Goal: Contribute content: Contribute content

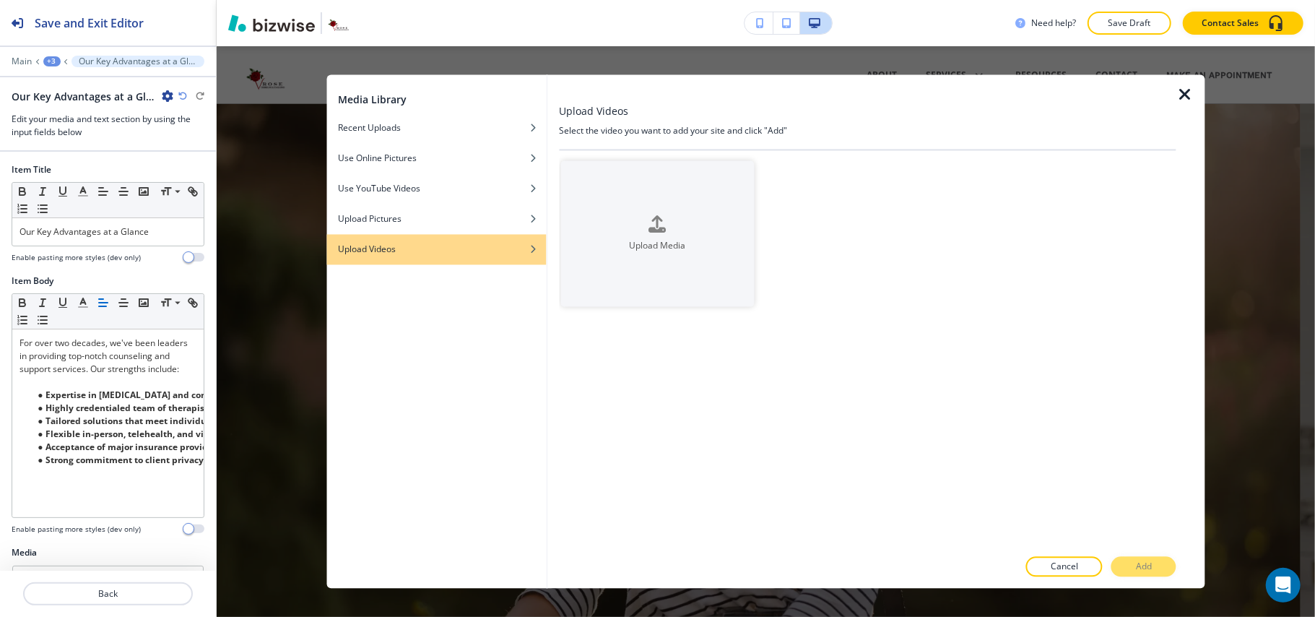
scroll to position [1294, 0]
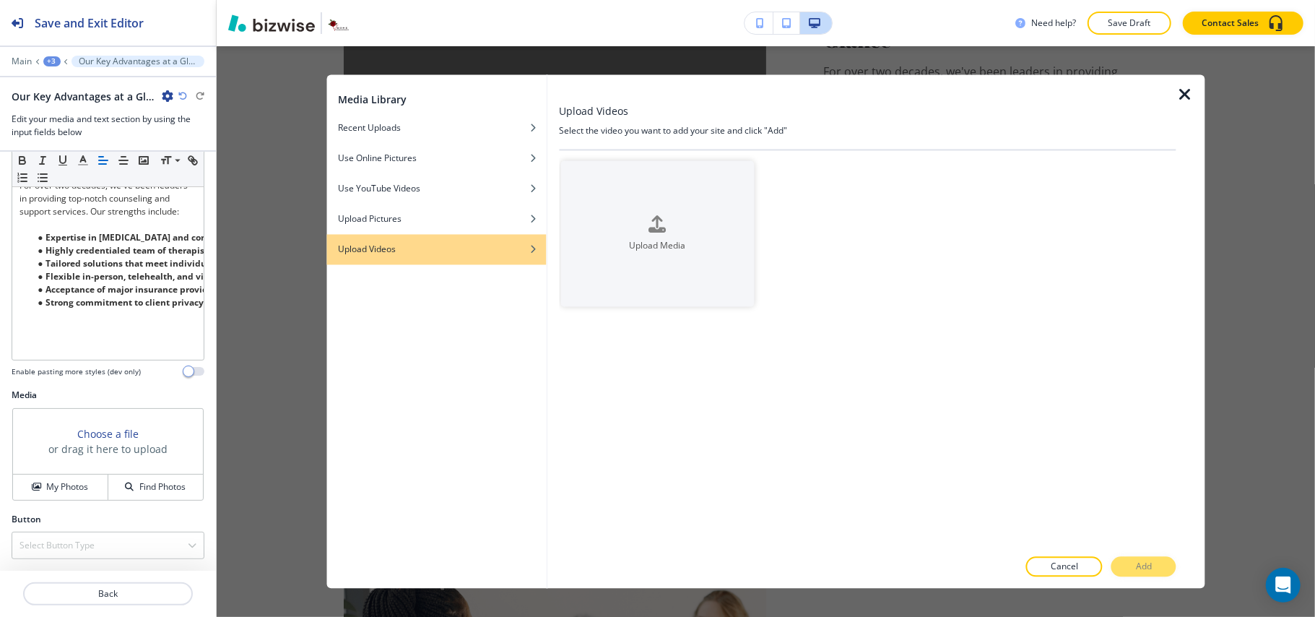
click at [1179, 91] on icon "button" at bounding box center [1184, 95] width 17 height 17
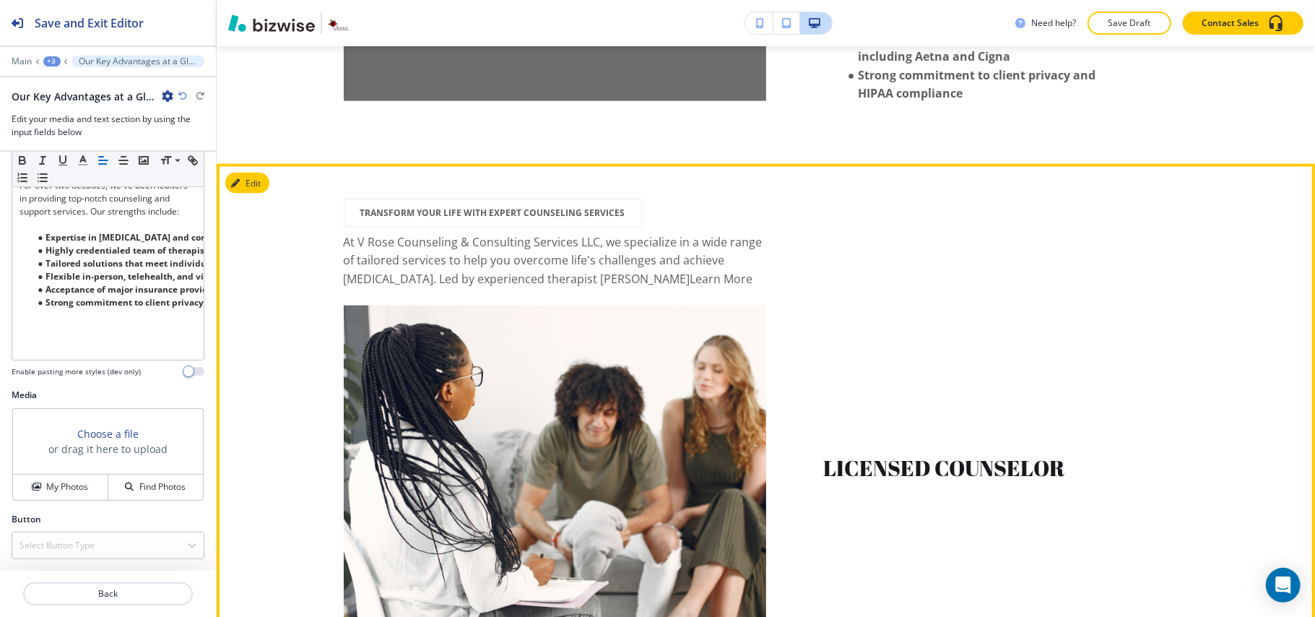
scroll to position [1583, 0]
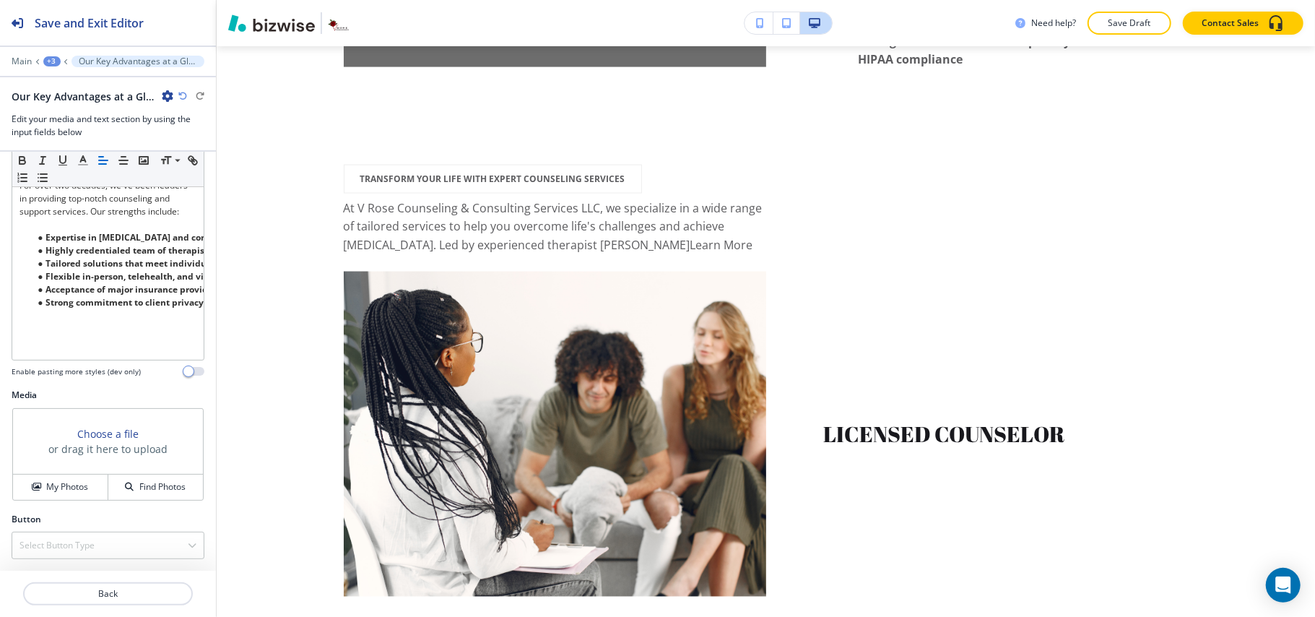
click at [51, 58] on div "+3" at bounding box center [51, 61] width 17 height 10
click at [64, 108] on p "[MEDICAL_DATA]" at bounding box center [90, 110] width 74 height 13
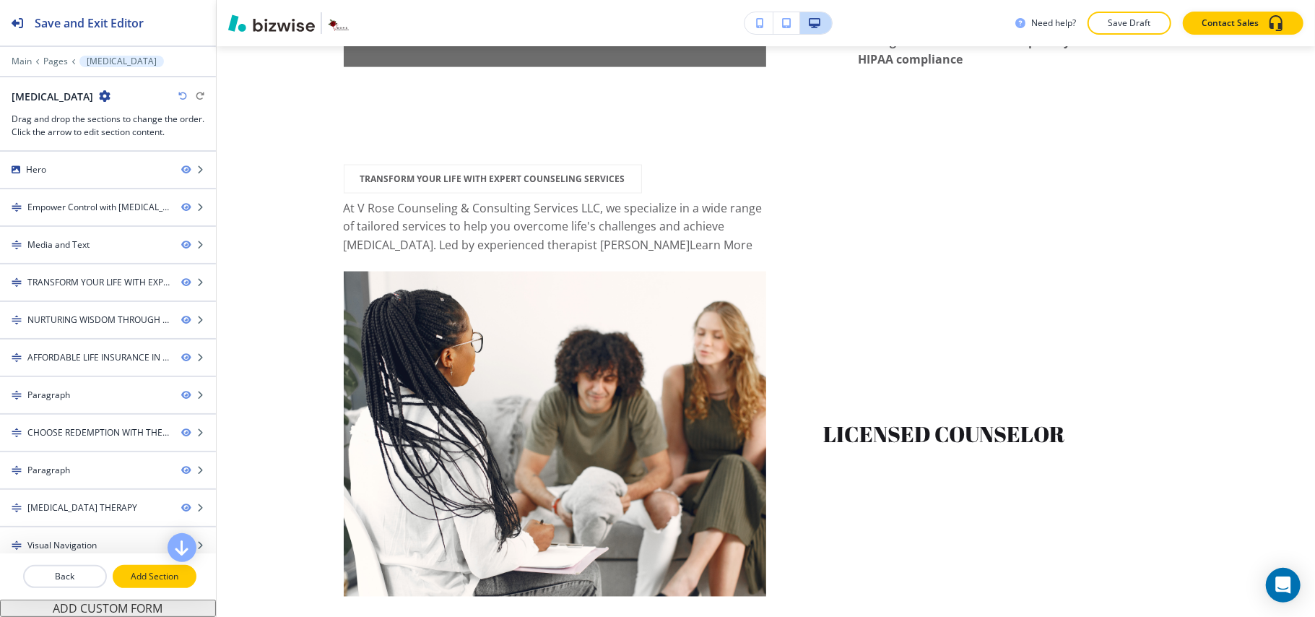
click at [159, 575] on p "Add Section" at bounding box center [154, 576] width 81 height 13
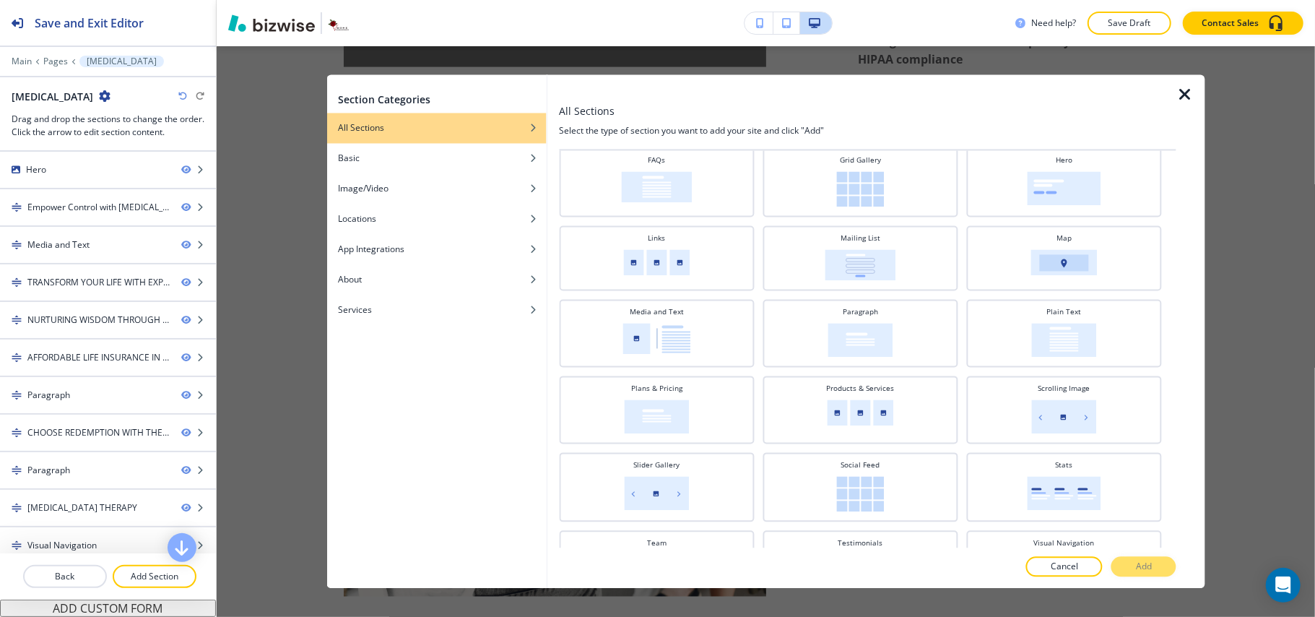
scroll to position [289, 0]
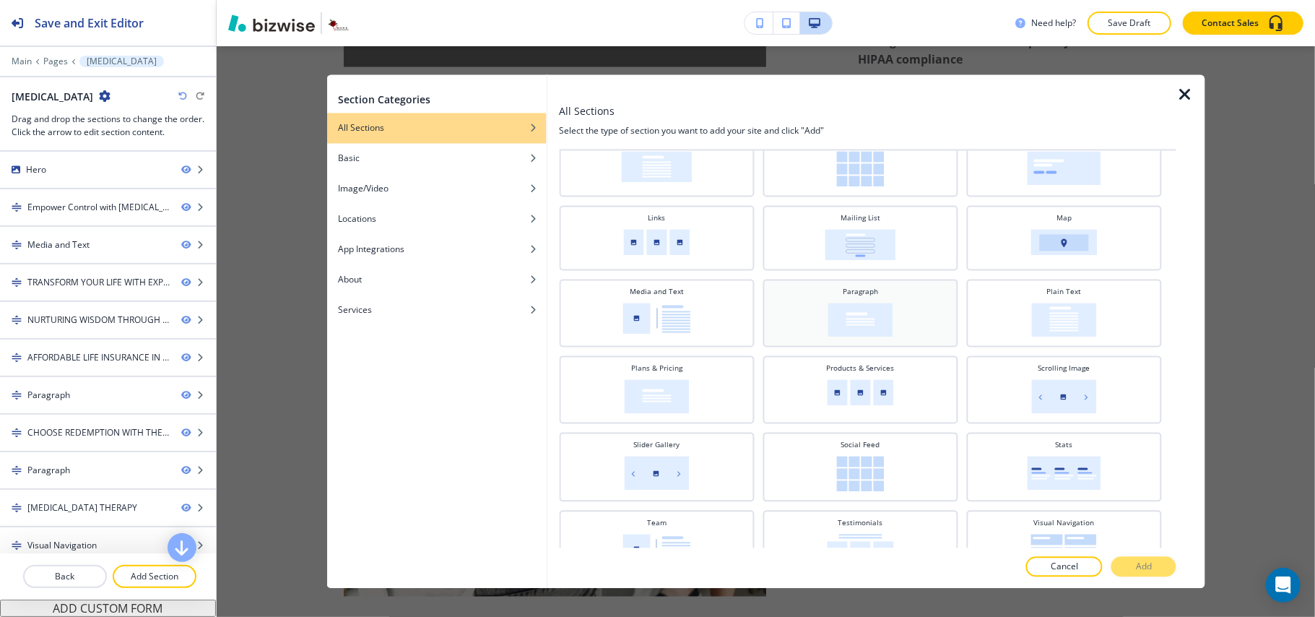
click at [901, 321] on div "Paragraph" at bounding box center [860, 312] width 180 height 51
click at [1068, 303] on img at bounding box center [1063, 320] width 65 height 34
click at [1147, 560] on p "Add" at bounding box center [1144, 566] width 16 height 13
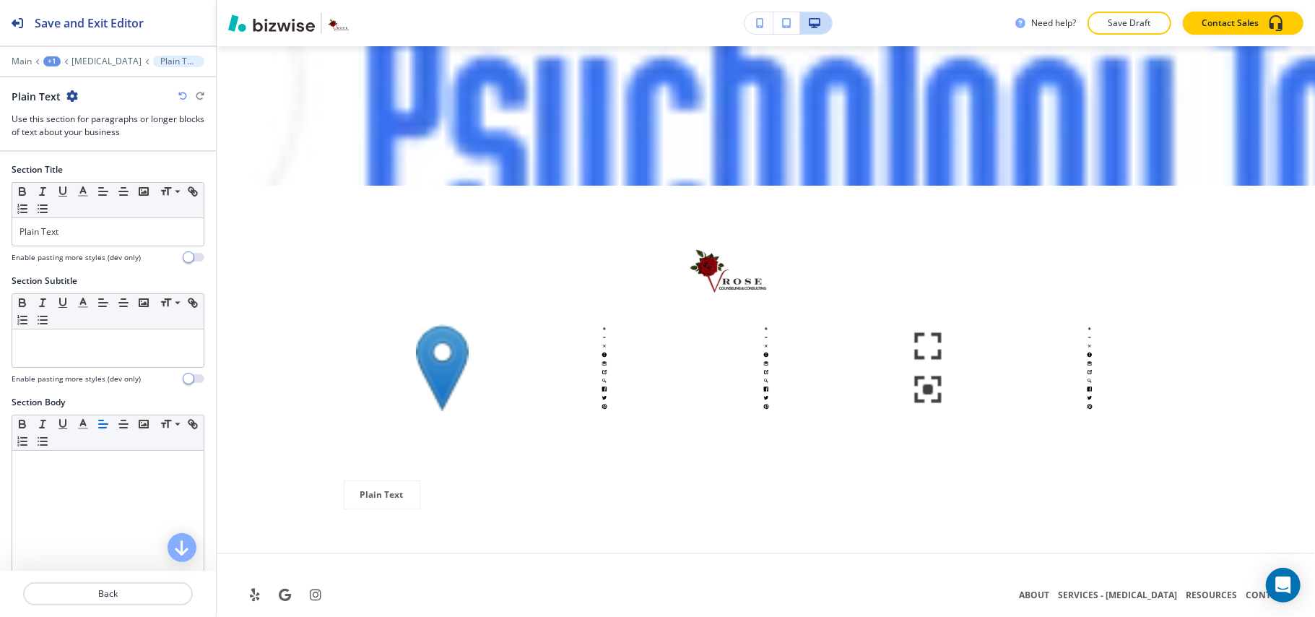
scroll to position [11847, 0]
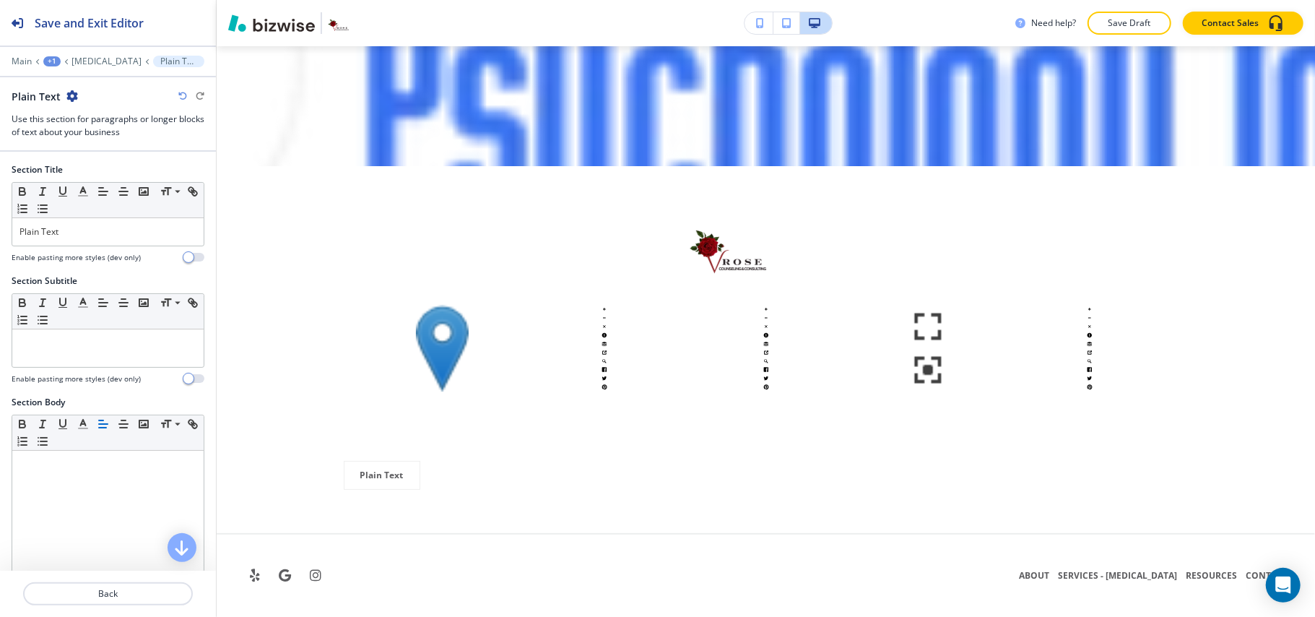
click at [110, 53] on div at bounding box center [108, 51] width 216 height 9
click at [108, 64] on p "[MEDICAL_DATA]" at bounding box center [106, 61] width 70 height 10
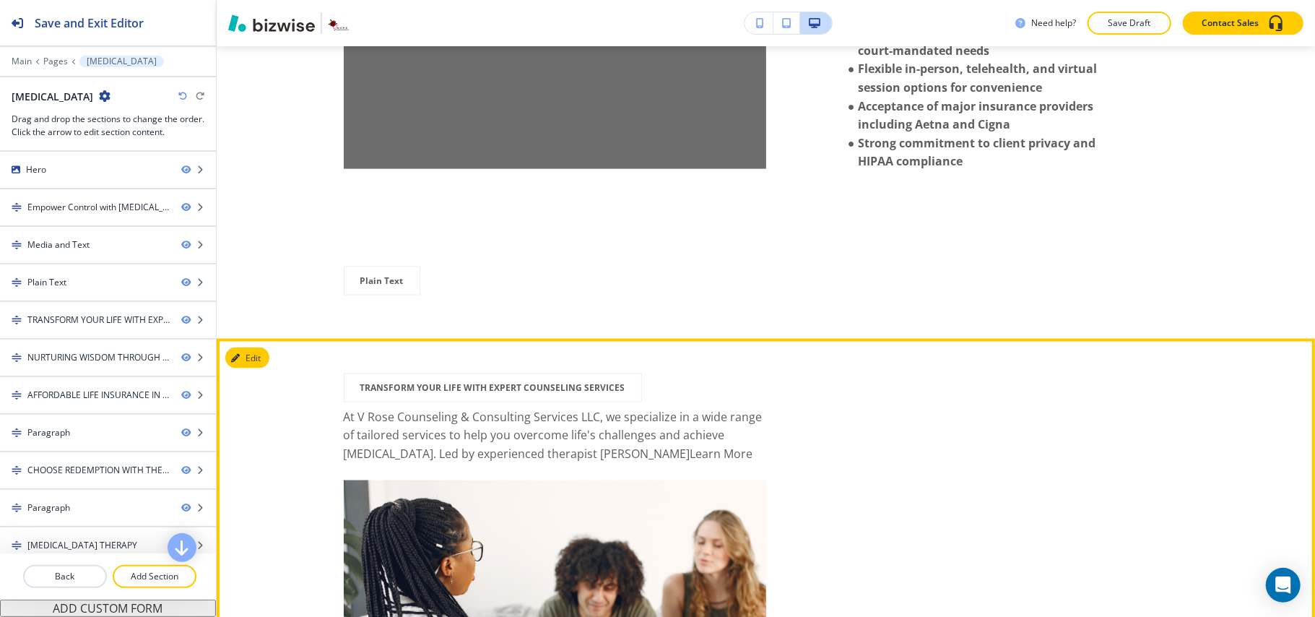
scroll to position [1437, 0]
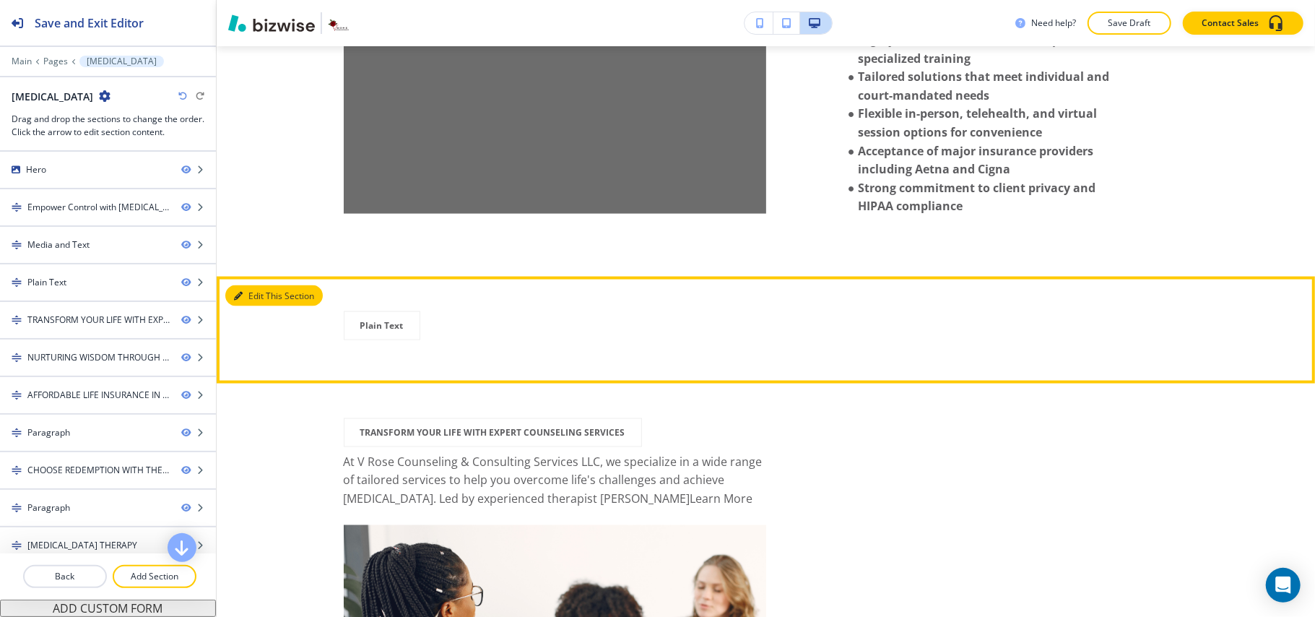
click at [250, 307] on button "Edit This Section" at bounding box center [273, 296] width 97 height 22
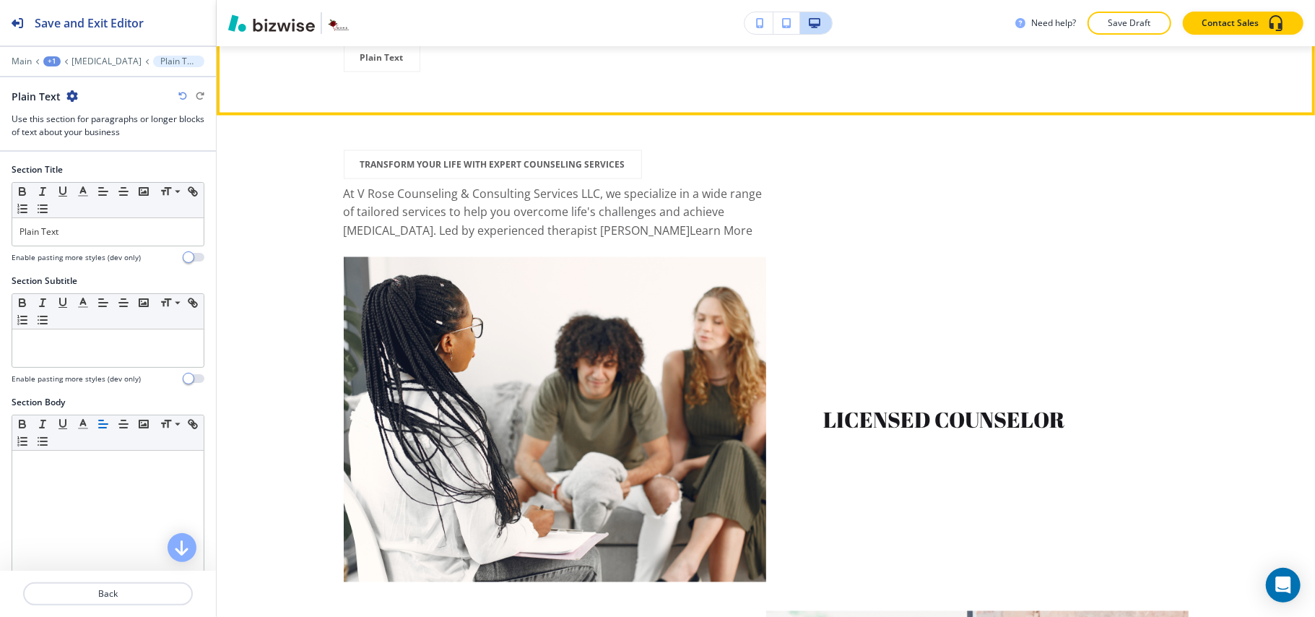
scroll to position [1725, 0]
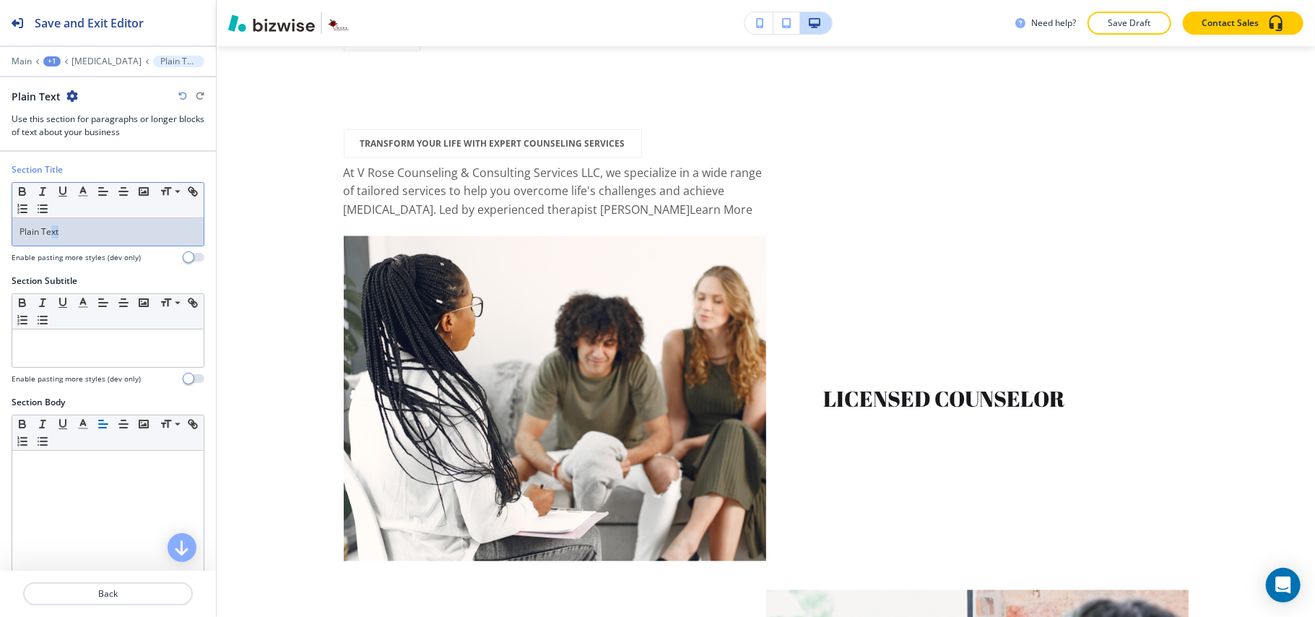
click at [50, 238] on p "Plain Text" at bounding box center [107, 231] width 177 height 13
click at [82, 339] on p at bounding box center [107, 342] width 177 height 13
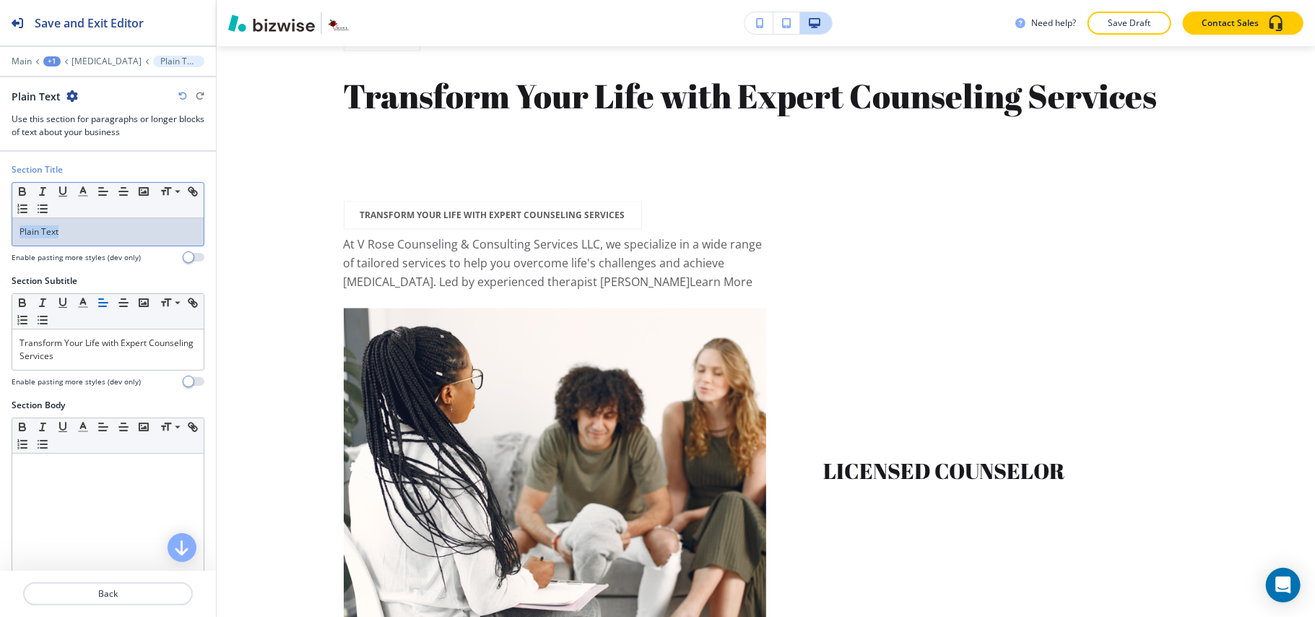
drag, startPoint x: 75, startPoint y: 237, endPoint x: 0, endPoint y: 227, distance: 75.8
click at [0, 227] on div "Section Title Small Normal Large Huge Plain Text Enable pasting more styles (de…" at bounding box center [108, 218] width 216 height 111
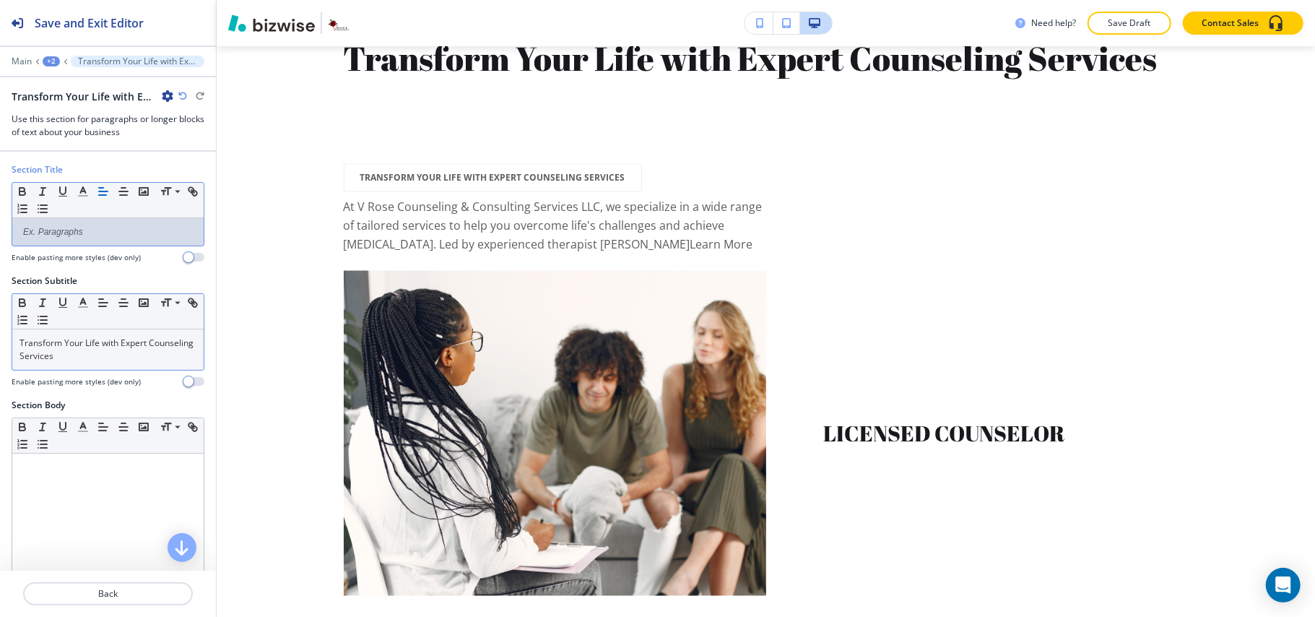
click at [110, 362] on p "Transform Your Life with Expert Counseling Services" at bounding box center [107, 349] width 177 height 26
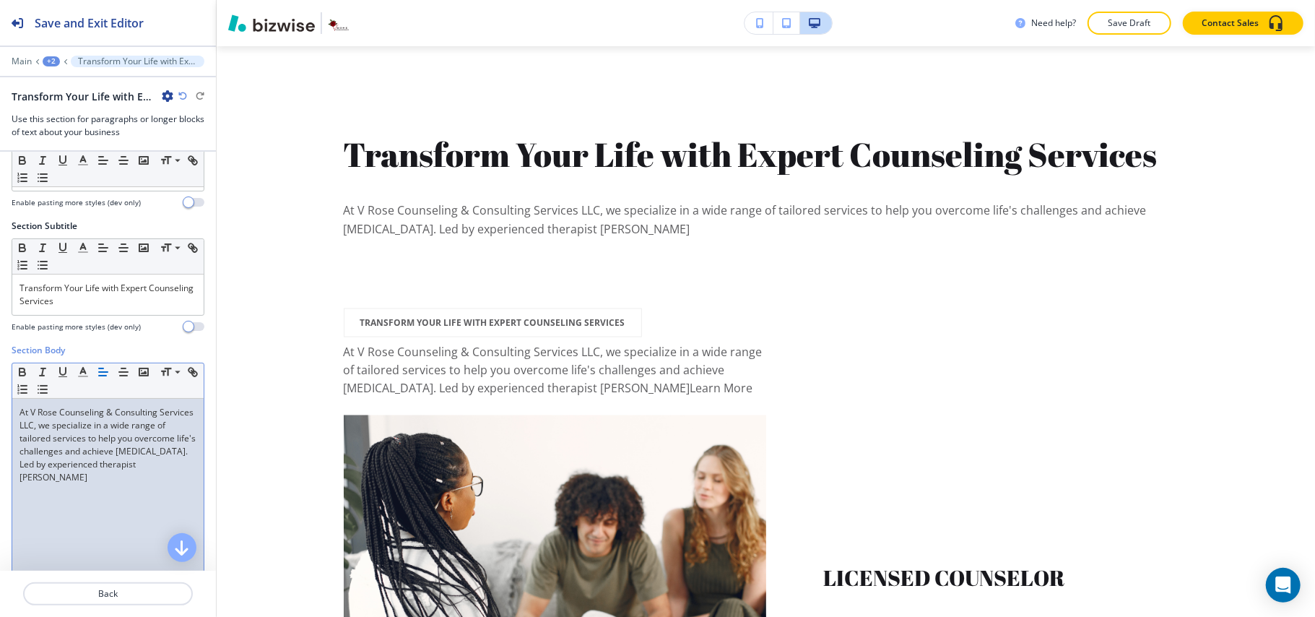
scroll to position [103, 0]
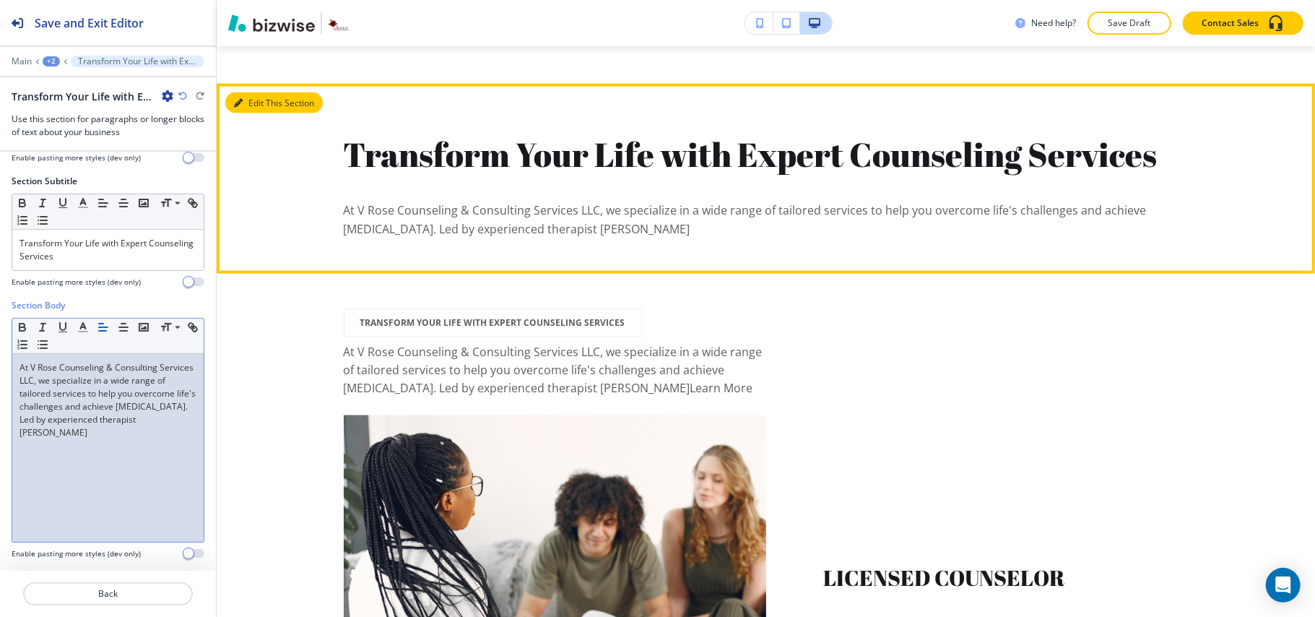
click at [253, 114] on button "Edit This Section" at bounding box center [273, 103] width 97 height 22
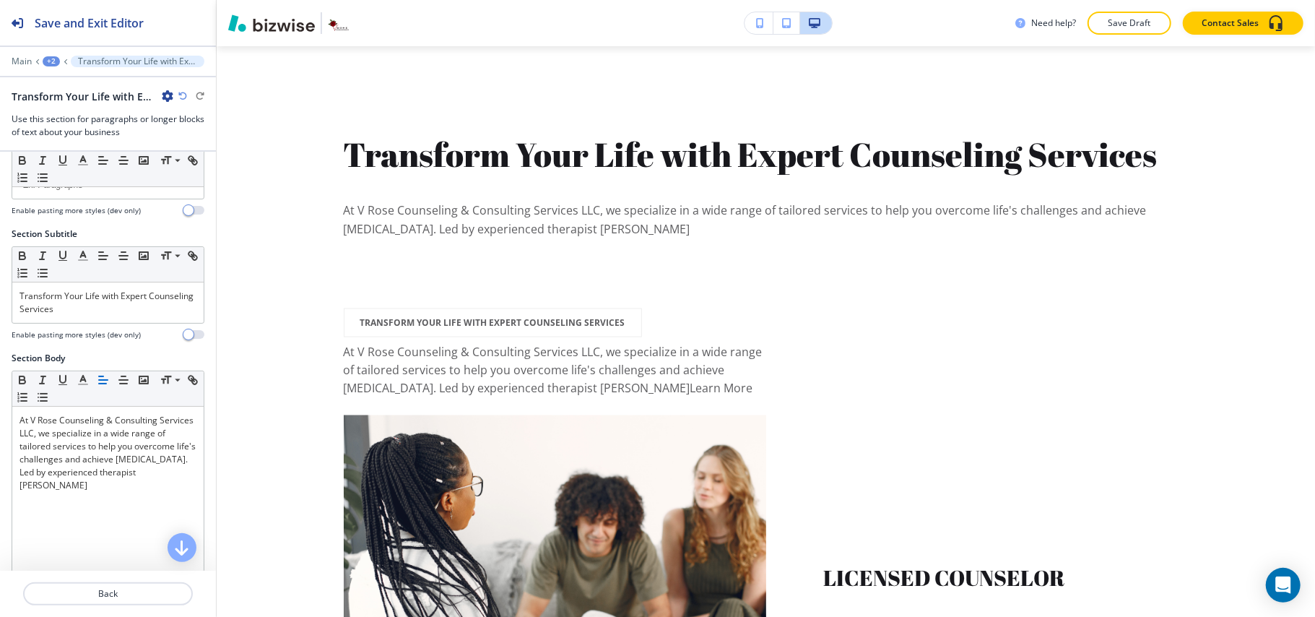
scroll to position [0, 0]
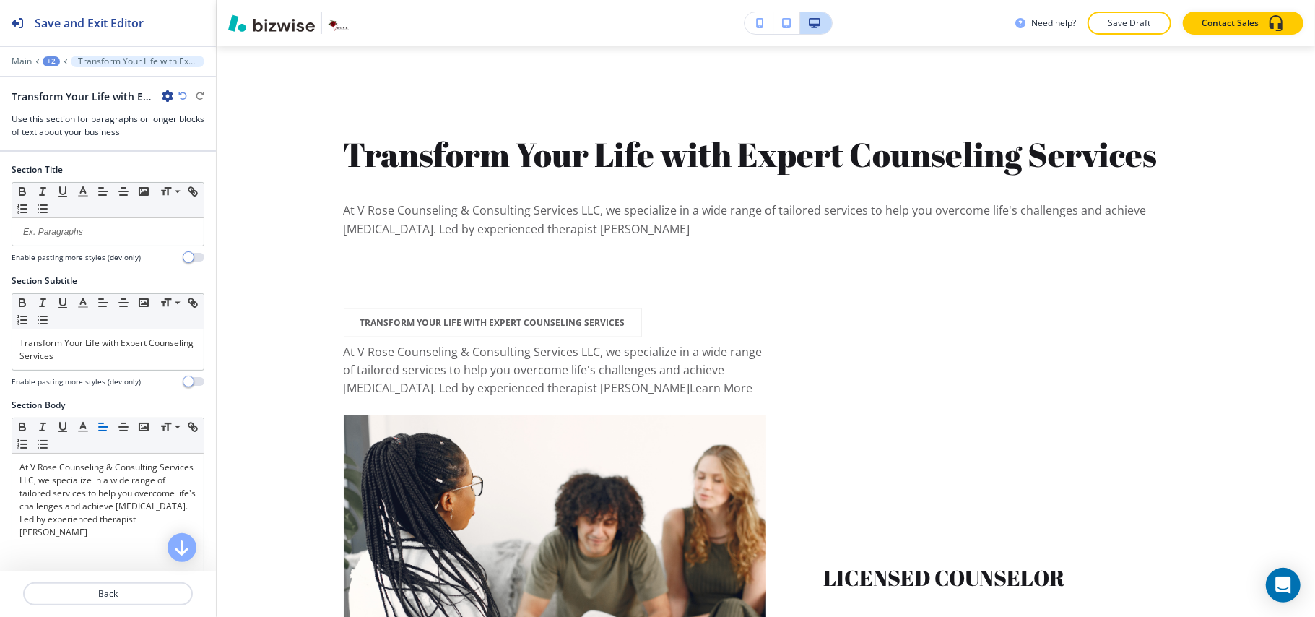
click at [49, 56] on div "+2" at bounding box center [51, 61] width 17 height 10
click at [67, 108] on p "[MEDICAL_DATA]" at bounding box center [89, 110] width 74 height 13
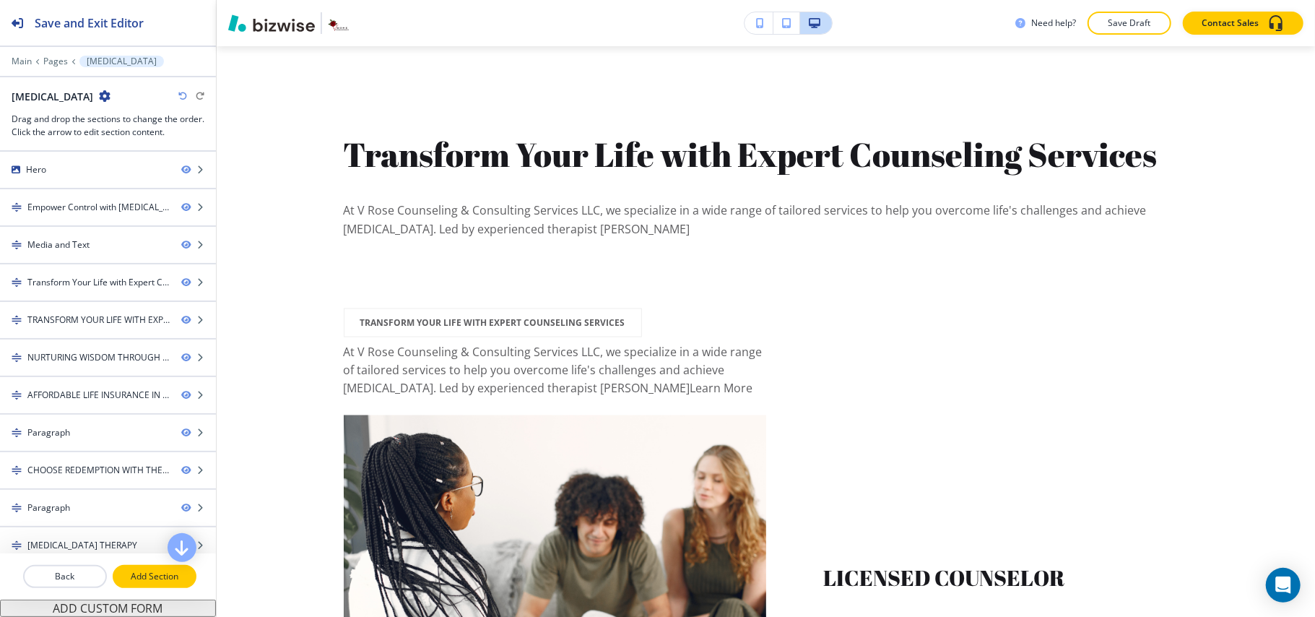
click at [157, 573] on p "Add Section" at bounding box center [154, 576] width 81 height 13
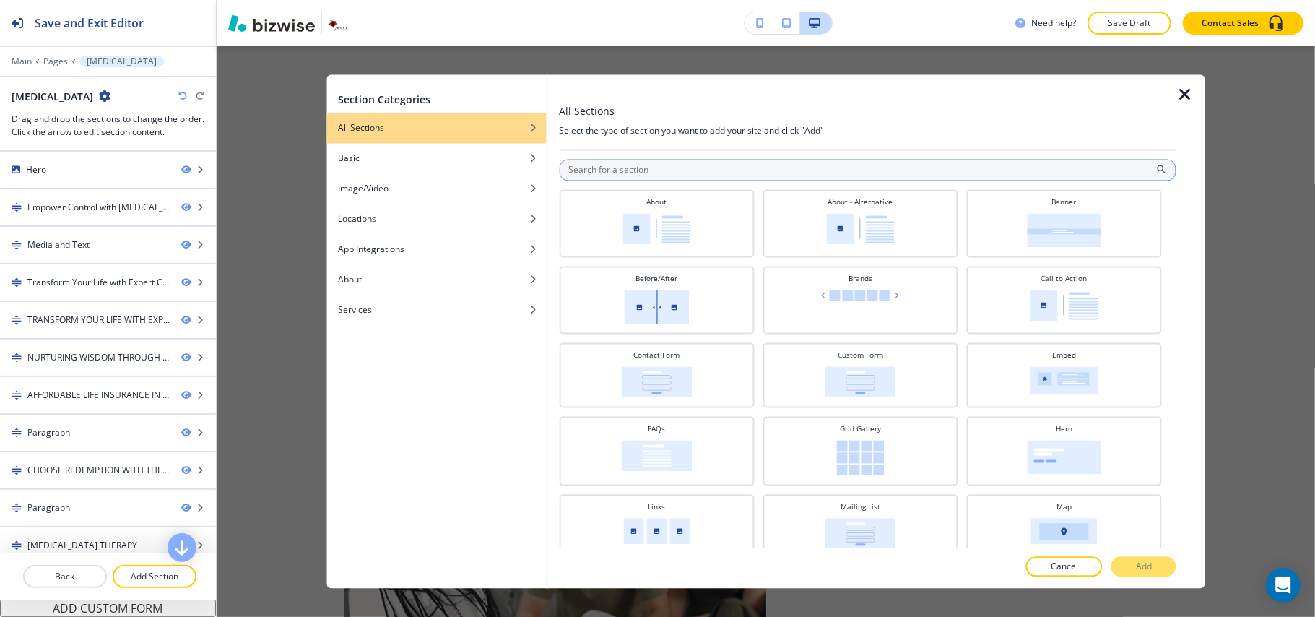
click at [621, 171] on input "text" at bounding box center [867, 171] width 617 height 22
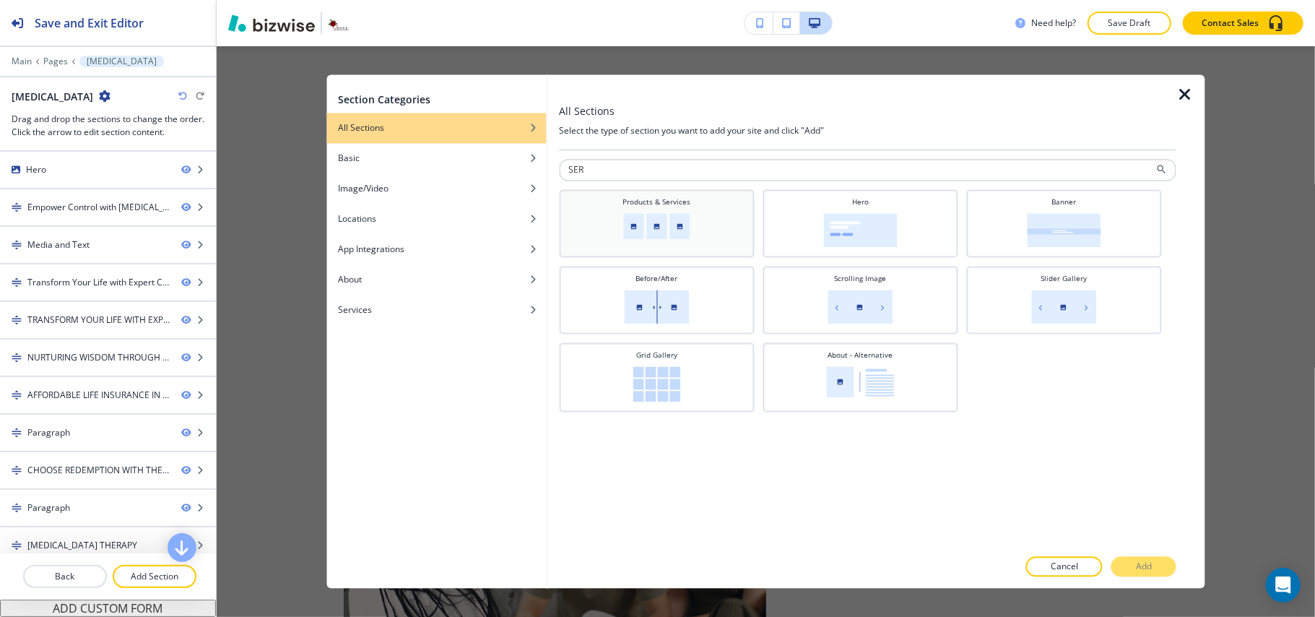
type input "SER"
click at [653, 228] on img at bounding box center [656, 227] width 66 height 26
click at [1135, 573] on button "Add" at bounding box center [1143, 567] width 65 height 20
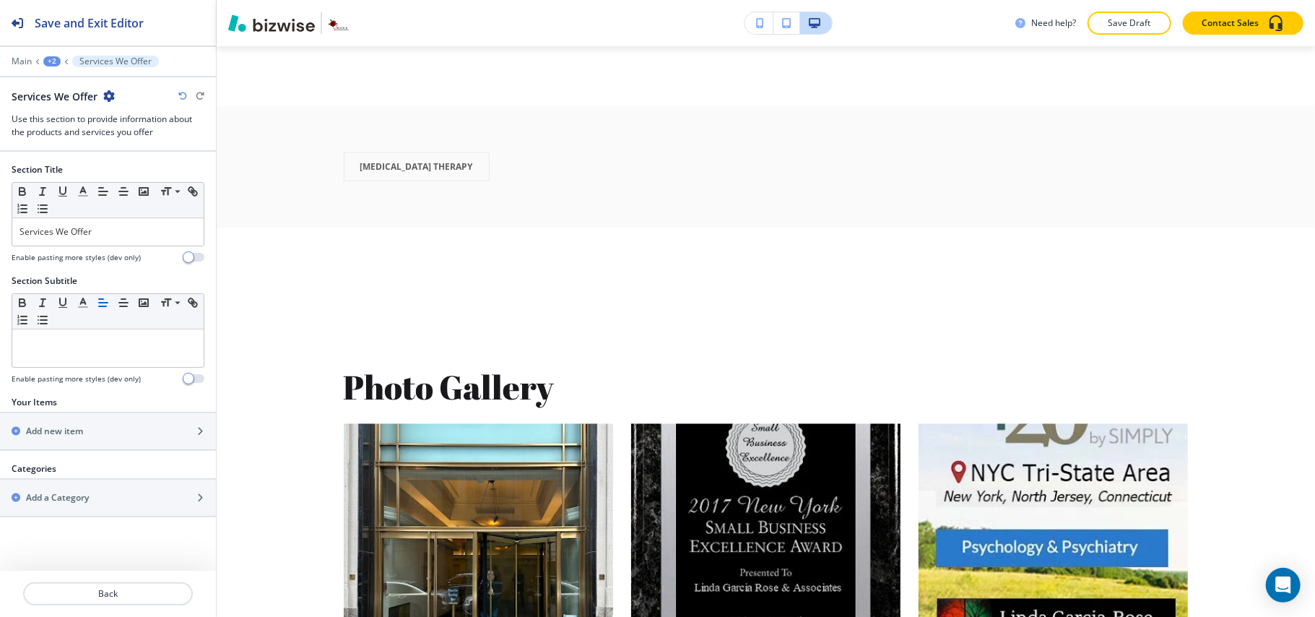
scroll to position [12054, 0]
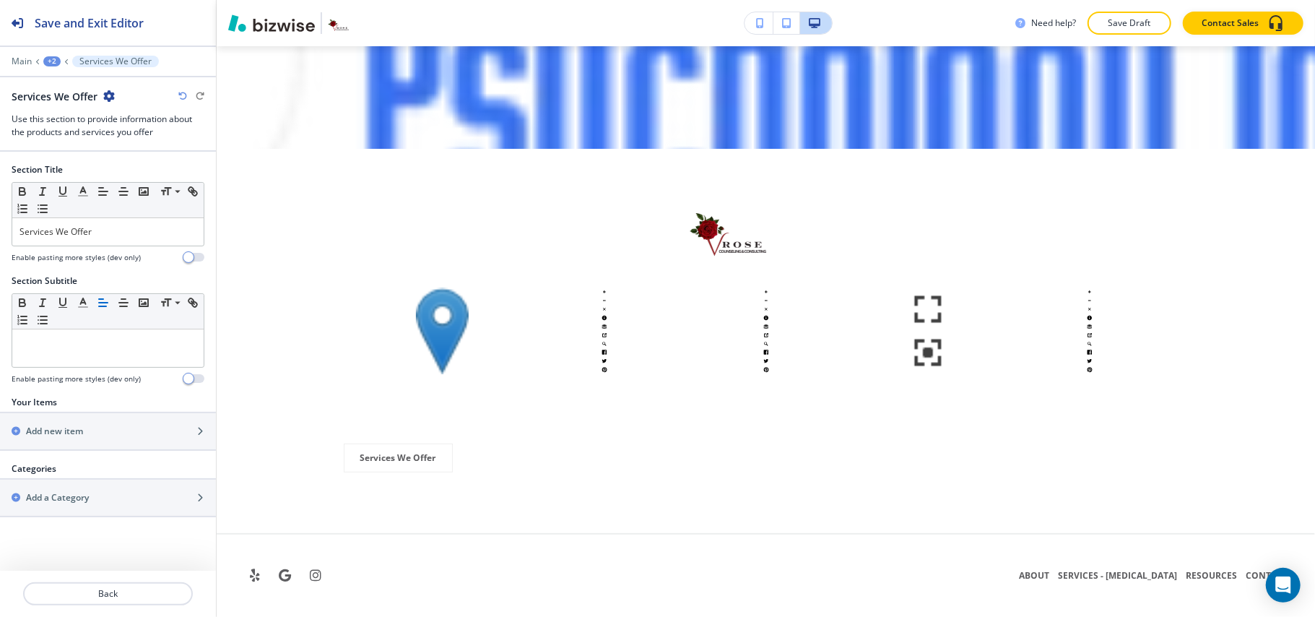
click at [52, 64] on div "+2" at bounding box center [51, 61] width 17 height 10
click at [77, 119] on button "[MEDICAL_DATA]" at bounding box center [89, 110] width 92 height 26
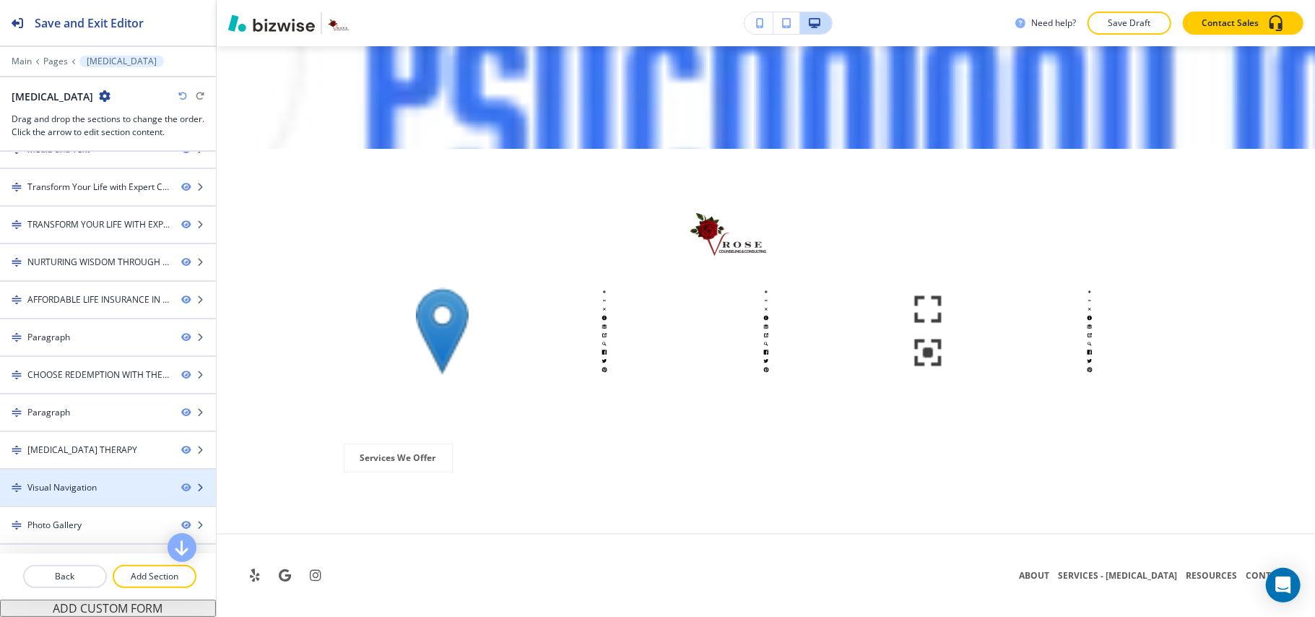
scroll to position [0, 0]
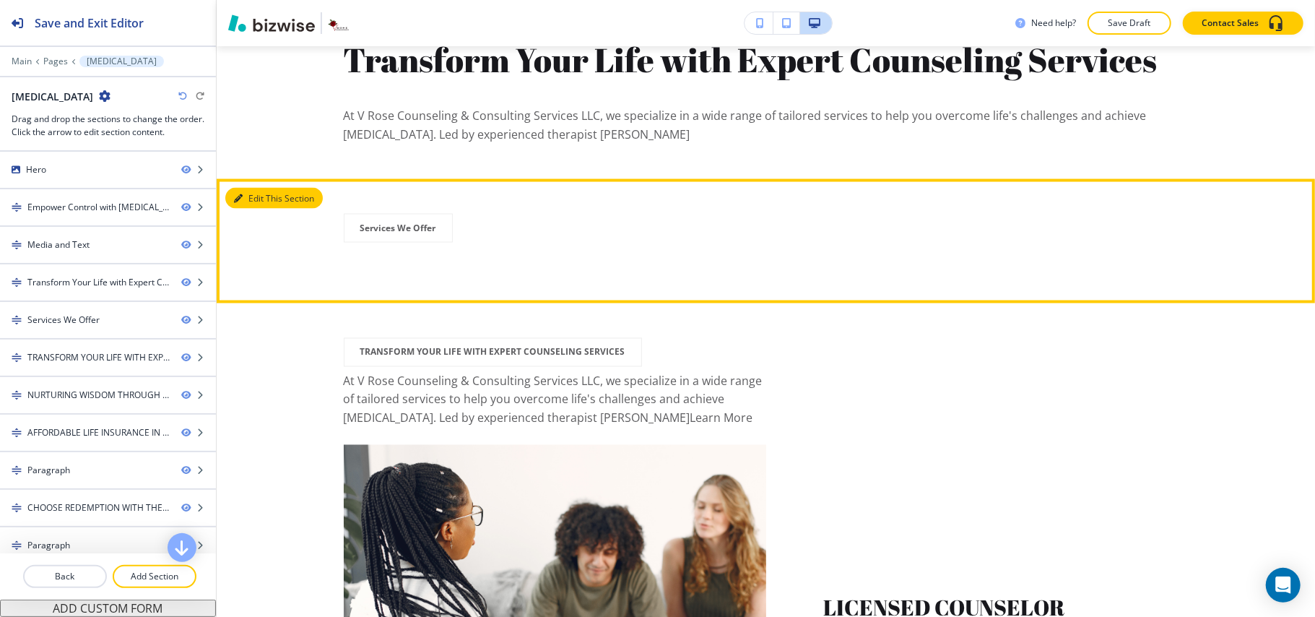
click at [257, 209] on button "Edit This Section" at bounding box center [273, 199] width 97 height 22
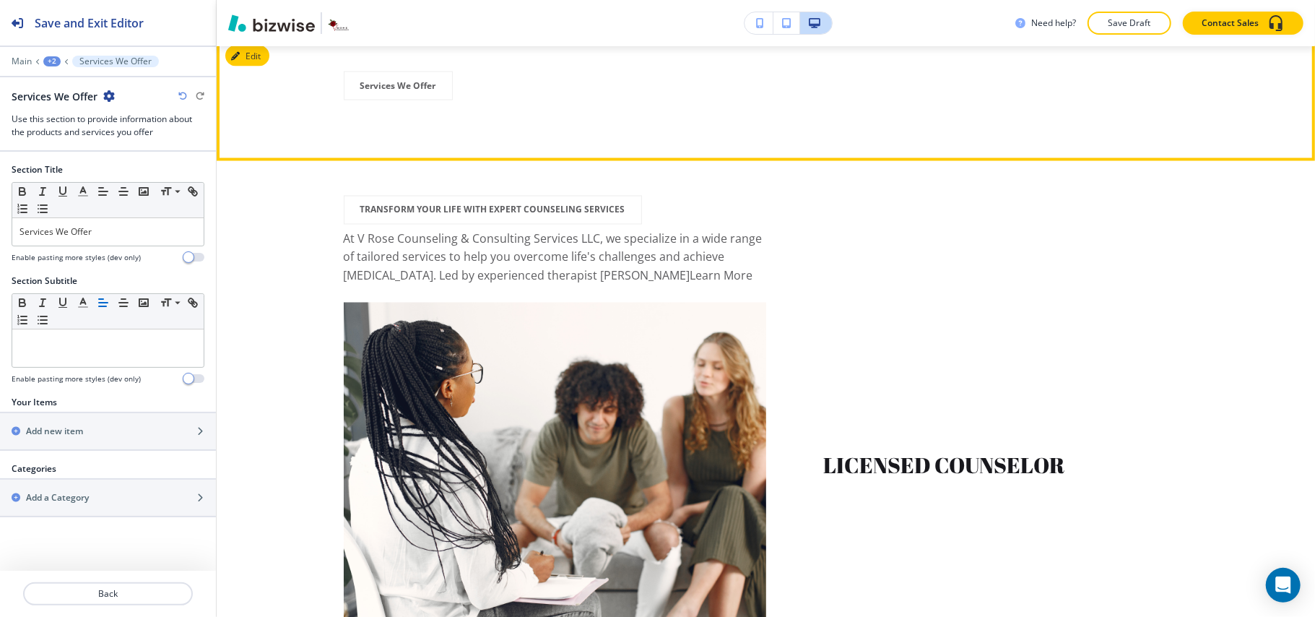
scroll to position [1820, 0]
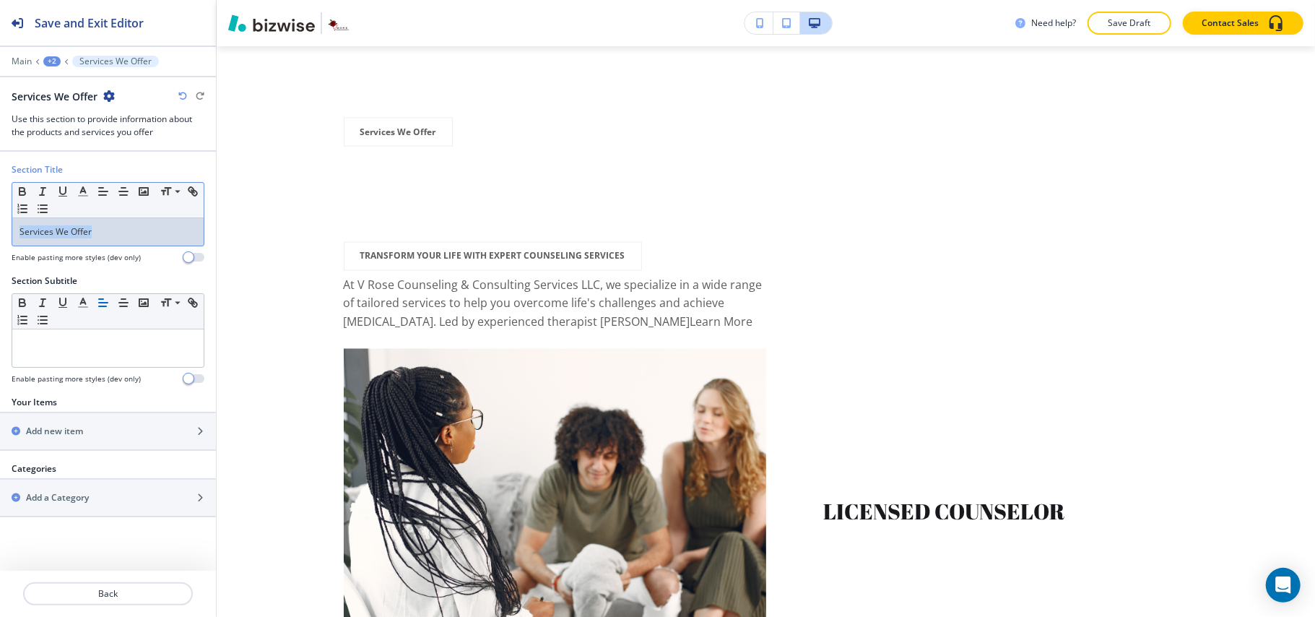
drag, startPoint x: 131, startPoint y: 231, endPoint x: 0, endPoint y: 223, distance: 130.9
click at [0, 223] on div "Section Title Small Normal Large Huge Services We Offer Enable pasting more sty…" at bounding box center [108, 218] width 216 height 111
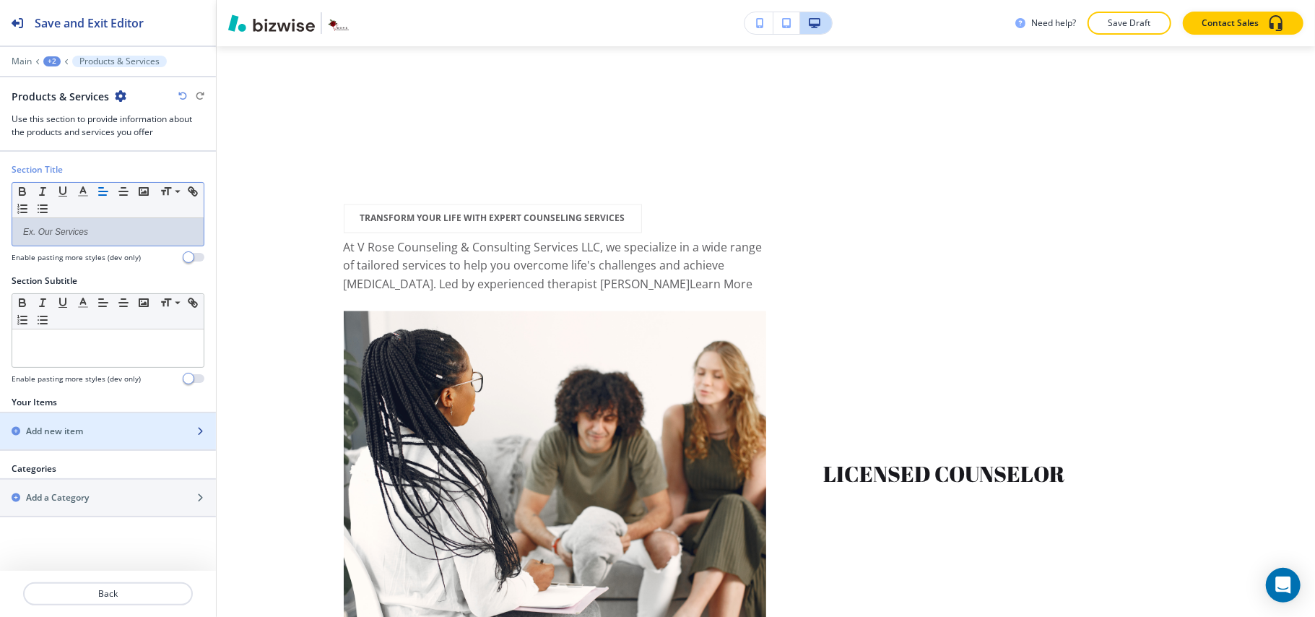
click at [75, 438] on h2 "Add new item" at bounding box center [54, 431] width 57 height 13
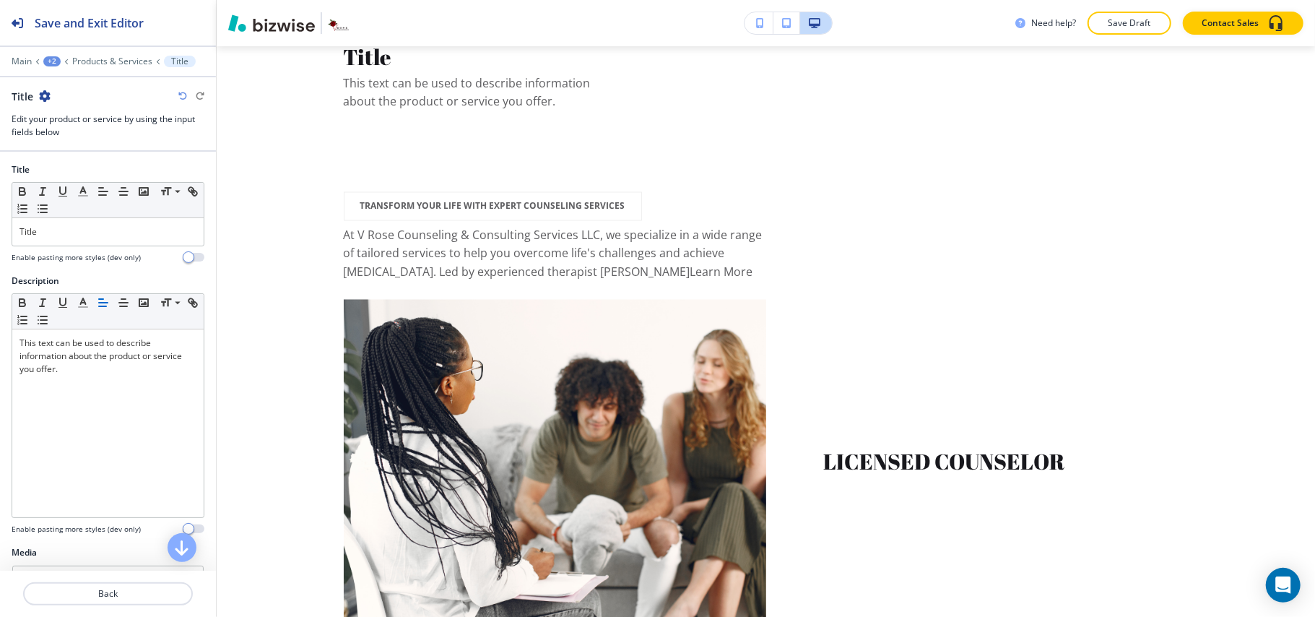
scroll to position [1968, 0]
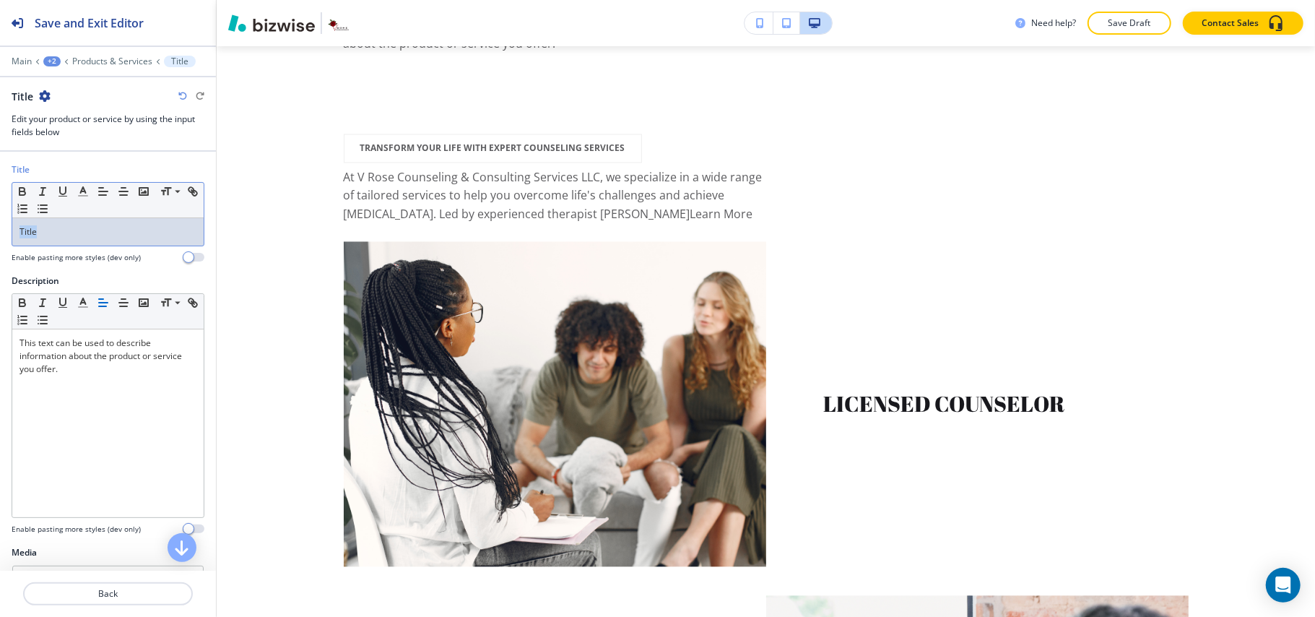
drag, startPoint x: 76, startPoint y: 231, endPoint x: 0, endPoint y: 232, distance: 75.8
click at [0, 232] on div "Title Small Normal Large Huge Title Enable pasting more styles (dev only)" at bounding box center [108, 218] width 216 height 111
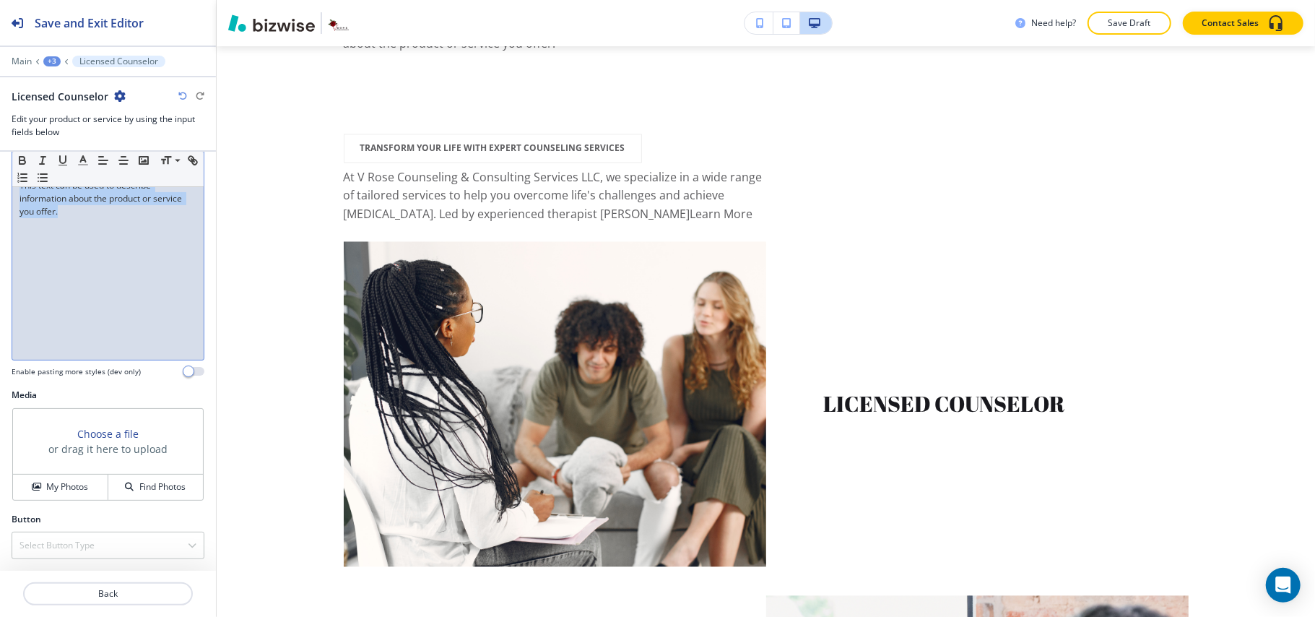
scroll to position [0, 0]
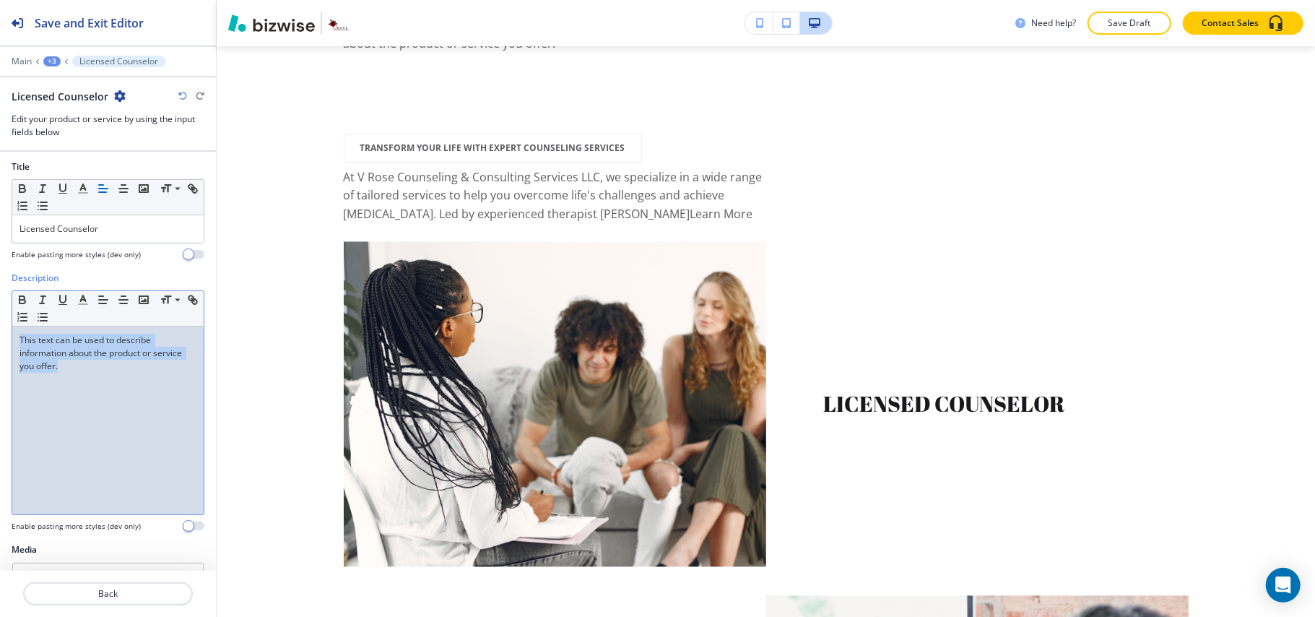
drag, startPoint x: 131, startPoint y: 232, endPoint x: 0, endPoint y: 149, distance: 155.4
click at [0, 149] on div "Save and Exit Editor Main +3 Licensed Counselor Licensed Counselor Edit your pr…" at bounding box center [108, 308] width 216 height 617
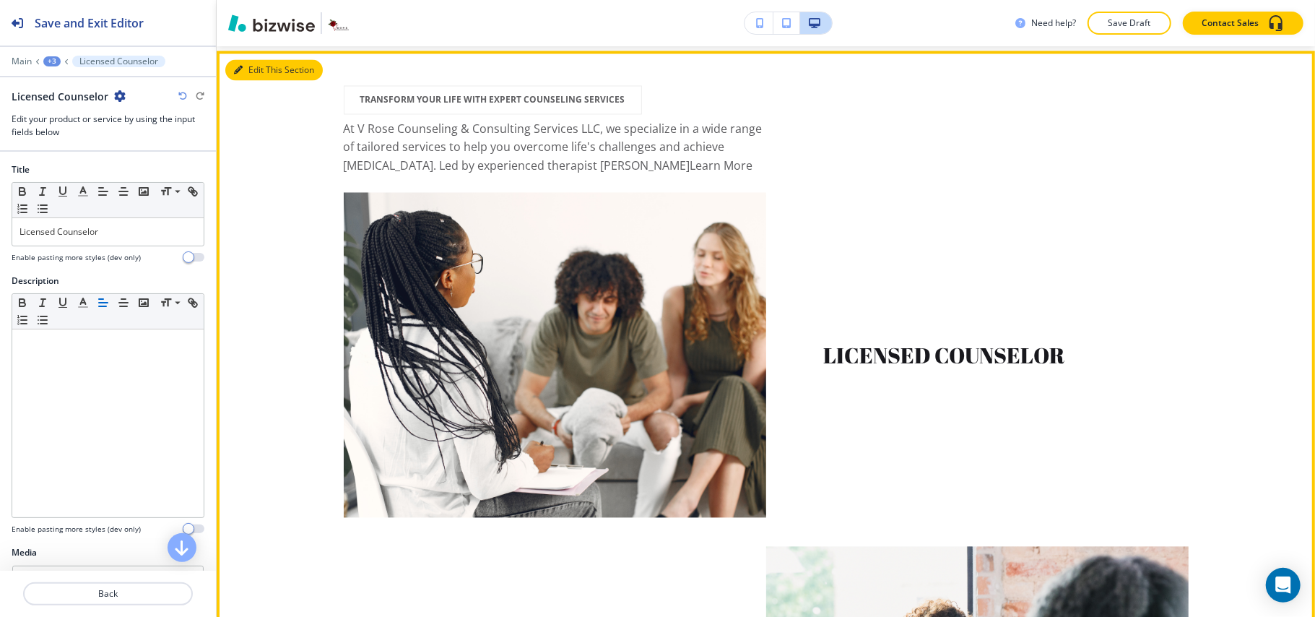
click at [263, 82] on button "Edit This Section" at bounding box center [273, 71] width 97 height 22
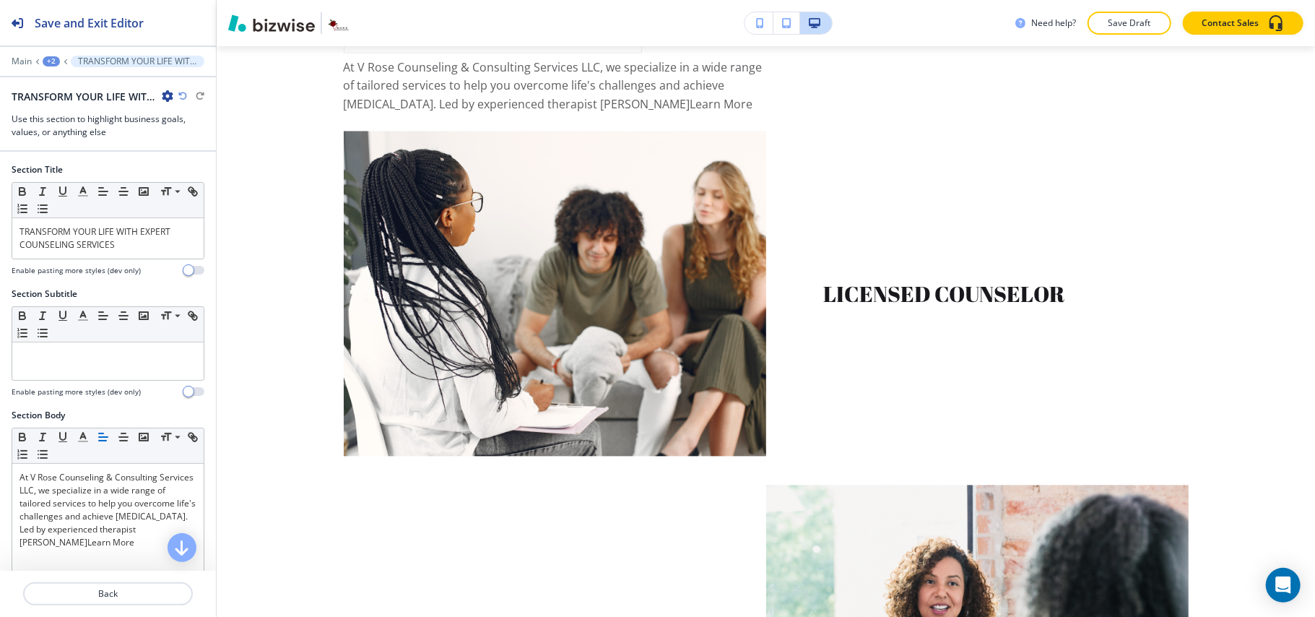
scroll to position [2032, 0]
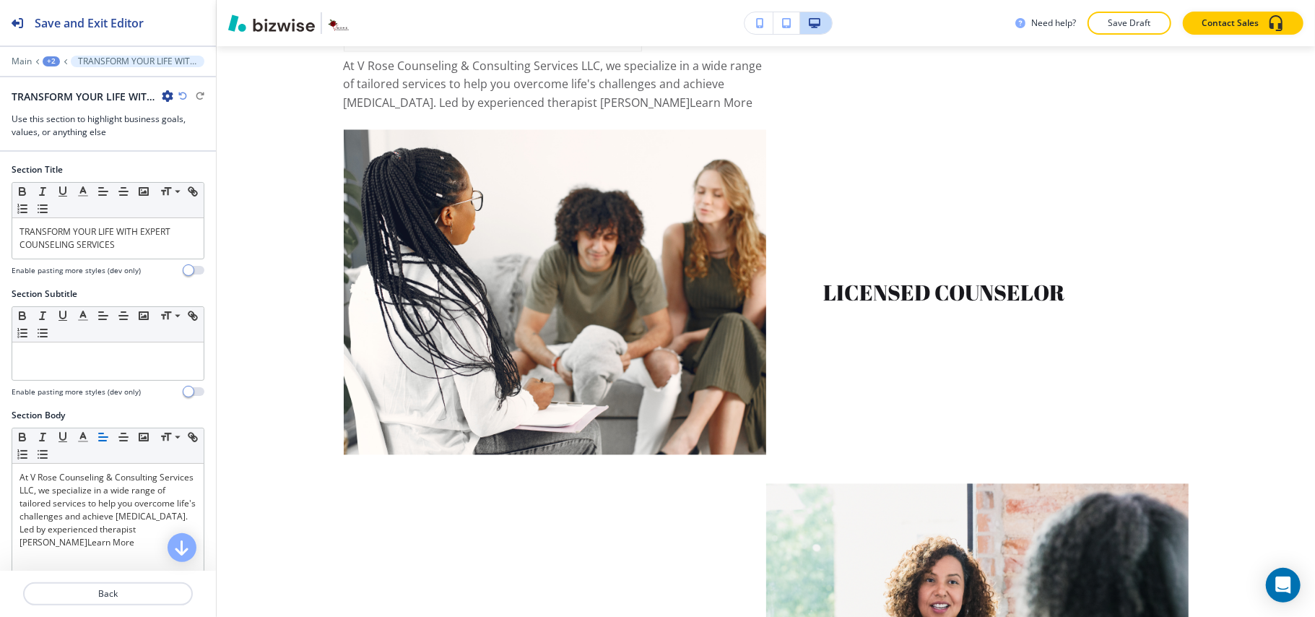
click at [162, 96] on icon "button" at bounding box center [168, 96] width 12 height 12
click at [191, 165] on button "Delete Section" at bounding box center [208, 173] width 92 height 26
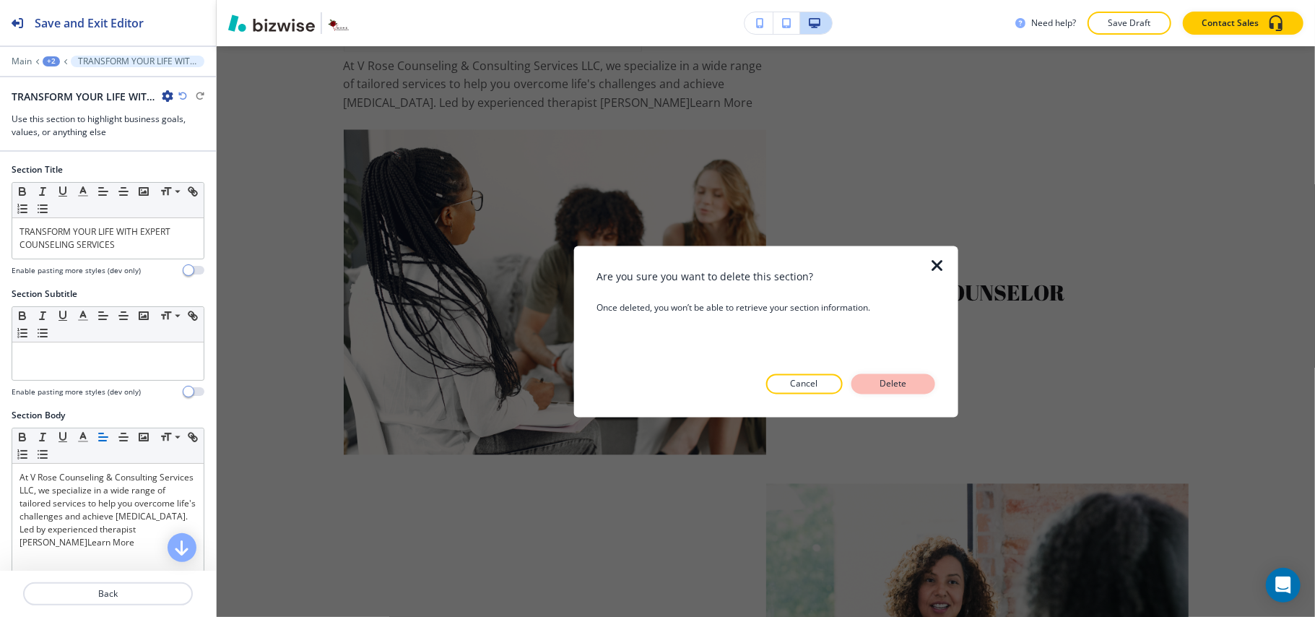
click at [913, 378] on button "Delete" at bounding box center [893, 384] width 84 height 20
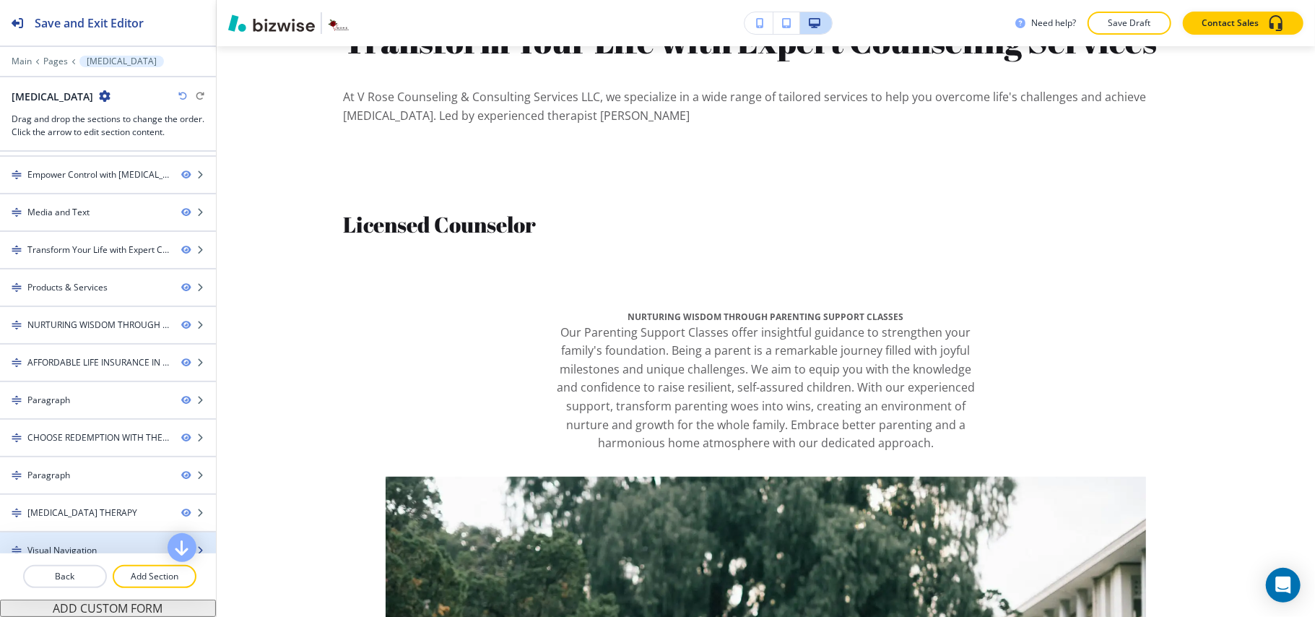
scroll to position [0, 0]
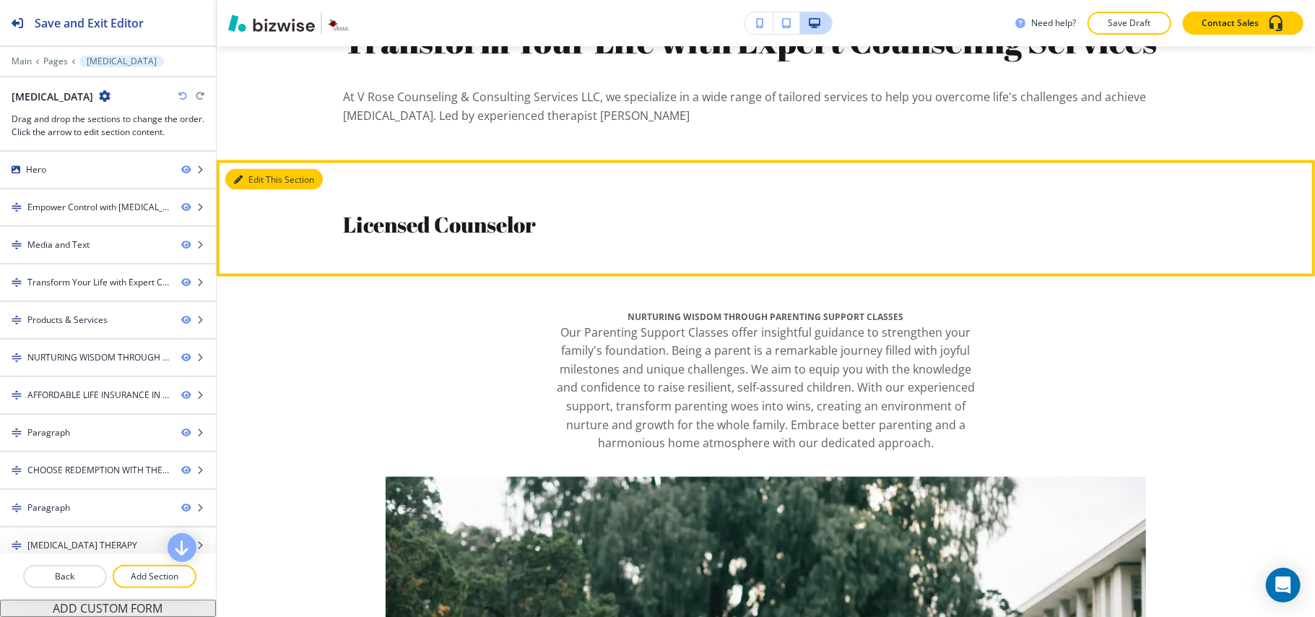
click at [243, 191] on button "Edit This Section" at bounding box center [273, 180] width 97 height 22
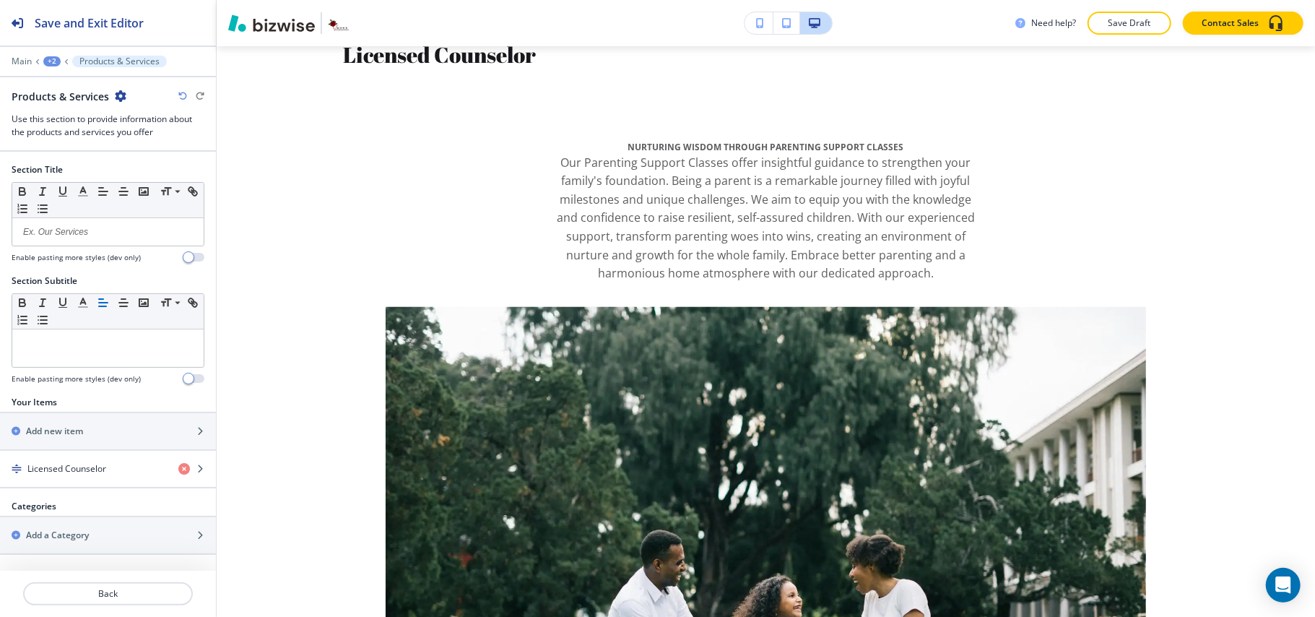
scroll to position [1916, 0]
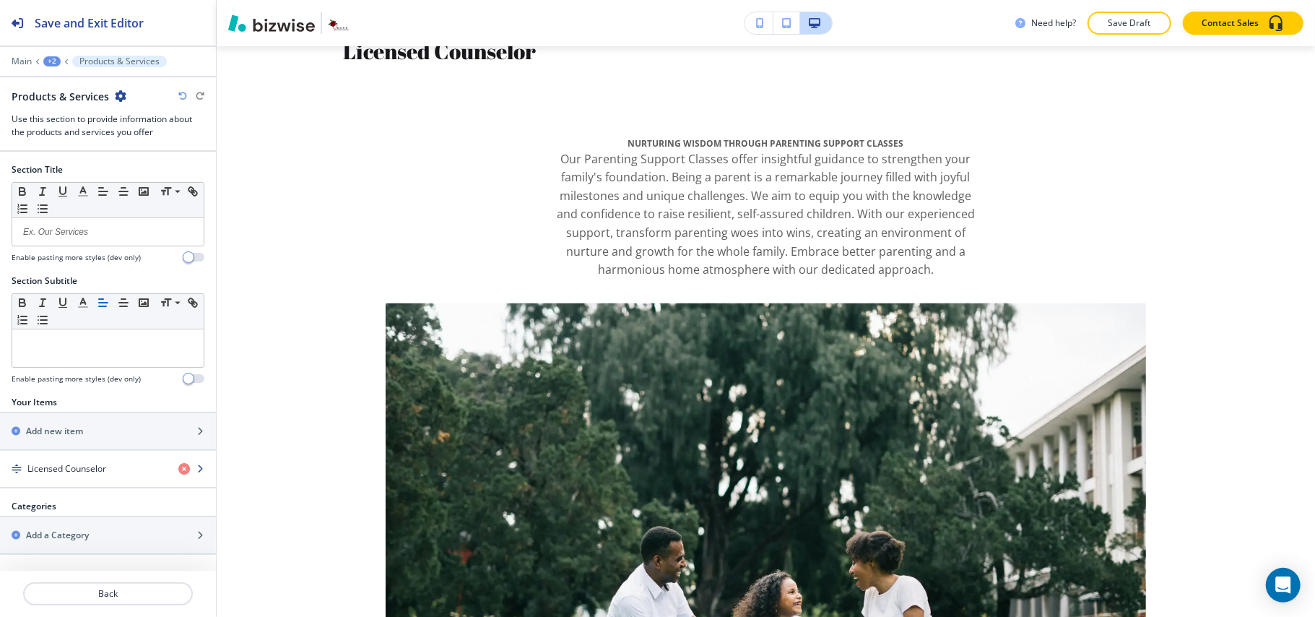
click at [74, 480] on div "button" at bounding box center [108, 481] width 216 height 12
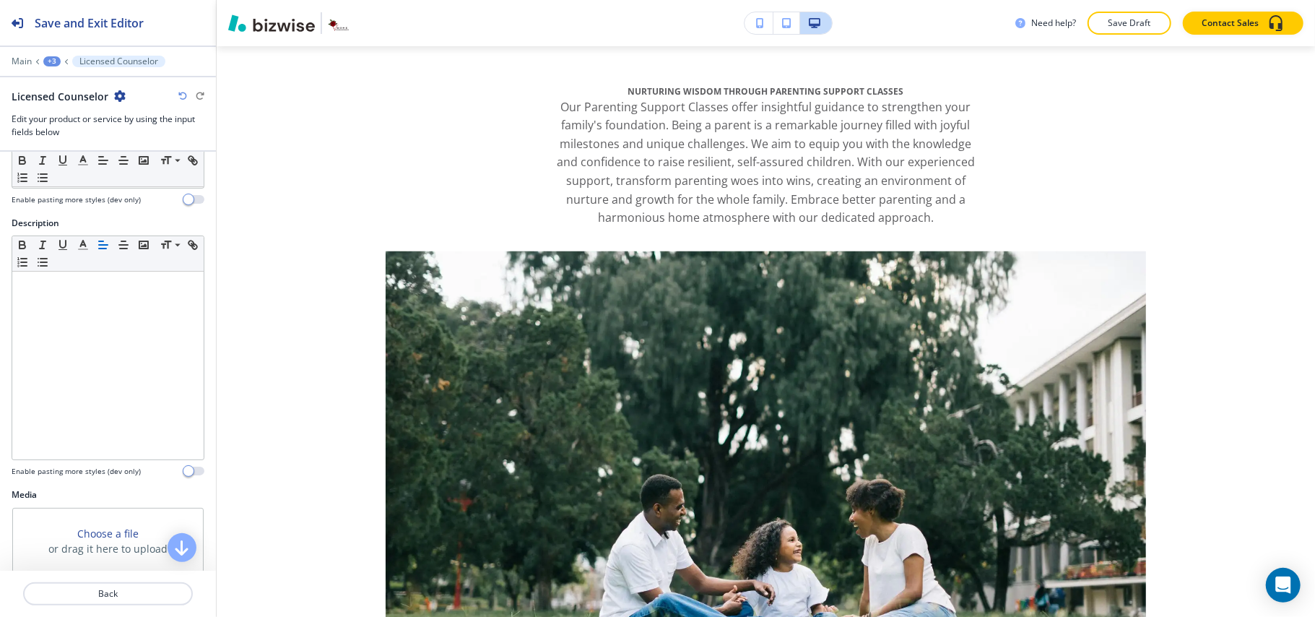
scroll to position [160, 0]
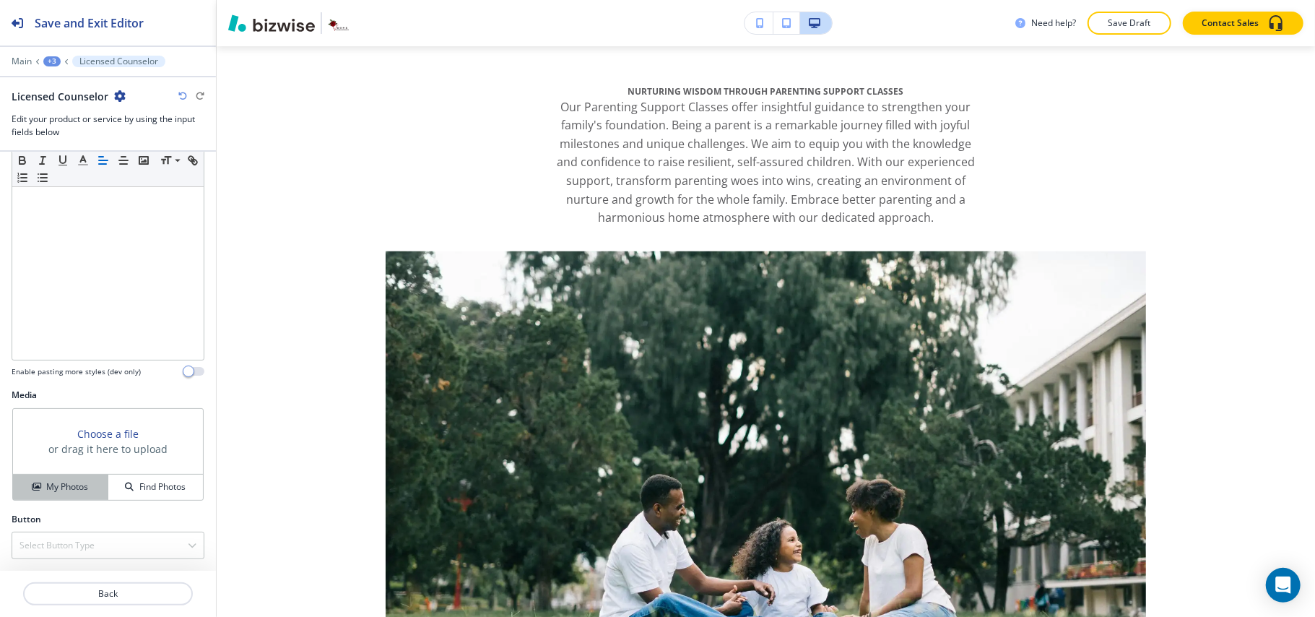
click at [66, 483] on h4 "My Photos" at bounding box center [67, 486] width 42 height 13
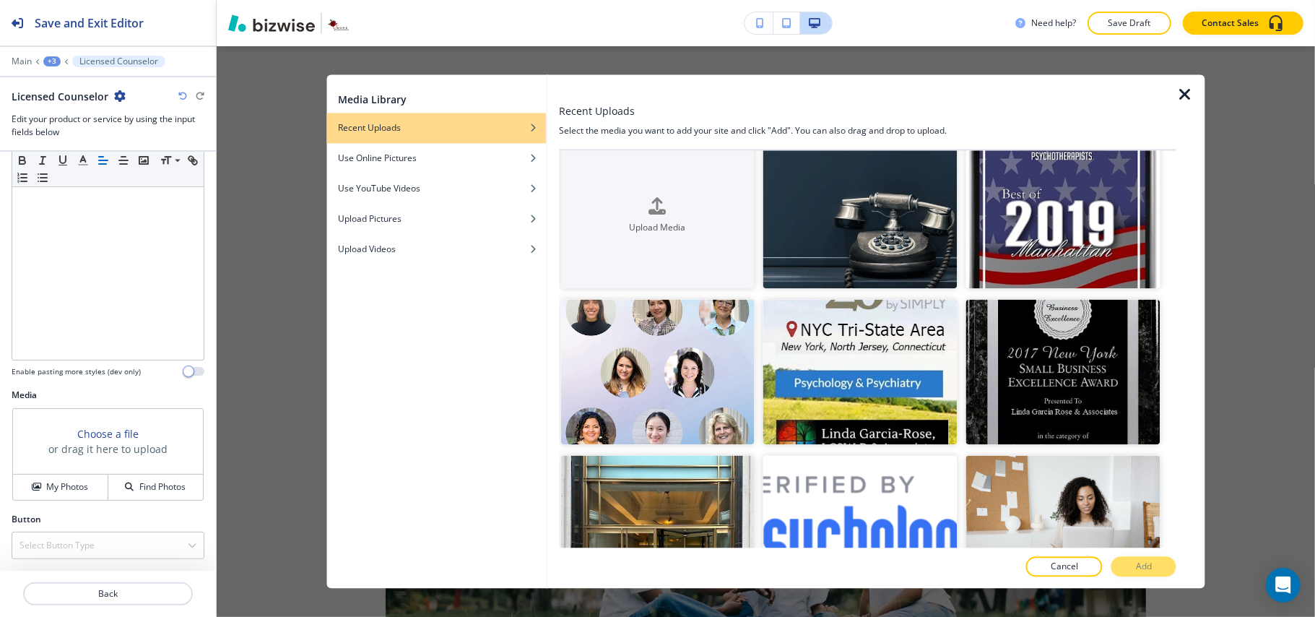
scroll to position [0, 0]
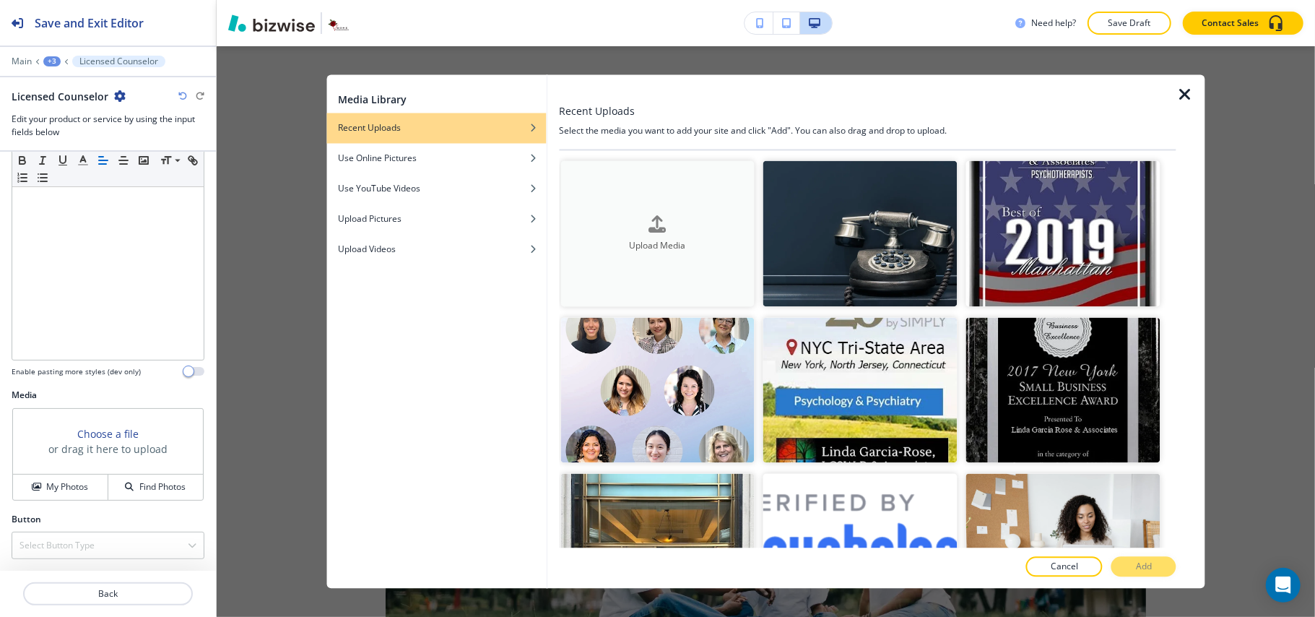
click at [656, 240] on h4 "Upload Media" at bounding box center [657, 245] width 194 height 13
click at [645, 233] on div "button" at bounding box center [657, 236] width 194 height 6
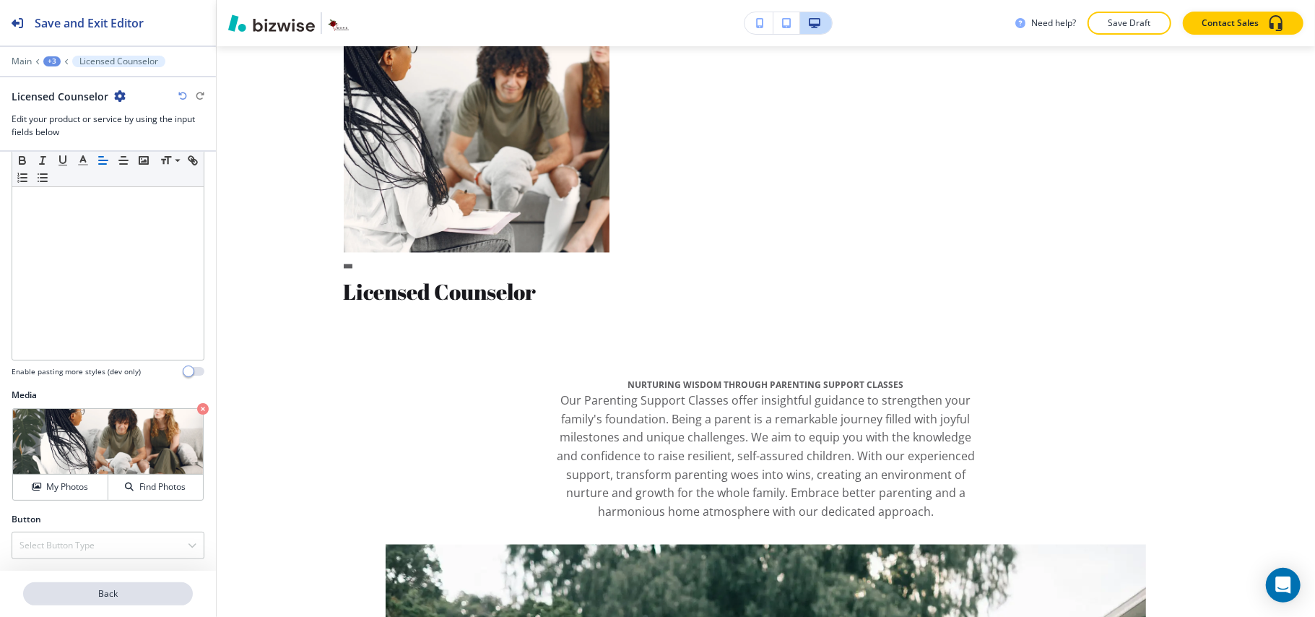
click at [98, 589] on p "Back" at bounding box center [108, 593] width 167 height 13
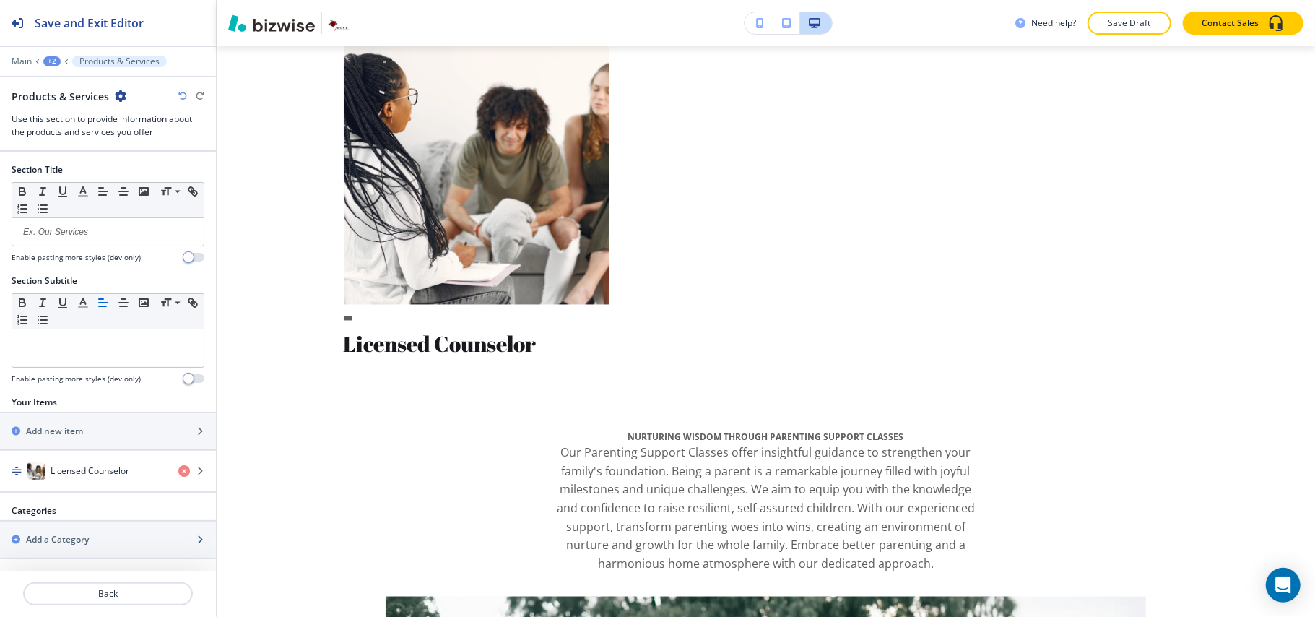
scroll to position [4, 0]
click at [82, 425] on h2 "Add new item" at bounding box center [54, 431] width 57 height 13
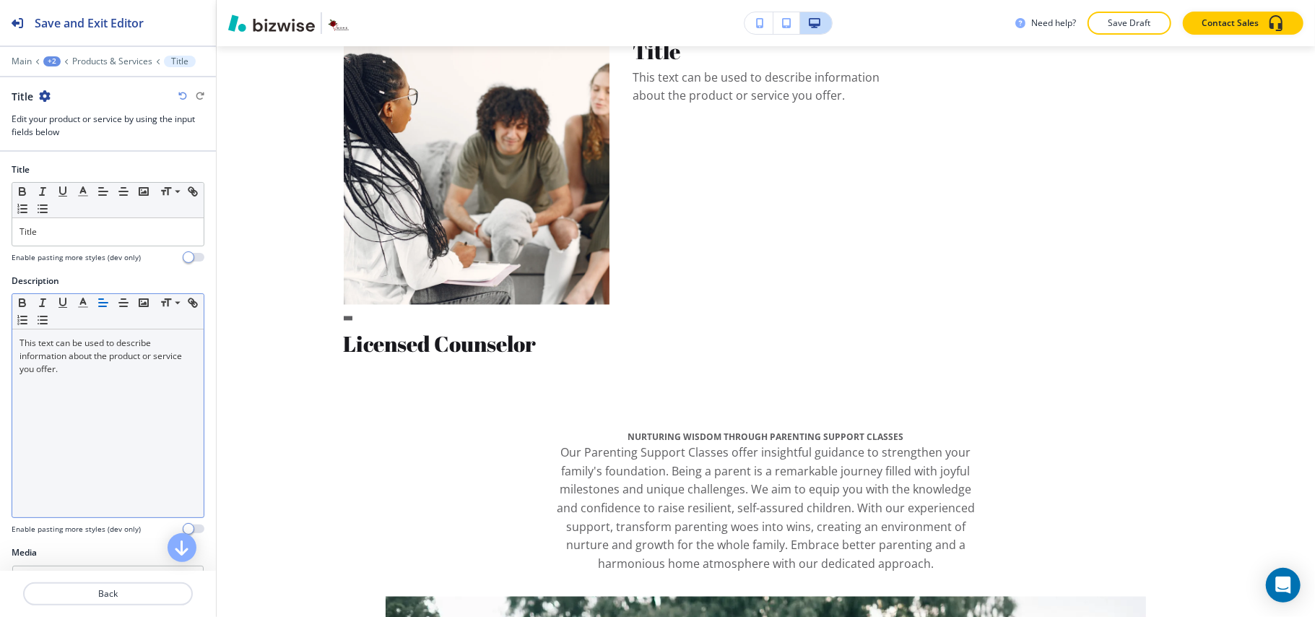
scroll to position [1968, 0]
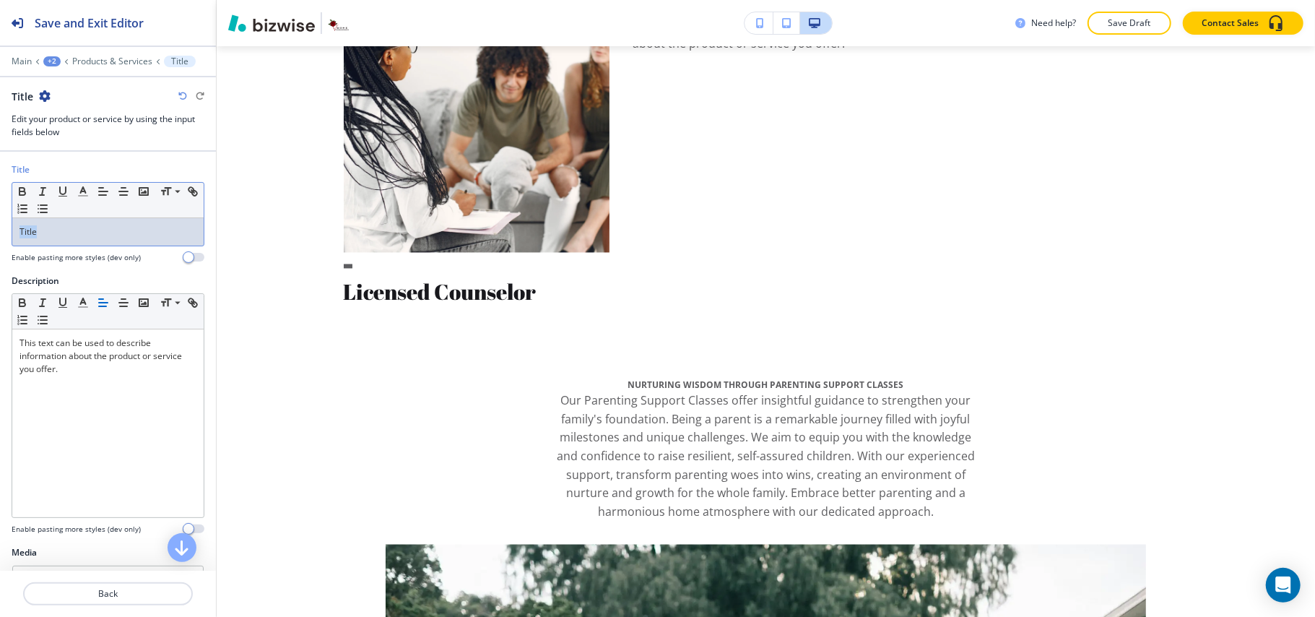
drag, startPoint x: 87, startPoint y: 237, endPoint x: 0, endPoint y: 230, distance: 86.9
click at [0, 230] on div "Title Small Normal Large Huge Title Enable pasting more styles (dev only)" at bounding box center [108, 218] width 216 height 111
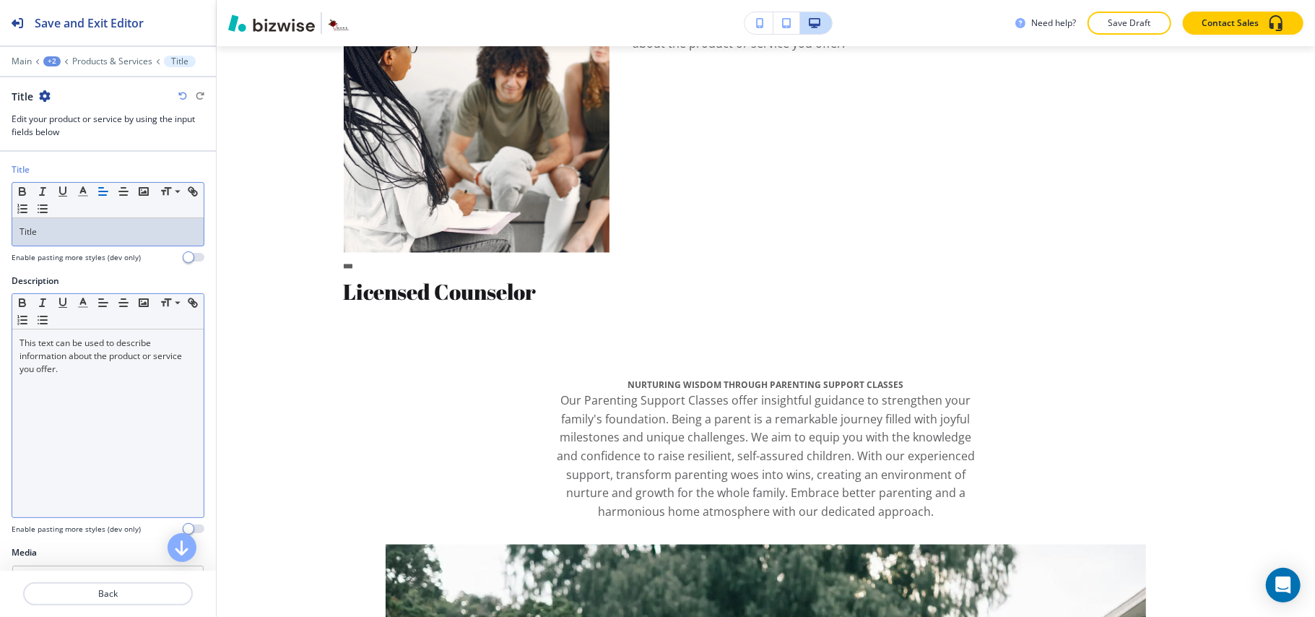
scroll to position [0, 0]
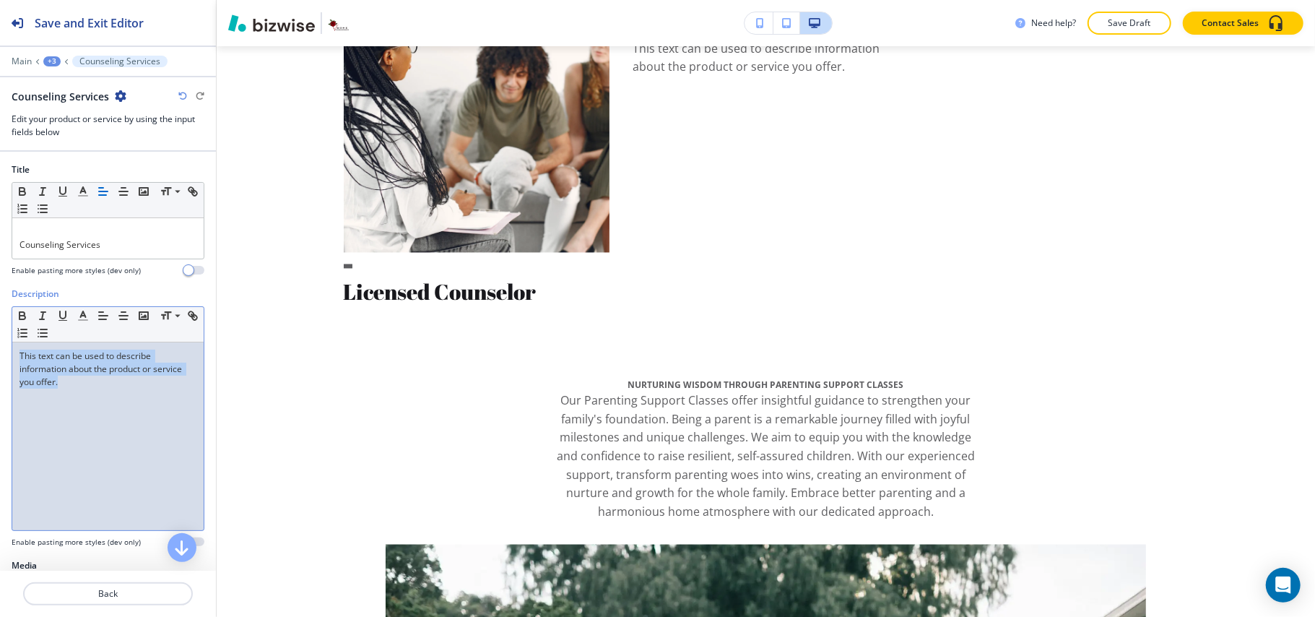
drag, startPoint x: 127, startPoint y: 407, endPoint x: 0, endPoint y: 347, distance: 140.8
click at [0, 347] on div "Description Small Normal Large Huge This text can be used to describe informati…" at bounding box center [108, 422] width 216 height 271
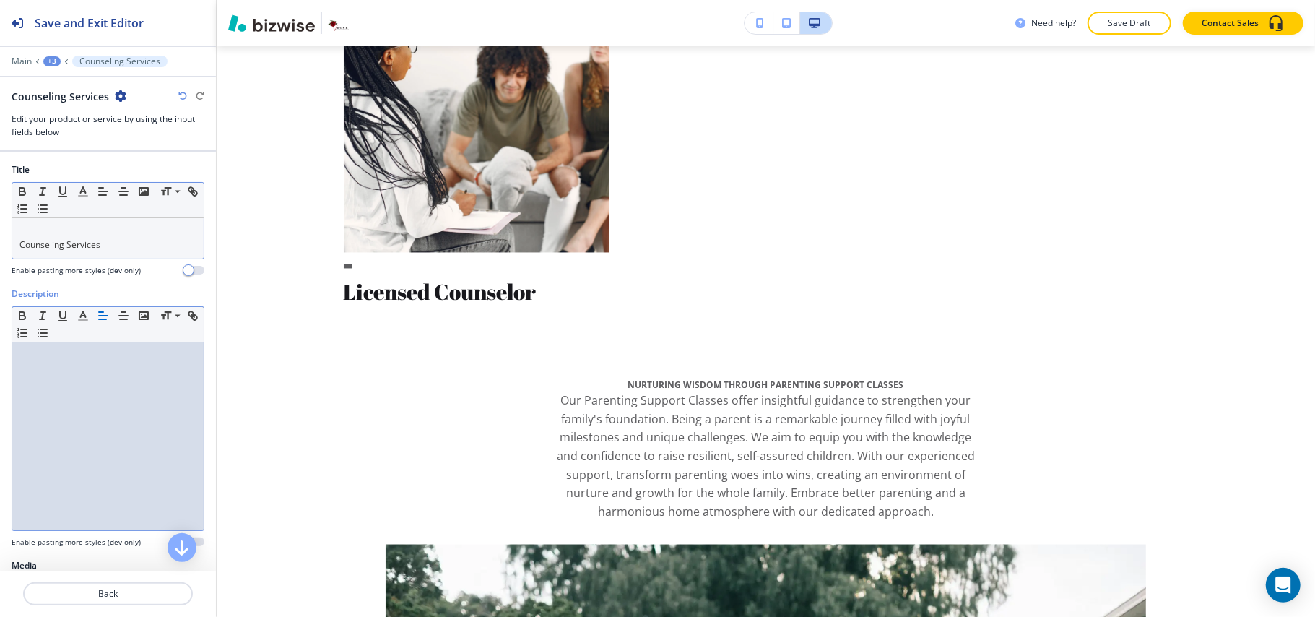
click at [17, 246] on div "Counseling Services" at bounding box center [107, 238] width 191 height 40
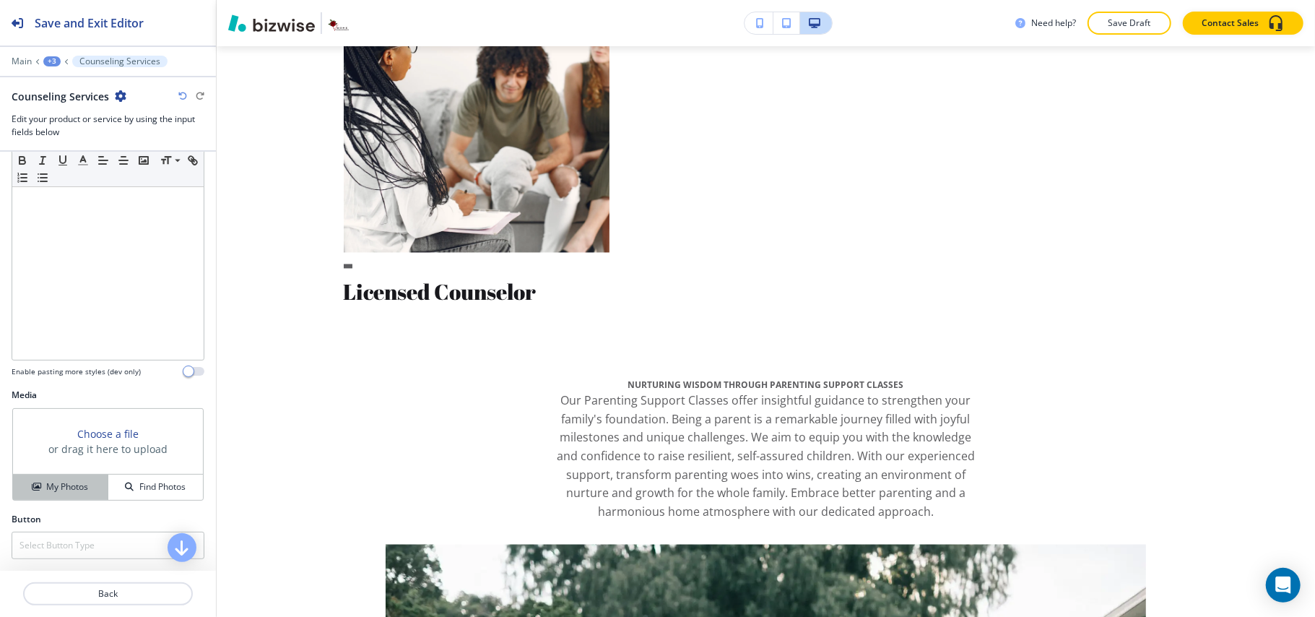
scroll to position [160, 0]
click at [74, 491] on h4 "My Photos" at bounding box center [67, 486] width 42 height 13
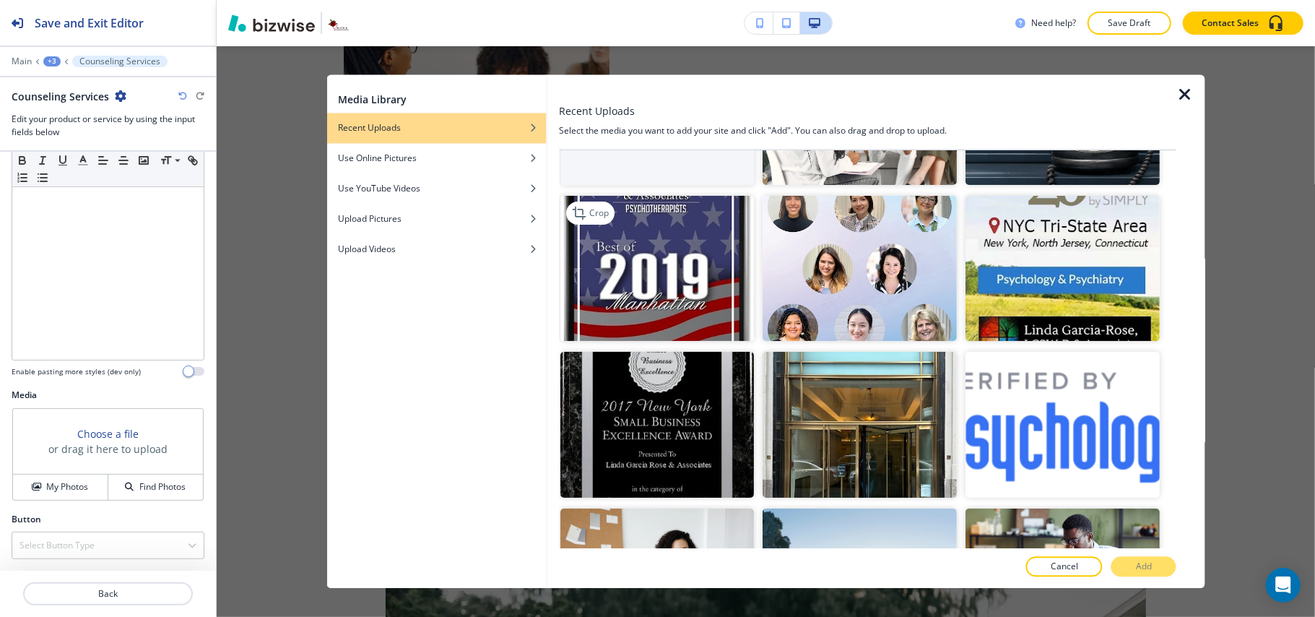
scroll to position [0, 0]
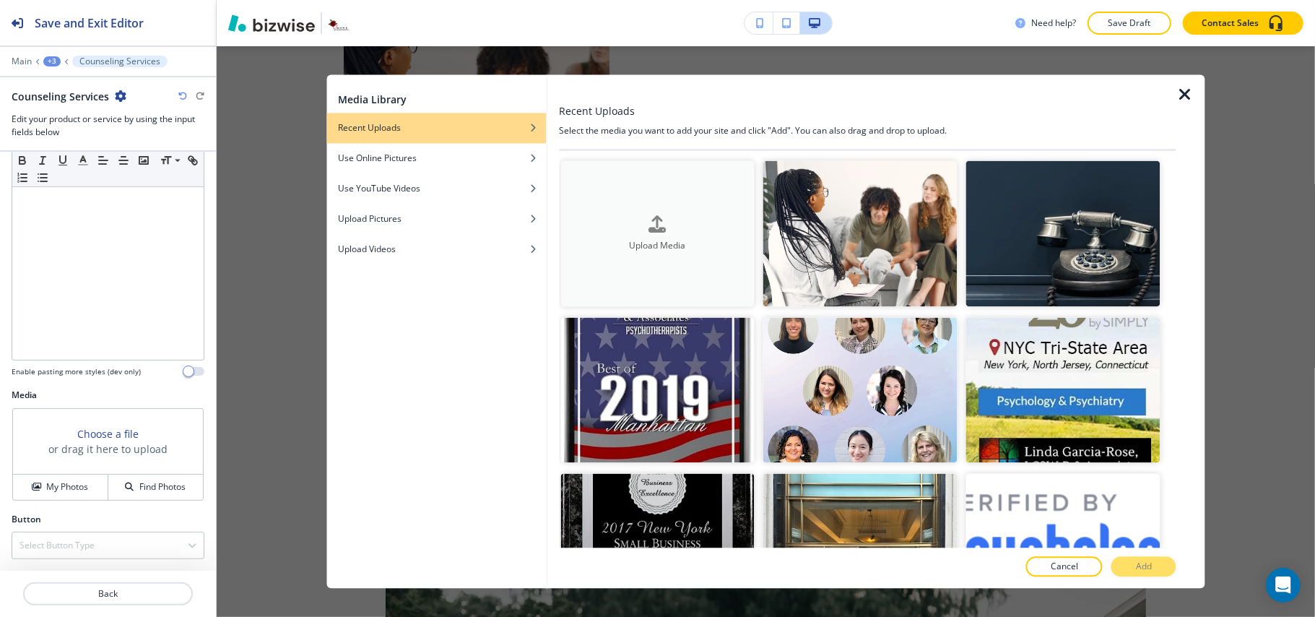
click at [667, 202] on button "Upload Media" at bounding box center [657, 234] width 194 height 146
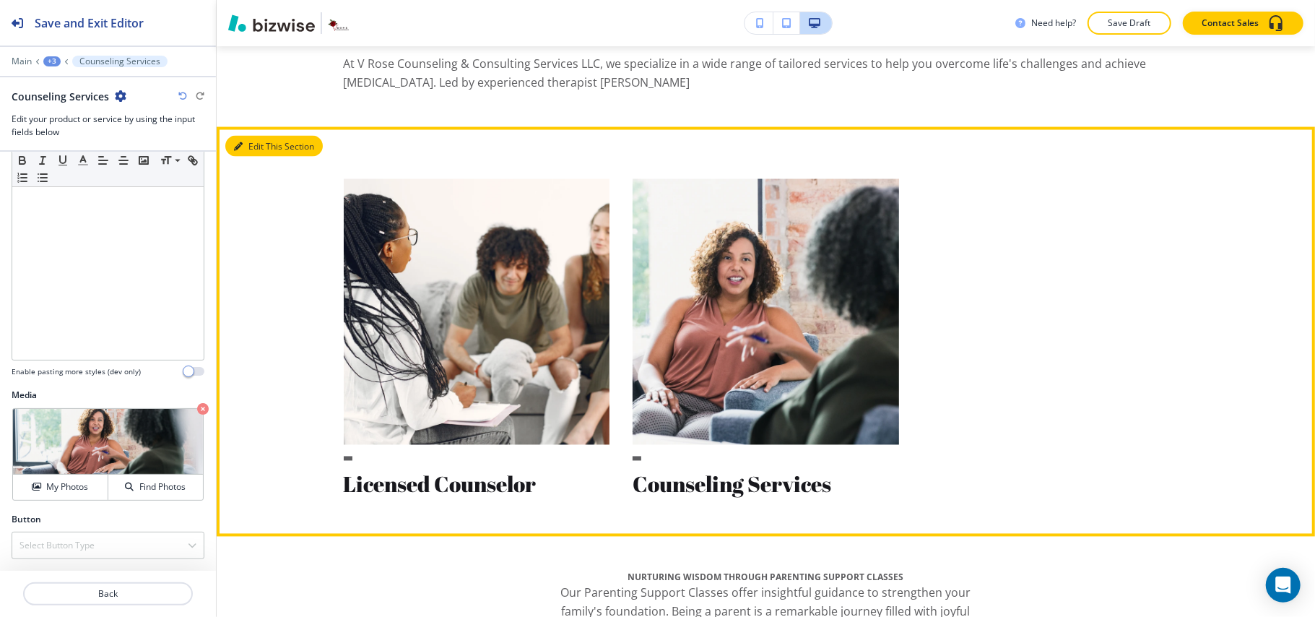
click at [261, 157] on button "Edit This Section" at bounding box center [273, 147] width 97 height 22
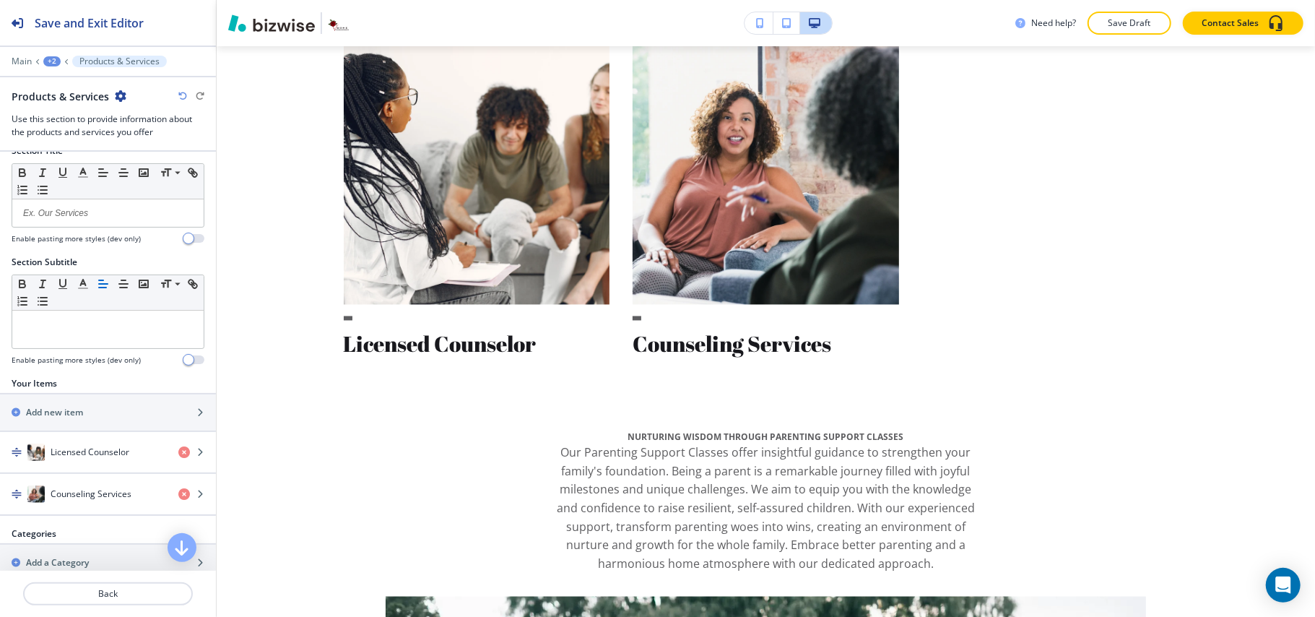
scroll to position [47, 0]
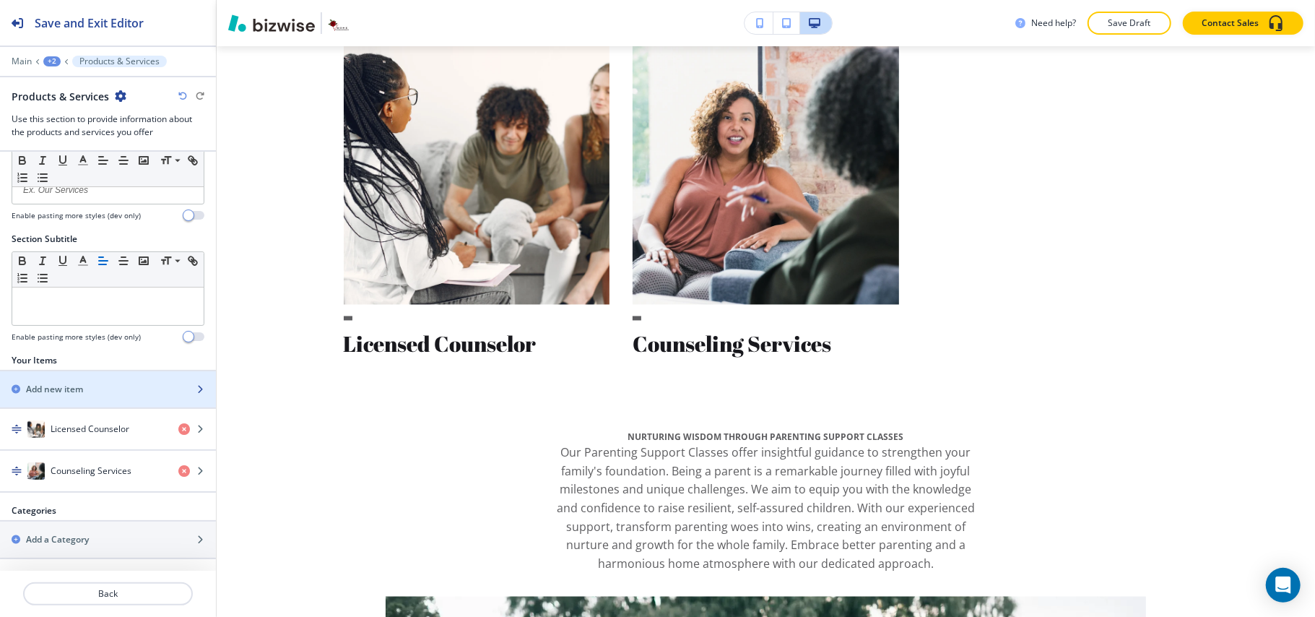
click at [104, 385] on div "Add new item" at bounding box center [92, 389] width 184 height 13
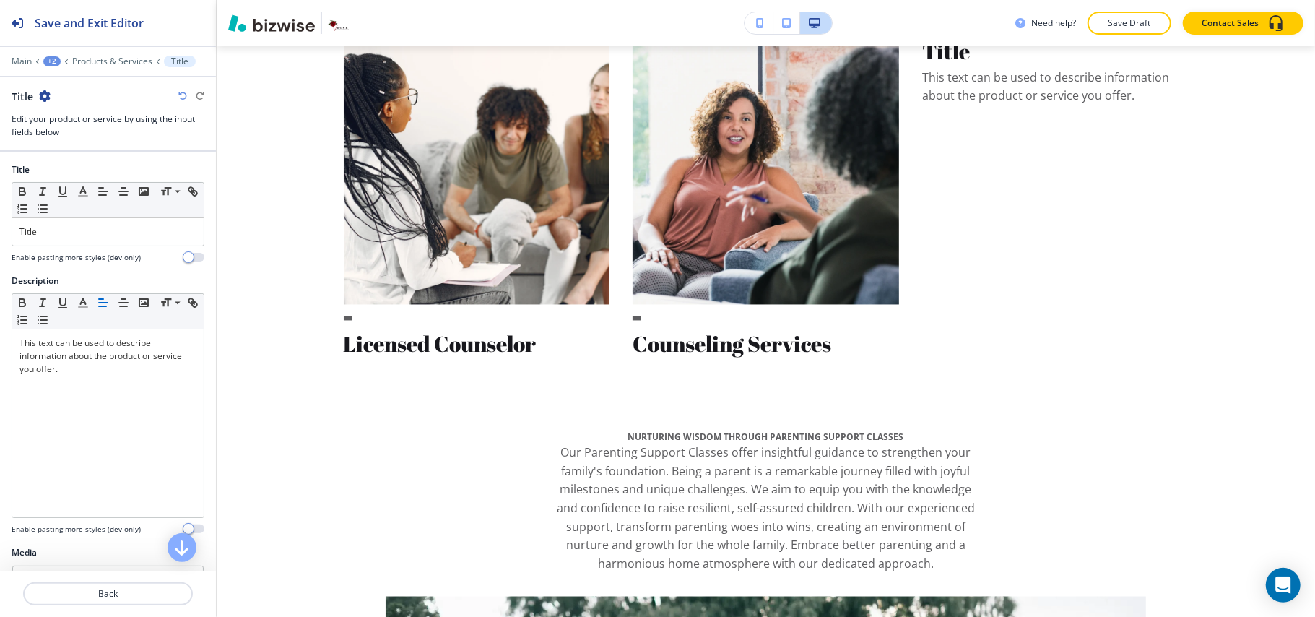
scroll to position [1968, 0]
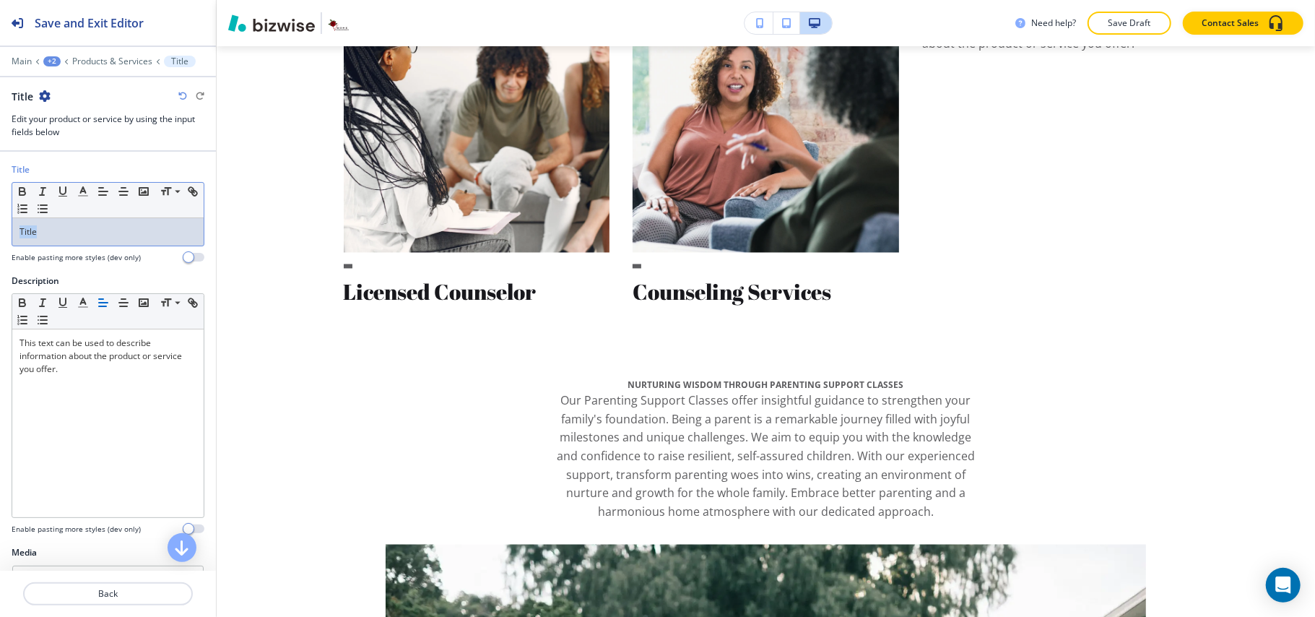
drag, startPoint x: 59, startPoint y: 222, endPoint x: 0, endPoint y: 223, distance: 59.2
click at [0, 223] on div "Title Small Normal Large Huge Title Enable pasting more styles (dev only)" at bounding box center [108, 218] width 216 height 111
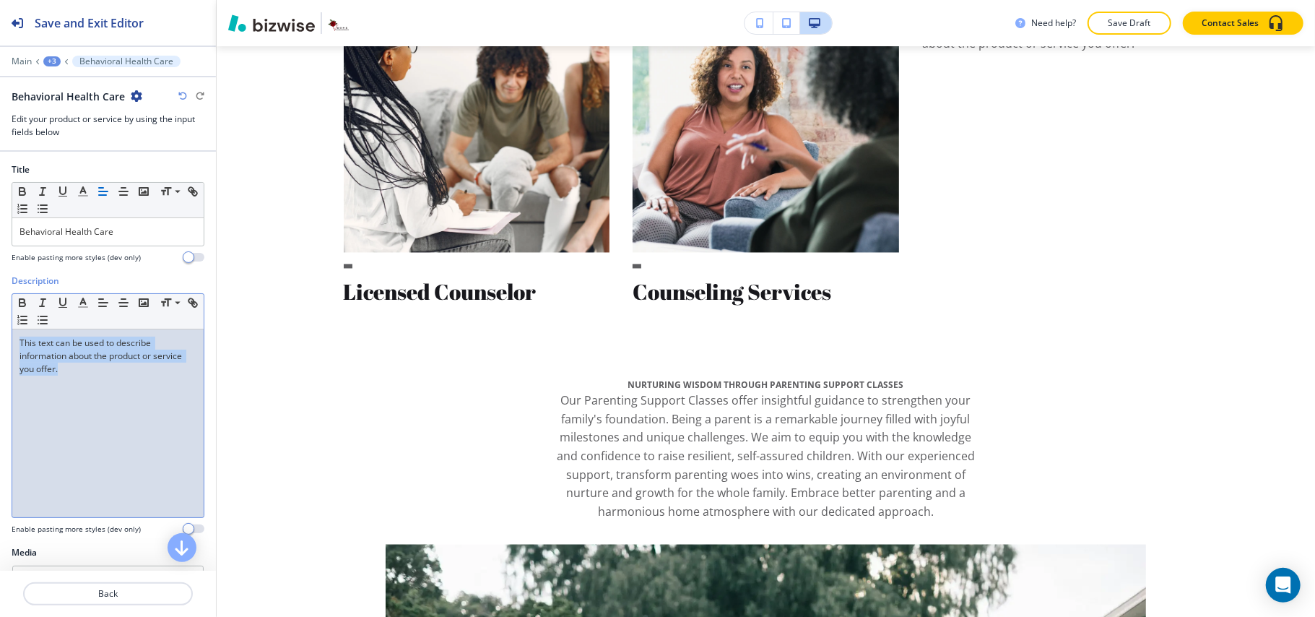
drag, startPoint x: 90, startPoint y: 375, endPoint x: 0, endPoint y: 325, distance: 102.8
click at [0, 325] on div "Description Small Normal Large Huge This text can be used to describe informati…" at bounding box center [108, 409] width 216 height 271
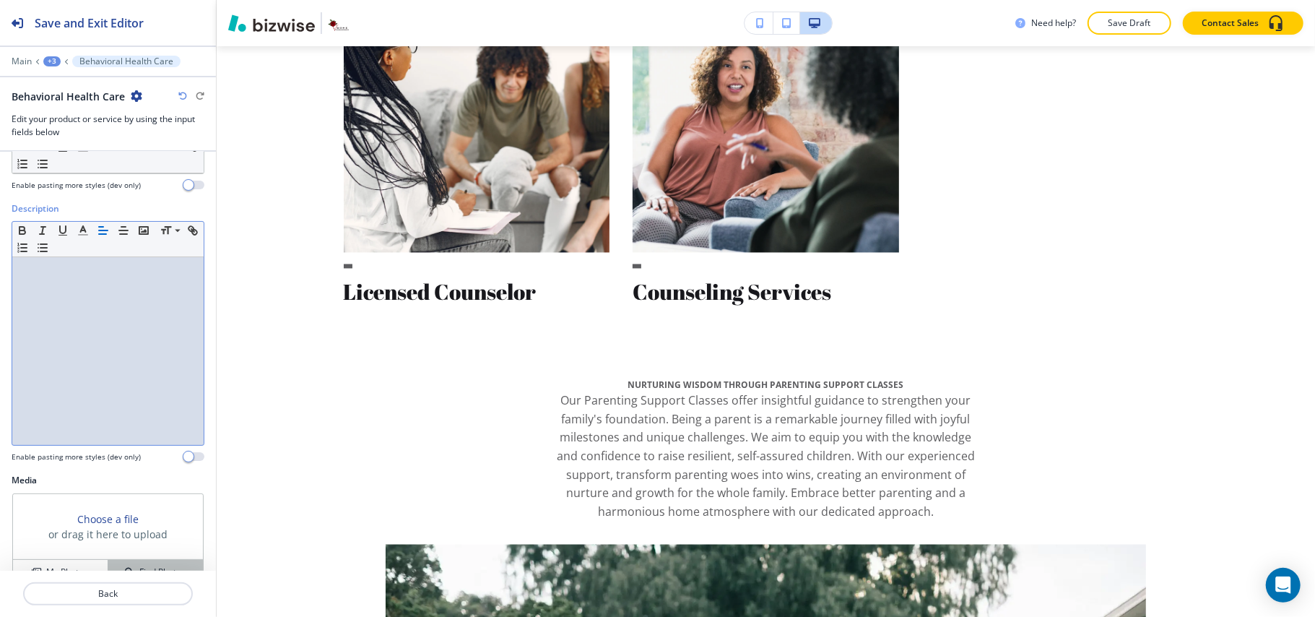
scroll to position [160, 0]
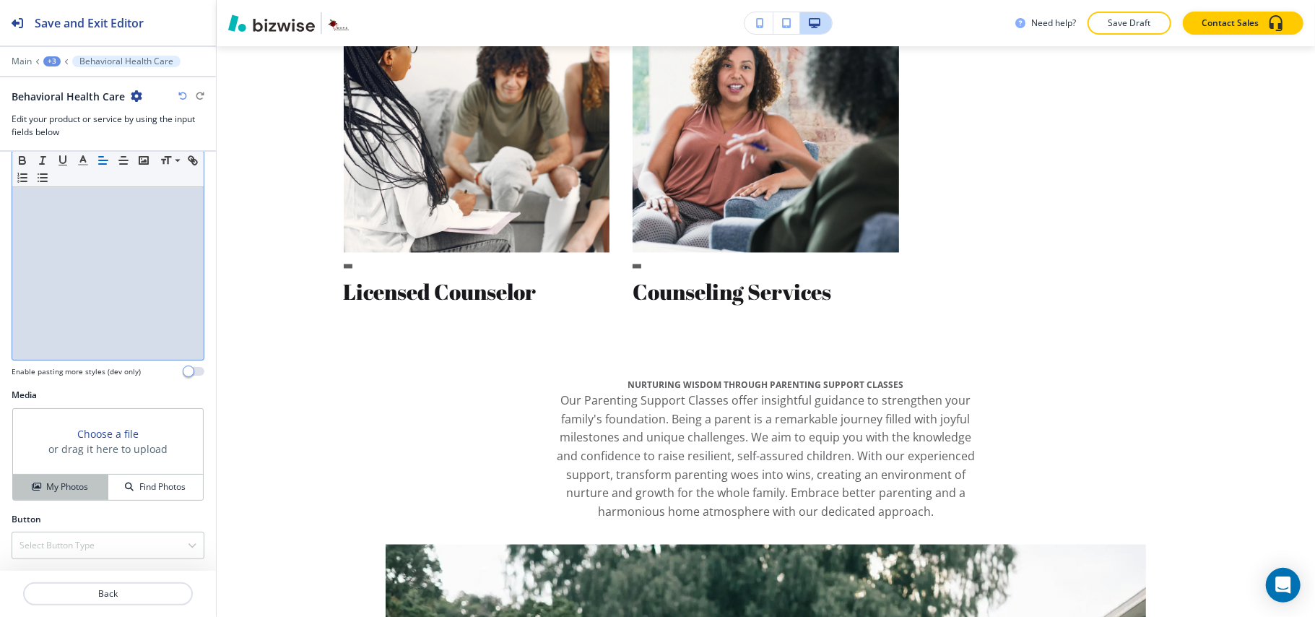
click at [71, 491] on h4 "My Photos" at bounding box center [67, 486] width 42 height 13
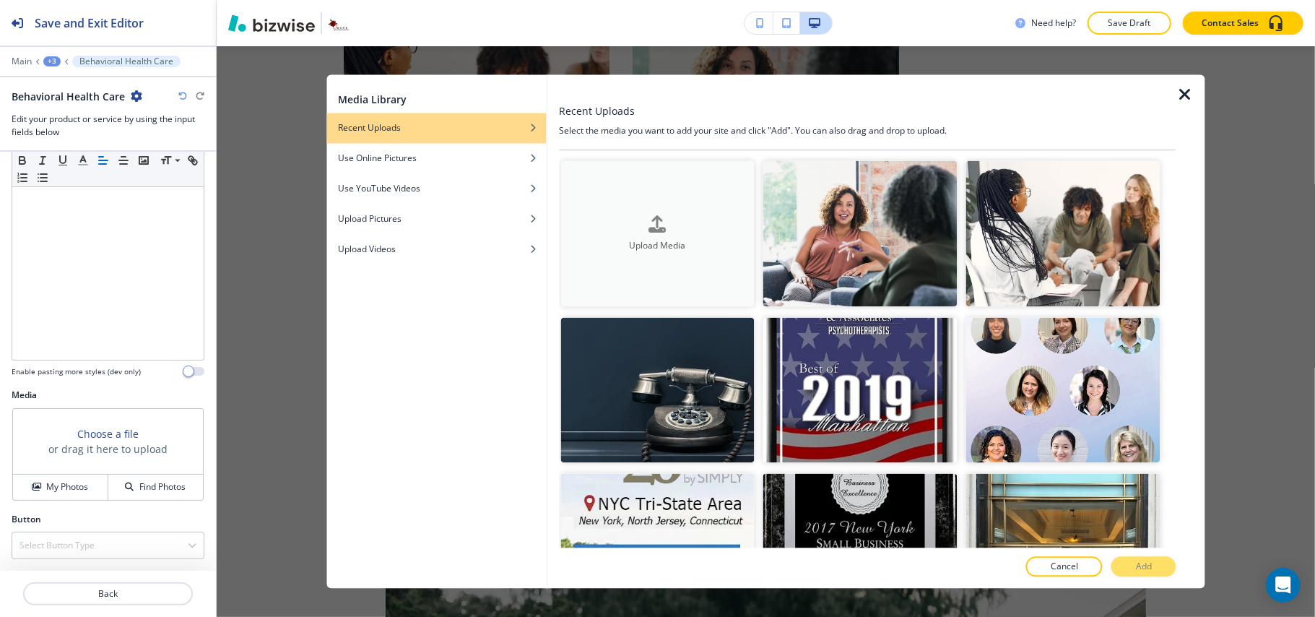
click at [711, 256] on button "Upload Media" at bounding box center [657, 234] width 194 height 146
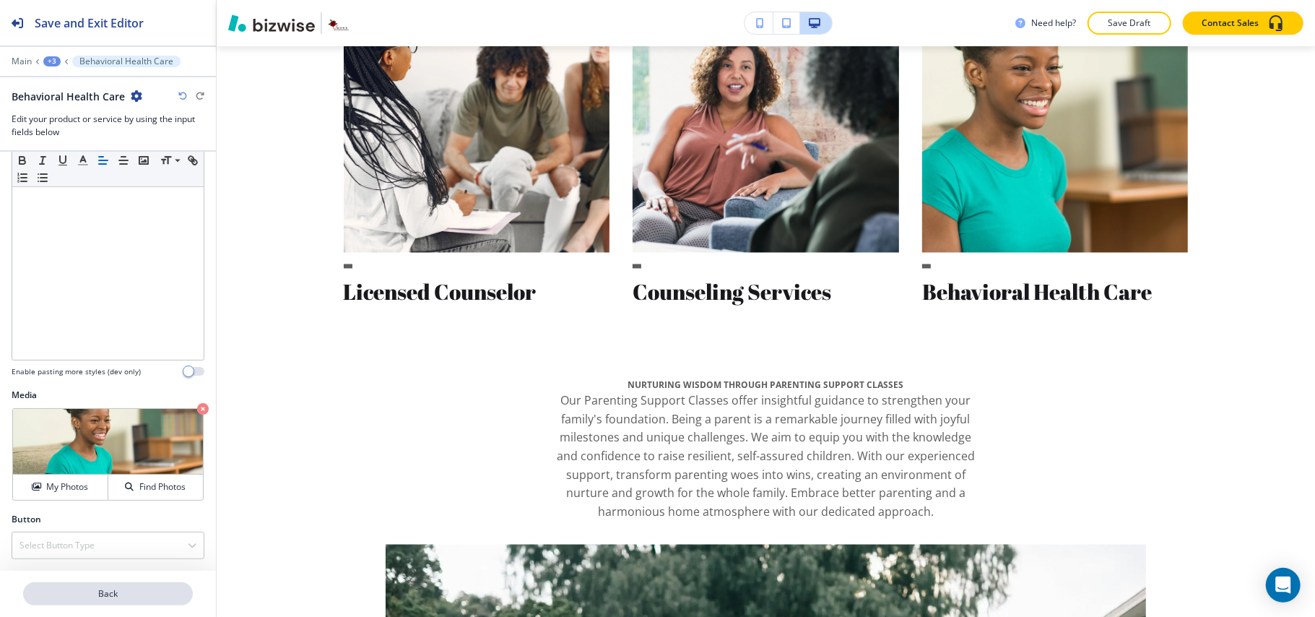
click at [133, 591] on p "Back" at bounding box center [108, 593] width 167 height 13
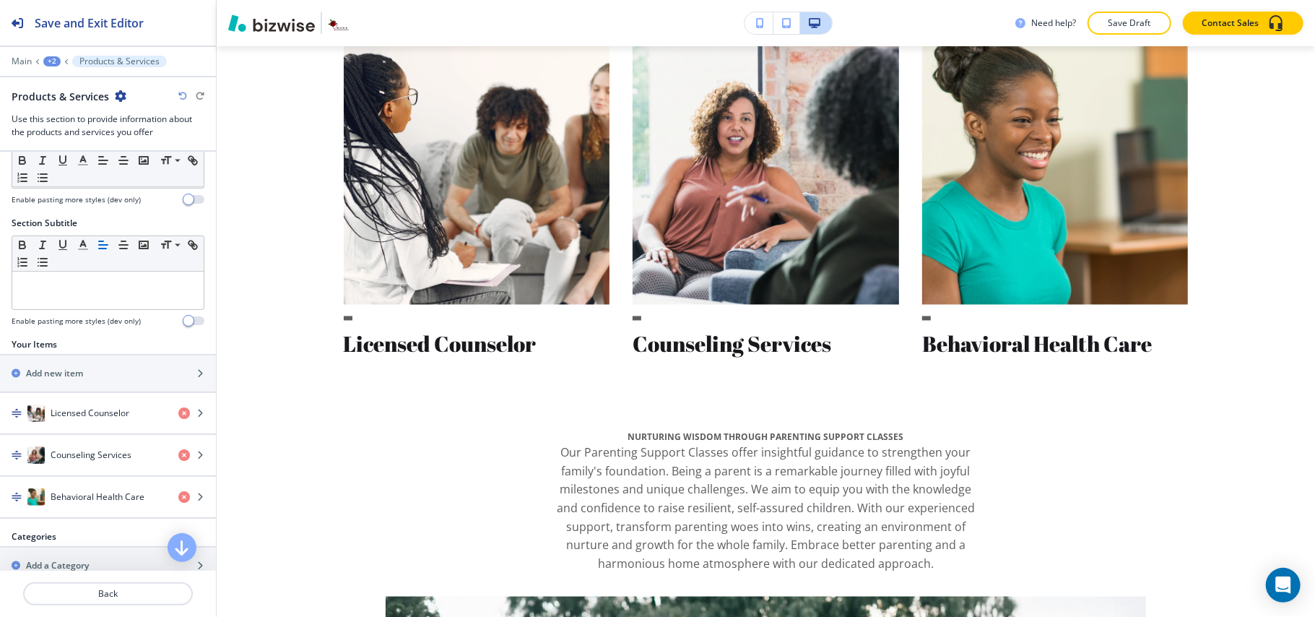
scroll to position [90, 0]
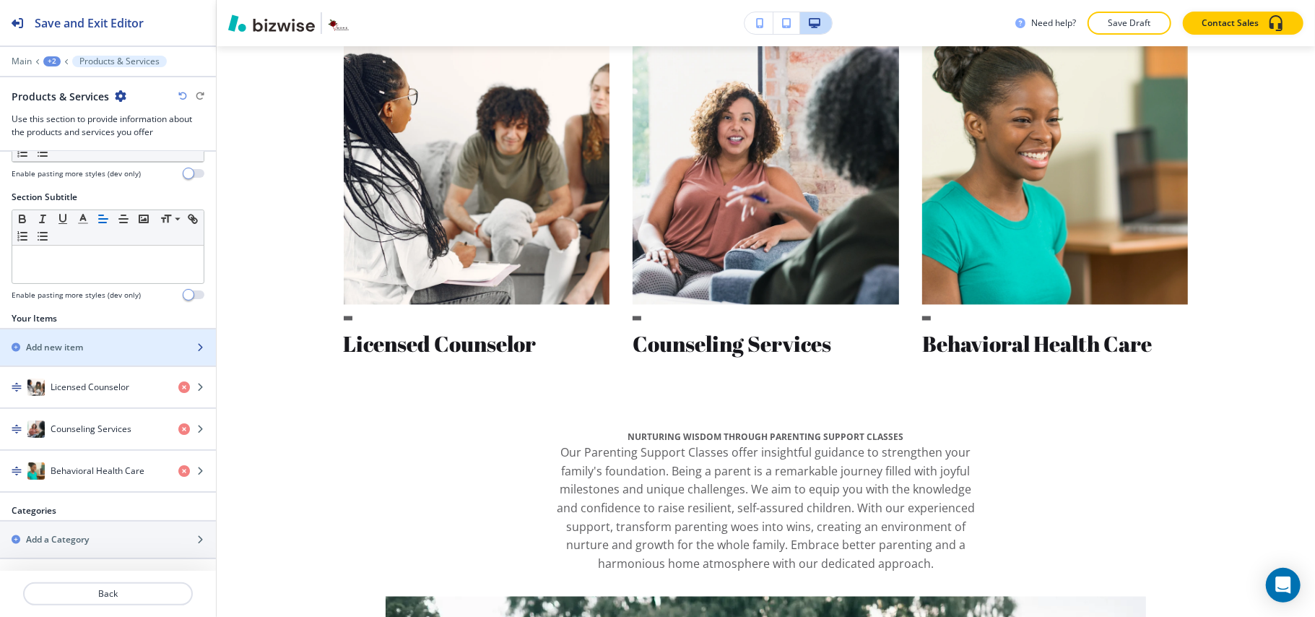
click at [71, 341] on h2 "Add new item" at bounding box center [54, 347] width 57 height 13
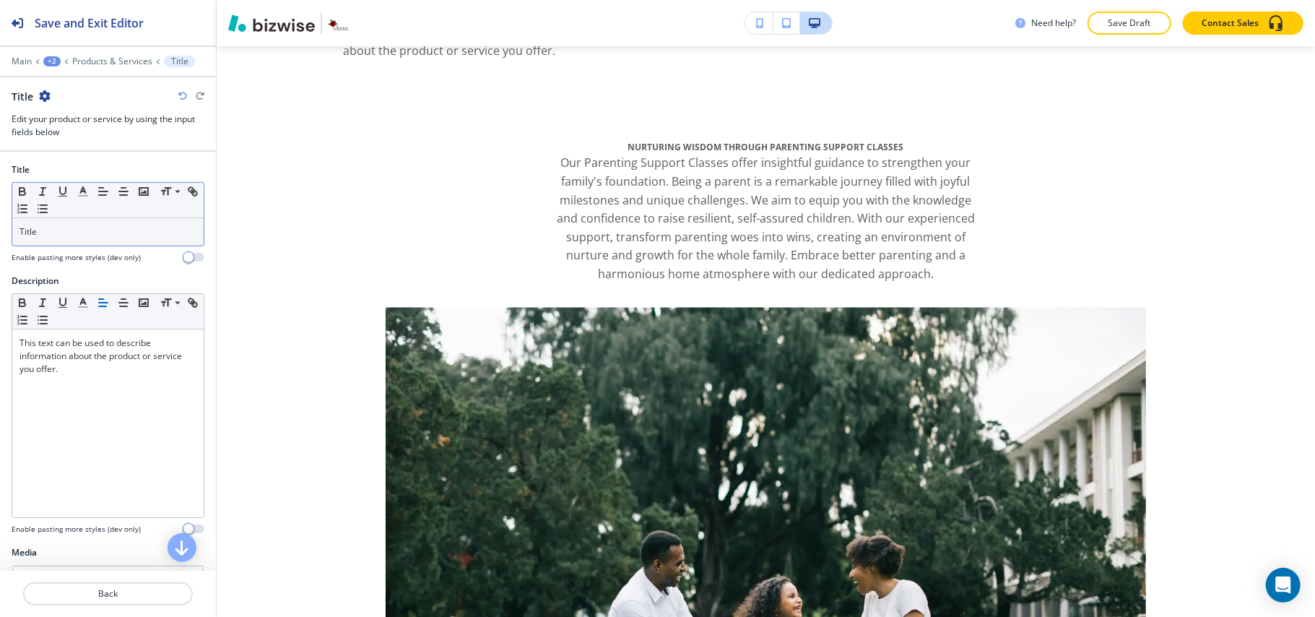
scroll to position [2337, 0]
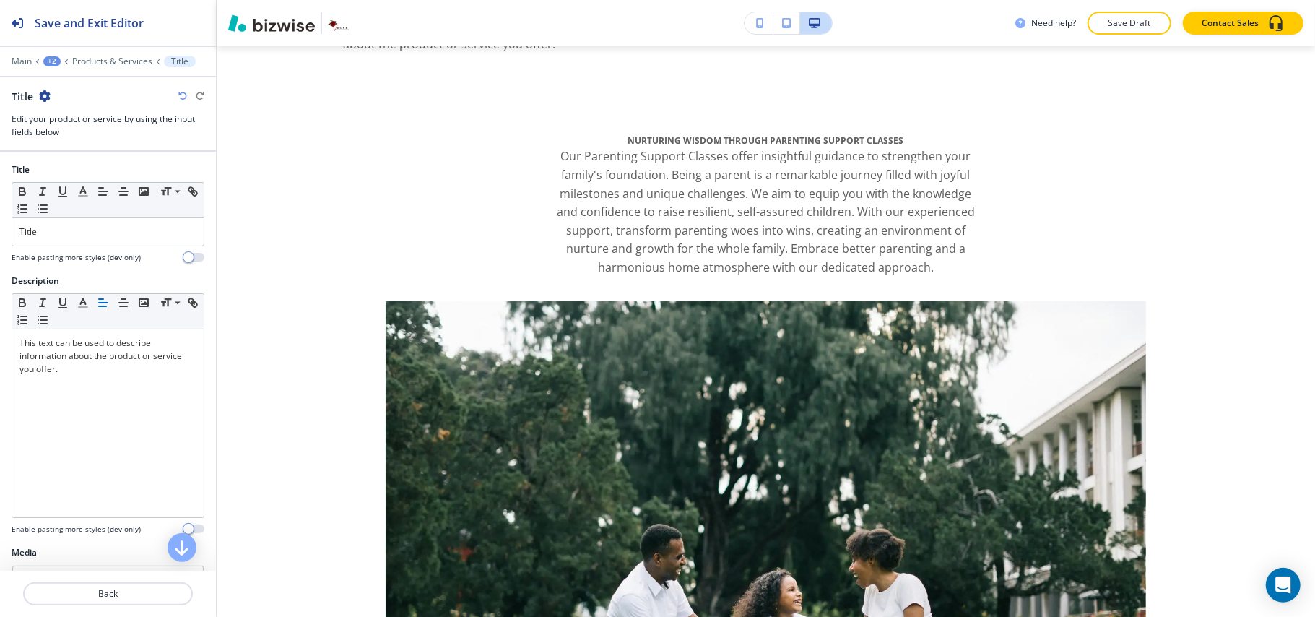
click at [0, 232] on div "Title Small Normal Large Huge Title Enable pasting more styles (dev only)" at bounding box center [108, 218] width 216 height 111
drag, startPoint x: 85, startPoint y: 235, endPoint x: 0, endPoint y: 225, distance: 85.7
click at [0, 225] on div "Title Small Normal Large Huge Title Enable pasting more styles (dev only)" at bounding box center [108, 218] width 216 height 111
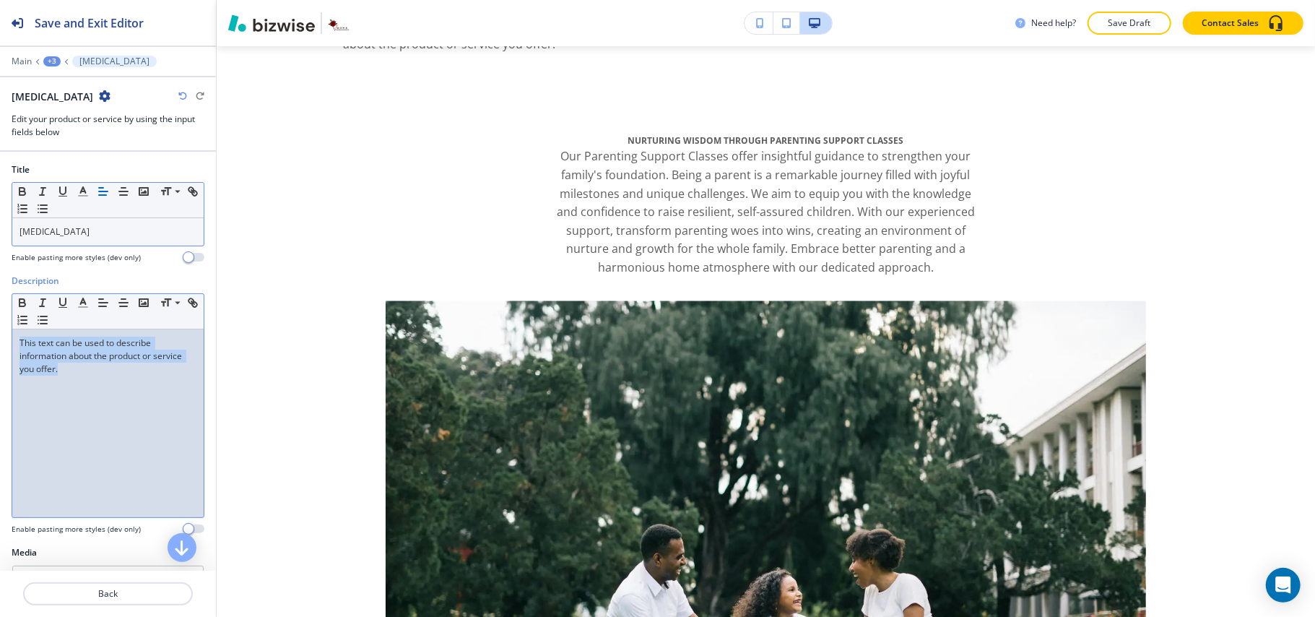
drag, startPoint x: 150, startPoint y: 388, endPoint x: 0, endPoint y: 287, distance: 181.0
click at [0, 287] on div "Description Small Normal Large Huge This text can be used to describe informati…" at bounding box center [108, 409] width 216 height 271
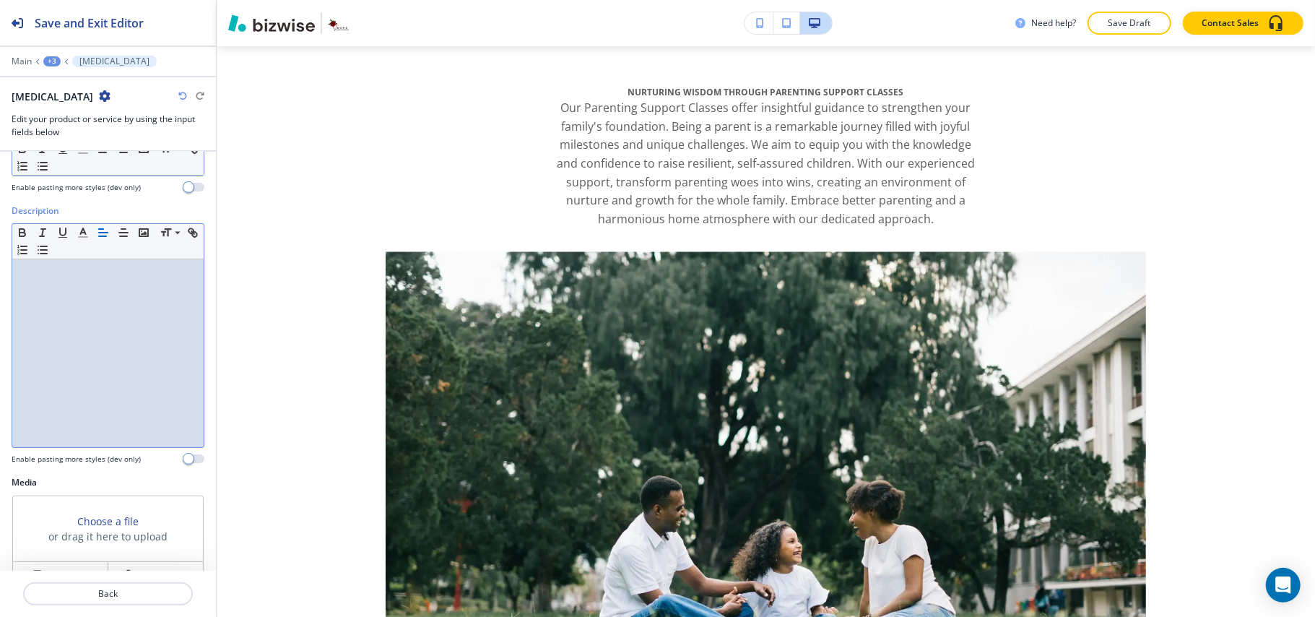
scroll to position [160, 0]
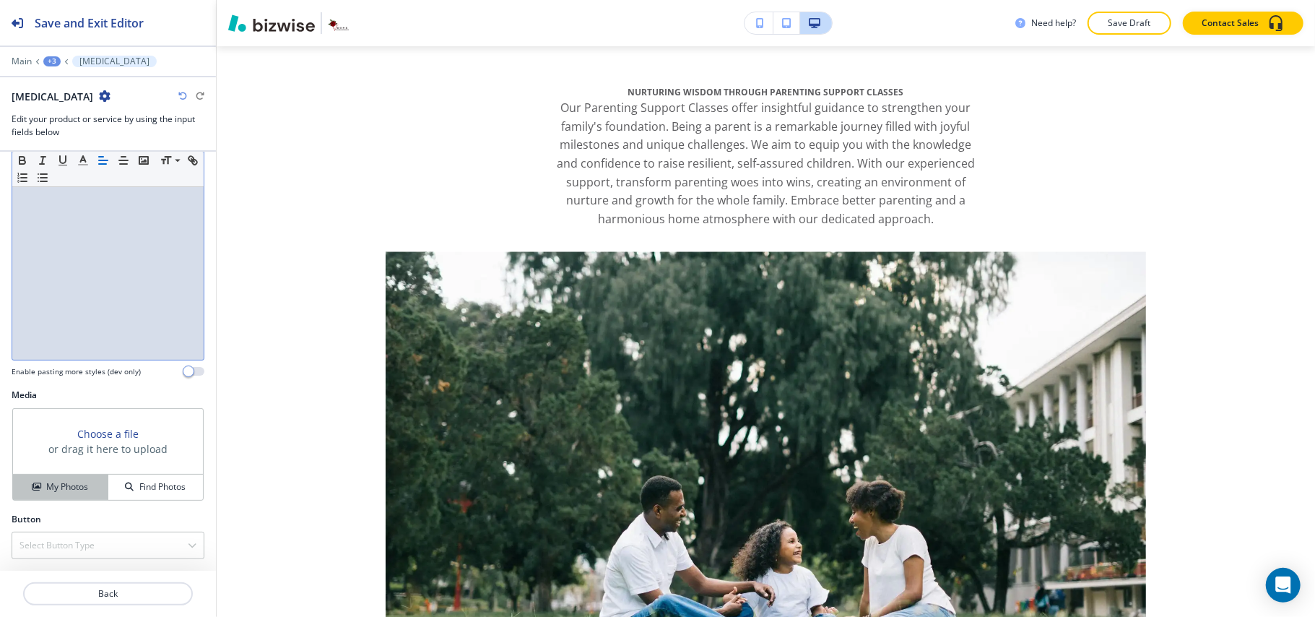
click at [79, 487] on h4 "My Photos" at bounding box center [67, 486] width 42 height 13
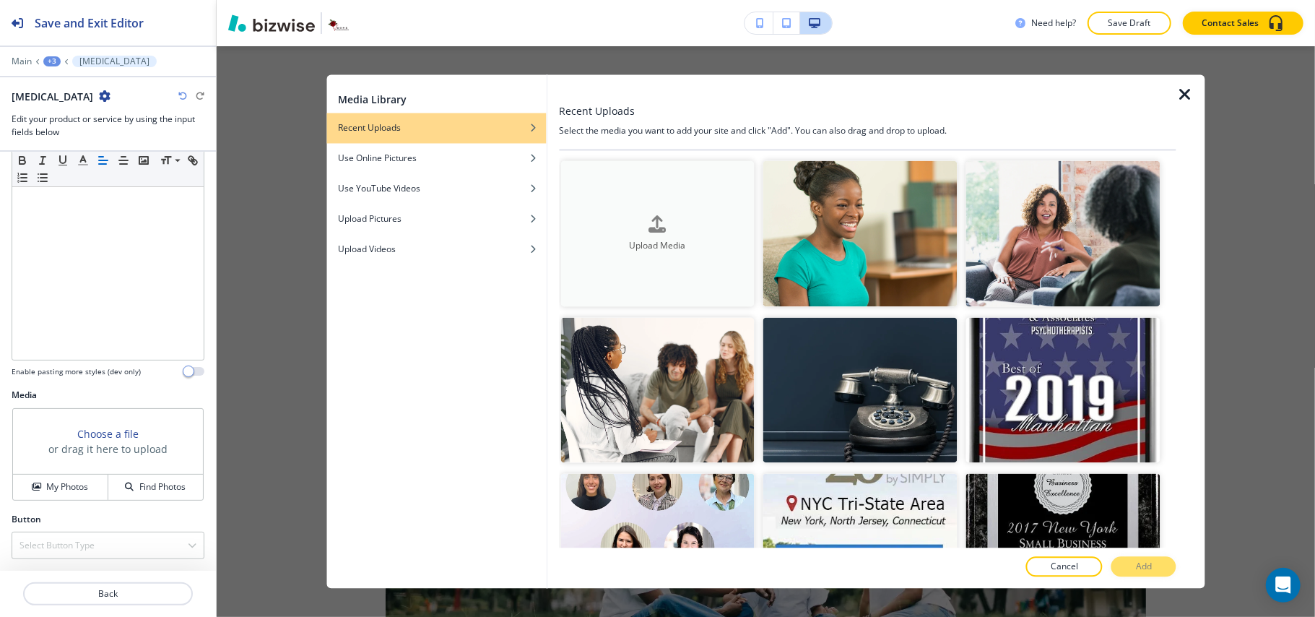
click at [627, 243] on h4 "Upload Media" at bounding box center [657, 245] width 194 height 13
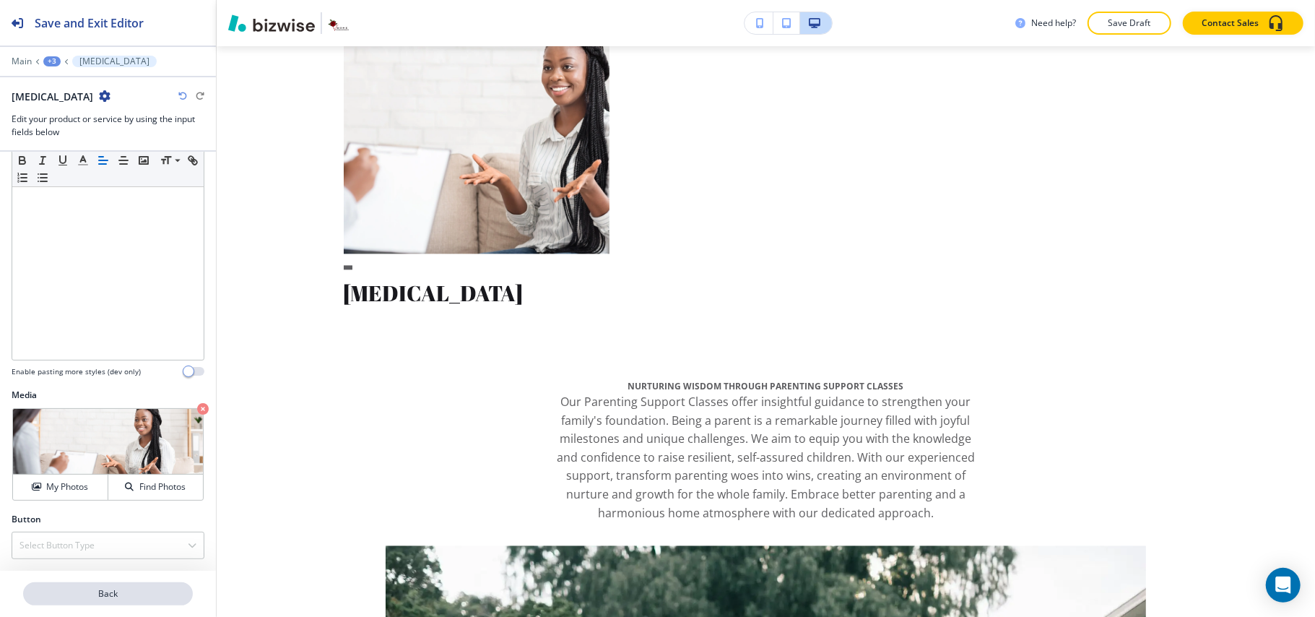
click at [84, 593] on p "Back" at bounding box center [108, 593] width 167 height 13
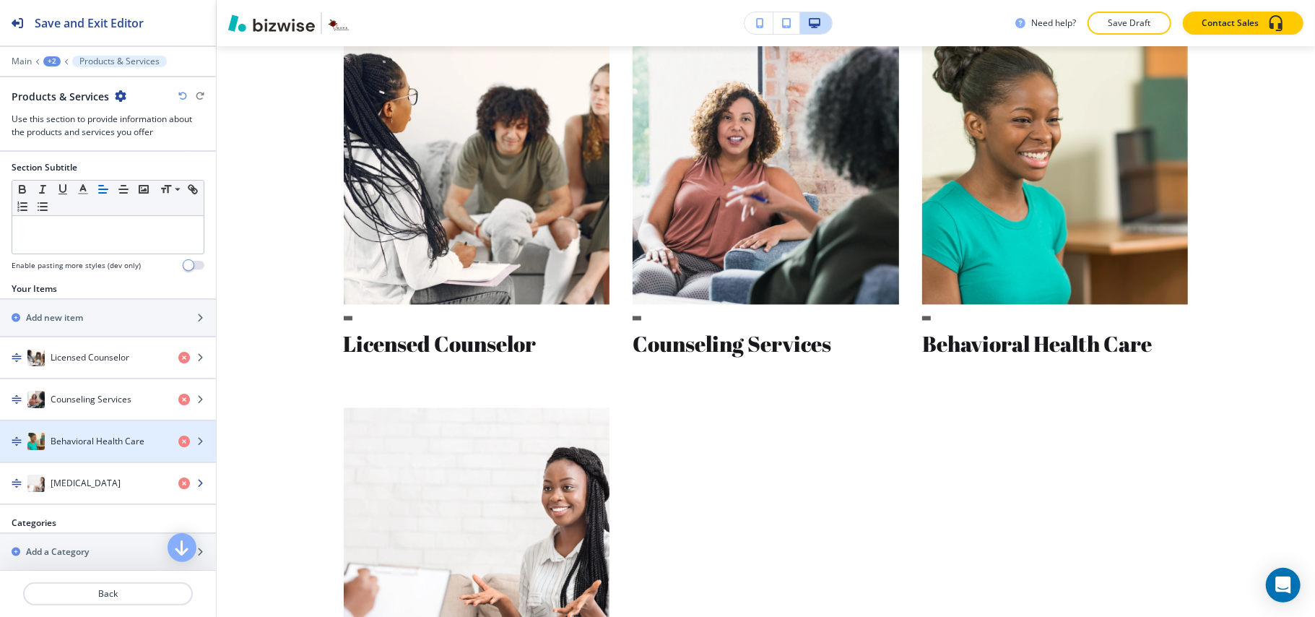
scroll to position [131, 0]
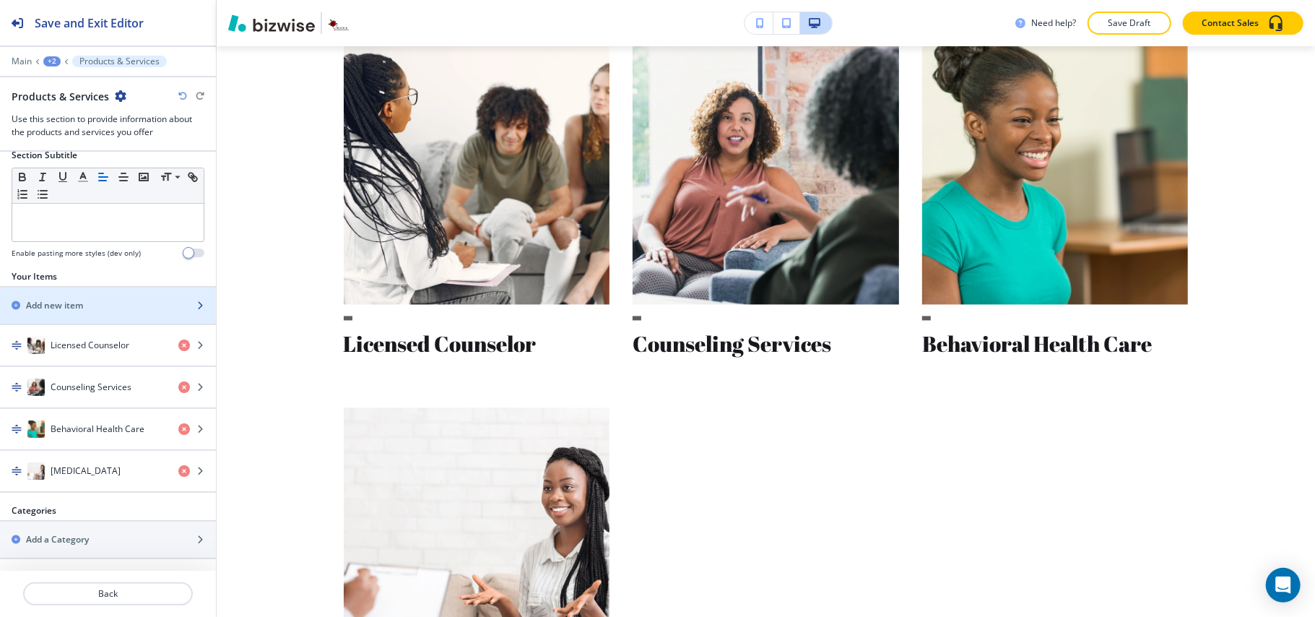
click at [64, 312] on div "button" at bounding box center [108, 318] width 216 height 12
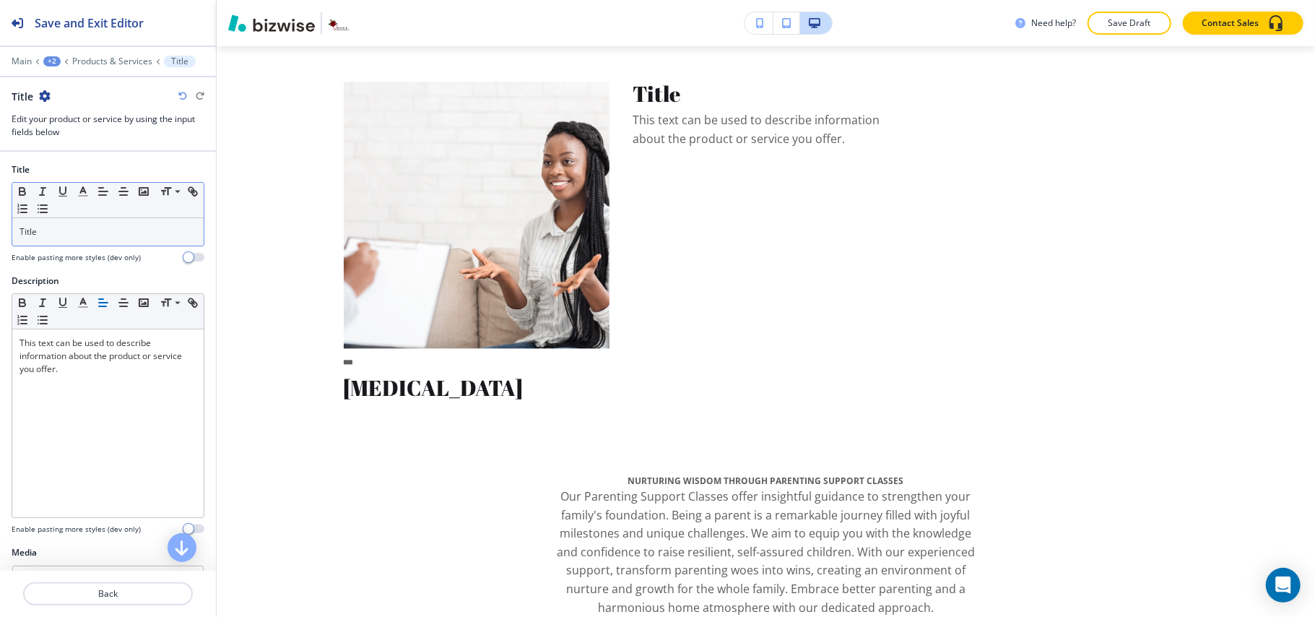
scroll to position [2337, 0]
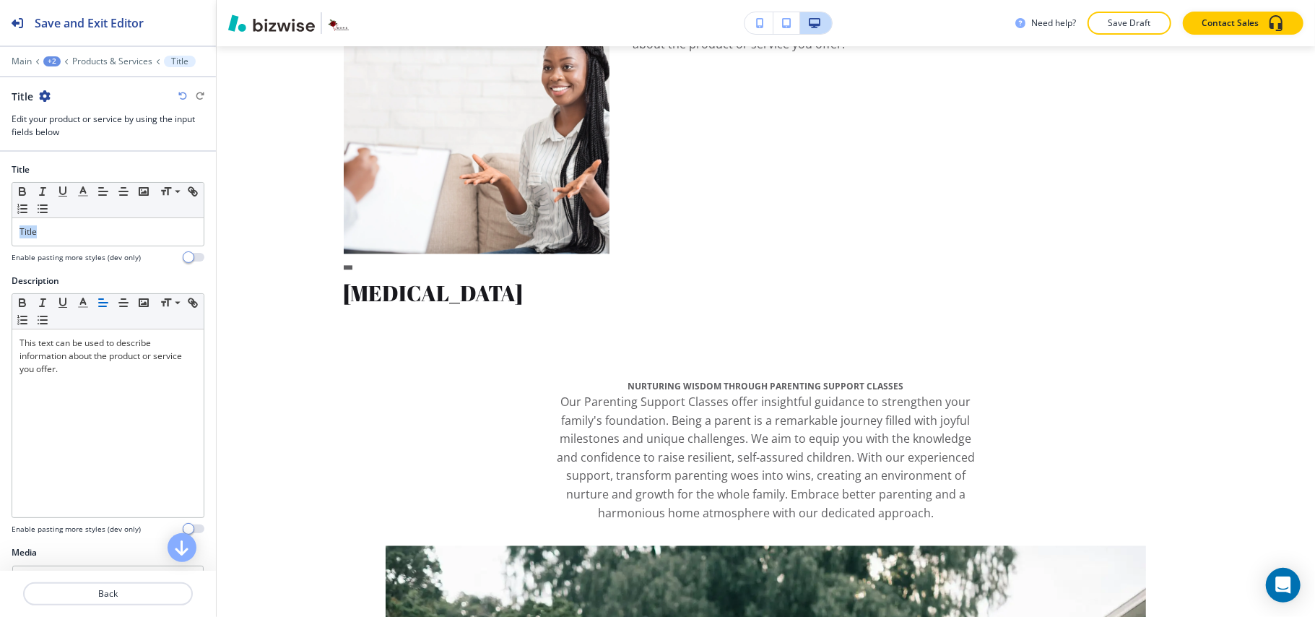
drag, startPoint x: 69, startPoint y: 240, endPoint x: 0, endPoint y: 230, distance: 70.1
click at [0, 230] on div "Title Small Normal Large Huge Title Enable pasting more styles (dev only)" at bounding box center [108, 218] width 216 height 111
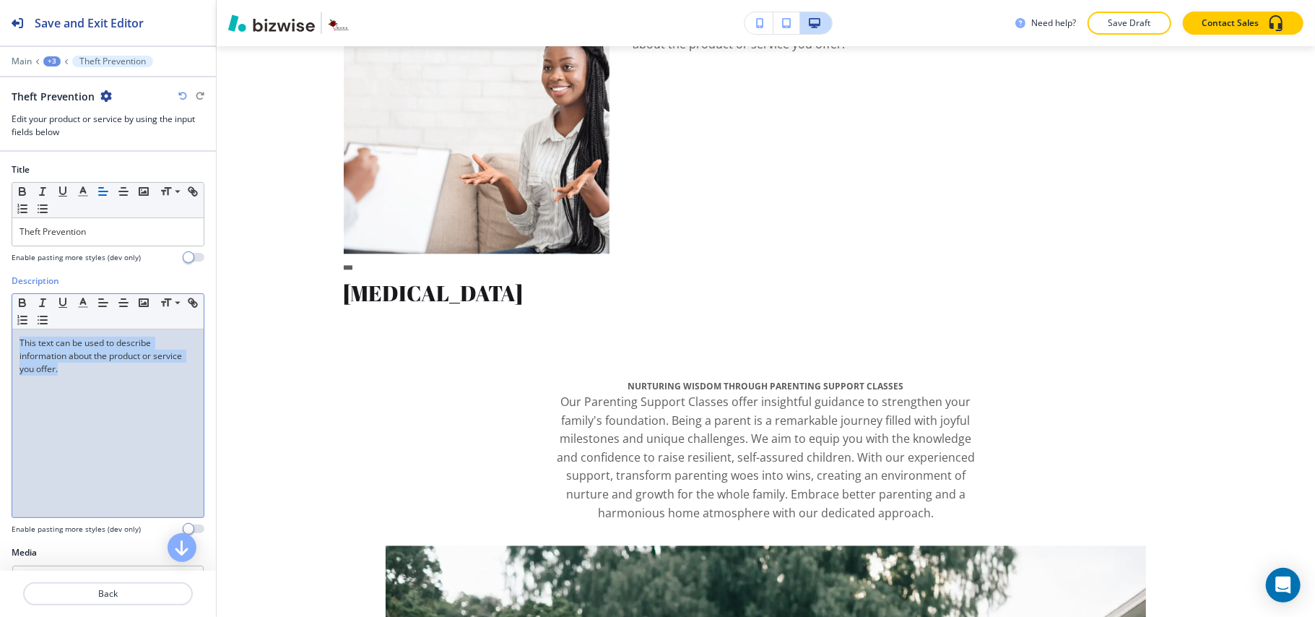
drag, startPoint x: 142, startPoint y: 400, endPoint x: 7, endPoint y: 325, distance: 154.5
click at [7, 325] on div "Description Small Normal Large Huge This text can be used to describe informati…" at bounding box center [108, 409] width 216 height 271
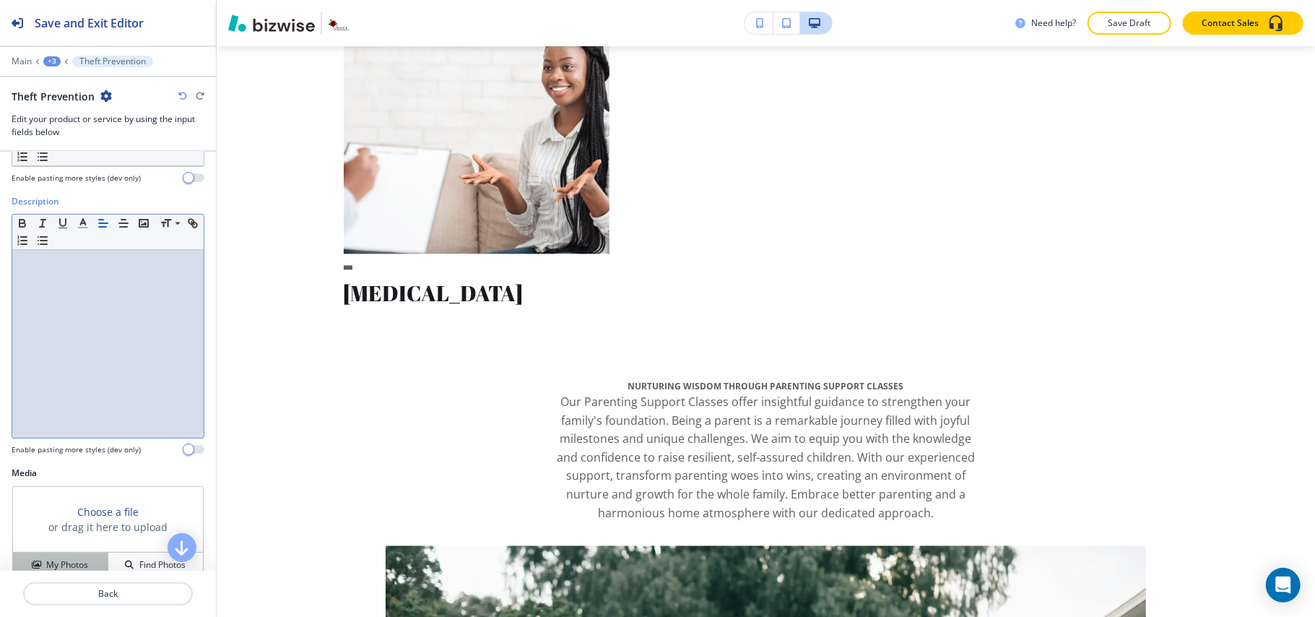
scroll to position [160, 0]
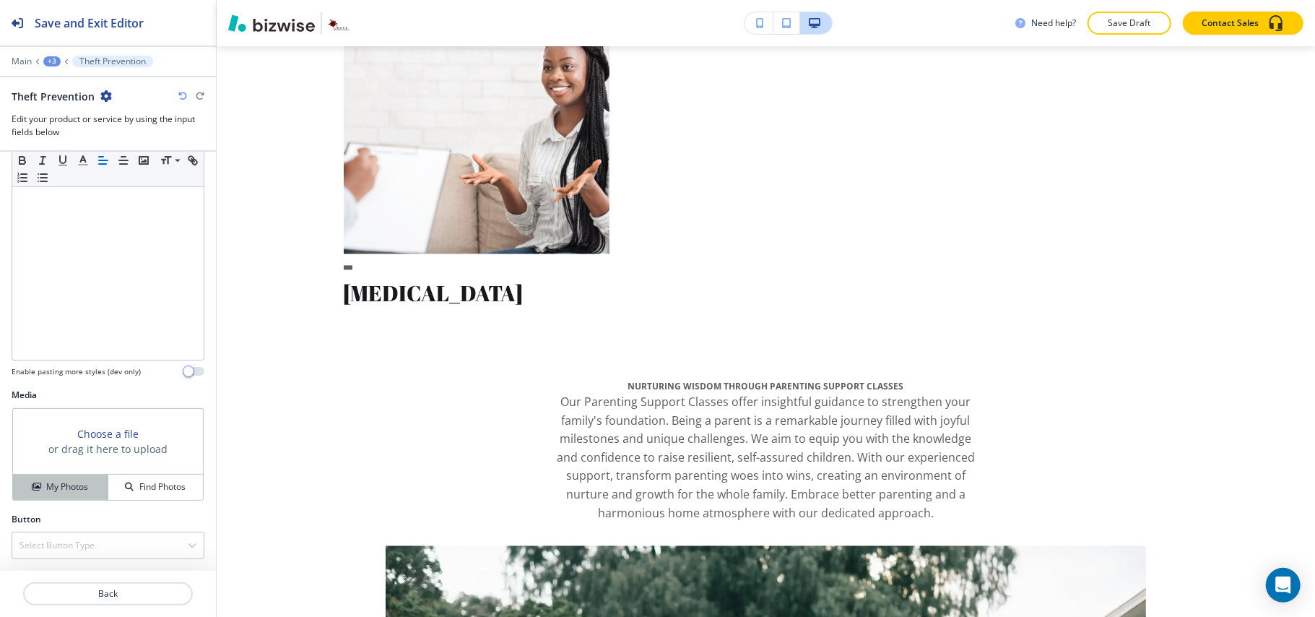
click at [48, 480] on h4 "My Photos" at bounding box center [67, 486] width 42 height 13
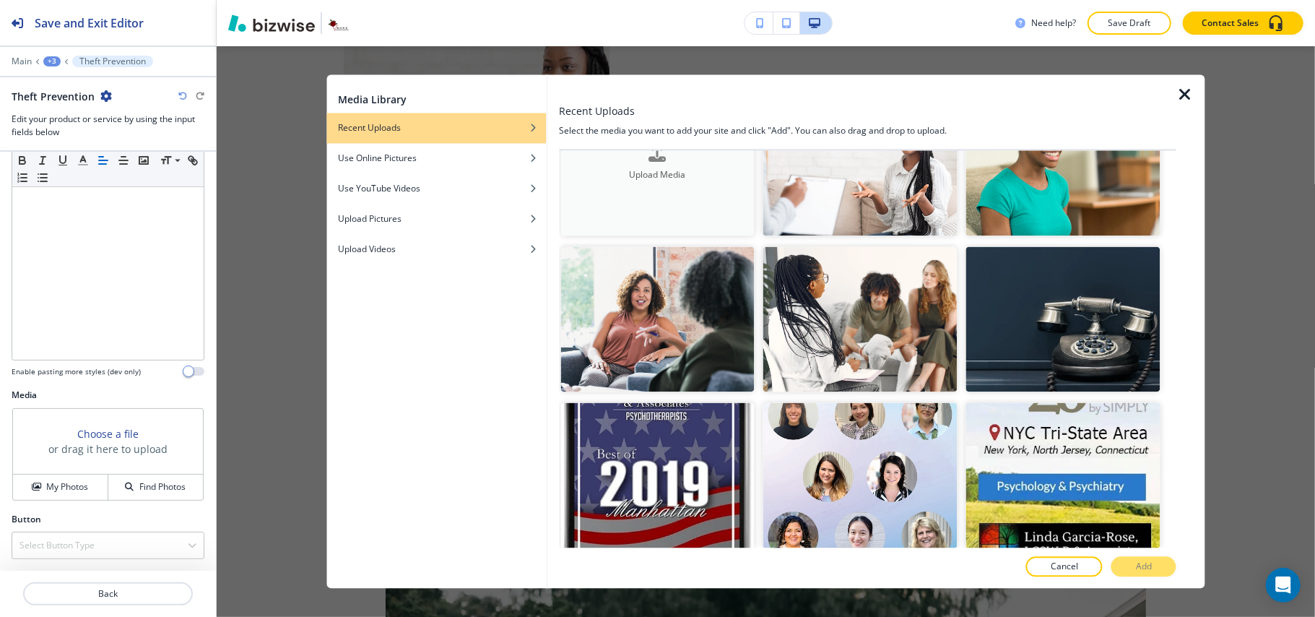
scroll to position [0, 0]
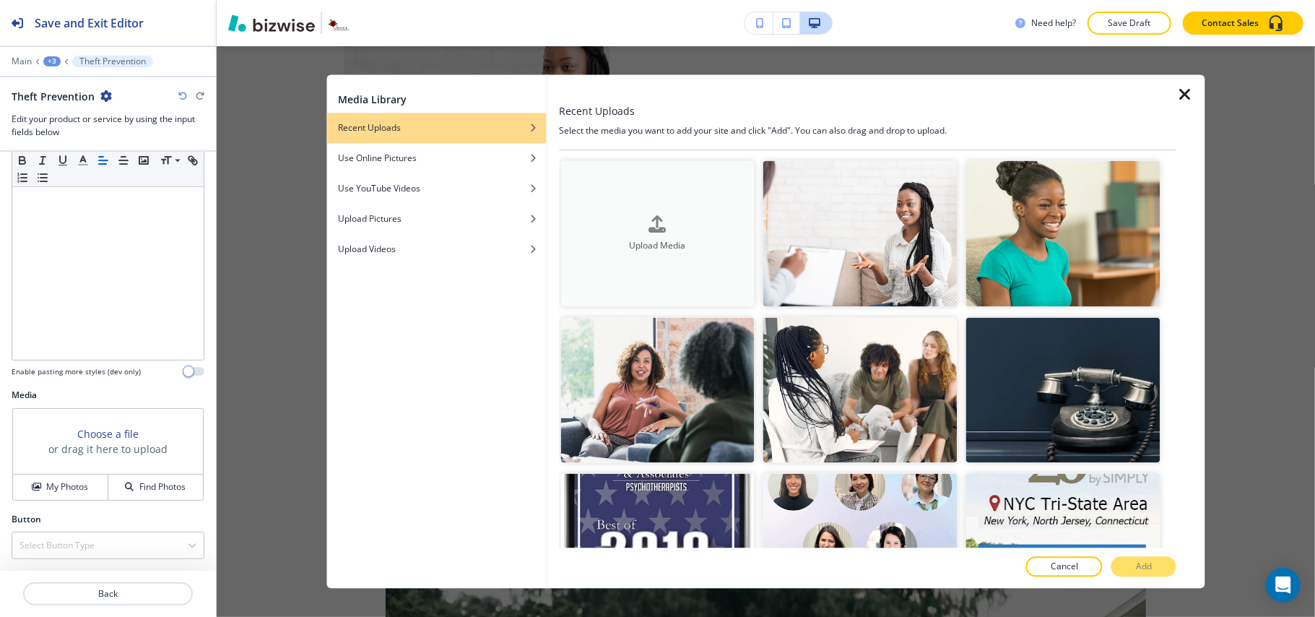
click at [649, 228] on icon "button" at bounding box center [657, 223] width 17 height 17
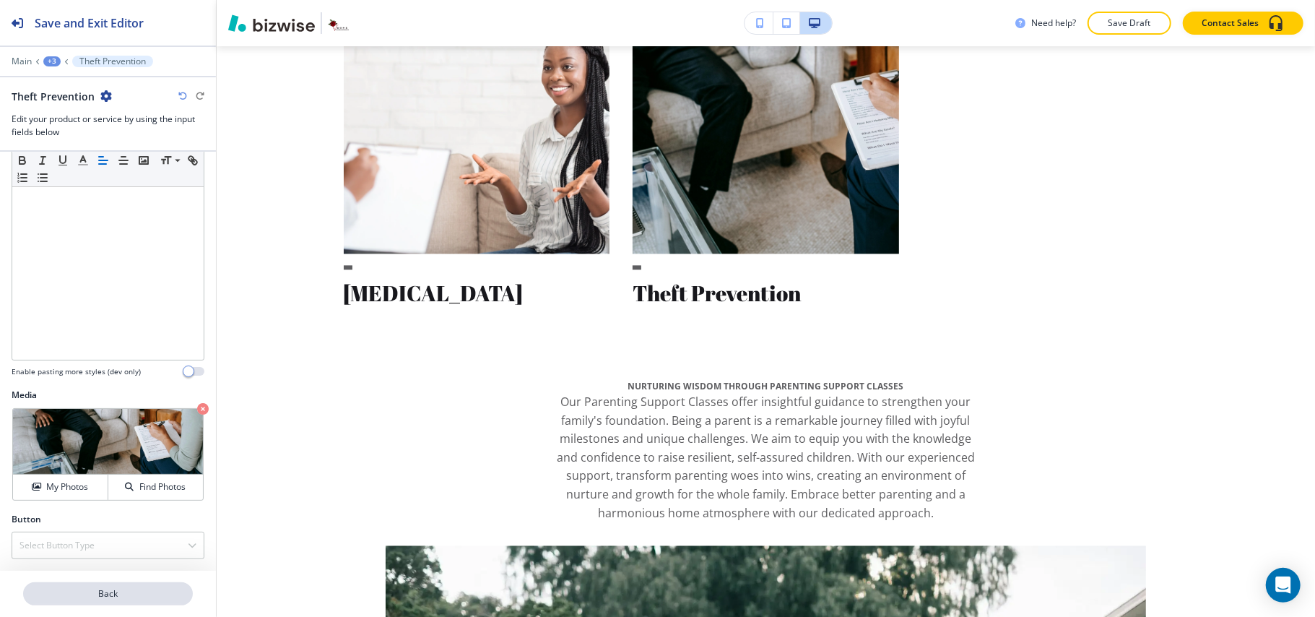
click at [120, 593] on p "Back" at bounding box center [108, 593] width 167 height 13
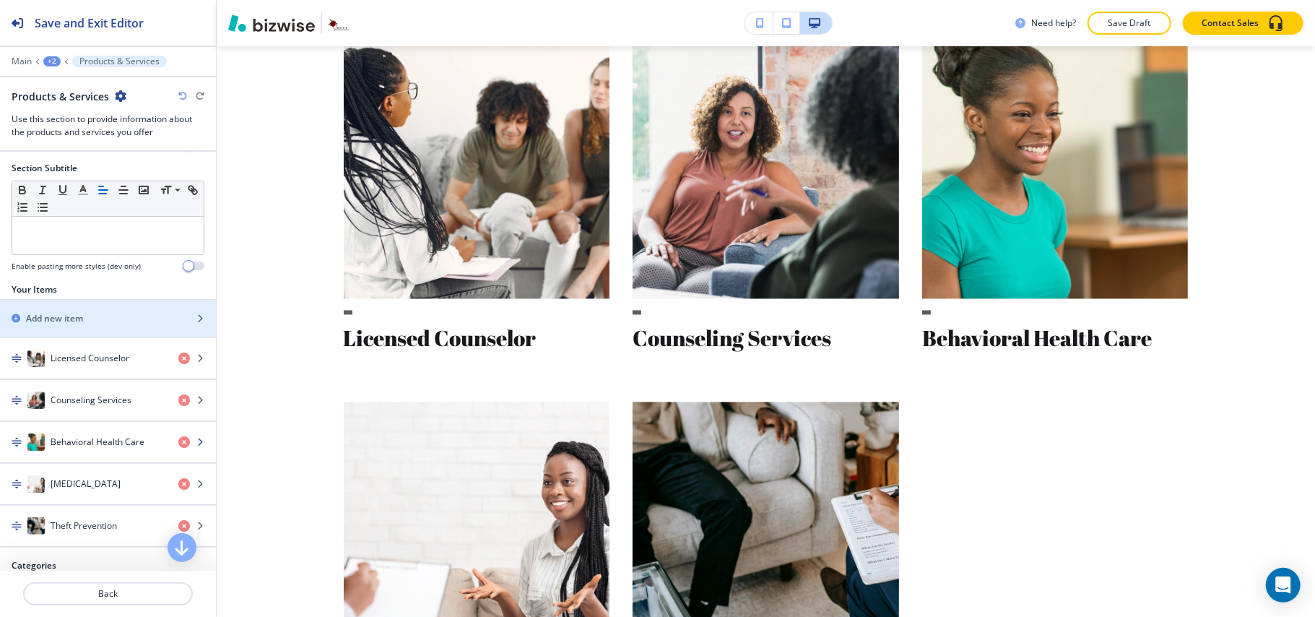
scroll to position [174, 0]
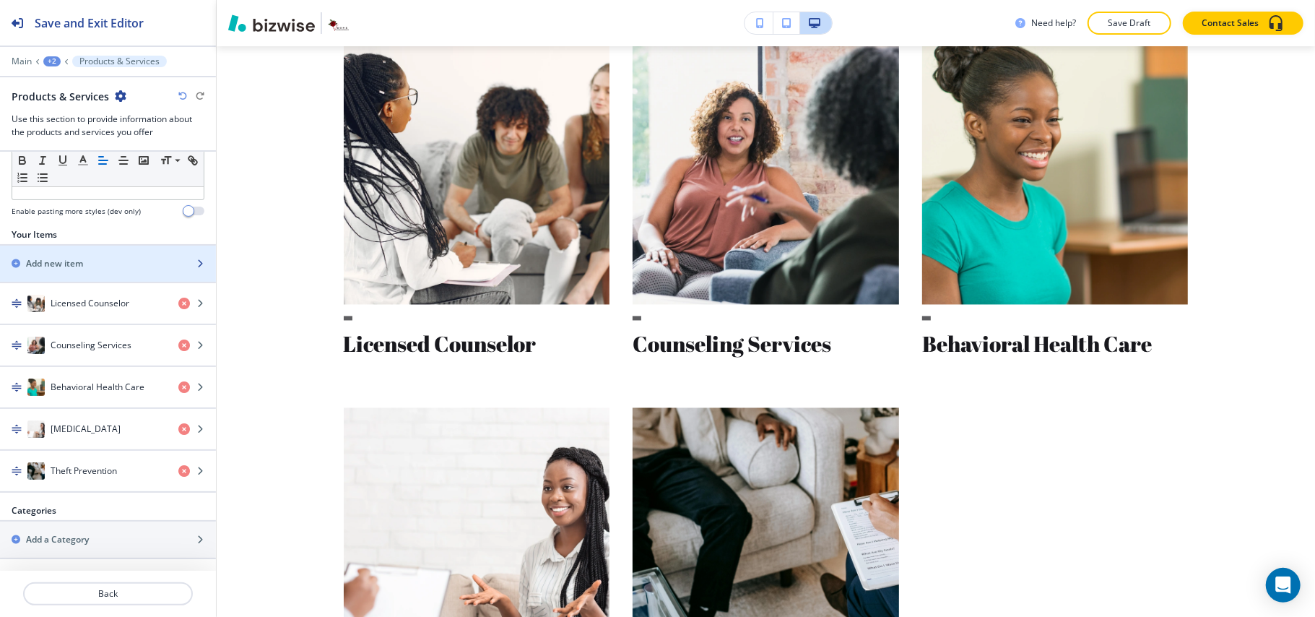
click at [66, 250] on div "button" at bounding box center [108, 251] width 216 height 12
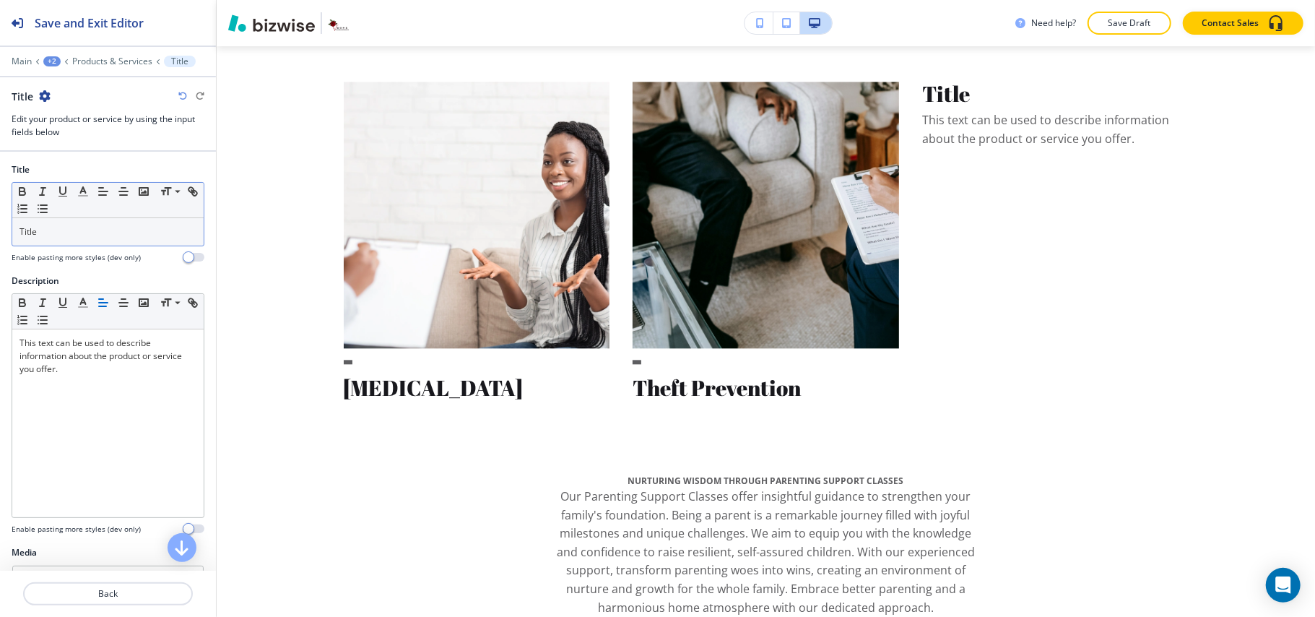
scroll to position [2337, 0]
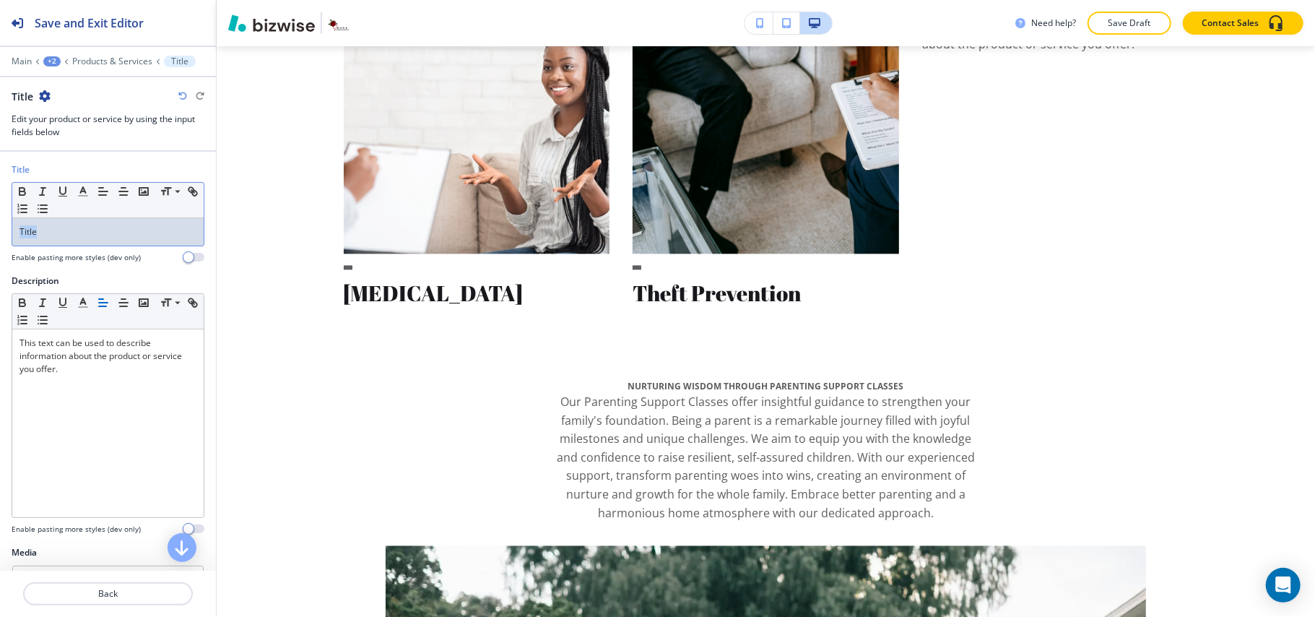
drag, startPoint x: 93, startPoint y: 235, endPoint x: 0, endPoint y: 229, distance: 93.3
click at [0, 229] on div "Title Small Normal Large Huge Title Enable pasting more styles (dev only)" at bounding box center [108, 218] width 216 height 111
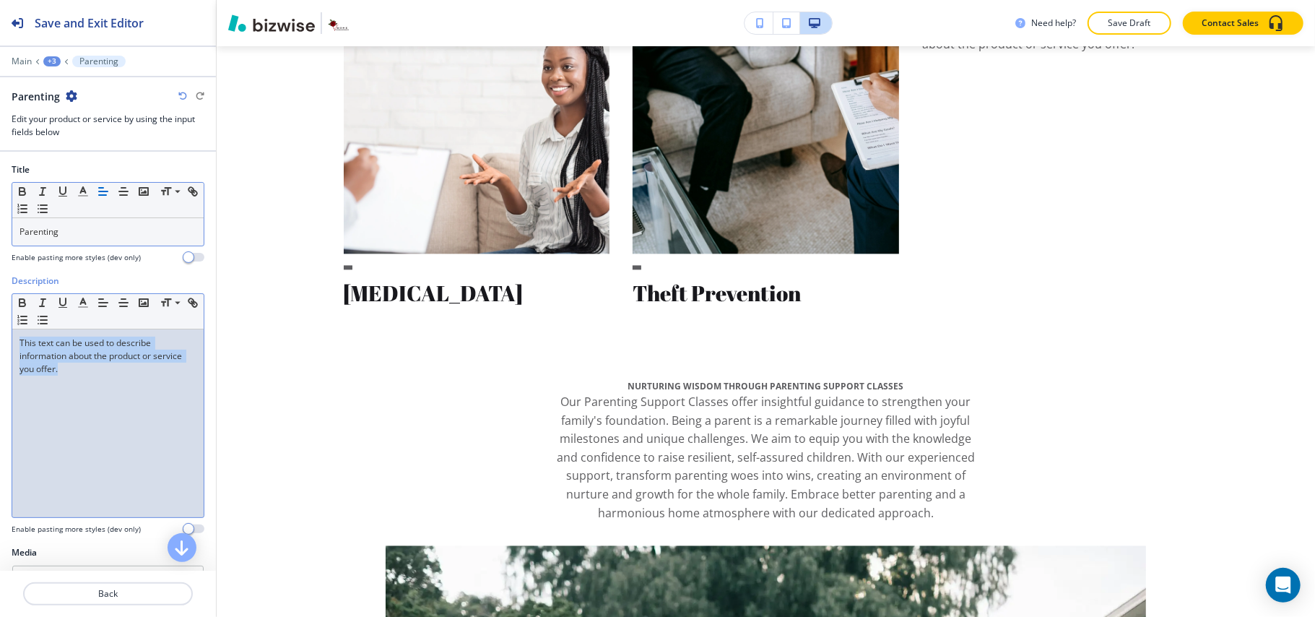
drag, startPoint x: 93, startPoint y: 381, endPoint x: 0, endPoint y: 332, distance: 105.3
click at [0, 332] on div "Description Small Normal Large Huge This text can be used to describe informati…" at bounding box center [108, 409] width 216 height 271
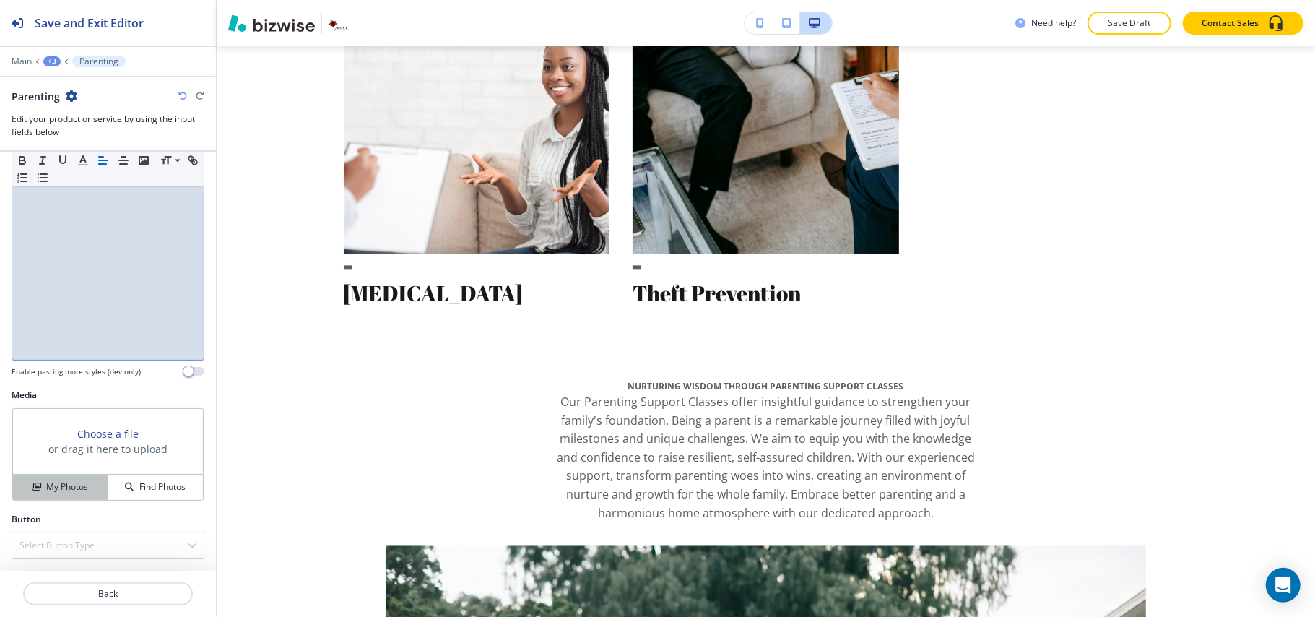
click at [62, 474] on button "My Photos" at bounding box center [60, 486] width 95 height 25
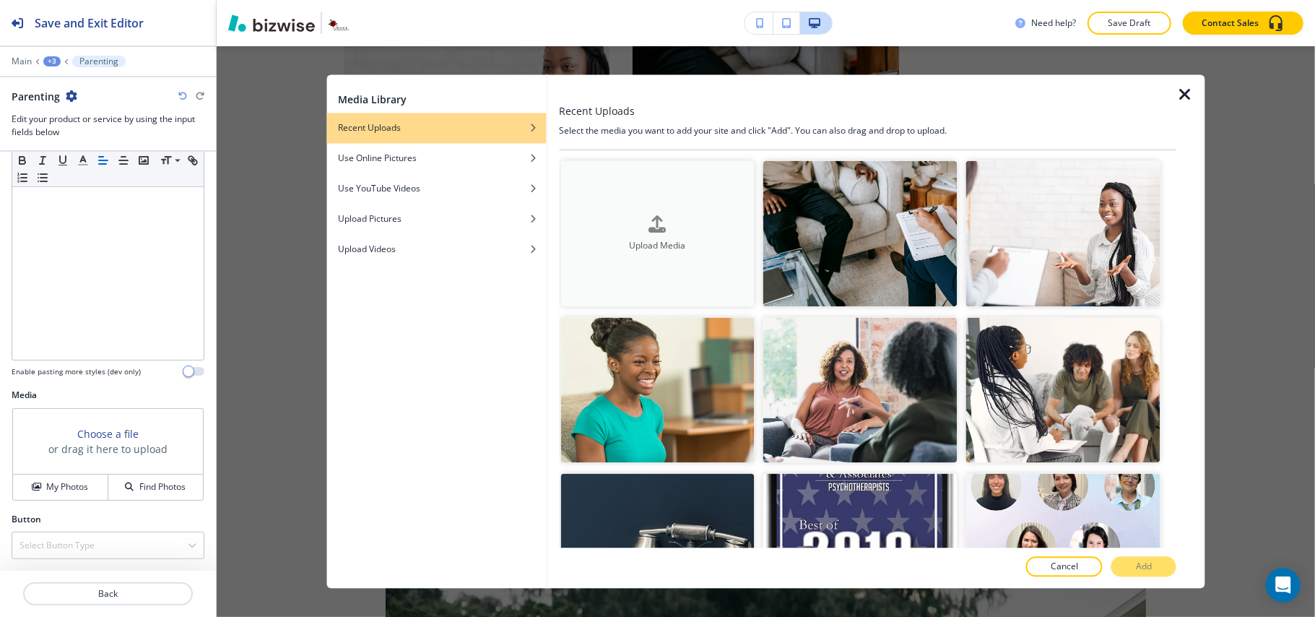
click at [682, 260] on button "Upload Media" at bounding box center [657, 234] width 194 height 146
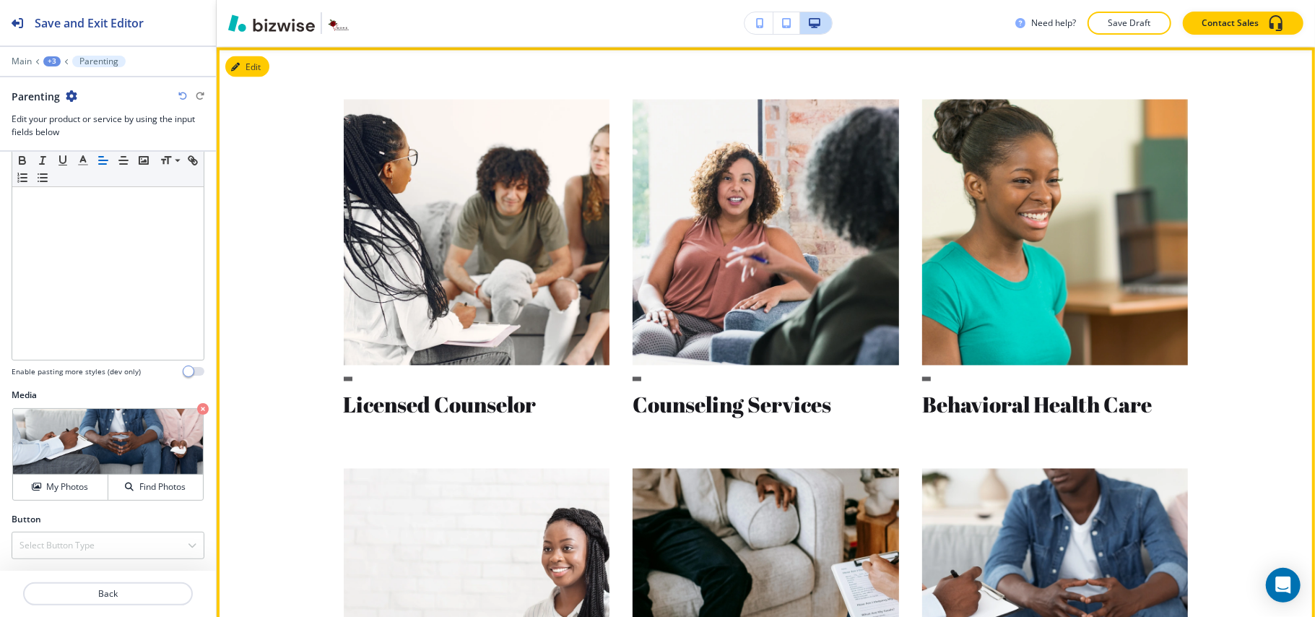
click at [258, 78] on button "Edit" at bounding box center [247, 67] width 44 height 22
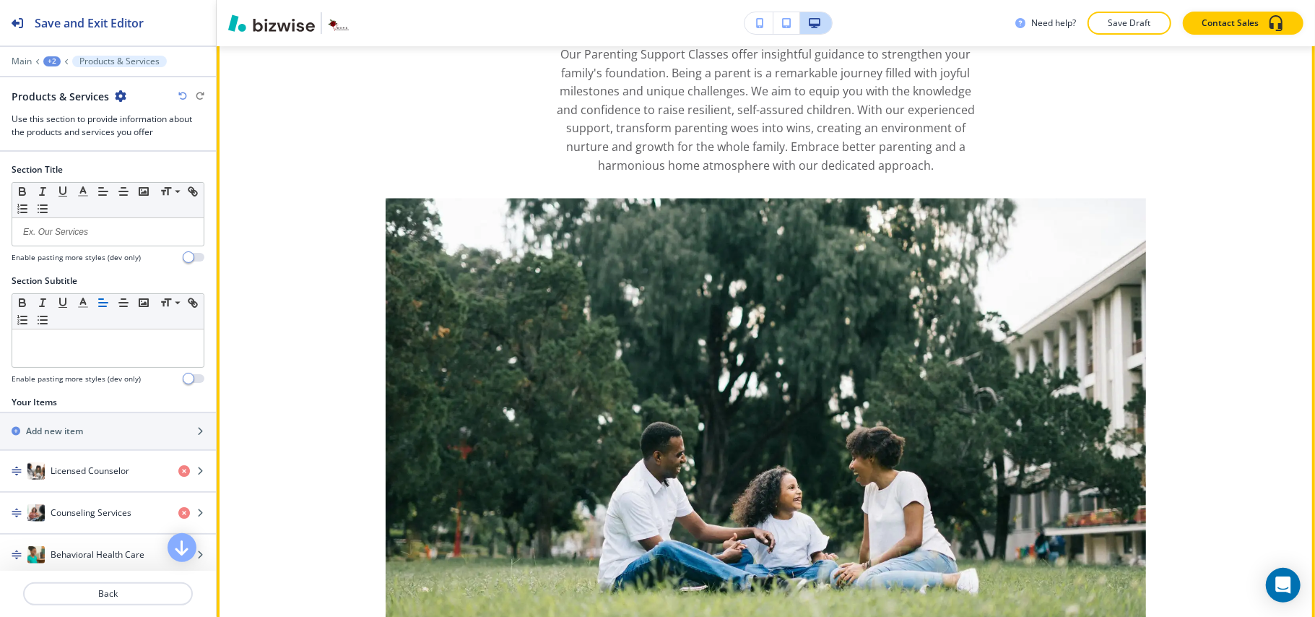
scroll to position [2686, 0]
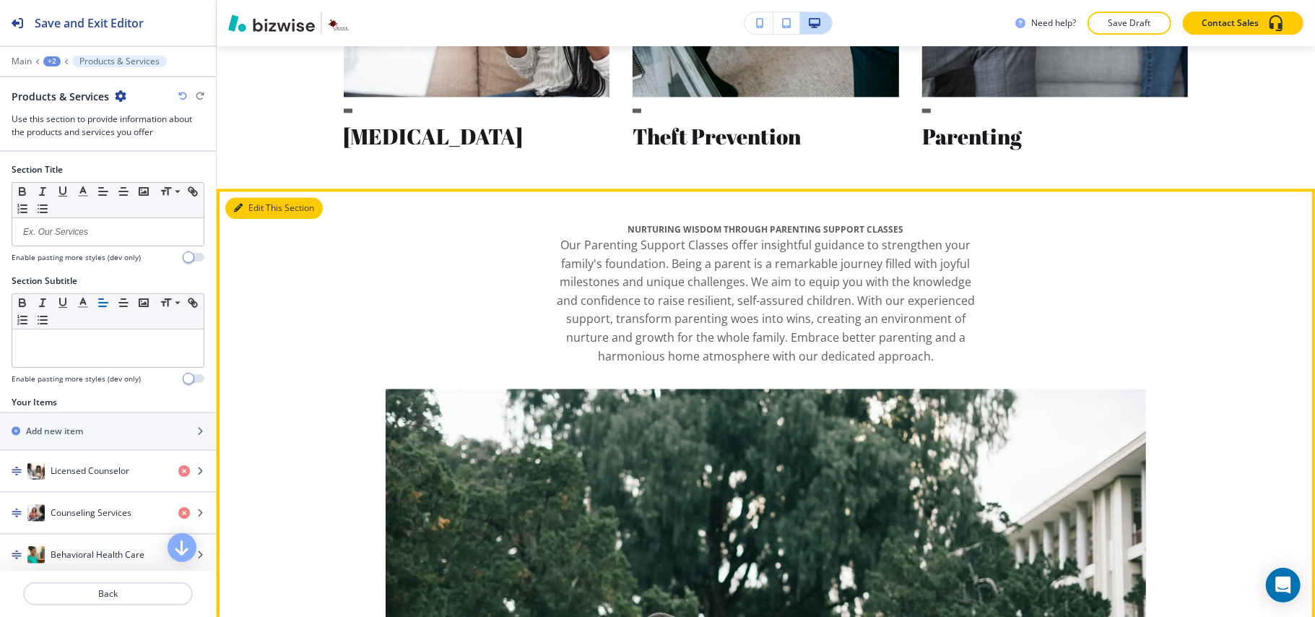
click at [244, 219] on button "Edit This Section" at bounding box center [273, 208] width 97 height 22
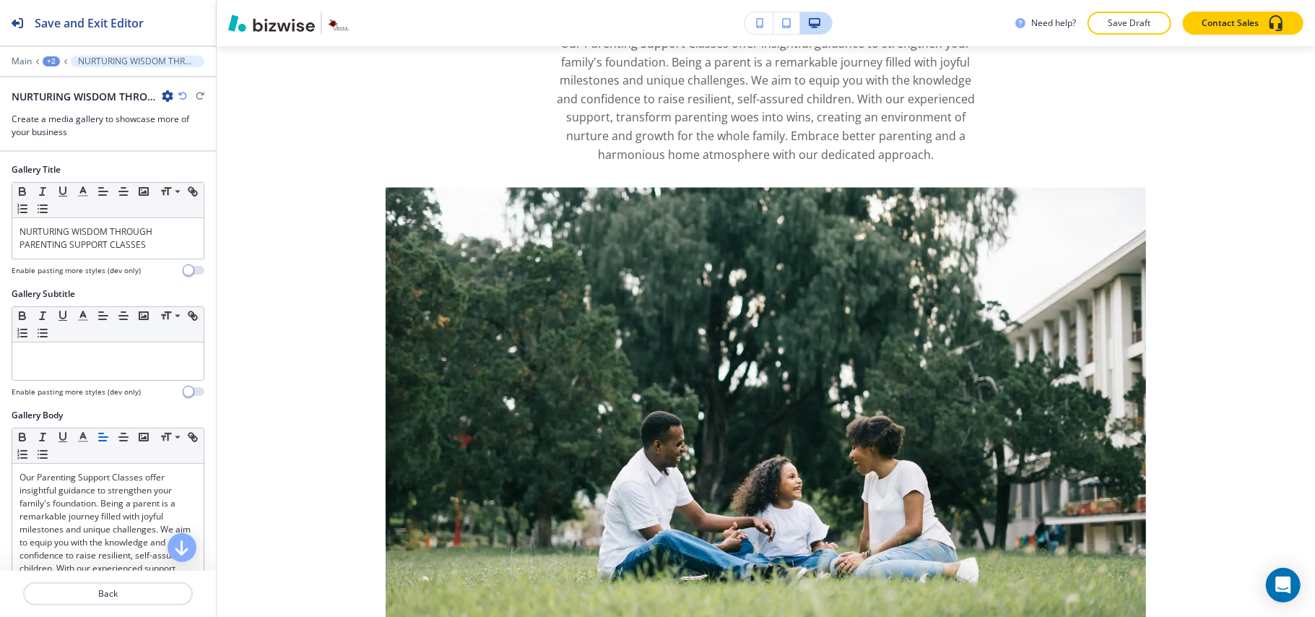
scroll to position [279, 0]
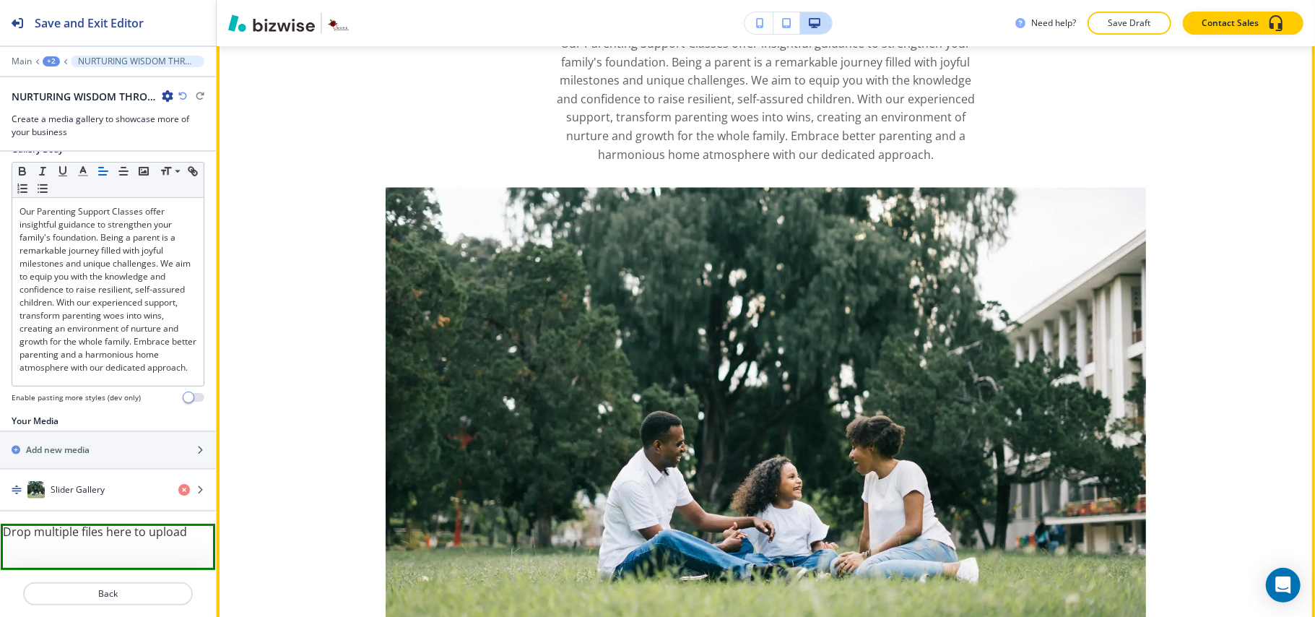
click at [257, 17] on button "Edit This Section" at bounding box center [273, 7] width 97 height 22
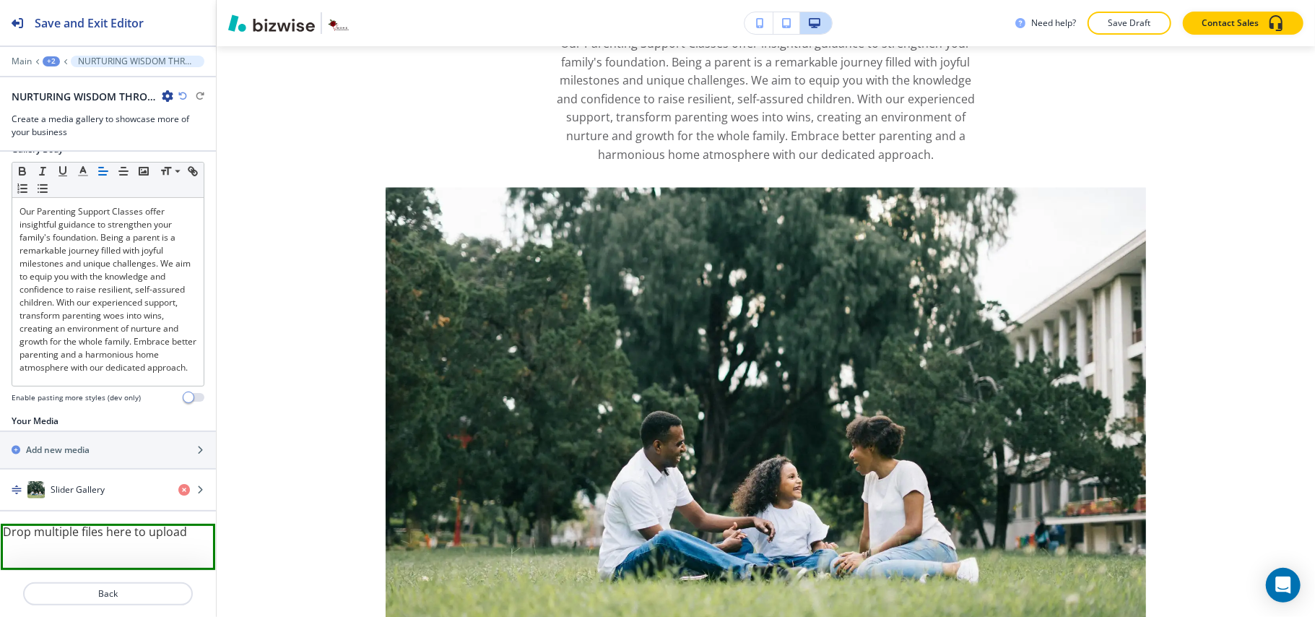
click at [162, 92] on icon "button" at bounding box center [168, 96] width 12 height 12
click at [202, 177] on p "Delete Section" at bounding box center [208, 172] width 74 height 13
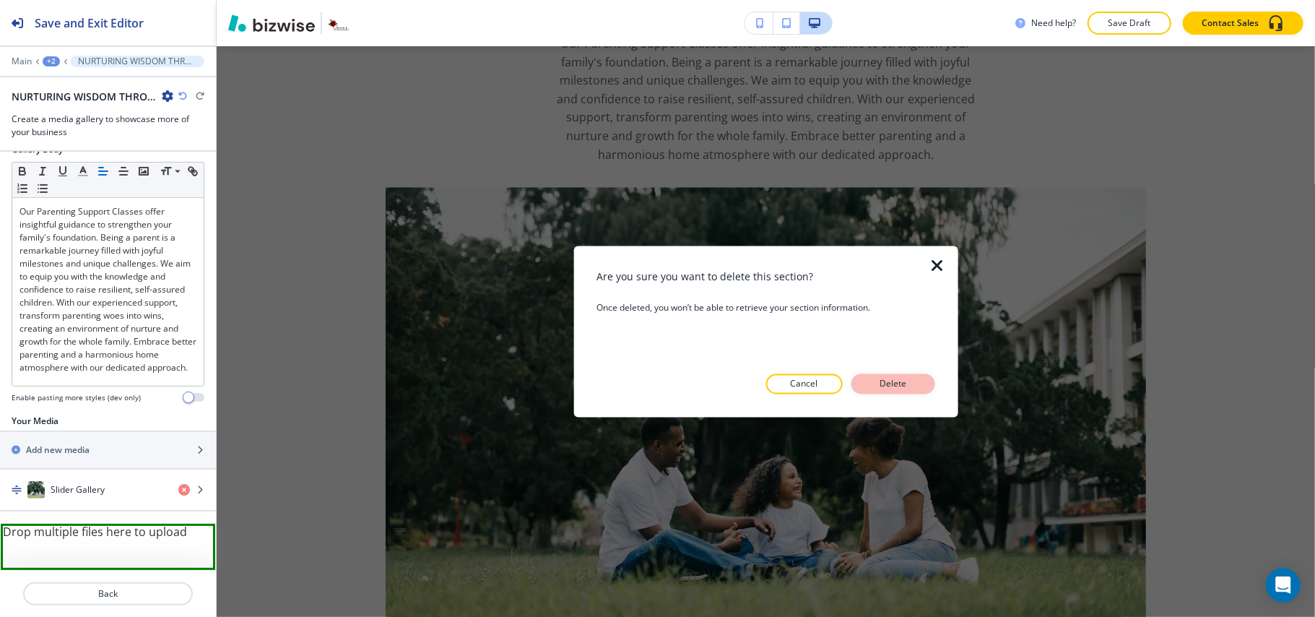
click at [927, 388] on button "Delete" at bounding box center [893, 384] width 84 height 20
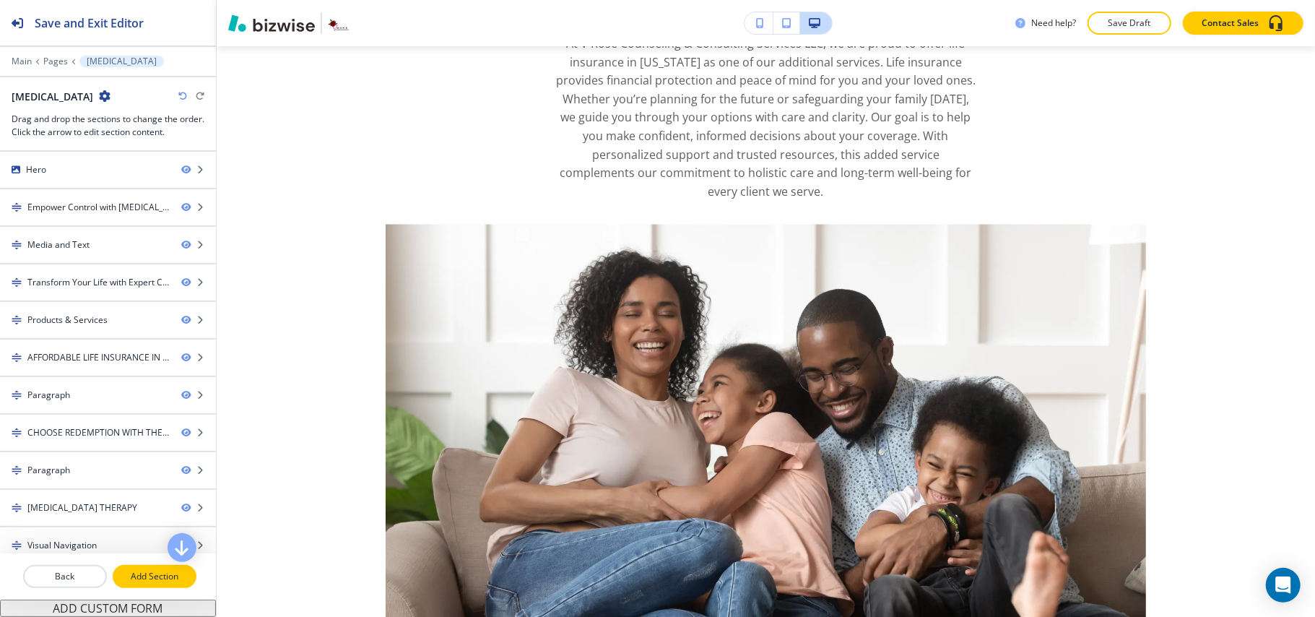
click at [145, 570] on p "Add Section" at bounding box center [154, 576] width 81 height 13
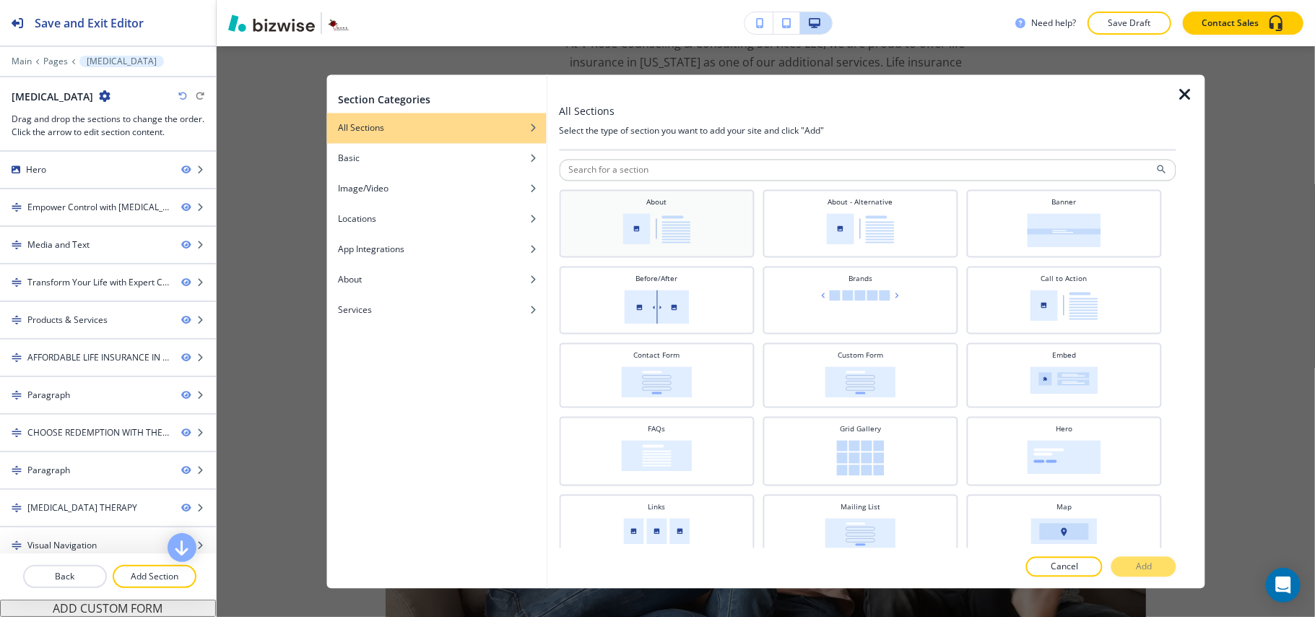
click at [679, 218] on img at bounding box center [656, 229] width 68 height 31
click at [1156, 565] on button "Add" at bounding box center [1143, 567] width 65 height 20
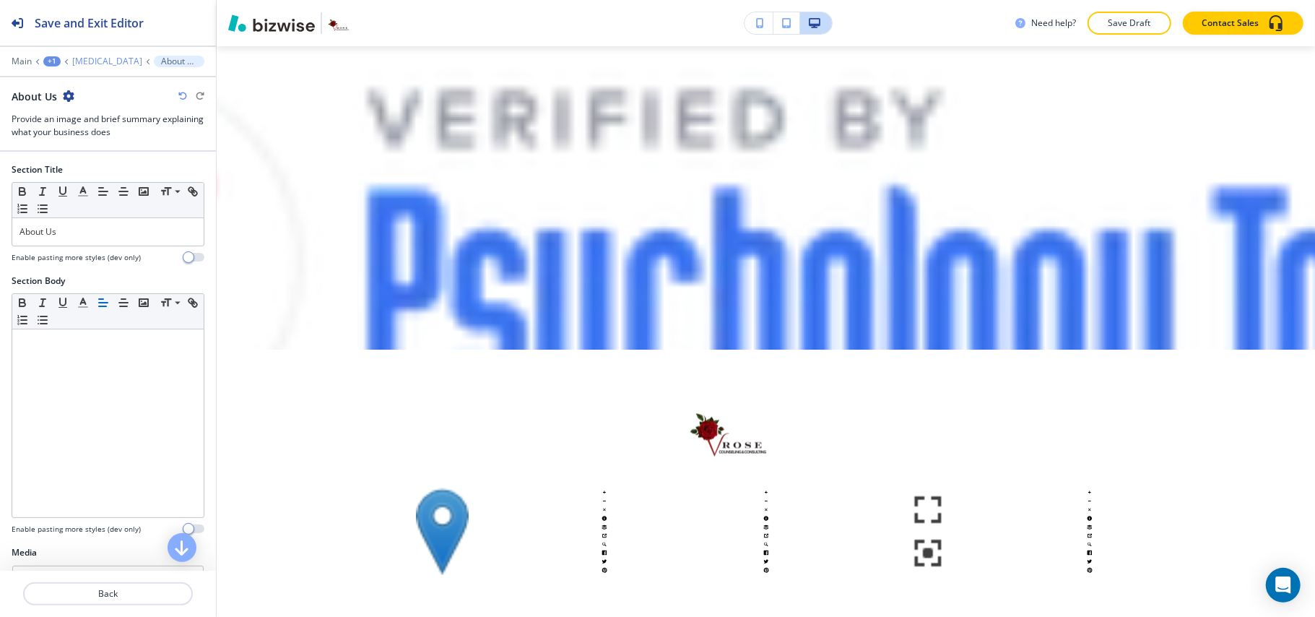
scroll to position [10068, 0]
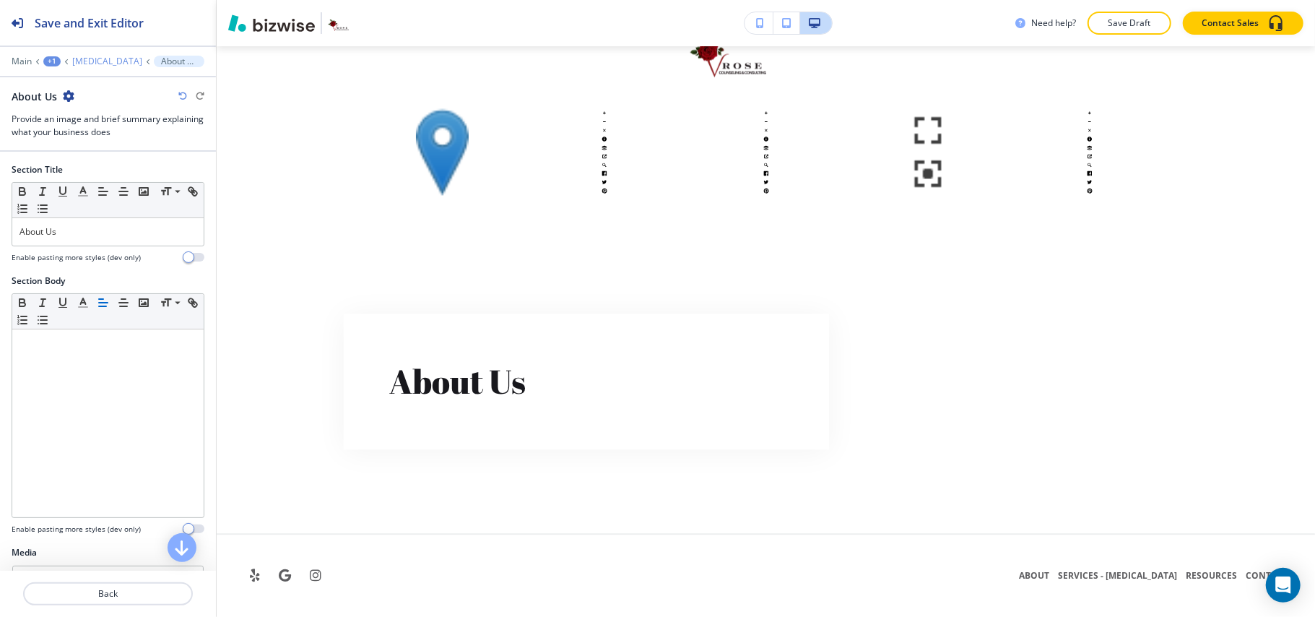
click at [120, 65] on p "[MEDICAL_DATA]" at bounding box center [107, 61] width 70 height 10
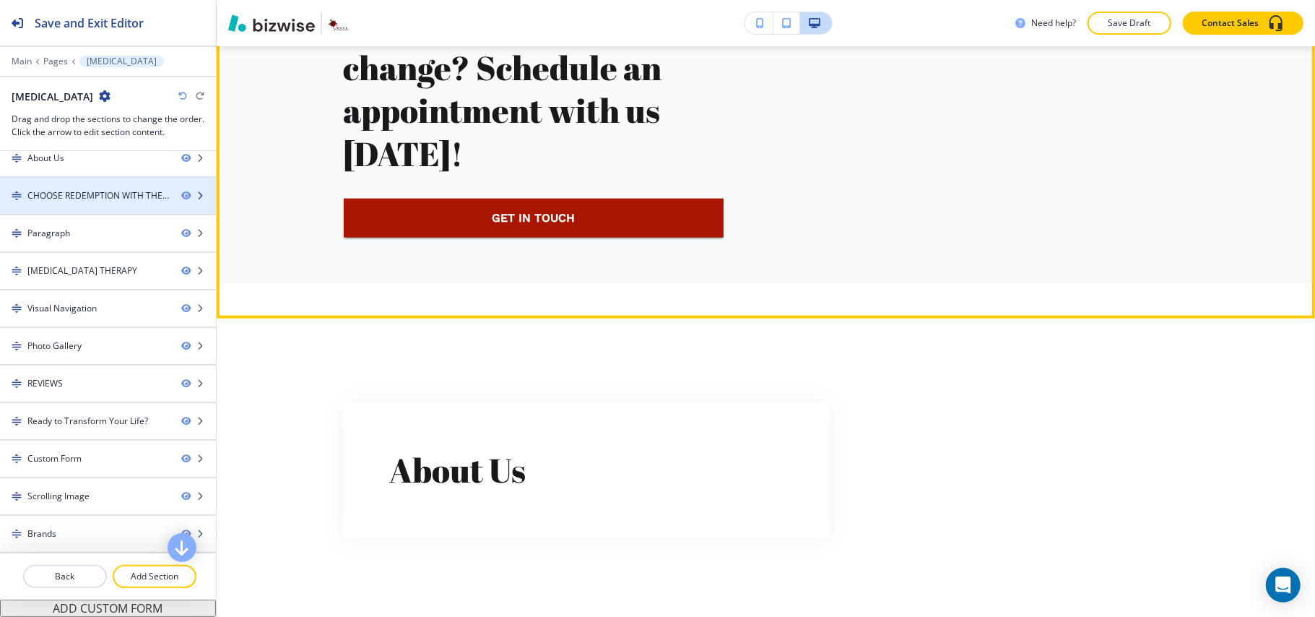
scroll to position [159, 0]
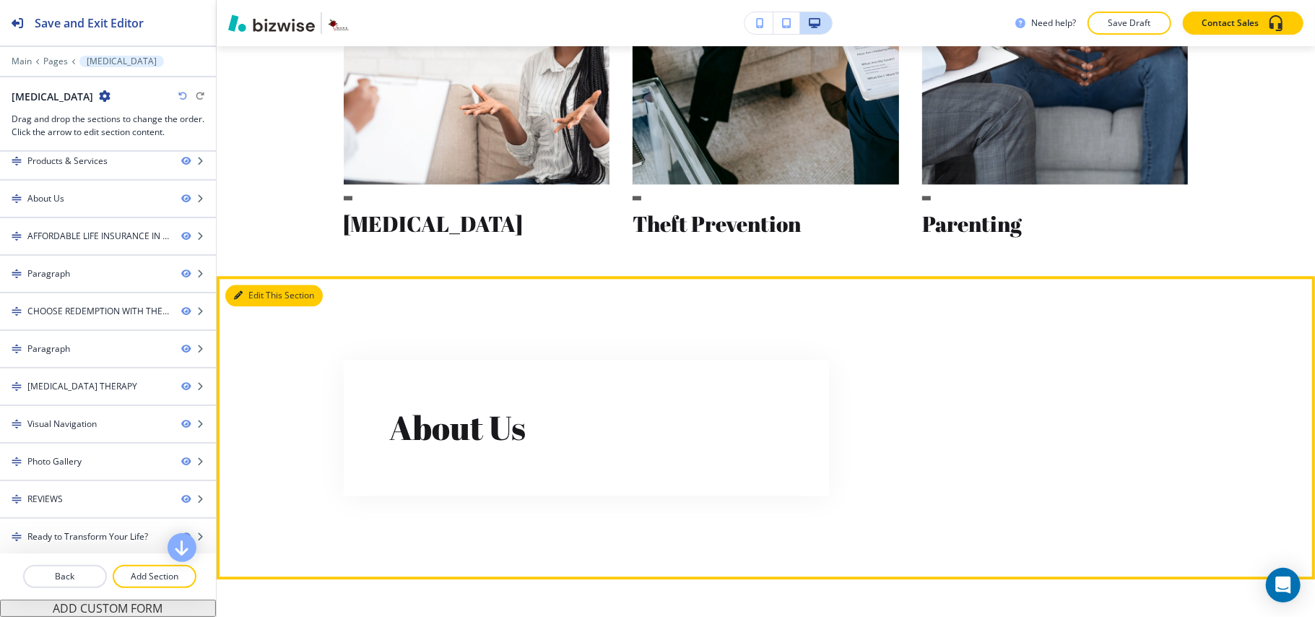
click at [260, 306] on button "Edit This Section" at bounding box center [273, 295] width 97 height 22
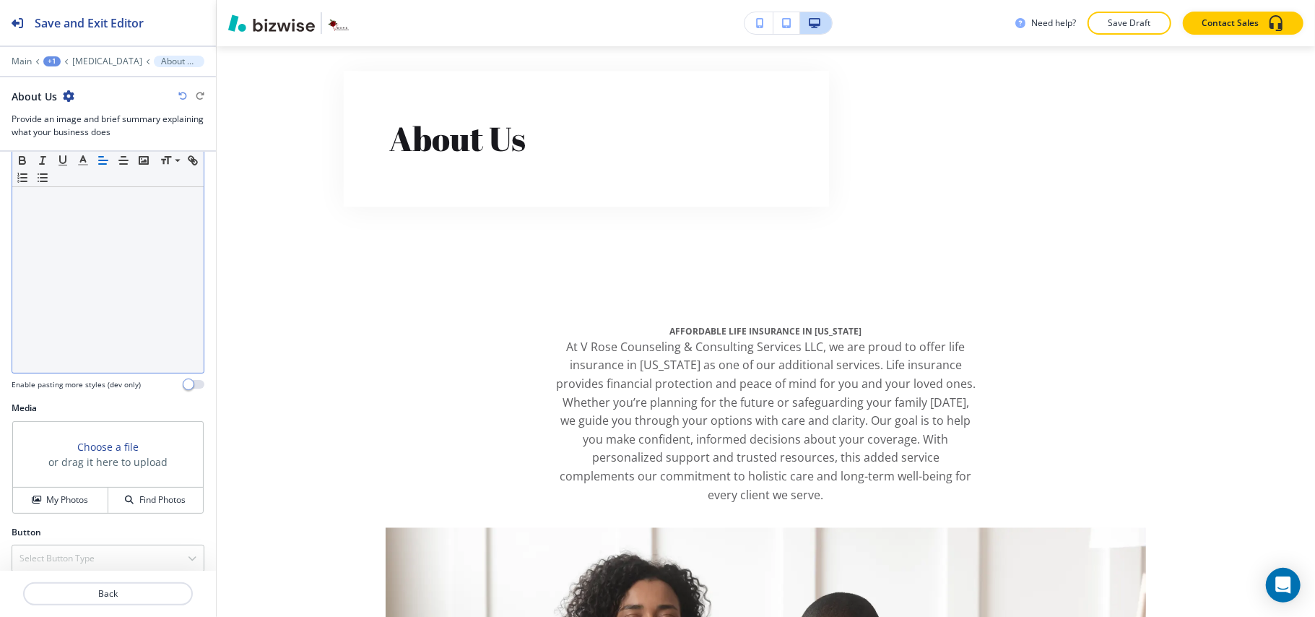
scroll to position [0, 0]
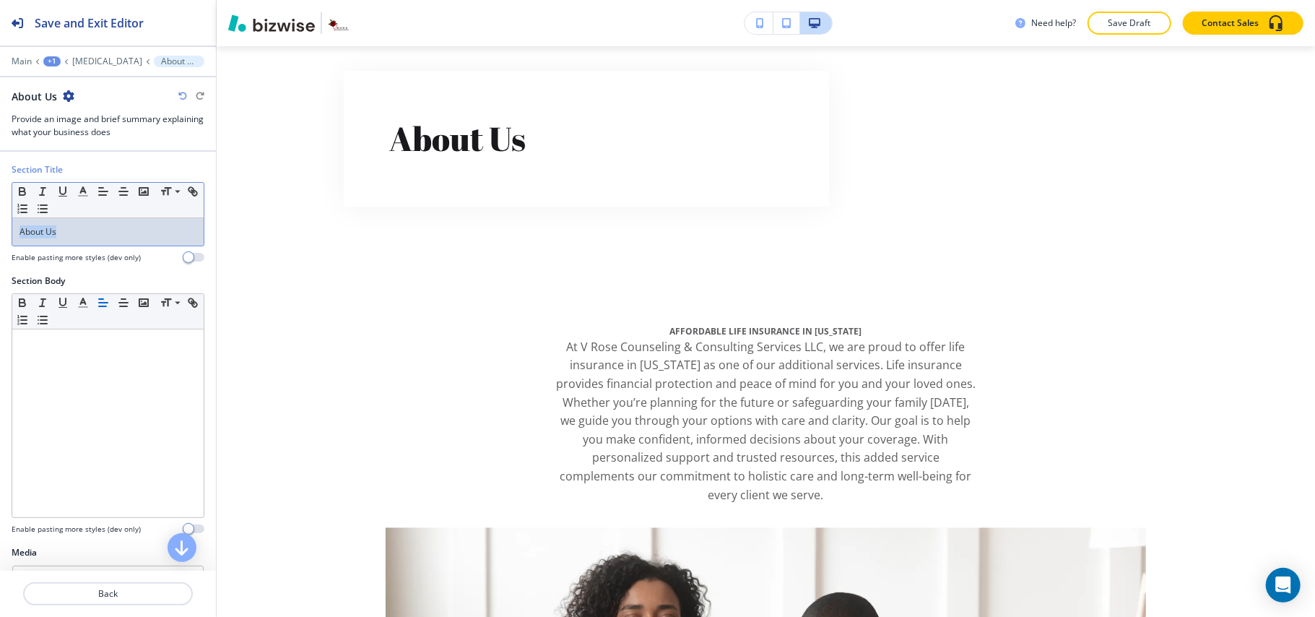
drag, startPoint x: 58, startPoint y: 231, endPoint x: 0, endPoint y: 224, distance: 58.2
click at [0, 224] on div "Section Title Small Normal Large Huge About Us Enable pasting more styles (dev …" at bounding box center [108, 218] width 216 height 111
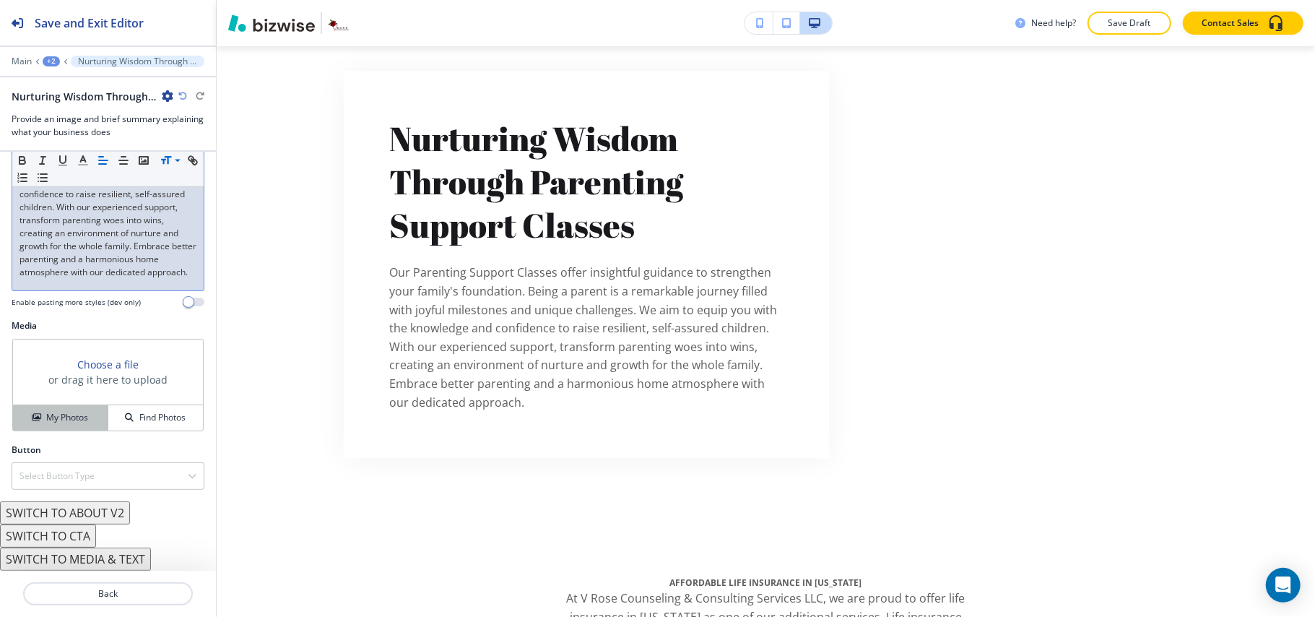
scroll to position [251, 0]
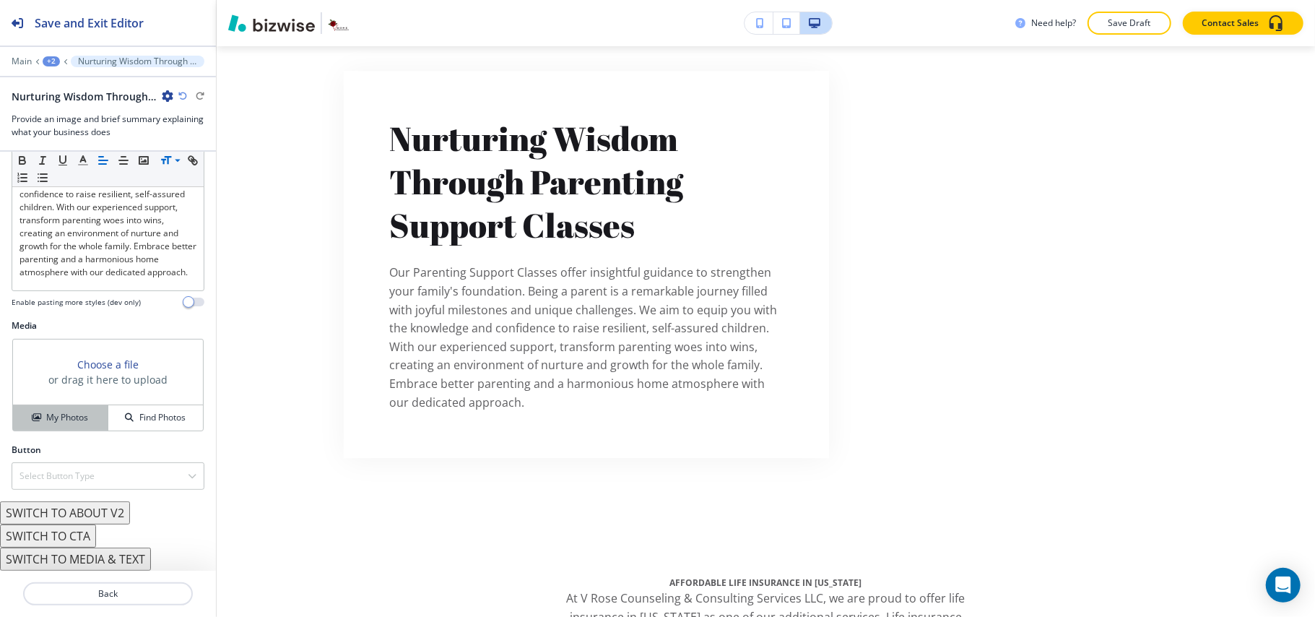
click at [67, 411] on h4 "My Photos" at bounding box center [67, 417] width 42 height 13
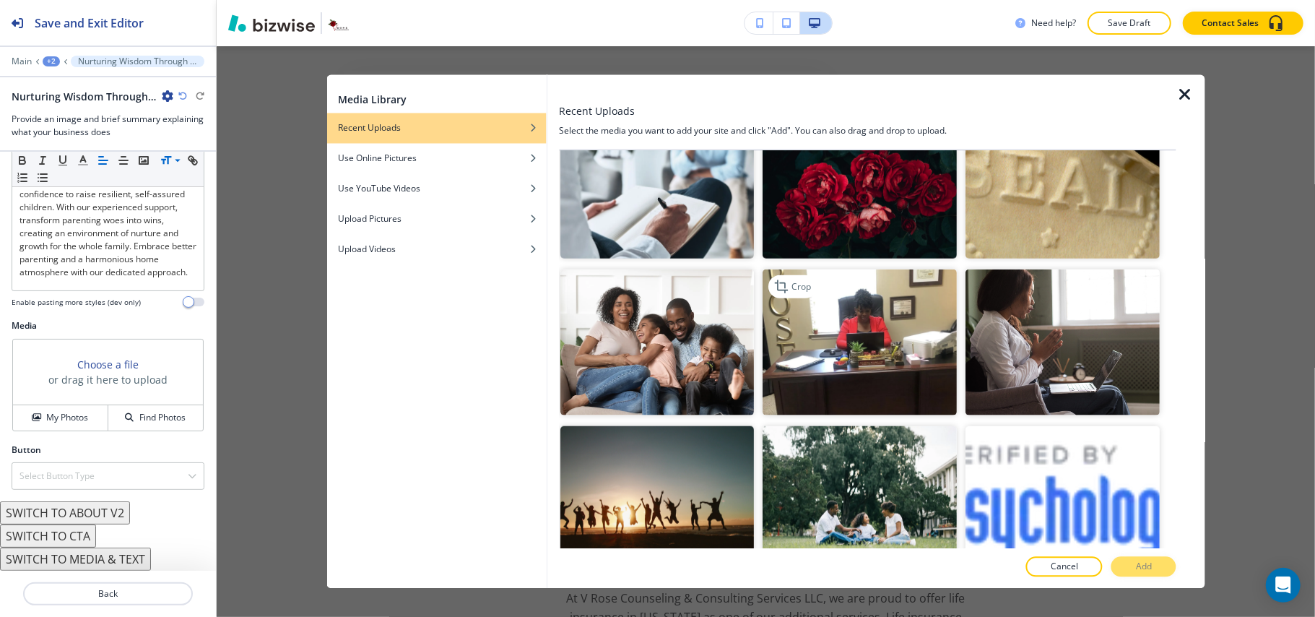
scroll to position [1251, 0]
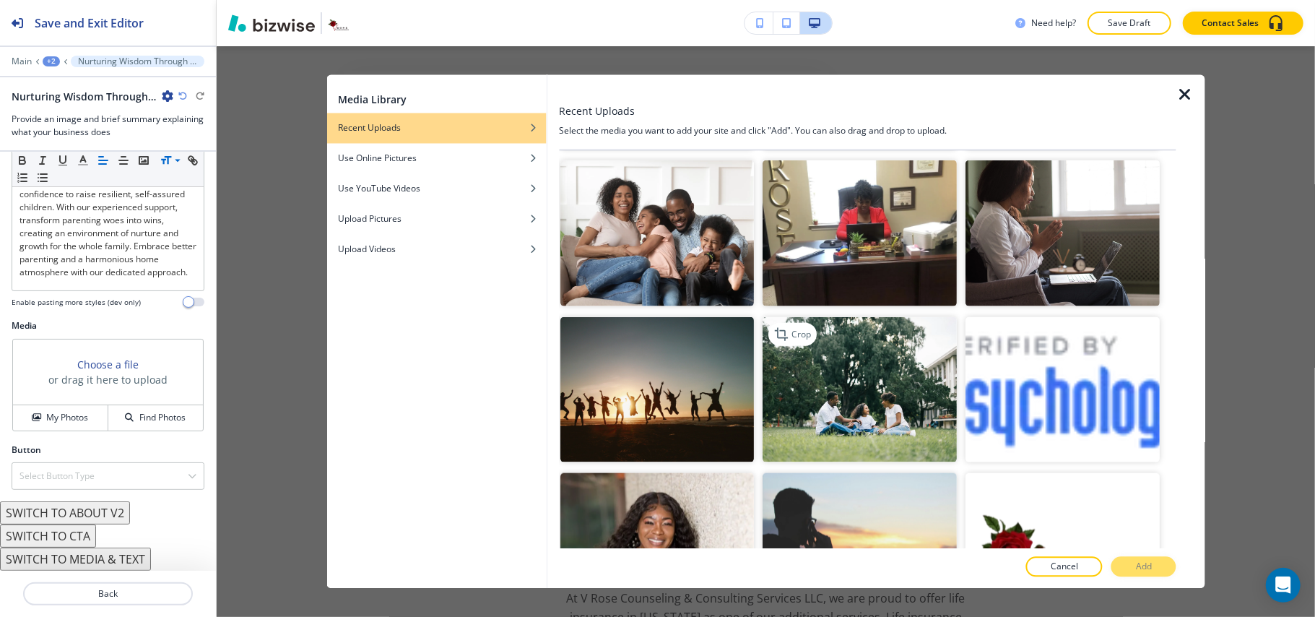
click at [881, 371] on img "button" at bounding box center [860, 389] width 194 height 146
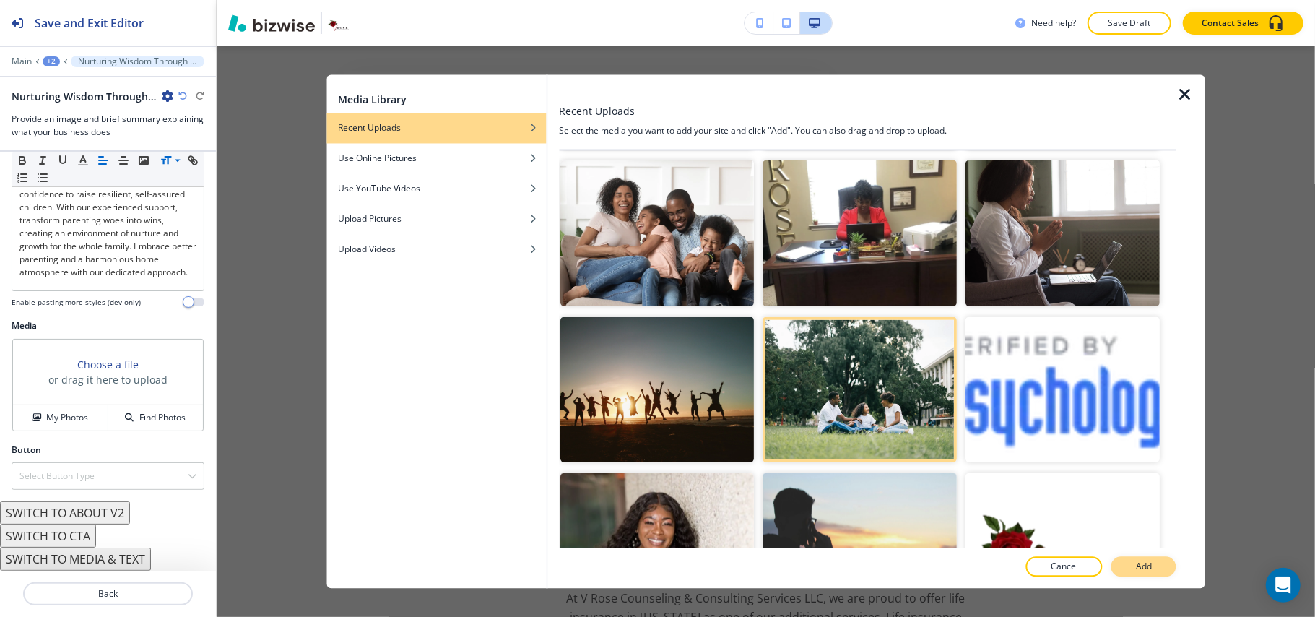
click at [1159, 566] on button "Add" at bounding box center [1143, 567] width 65 height 20
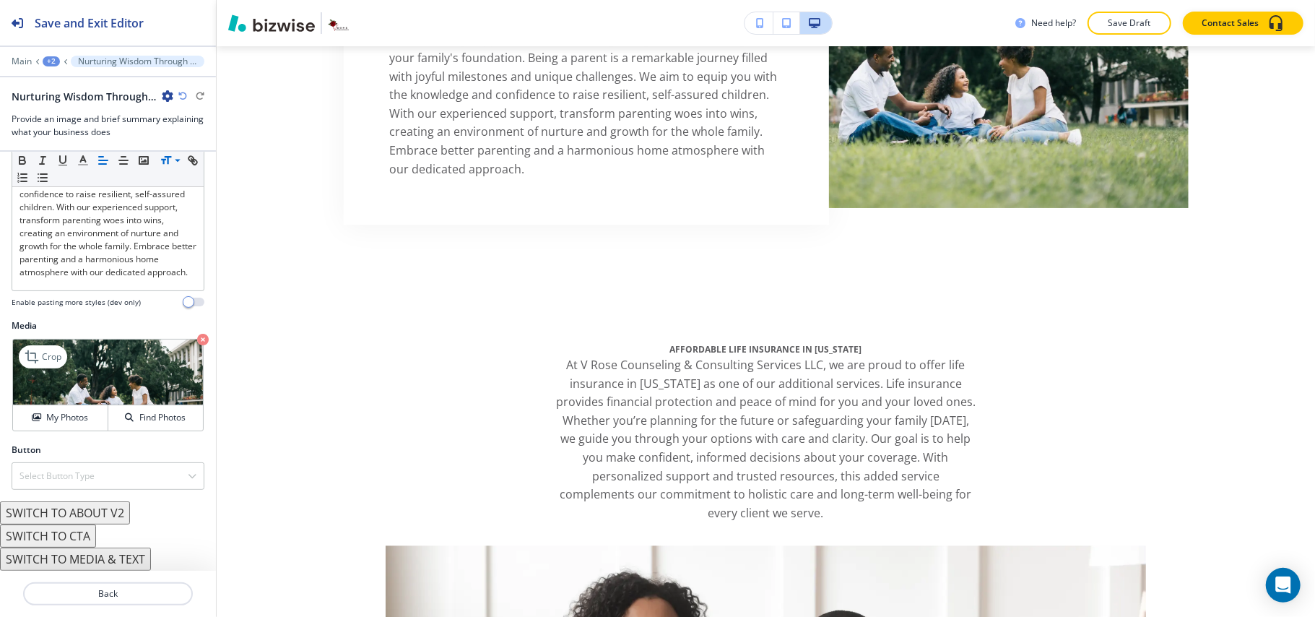
scroll to position [2984, 0]
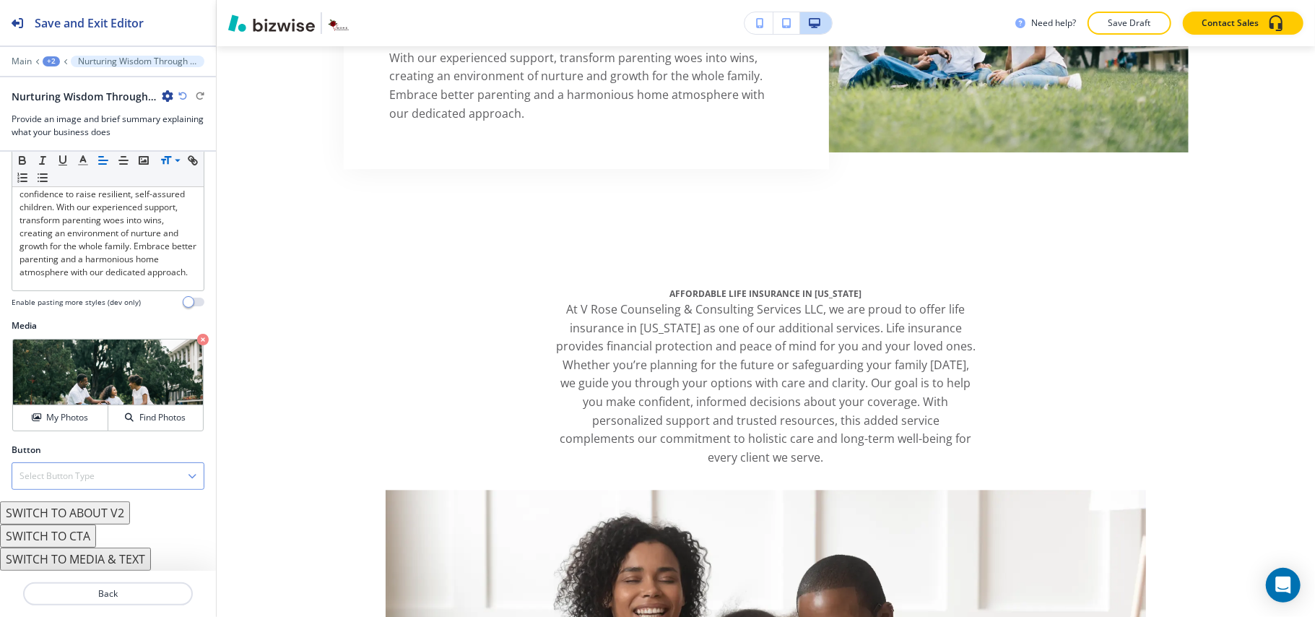
click at [84, 466] on div "Select Button Type" at bounding box center [107, 476] width 191 height 26
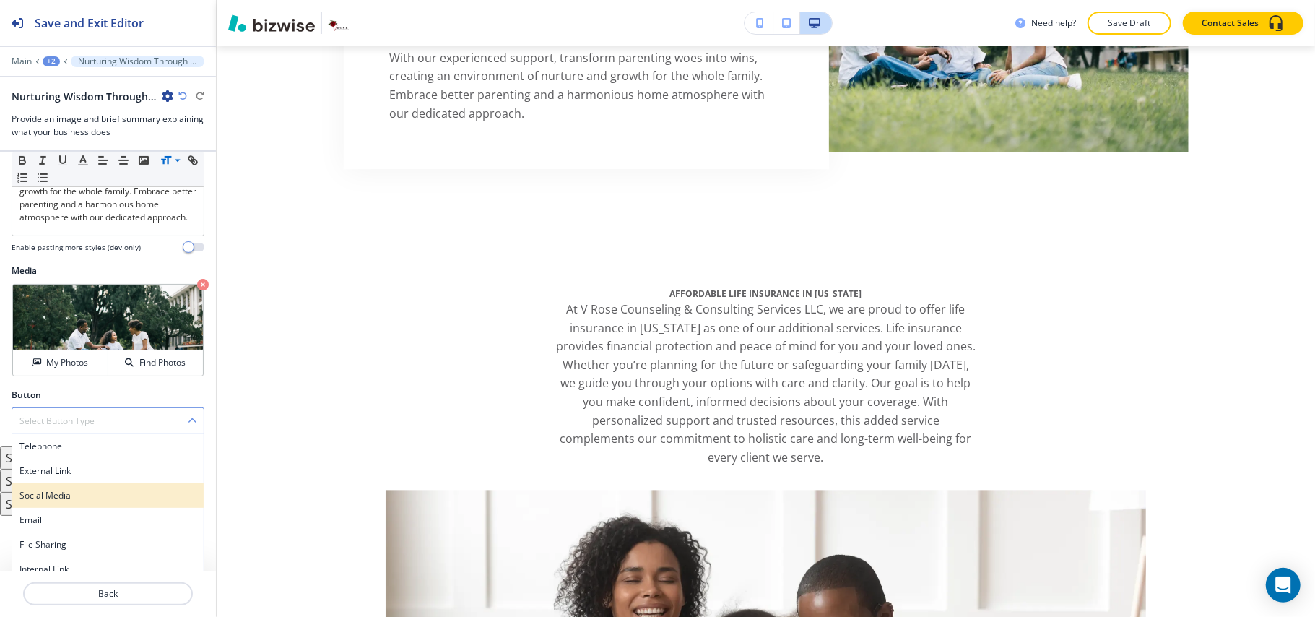
scroll to position [318, 0]
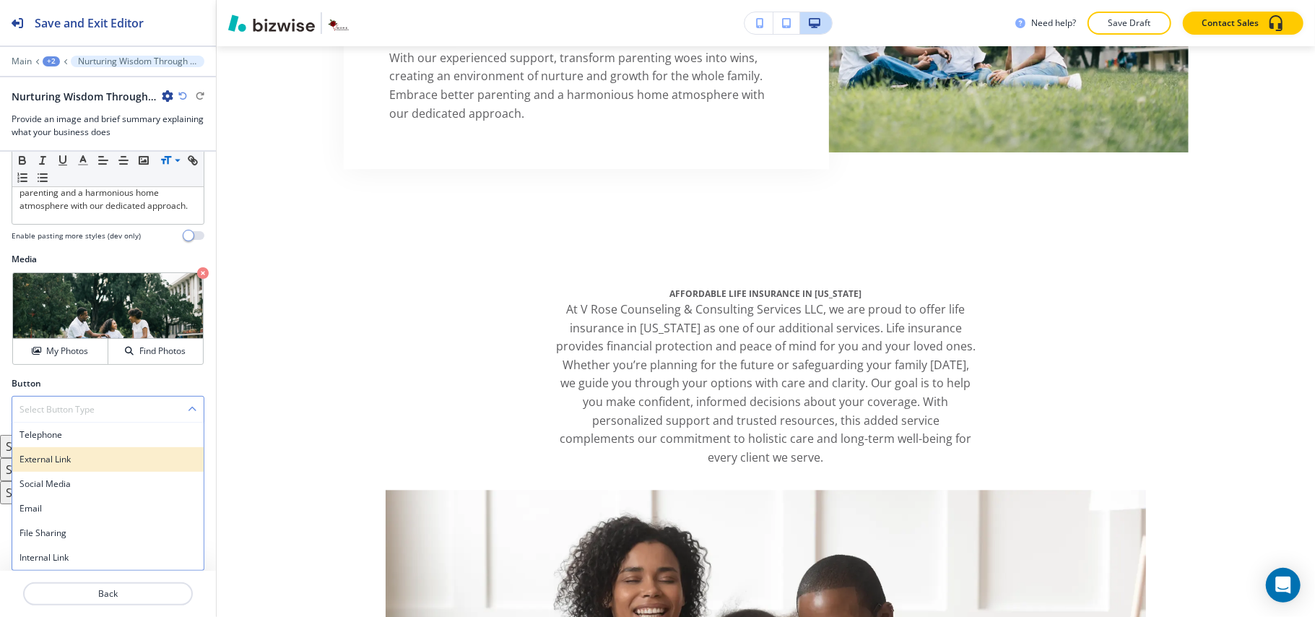
click at [84, 459] on h4 "External Link" at bounding box center [107, 459] width 177 height 13
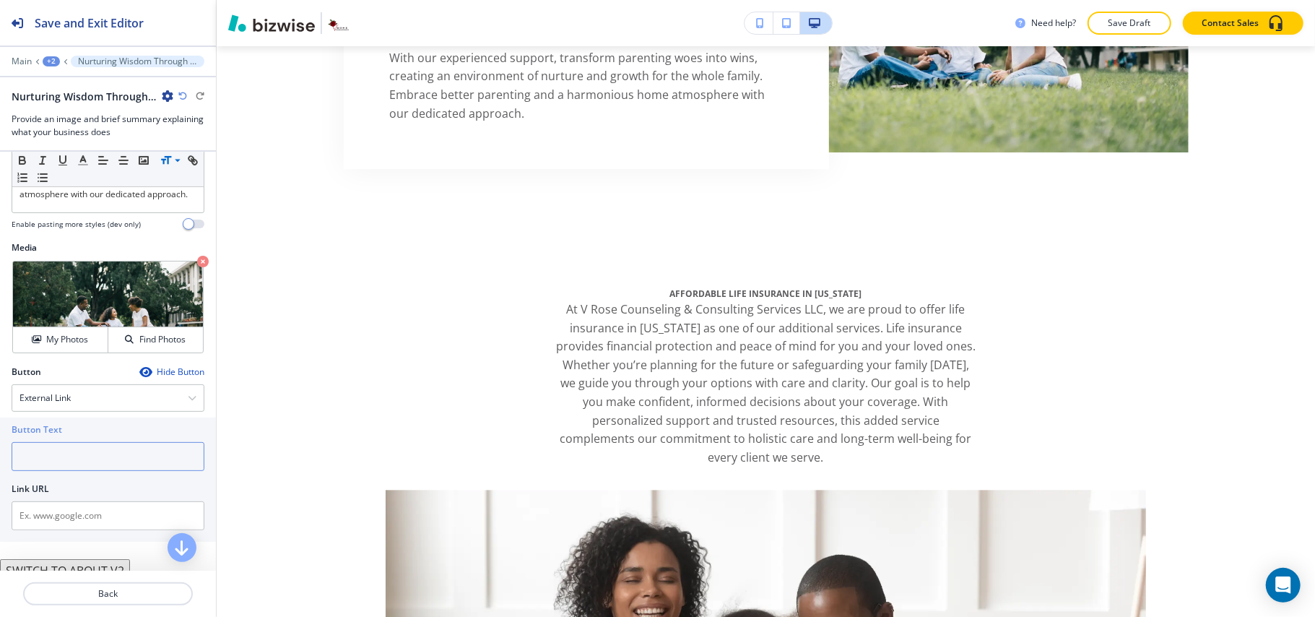
click at [79, 465] on input "text" at bounding box center [108, 456] width 193 height 29
paste input "Make an Appointment"
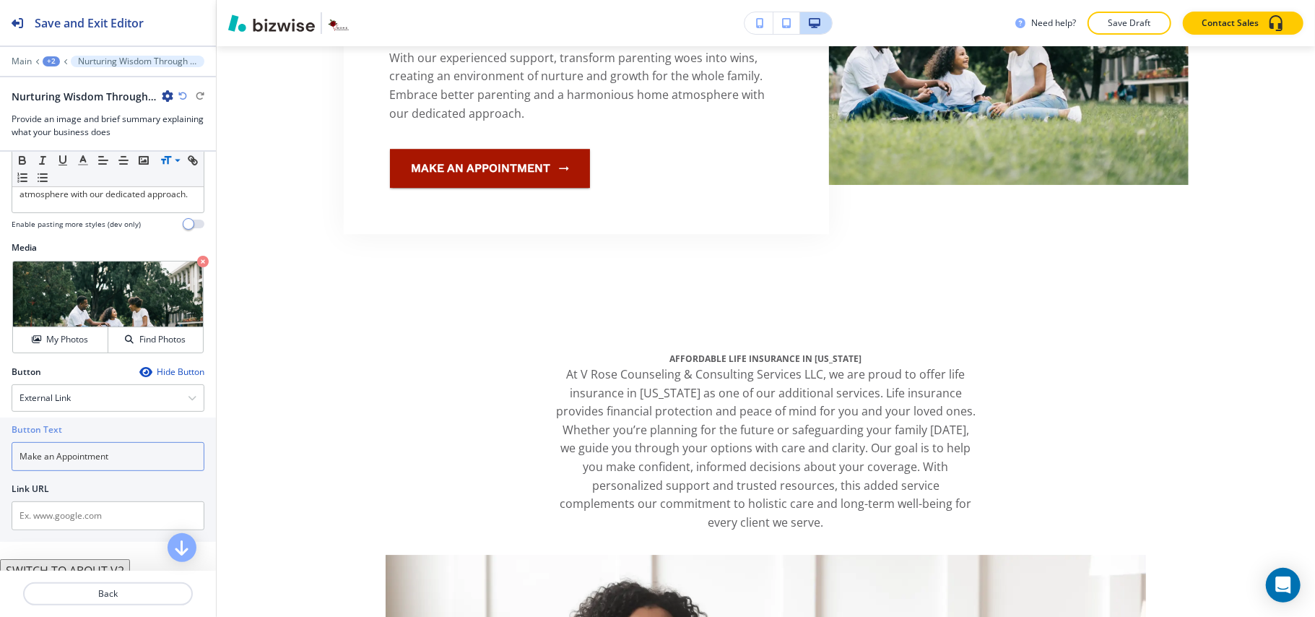
type input "Make an Appointment"
click at [69, 527] on input "text" at bounding box center [108, 515] width 193 height 29
paste input "https://book.squareup.com/appointments/6jevx22j85nwsz/location/L772Q92DNZ4E6/se…"
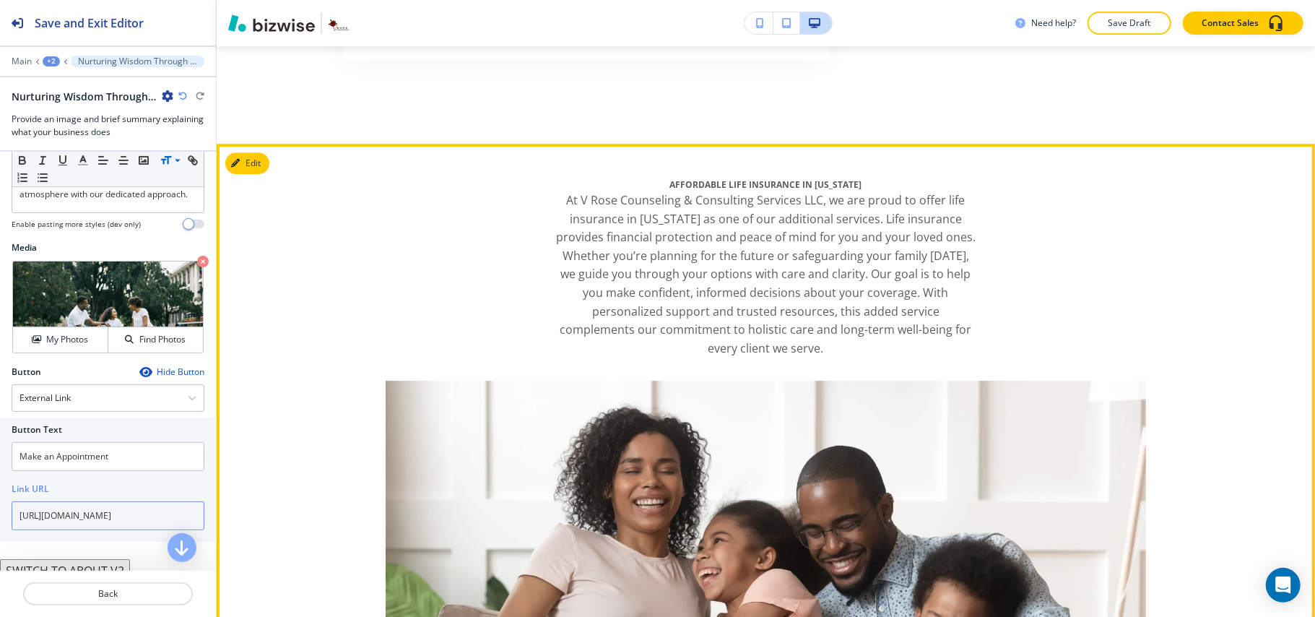
scroll to position [3177, 0]
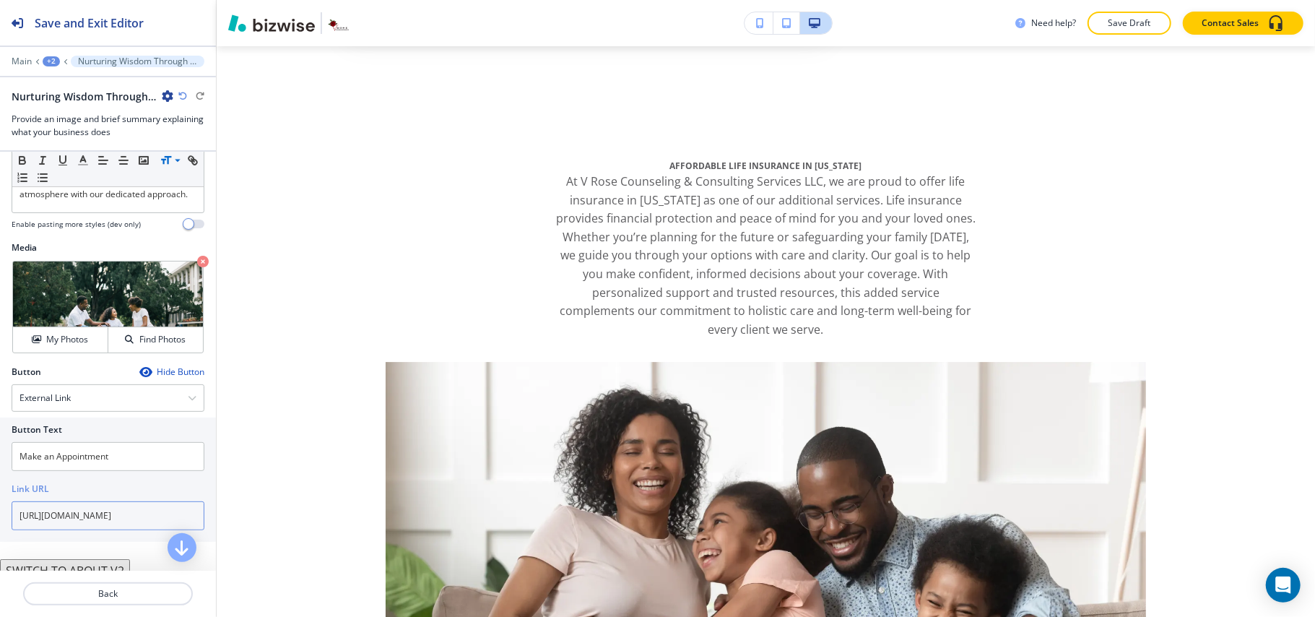
type input "https://book.squareup.com/appointments/6jevx22j85nwsz/location/L772Q92DNZ4E6/se…"
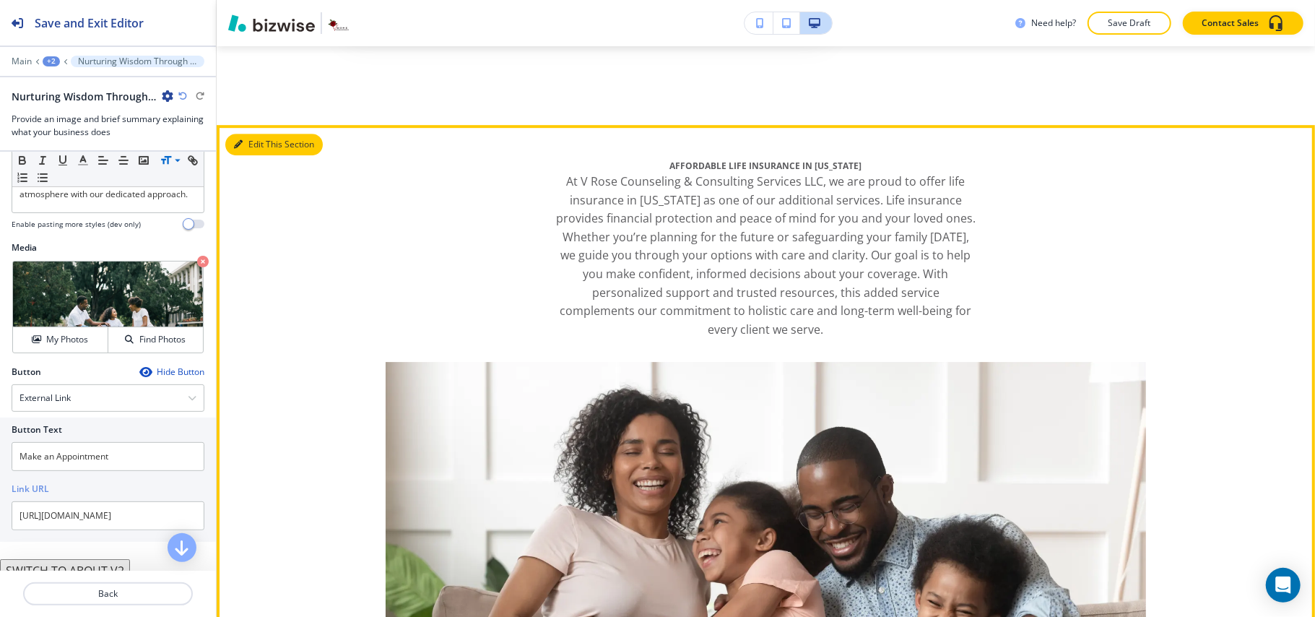
click at [258, 155] on button "Edit This Section" at bounding box center [273, 145] width 97 height 22
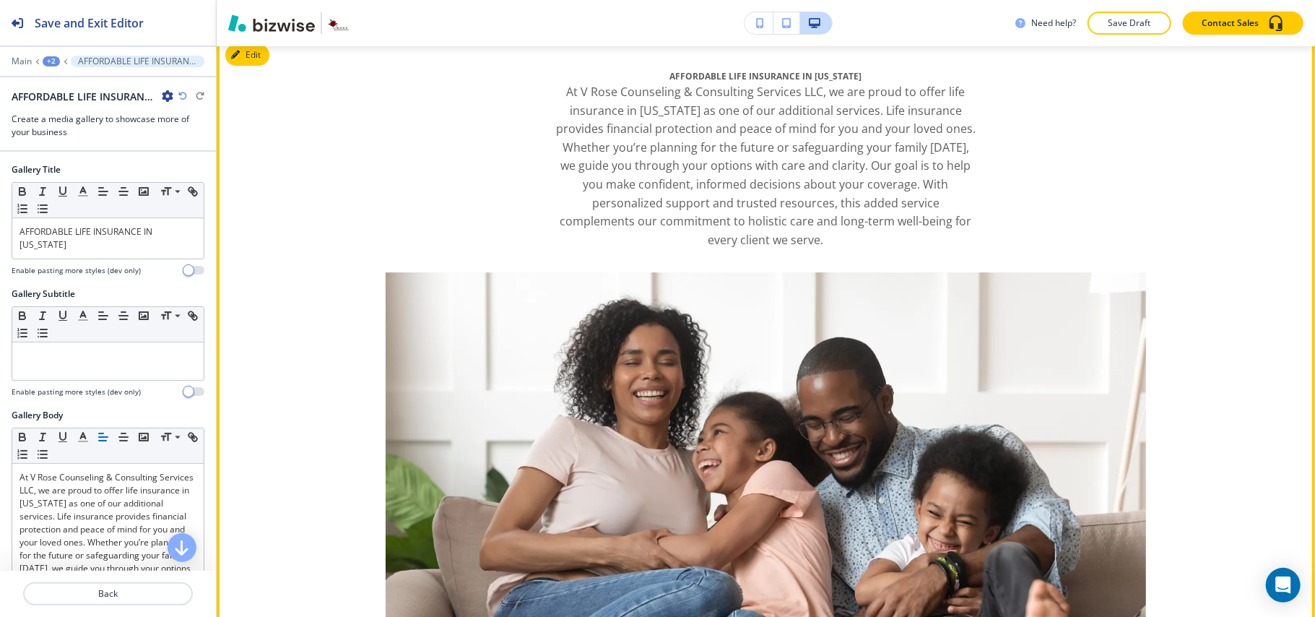
scroll to position [3315, 0]
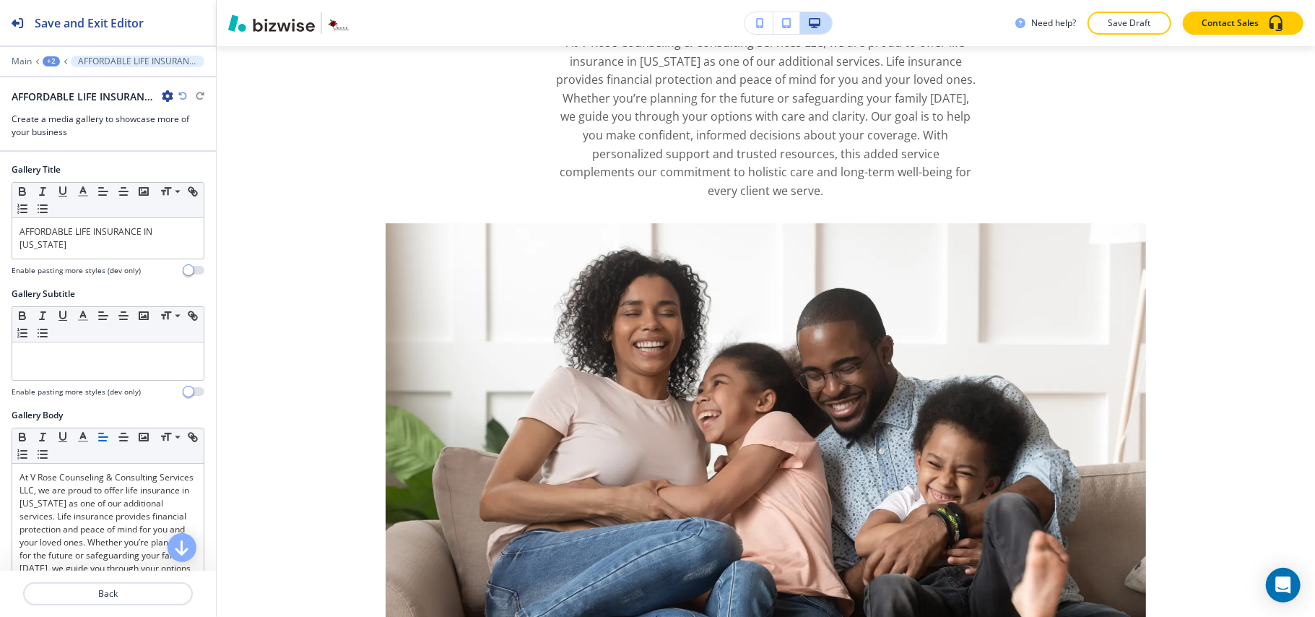
click at [173, 97] on div "AFFORDABLE LIFE INSURANCE IN ARKANSAS" at bounding box center [108, 96] width 193 height 15
click at [168, 97] on icon "button" at bounding box center [168, 96] width 12 height 12
click at [214, 169] on p "Delete Section" at bounding box center [208, 172] width 74 height 13
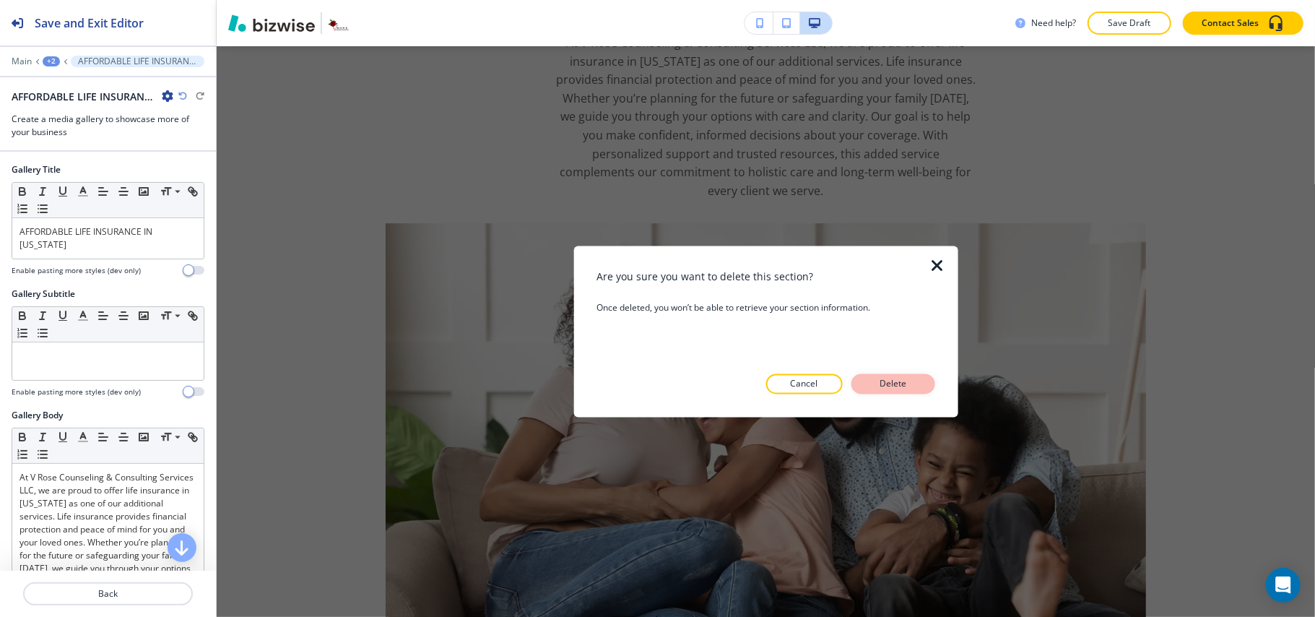
click at [898, 380] on p "Delete" at bounding box center [893, 384] width 35 height 13
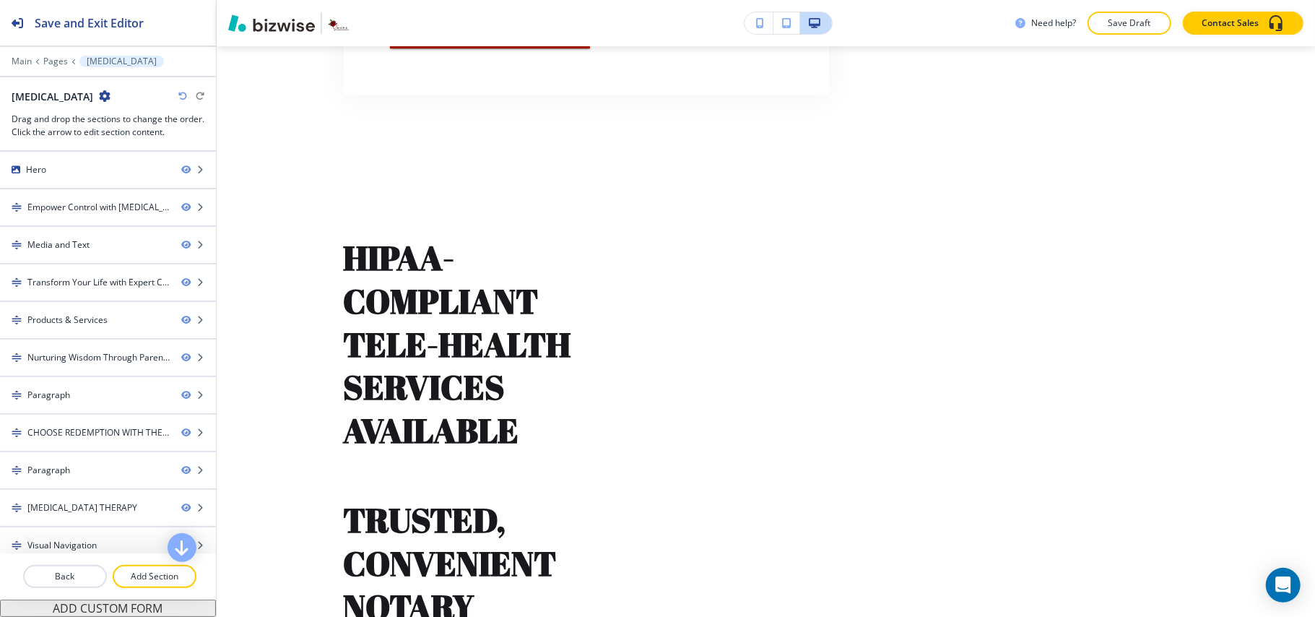
scroll to position [3122, 0]
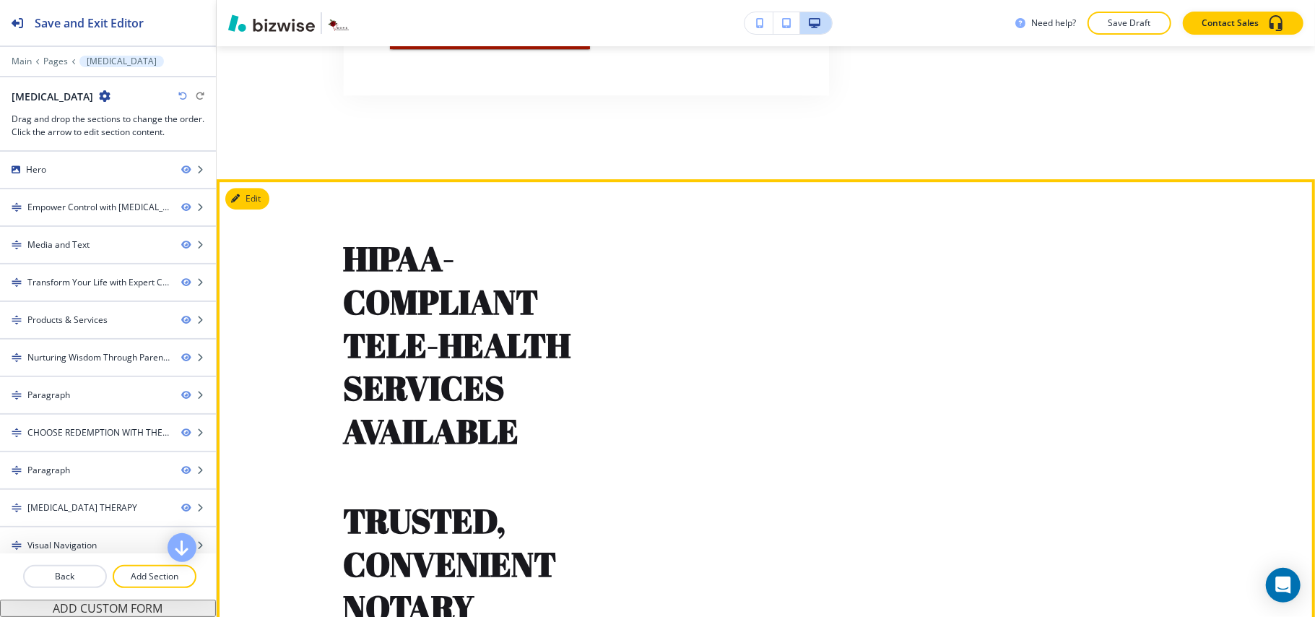
click at [272, 263] on section "HIPAA-COMPLIANT TELE-HEALTH SERVICES AVAILABLE TRUSTED, CONVENIENT NOTARY PUBLI…" at bounding box center [766, 464] width 1098 height 570
click at [243, 209] on button "Edit This Section" at bounding box center [273, 199] width 97 height 22
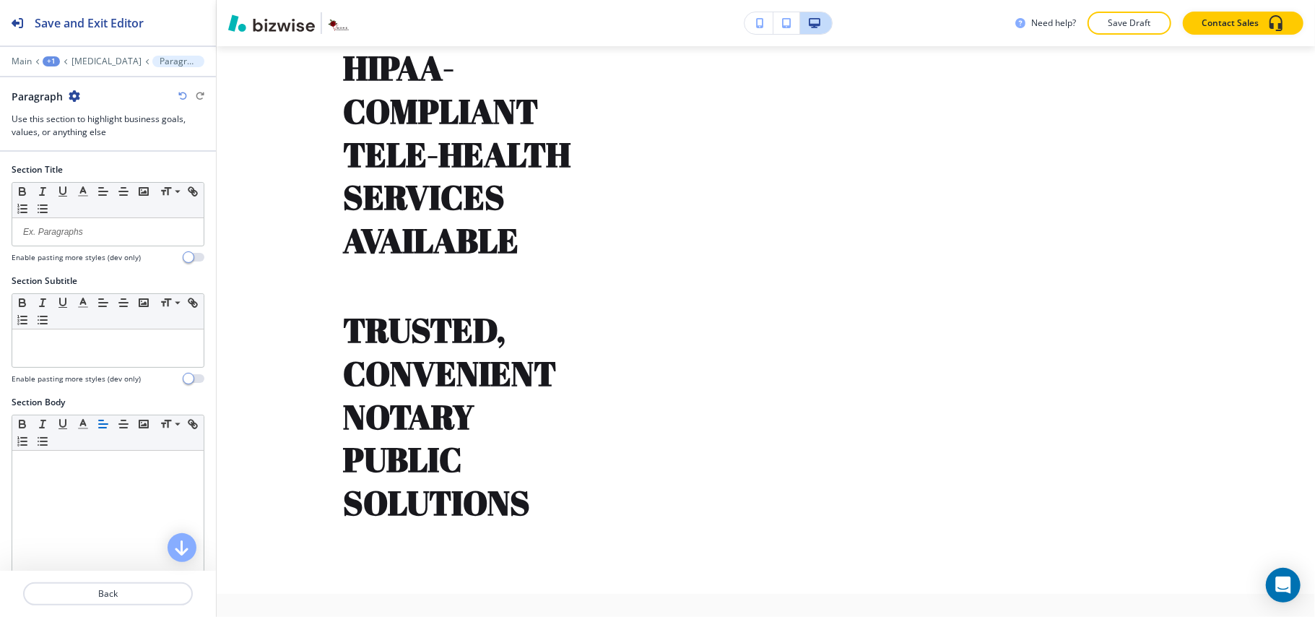
scroll to position [3315, 0]
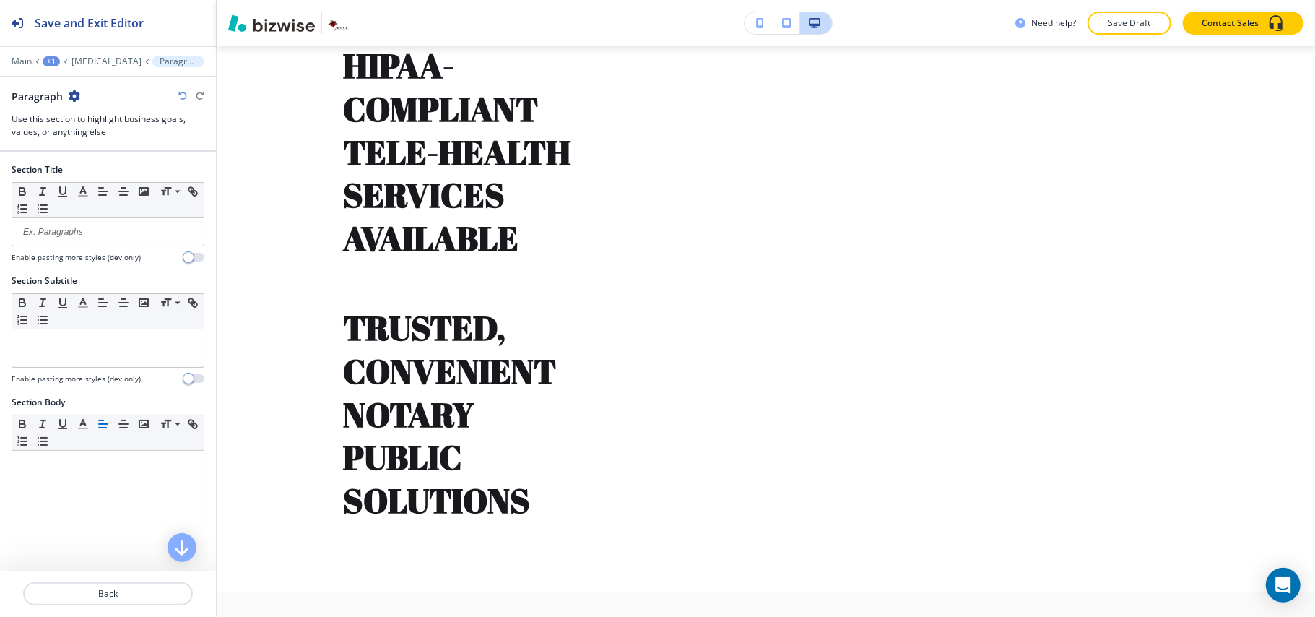
click at [65, 95] on div "Paragraph" at bounding box center [46, 96] width 69 height 15
click at [73, 98] on icon "button" at bounding box center [75, 96] width 12 height 12
click at [108, 176] on p "Delete Section" at bounding box center [115, 172] width 74 height 13
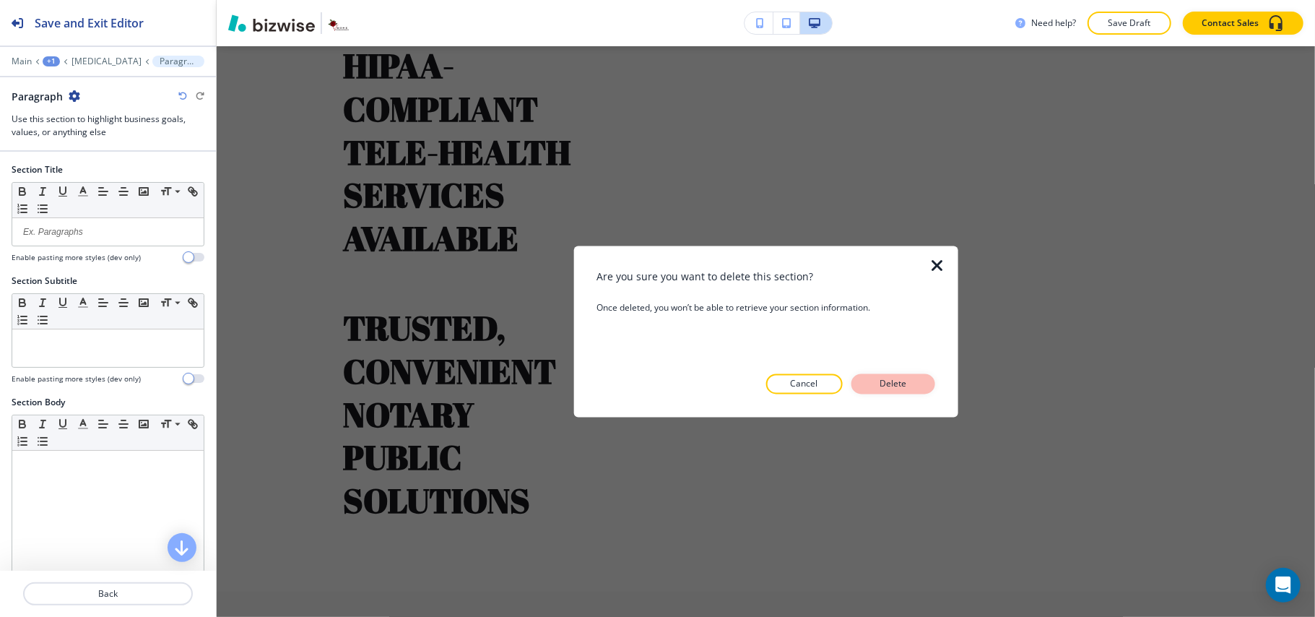
click at [898, 391] on button "Delete" at bounding box center [893, 384] width 84 height 20
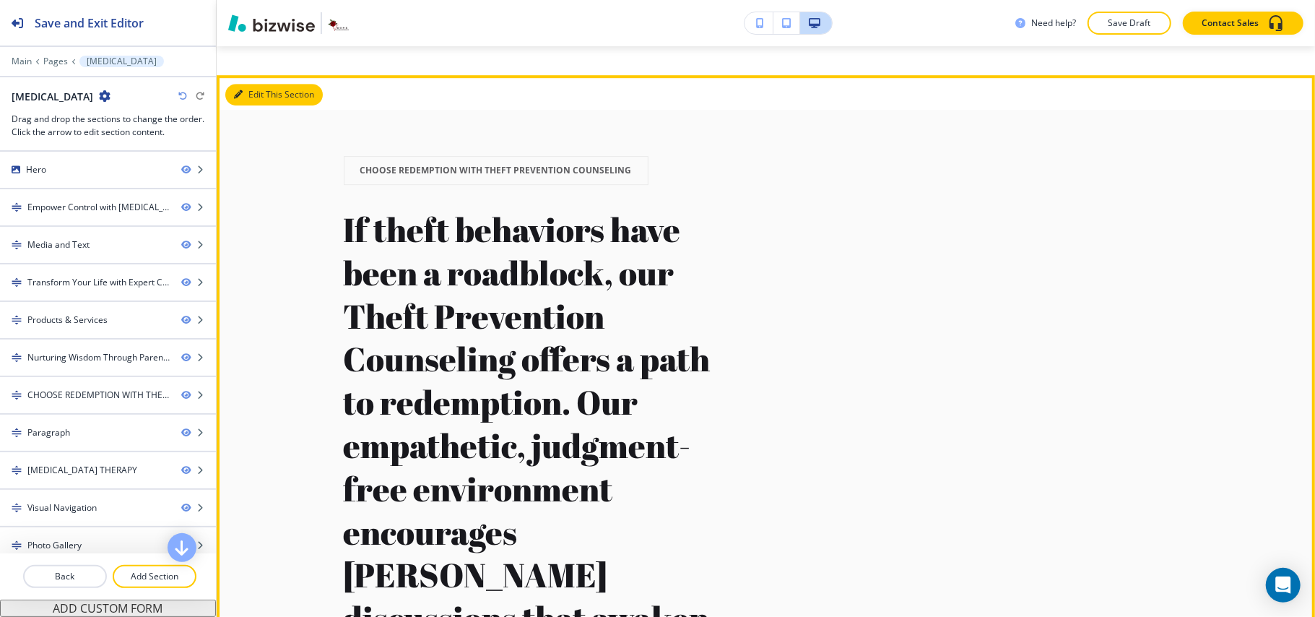
click at [240, 99] on icon "button" at bounding box center [238, 94] width 9 height 9
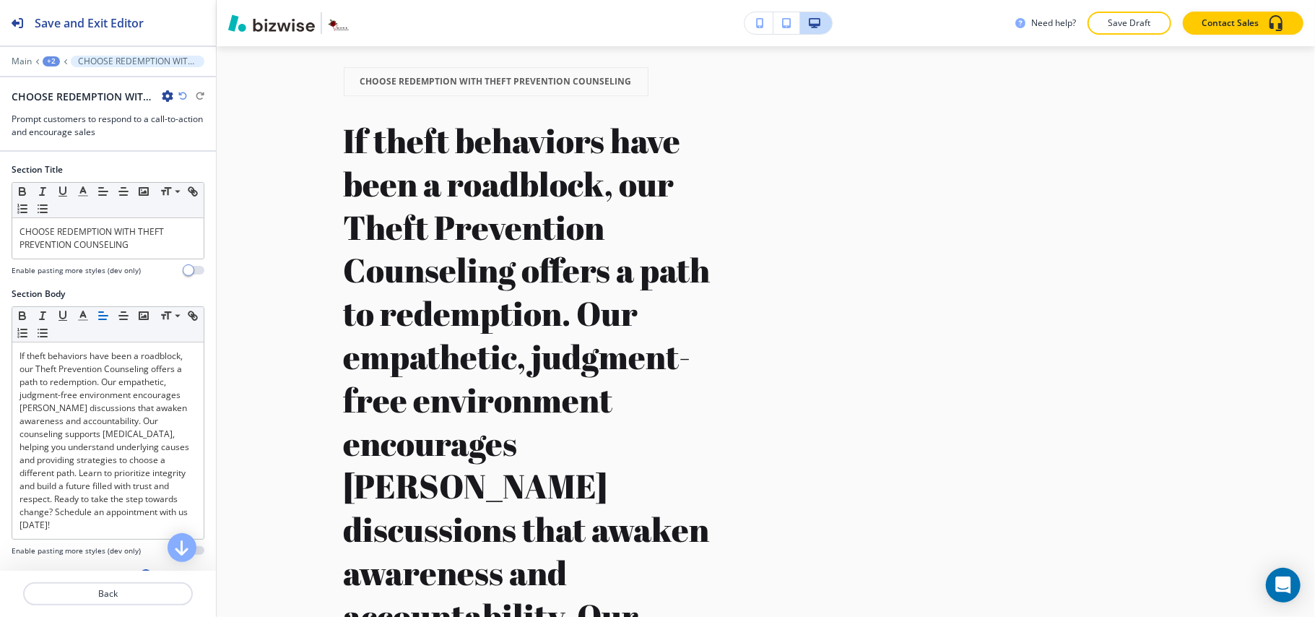
click at [168, 91] on icon "button" at bounding box center [168, 96] width 12 height 12
click at [212, 185] on button "Delete Section" at bounding box center [208, 173] width 92 height 26
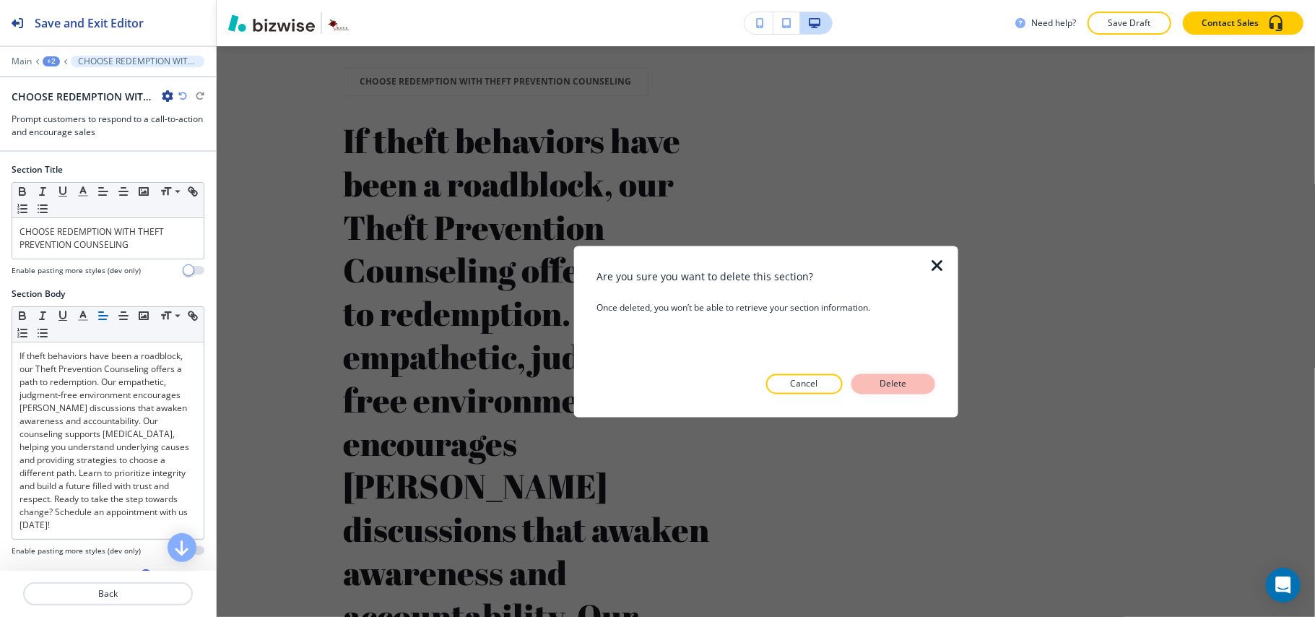
click at [905, 380] on p "Delete" at bounding box center [893, 384] width 35 height 13
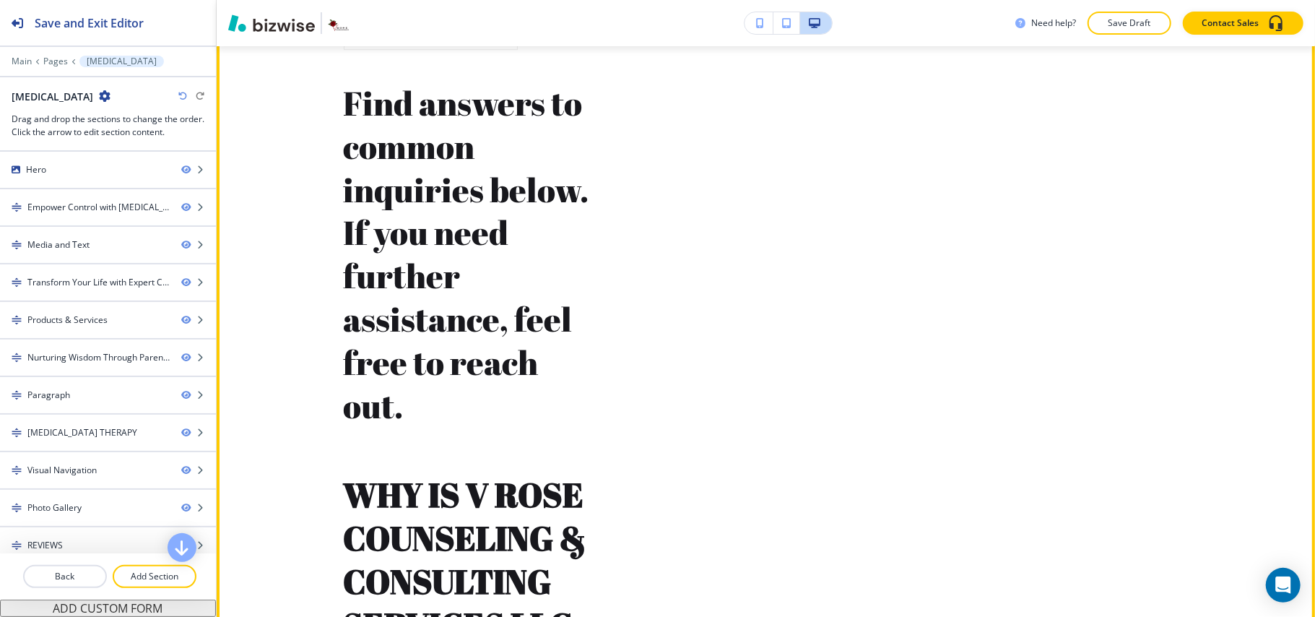
click at [269, 17] on button "Edit This Section" at bounding box center [273, 6] width 97 height 22
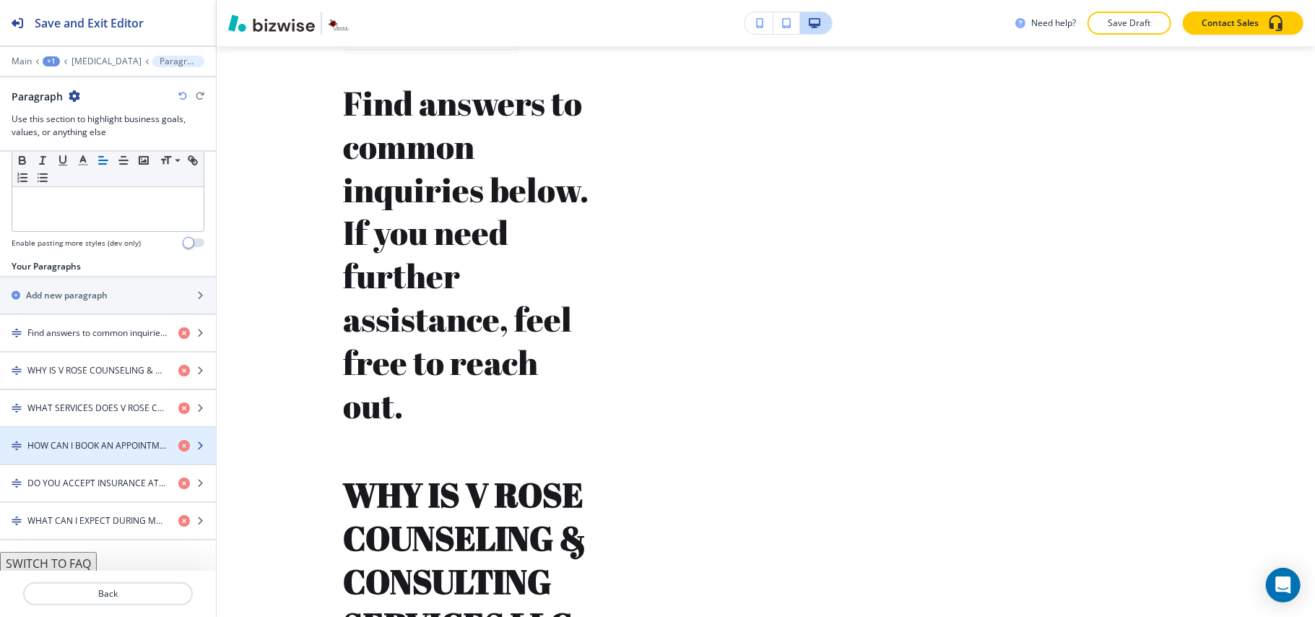
scroll to position [419, 0]
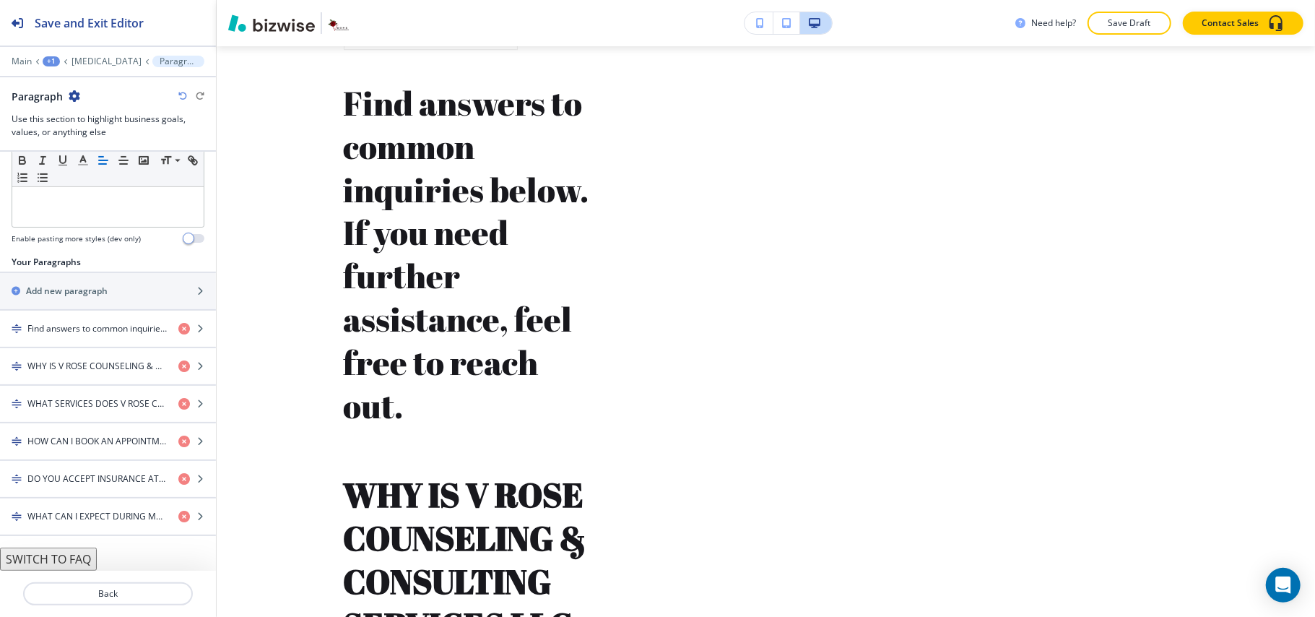
click at [69, 560] on button "SWITCH TO FAQ" at bounding box center [48, 558] width 97 height 23
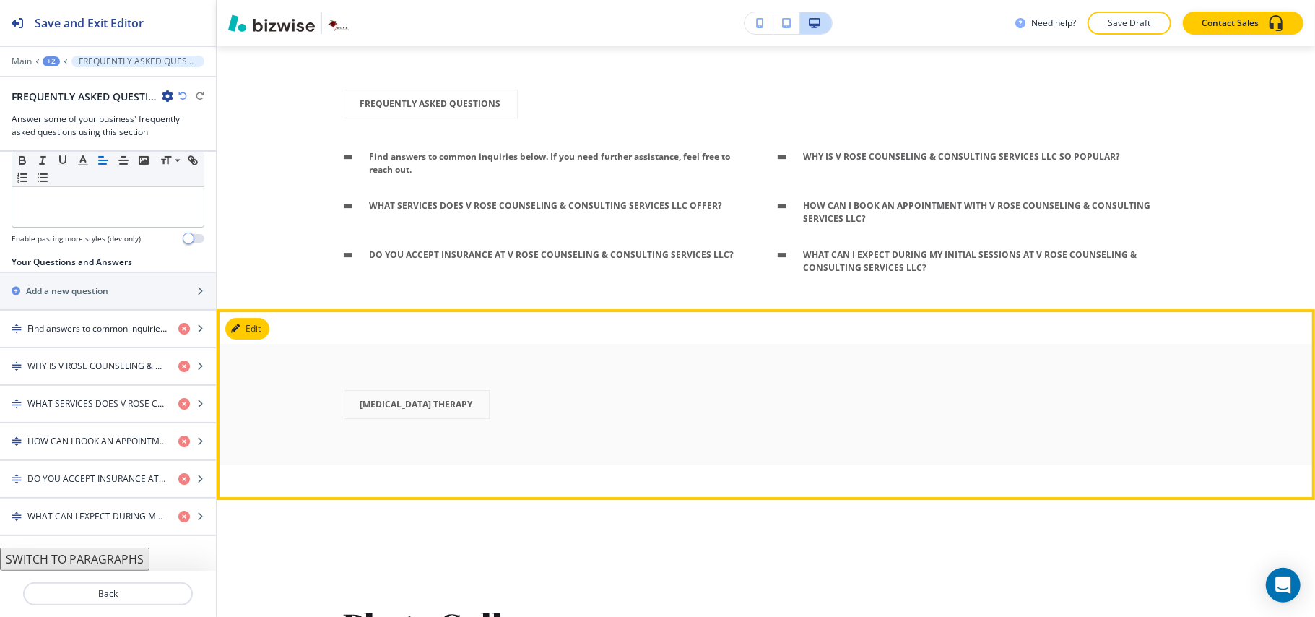
scroll to position [3218, 0]
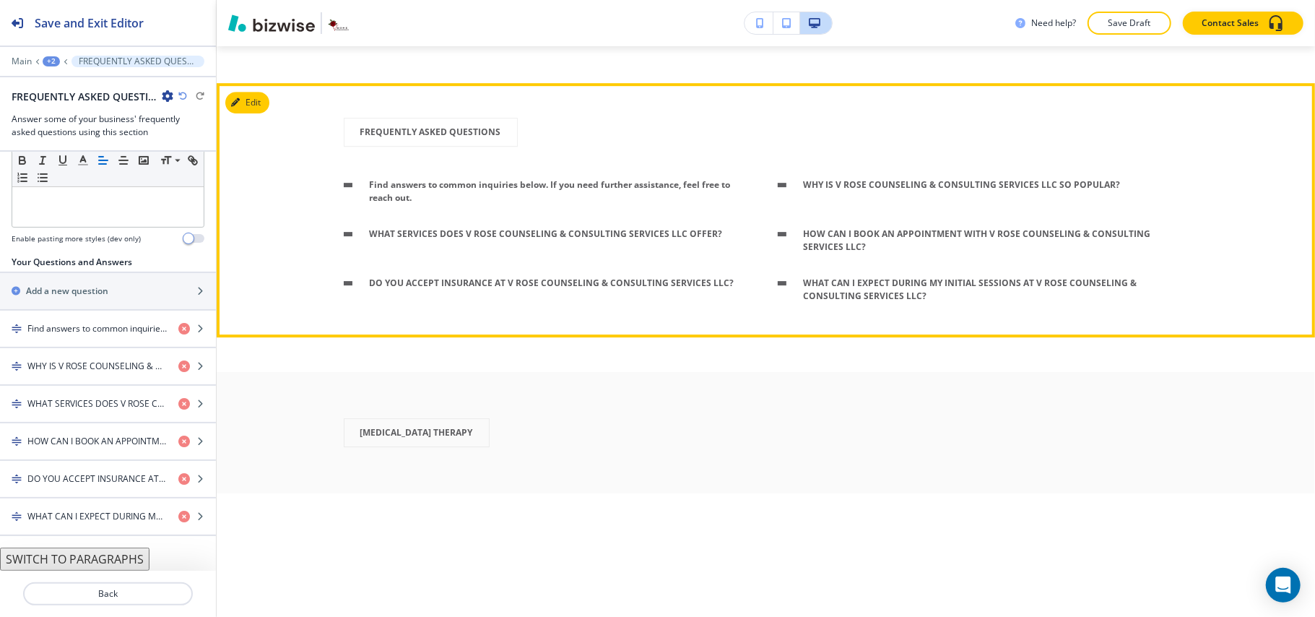
click at [409, 204] on p "Find answers to common inquiries below. If you need further assistance, feel fr…" at bounding box center [562, 191] width 385 height 26
click at [417, 204] on p "Find answers to common inquiries below. If you need further assistance, feel fr…" at bounding box center [562, 191] width 385 height 26
click at [419, 204] on p "Find answers to common inquiries below. If you need further assistance, feel fr…" at bounding box center [562, 191] width 385 height 26
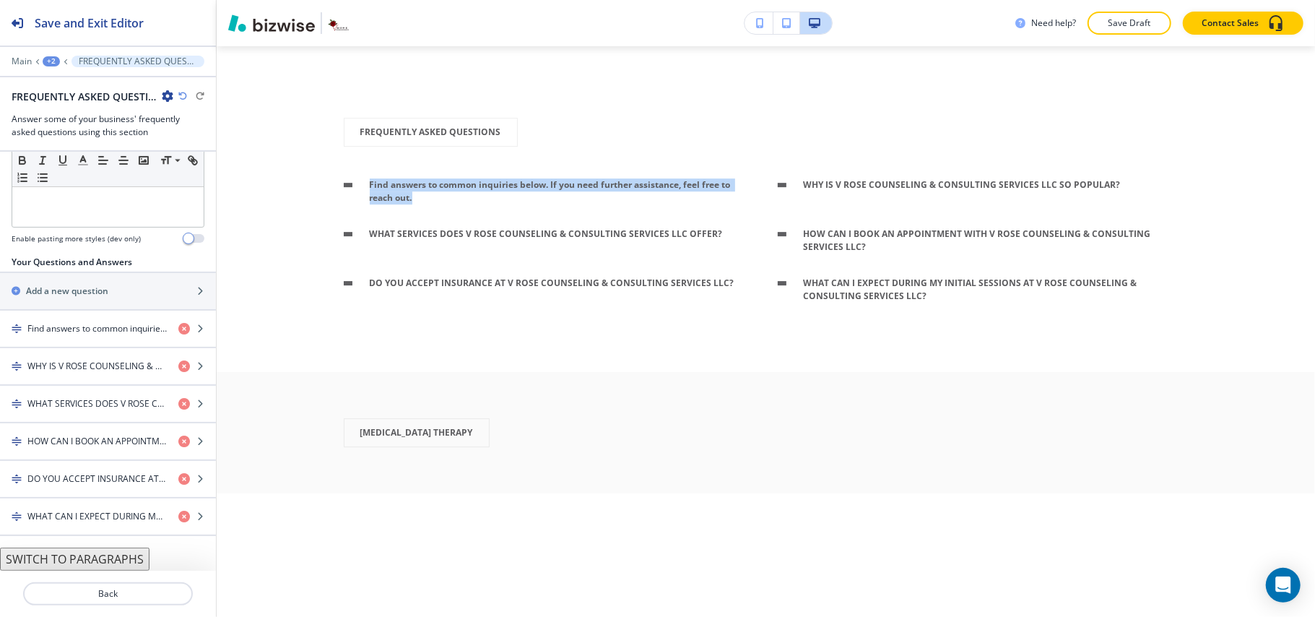
click at [53, 61] on div "+2" at bounding box center [51, 61] width 17 height 10
click at [92, 113] on p "[MEDICAL_DATA]" at bounding box center [89, 110] width 74 height 13
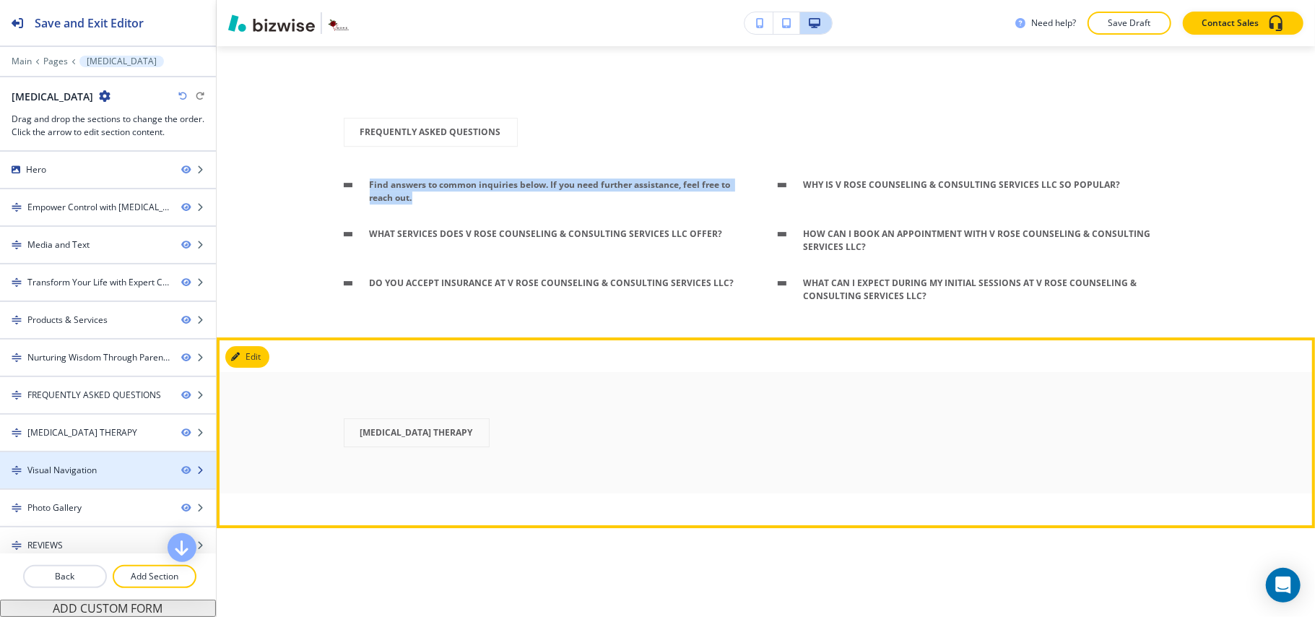
scroll to position [168, 0]
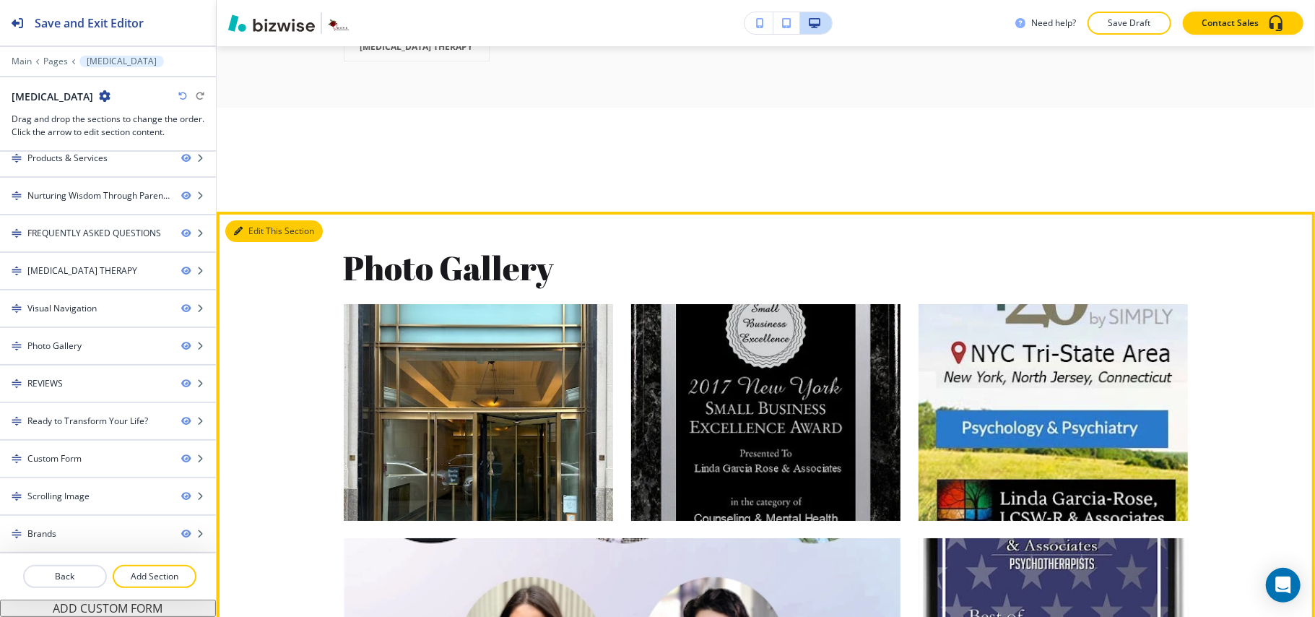
click at [252, 242] on button "Edit This Section" at bounding box center [273, 231] width 97 height 22
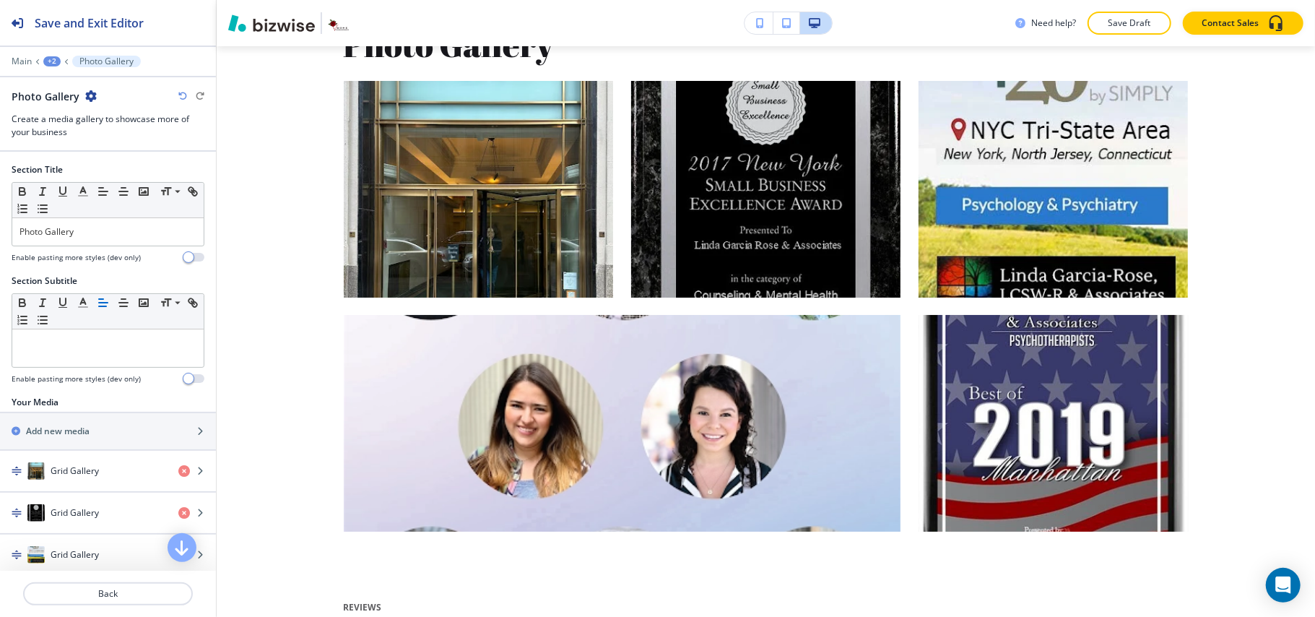
scroll to position [3830, 0]
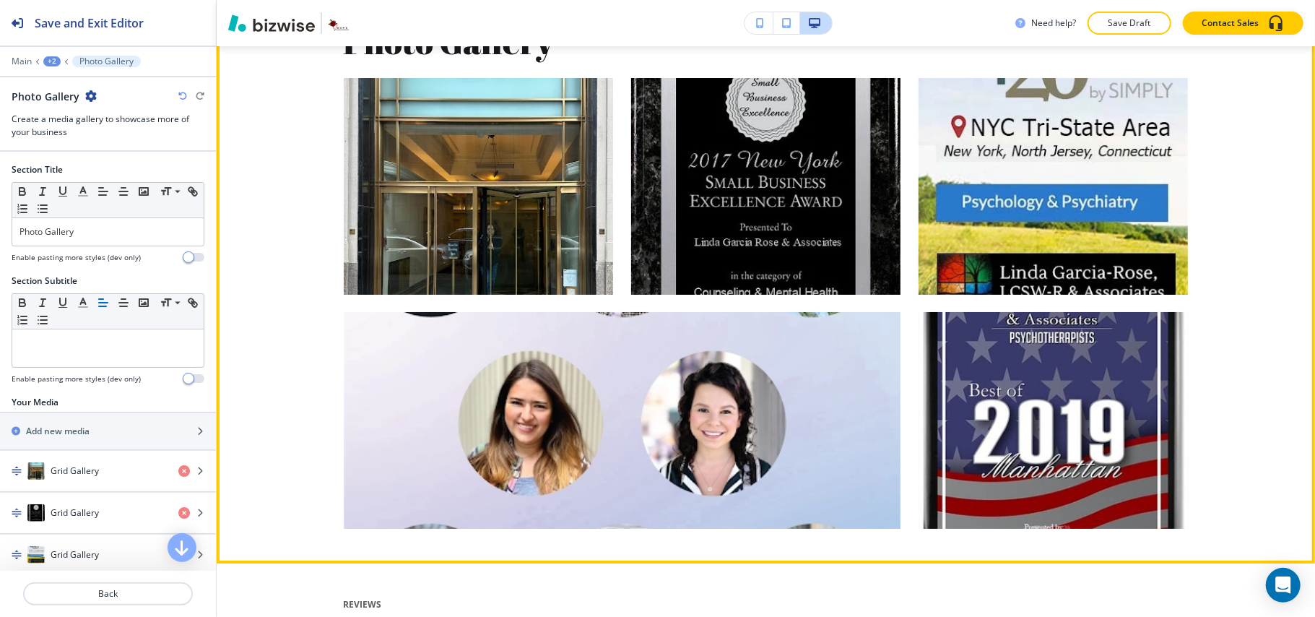
click at [258, 16] on button "Edit This Section" at bounding box center [273, 5] width 97 height 22
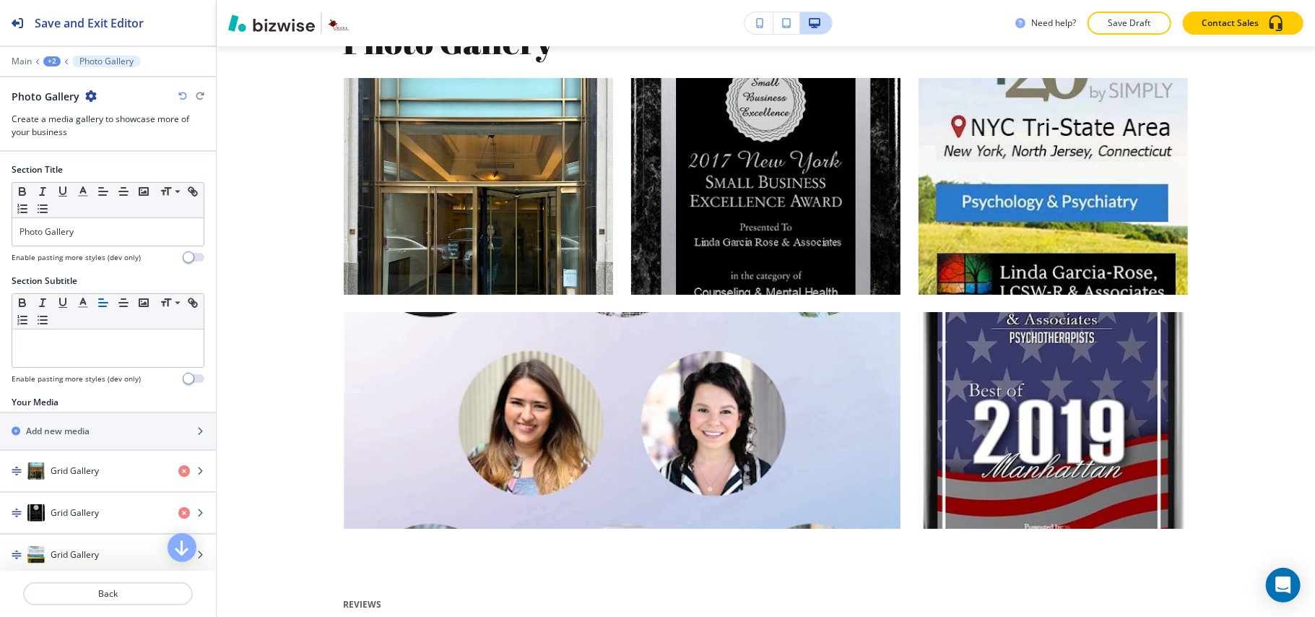
click at [90, 96] on icon "button" at bounding box center [91, 96] width 12 height 12
click at [113, 169] on p "Delete Section" at bounding box center [130, 172] width 74 height 13
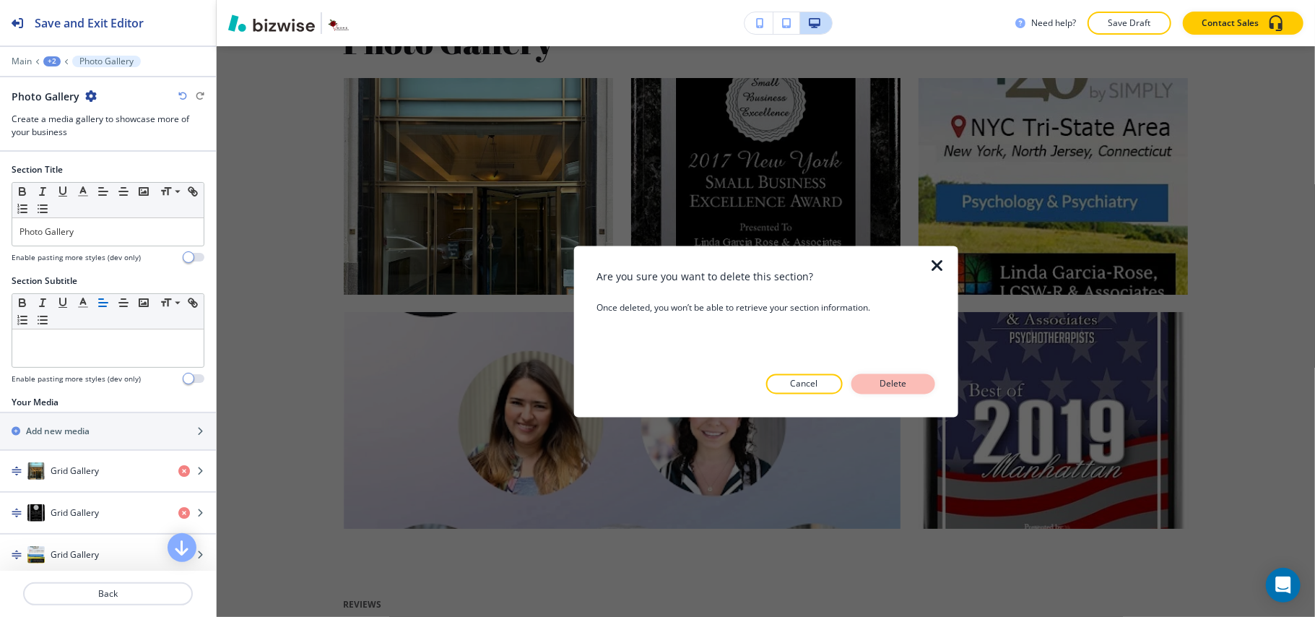
click at [893, 378] on p "Delete" at bounding box center [893, 384] width 35 height 13
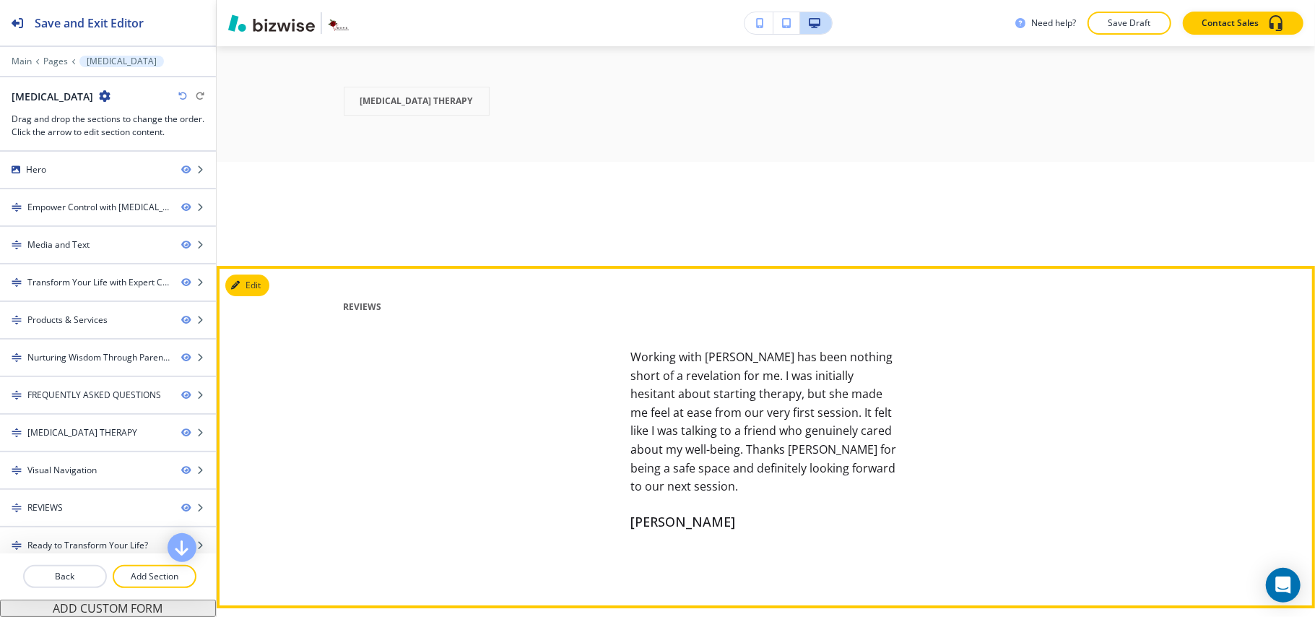
scroll to position [3541, 0]
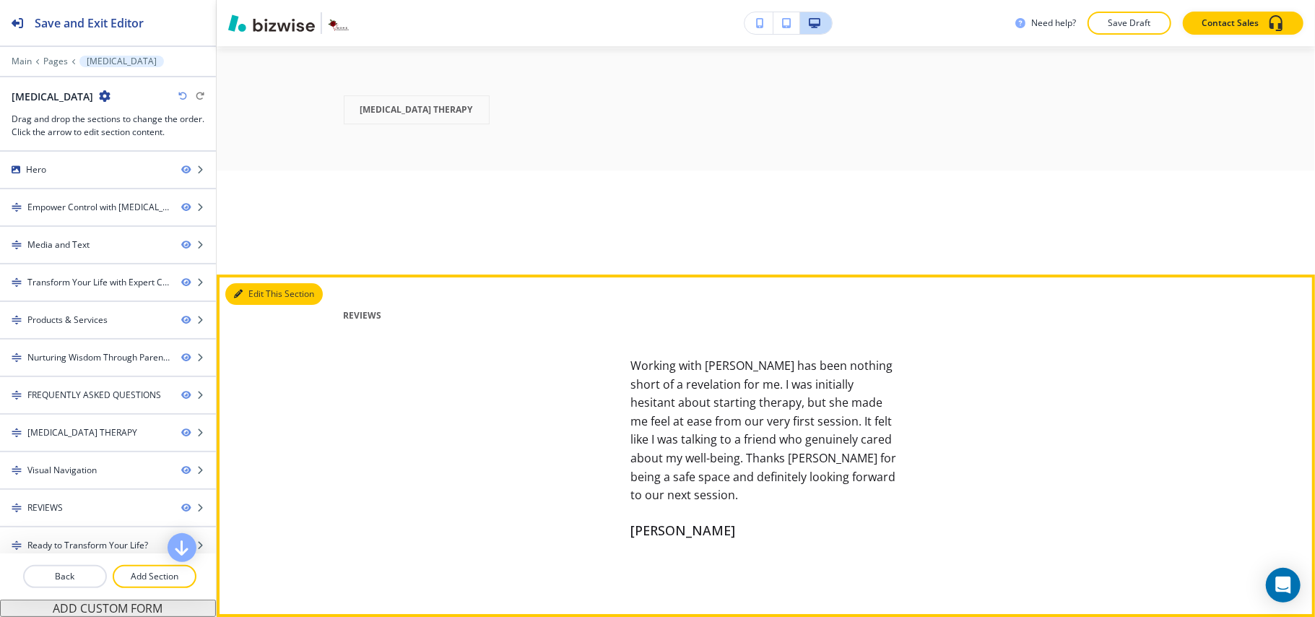
click at [256, 305] on button "Edit This Section" at bounding box center [273, 294] width 97 height 22
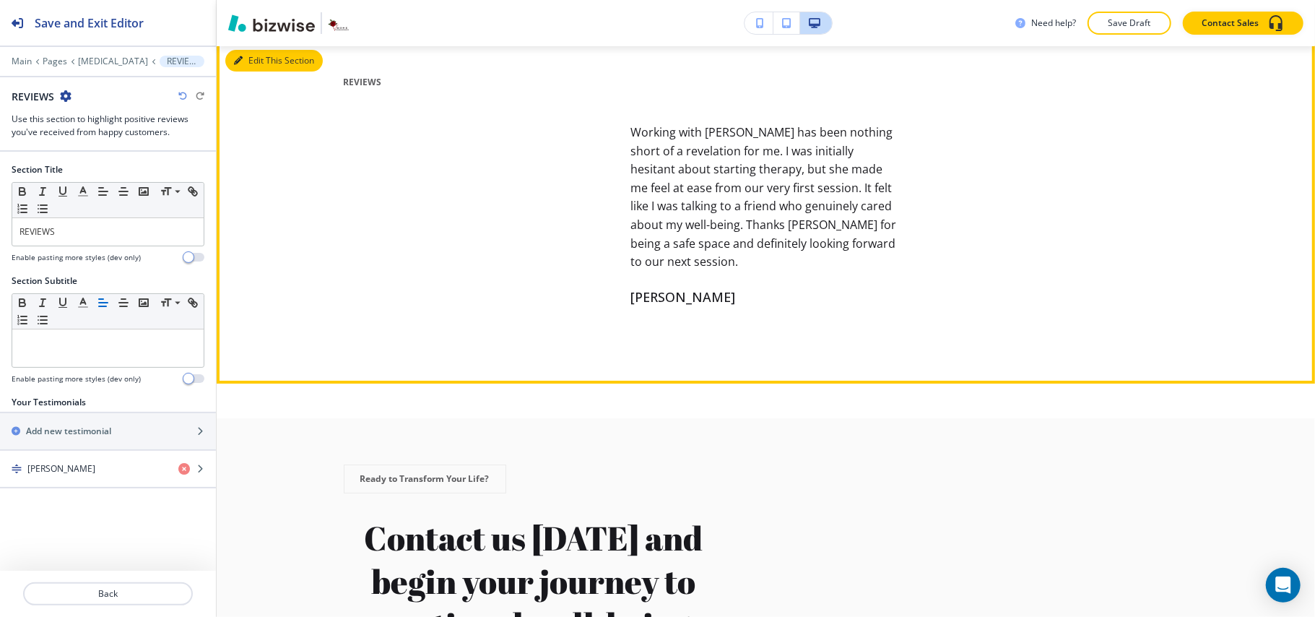
scroll to position [3830, 0]
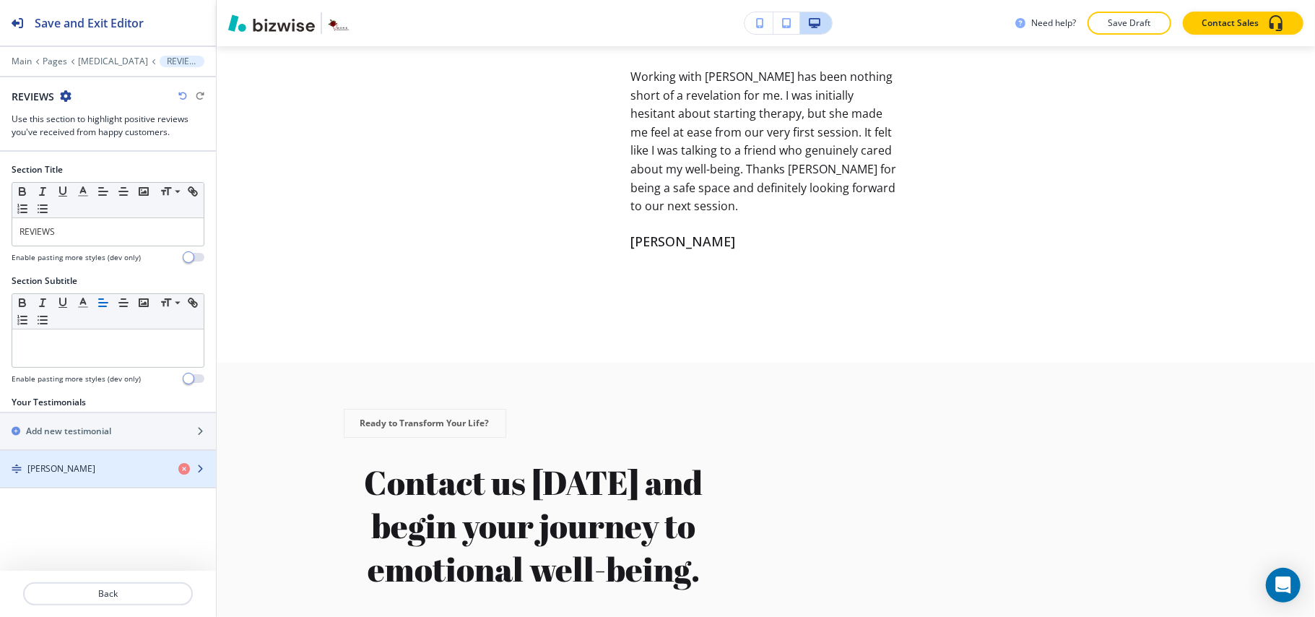
click at [75, 474] on div "[PERSON_NAME]" at bounding box center [83, 468] width 167 height 13
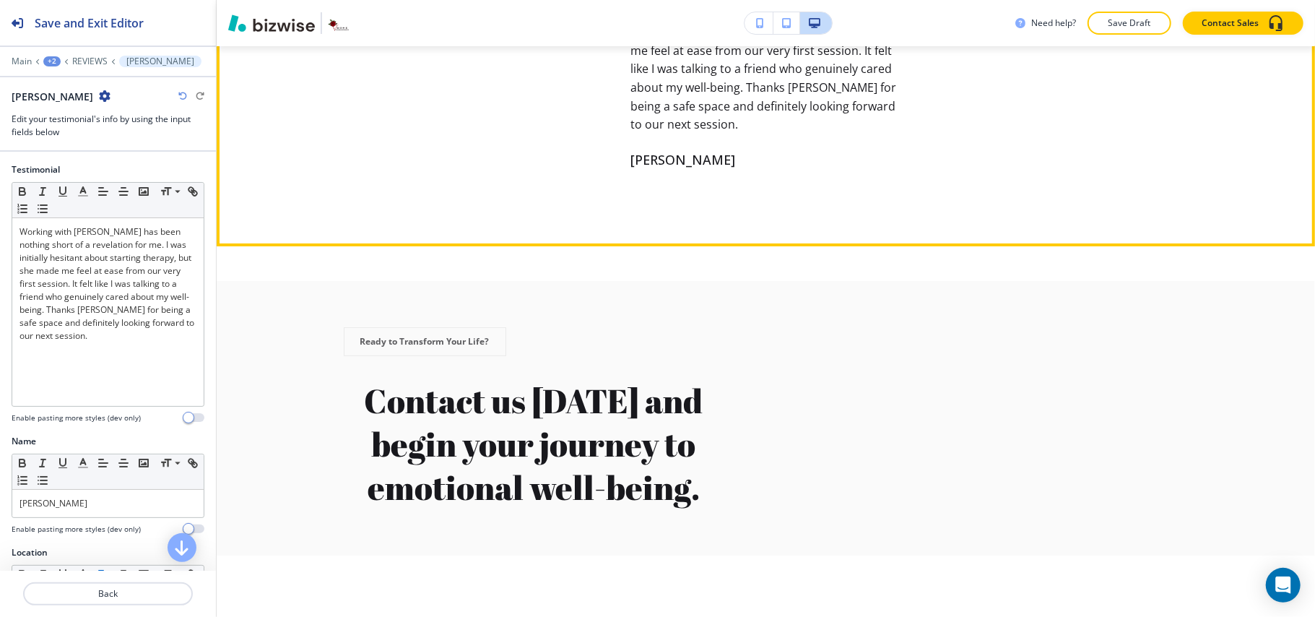
scroll to position [3719, 0]
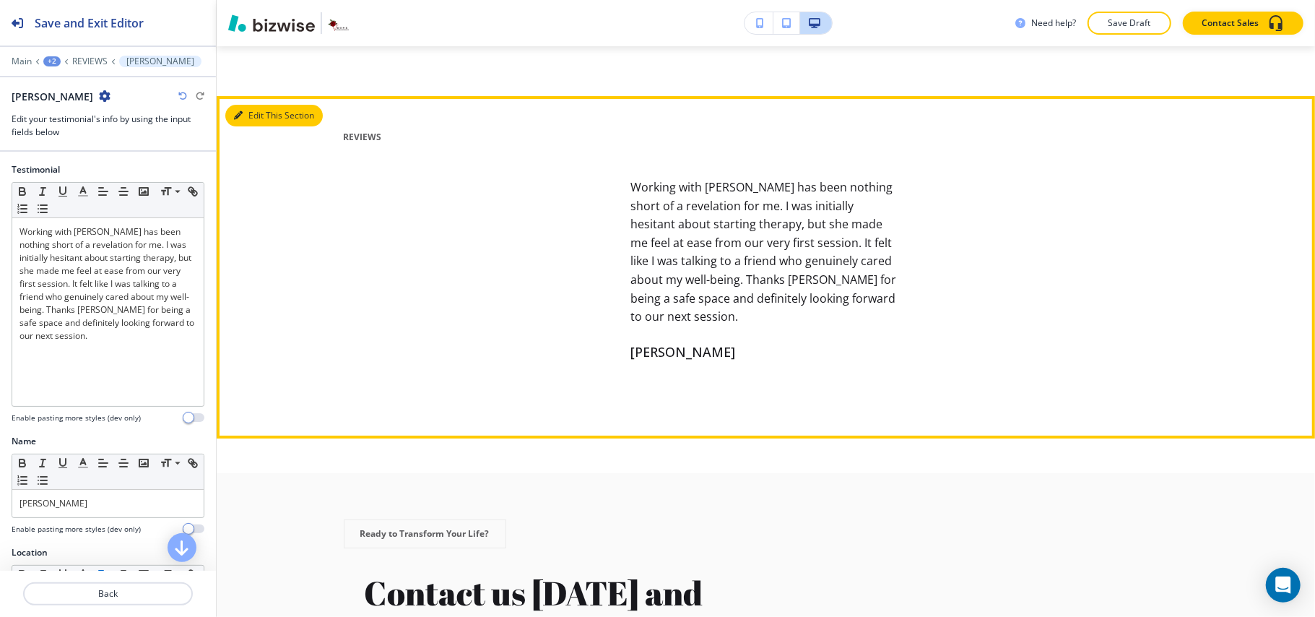
drag, startPoint x: 240, startPoint y: 171, endPoint x: 229, endPoint y: 182, distance: 15.3
click at [240, 120] on icon "button" at bounding box center [238, 115] width 9 height 9
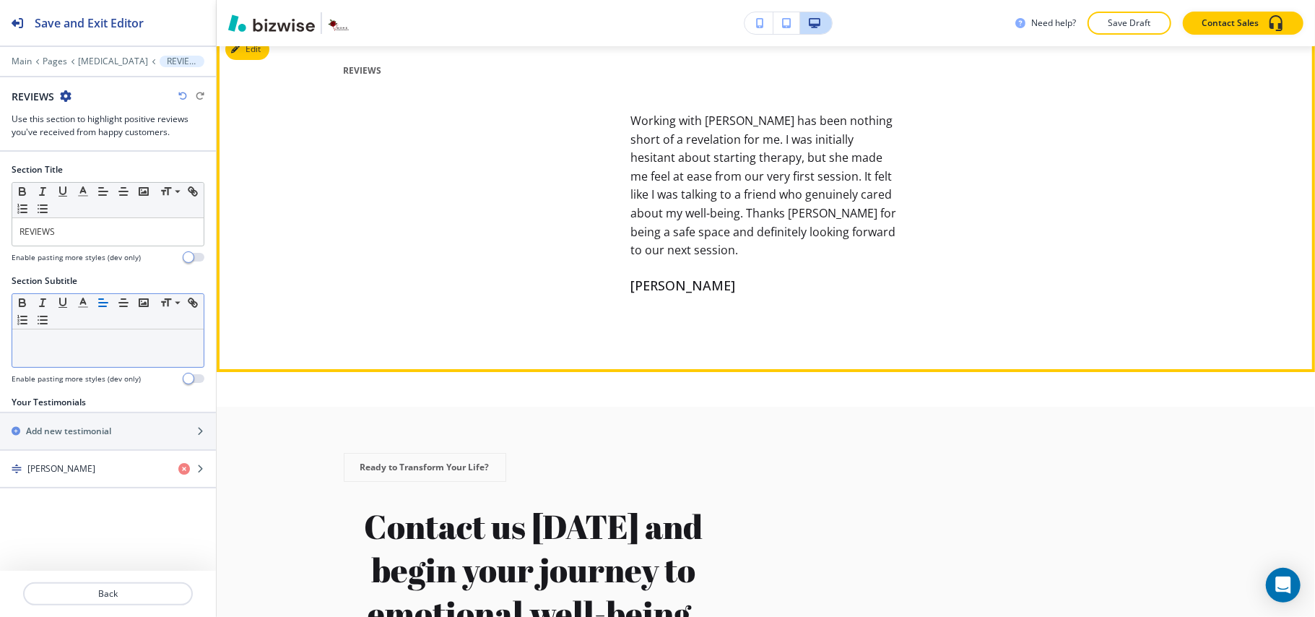
scroll to position [3830, 0]
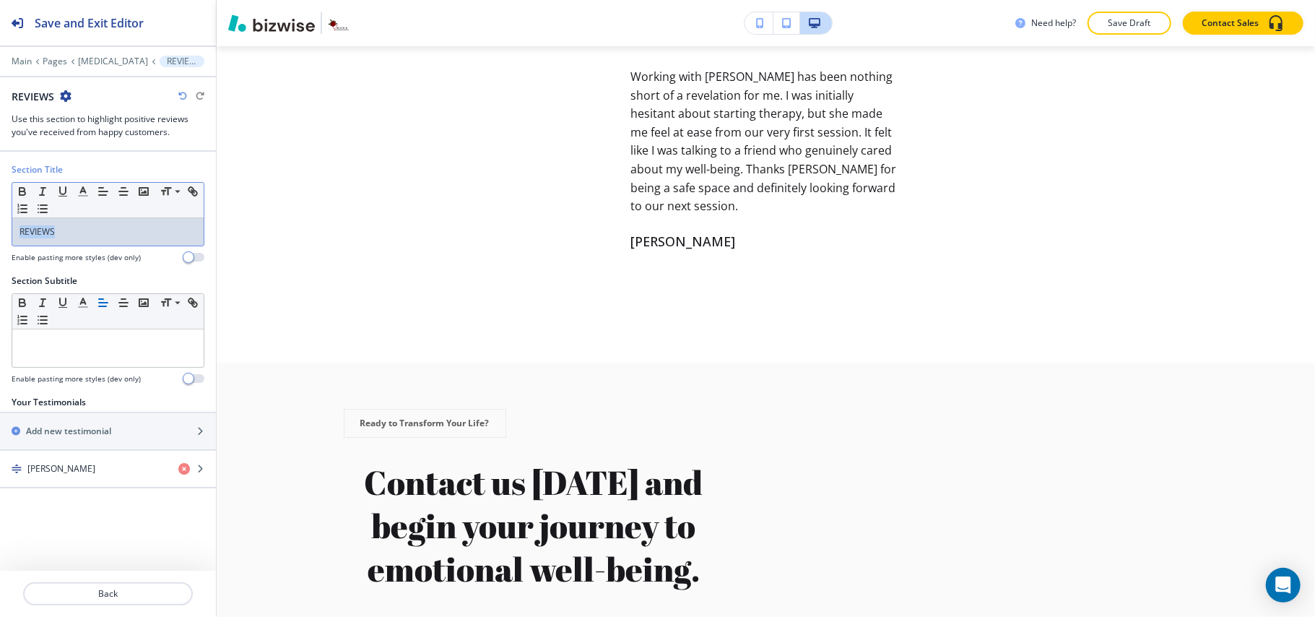
drag, startPoint x: 87, startPoint y: 240, endPoint x: 0, endPoint y: 225, distance: 88.5
click at [0, 225] on div "Section Title Small Normal Large Huge REVIEWS Enable pasting more styles (dev o…" at bounding box center [108, 218] width 216 height 111
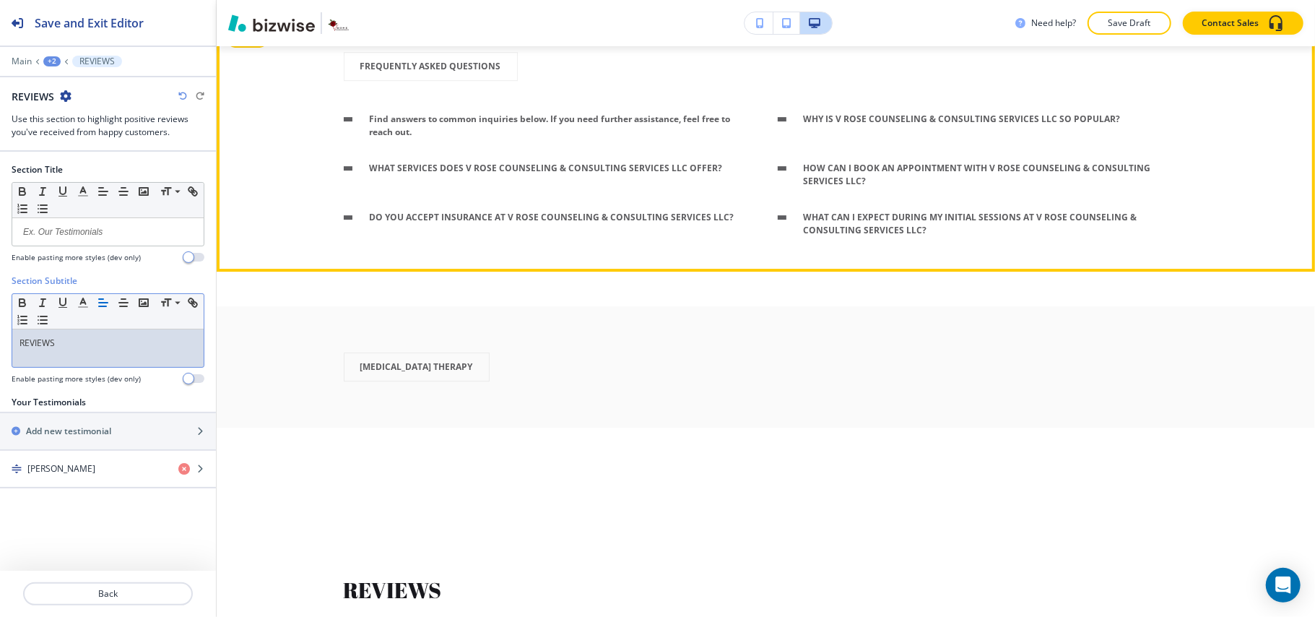
scroll to position [3252, 0]
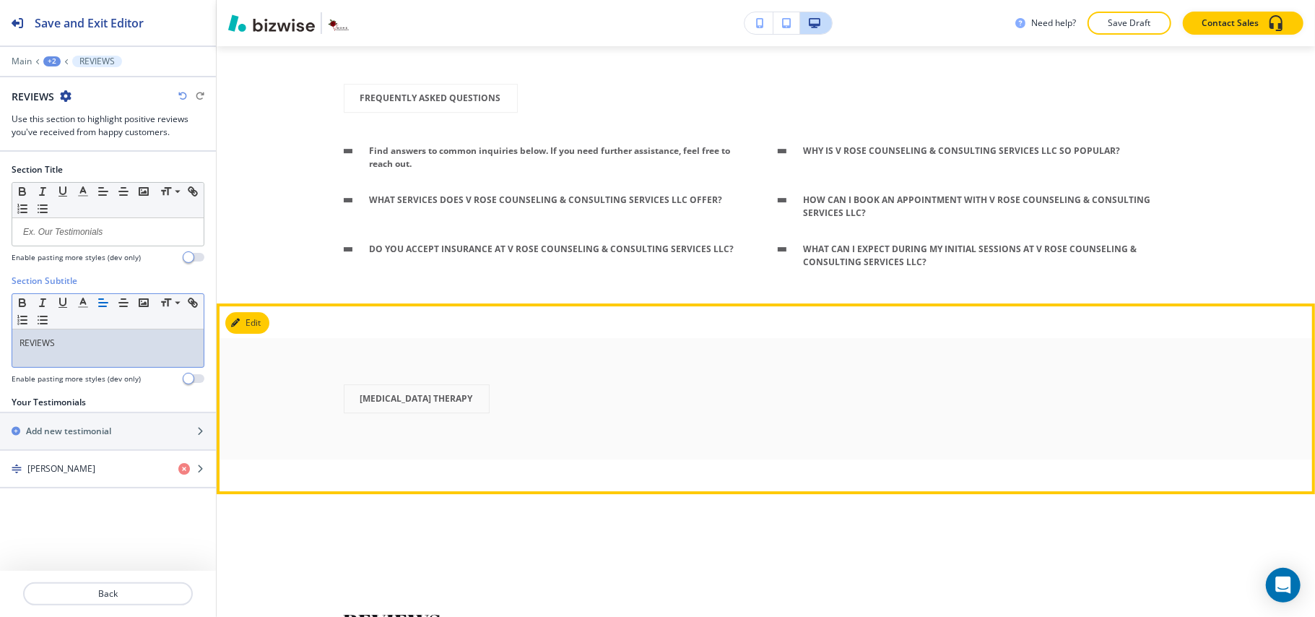
click at [251, 370] on section "ANGER MANAGEMENT THERAPY" at bounding box center [766, 398] width 1098 height 191
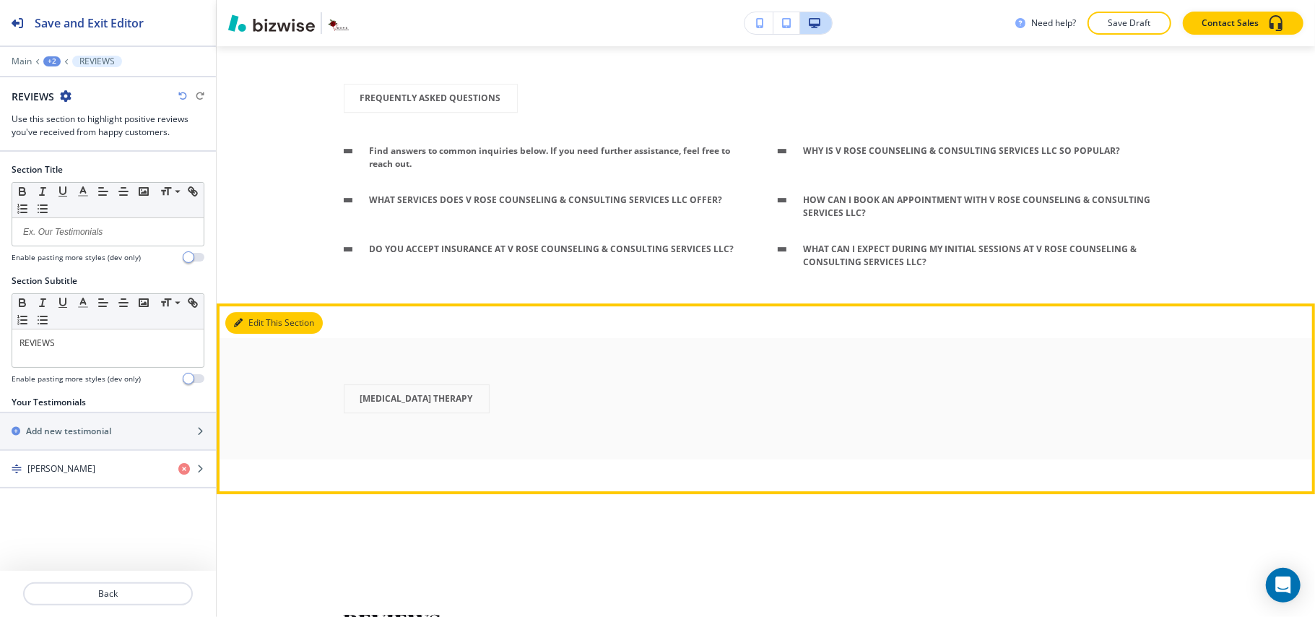
click at [260, 334] on button "Edit This Section" at bounding box center [273, 323] width 97 height 22
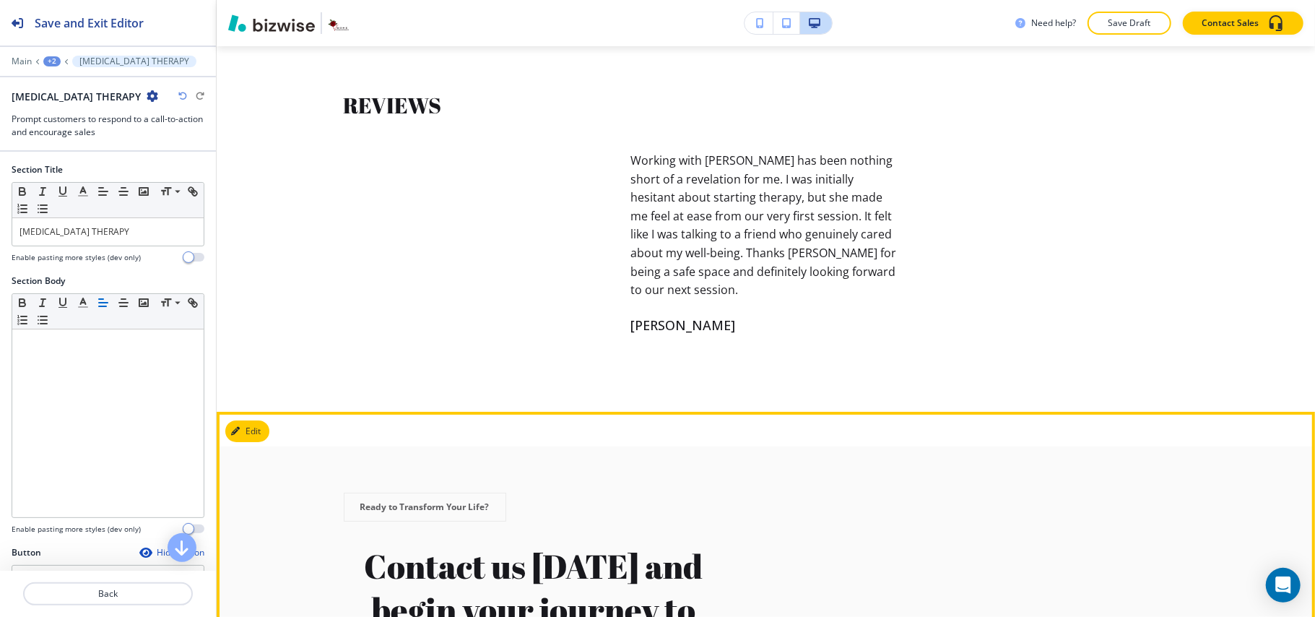
scroll to position [3761, 0]
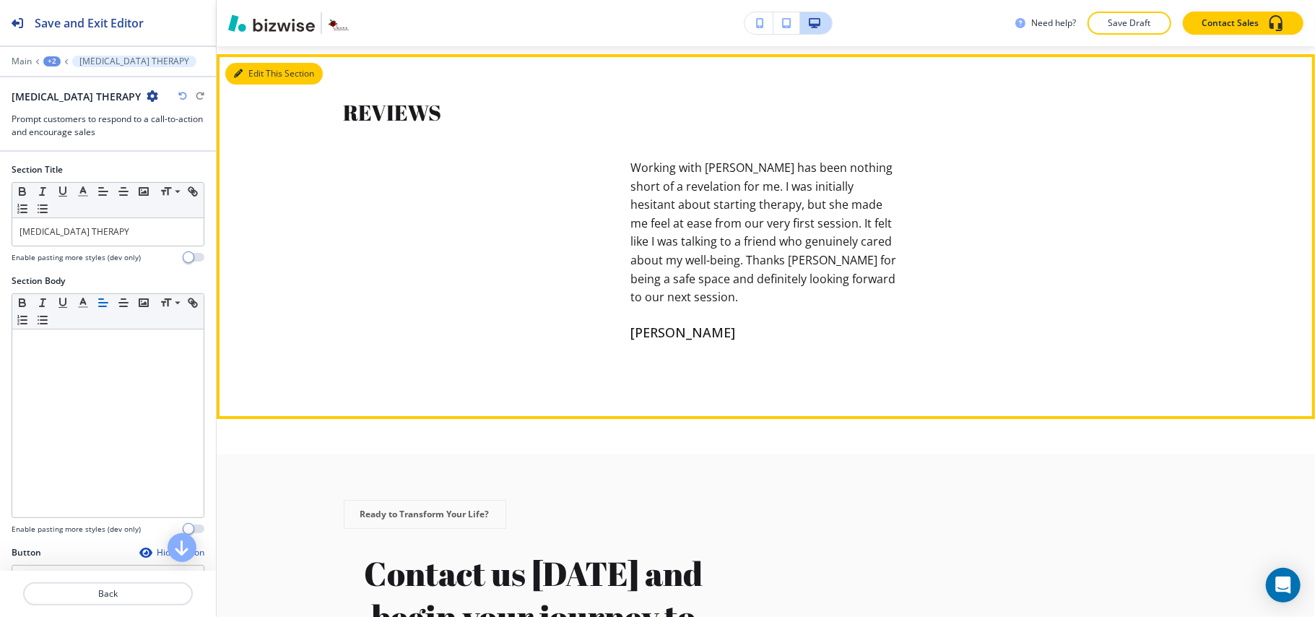
click at [260, 84] on button "Edit This Section" at bounding box center [273, 74] width 97 height 22
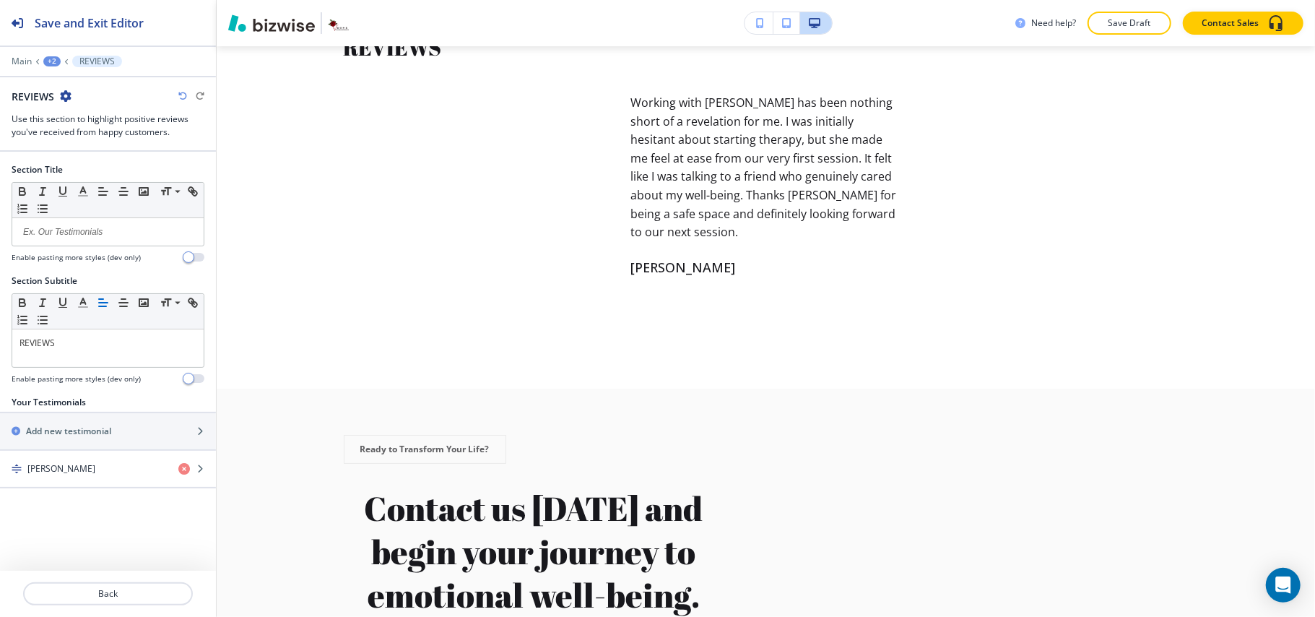
scroll to position [3830, 0]
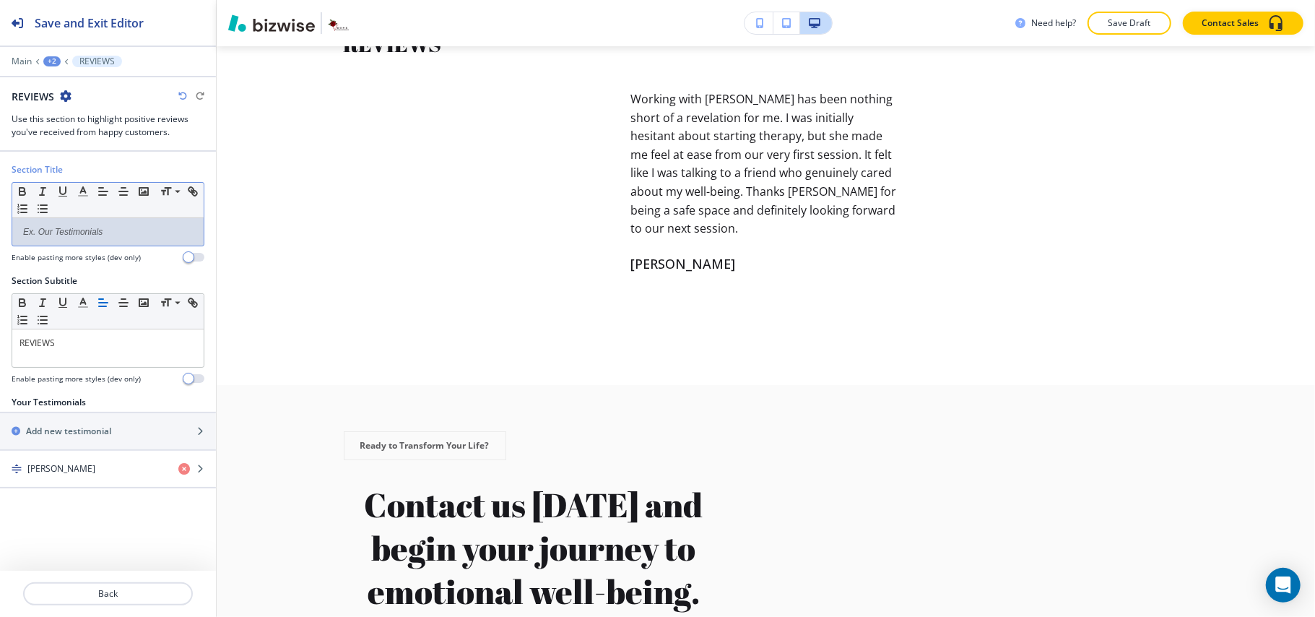
click at [82, 232] on p at bounding box center [107, 231] width 177 height 13
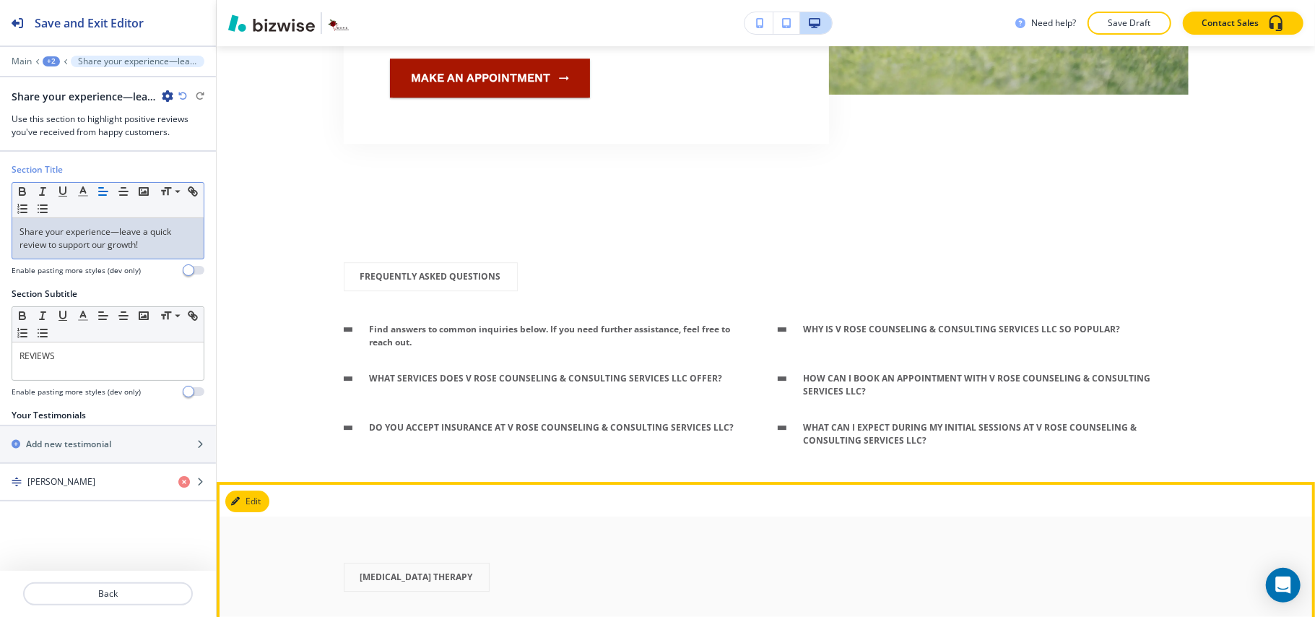
scroll to position [3060, 0]
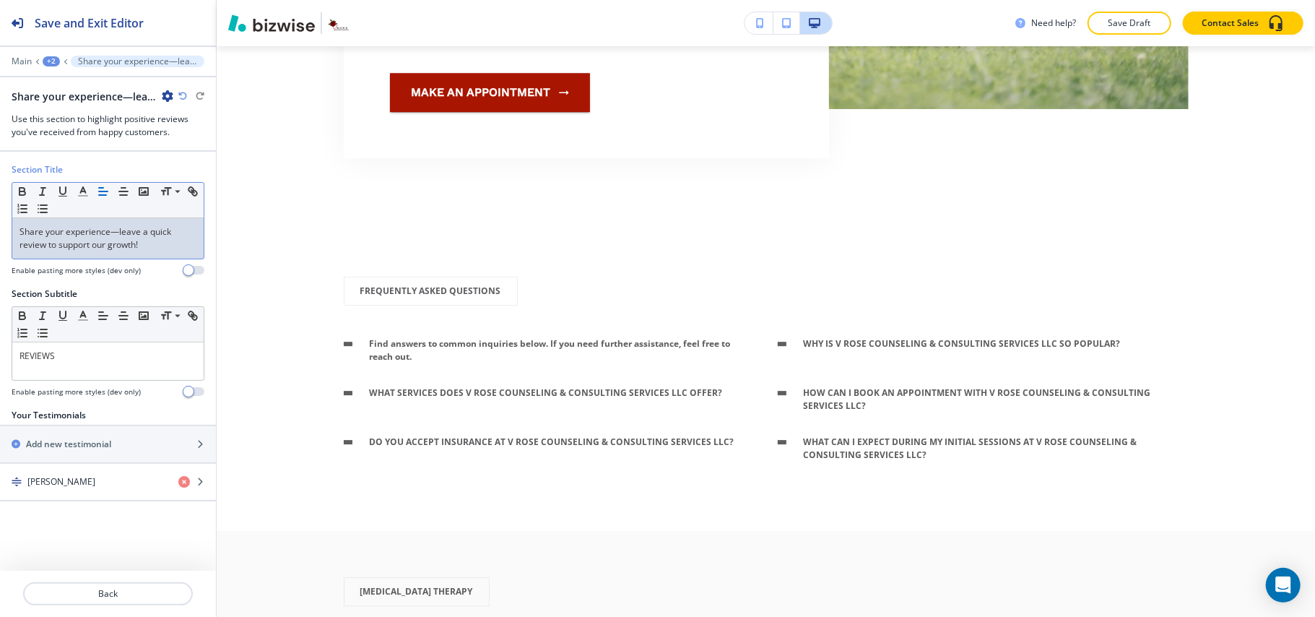
click at [43, 62] on div "+2" at bounding box center [51, 61] width 17 height 10
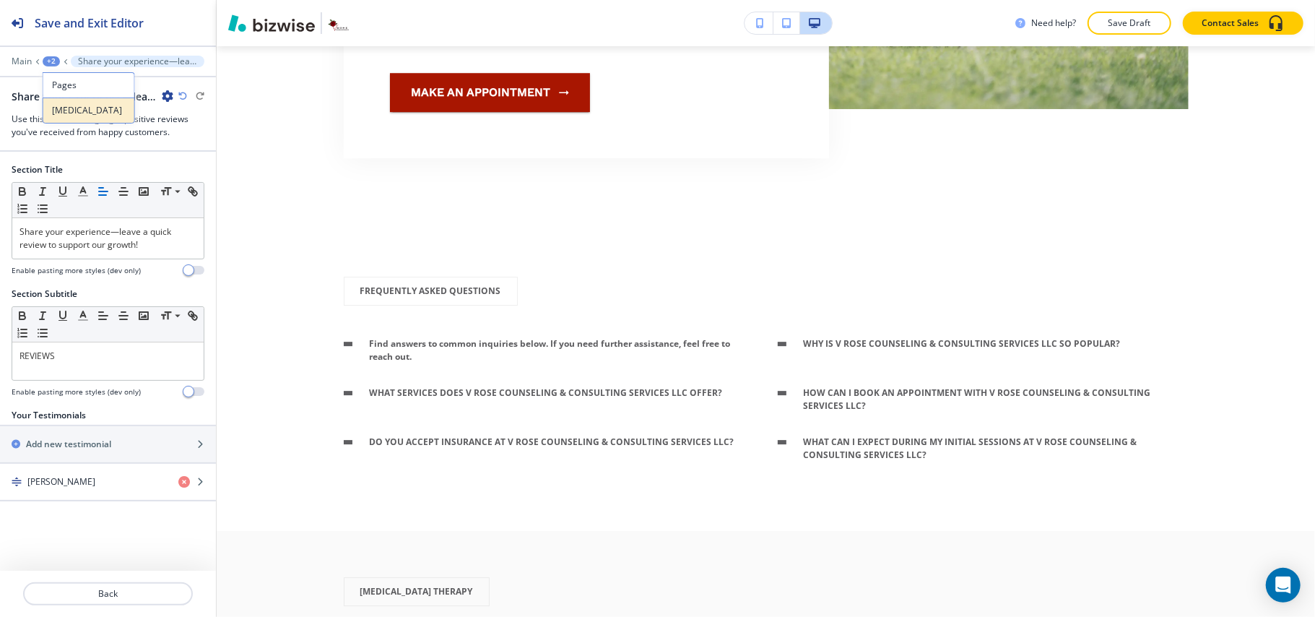
click at [61, 116] on p "[MEDICAL_DATA]" at bounding box center [89, 110] width 74 height 13
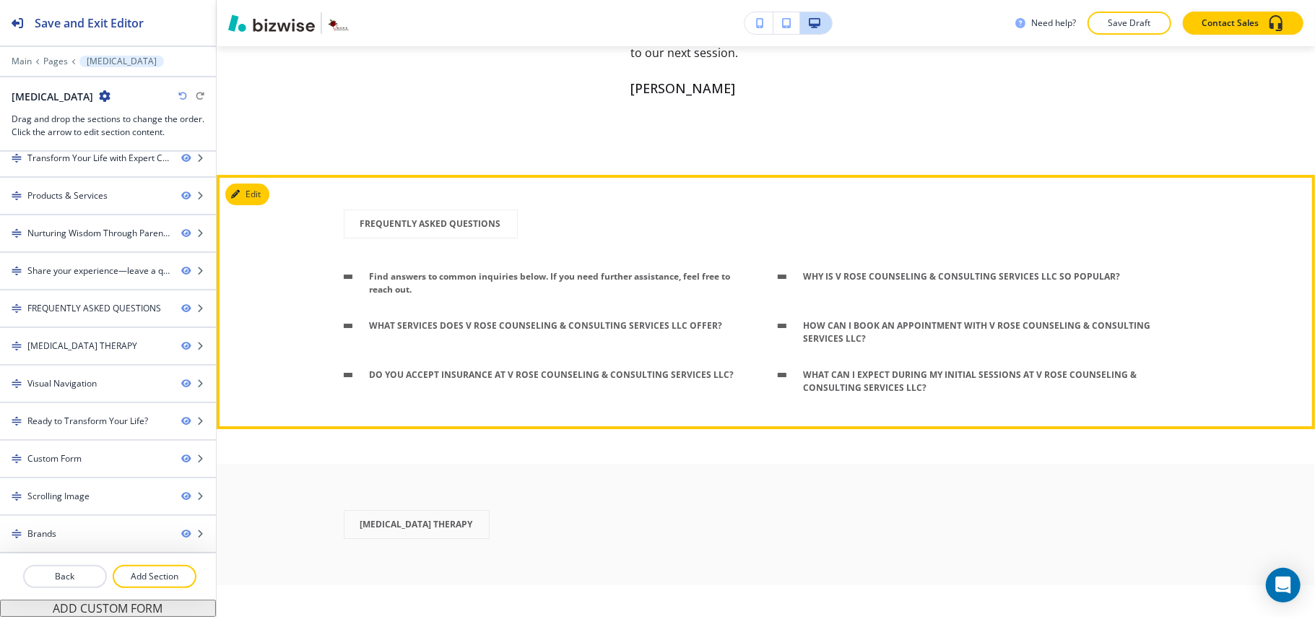
scroll to position [3507, 0]
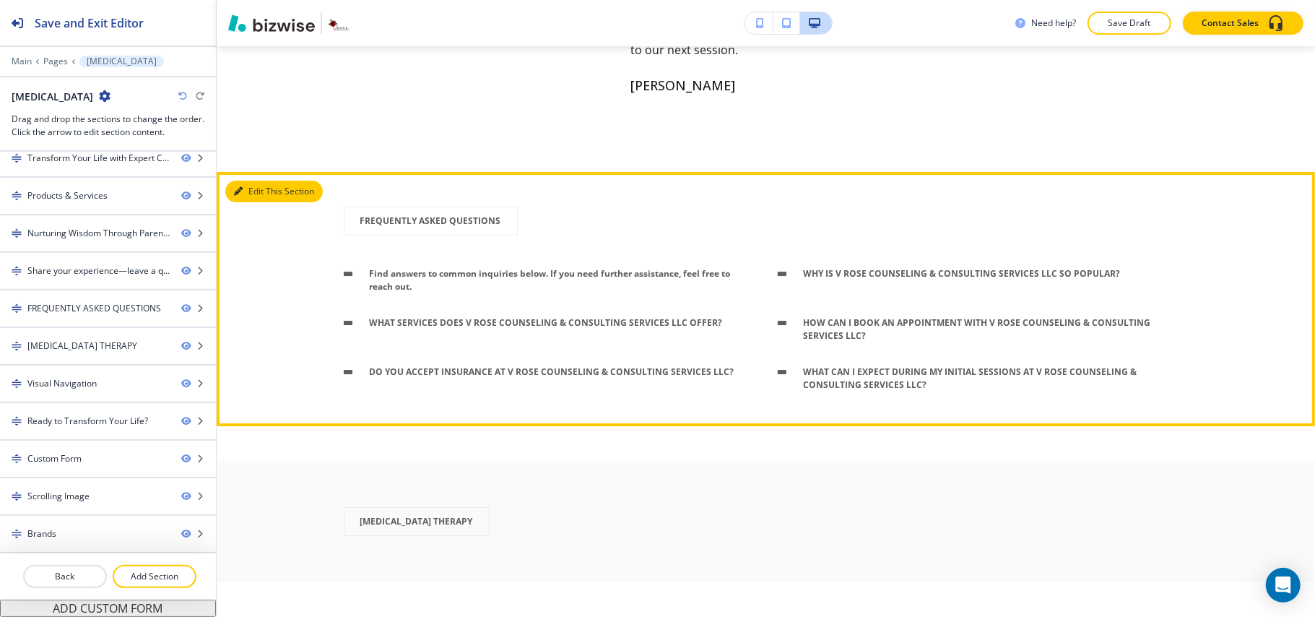
click at [258, 202] on button "Edit This Section" at bounding box center [273, 191] width 97 height 22
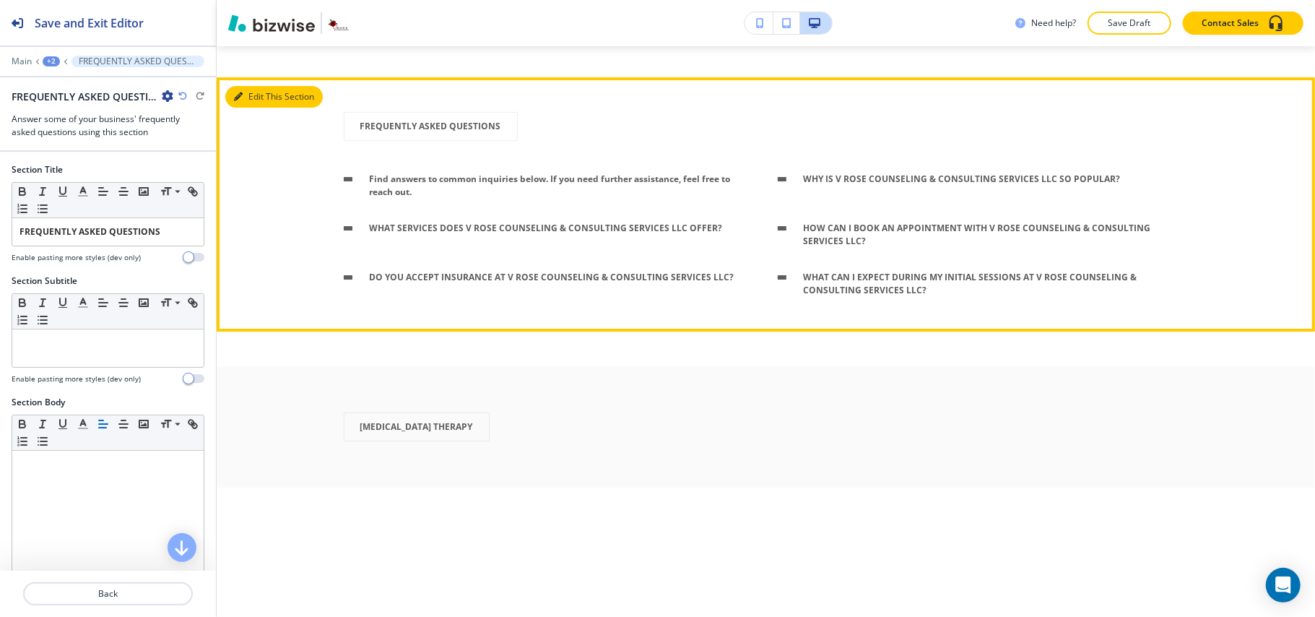
scroll to position [3692, 0]
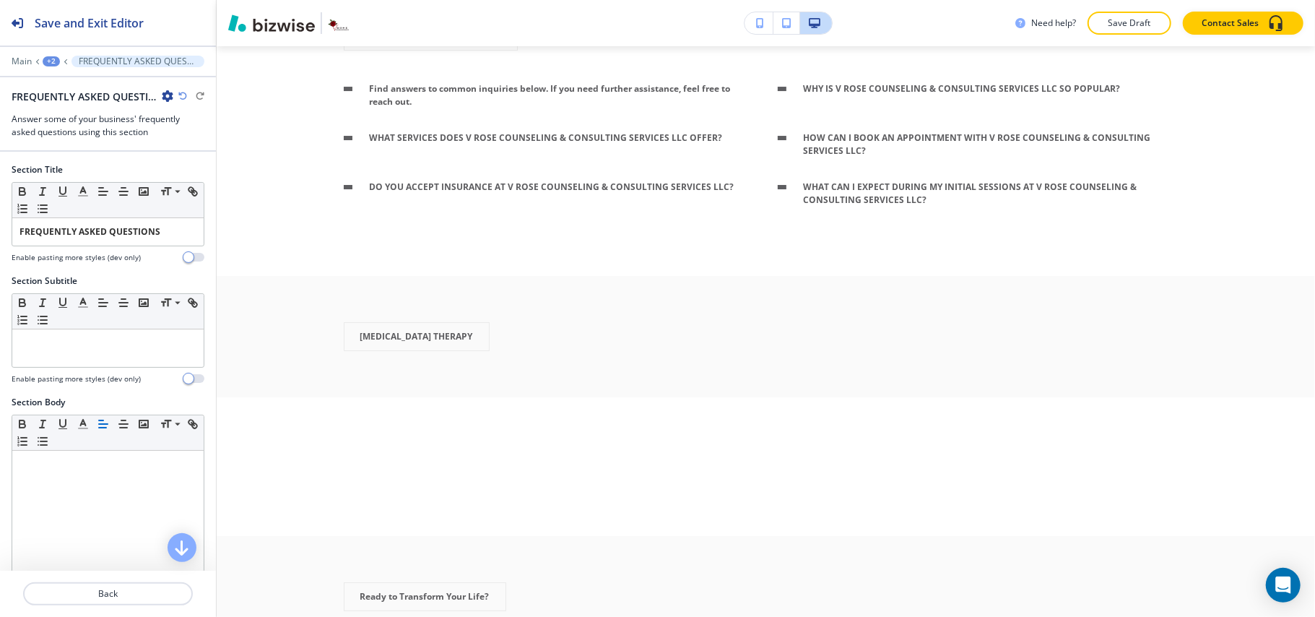
click at [165, 98] on icon "button" at bounding box center [168, 96] width 12 height 12
click at [195, 165] on button "Delete Section" at bounding box center [208, 173] width 92 height 26
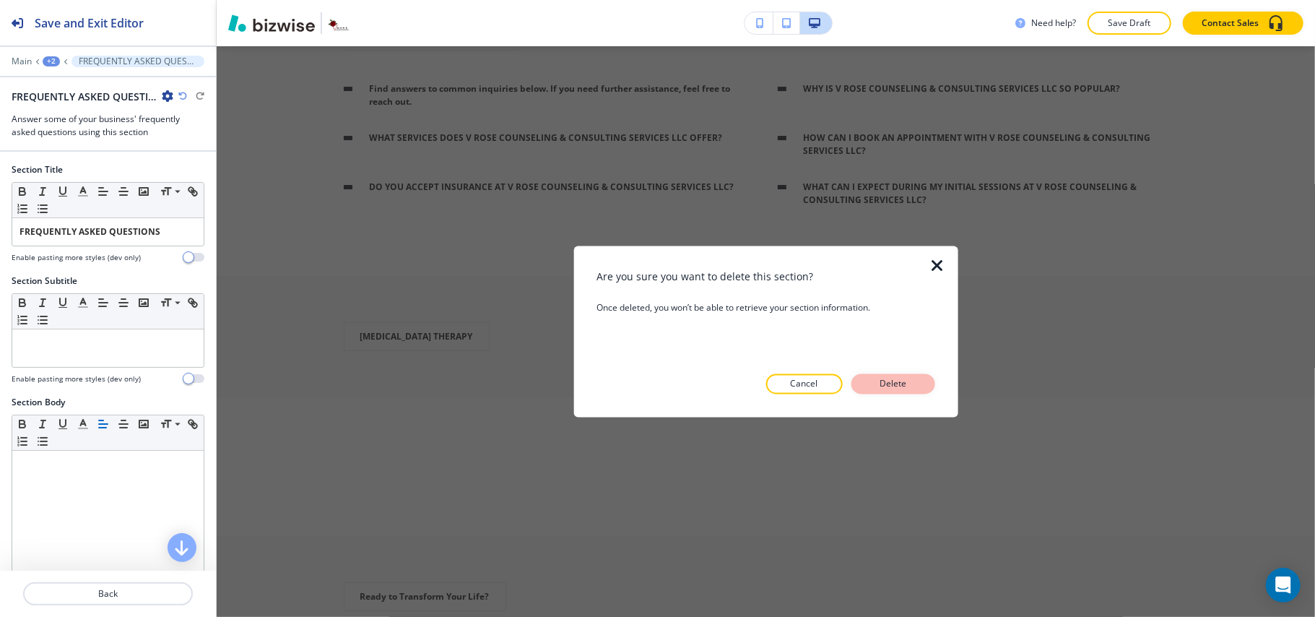
click at [893, 382] on p "Delete" at bounding box center [893, 384] width 35 height 13
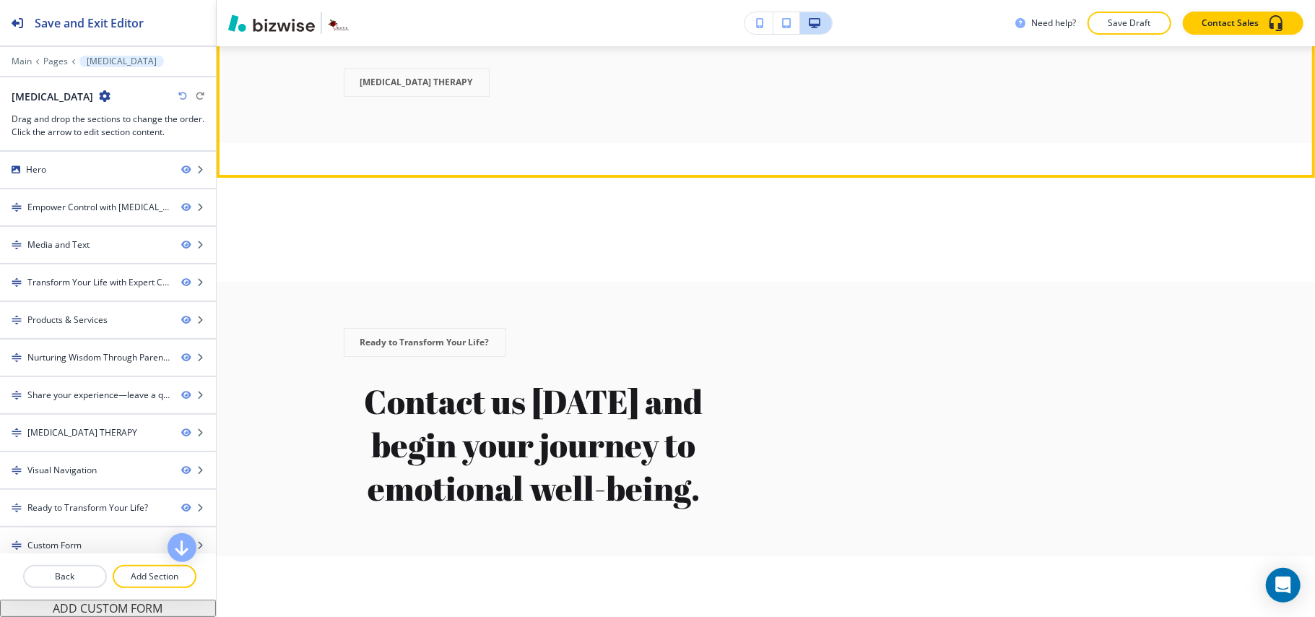
click at [261, 17] on button "Edit This Section" at bounding box center [273, 7] width 97 height 22
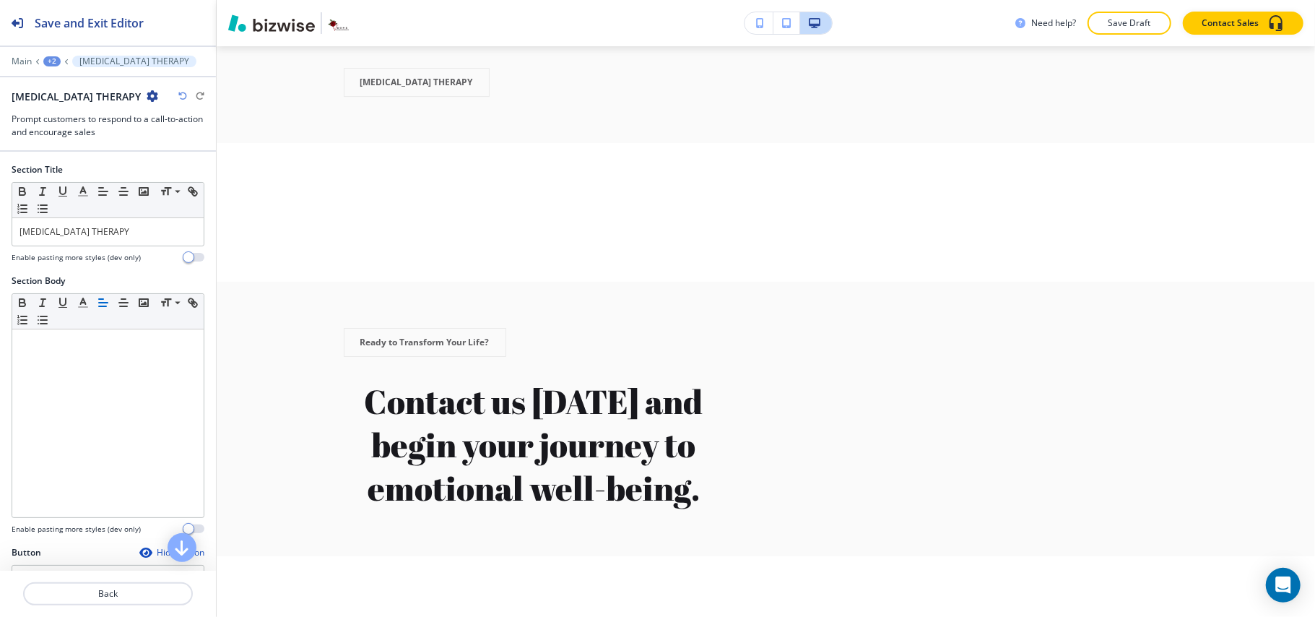
click at [158, 98] on icon "button" at bounding box center [153, 96] width 12 height 12
click at [203, 166] on p "Delete Section" at bounding box center [208, 172] width 74 height 13
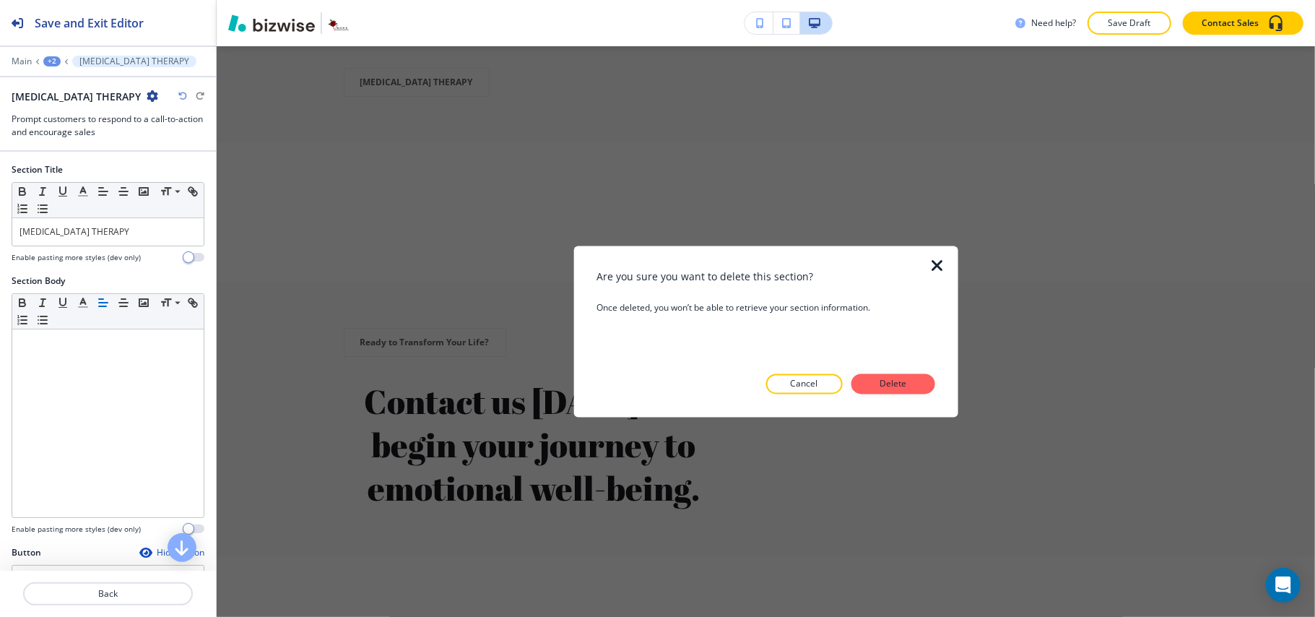
click at [882, 384] on p "Delete" at bounding box center [893, 384] width 35 height 13
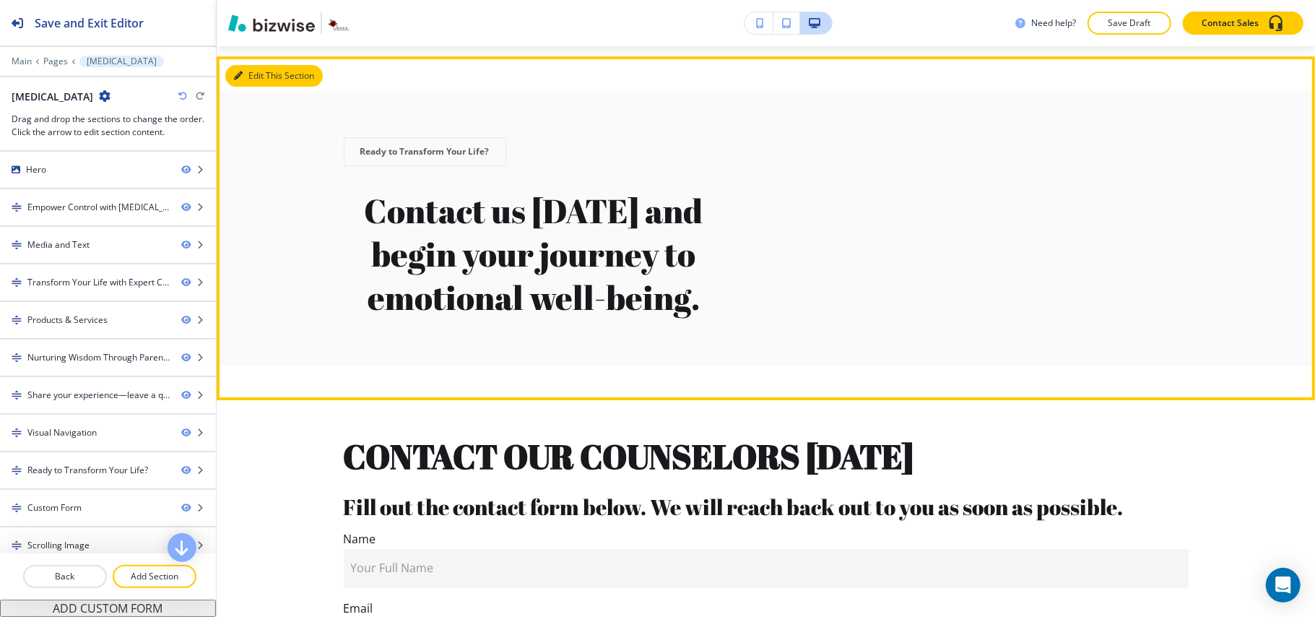
click at [253, 87] on button "Edit This Section" at bounding box center [273, 76] width 97 height 22
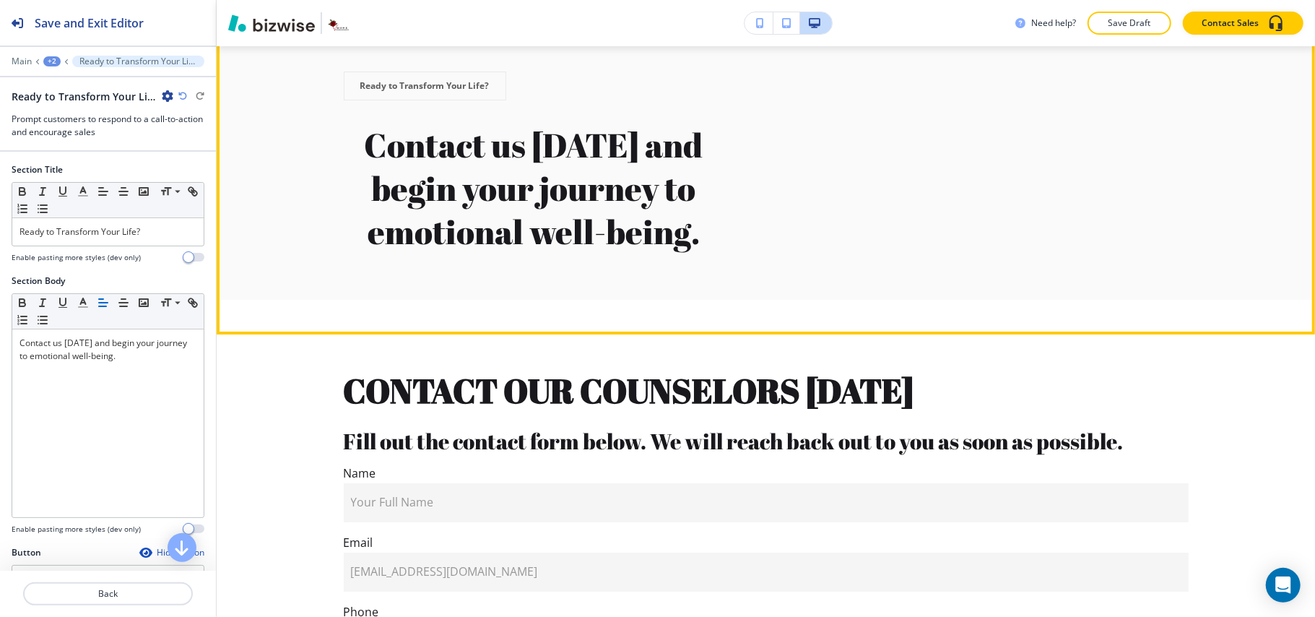
scroll to position [3761, 0]
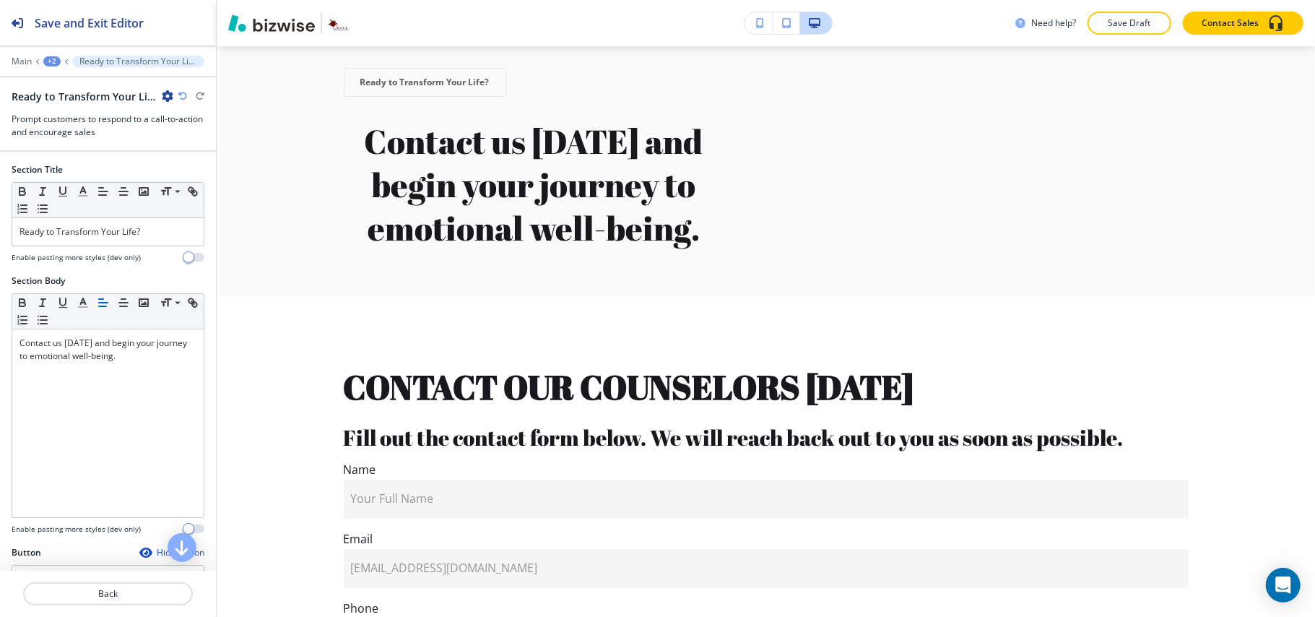
click at [162, 94] on icon "button" at bounding box center [168, 96] width 12 height 12
click at [185, 172] on p "Delete Section" at bounding box center [208, 172] width 74 height 13
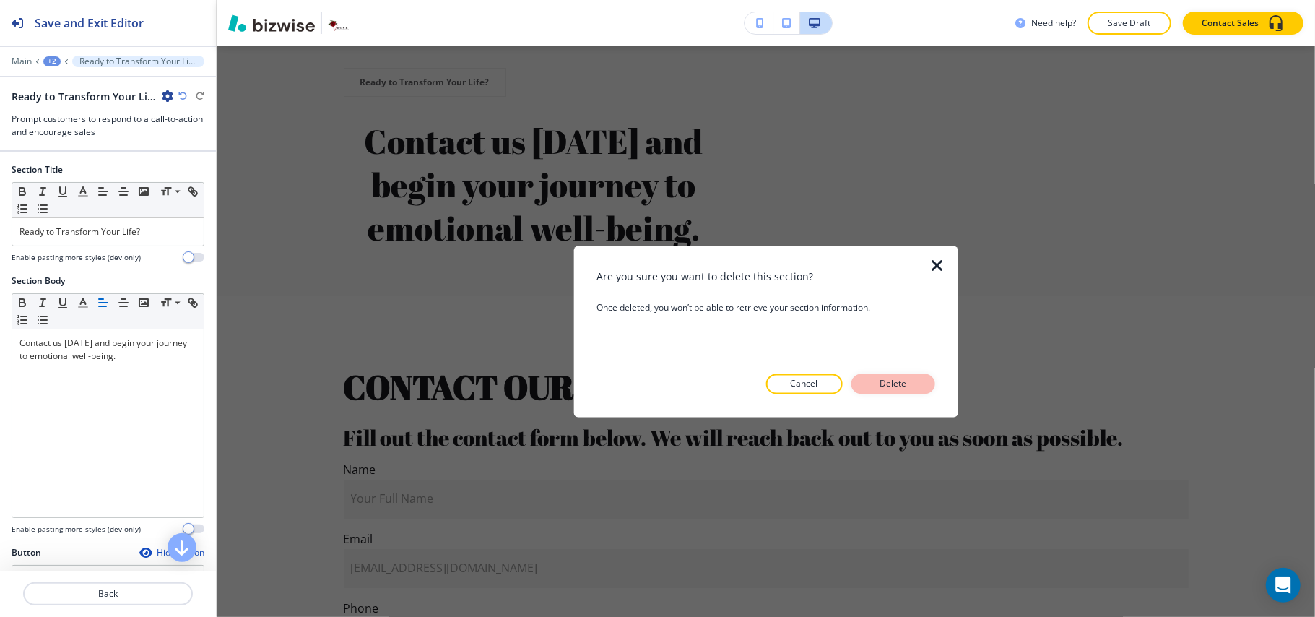
click at [885, 378] on p "Delete" at bounding box center [893, 384] width 35 height 13
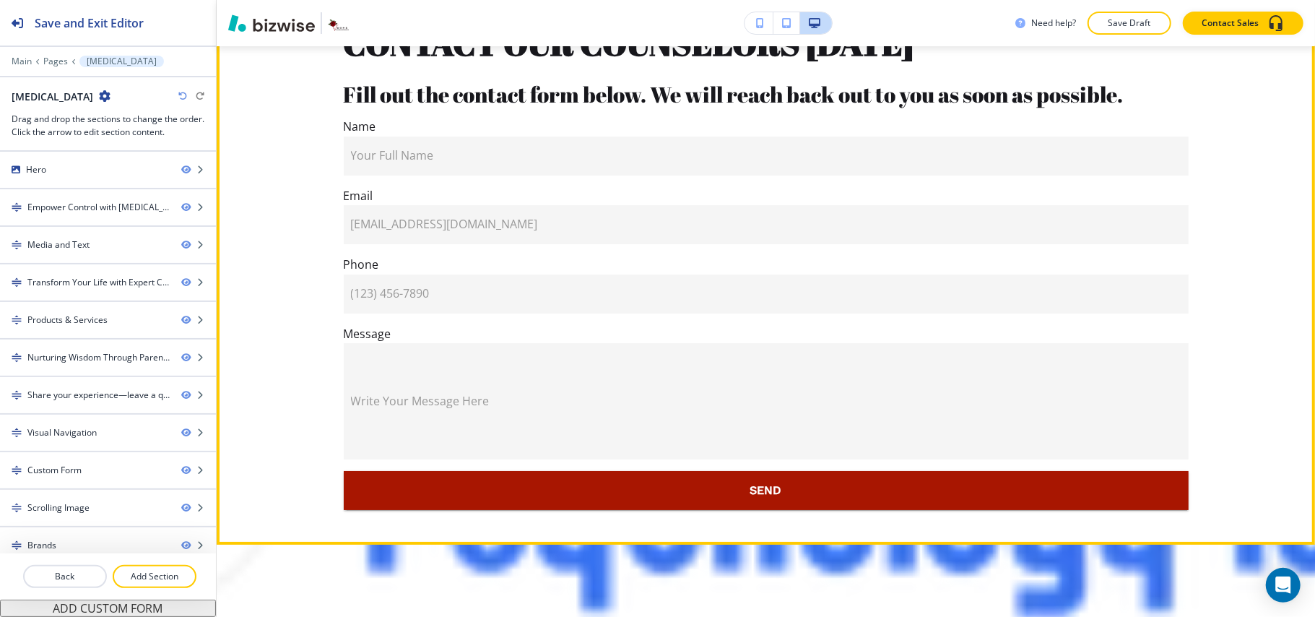
click at [255, 17] on button "Edit This Section" at bounding box center [273, 7] width 97 height 22
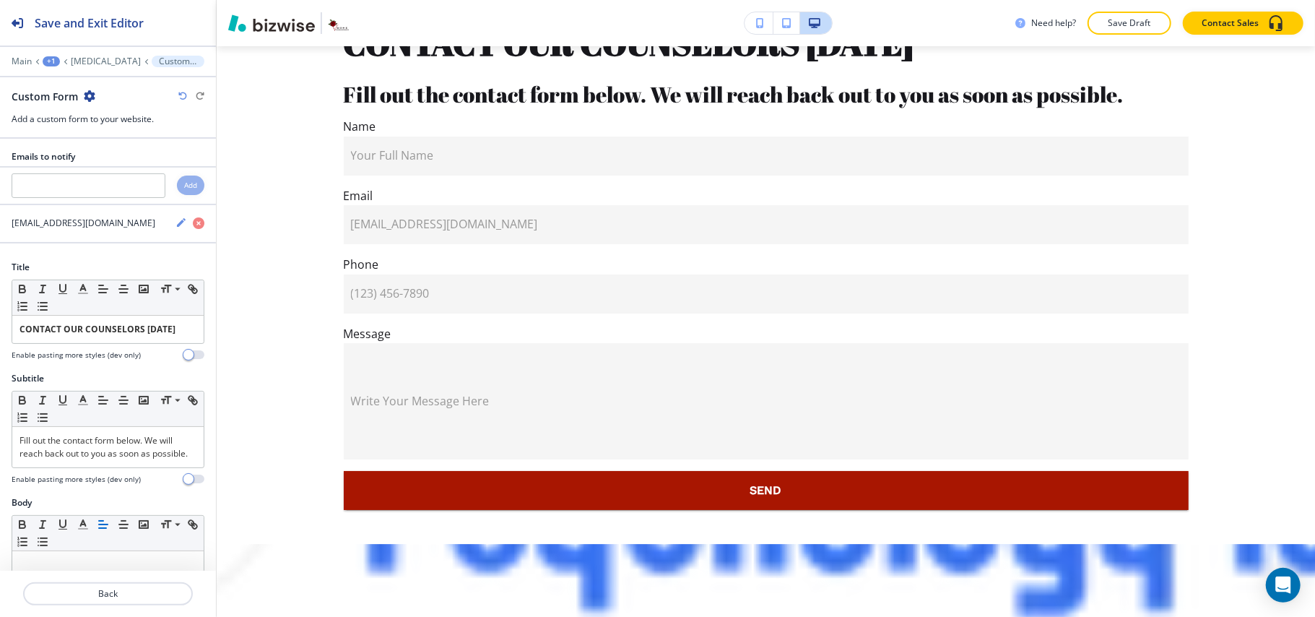
click at [87, 91] on icon "button" at bounding box center [90, 96] width 12 height 12
click at [121, 169] on p "Delete Section" at bounding box center [129, 172] width 74 height 13
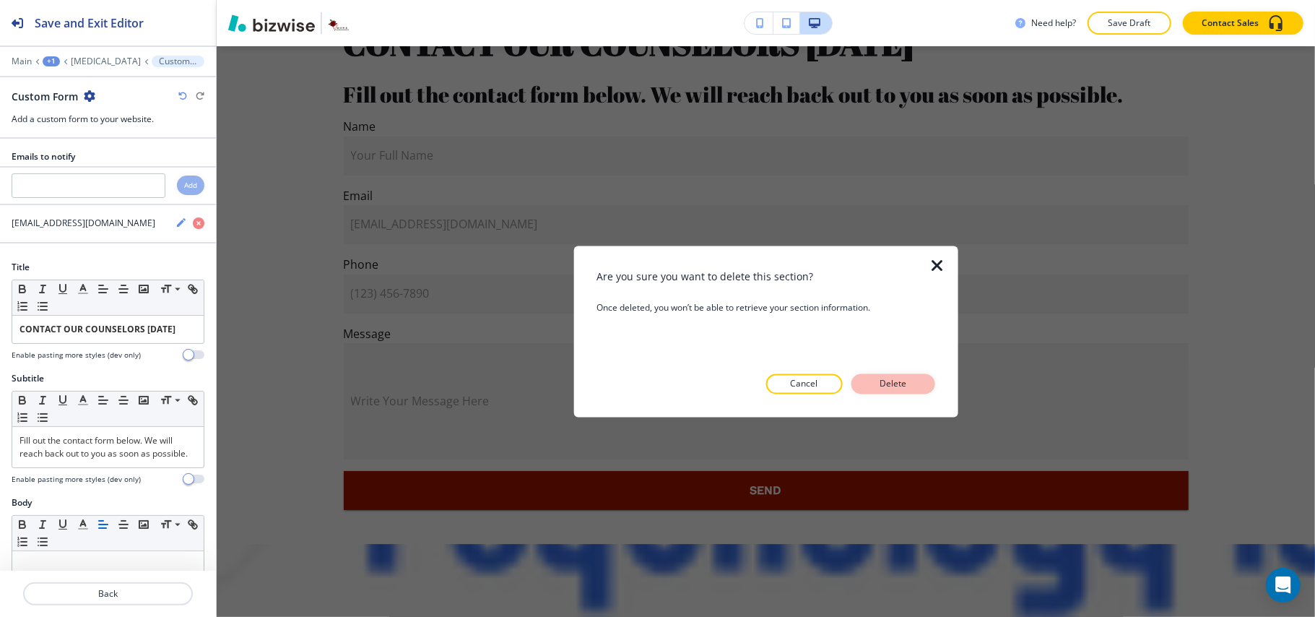
click at [887, 381] on p "Delete" at bounding box center [893, 384] width 35 height 13
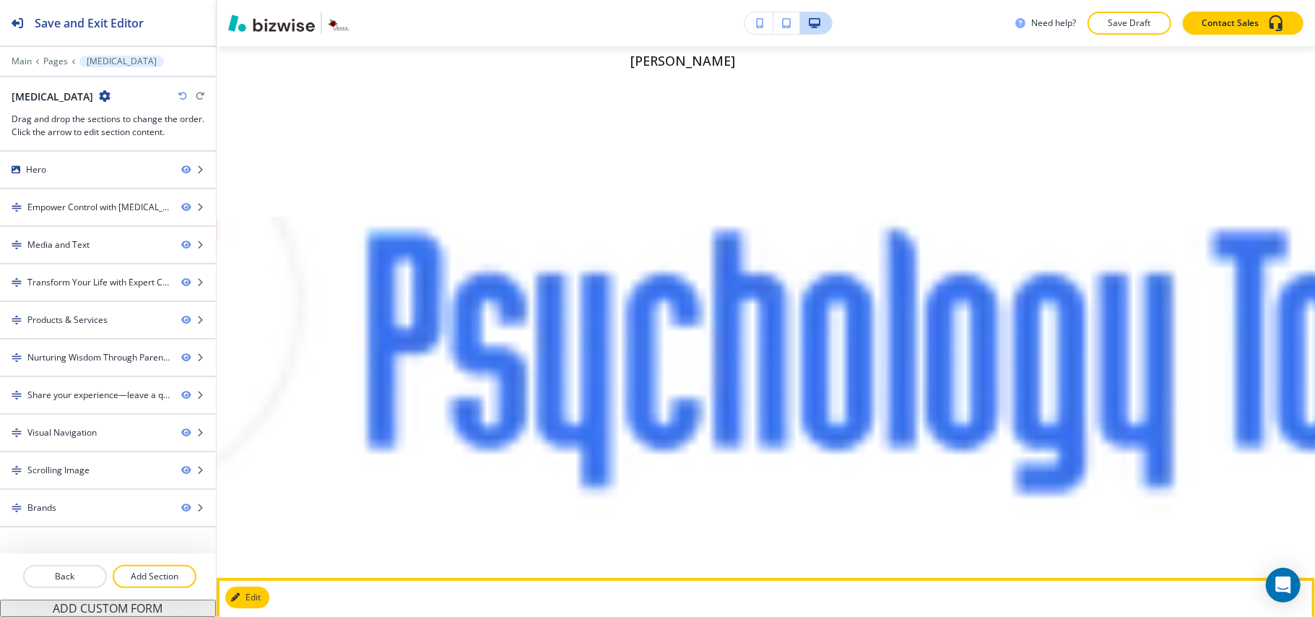
scroll to position [3473, 0]
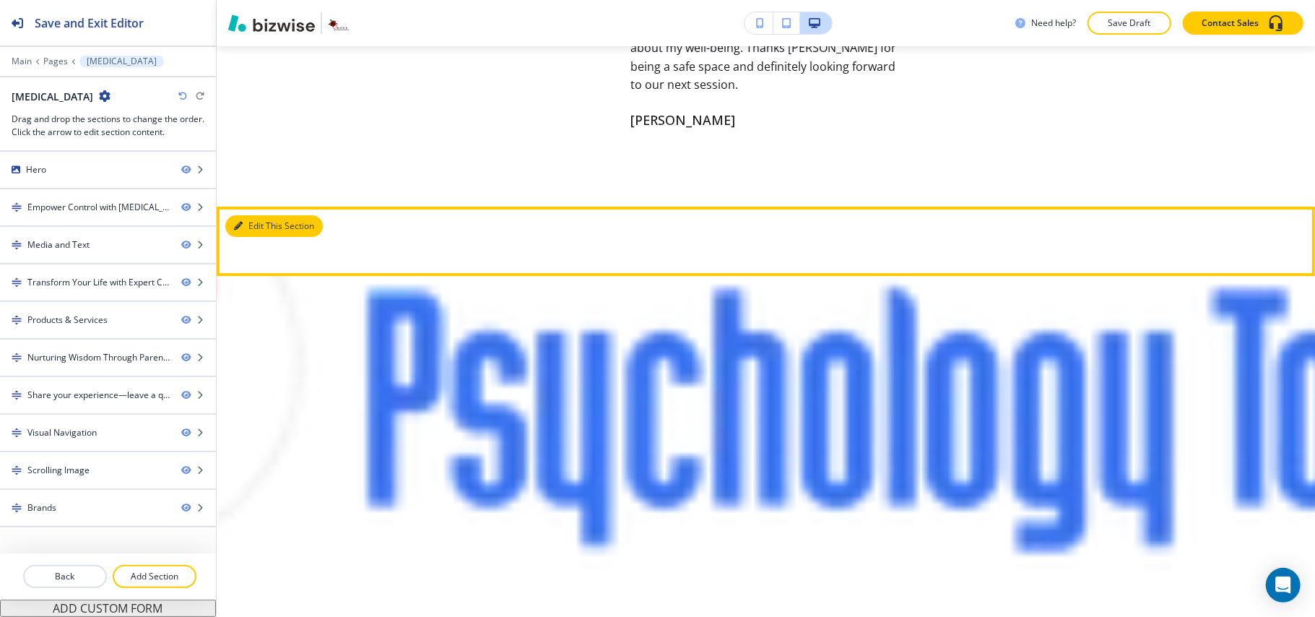
click at [249, 237] on button "Edit This Section" at bounding box center [273, 226] width 97 height 22
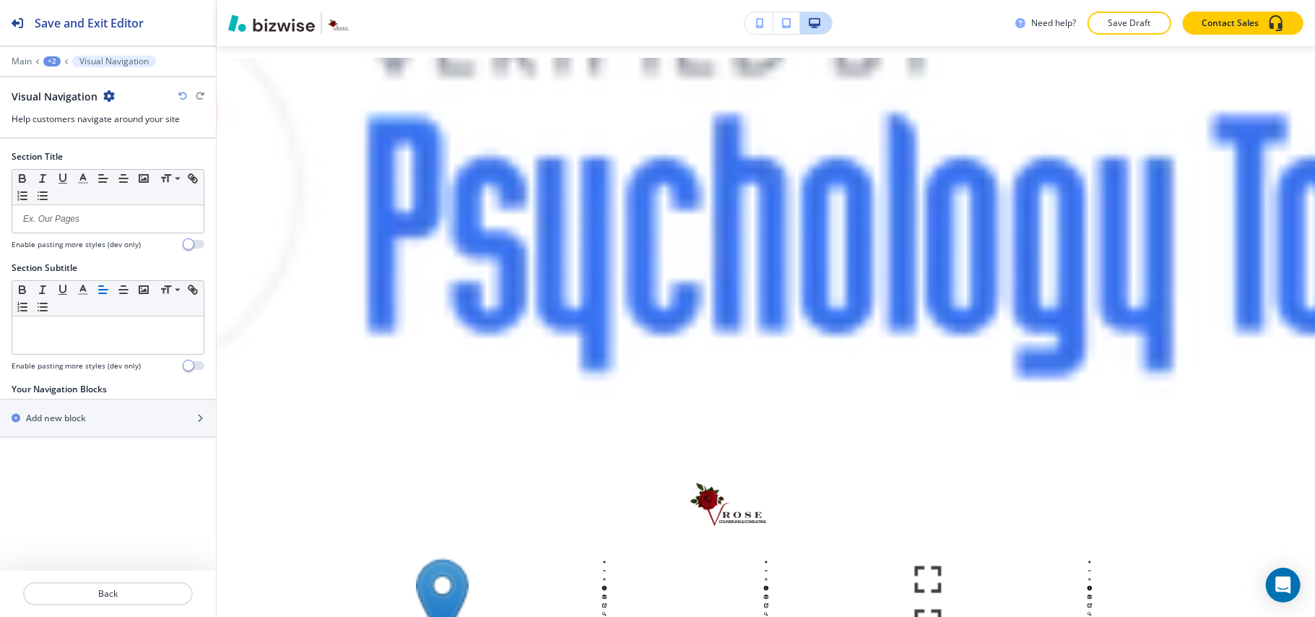
scroll to position [3692, 0]
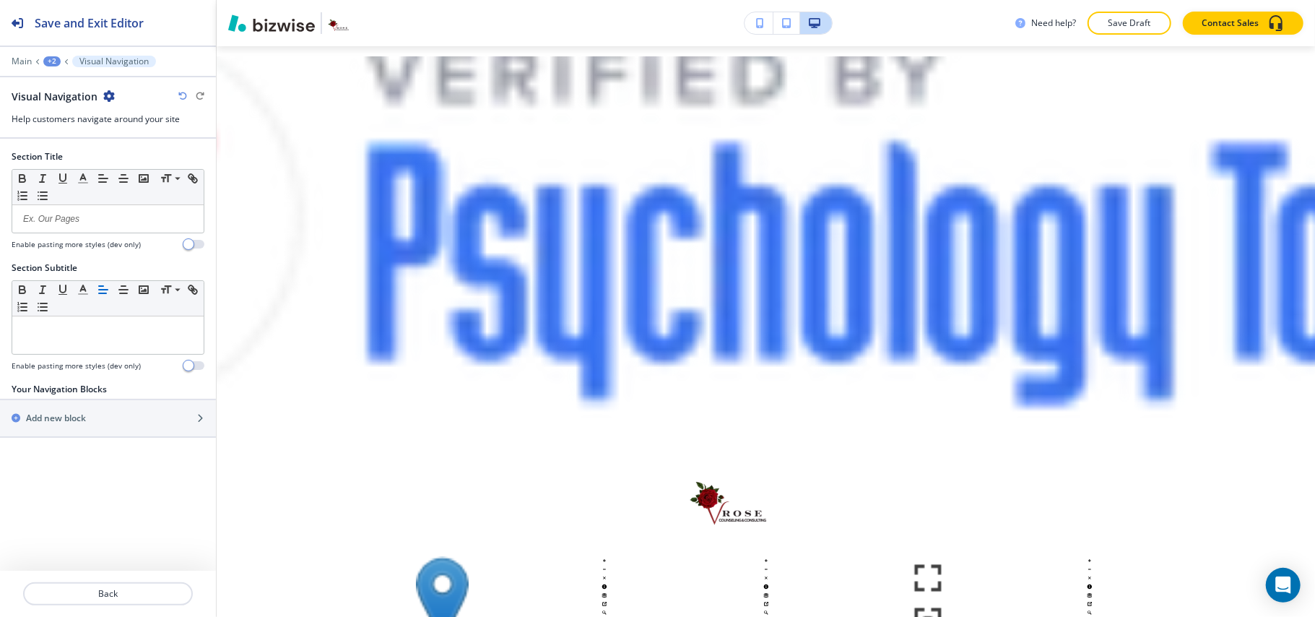
click at [104, 96] on icon "button" at bounding box center [109, 96] width 12 height 12
click at [133, 171] on p "Delete Section" at bounding box center [148, 172] width 74 height 13
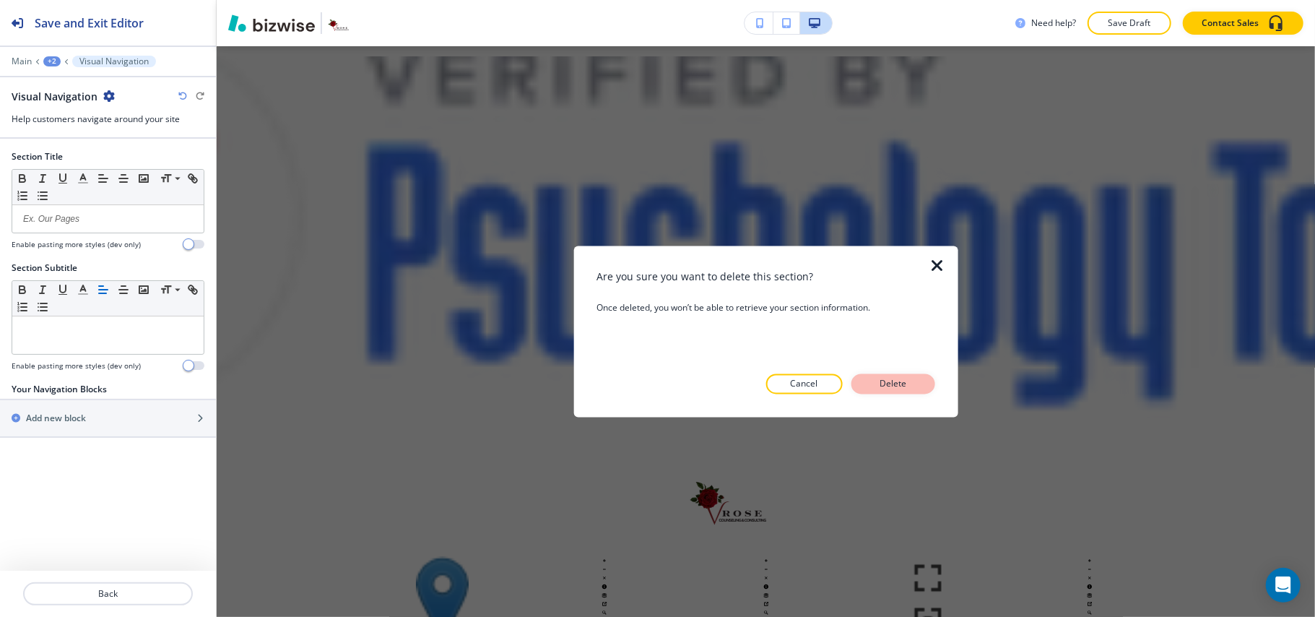
click at [868, 387] on button "Delete" at bounding box center [893, 384] width 84 height 20
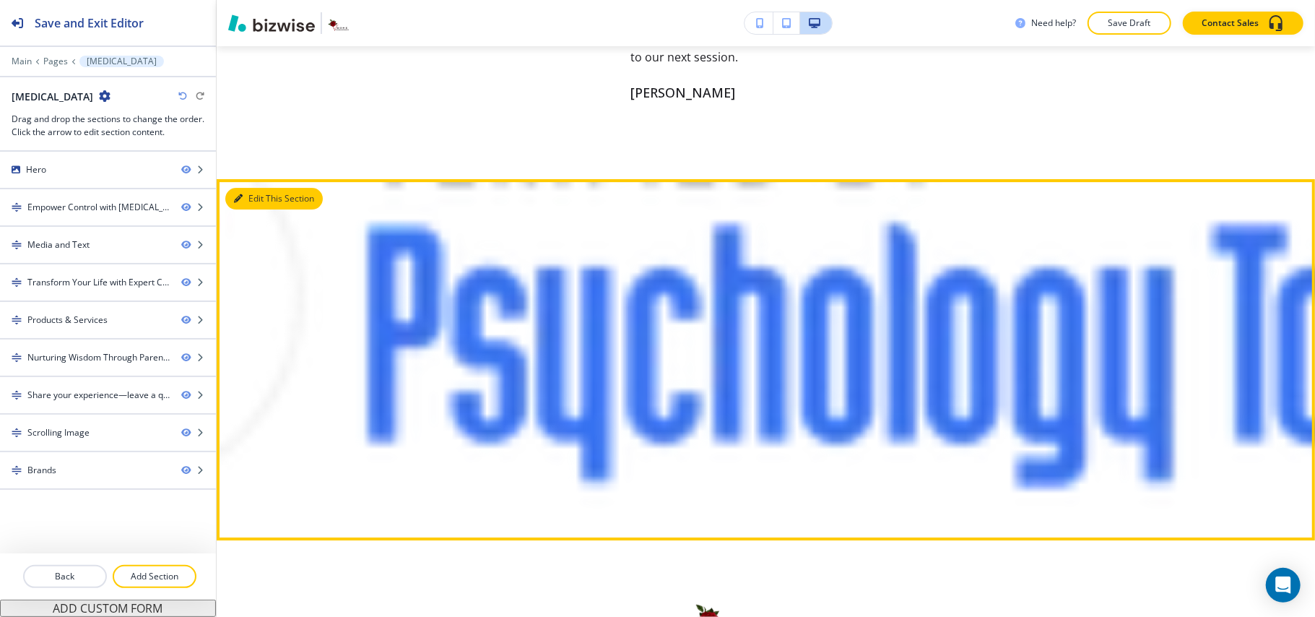
click at [258, 209] on button "Edit This Section" at bounding box center [273, 199] width 97 height 22
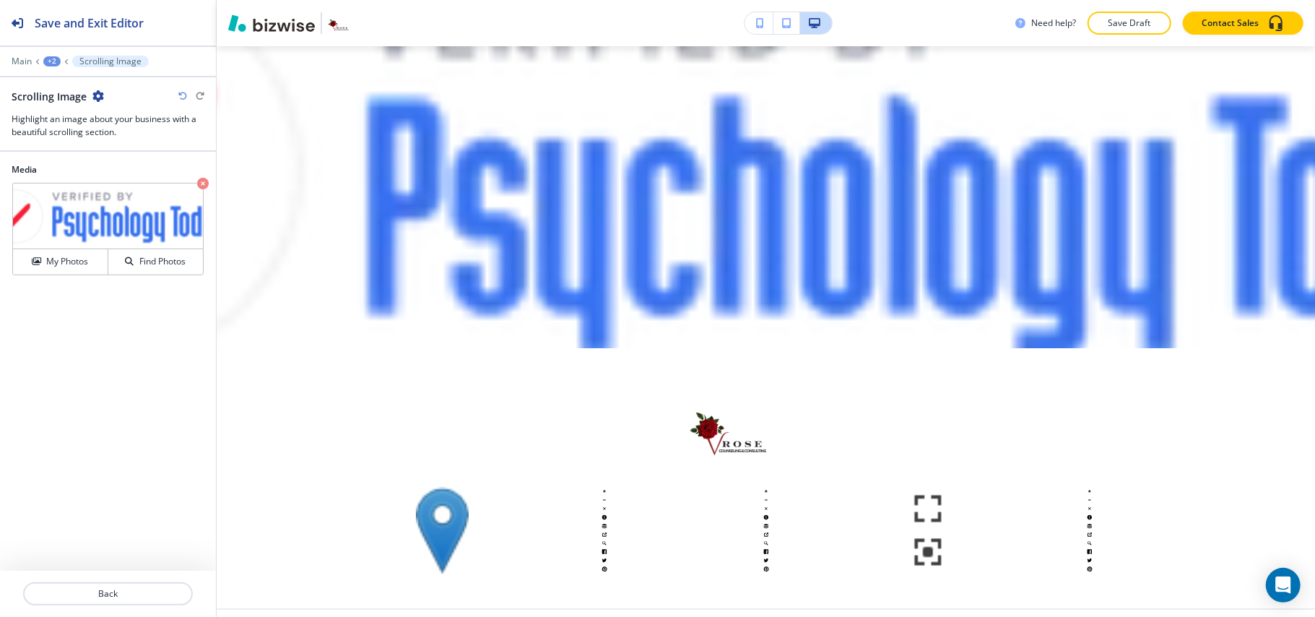
click at [100, 93] on icon "button" at bounding box center [98, 96] width 12 height 12
click at [136, 178] on p "Delete Section" at bounding box center [138, 172] width 74 height 13
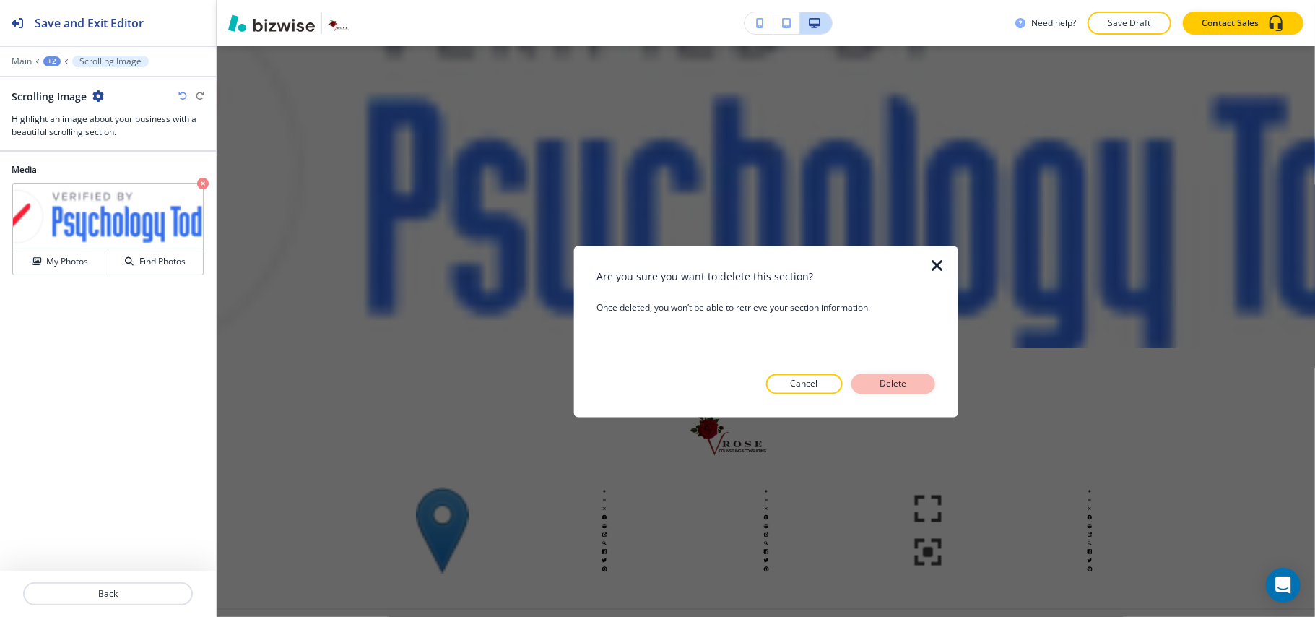
click at [905, 381] on p "Delete" at bounding box center [893, 384] width 35 height 13
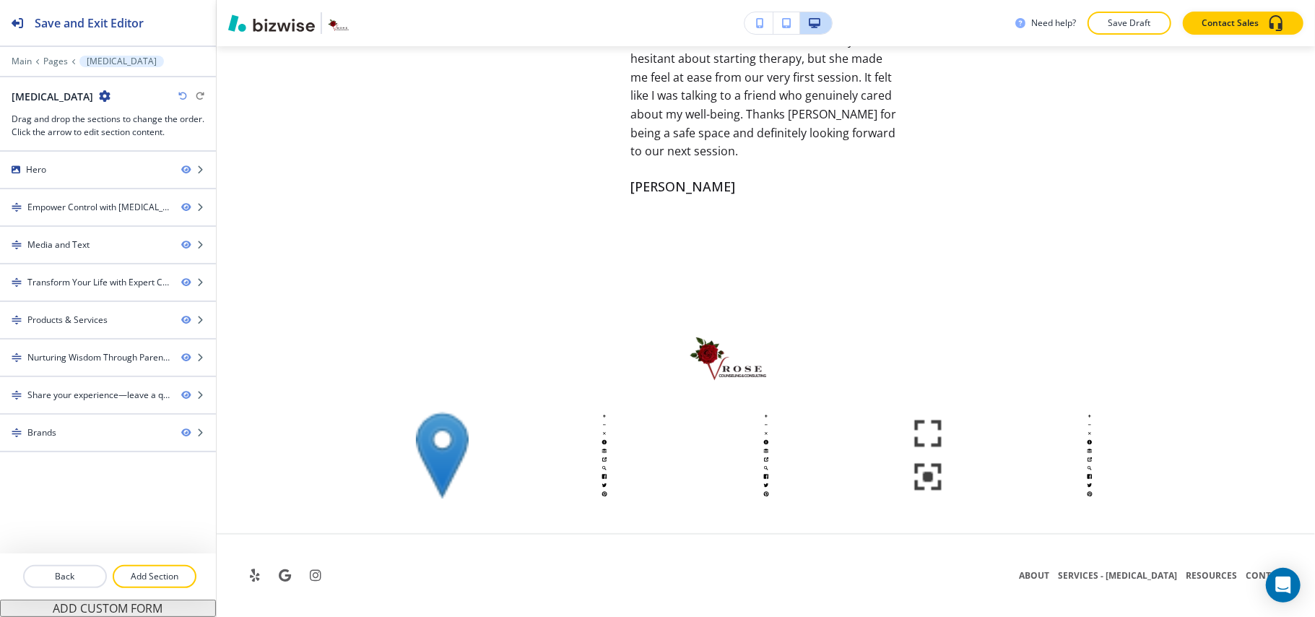
scroll to position [3466, 0]
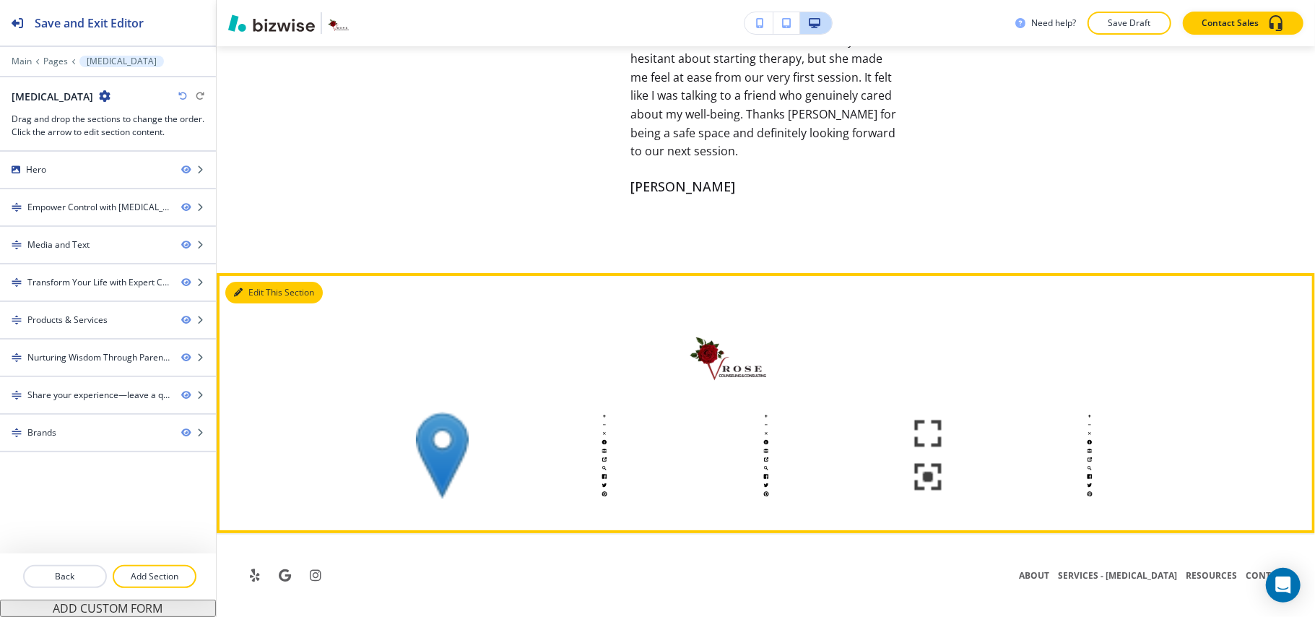
click at [250, 292] on button "Edit This Section" at bounding box center [273, 293] width 97 height 22
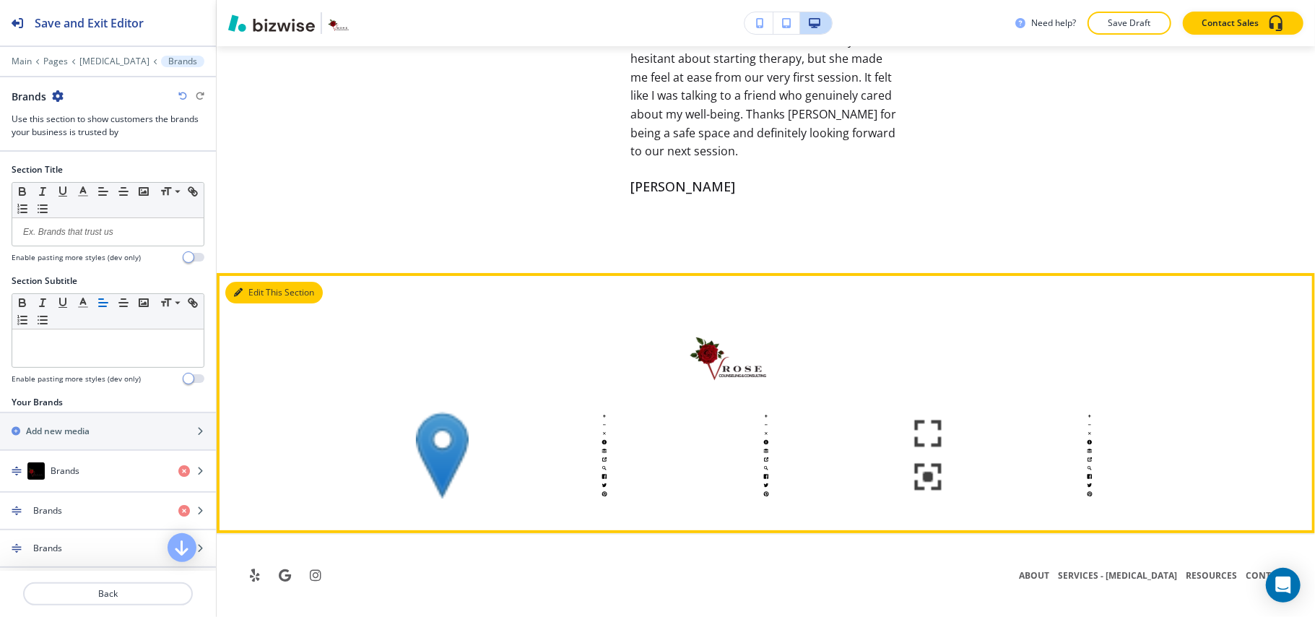
click at [258, 299] on button "Edit This Section" at bounding box center [273, 293] width 97 height 22
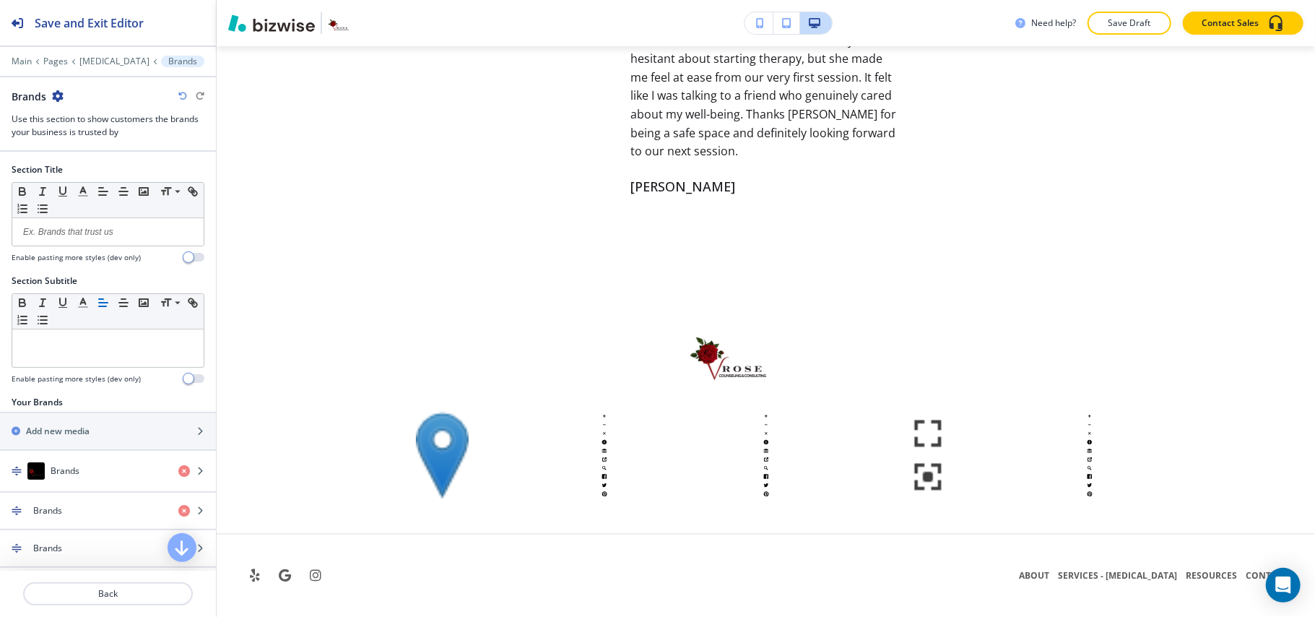
click at [55, 94] on icon "button" at bounding box center [58, 96] width 12 height 12
click at [82, 173] on p "Delete Section" at bounding box center [98, 172] width 74 height 13
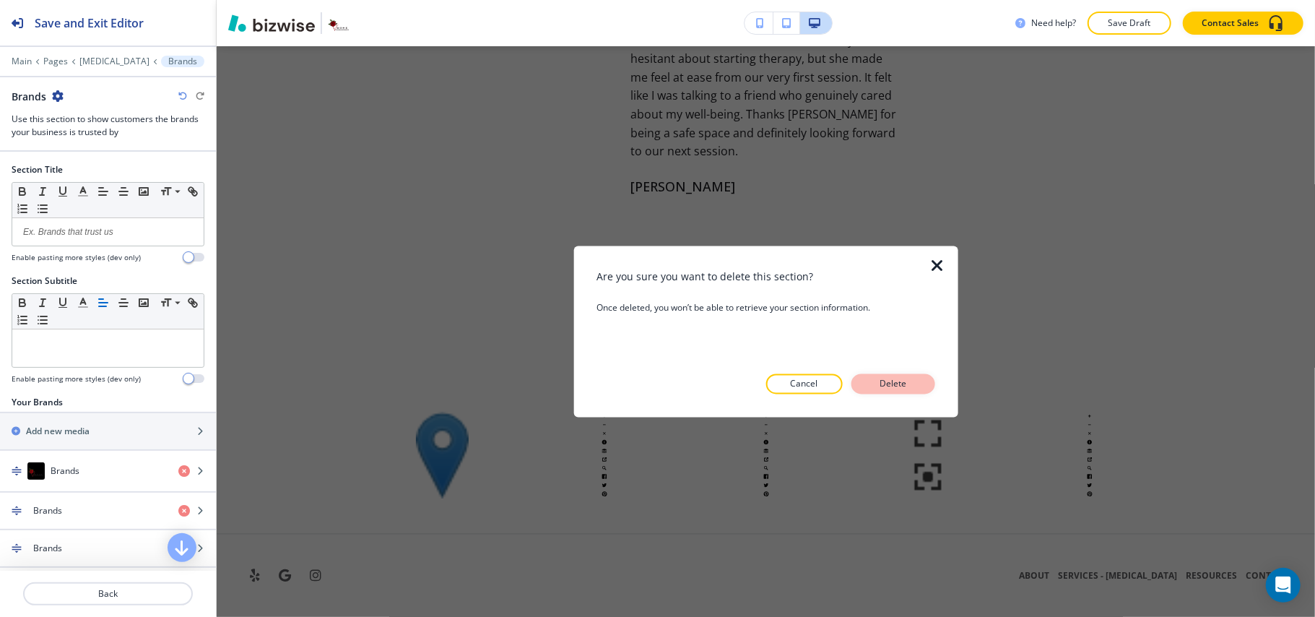
click at [916, 378] on button "Delete" at bounding box center [893, 384] width 84 height 20
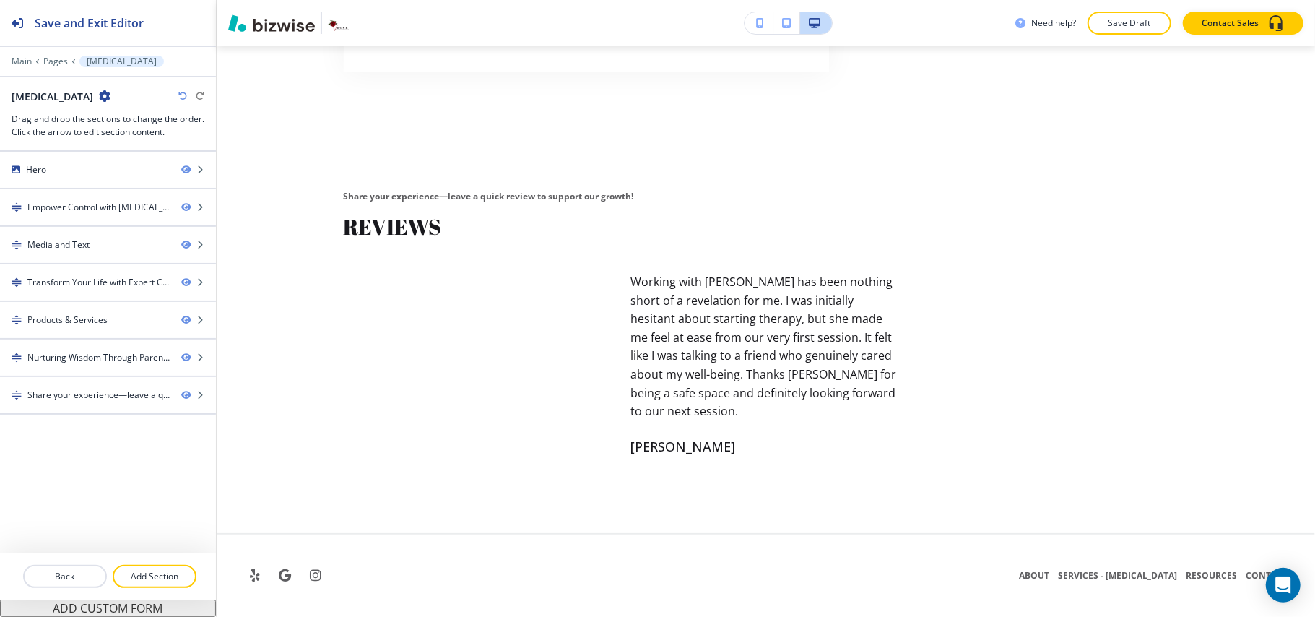
scroll to position [3206, 0]
click at [178, 580] on p "Add Section" at bounding box center [154, 576] width 81 height 13
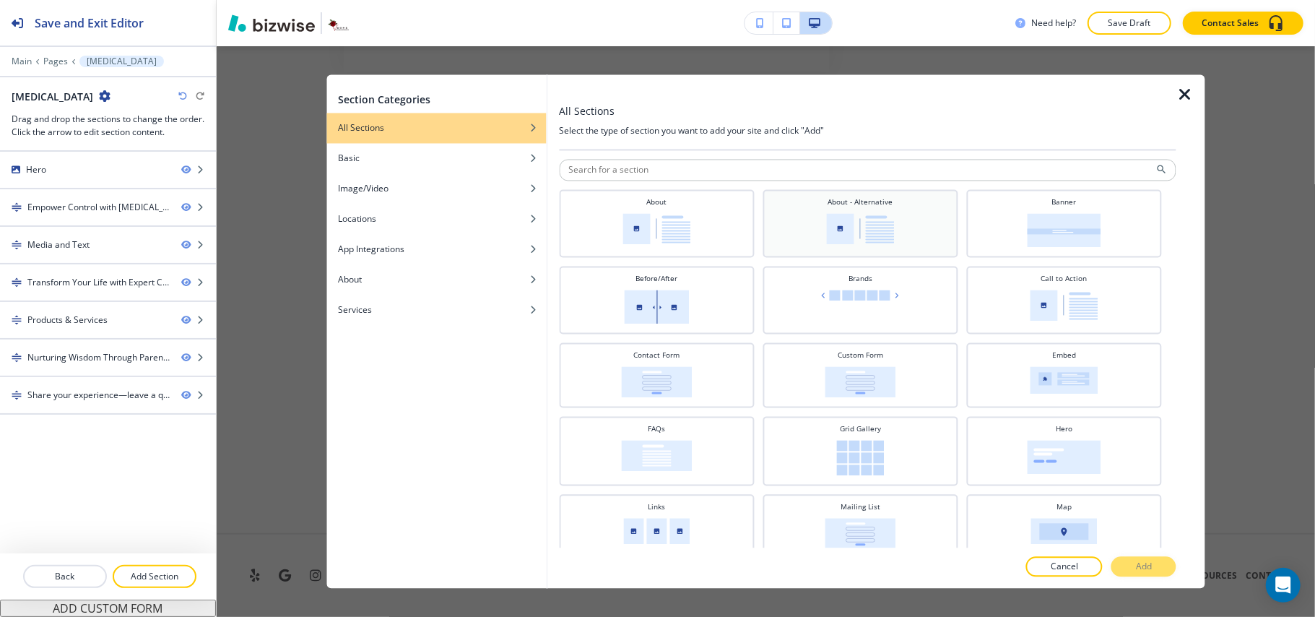
click at [853, 224] on img at bounding box center [860, 229] width 68 height 31
click at [624, 232] on img at bounding box center [656, 229] width 68 height 31
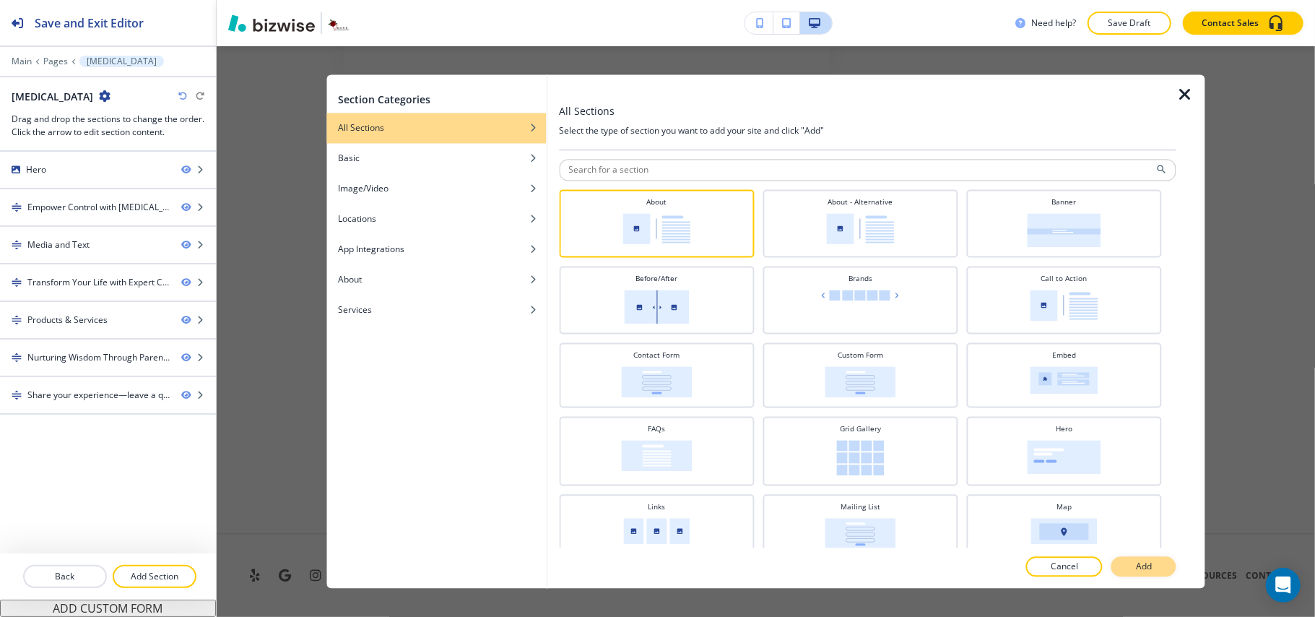
click at [1121, 567] on button "Add" at bounding box center [1143, 567] width 65 height 20
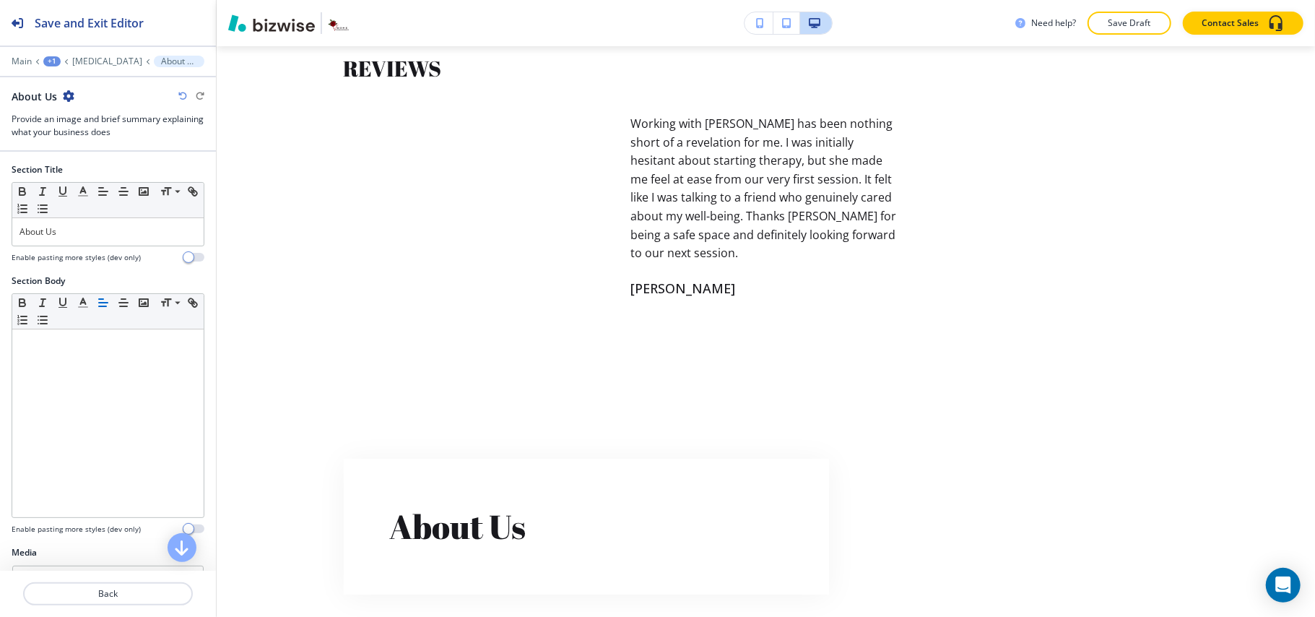
scroll to position [3509, 0]
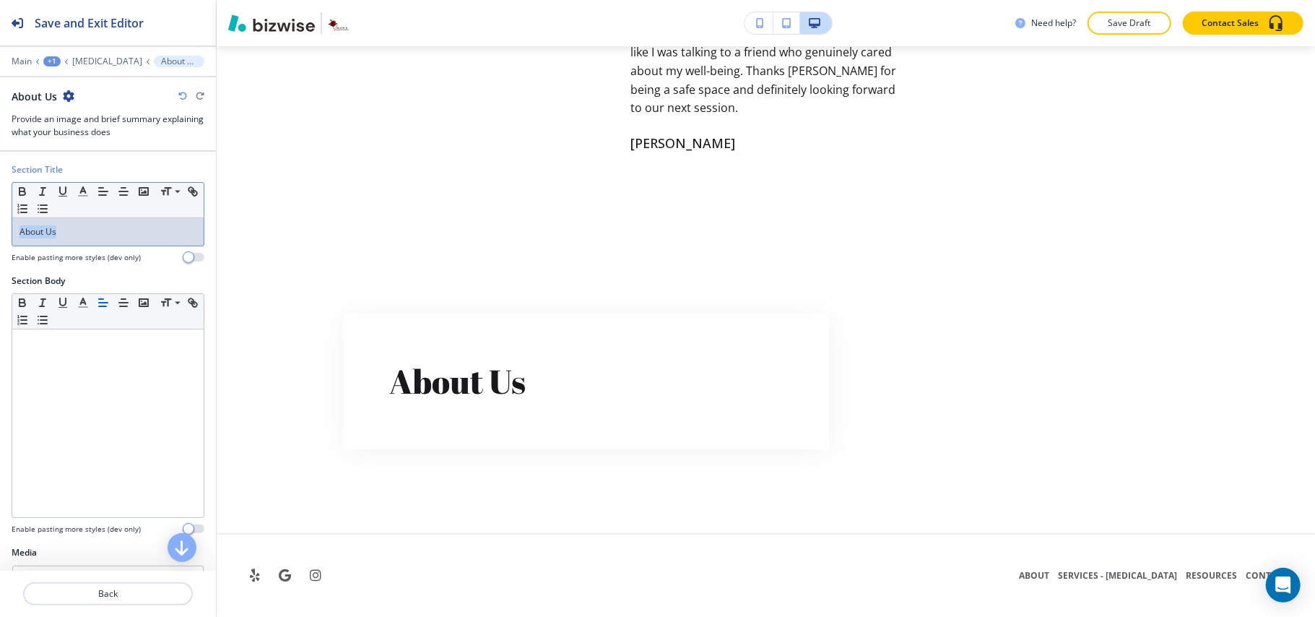
click at [0, 231] on div "Section Title Small Normal Large Huge About Us Enable pasting more styles (dev …" at bounding box center [108, 218] width 216 height 111
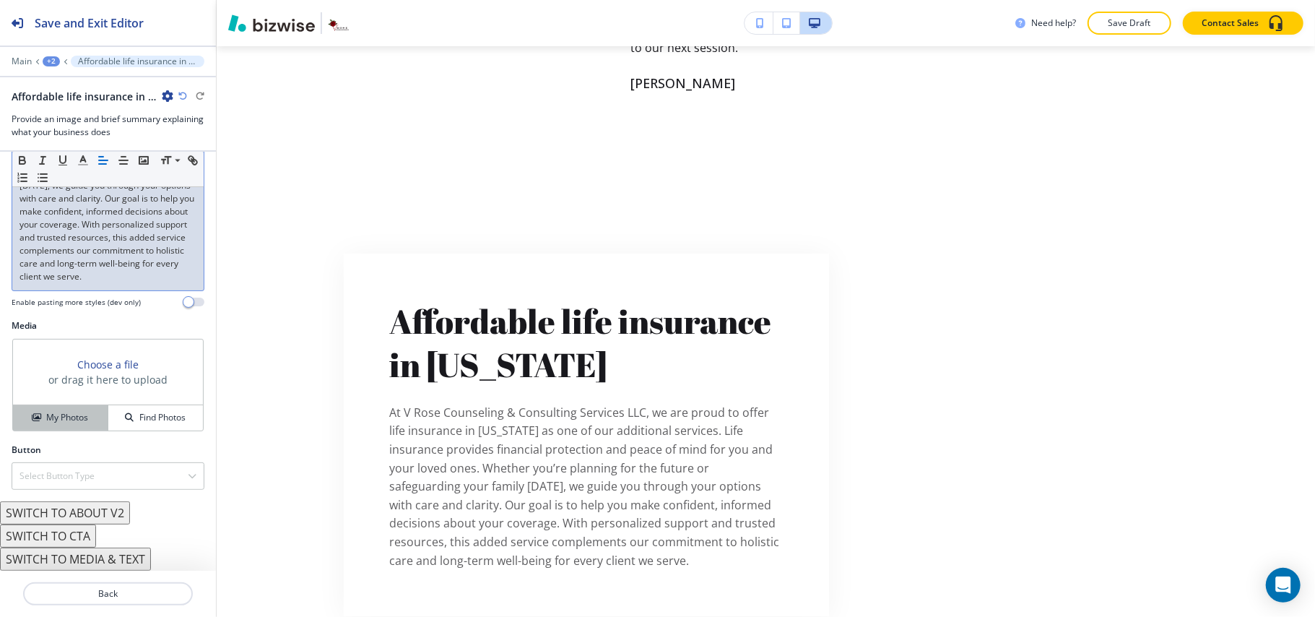
scroll to position [277, 0]
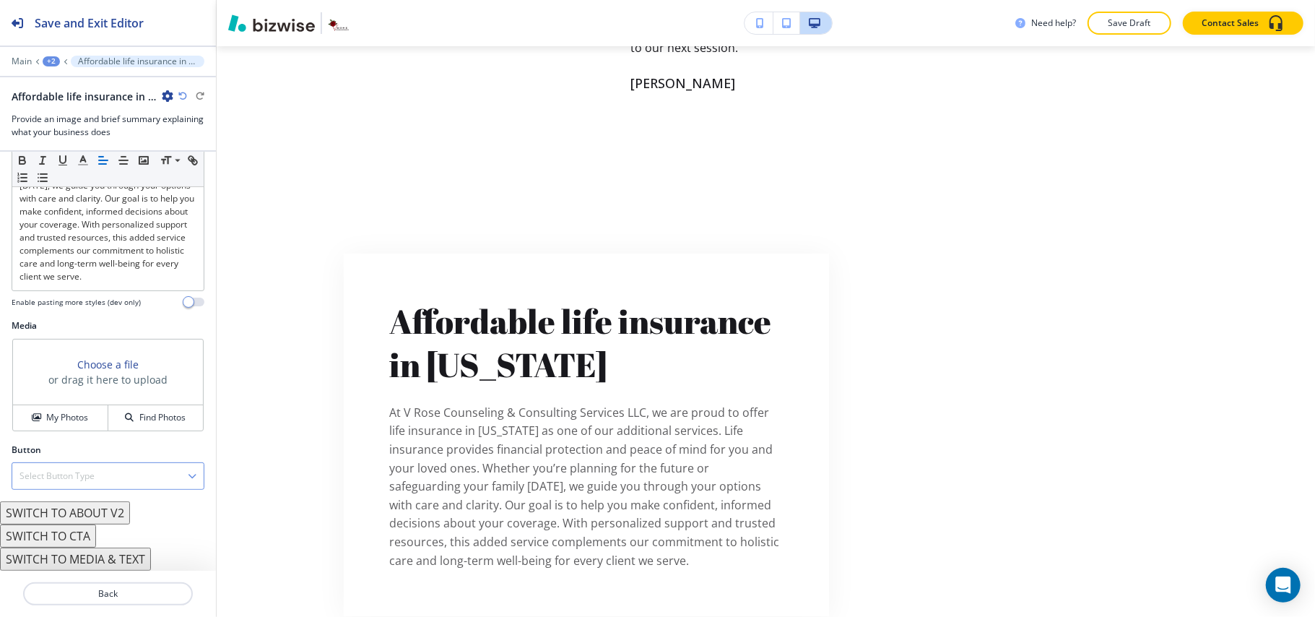
click at [76, 474] on h4 "Select Button Type" at bounding box center [56, 475] width 75 height 13
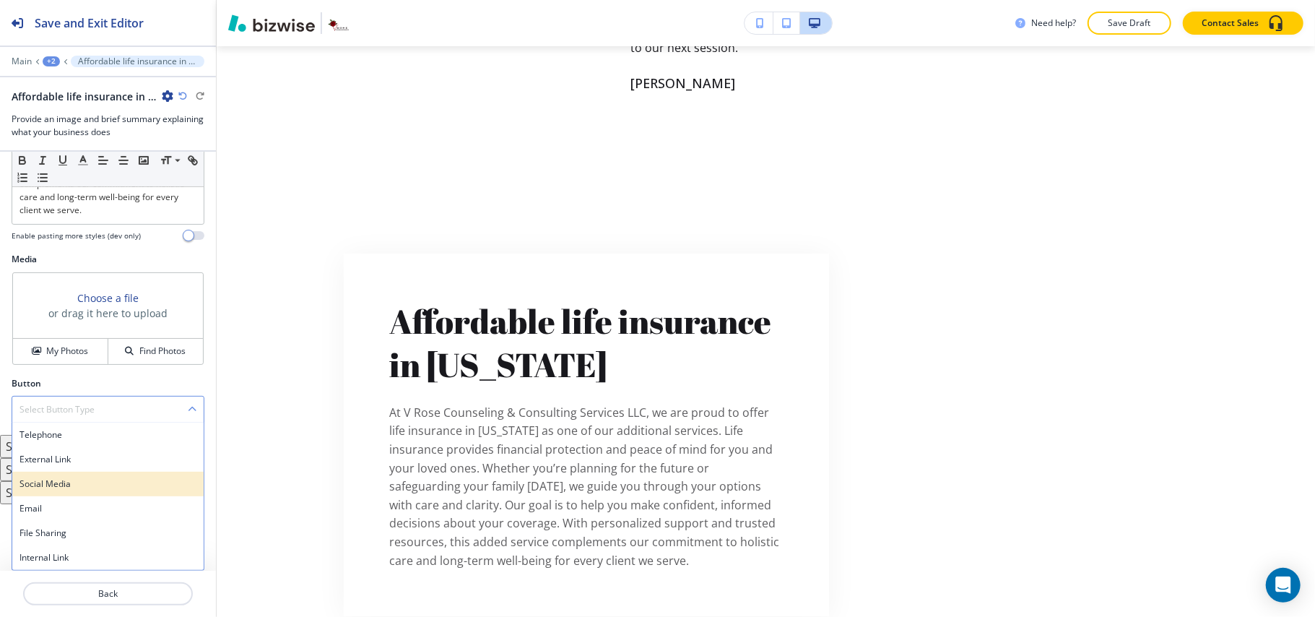
scroll to position [344, 0]
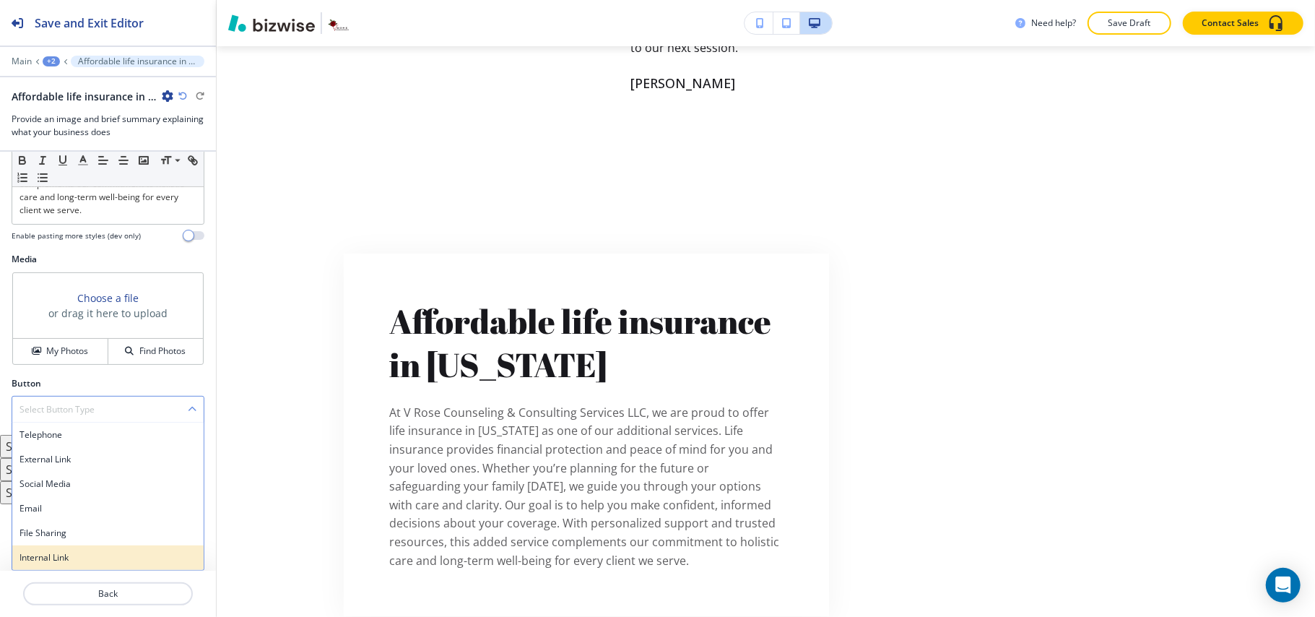
click at [61, 554] on h4 "Internal Link" at bounding box center [107, 557] width 177 height 13
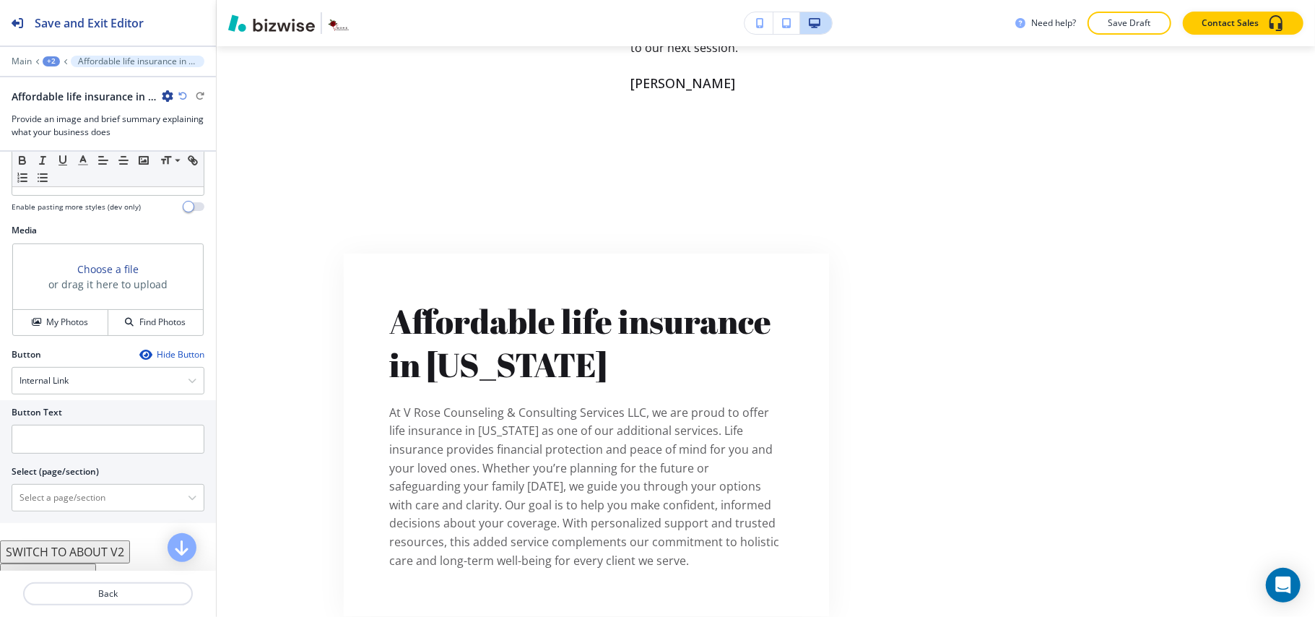
click at [68, 465] on div at bounding box center [108, 459] width 193 height 12
click at [64, 453] on input "text" at bounding box center [108, 439] width 193 height 29
paste input "Inquire Now"
type input "Inquire Now"
click at [72, 510] on \(page\/section\) "Manual Input" at bounding box center [99, 497] width 175 height 25
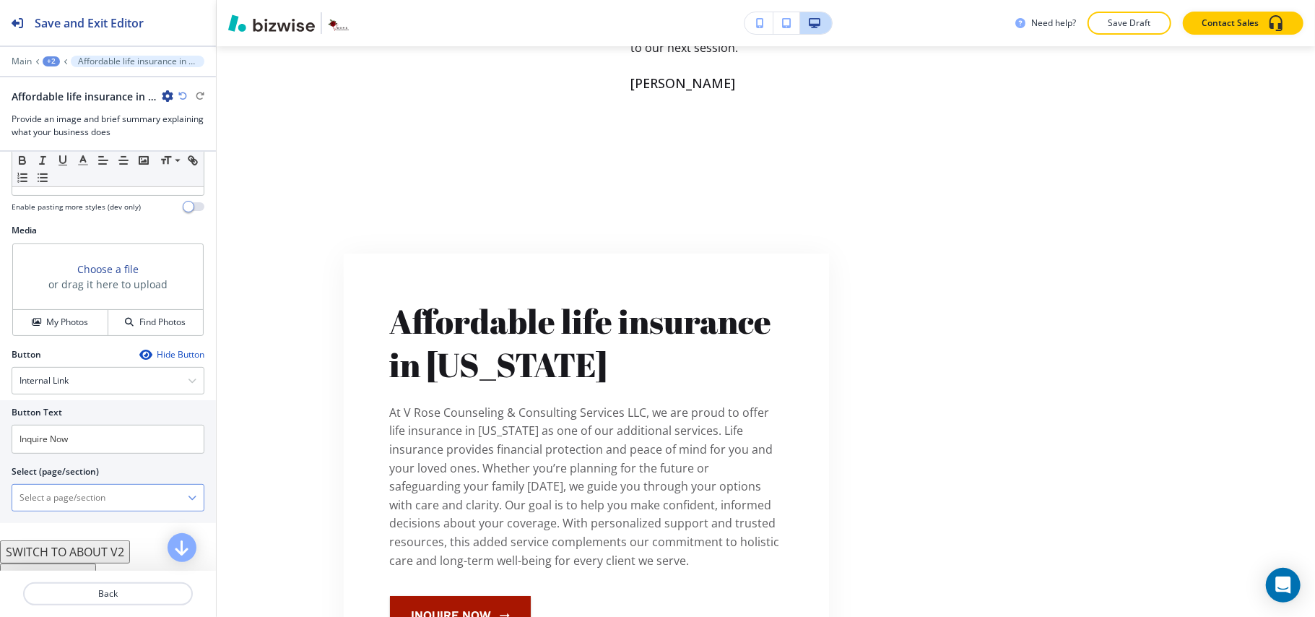
click at [67, 510] on \(page\/section\) "Manual Input" at bounding box center [99, 497] width 175 height 25
click at [56, 529] on h4 "CONTACT" at bounding box center [107, 522] width 177 height 13
type \(page\/section\) "CONTACT"
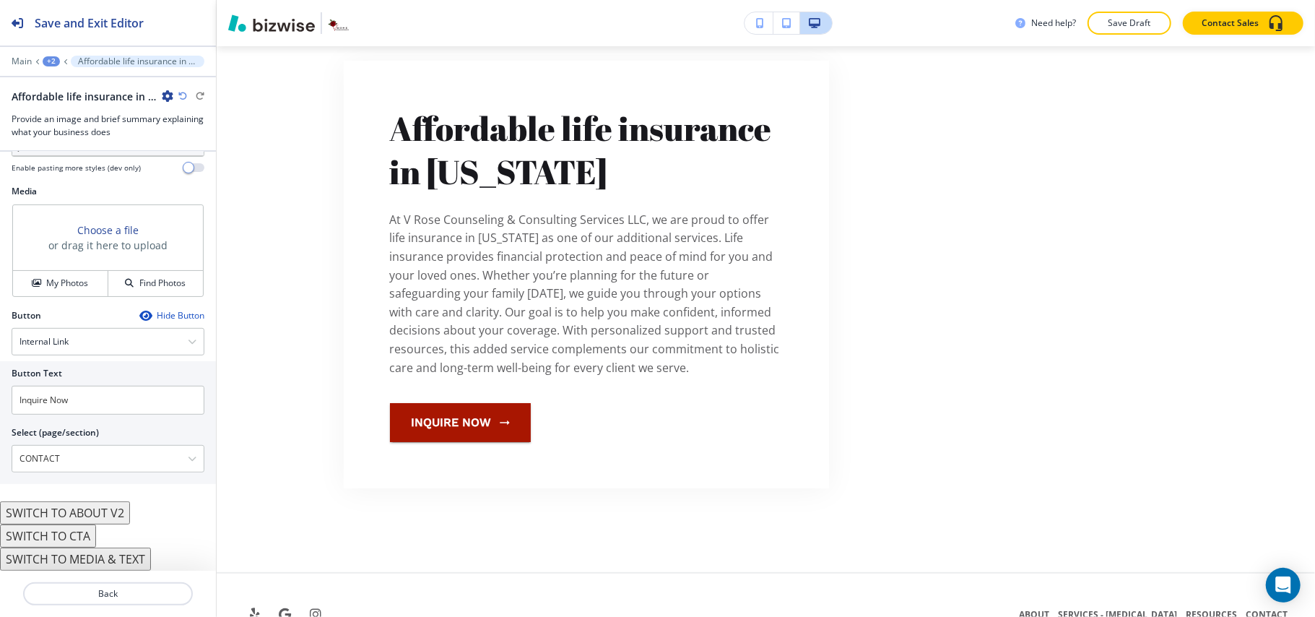
scroll to position [413, 0]
click at [73, 279] on h4 "My Photos" at bounding box center [67, 283] width 42 height 13
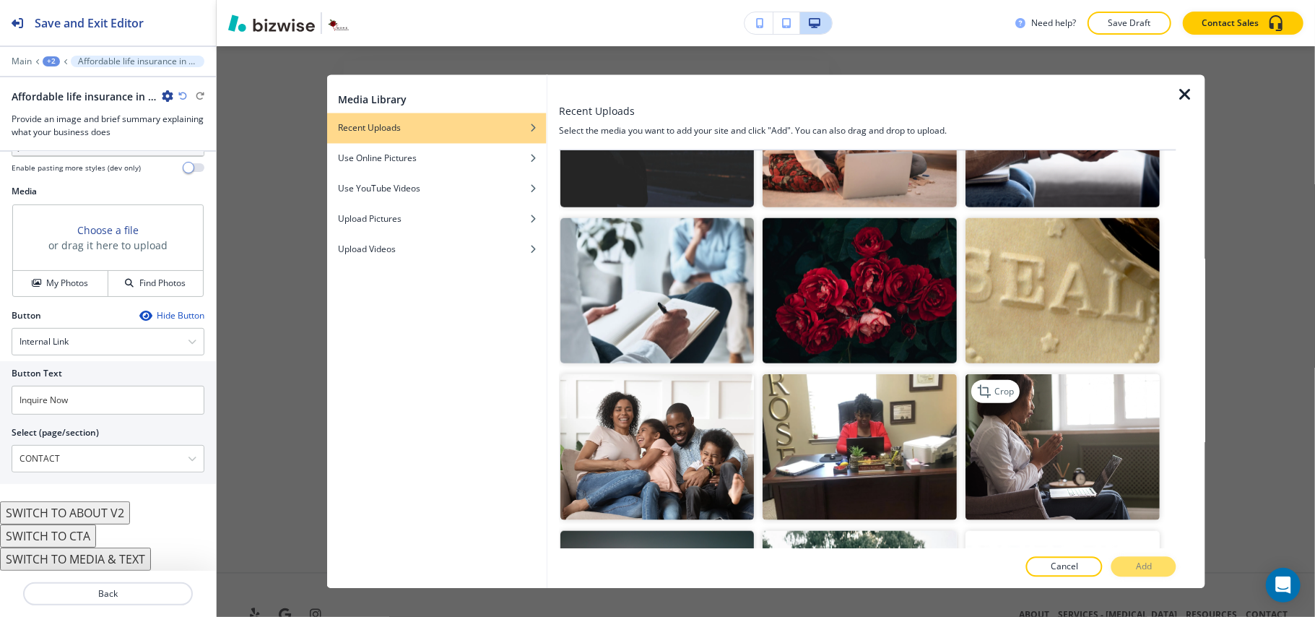
scroll to position [1155, 0]
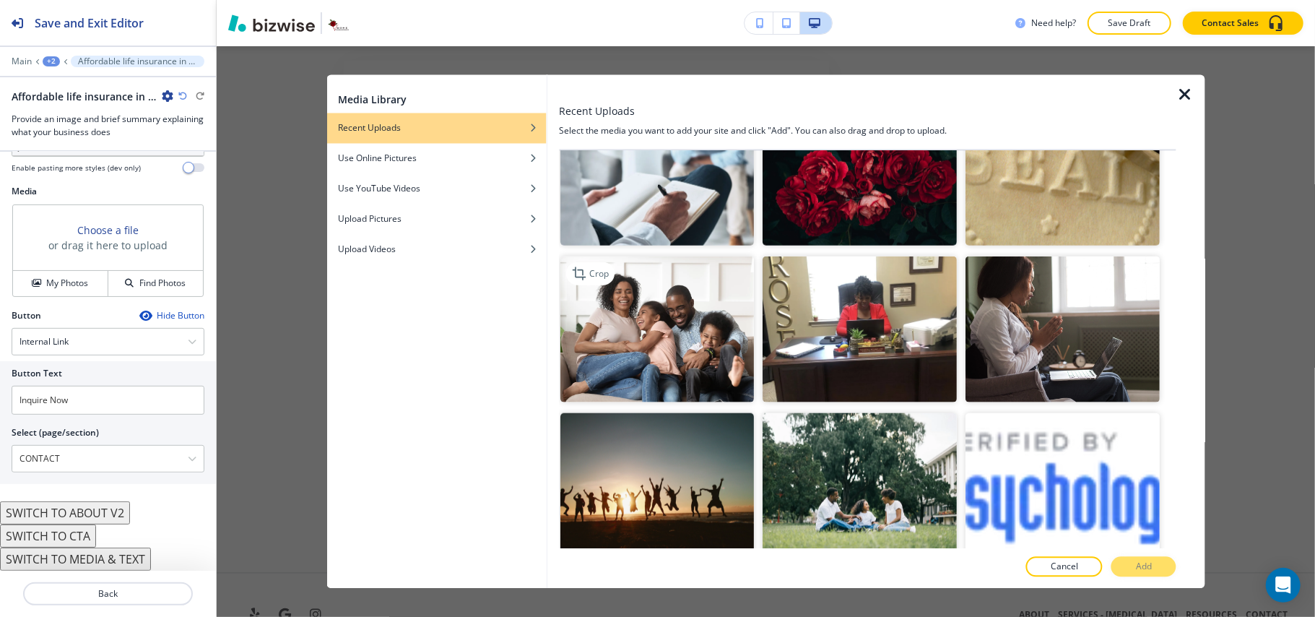
click at [608, 281] on img "button" at bounding box center [657, 329] width 194 height 146
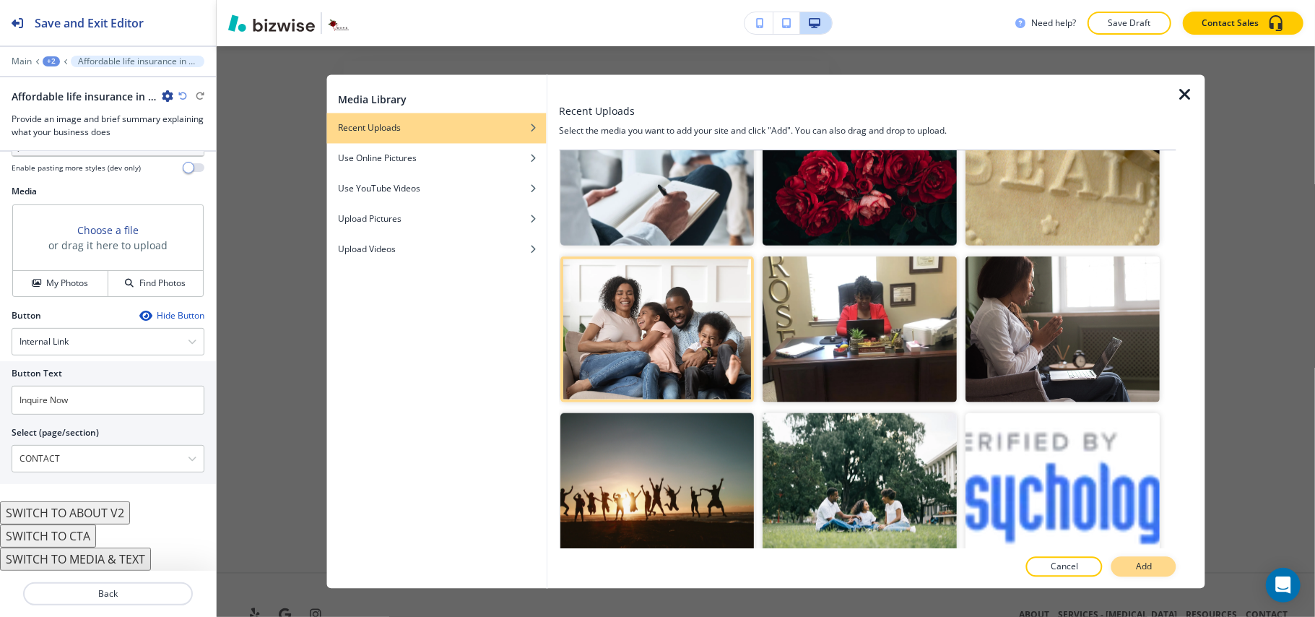
click at [1144, 567] on p "Add" at bounding box center [1144, 566] width 16 height 13
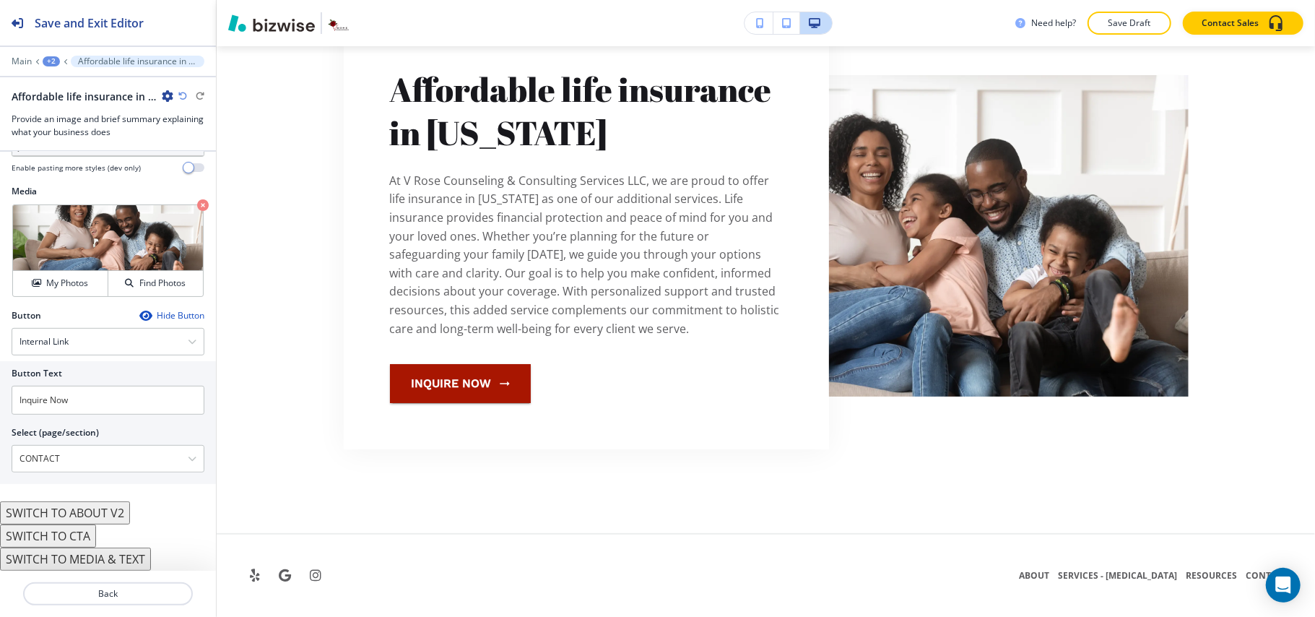
scroll to position [3801, 0]
click at [52, 58] on div "+2" at bounding box center [51, 61] width 17 height 10
click at [64, 110] on p "[MEDICAL_DATA]" at bounding box center [89, 110] width 74 height 13
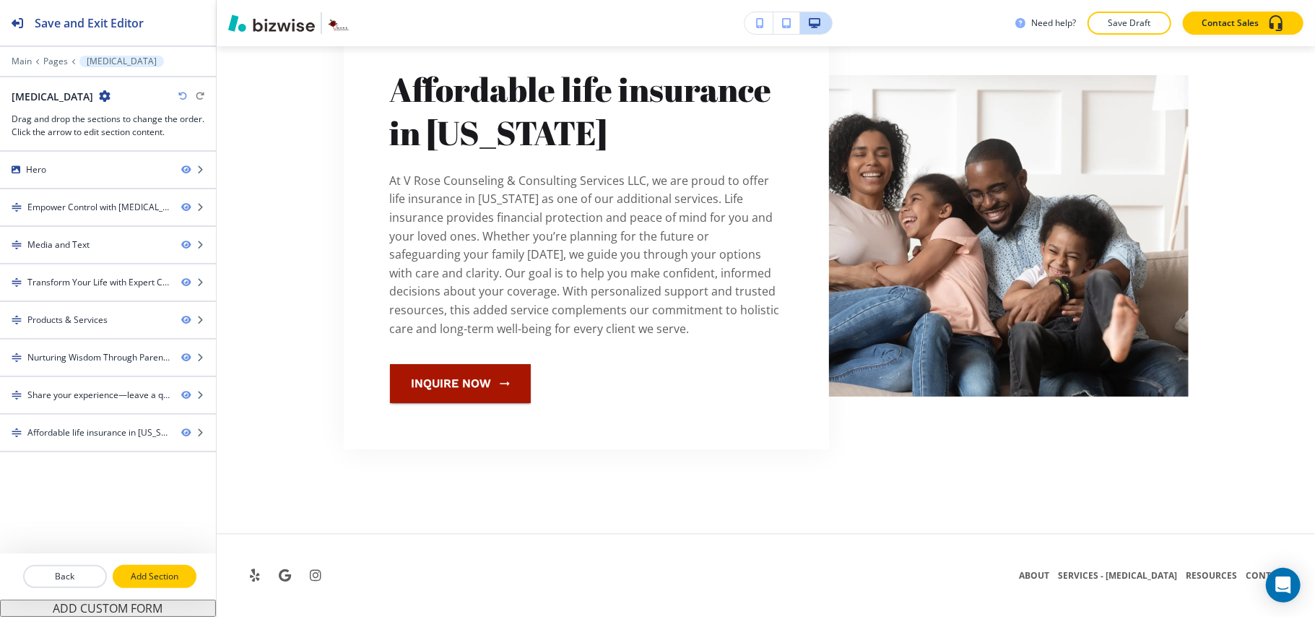
click at [136, 573] on p "Add Section" at bounding box center [154, 576] width 81 height 13
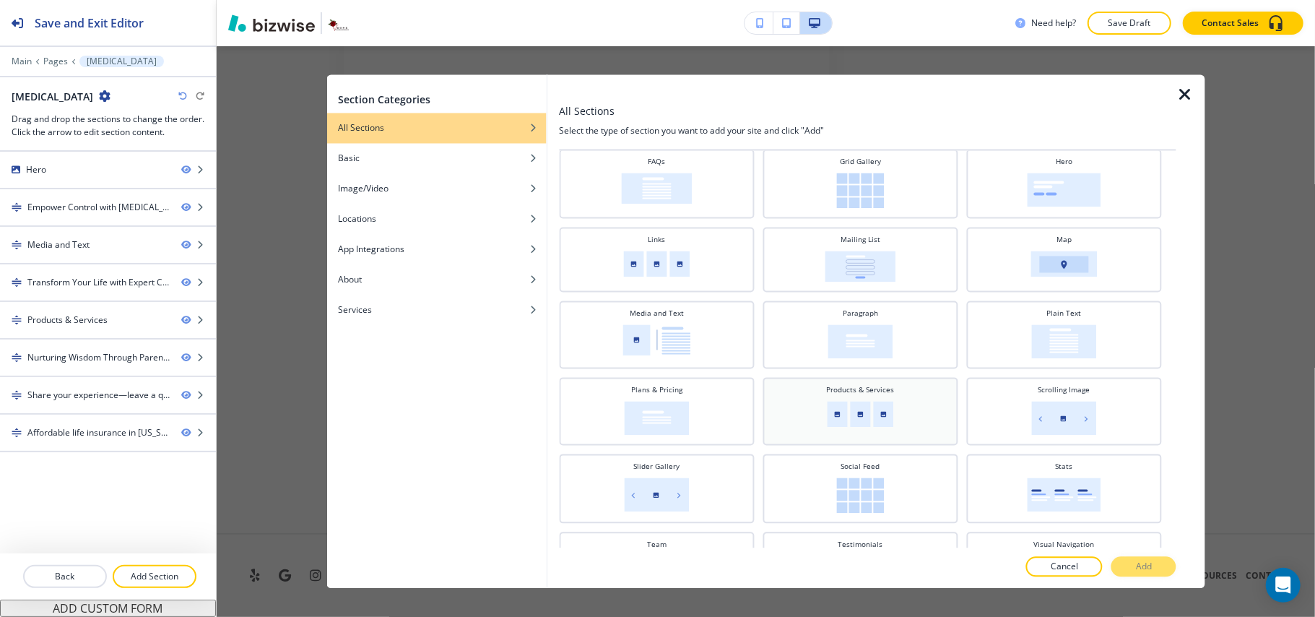
scroll to position [289, 0]
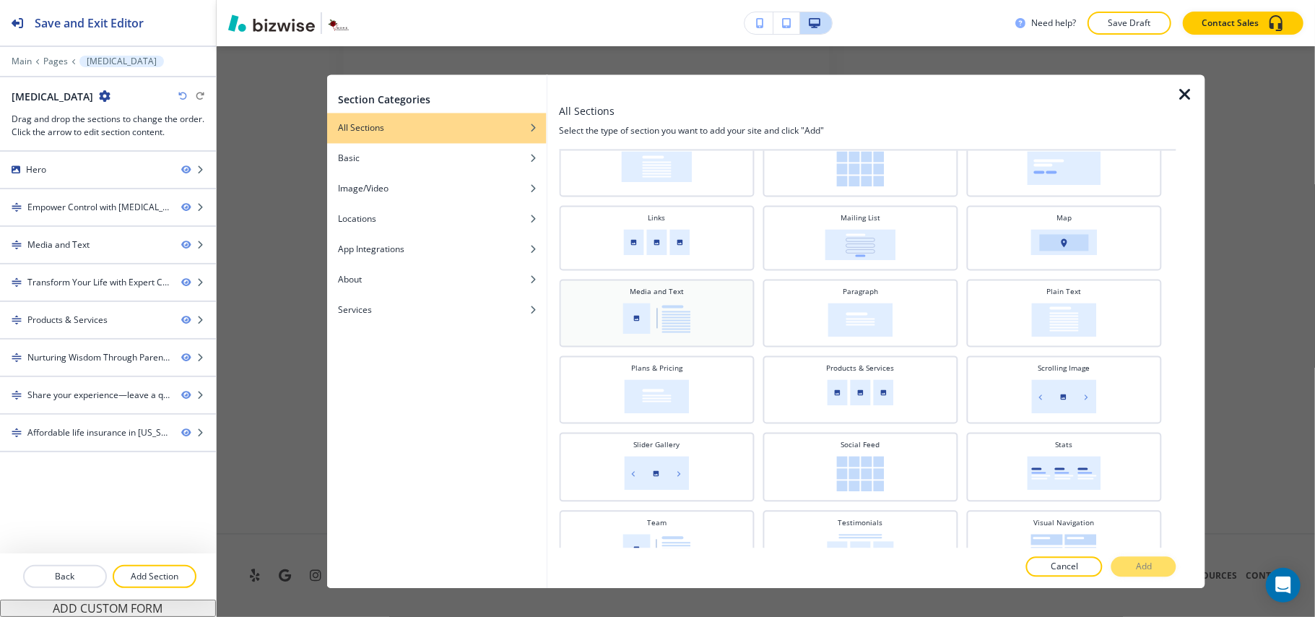
click at [683, 316] on img at bounding box center [656, 318] width 68 height 31
click at [1149, 567] on p "Add" at bounding box center [1144, 566] width 16 height 13
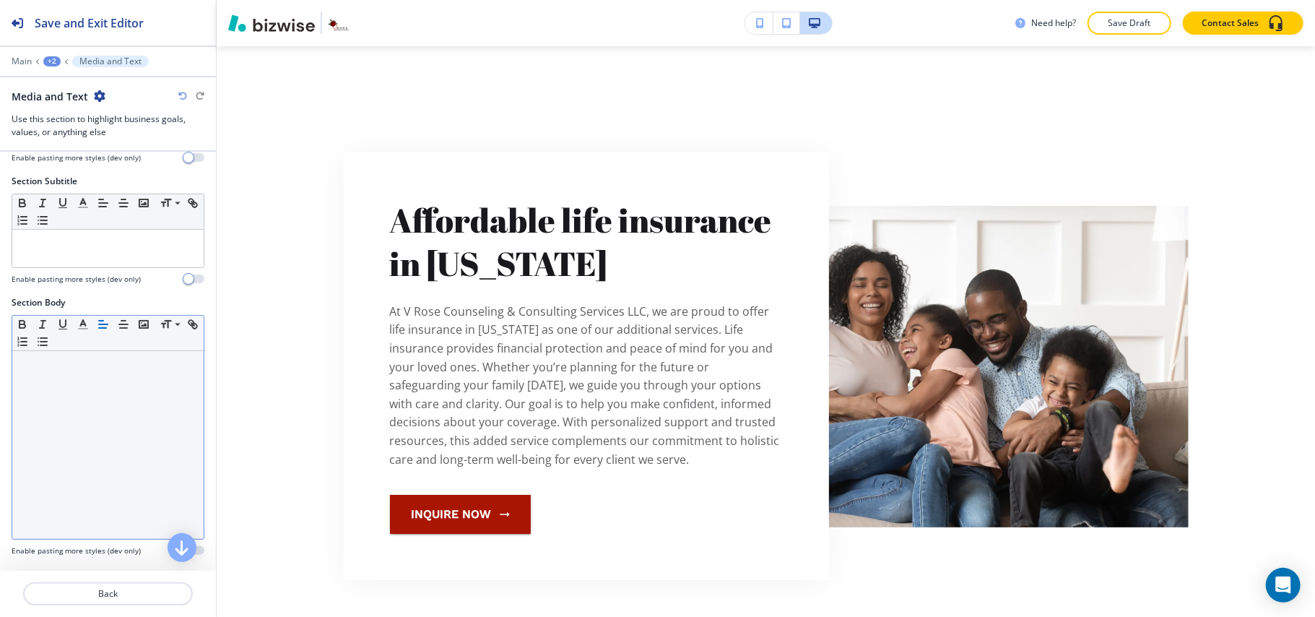
scroll to position [191, 0]
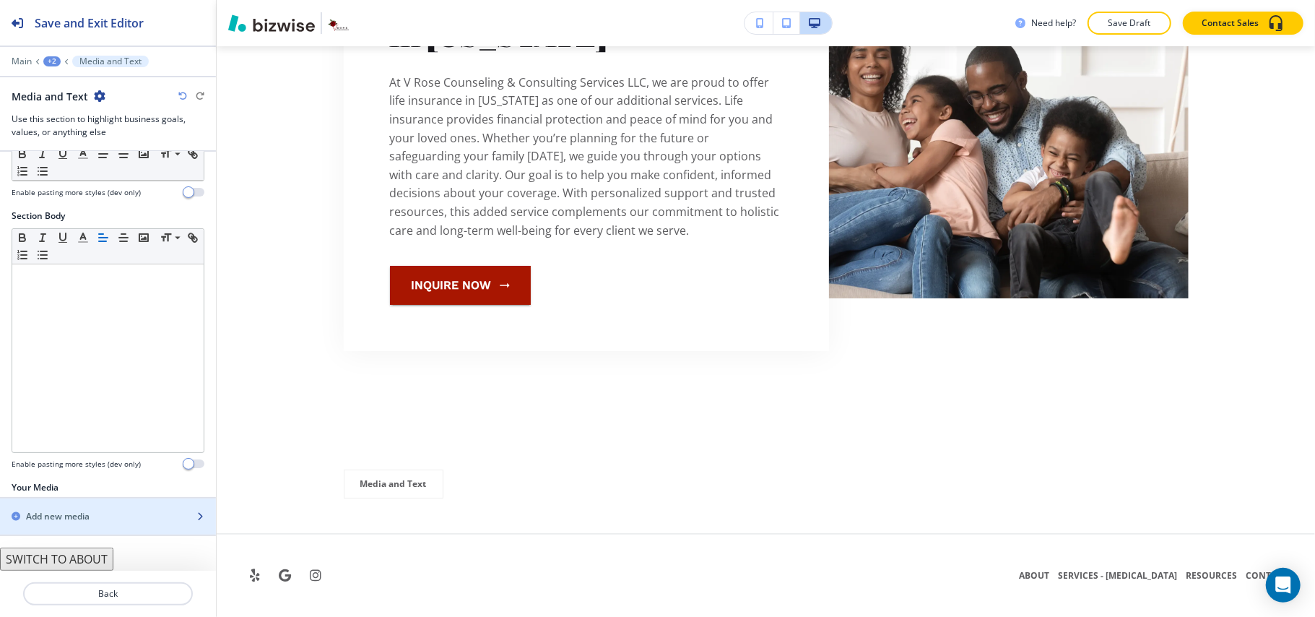
click at [47, 517] on h2 "Add new media" at bounding box center [58, 516] width 64 height 13
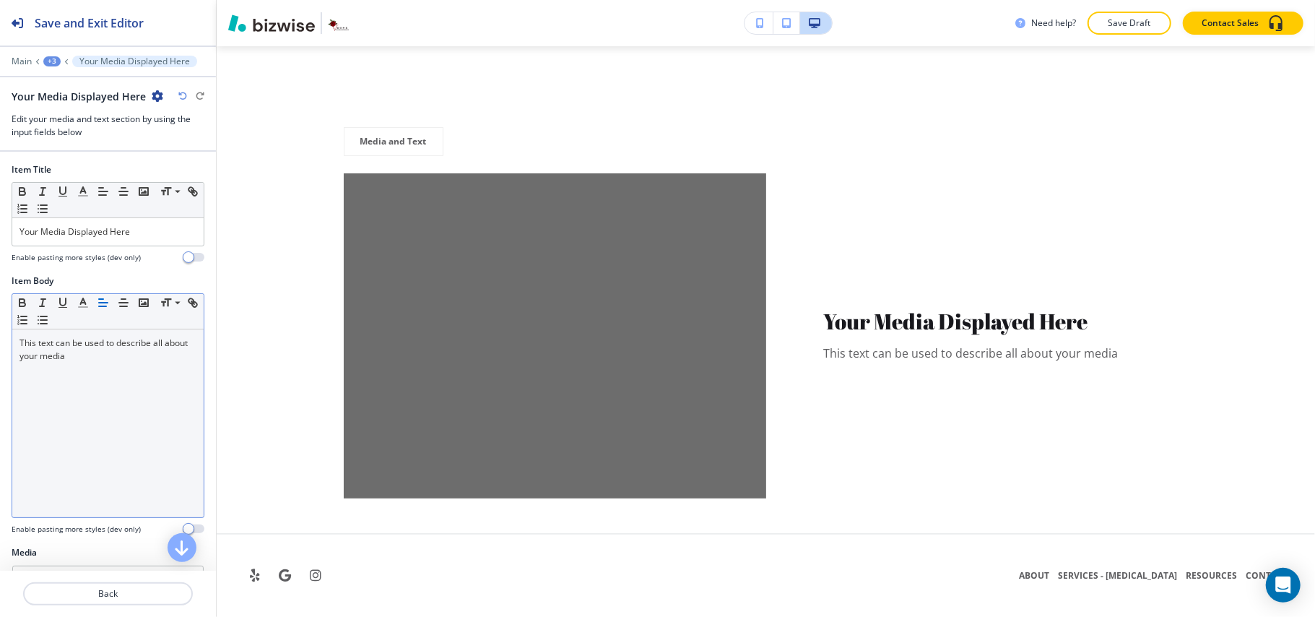
scroll to position [4242, 0]
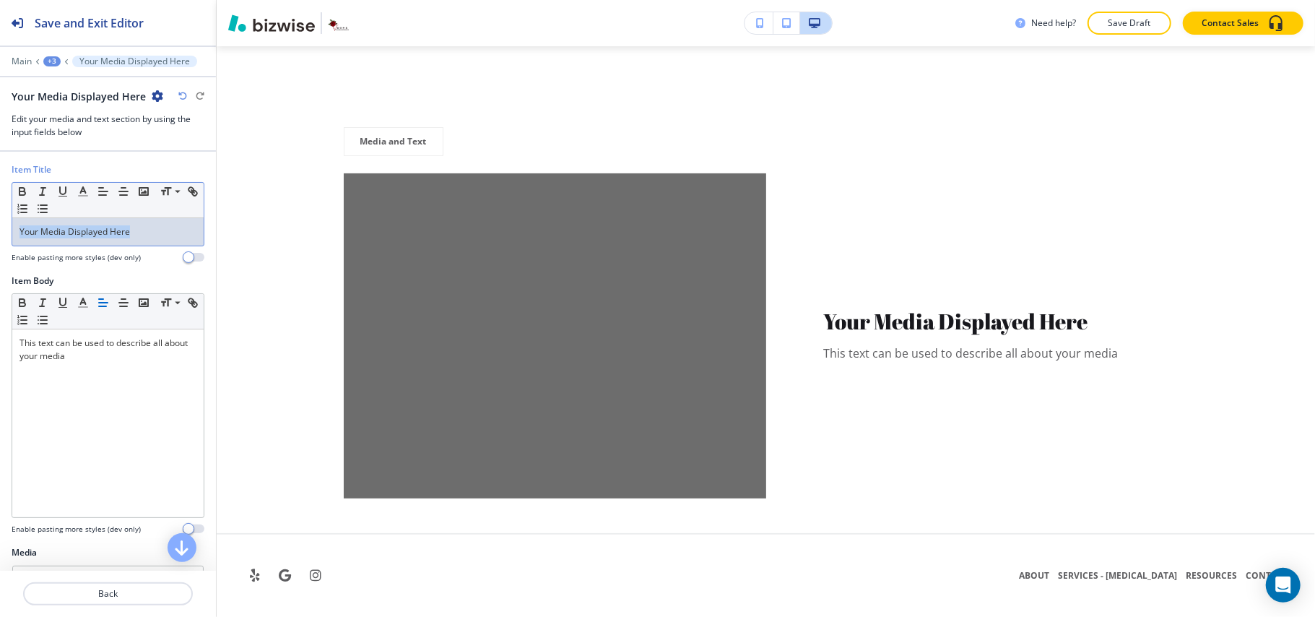
drag, startPoint x: 131, startPoint y: 238, endPoint x: 0, endPoint y: 234, distance: 130.7
click at [0, 234] on div "Item Title Small Normal Large Huge Your Media Displayed Here Enable pasting mor…" at bounding box center [108, 218] width 216 height 111
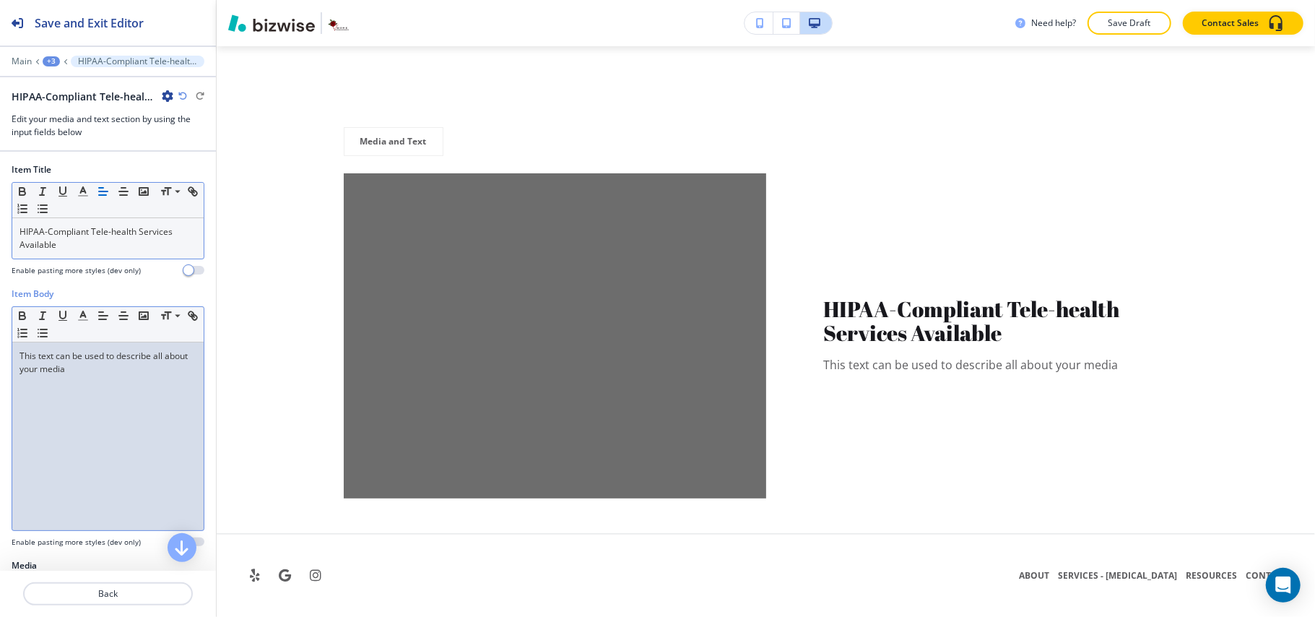
click at [119, 463] on div "This text can be used to describe all about your media" at bounding box center [107, 436] width 191 height 188
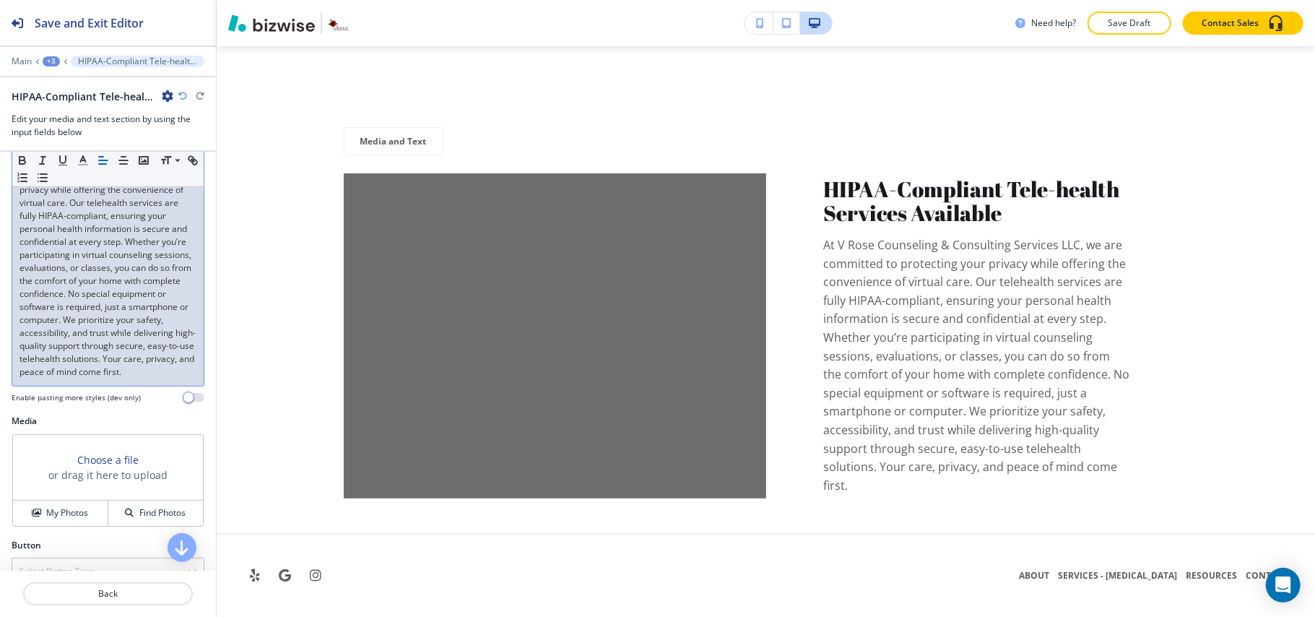
scroll to position [260, 0]
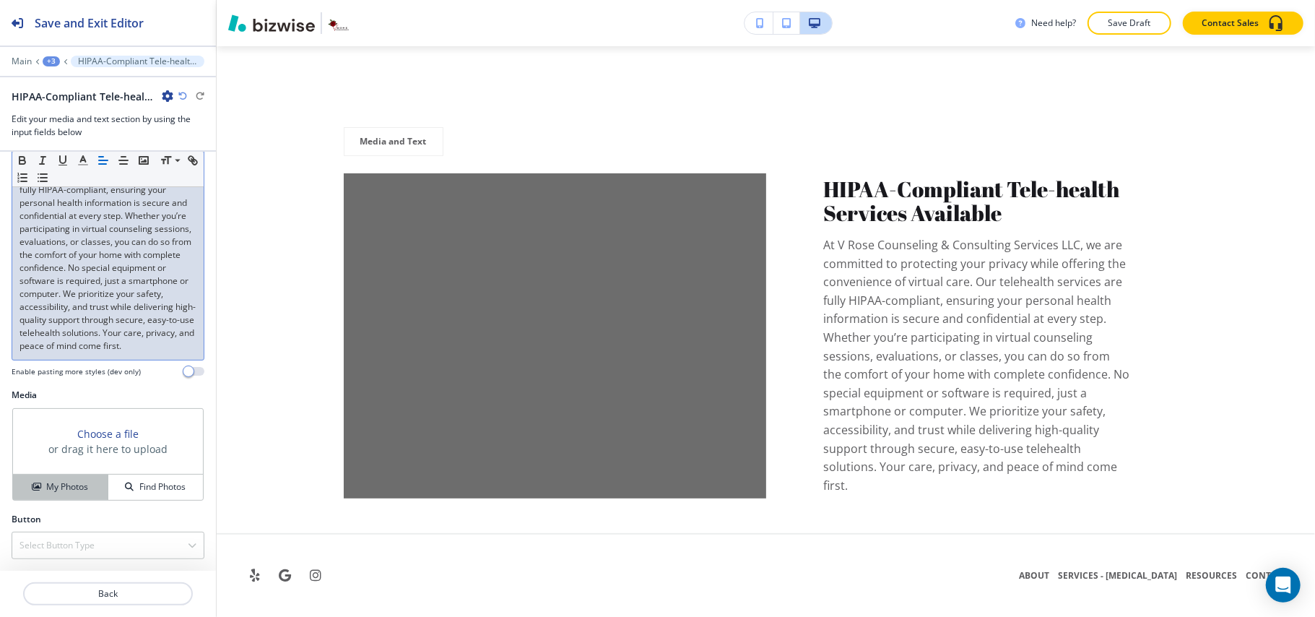
click at [58, 492] on h4 "My Photos" at bounding box center [67, 486] width 42 height 13
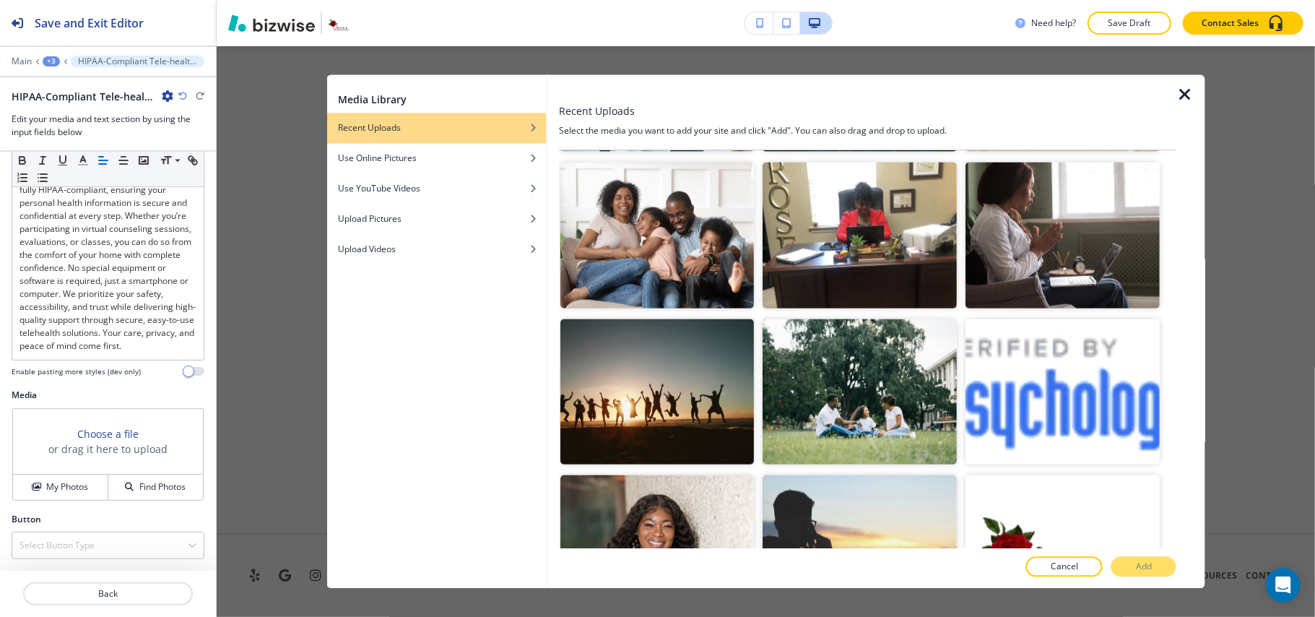
scroll to position [1251, 0]
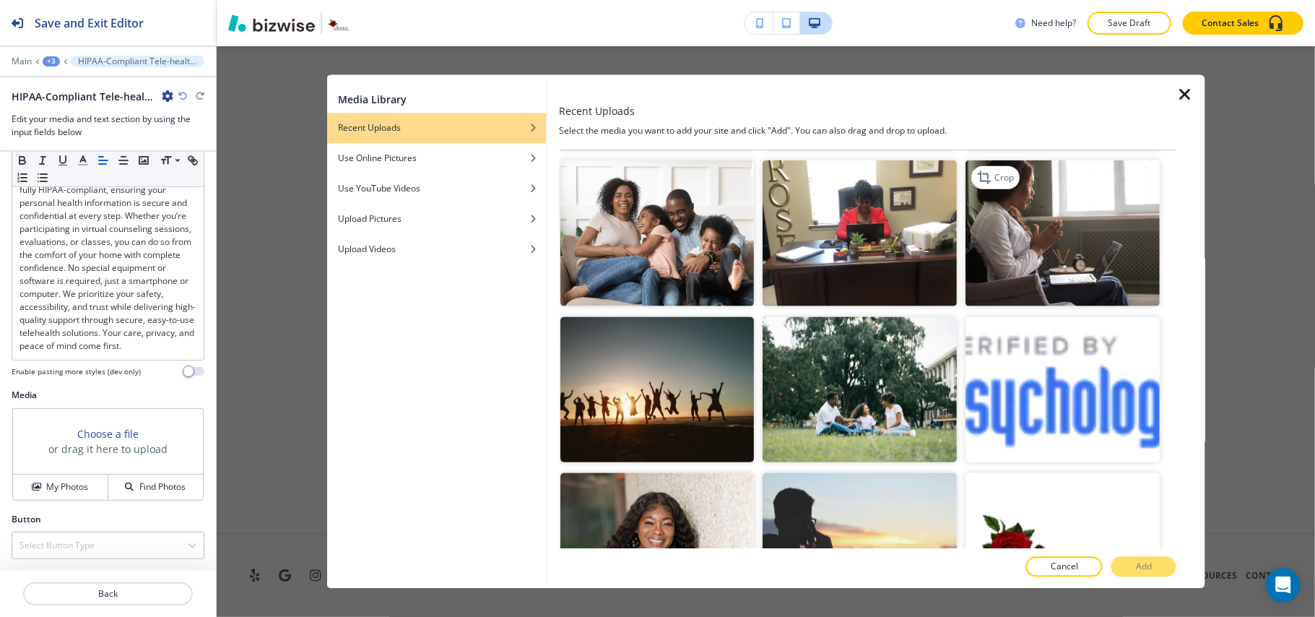
click at [1037, 266] on img "button" at bounding box center [1063, 233] width 194 height 146
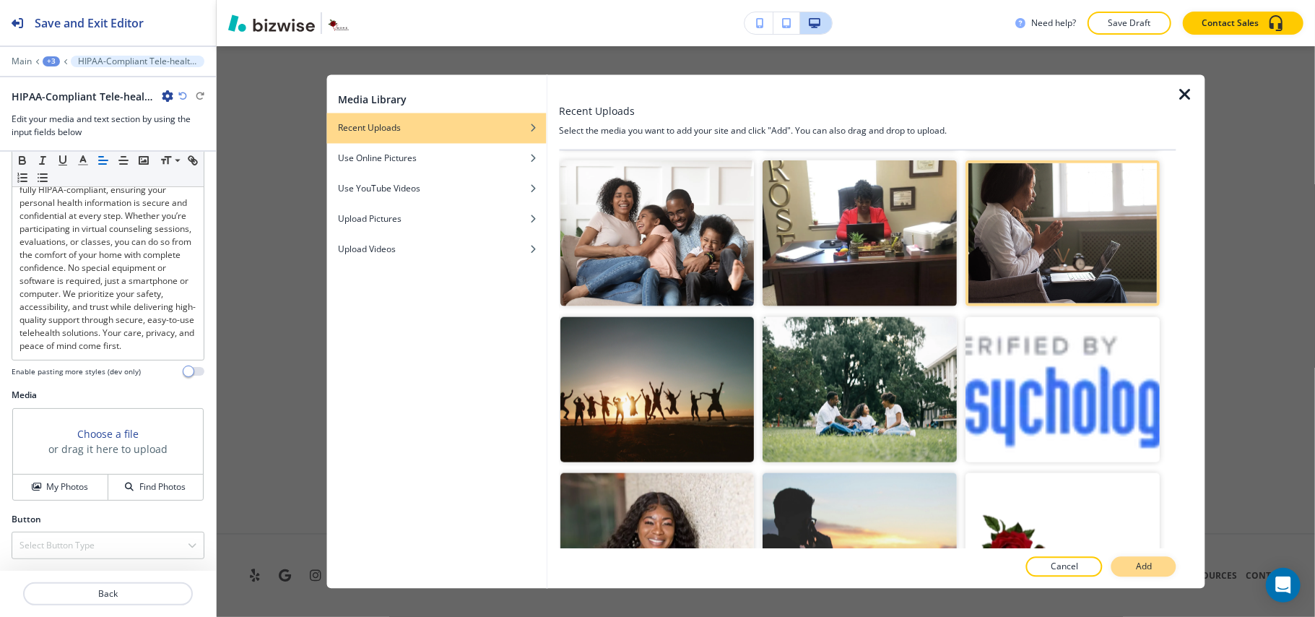
click at [1171, 567] on button "Add" at bounding box center [1143, 567] width 65 height 20
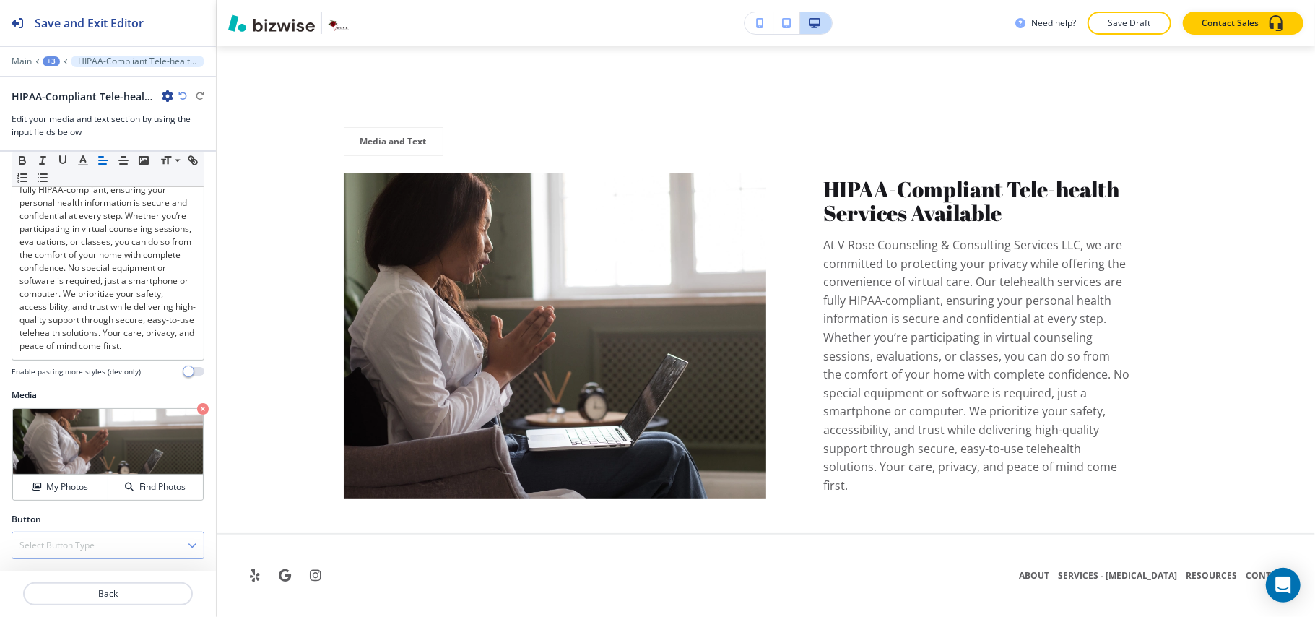
drag, startPoint x: 66, startPoint y: 549, endPoint x: 78, endPoint y: 549, distance: 11.6
click at [67, 549] on h4 "Select Button Type" at bounding box center [56, 545] width 75 height 13
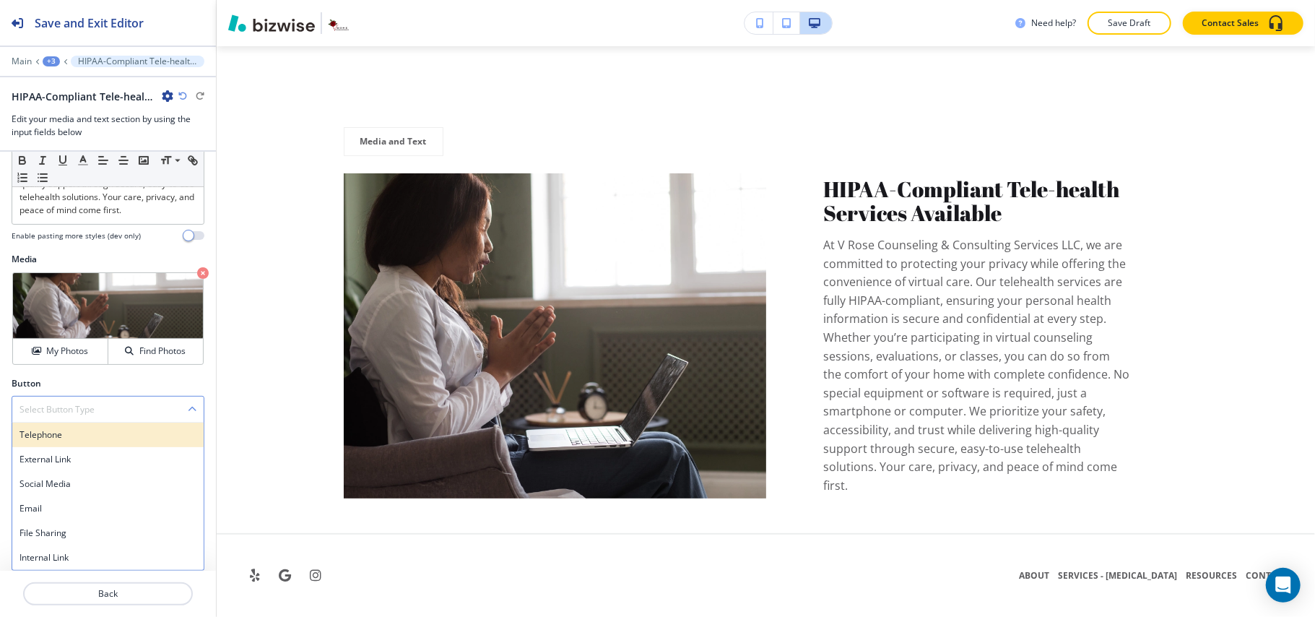
click at [73, 439] on h4 "Telephone" at bounding box center [107, 434] width 177 height 13
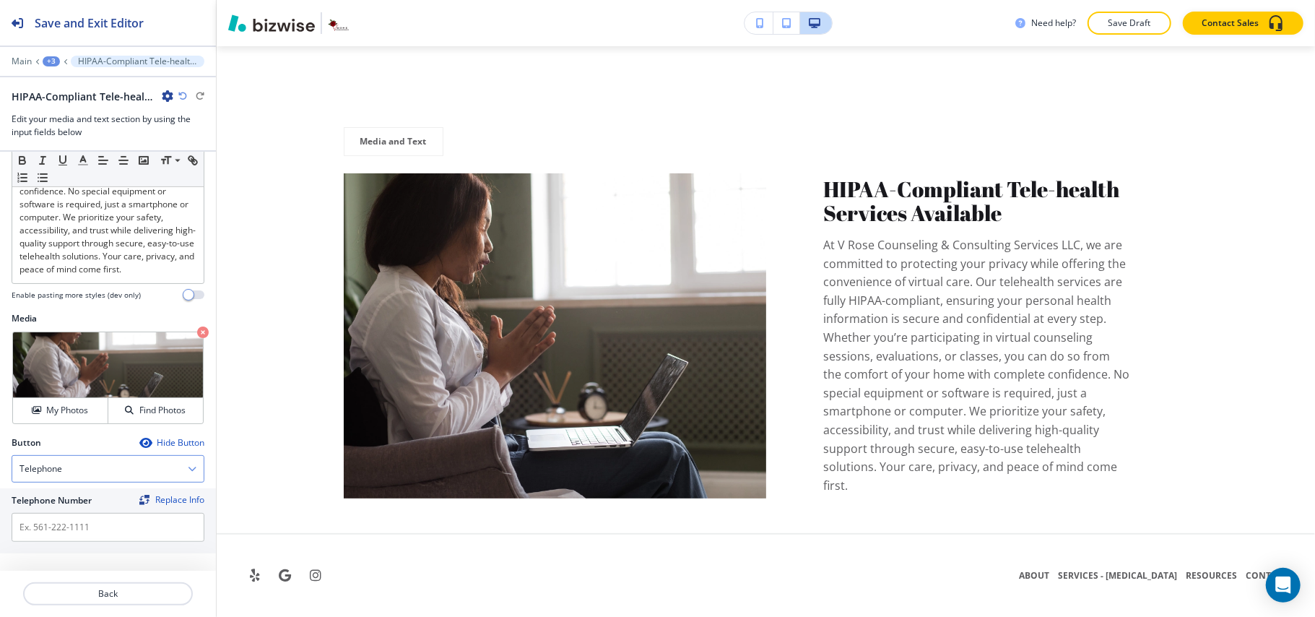
scroll to position [338, 0]
click at [76, 529] on input "text" at bounding box center [108, 527] width 193 height 29
paste input "[PHONE_NUMBER]"
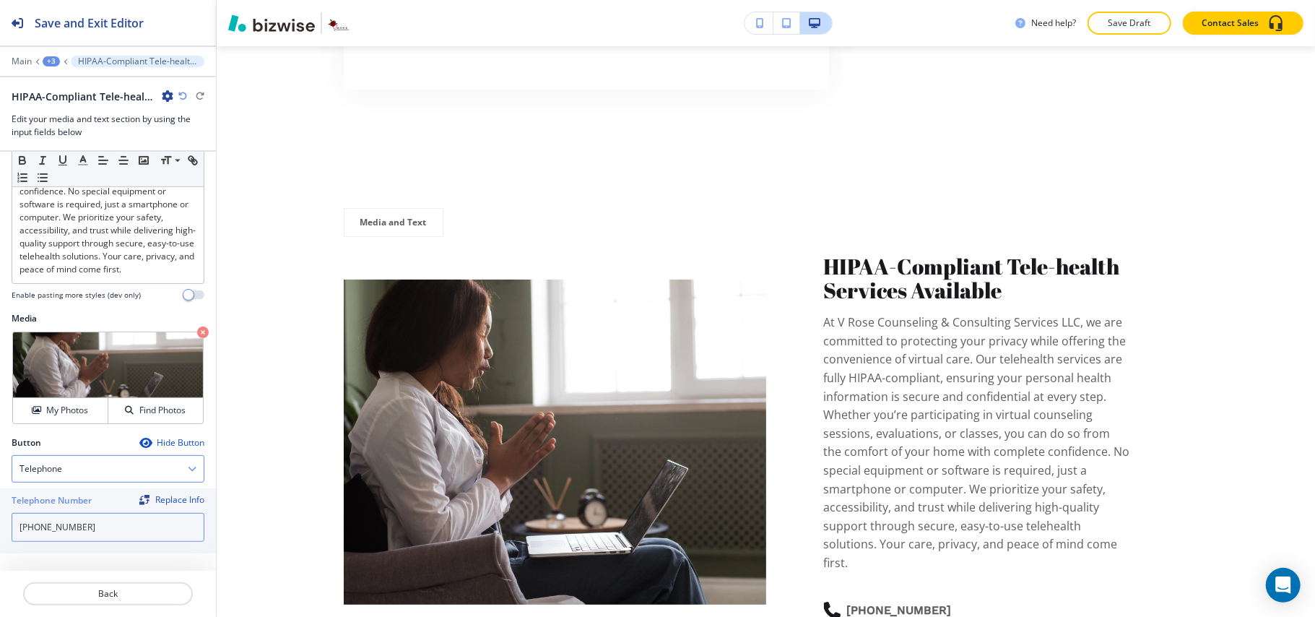
scroll to position [336, 0]
type input "[PHONE_NUMBER]"
click at [104, 596] on p "Back" at bounding box center [108, 593] width 167 height 13
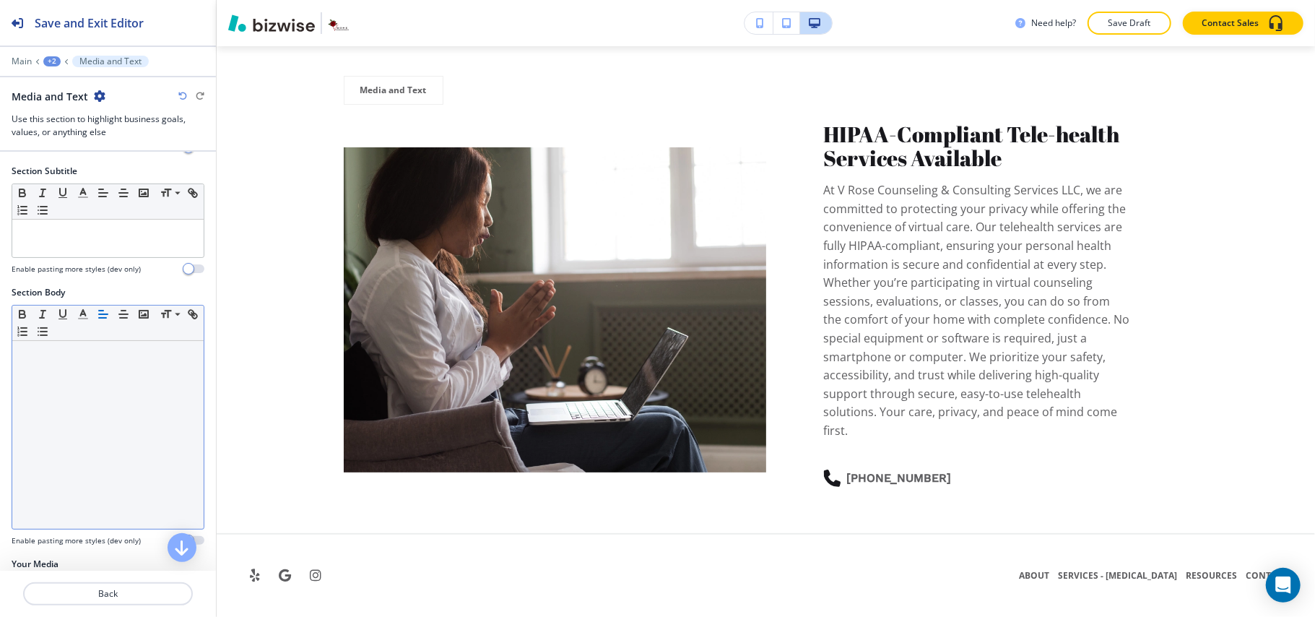
scroll to position [232, 0]
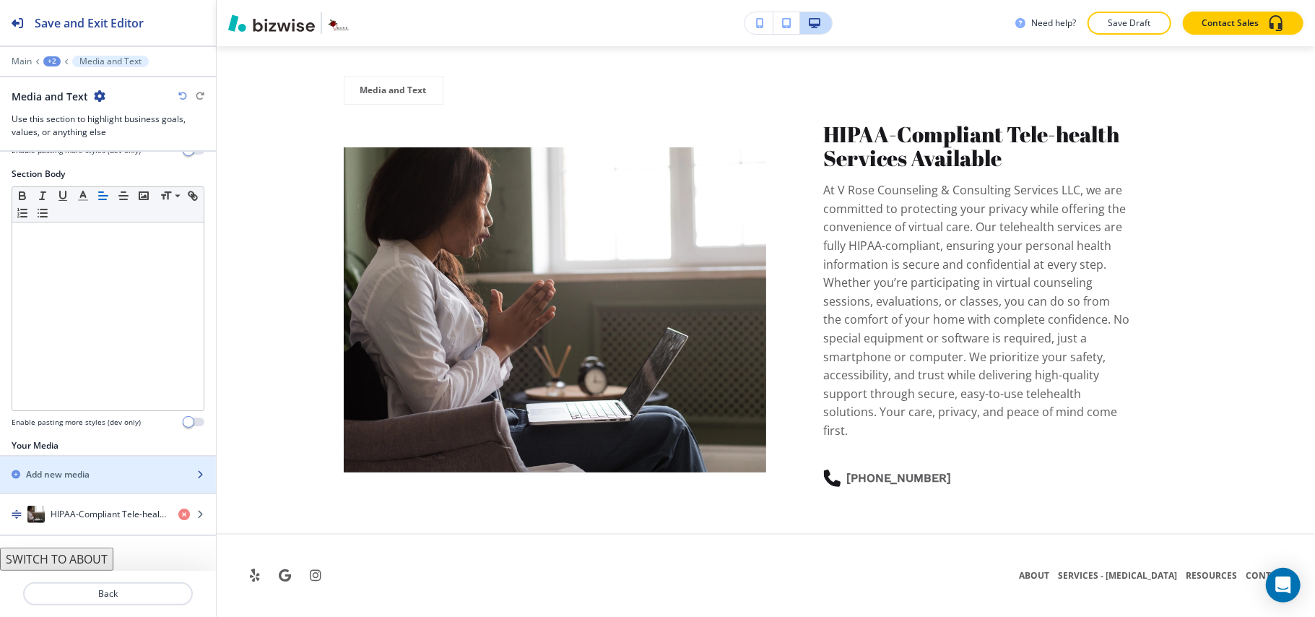
click at [96, 477] on div "Add new media" at bounding box center [92, 474] width 184 height 13
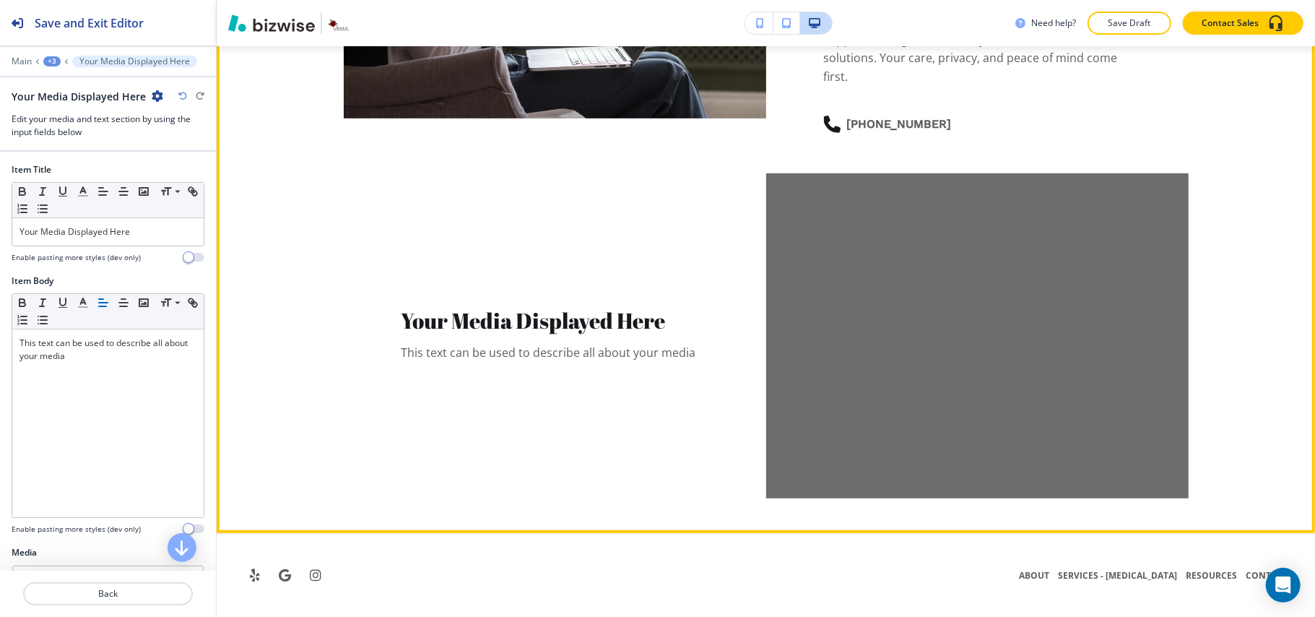
scroll to position [4646, 0]
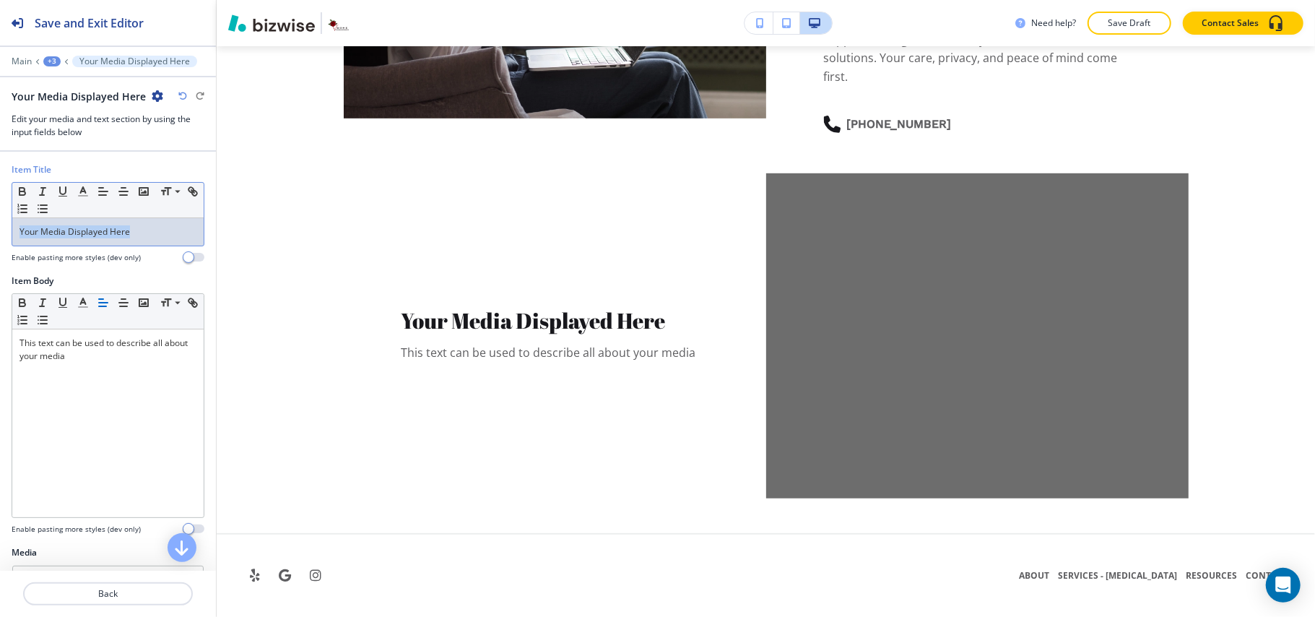
drag, startPoint x: 157, startPoint y: 232, endPoint x: 0, endPoint y: 232, distance: 156.7
click at [0, 232] on div "Item Title Small Normal Large Huge Your Media Displayed Here Enable pasting mor…" at bounding box center [108, 218] width 216 height 111
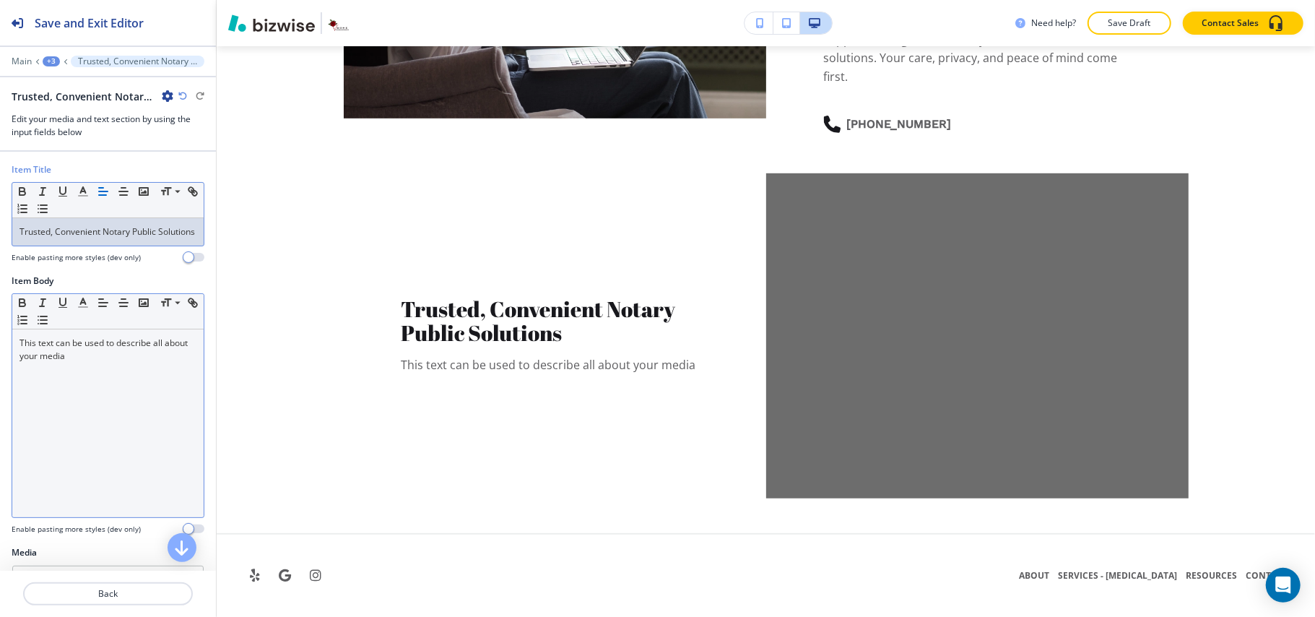
click at [157, 388] on div "This text can be used to describe all about your media" at bounding box center [107, 423] width 191 height 188
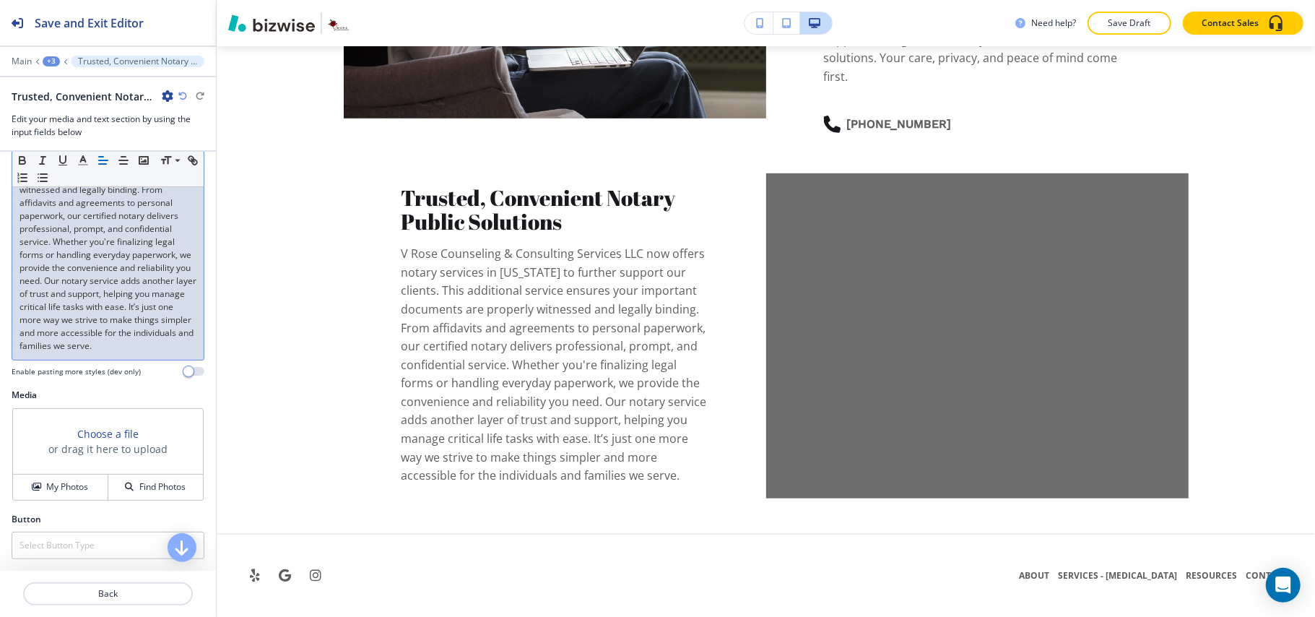
scroll to position [247, 0]
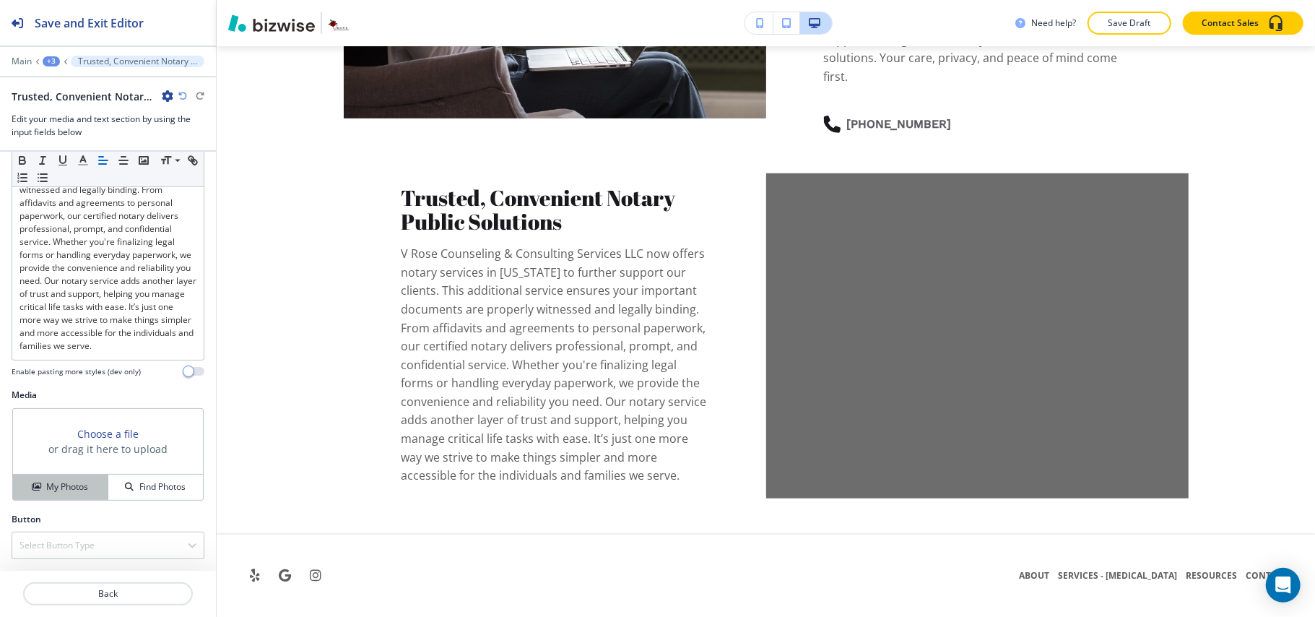
click at [67, 487] on h4 "My Photos" at bounding box center [67, 486] width 42 height 13
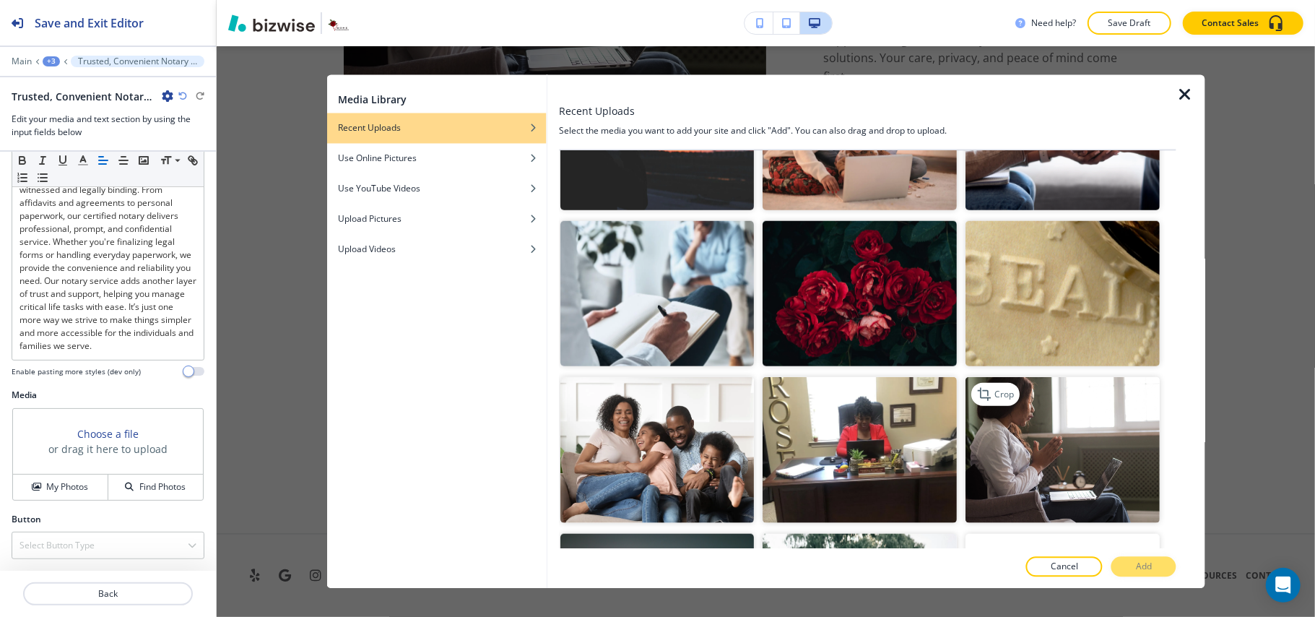
scroll to position [1058, 0]
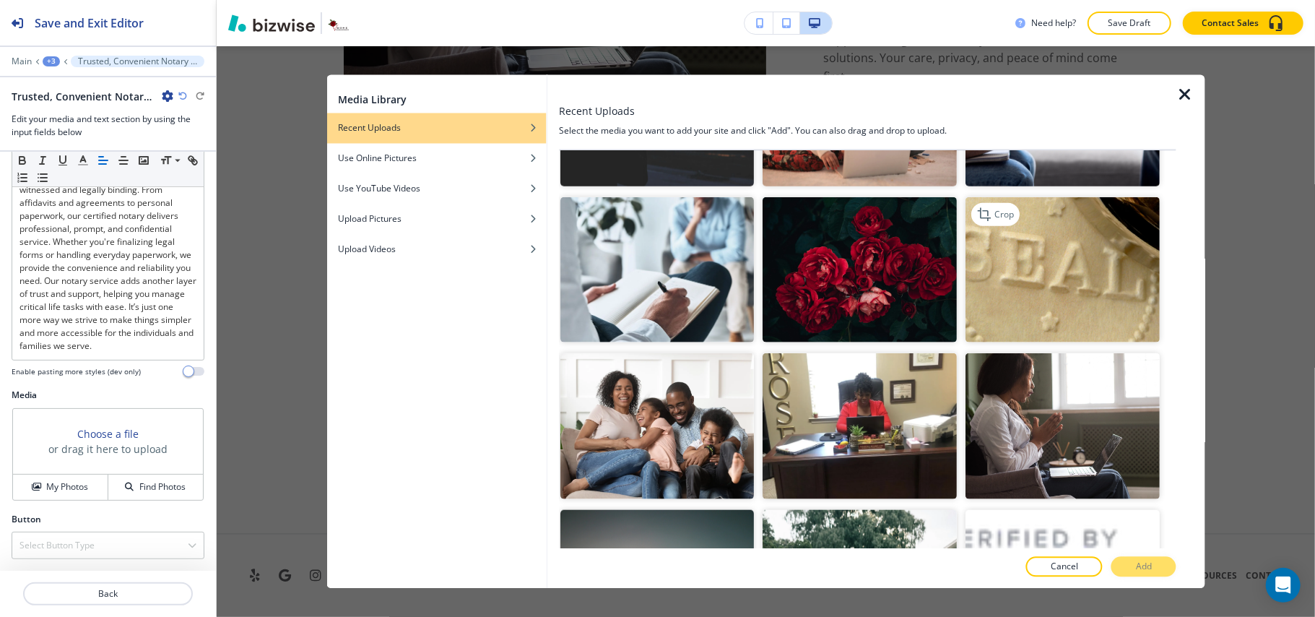
click at [1063, 238] on img "button" at bounding box center [1063, 269] width 194 height 146
click at [1161, 564] on button "Add" at bounding box center [1143, 567] width 65 height 20
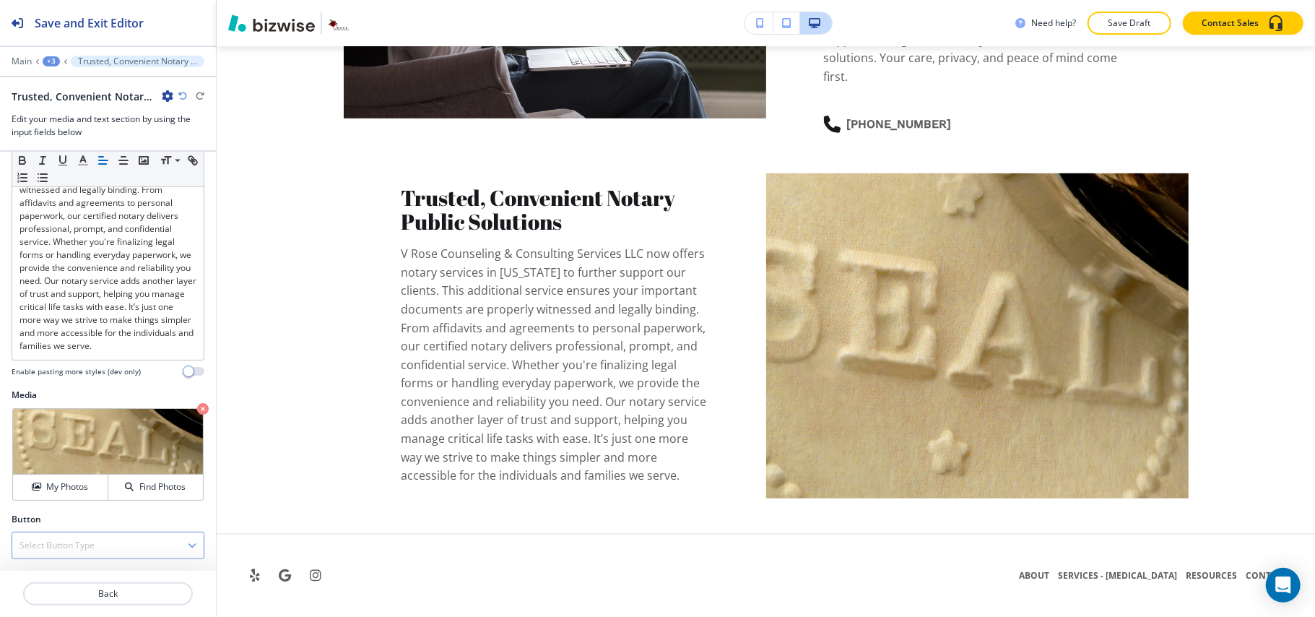
click at [82, 537] on div "Select Button Type" at bounding box center [107, 545] width 191 height 26
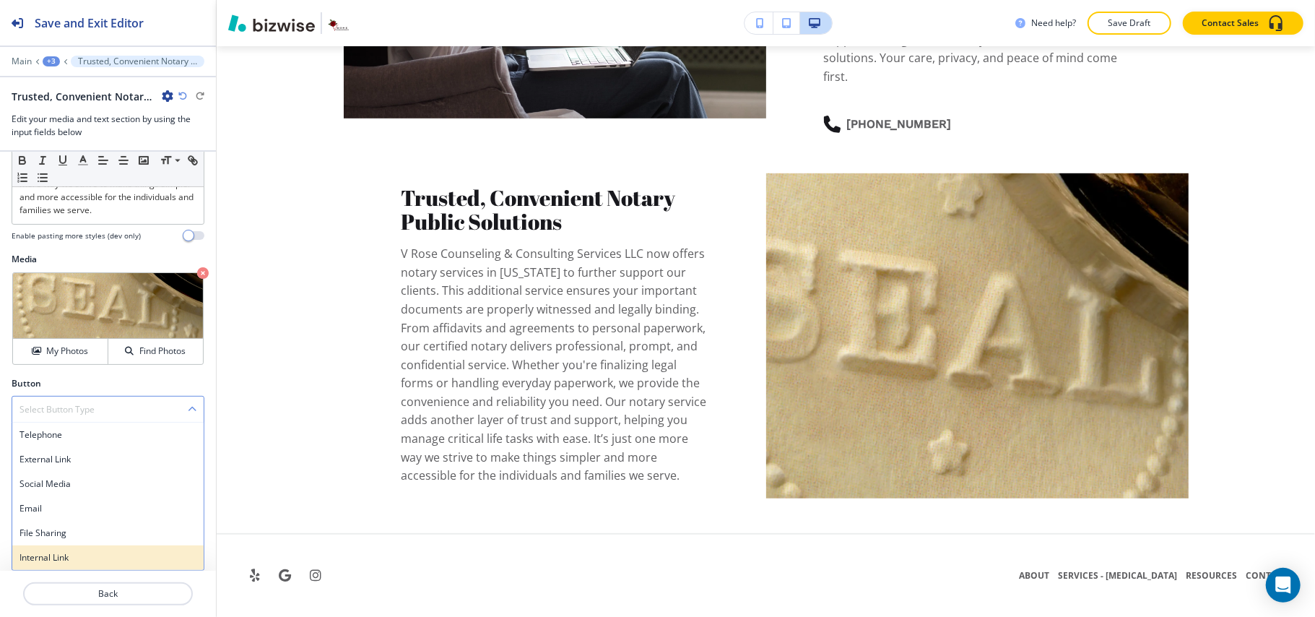
click at [67, 553] on h4 "Internal Link" at bounding box center [107, 557] width 177 height 13
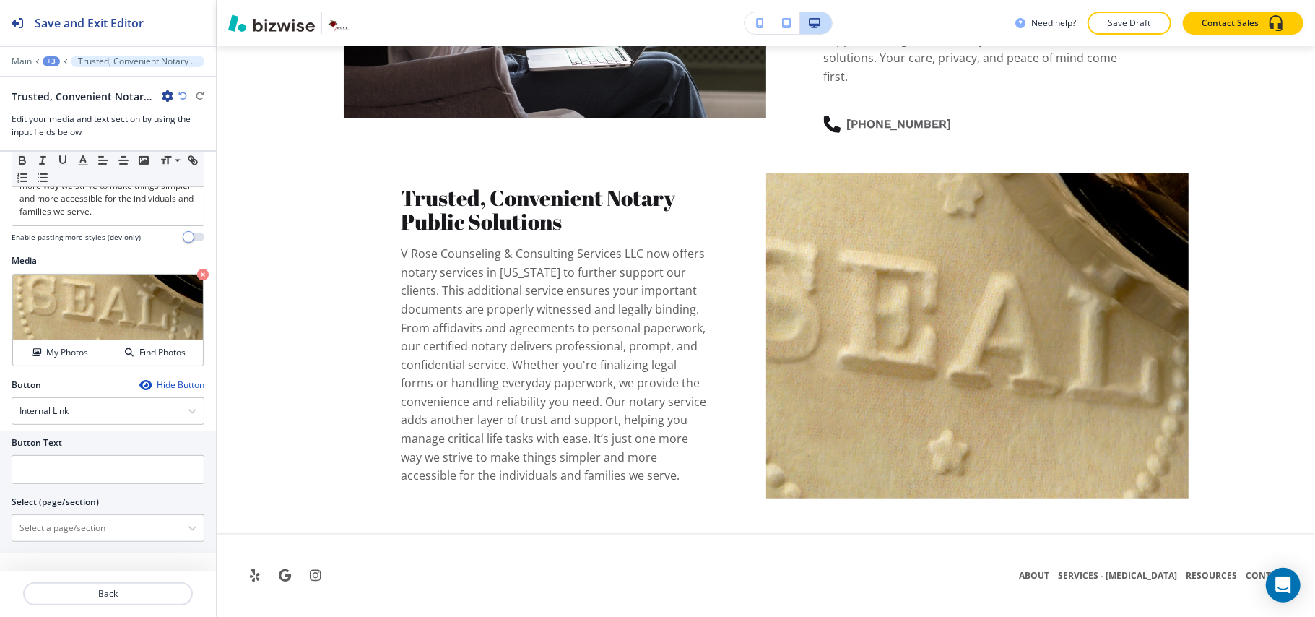
scroll to position [383, 0]
click at [93, 471] on input "text" at bounding box center [108, 469] width 193 height 29
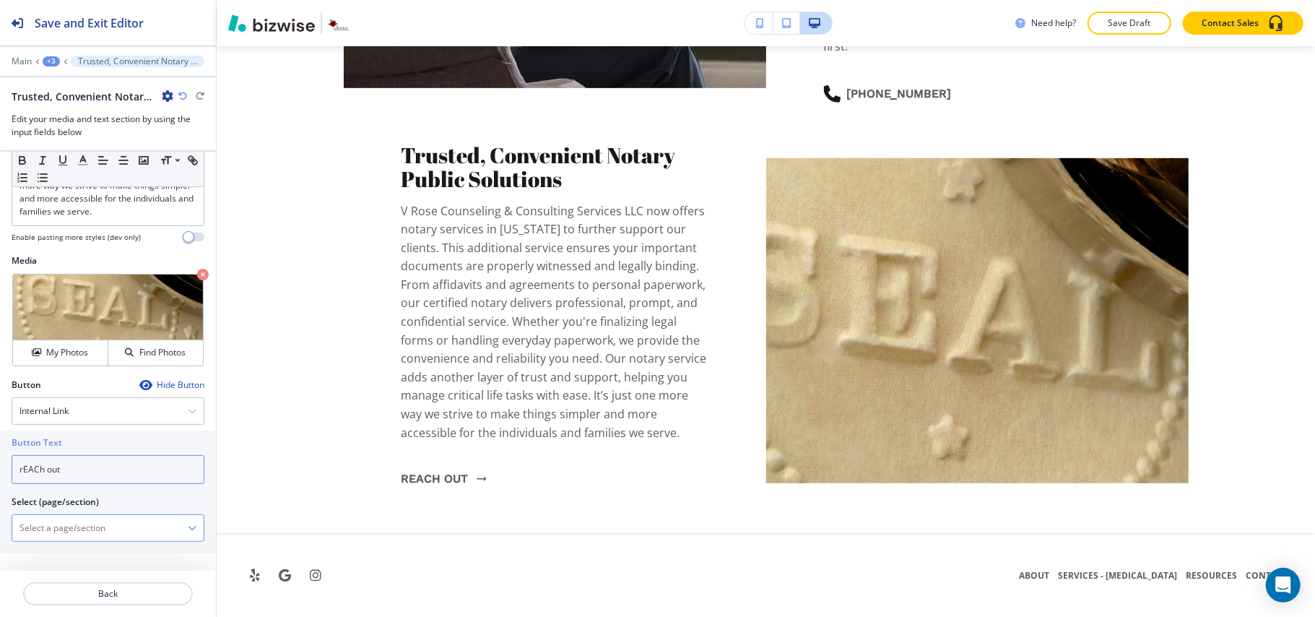
type input "rEACh out"
click at [120, 521] on \(page\/section\) "Manual Input" at bounding box center [99, 527] width 175 height 25
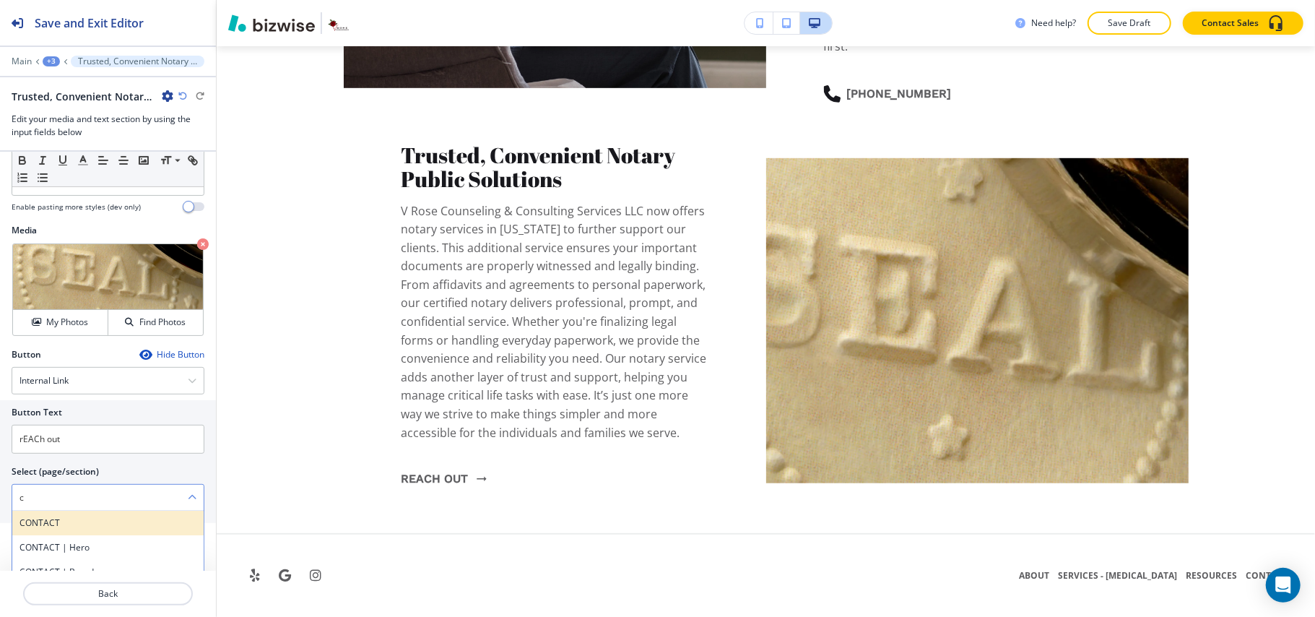
click at [46, 535] on div "CONTACT" at bounding box center [107, 522] width 191 height 25
type \(page\/section\) "CONTACT"
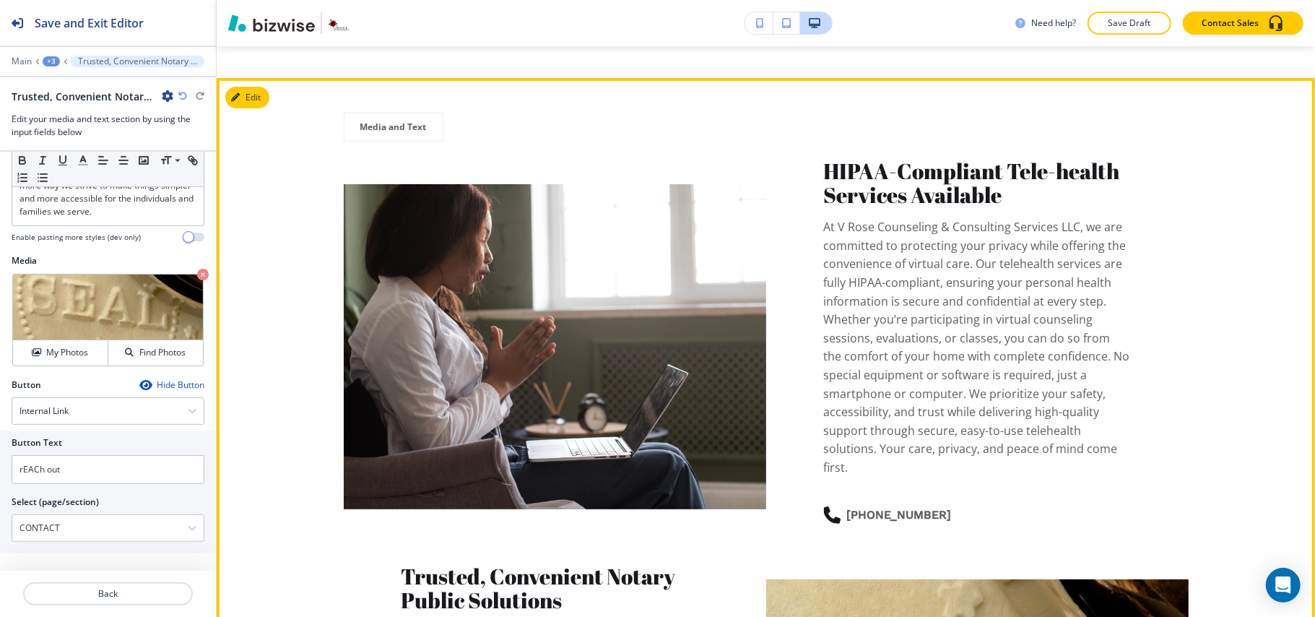
scroll to position [4003, 0]
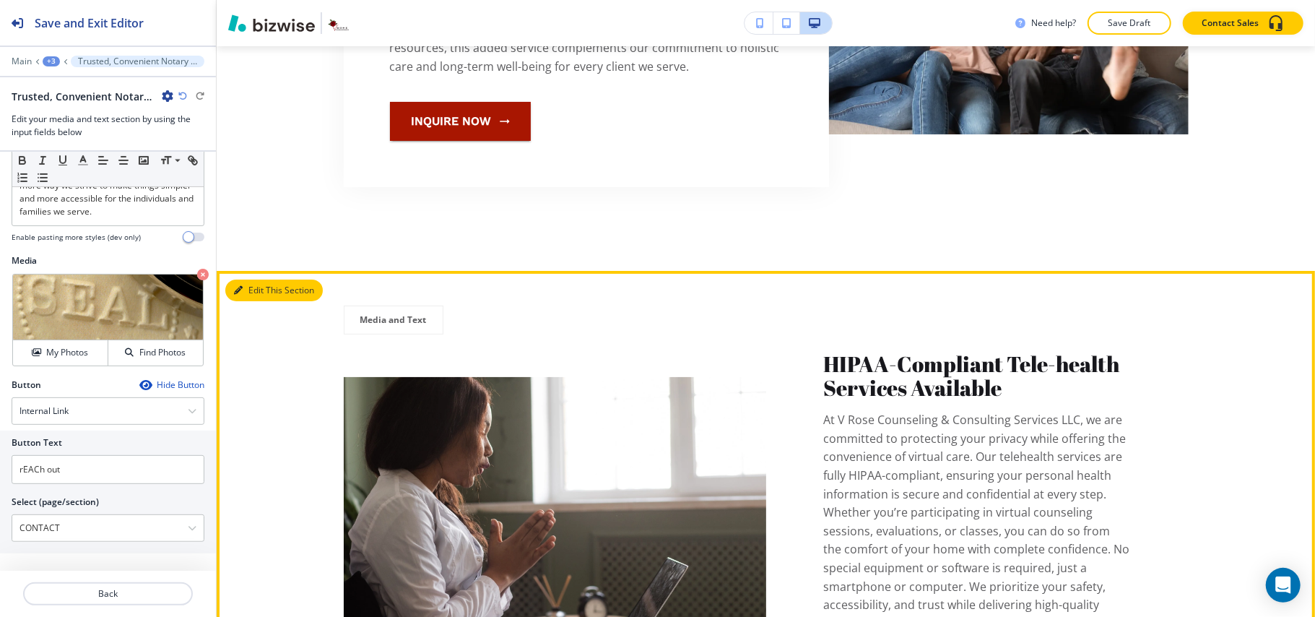
click at [270, 301] on button "Edit This Section" at bounding box center [273, 290] width 97 height 22
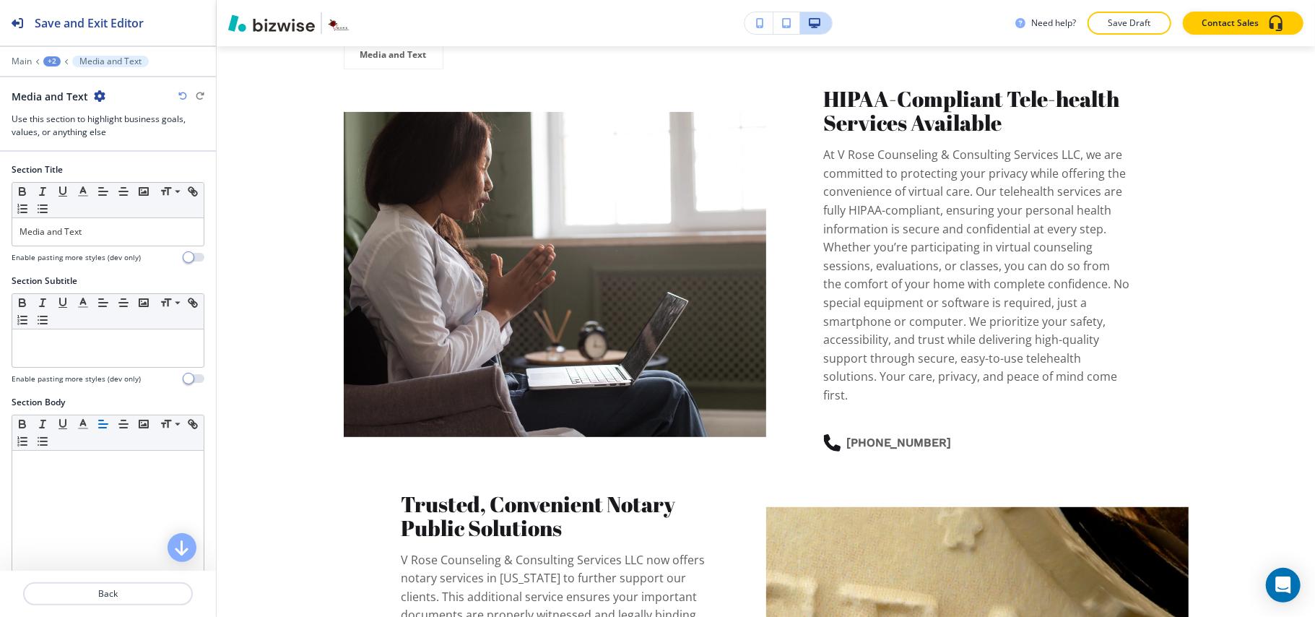
scroll to position [4287, 0]
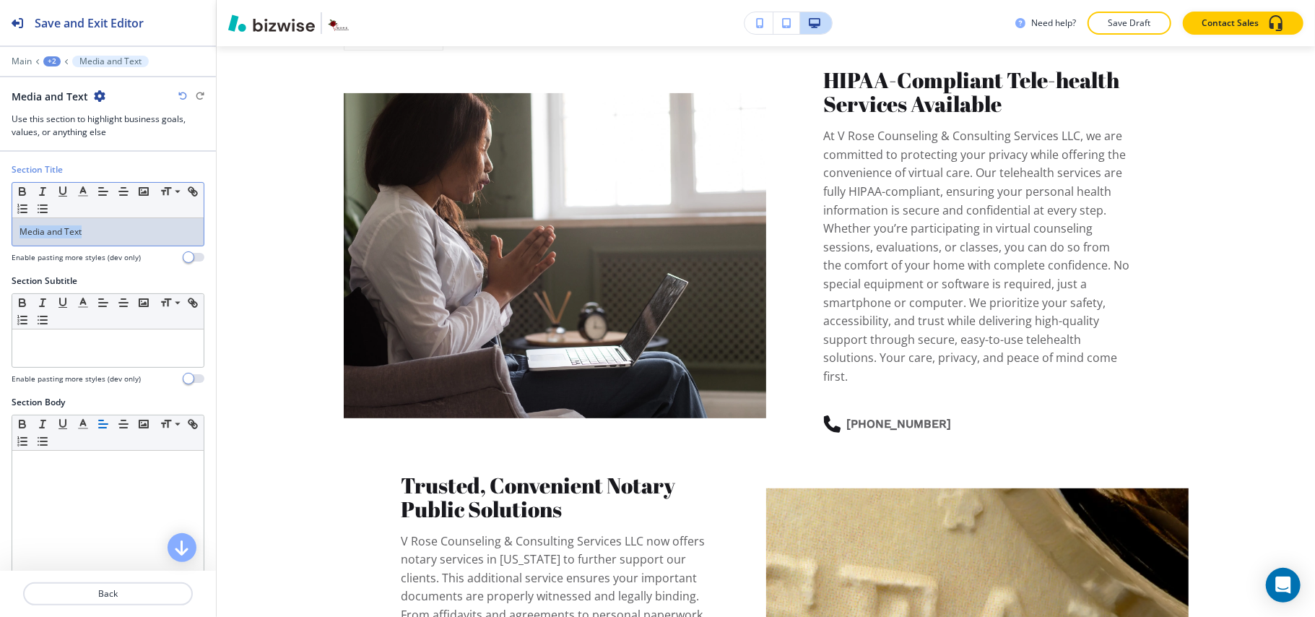
drag, startPoint x: 100, startPoint y: 238, endPoint x: 0, endPoint y: 226, distance: 100.4
click at [0, 226] on div "Section Title Small Normal Large Huge Media and Text Enable pasting more styles…" at bounding box center [108, 218] width 216 height 111
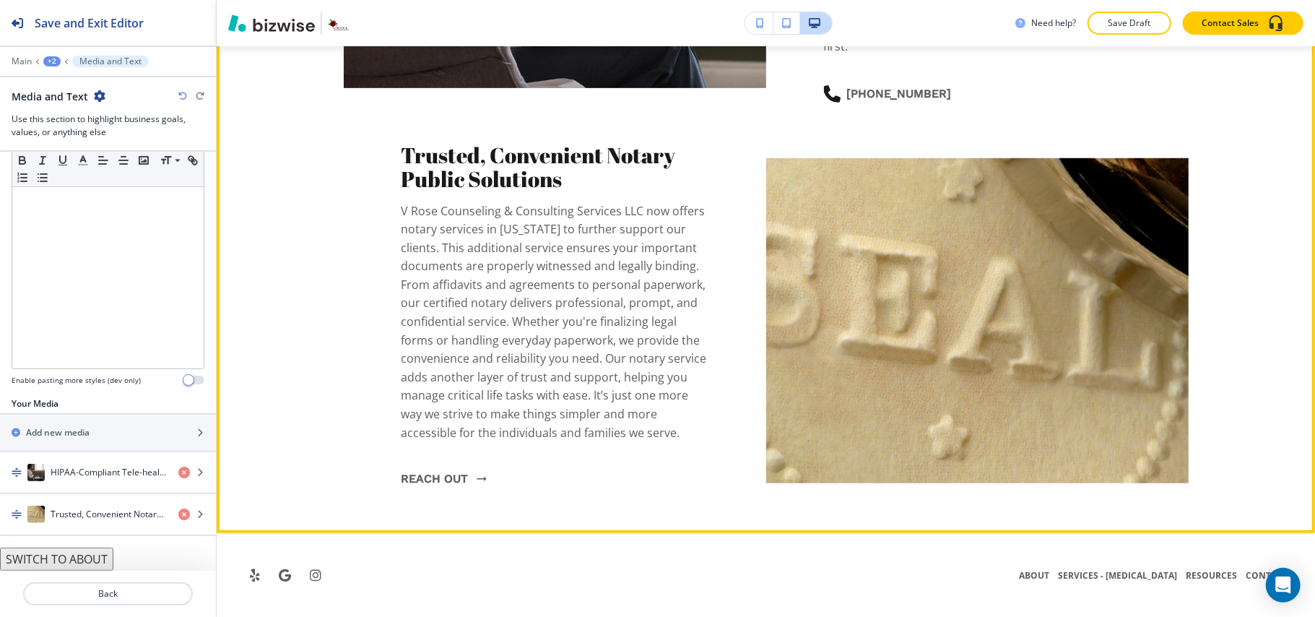
scroll to position [4631, 0]
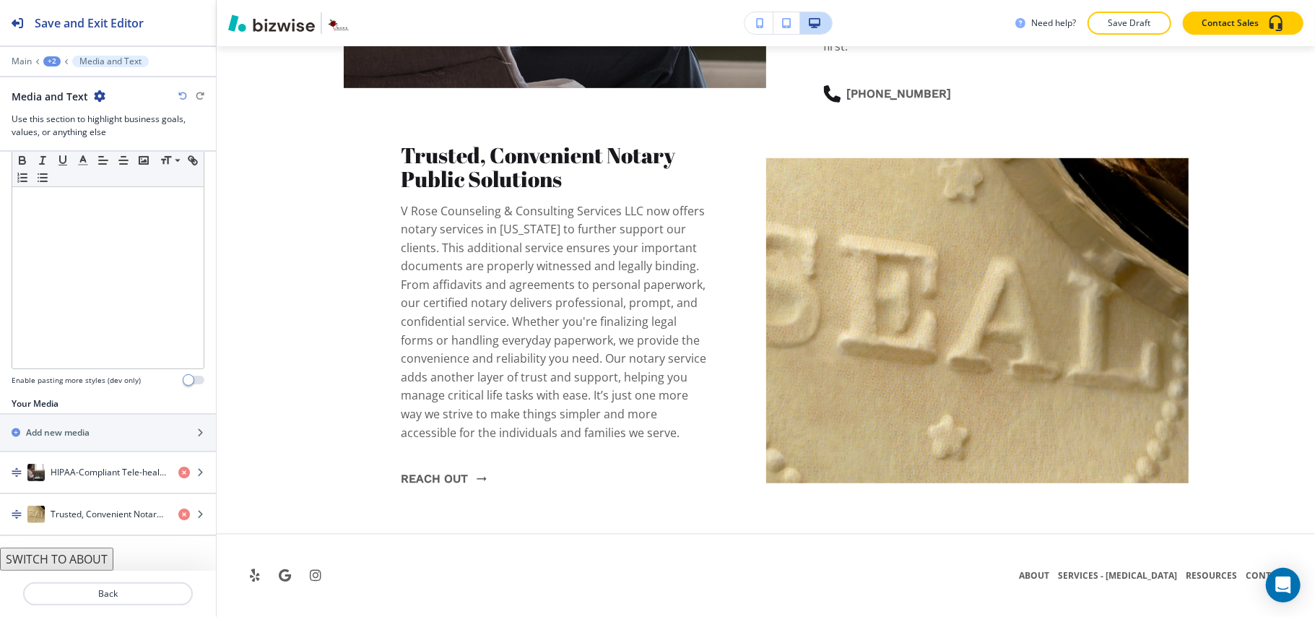
click at [45, 62] on div "+2" at bounding box center [51, 61] width 17 height 10
click at [56, 103] on button "[MEDICAL_DATA]" at bounding box center [89, 110] width 92 height 26
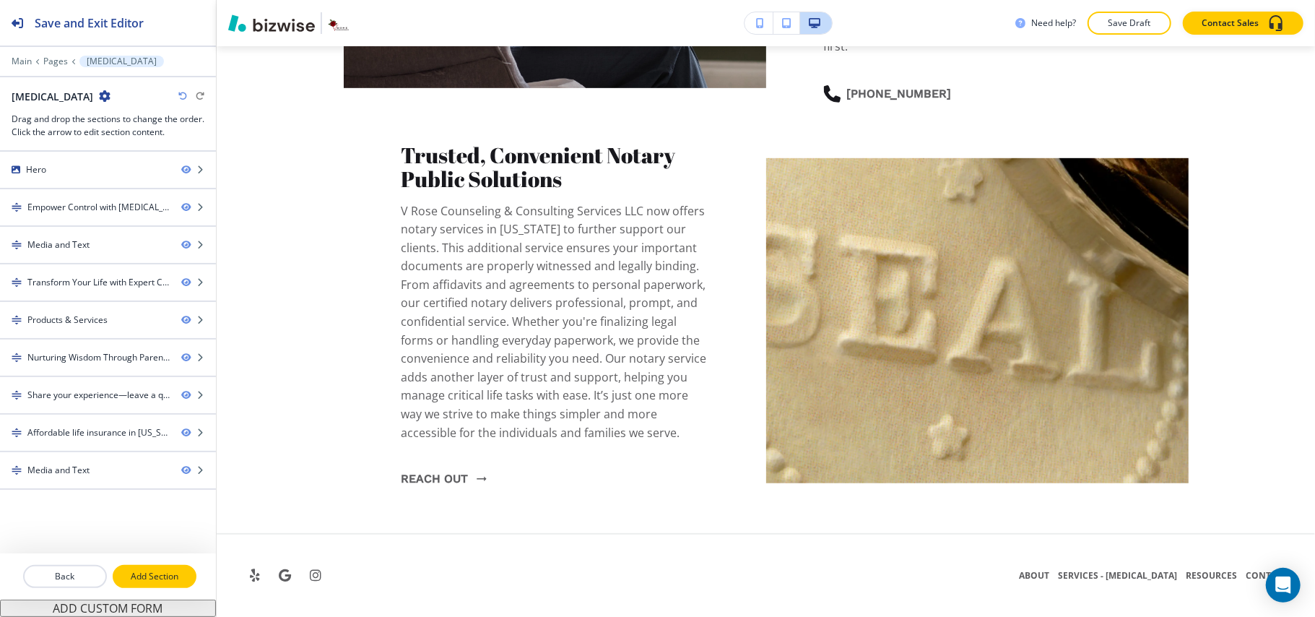
click at [157, 580] on p "Add Section" at bounding box center [154, 576] width 81 height 13
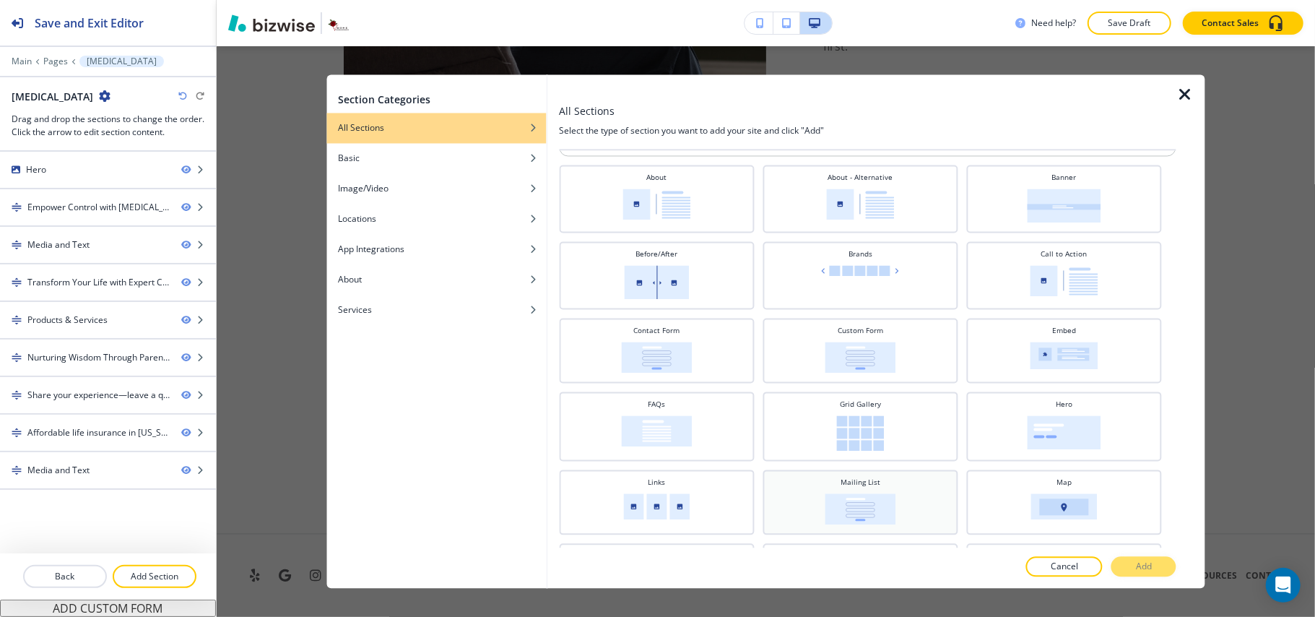
scroll to position [0, 0]
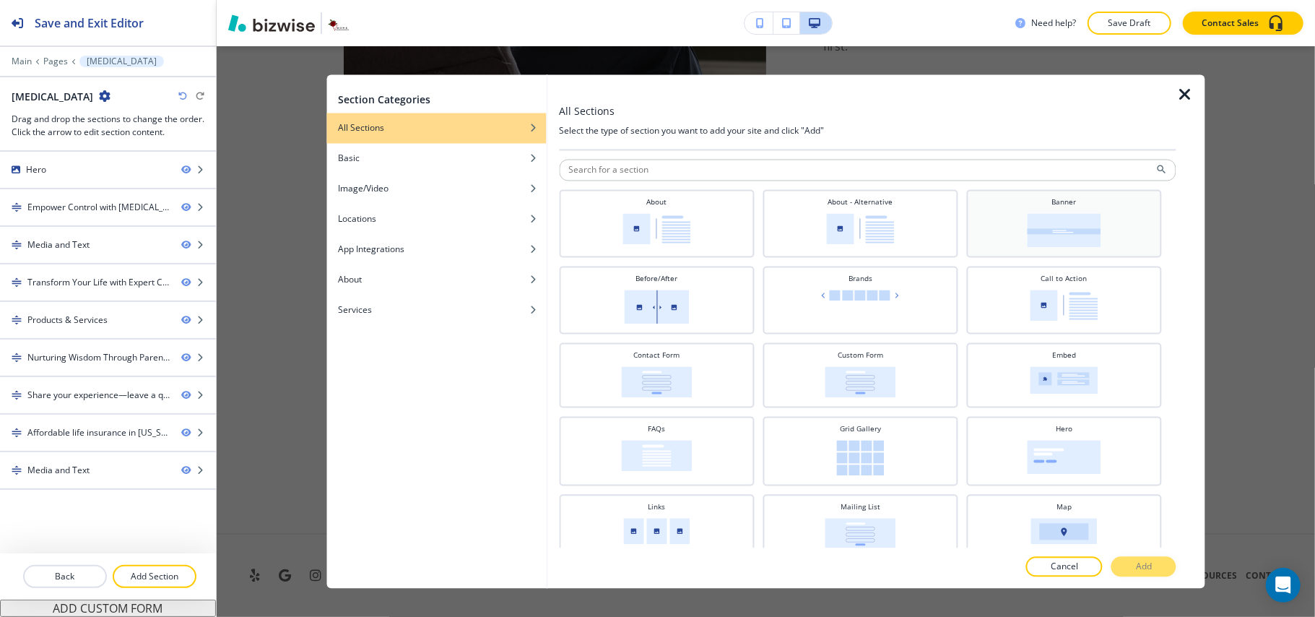
click at [1041, 220] on img at bounding box center [1064, 231] width 74 height 34
click at [1159, 567] on button "Add" at bounding box center [1143, 567] width 65 height 20
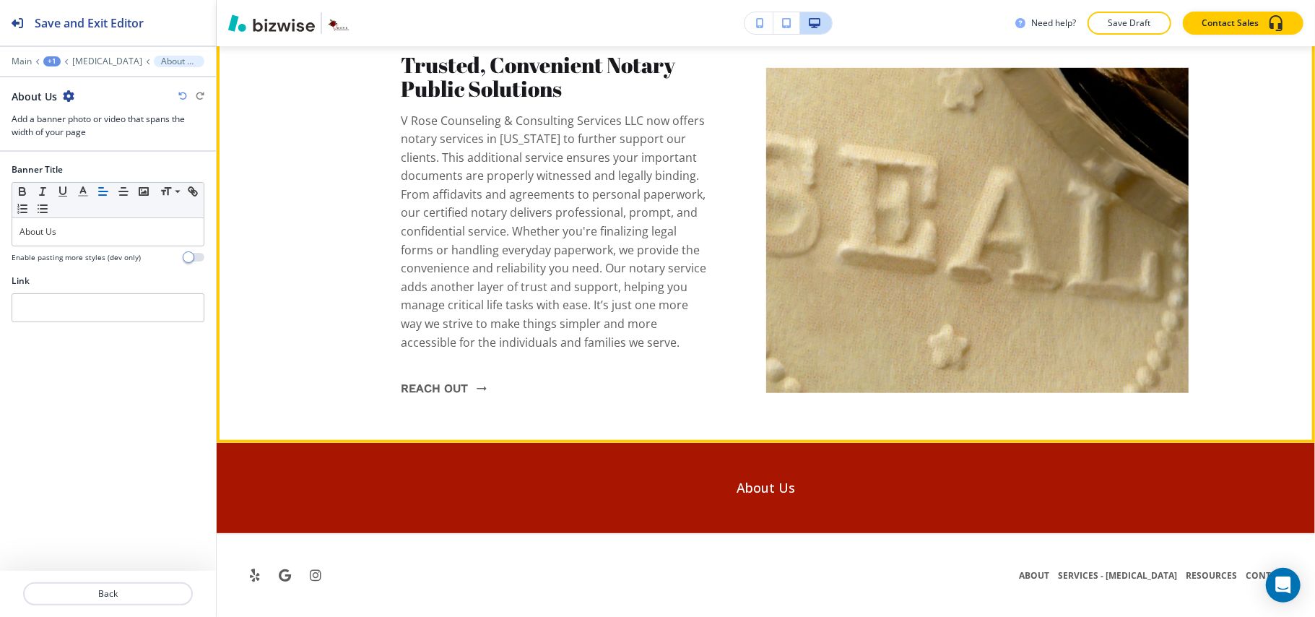
scroll to position [4720, 0]
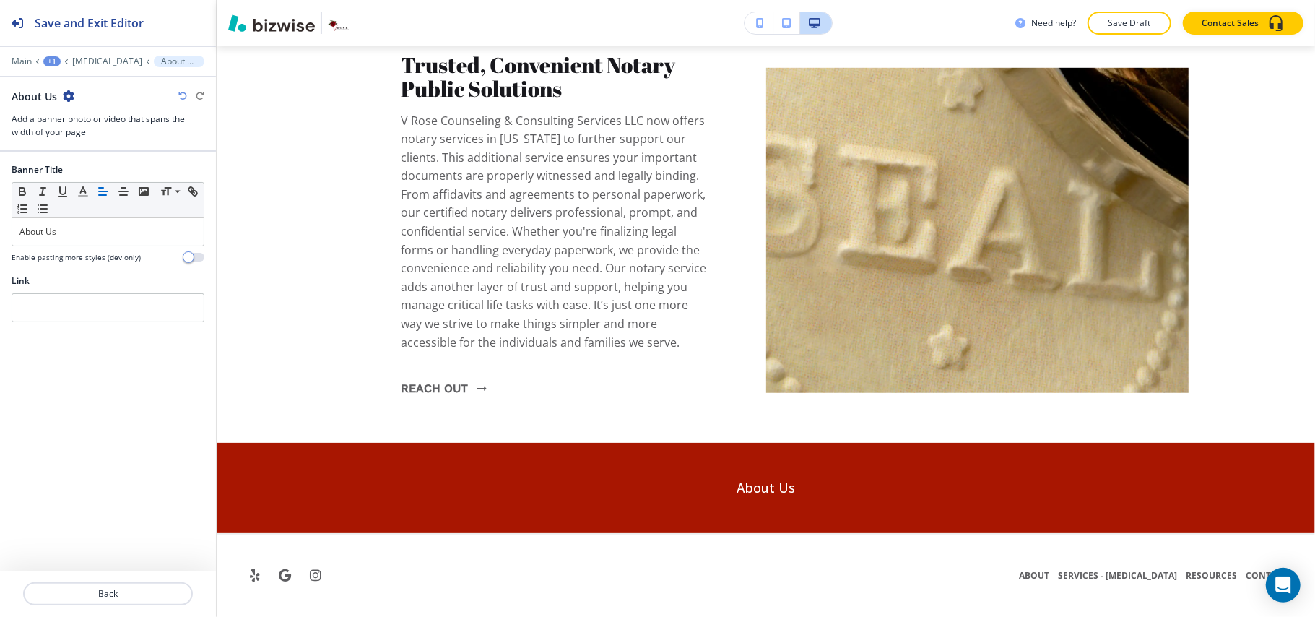
click at [64, 96] on icon "button" at bounding box center [69, 96] width 12 height 12
click at [93, 172] on p "Delete Section" at bounding box center [108, 172] width 74 height 13
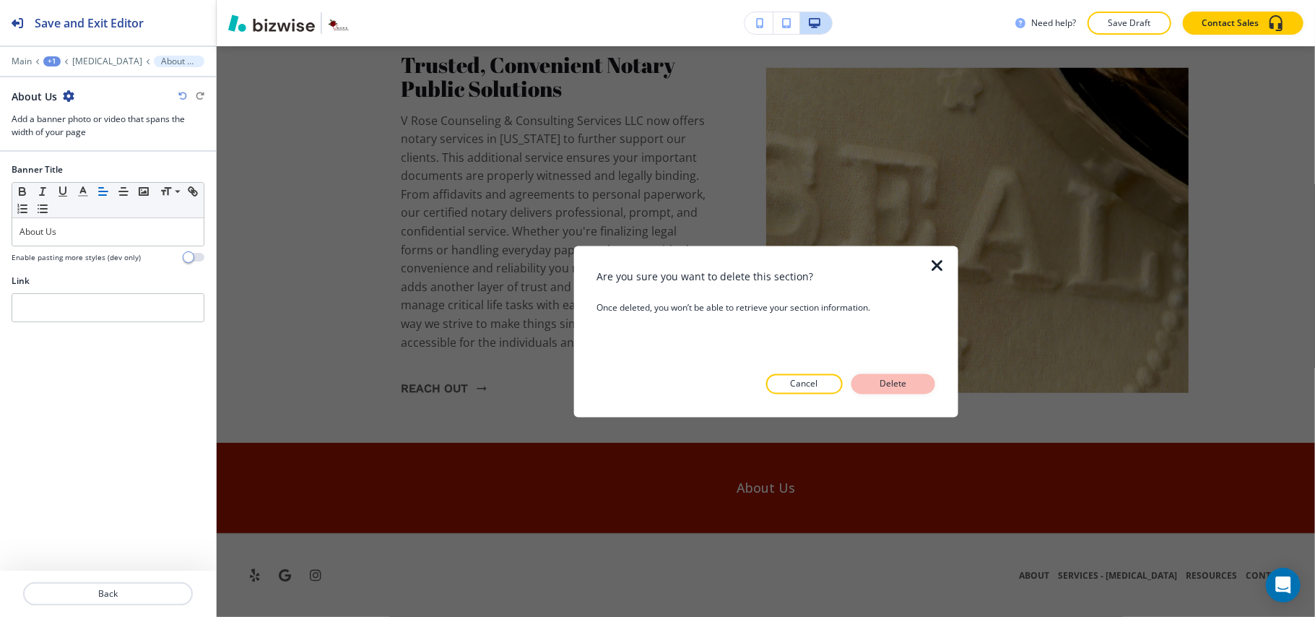
click at [911, 384] on button "Delete" at bounding box center [893, 384] width 84 height 20
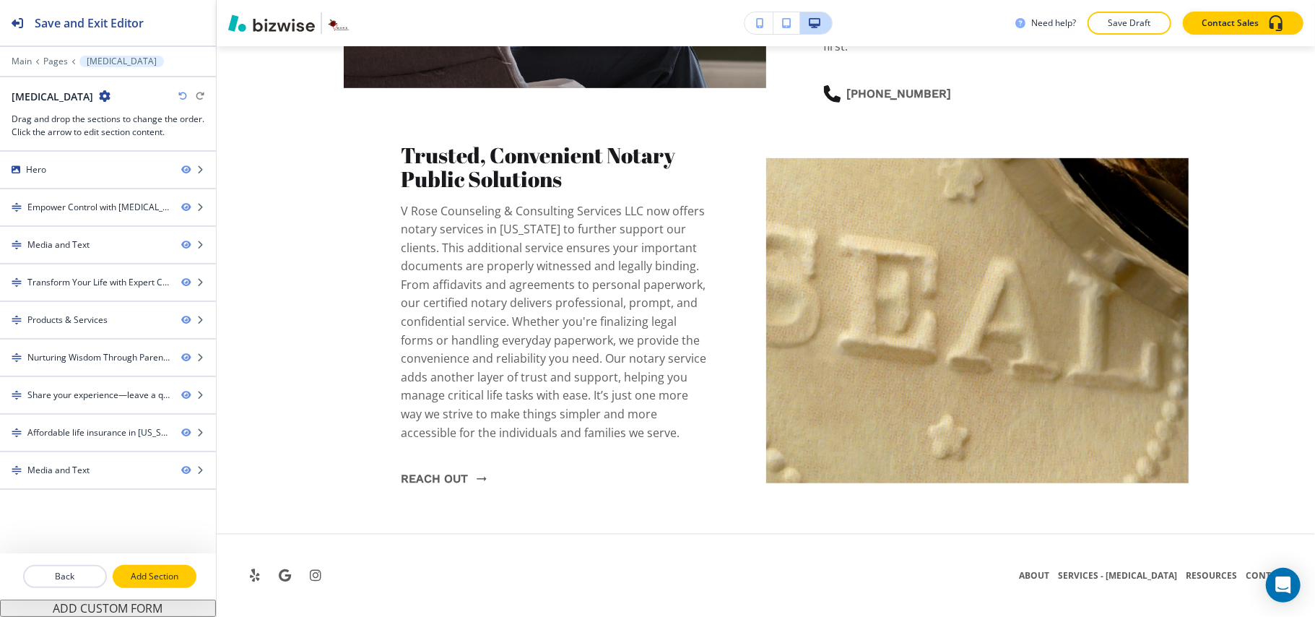
click at [159, 572] on p "Add Section" at bounding box center [154, 576] width 81 height 13
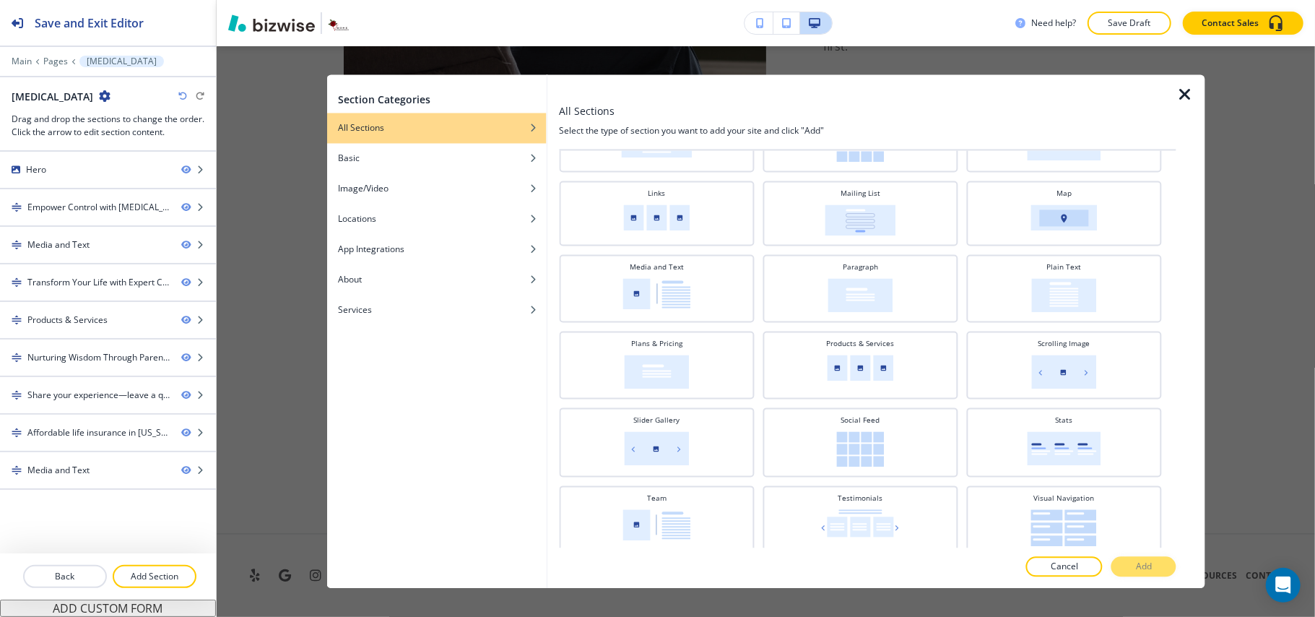
scroll to position [0, 0]
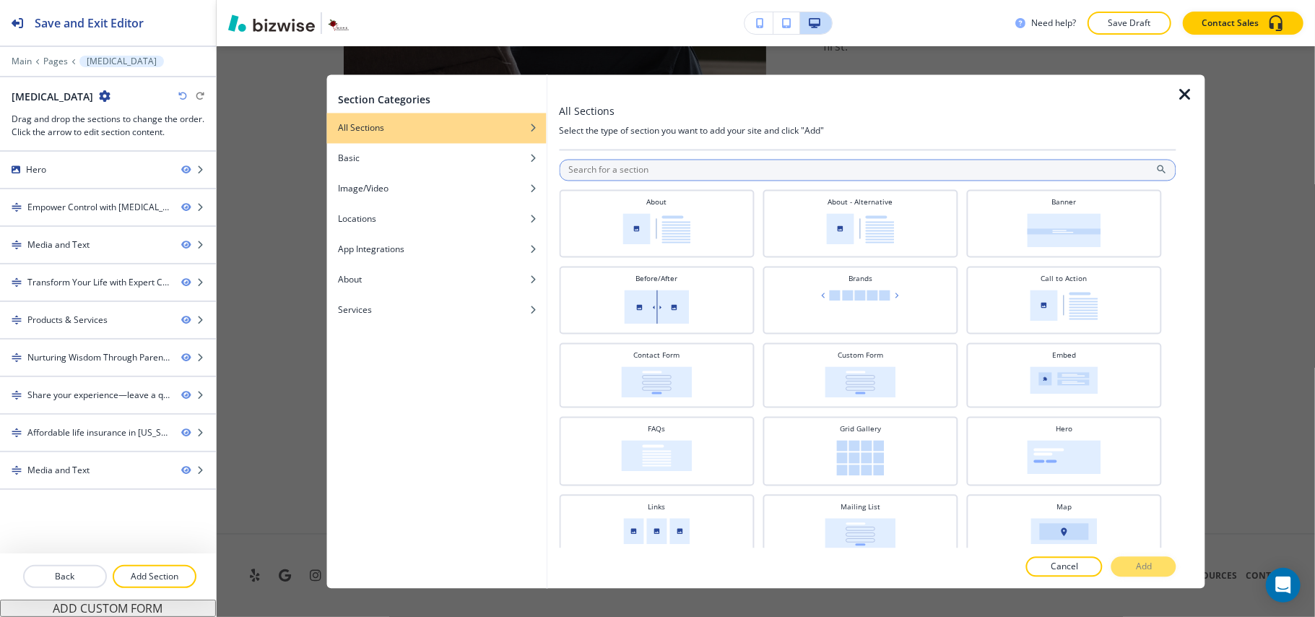
click at [660, 174] on input "text" at bounding box center [867, 171] width 617 height 22
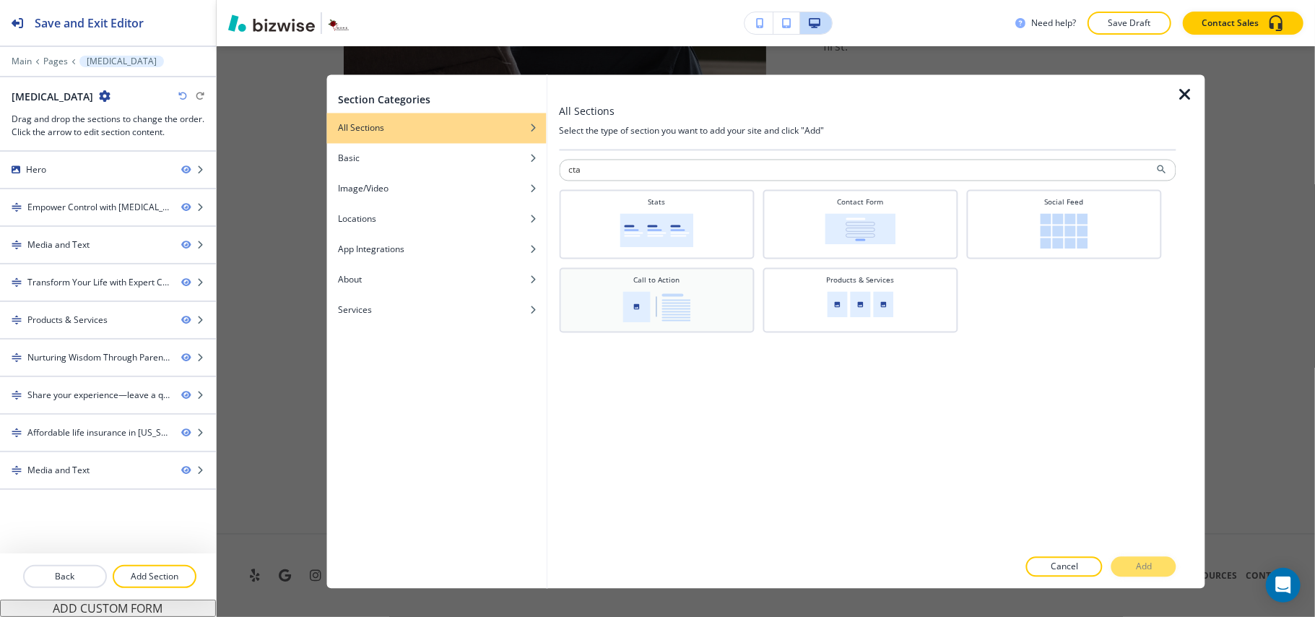
type input "cta"
click at [644, 305] on img at bounding box center [656, 307] width 68 height 31
click at [1147, 565] on p "Add" at bounding box center [1144, 566] width 16 height 13
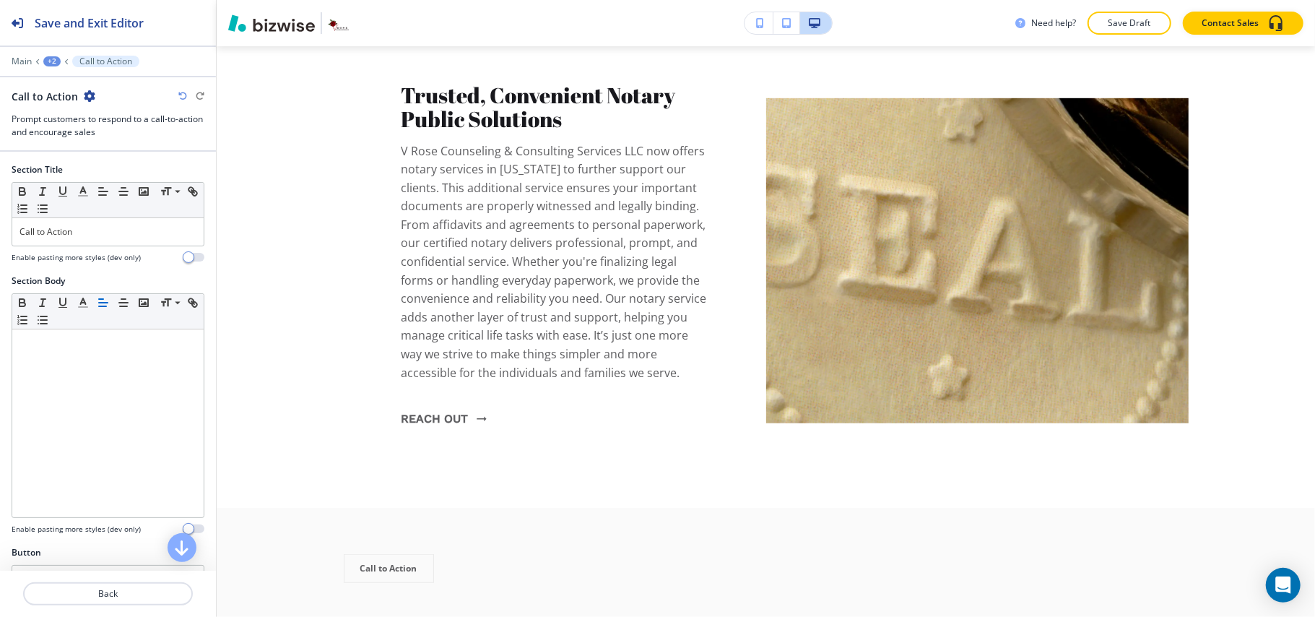
scroll to position [4821, 0]
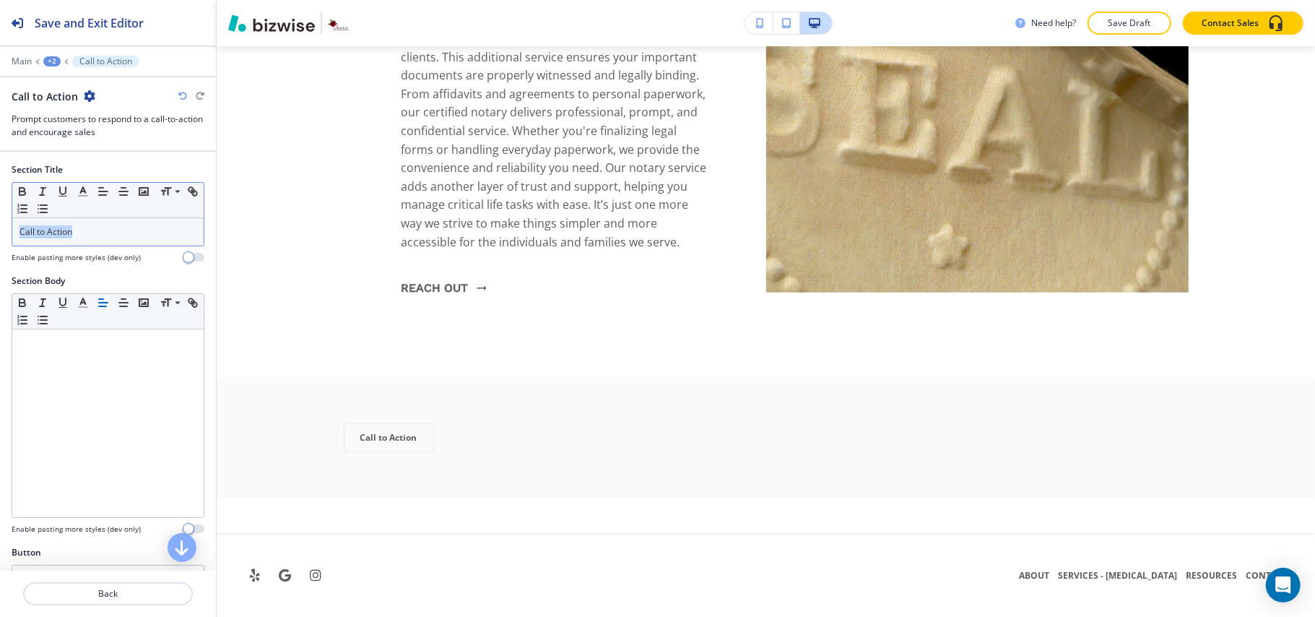
drag, startPoint x: 0, startPoint y: 229, endPoint x: 25, endPoint y: 227, distance: 24.6
click at [3, 227] on div "Section Title Small Normal Large Huge Call to Action Enable pasting more styles…" at bounding box center [108, 218] width 216 height 111
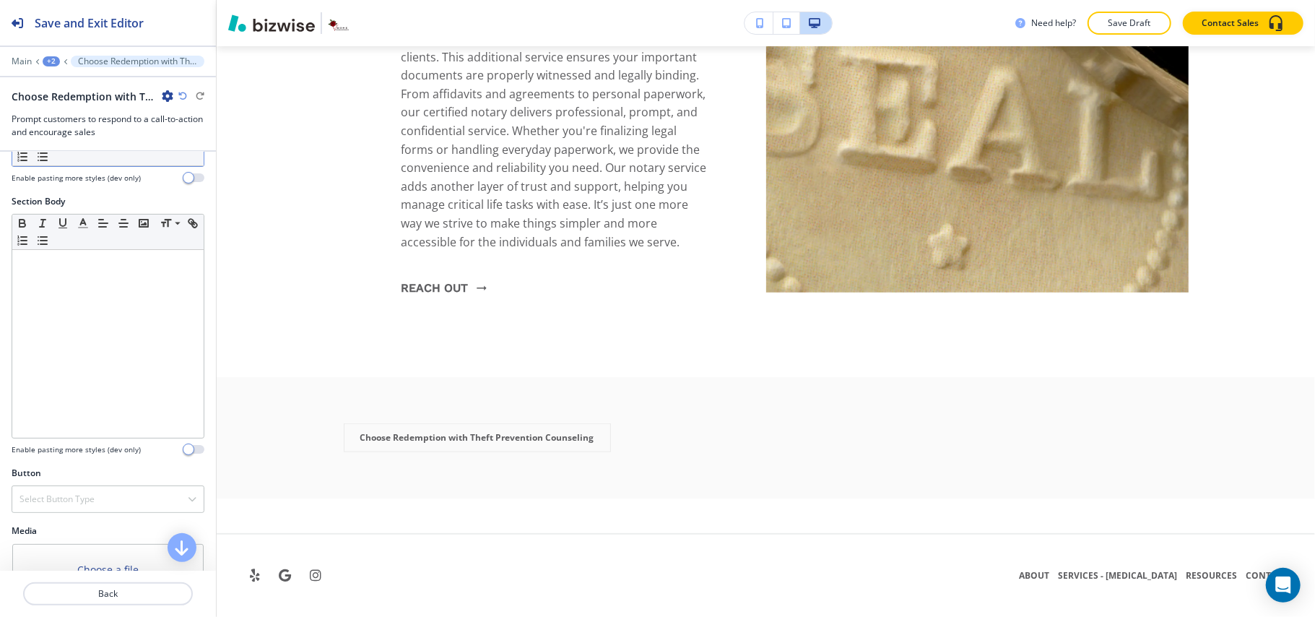
scroll to position [0, 0]
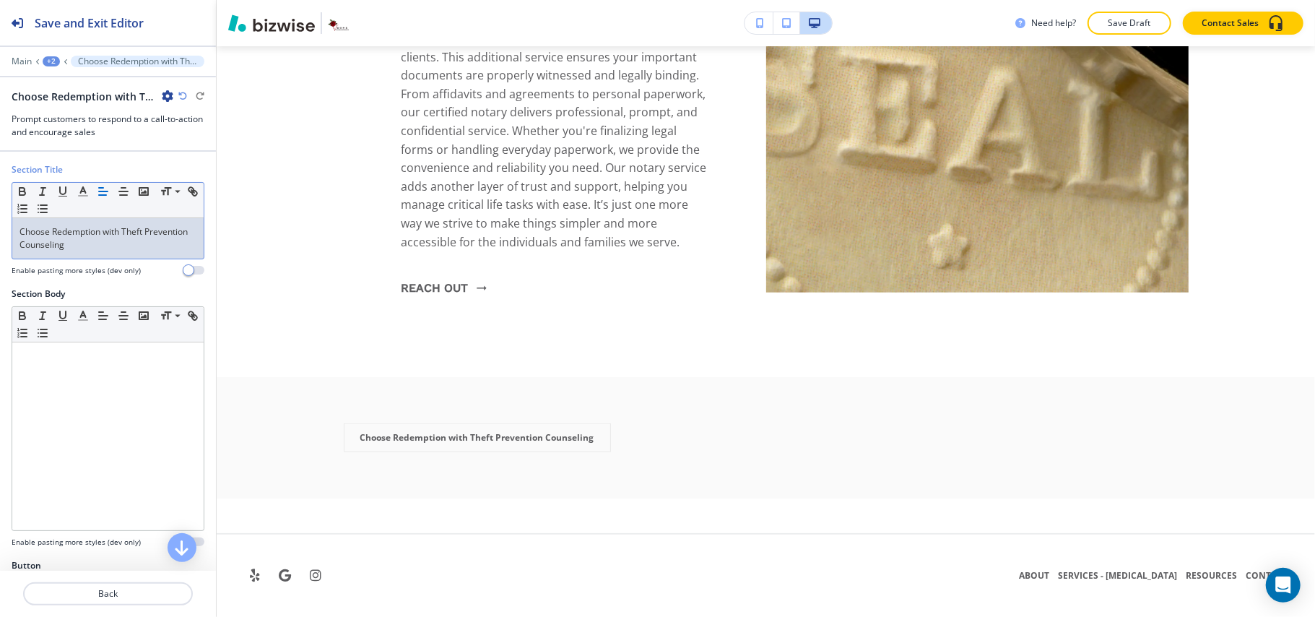
click at [131, 248] on p "Choose Redemption with Theft Prevention Counseling" at bounding box center [107, 238] width 177 height 26
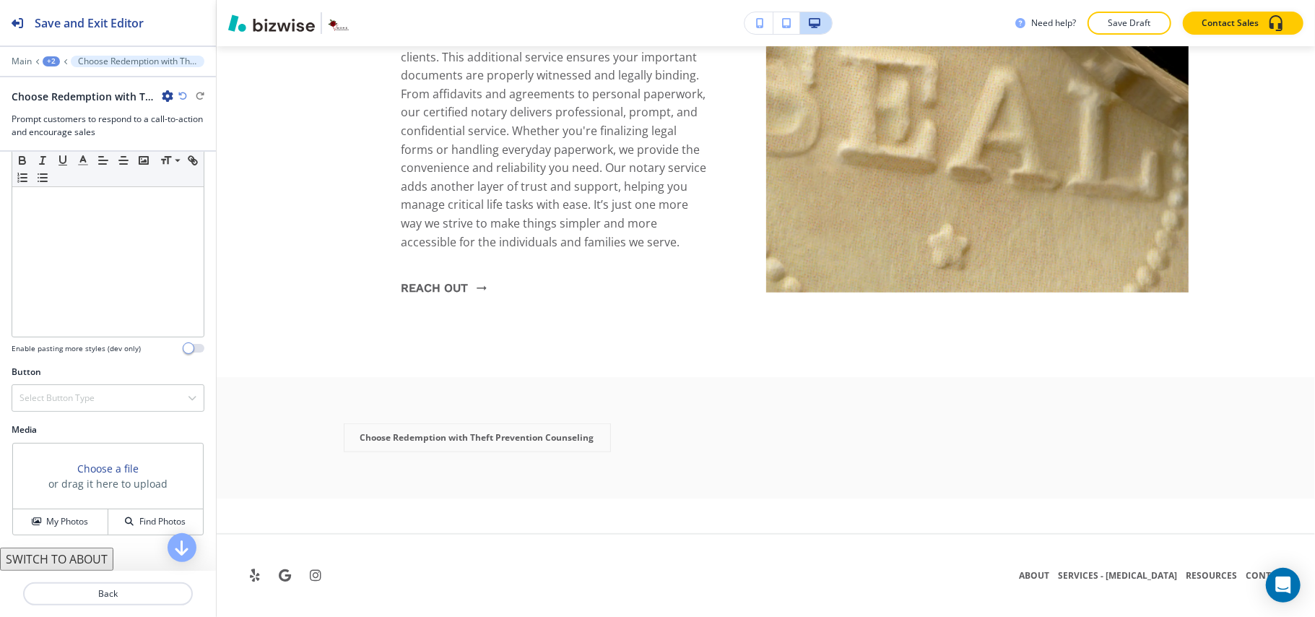
scroll to position [196, 0]
click at [67, 567] on button "SWITCH TO ABOUT" at bounding box center [56, 558] width 113 height 23
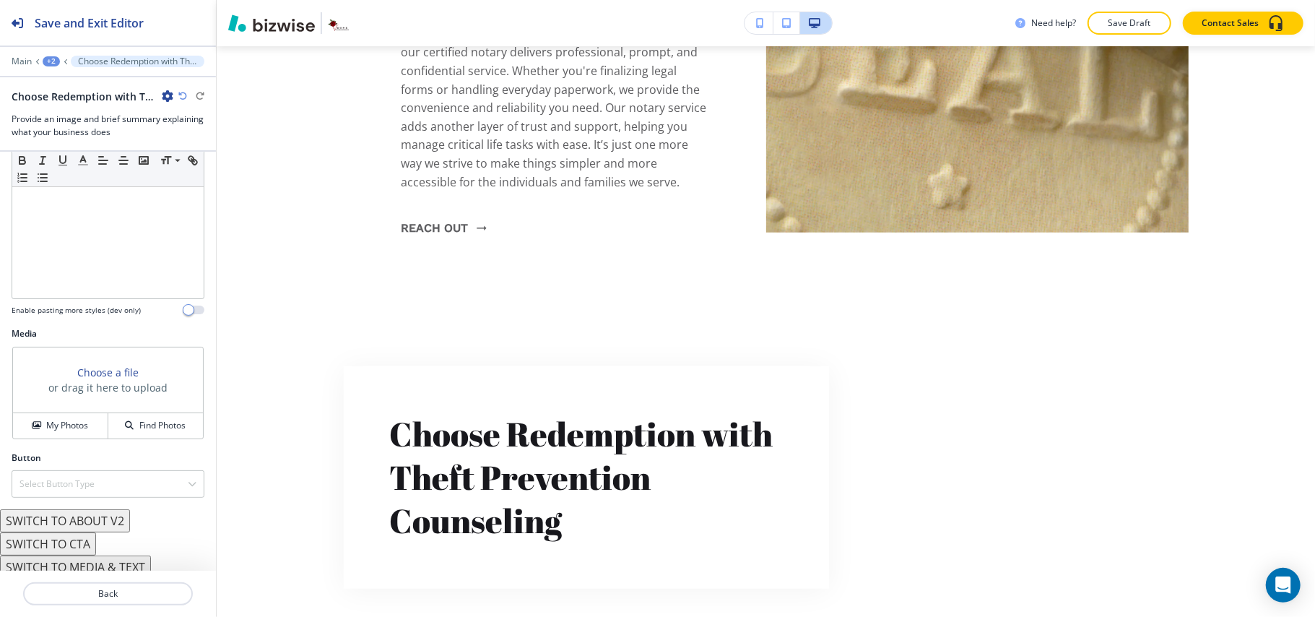
scroll to position [243, 0]
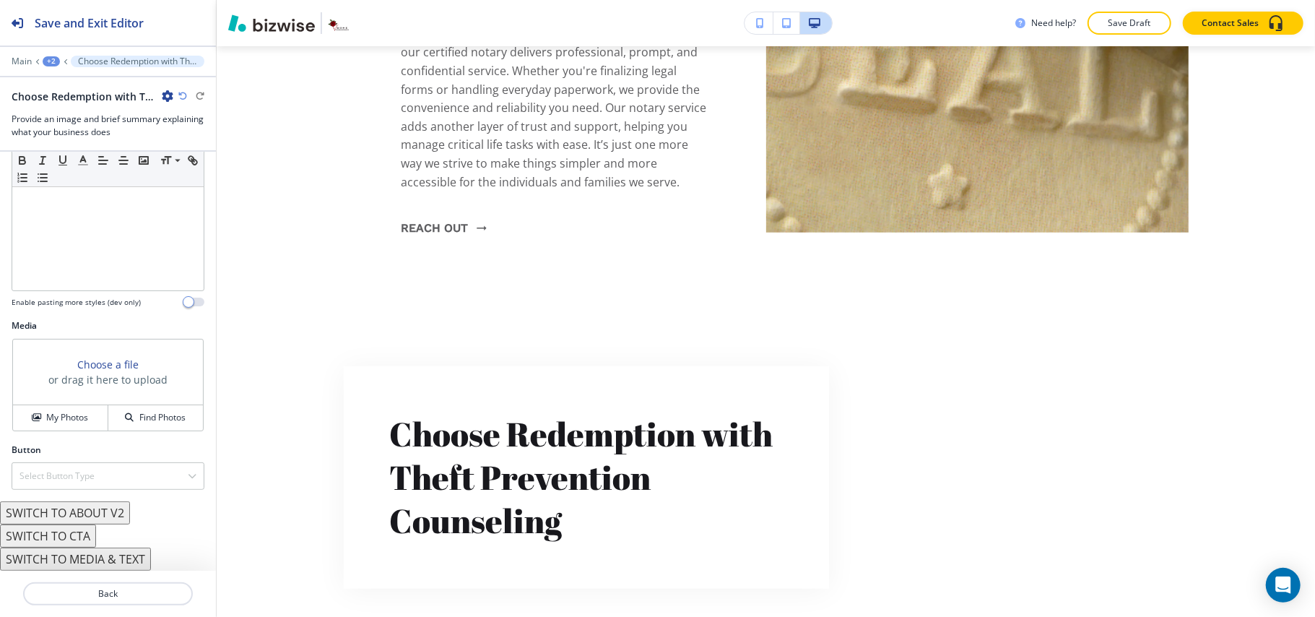
click at [90, 505] on button "SWITCH TO ABOUT V2" at bounding box center [65, 512] width 130 height 23
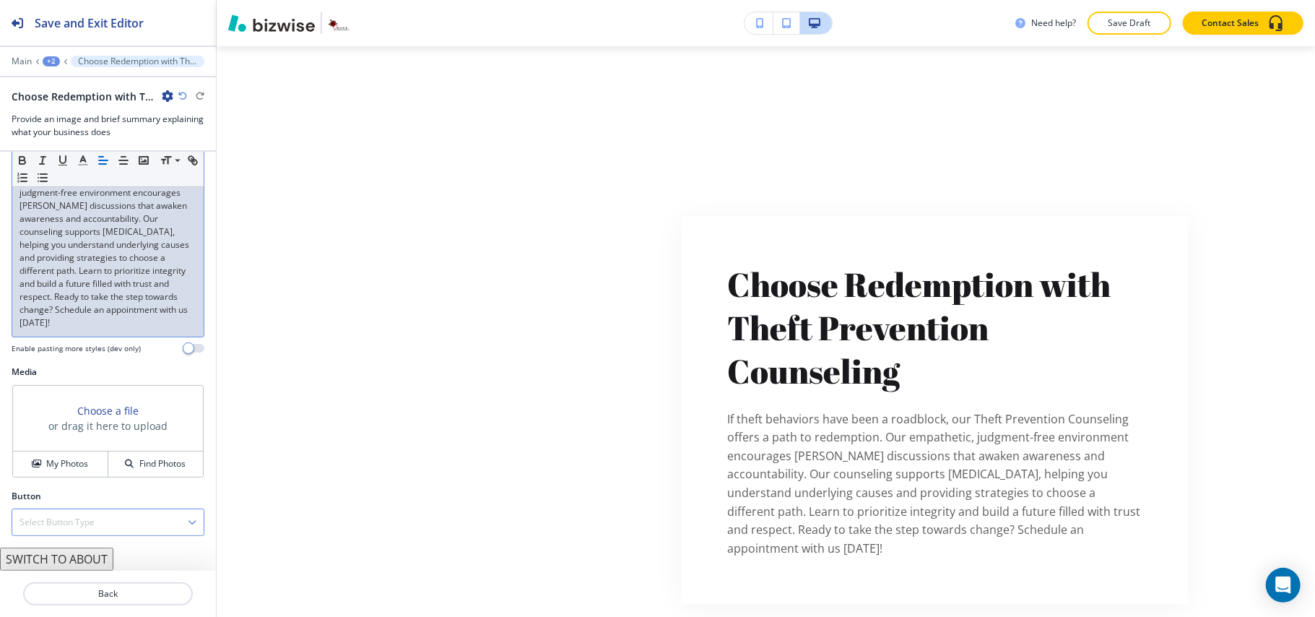
scroll to position [218, 0]
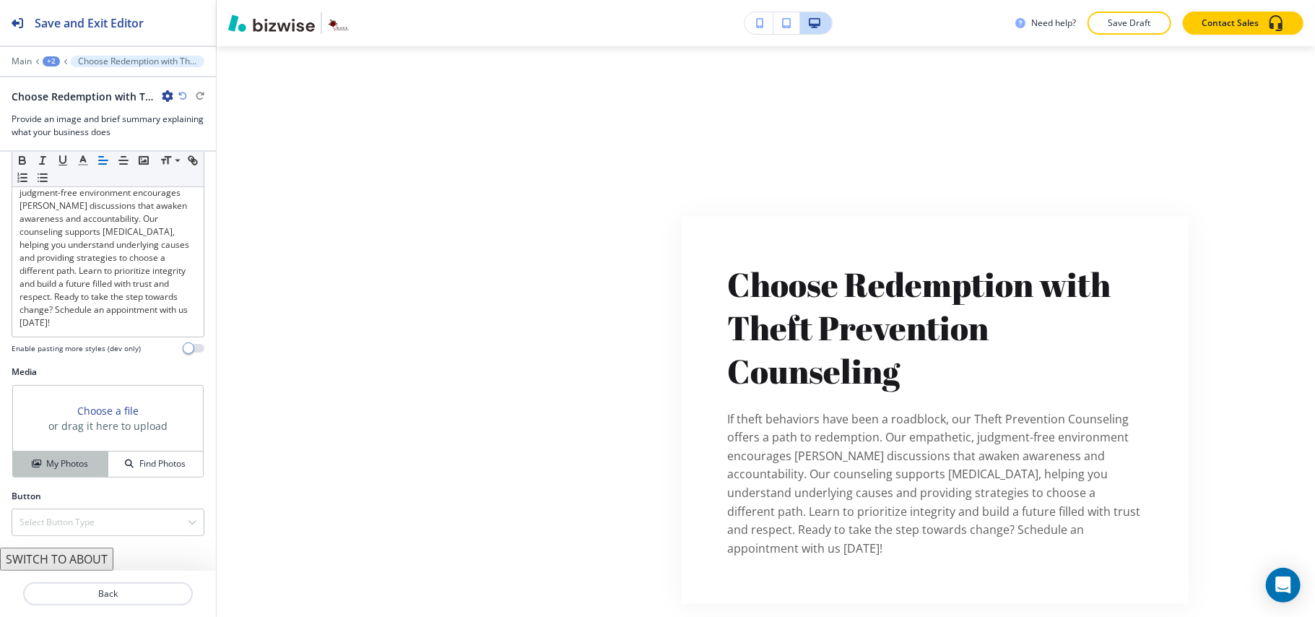
click at [64, 462] on h4 "My Photos" at bounding box center [67, 463] width 42 height 13
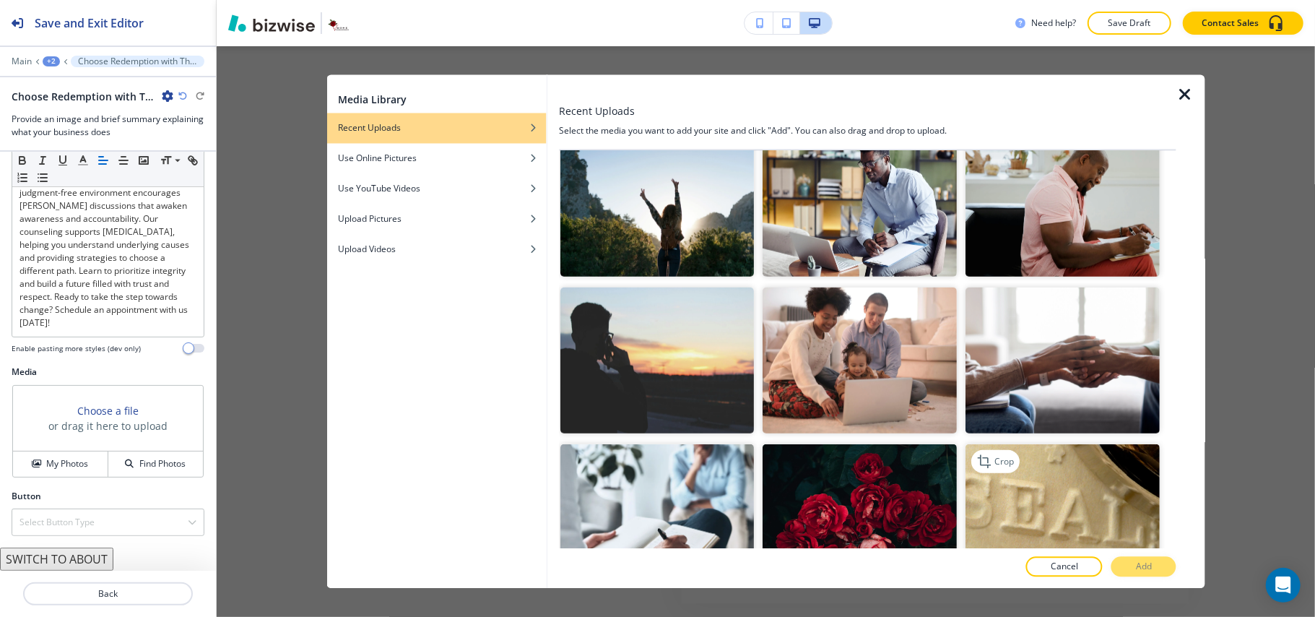
scroll to position [866, 0]
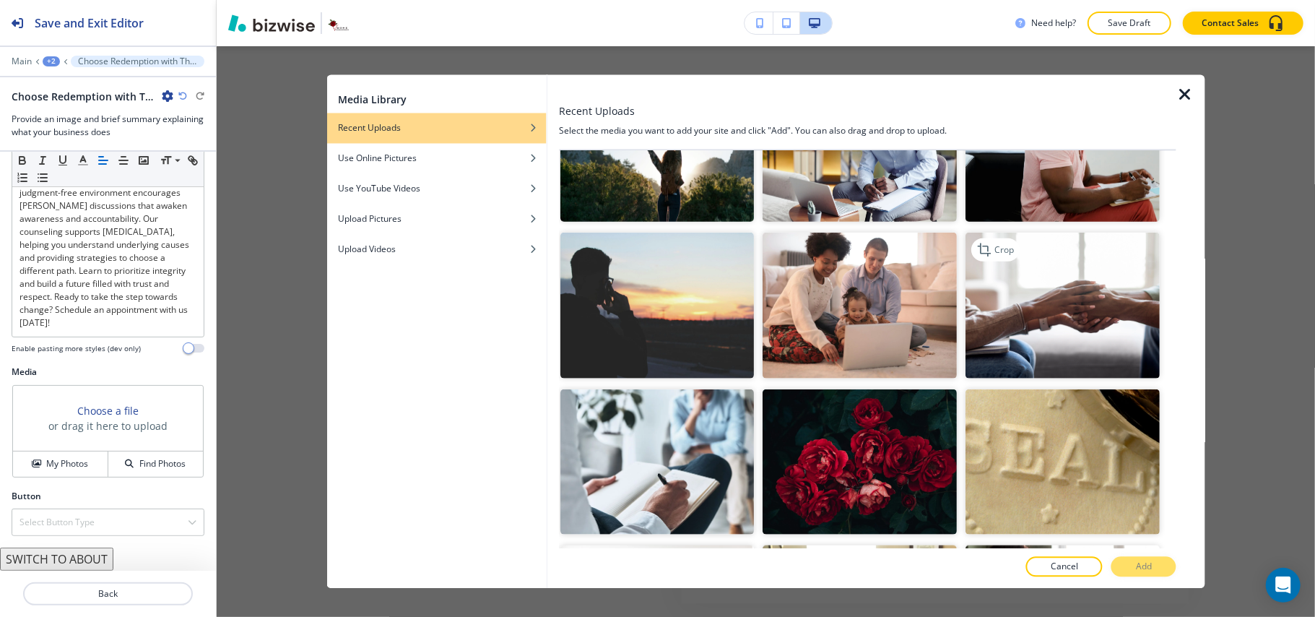
click at [1037, 293] on img "button" at bounding box center [1063, 305] width 194 height 146
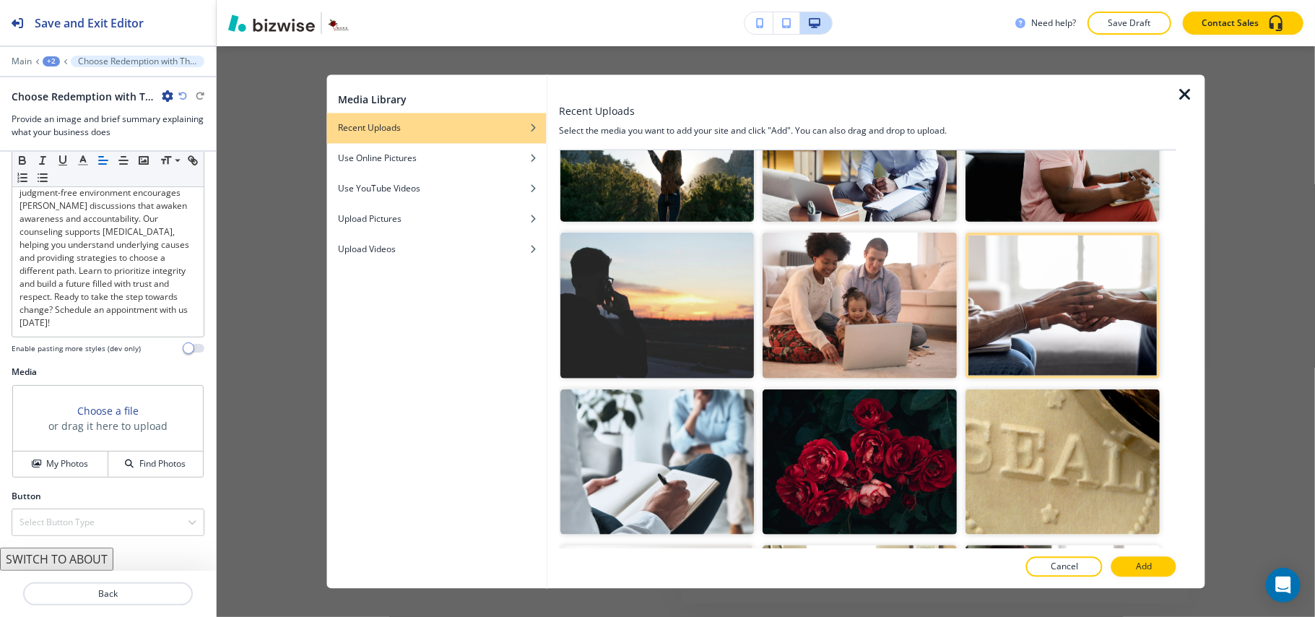
click at [1129, 555] on div at bounding box center [867, 552] width 617 height 9
click at [1141, 567] on p "Add" at bounding box center [1144, 566] width 16 height 13
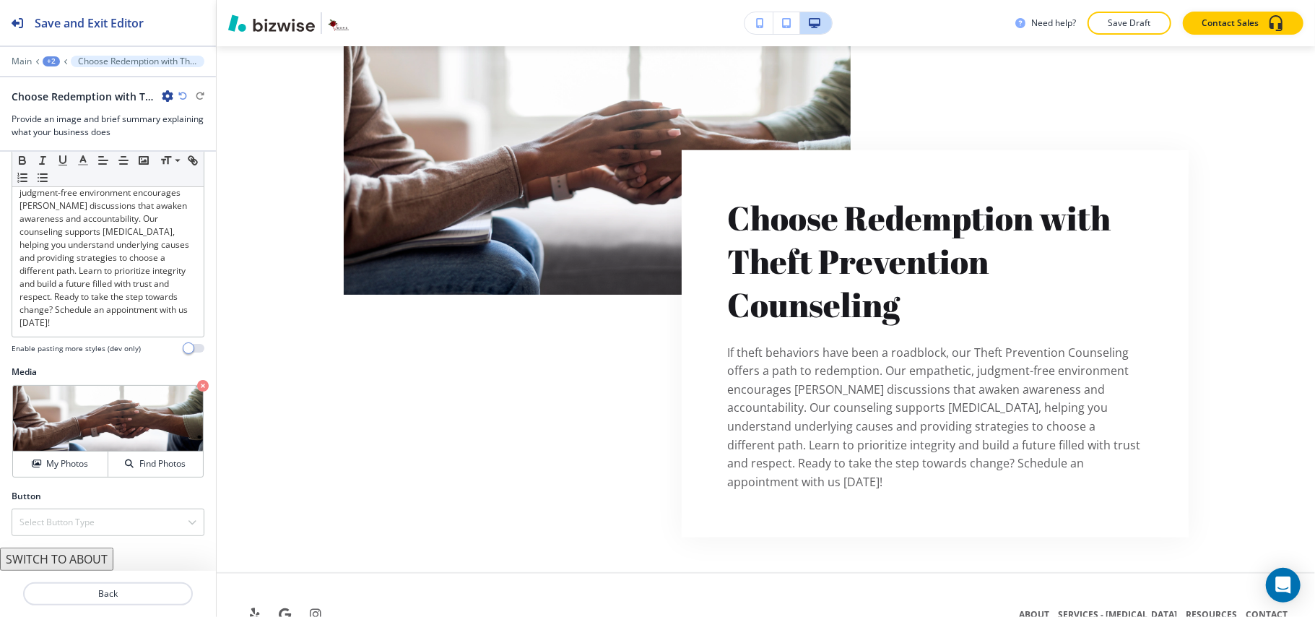
scroll to position [5213, 0]
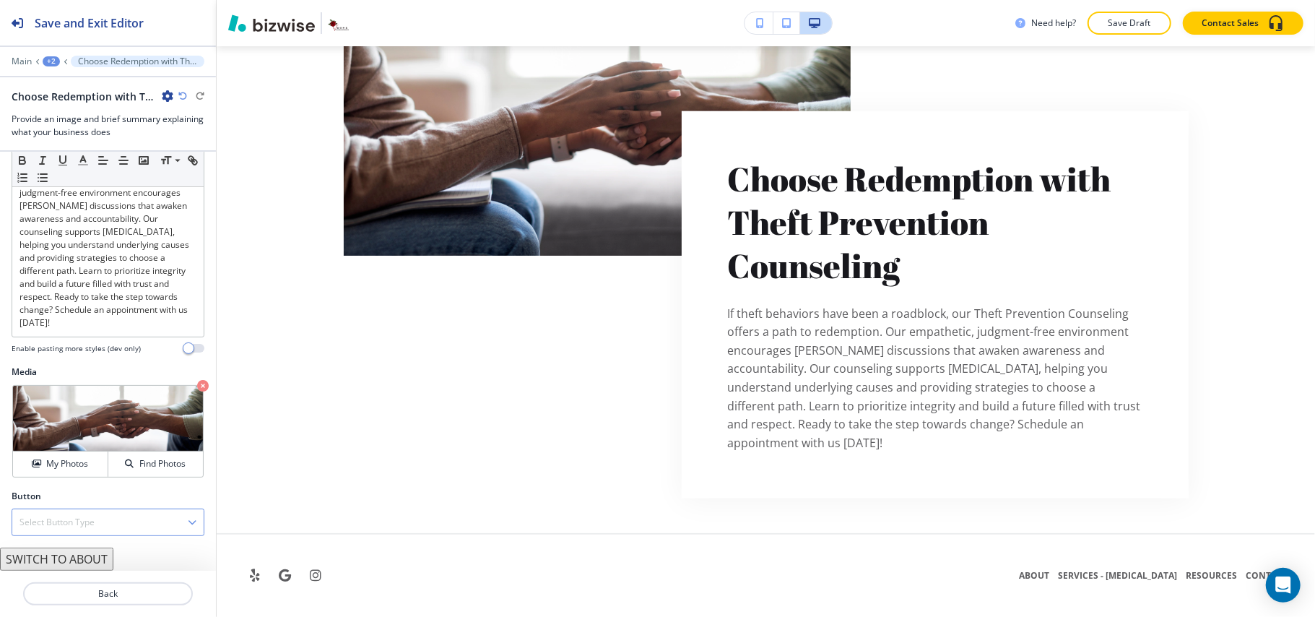
click at [61, 517] on h4 "Select Button Type" at bounding box center [56, 521] width 75 height 13
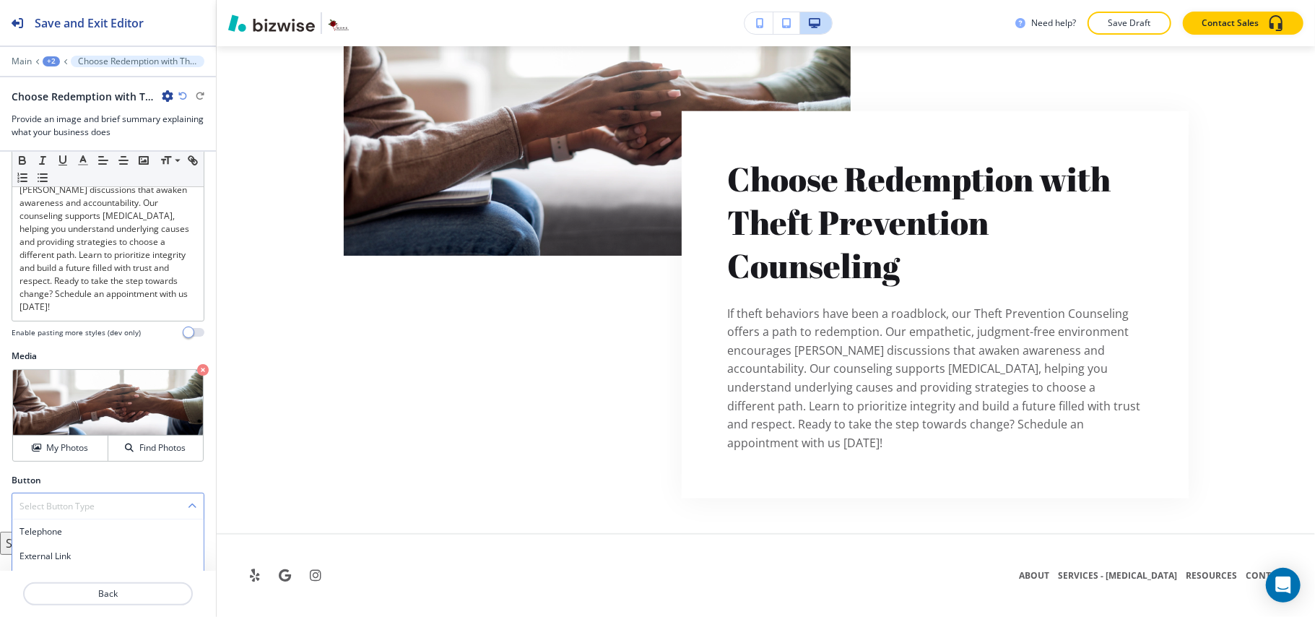
scroll to position [331, 0]
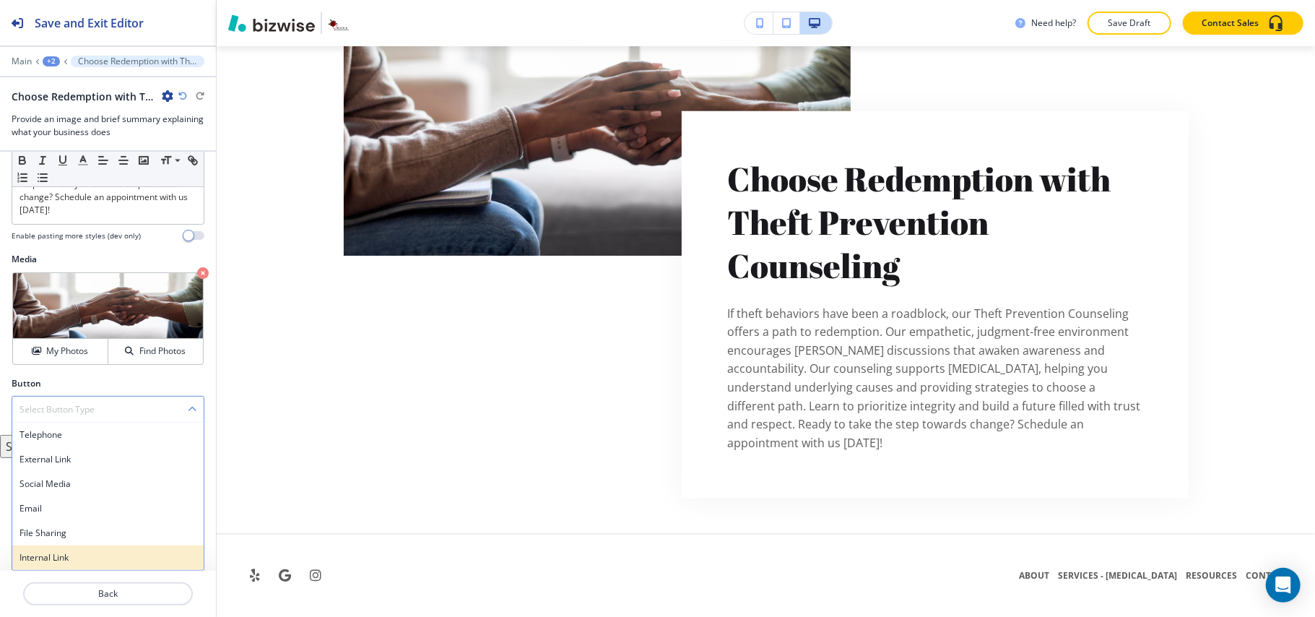
click at [64, 555] on h4 "Internal Link" at bounding box center [107, 557] width 177 height 13
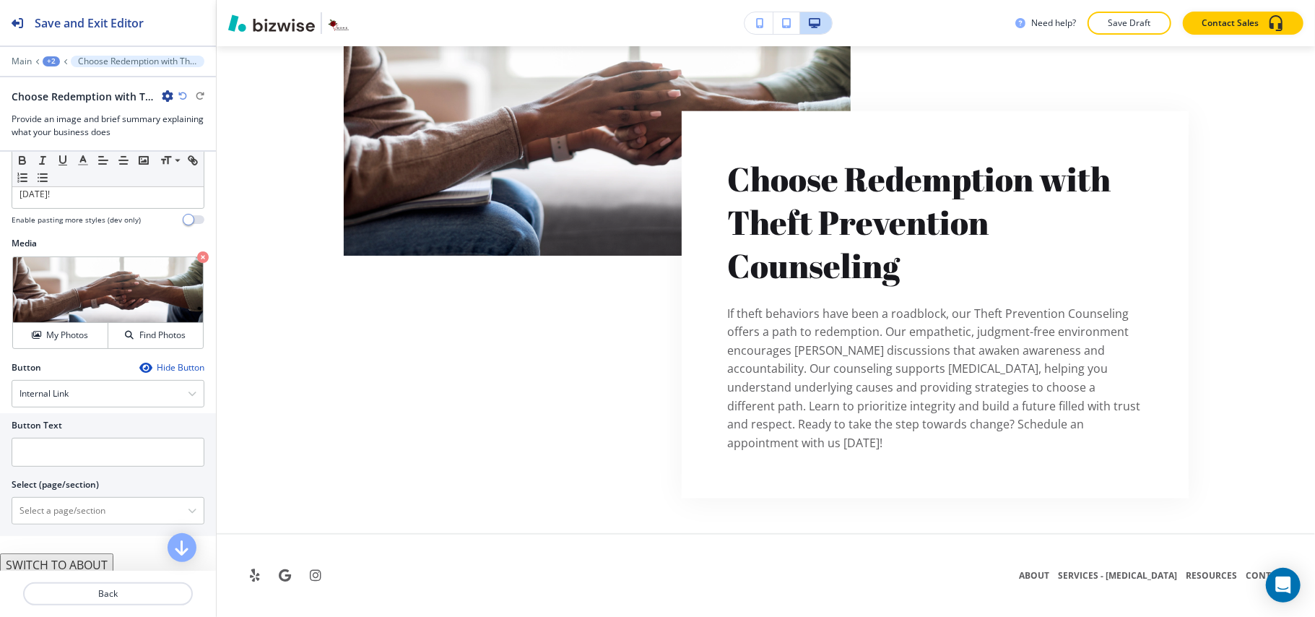
click at [87, 478] on div at bounding box center [108, 472] width 193 height 12
click at [90, 466] on input "text" at bounding box center [108, 452] width 193 height 29
paste input "Get in Touch"
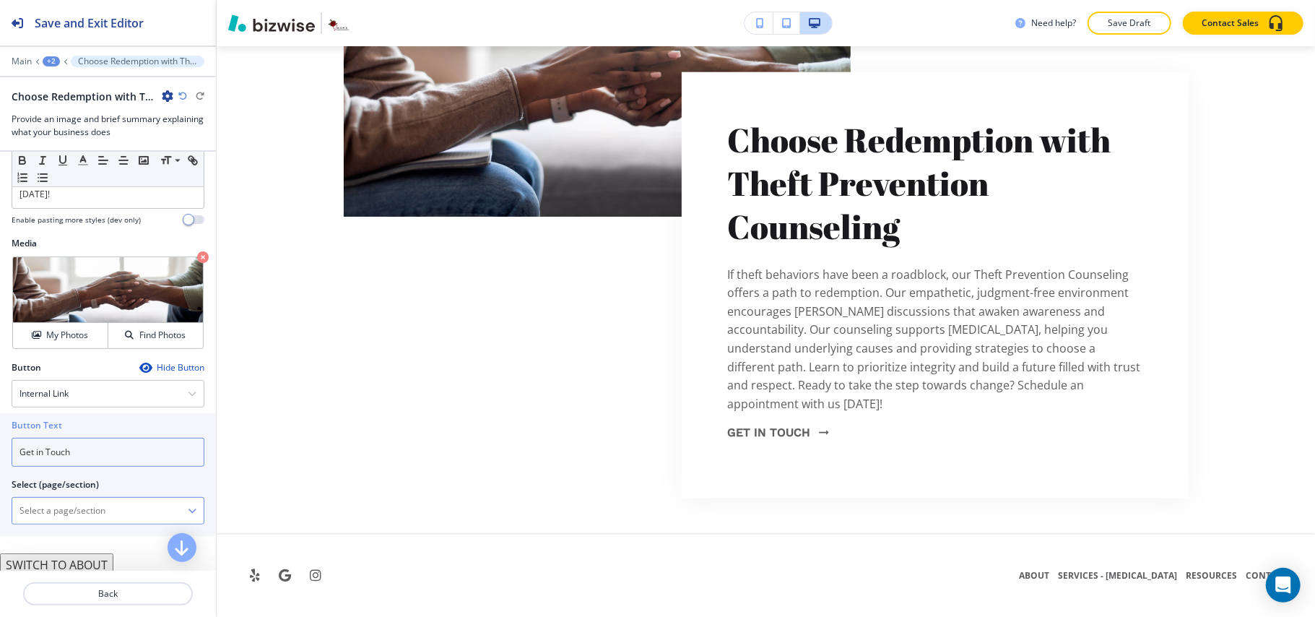
type input "Get in Touch"
click at [79, 523] on \(page\/section\) "Manual Input" at bounding box center [99, 510] width 175 height 25
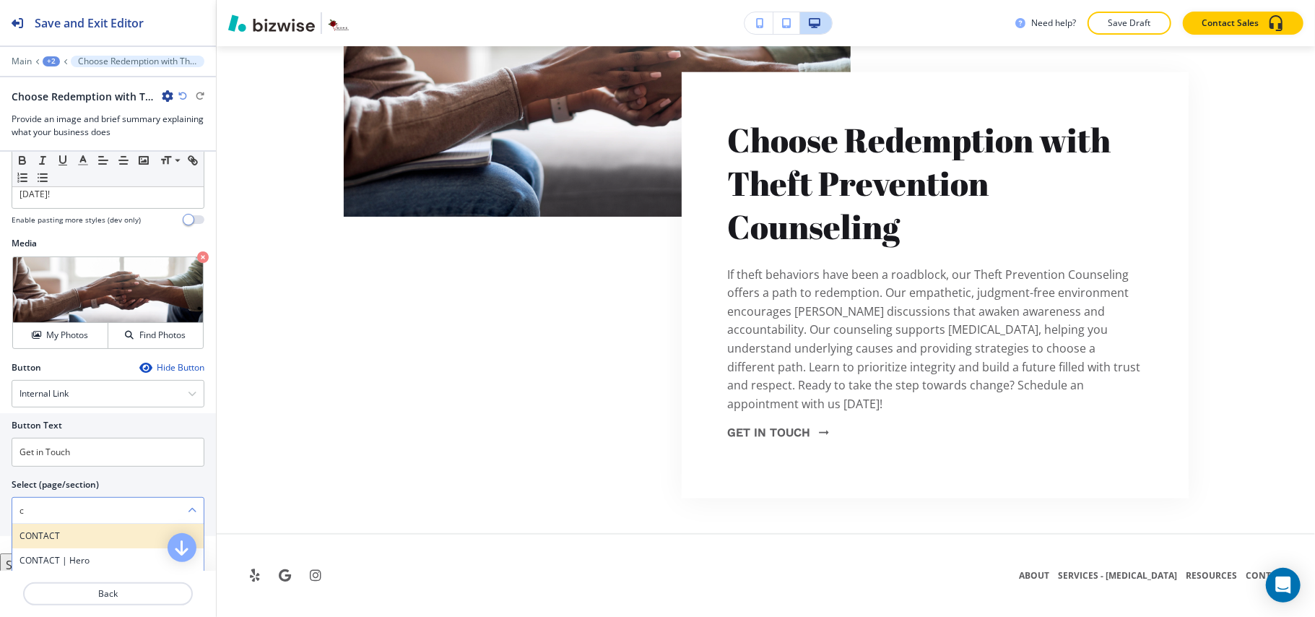
click at [58, 542] on h4 "CONTACT" at bounding box center [107, 535] width 177 height 13
type \(page\/section\) "CONTACT"
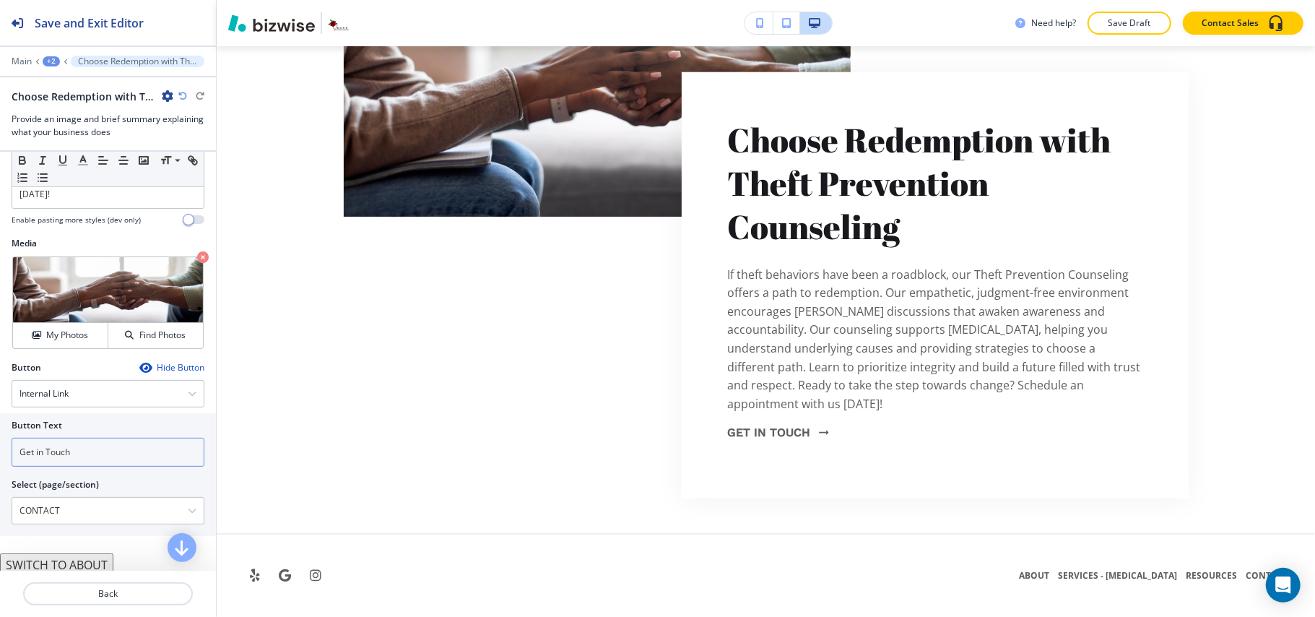
click at [94, 466] on input "Get in Touch" at bounding box center [108, 452] width 193 height 29
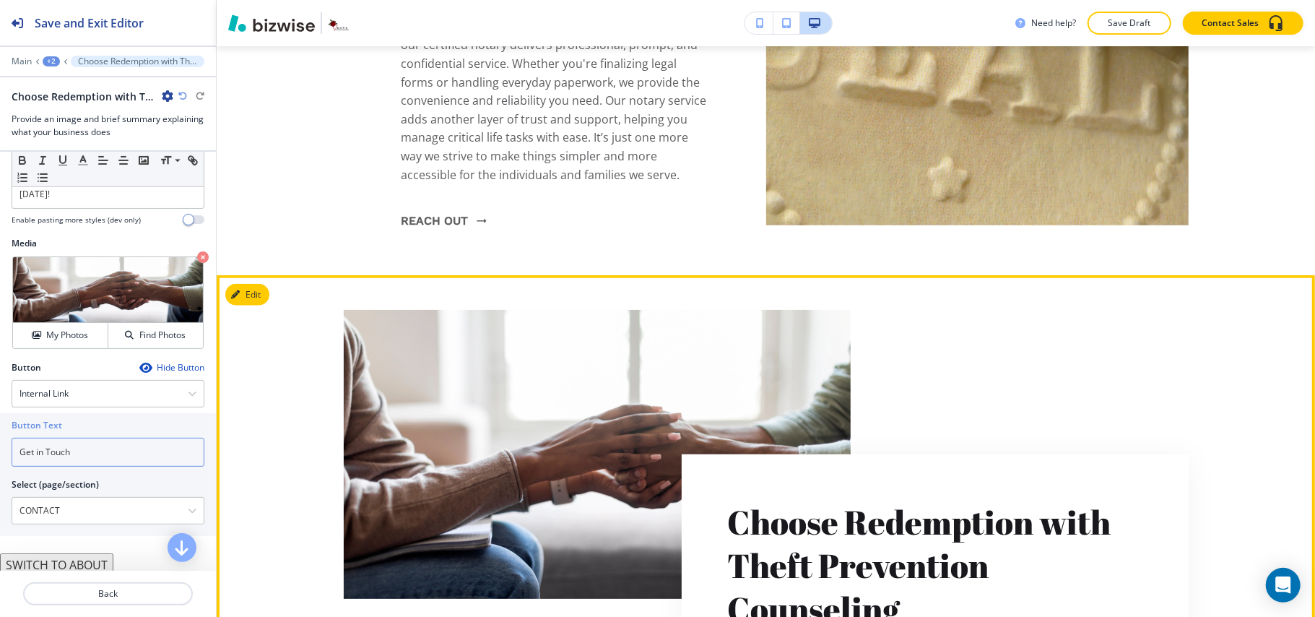
scroll to position [5117, 0]
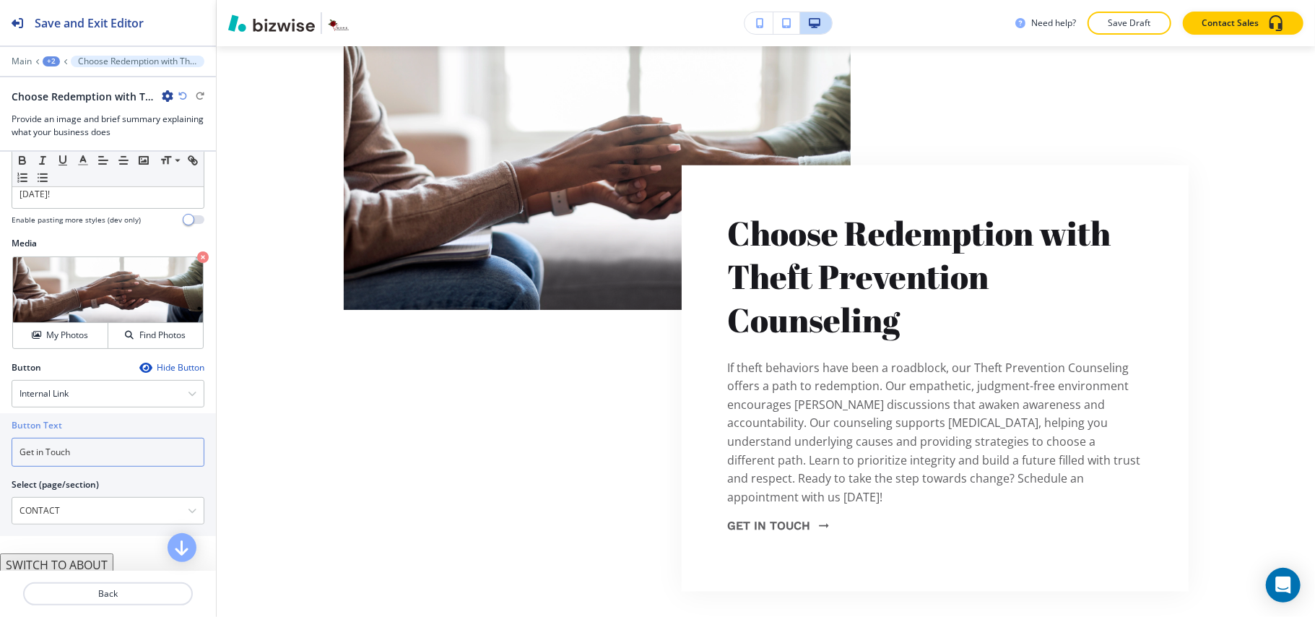
type input "Get in Touch"
click at [46, 58] on div "+2" at bounding box center [51, 61] width 17 height 10
click at [58, 107] on p "[MEDICAL_DATA]" at bounding box center [89, 110] width 74 height 13
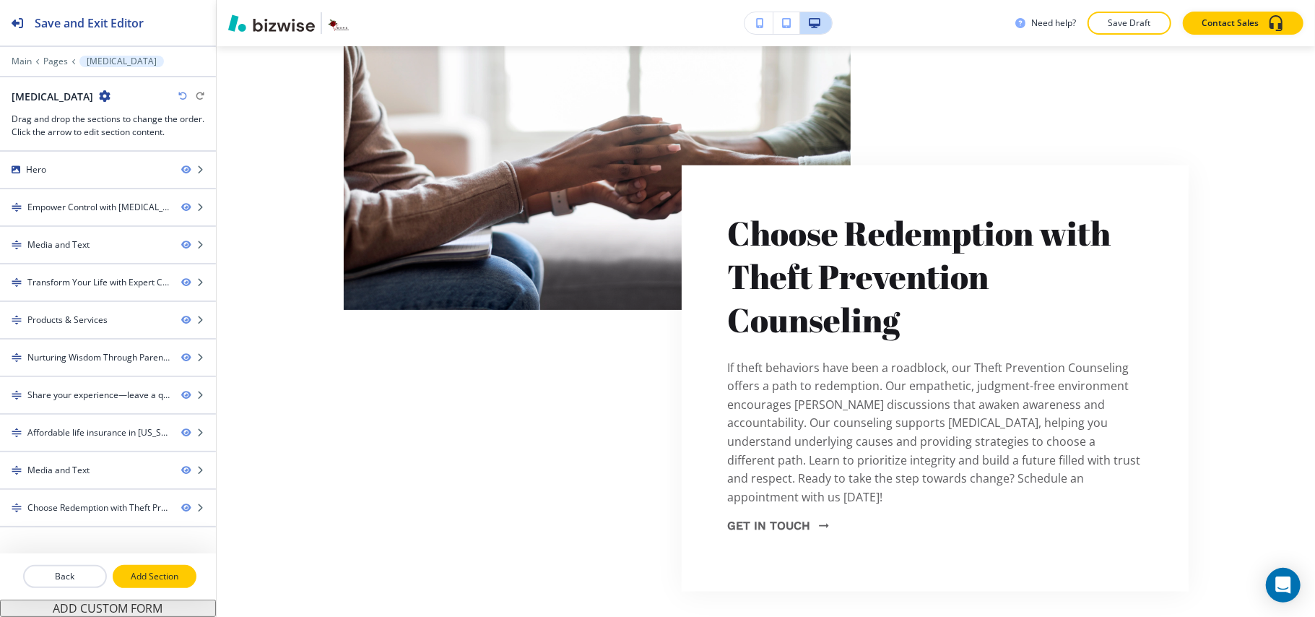
click at [137, 579] on p "Add Section" at bounding box center [154, 576] width 81 height 13
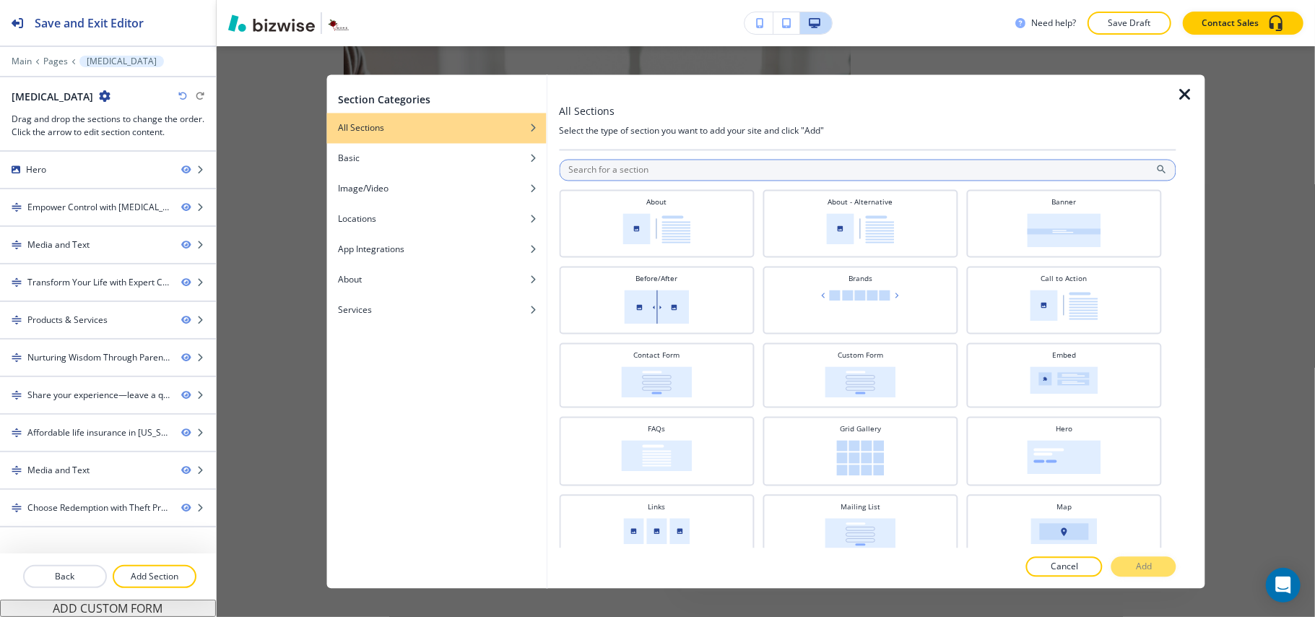
click at [619, 168] on input "text" at bounding box center [867, 171] width 617 height 22
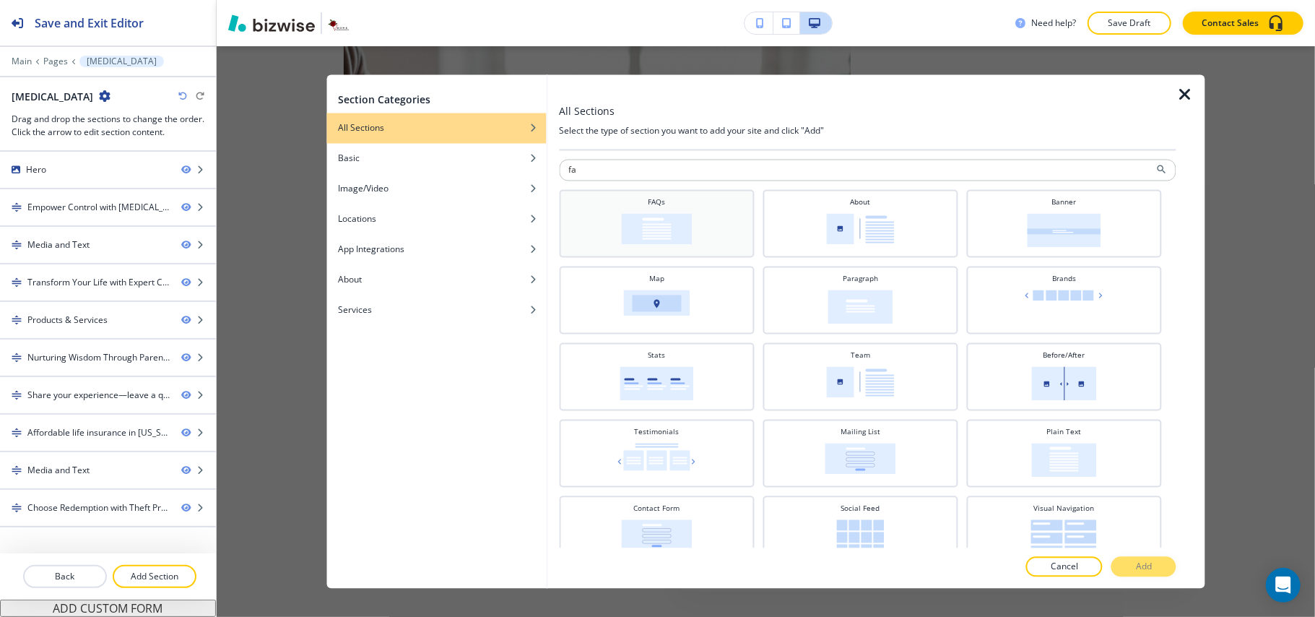
type input "fa"
click at [642, 220] on img at bounding box center [656, 229] width 71 height 31
click at [1153, 570] on button "Add" at bounding box center [1143, 567] width 65 height 20
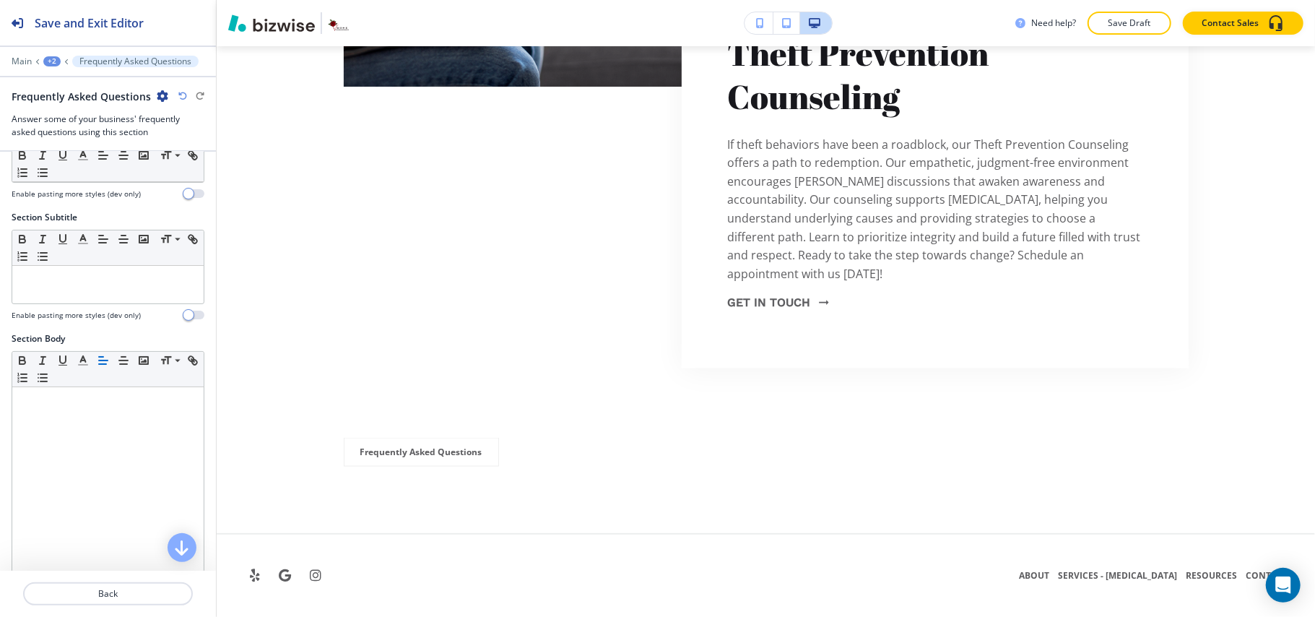
scroll to position [96, 0]
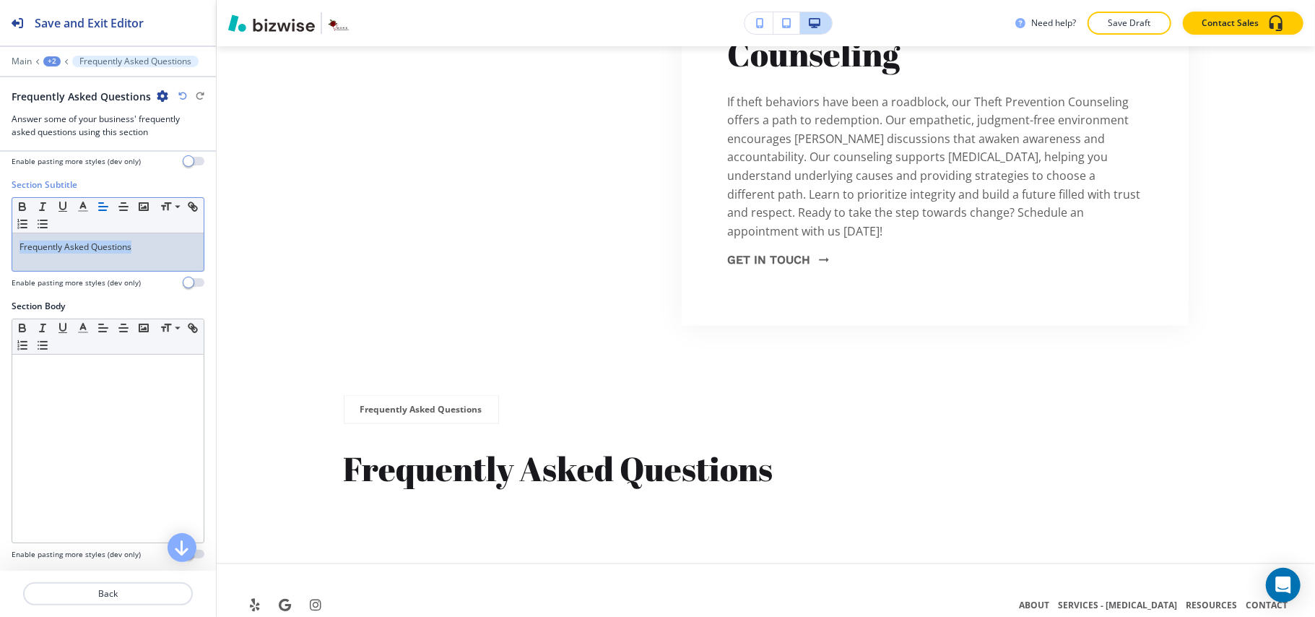
drag, startPoint x: 145, startPoint y: 252, endPoint x: 0, endPoint y: 250, distance: 145.1
click at [0, 250] on div "Section Subtitle Small Normal Large Huge Frequently Asked Questions Enable past…" at bounding box center [108, 238] width 216 height 121
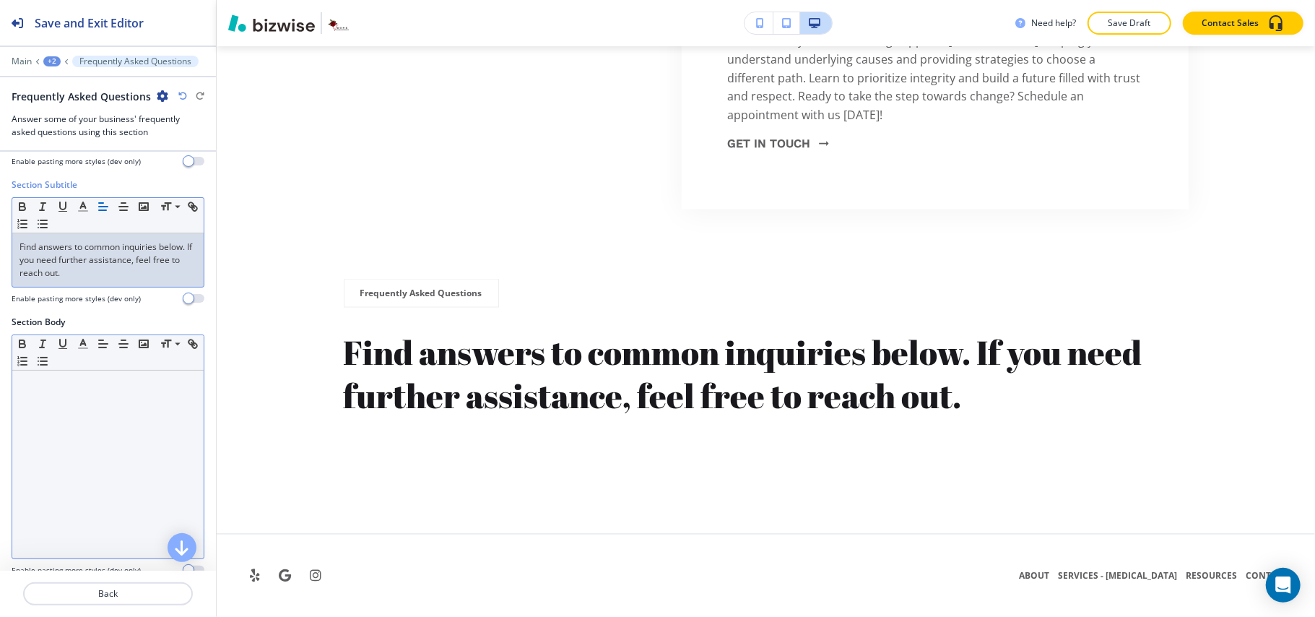
scroll to position [206, 0]
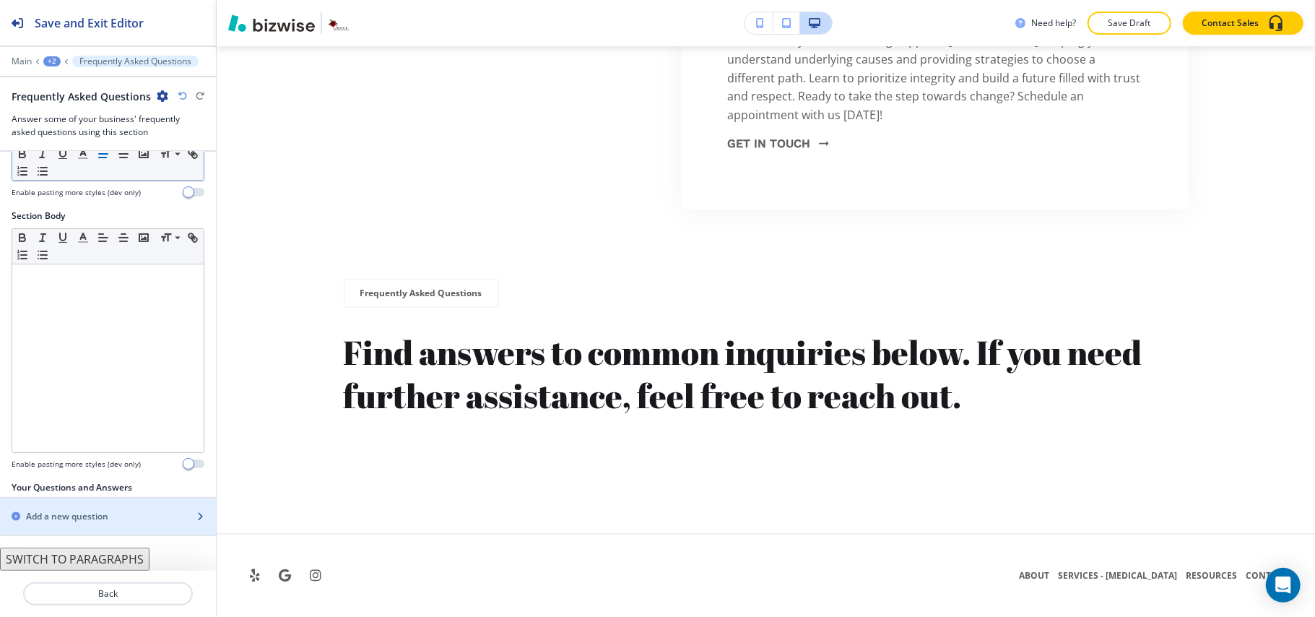
click at [90, 514] on h2 "Add a new question" at bounding box center [67, 516] width 82 height 13
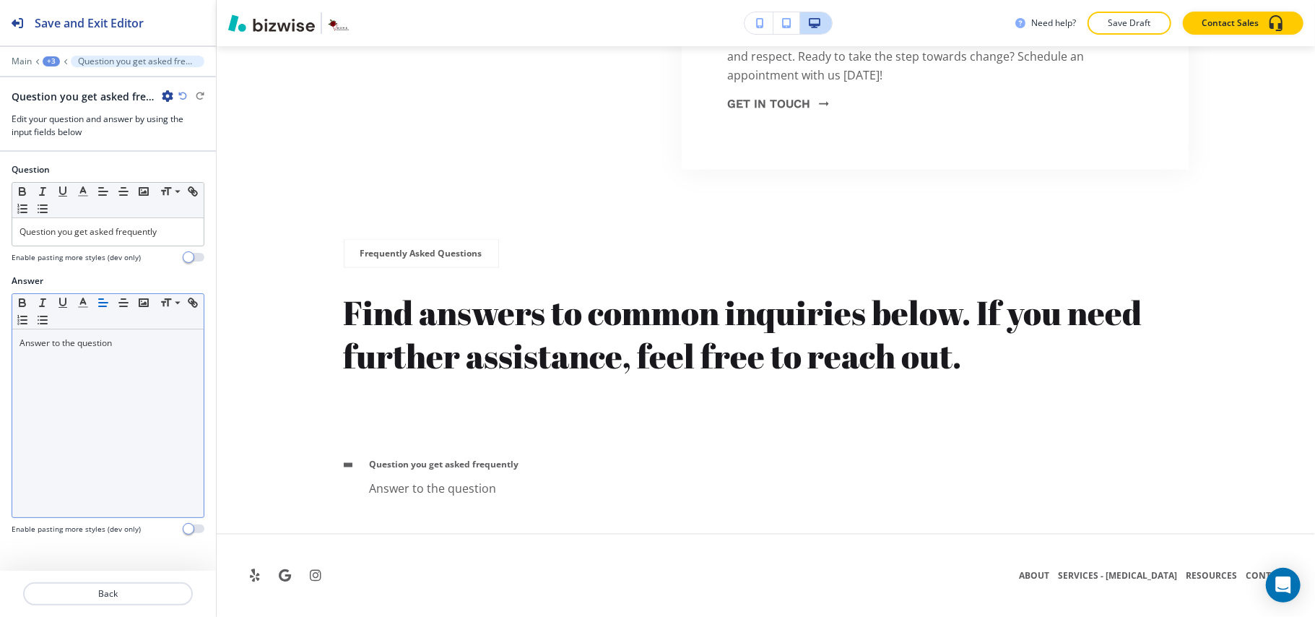
scroll to position [5581, 0]
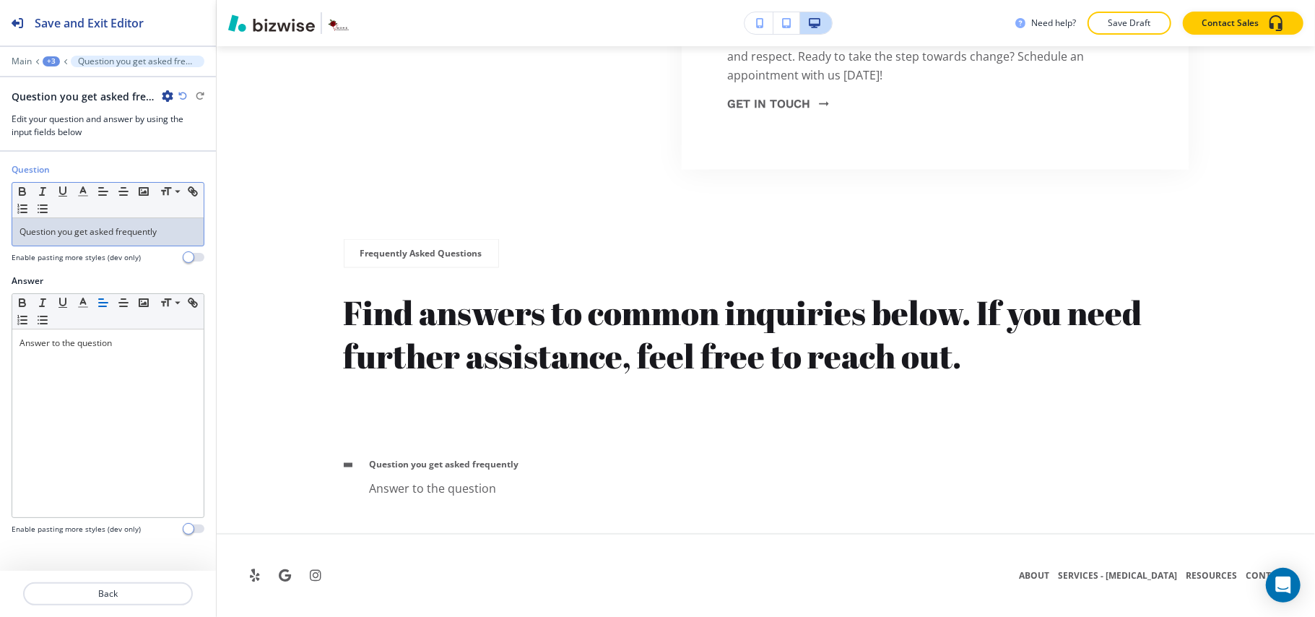
click at [121, 237] on p "Question you get asked frequently" at bounding box center [107, 231] width 177 height 13
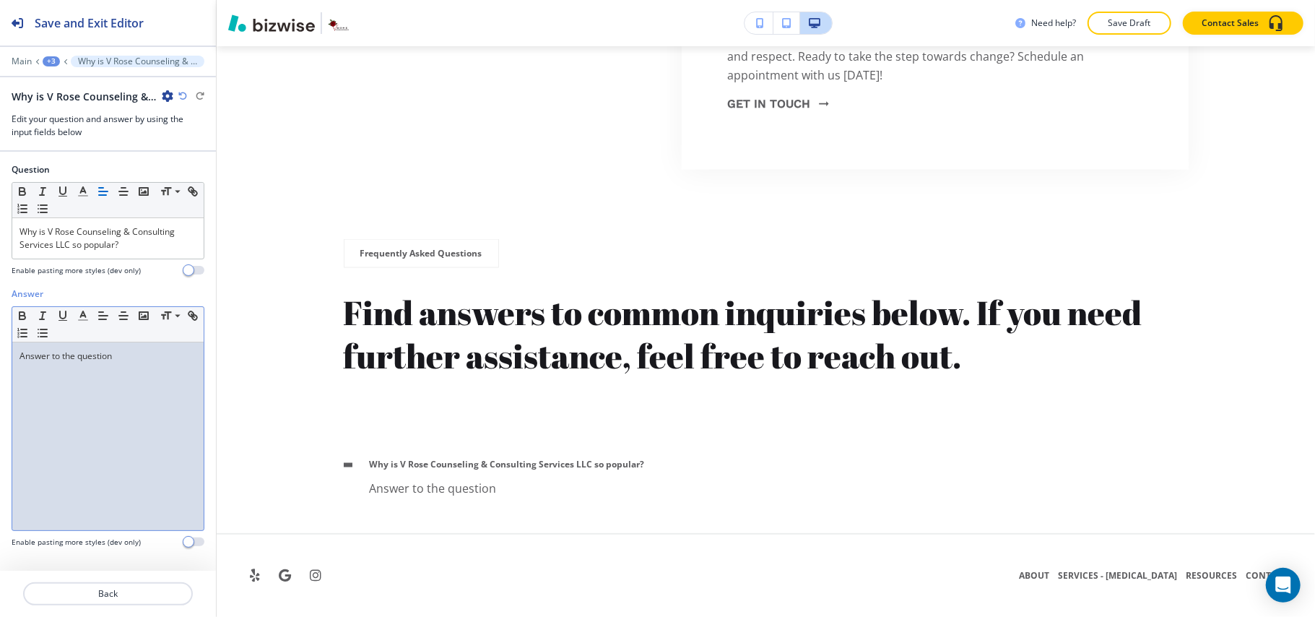
click at [133, 370] on div "Answer to the question" at bounding box center [107, 436] width 191 height 188
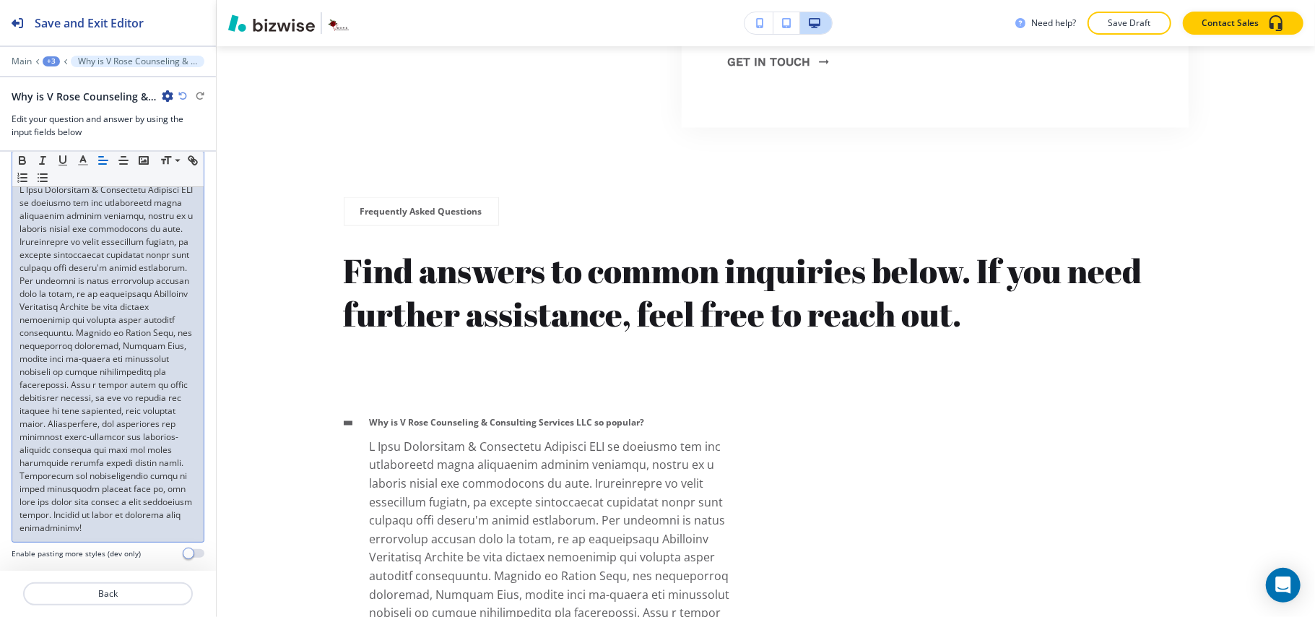
scroll to position [206, 0]
click at [131, 591] on p "Back" at bounding box center [108, 593] width 167 height 13
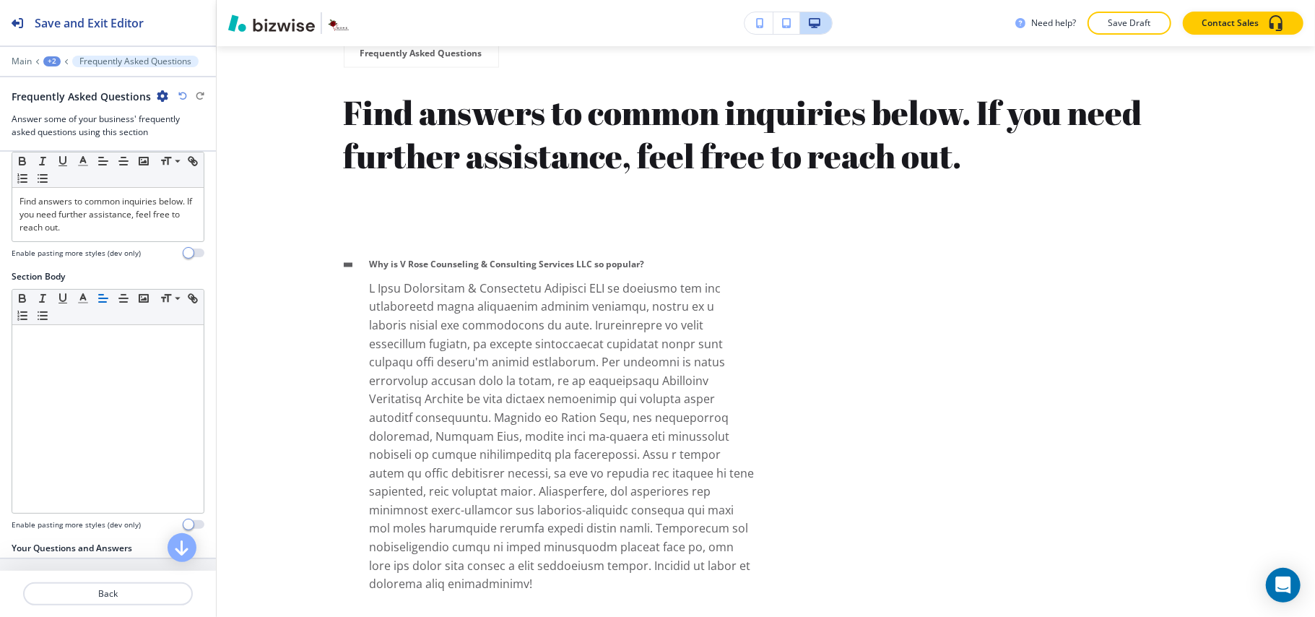
scroll to position [244, 0]
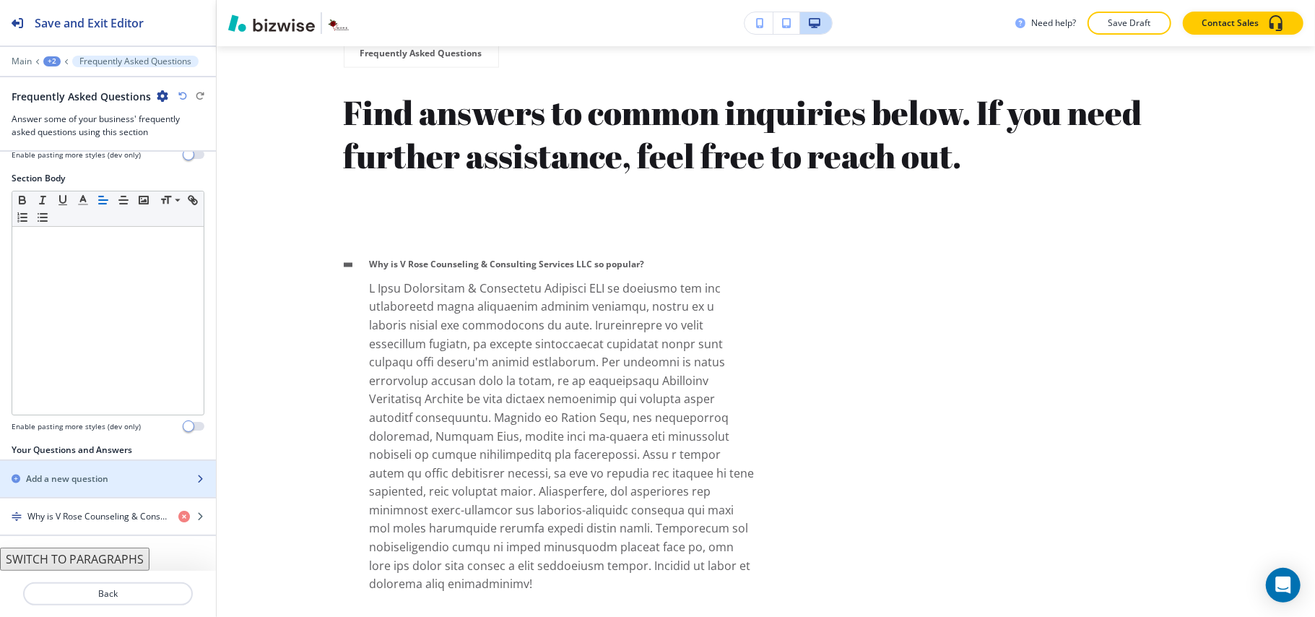
click at [71, 479] on h2 "Add a new question" at bounding box center [67, 478] width 82 height 13
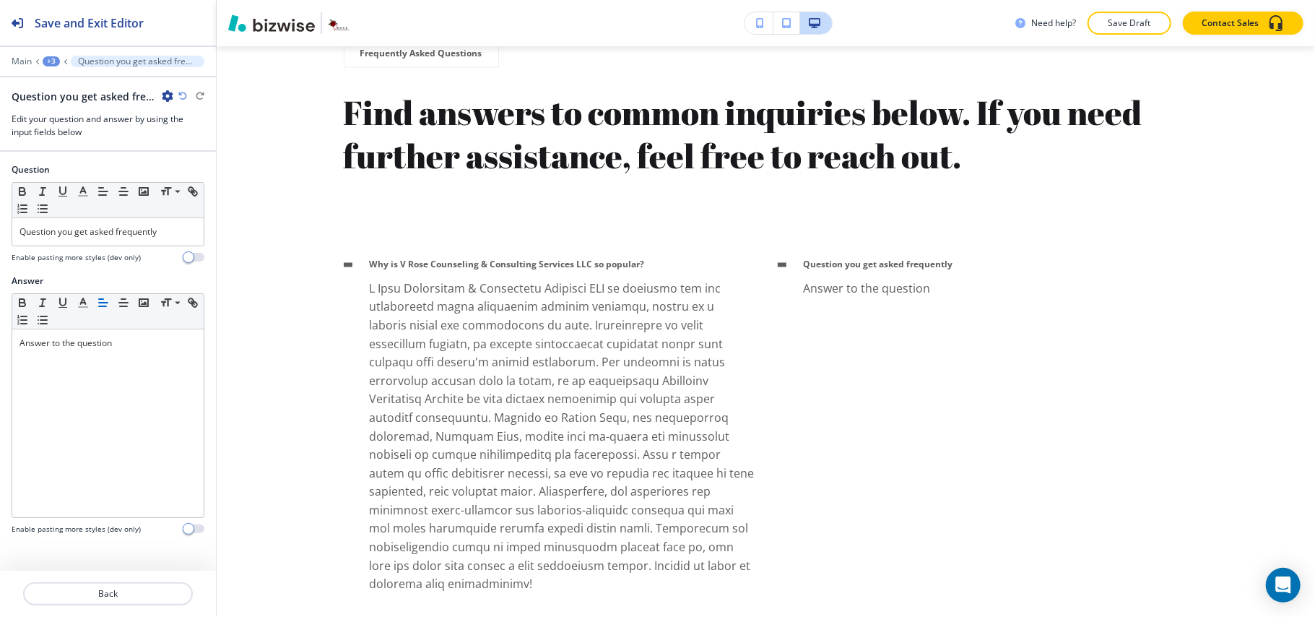
scroll to position [5858, 0]
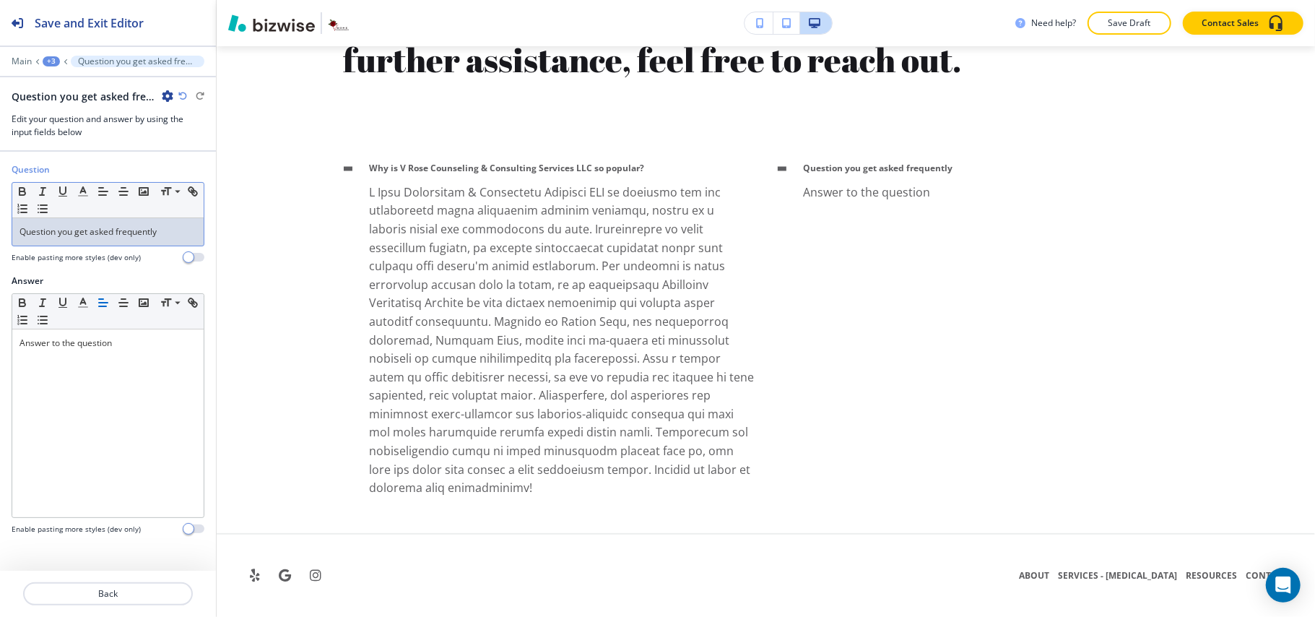
click at [162, 232] on p "Question you get asked frequently" at bounding box center [107, 231] width 177 height 13
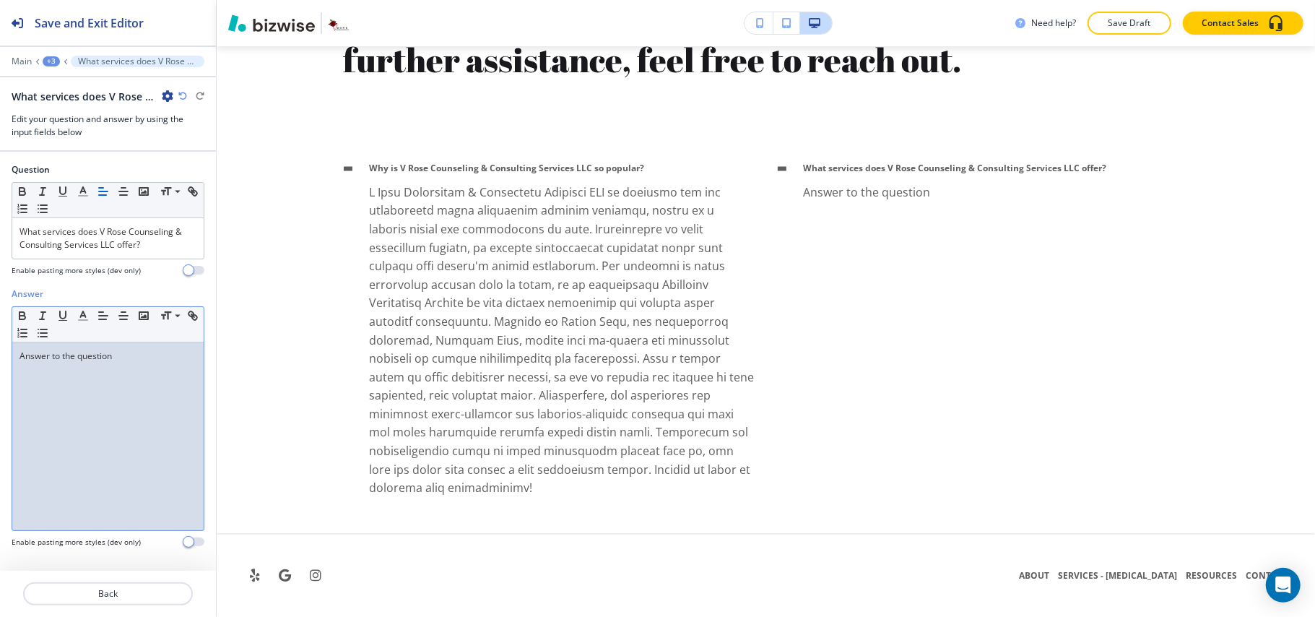
click at [107, 404] on div "Answer to the question" at bounding box center [107, 436] width 191 height 188
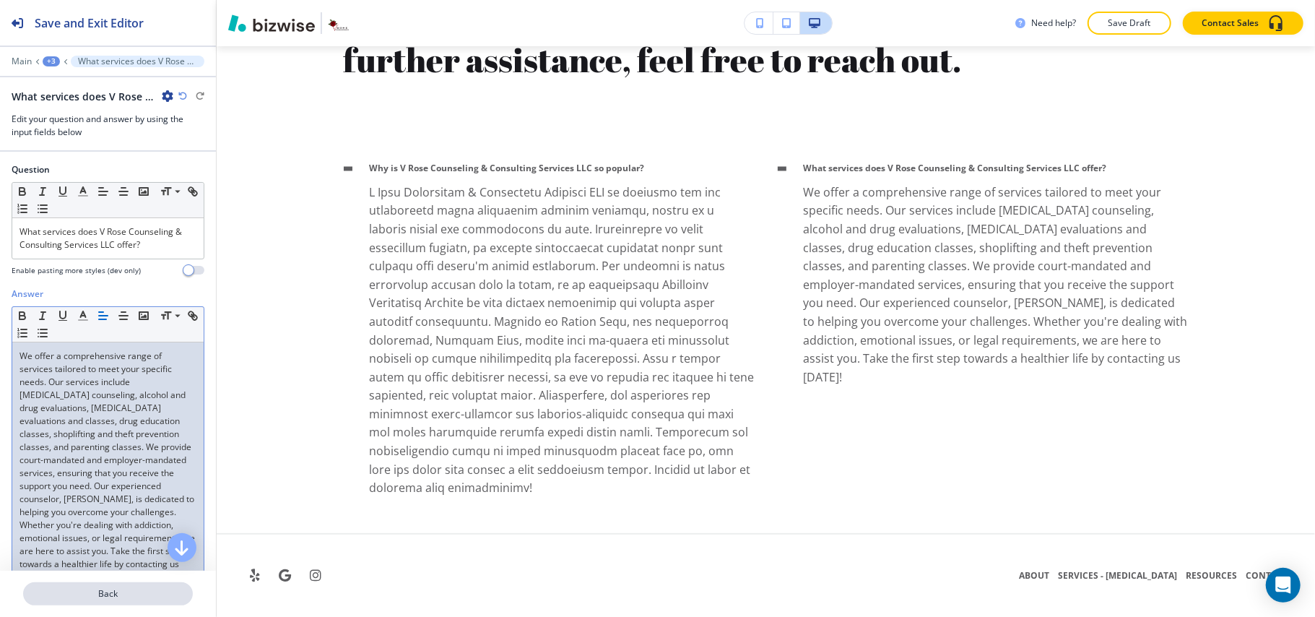
click at [120, 589] on p "Back" at bounding box center [108, 593] width 167 height 13
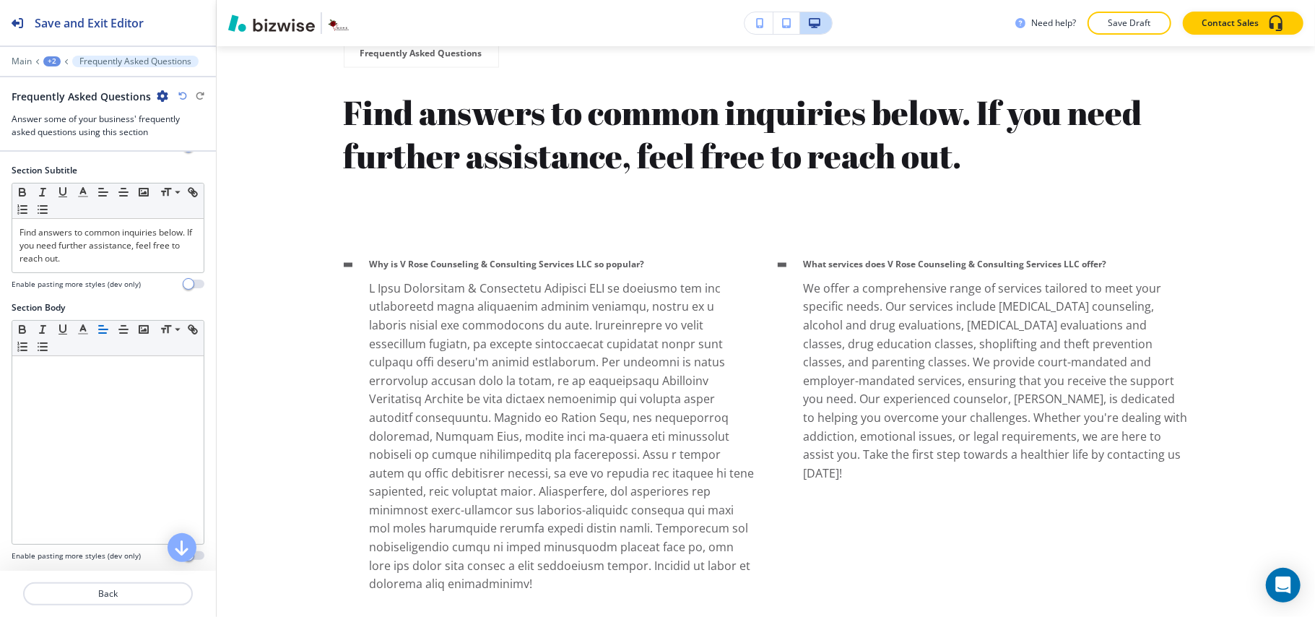
scroll to position [282, 0]
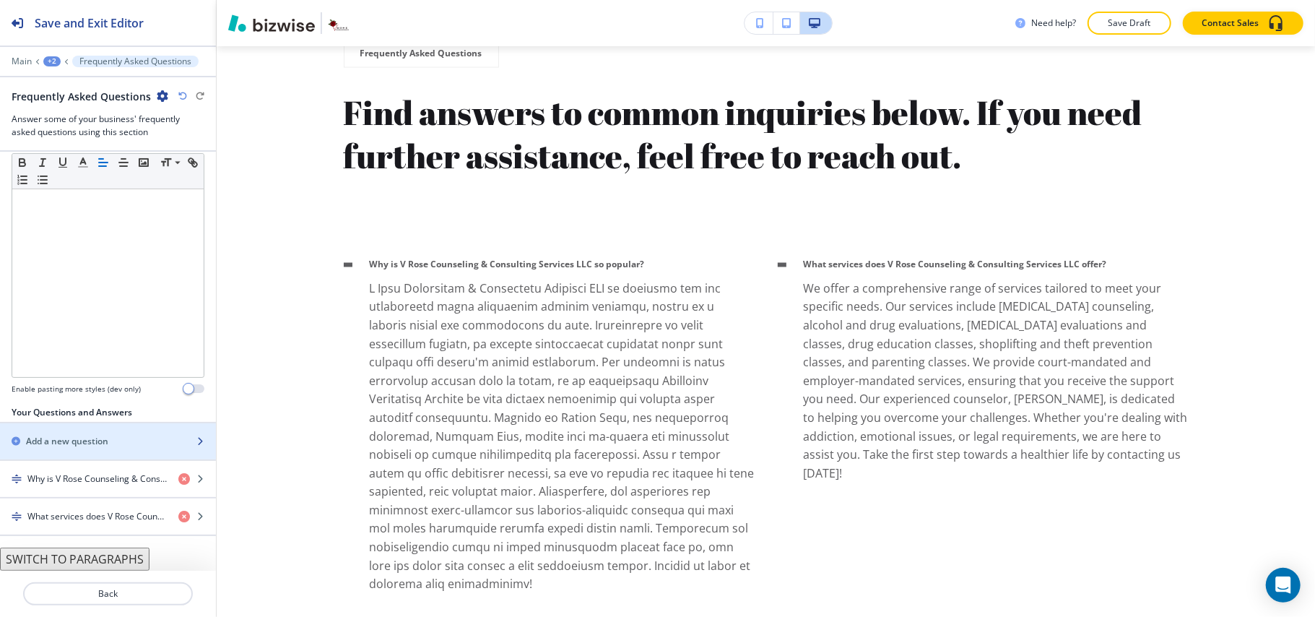
click at [102, 435] on h2 "Add a new question" at bounding box center [67, 441] width 82 height 13
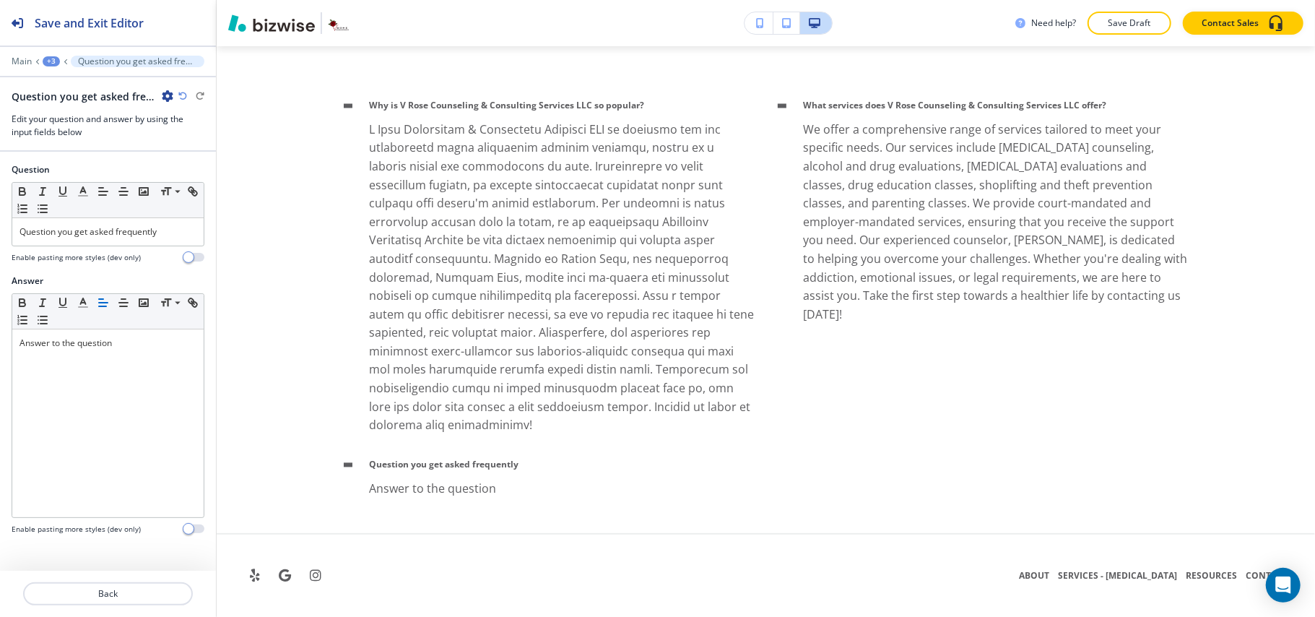
scroll to position [5921, 0]
click at [129, 231] on p "Question you get asked frequently" at bounding box center [107, 231] width 177 height 13
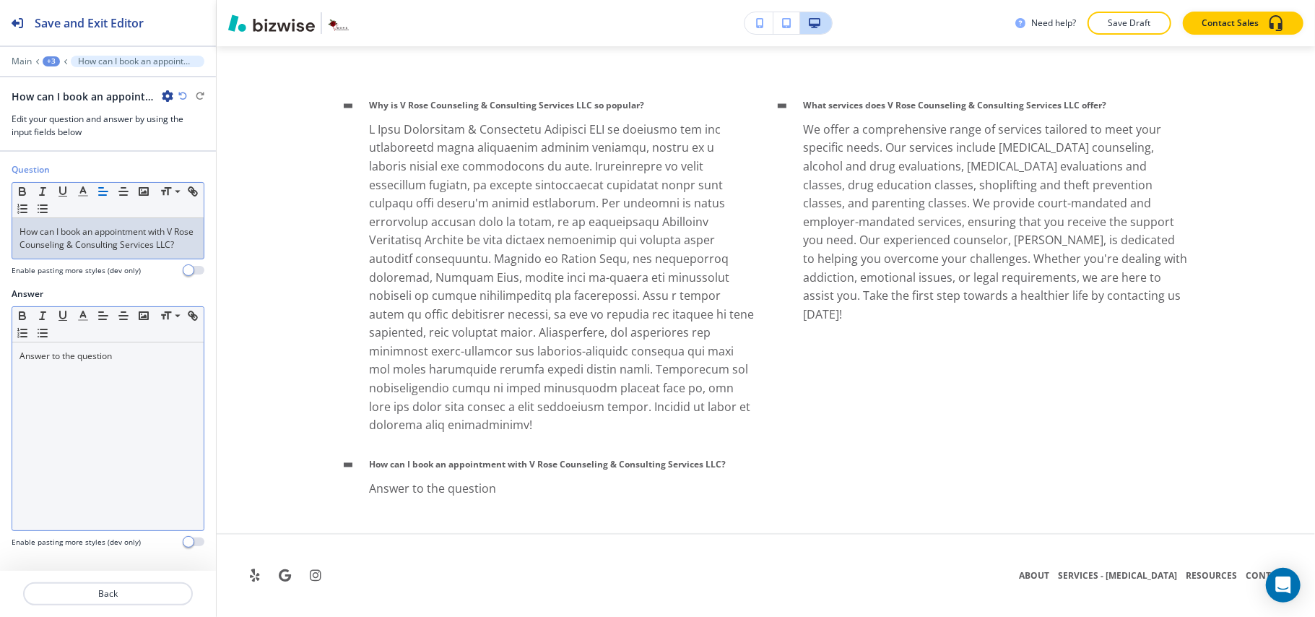
click at [95, 370] on div "Answer to the question" at bounding box center [107, 436] width 191 height 188
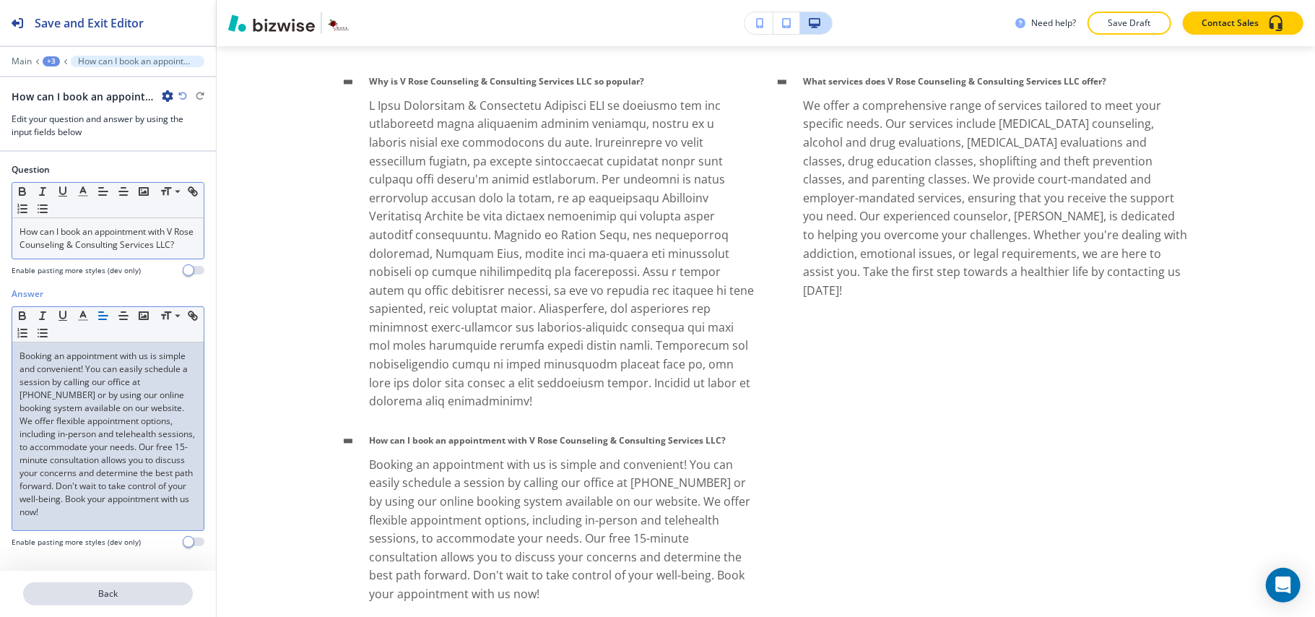
click at [130, 586] on button "Back" at bounding box center [108, 593] width 170 height 23
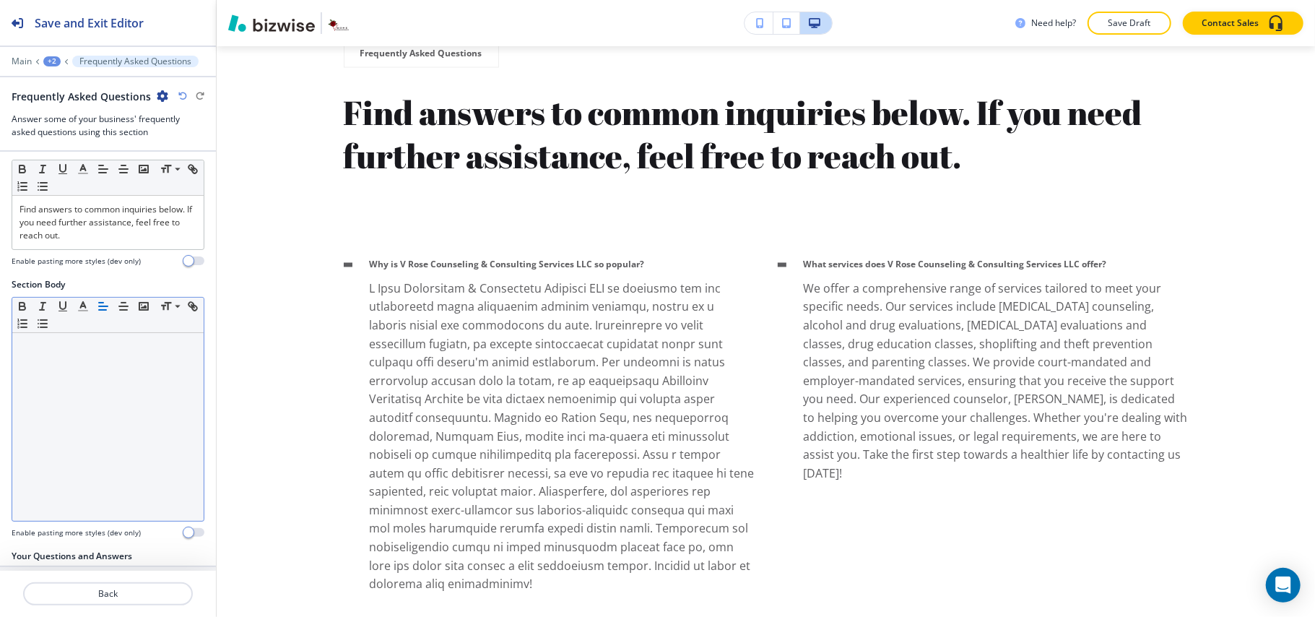
scroll to position [321, 0]
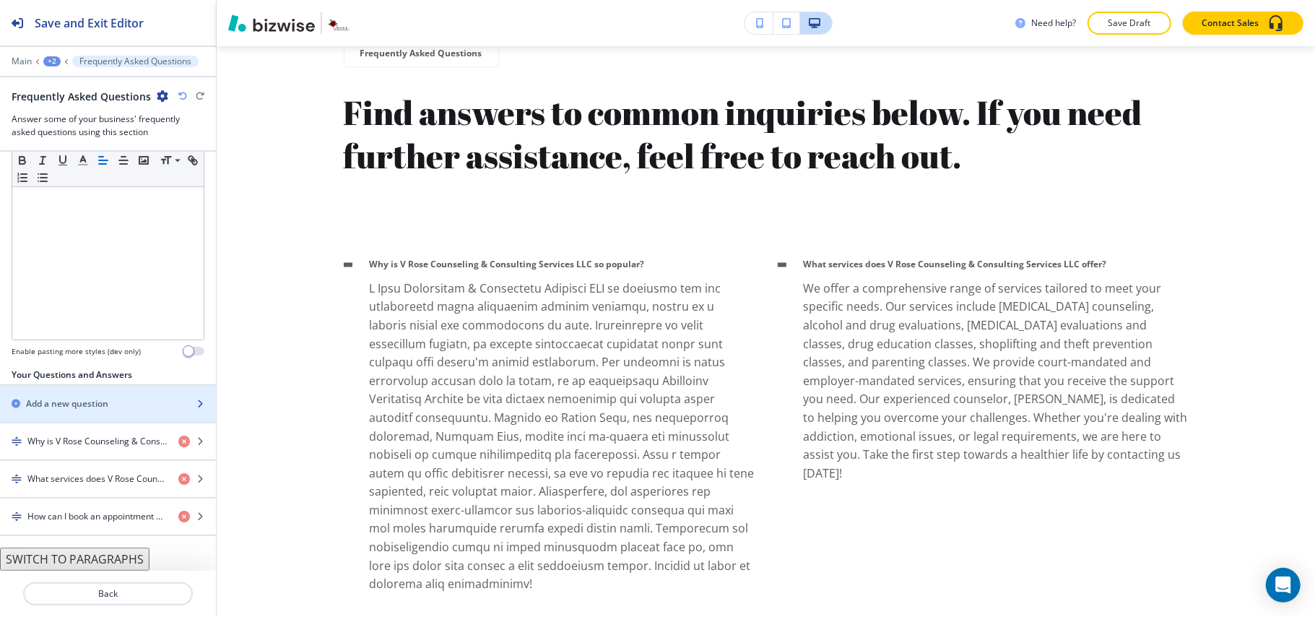
click at [75, 410] on div "button" at bounding box center [108, 416] width 216 height 12
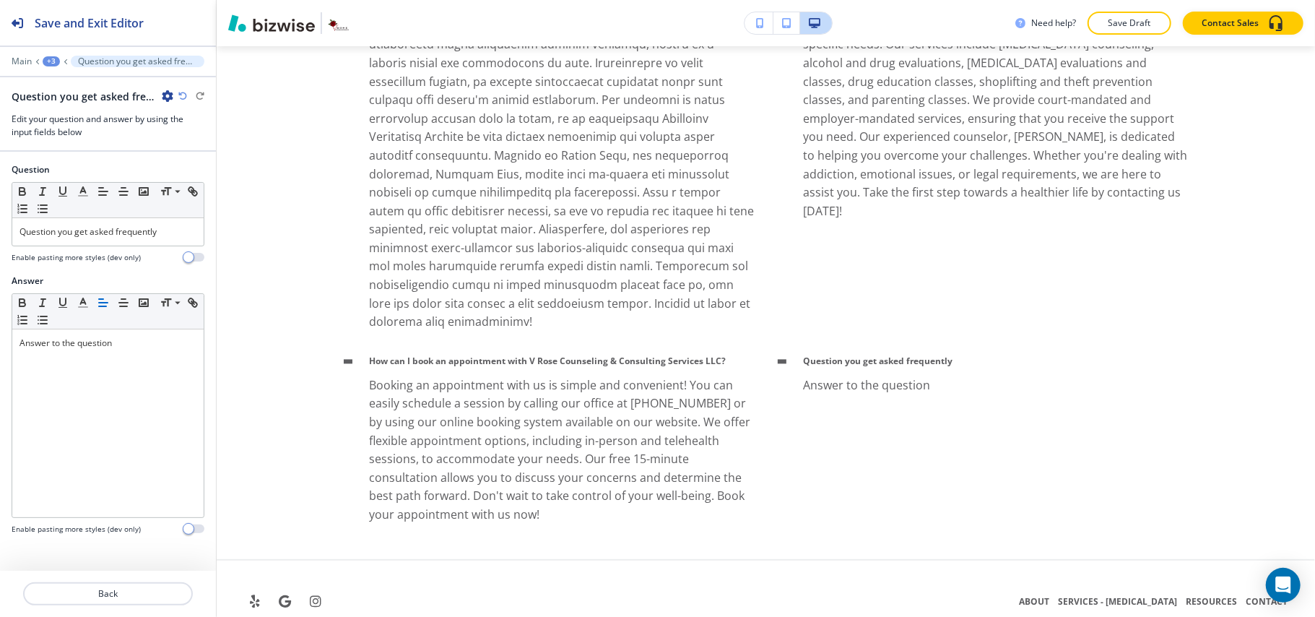
scroll to position [6051, 0]
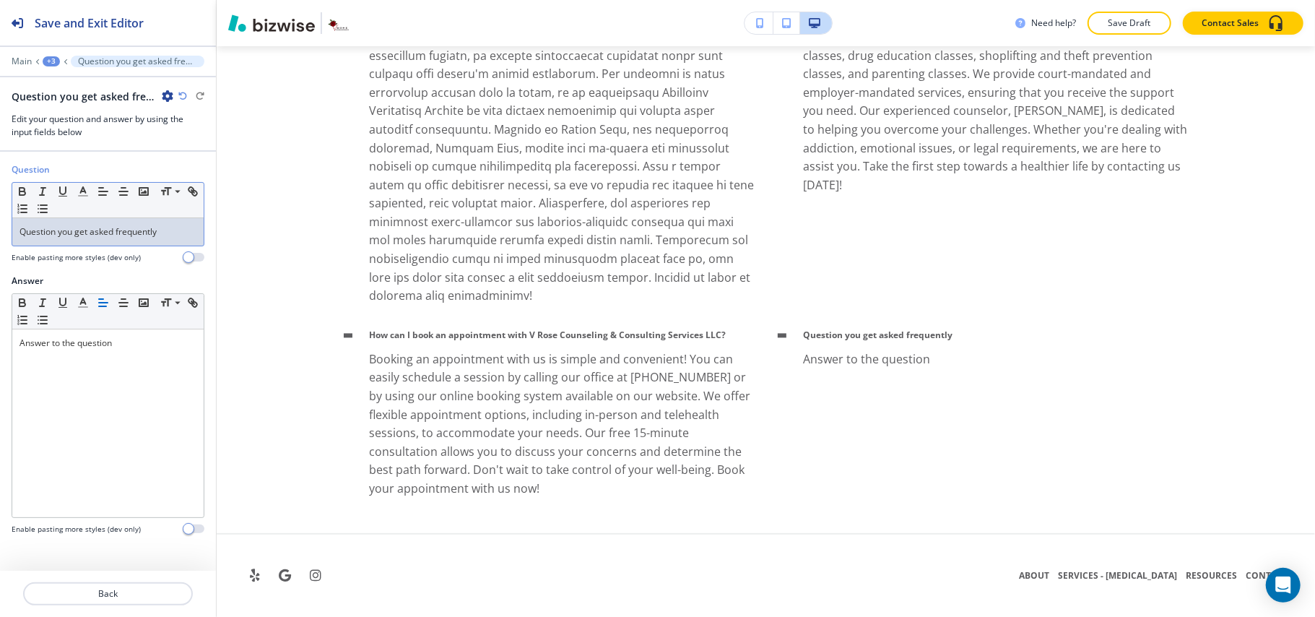
click at [90, 232] on p "Question you get asked frequently" at bounding box center [107, 231] width 177 height 13
click at [90, 231] on p "Question you get asked frequently" at bounding box center [107, 231] width 177 height 13
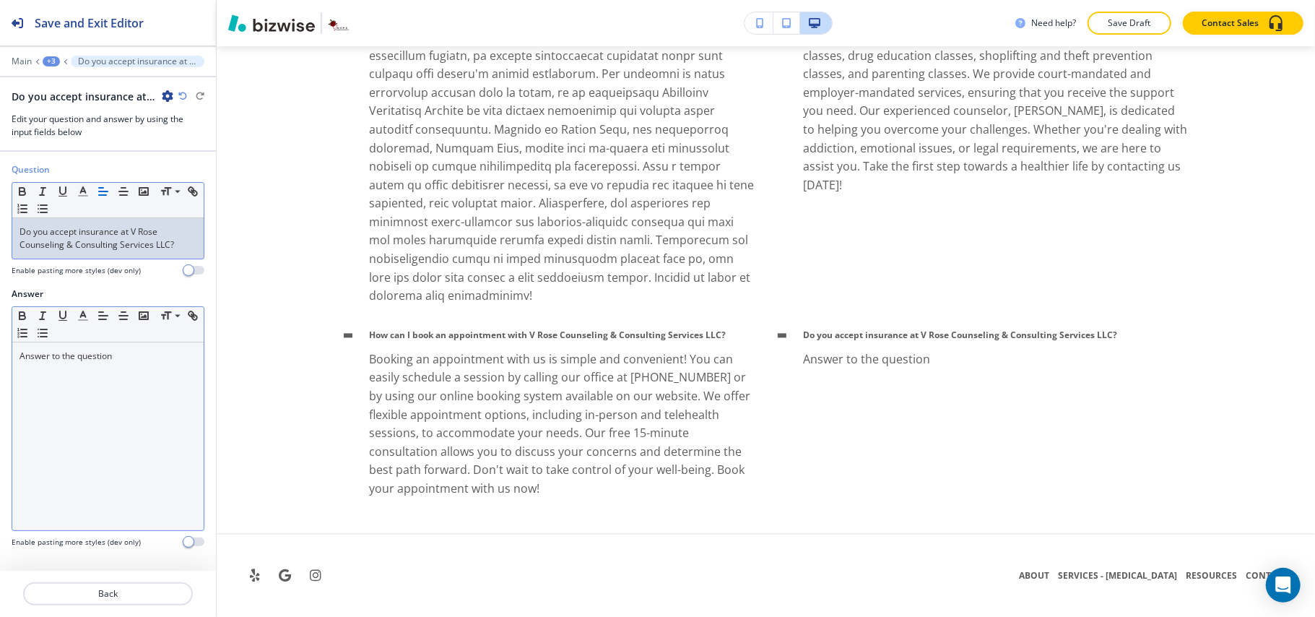
click at [99, 403] on div "Answer to the question" at bounding box center [107, 436] width 191 height 188
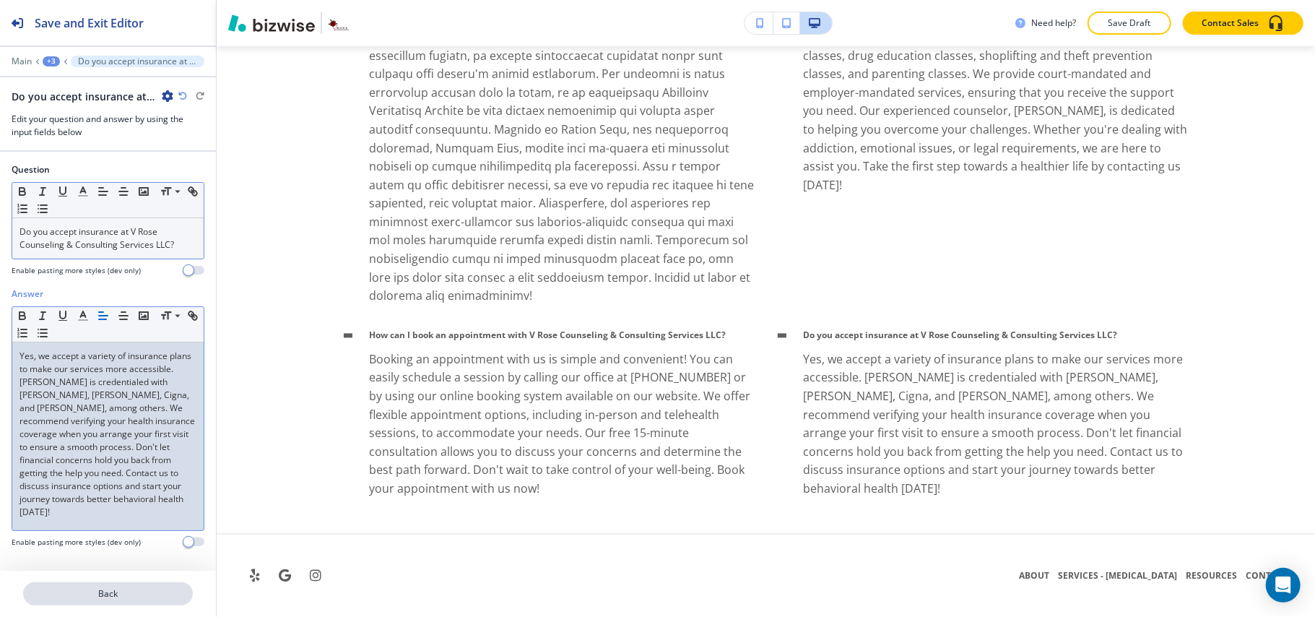
click at [121, 591] on p "Back" at bounding box center [108, 593] width 167 height 13
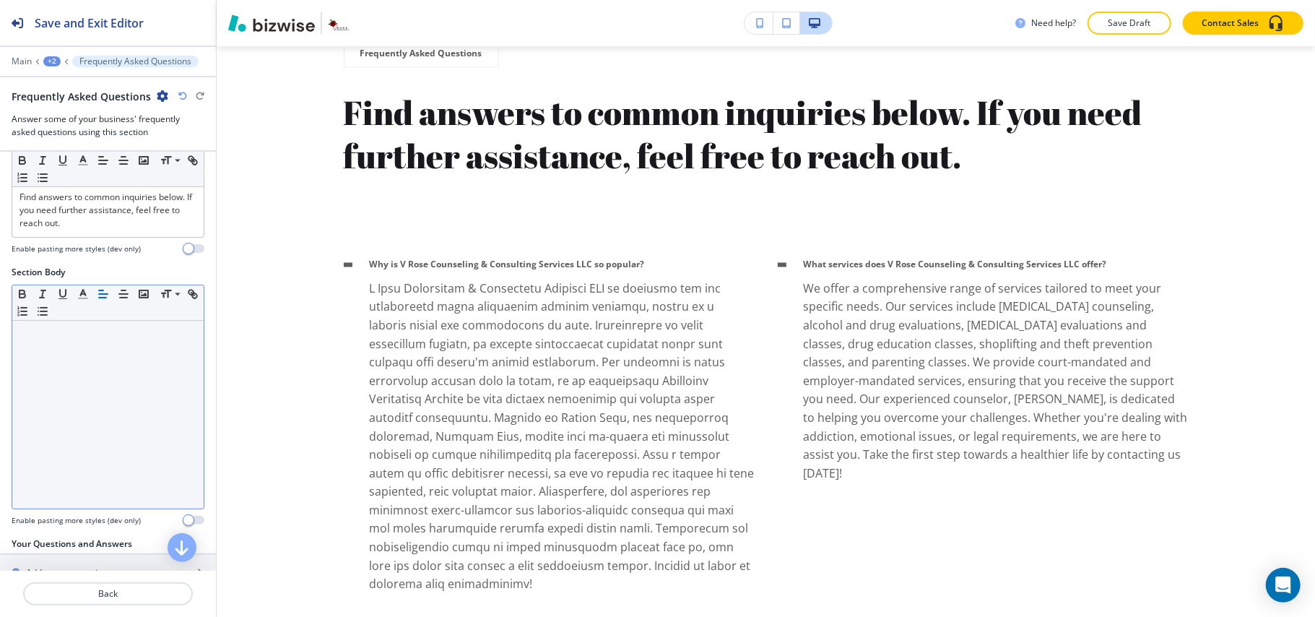
scroll to position [358, 0]
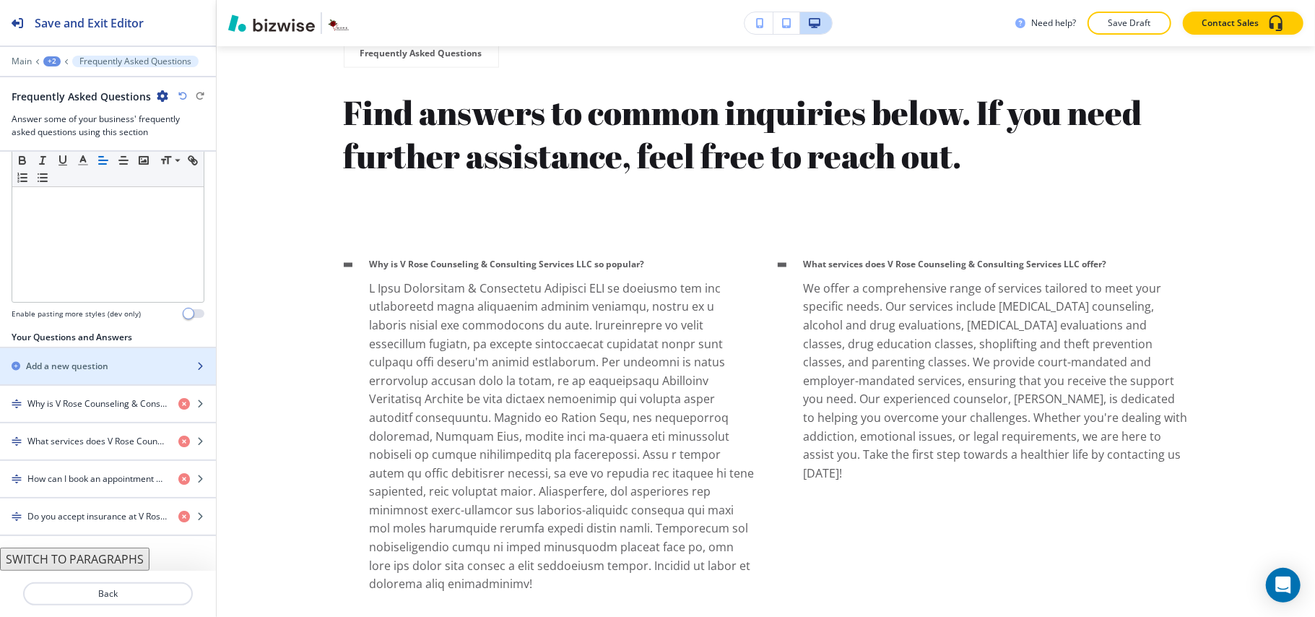
click at [82, 370] on h2 "Add a new question" at bounding box center [67, 366] width 82 height 13
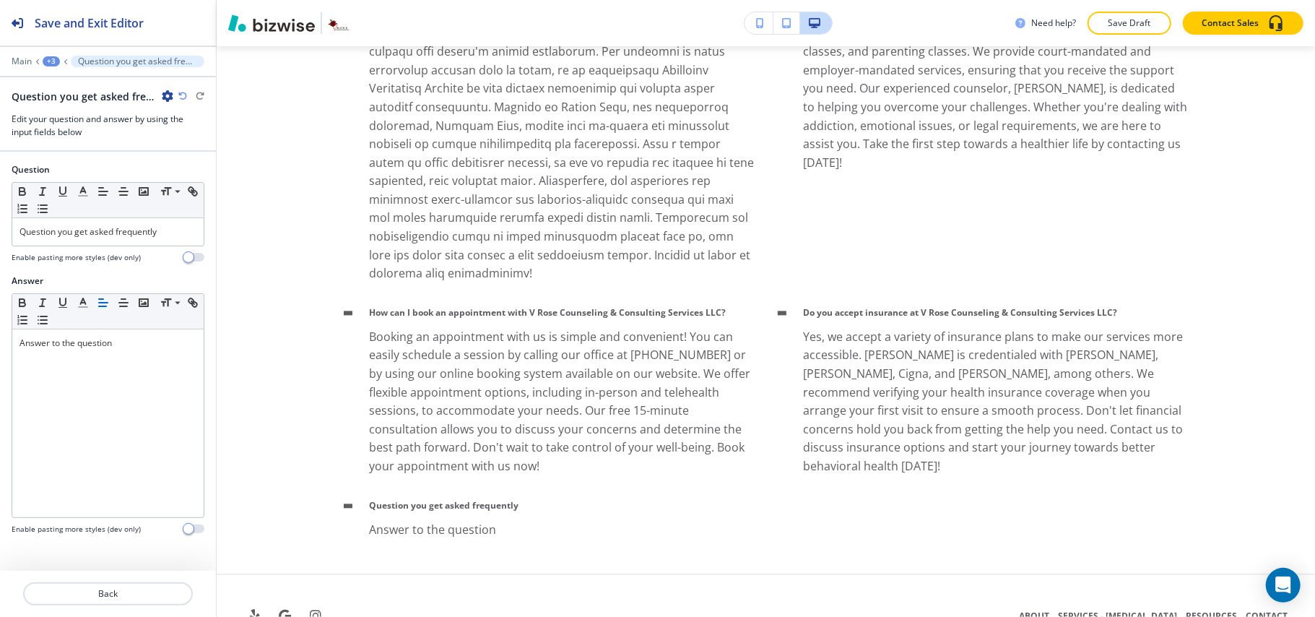
scroll to position [6114, 0]
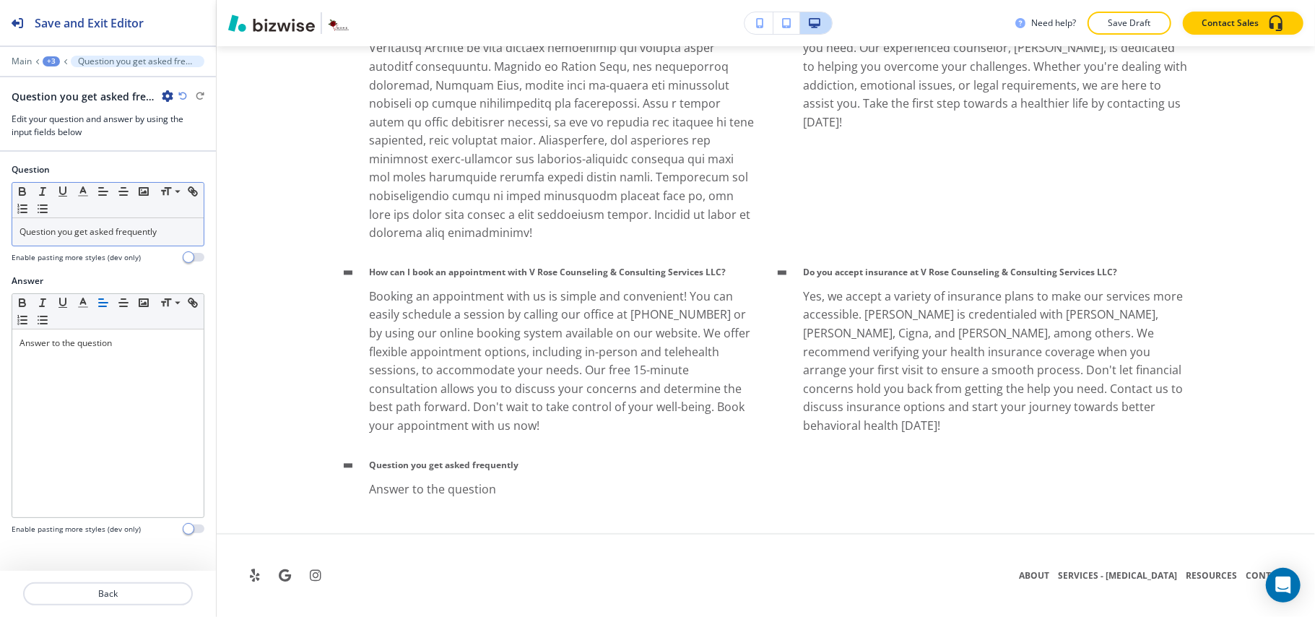
click at [90, 241] on div "Question you get asked frequently" at bounding box center [107, 231] width 191 height 27
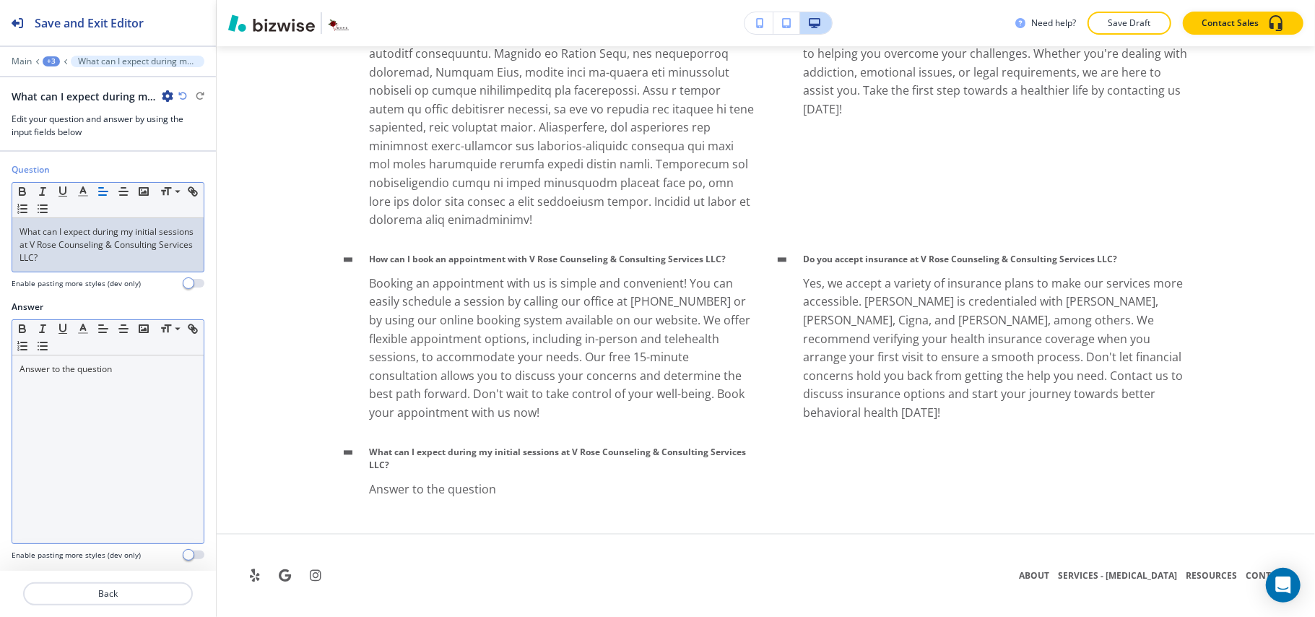
click at [125, 413] on div "Answer to the question" at bounding box center [107, 449] width 191 height 188
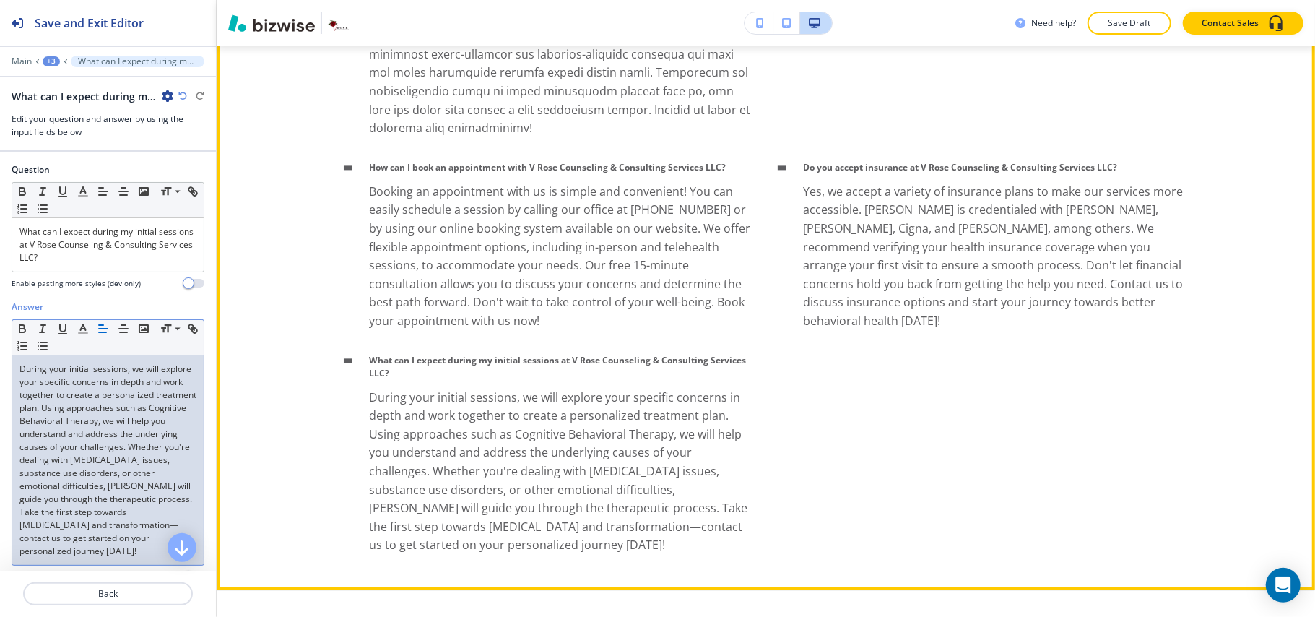
scroll to position [6275, 0]
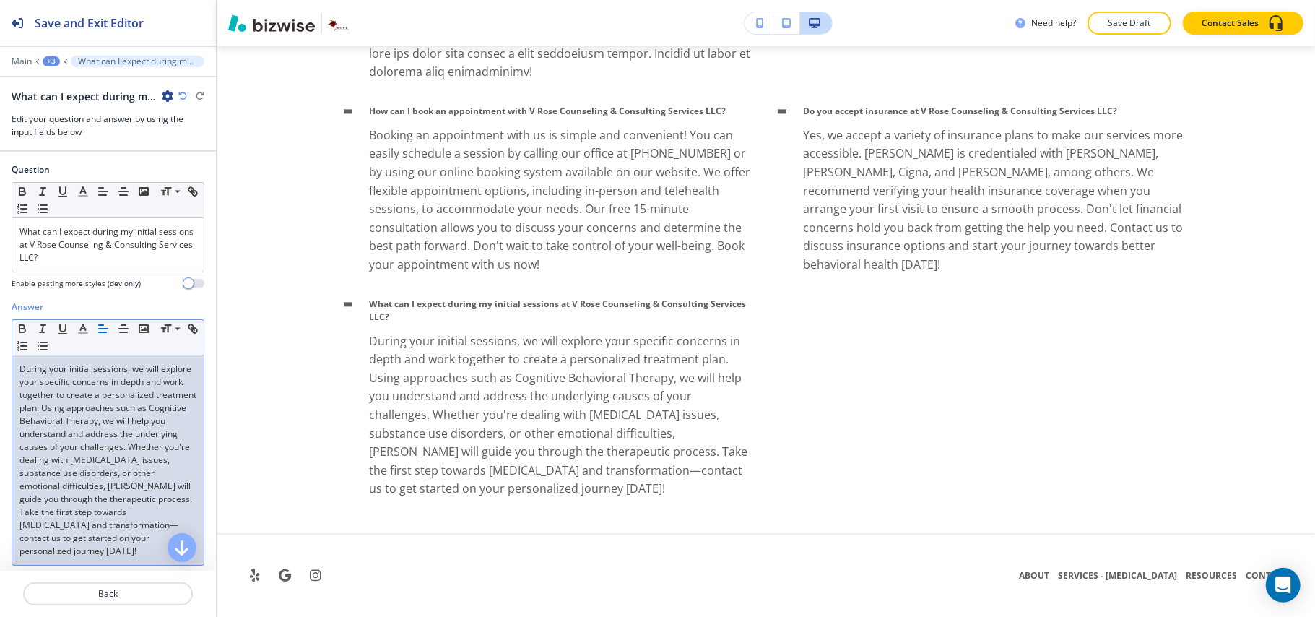
click at [56, 64] on div "+3" at bounding box center [51, 61] width 17 height 10
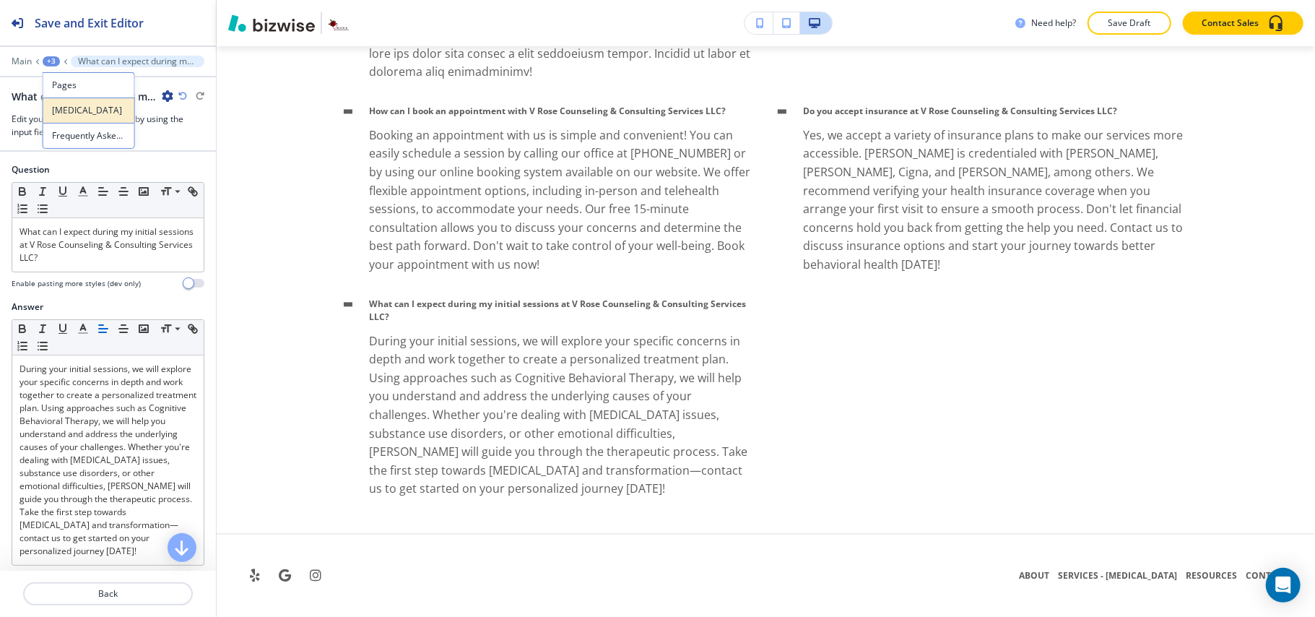
click at [64, 104] on button "[MEDICAL_DATA]" at bounding box center [89, 109] width 92 height 25
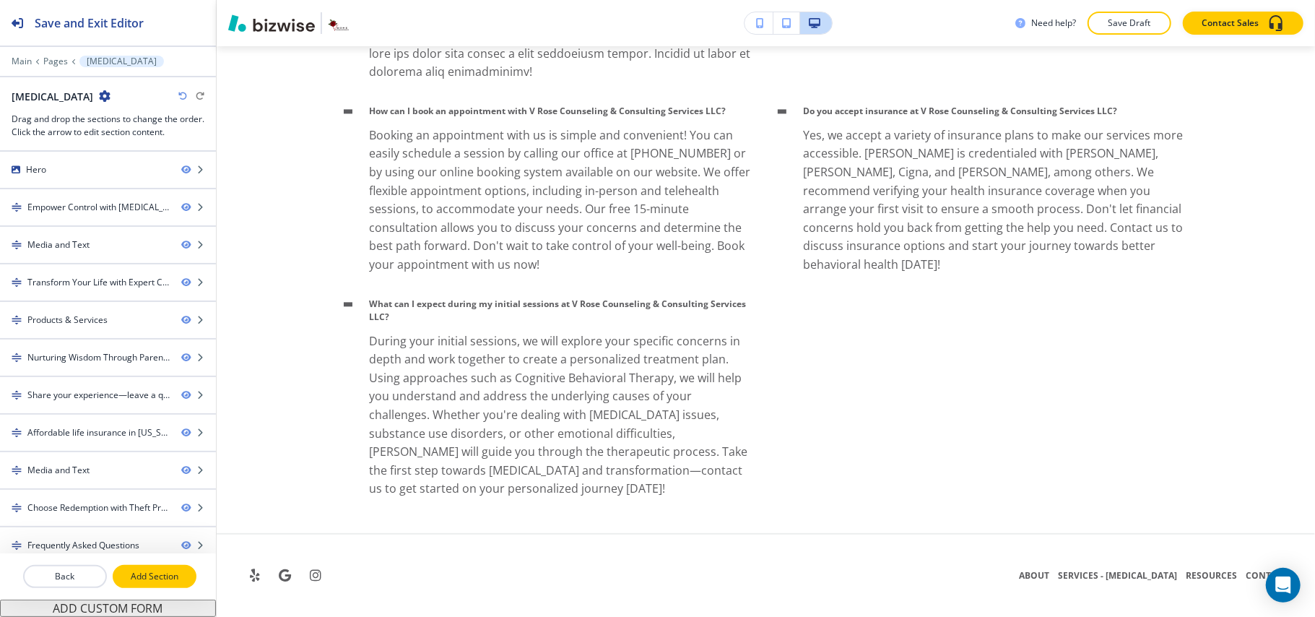
click at [144, 575] on p "Add Section" at bounding box center [154, 576] width 81 height 13
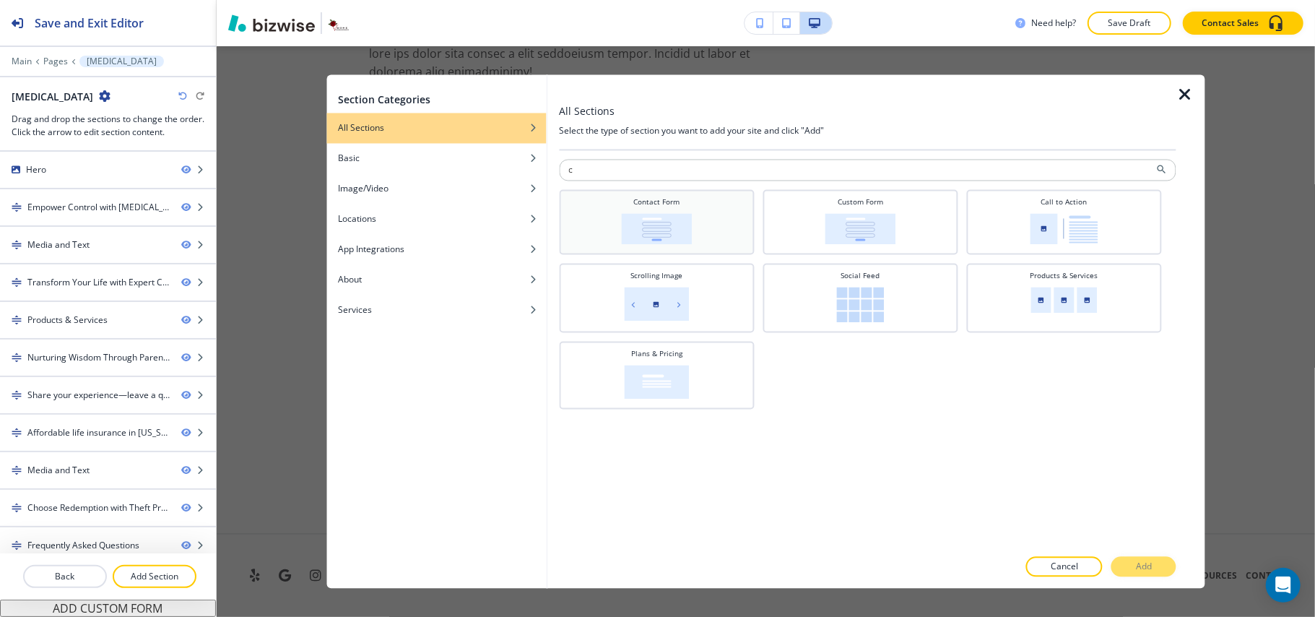
type input "c"
click at [671, 214] on div "Contact Form" at bounding box center [656, 221] width 180 height 48
click at [1136, 561] on p "Add" at bounding box center [1144, 566] width 16 height 13
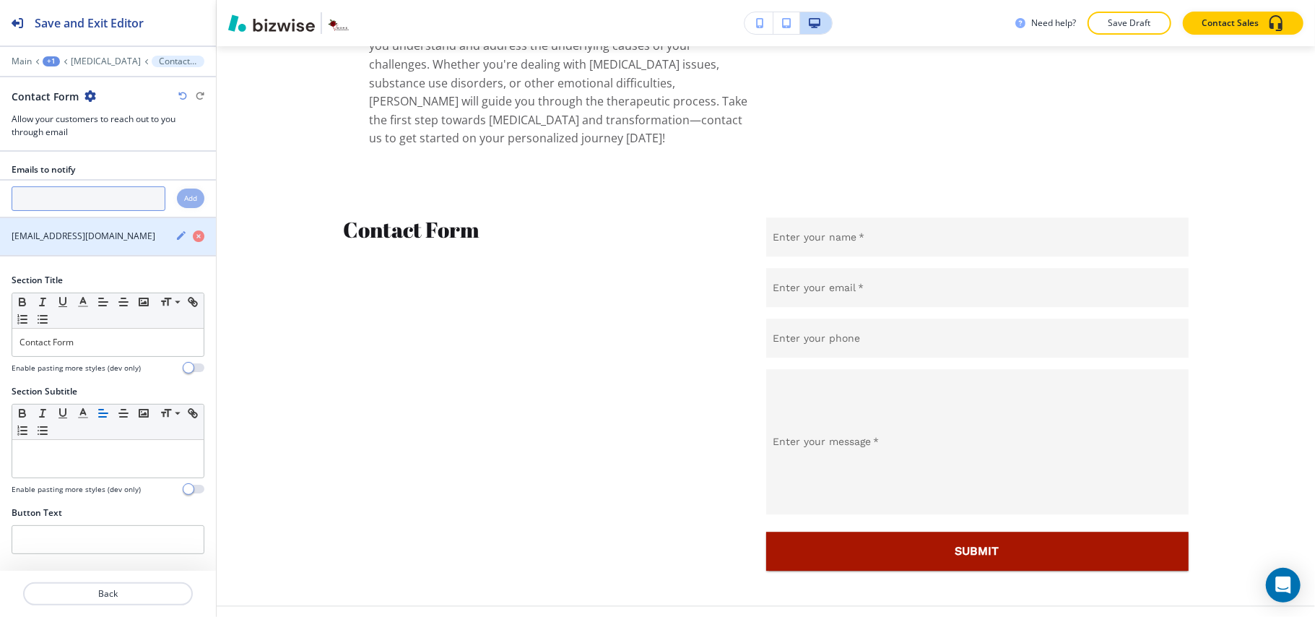
scroll to position [6697, 0]
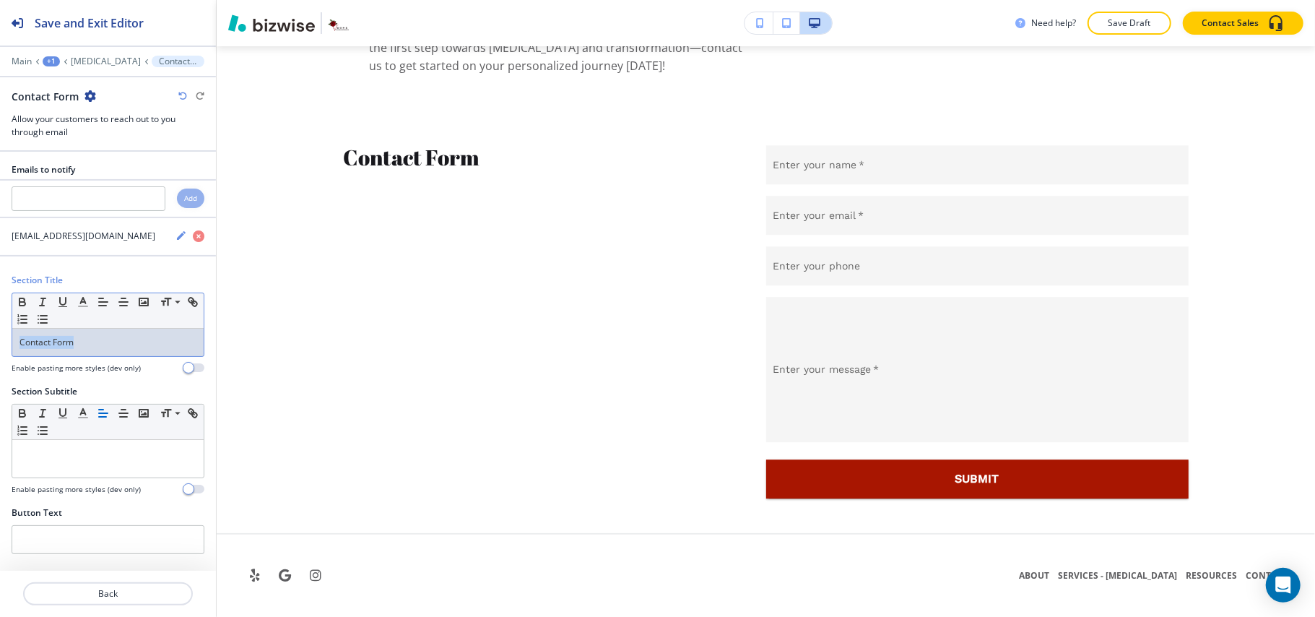
drag, startPoint x: 113, startPoint y: 339, endPoint x: 0, endPoint y: 334, distance: 113.5
click at [0, 334] on div "Section Title Small Normal Large Huge Contact Form Enable pasting more styles (…" at bounding box center [108, 329] width 216 height 111
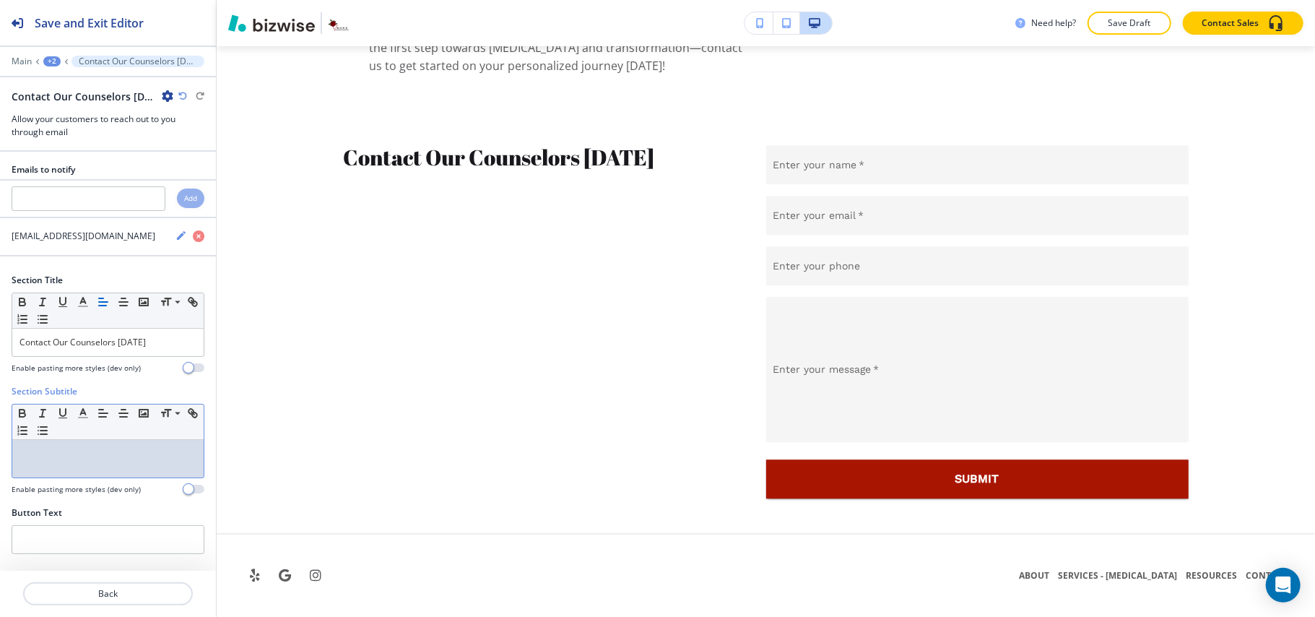
drag, startPoint x: 82, startPoint y: 477, endPoint x: 82, endPoint y: 466, distance: 10.9
click at [82, 476] on div at bounding box center [107, 459] width 191 height 38
click at [72, 471] on p "Fill out the contact form below. We will reach back out to you as soon as possi…" at bounding box center [107, 460] width 177 height 26
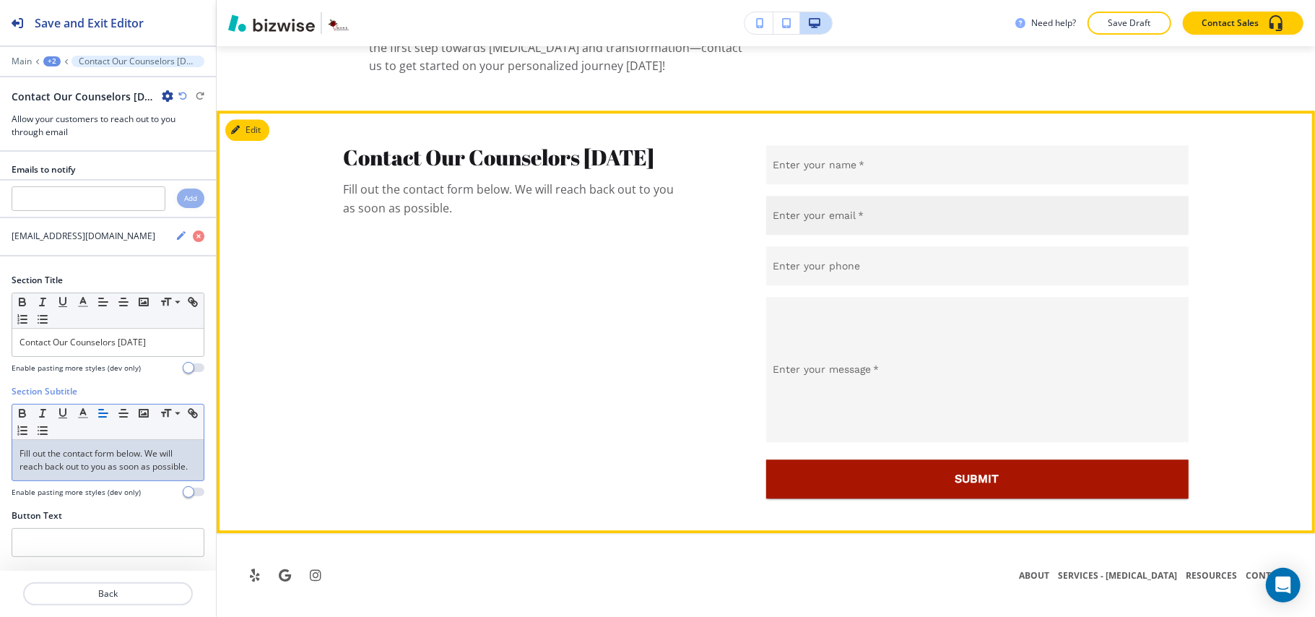
scroll to position [6504, 0]
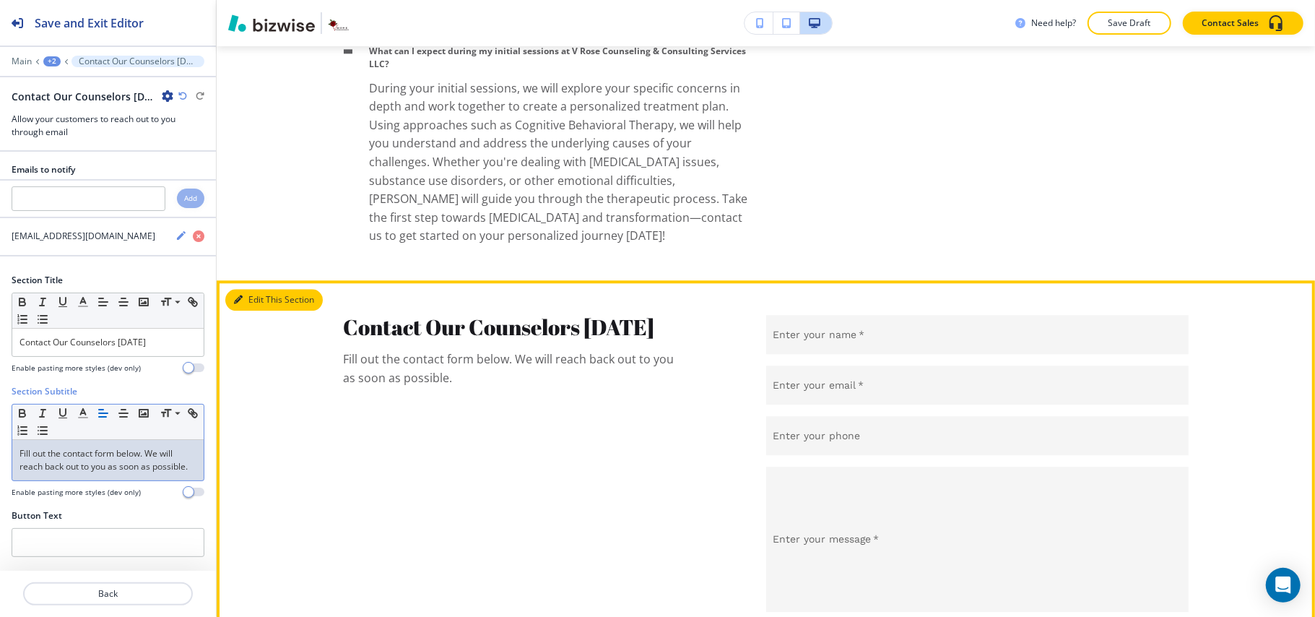
click at [252, 310] on button "Edit This Section" at bounding box center [273, 300] width 97 height 22
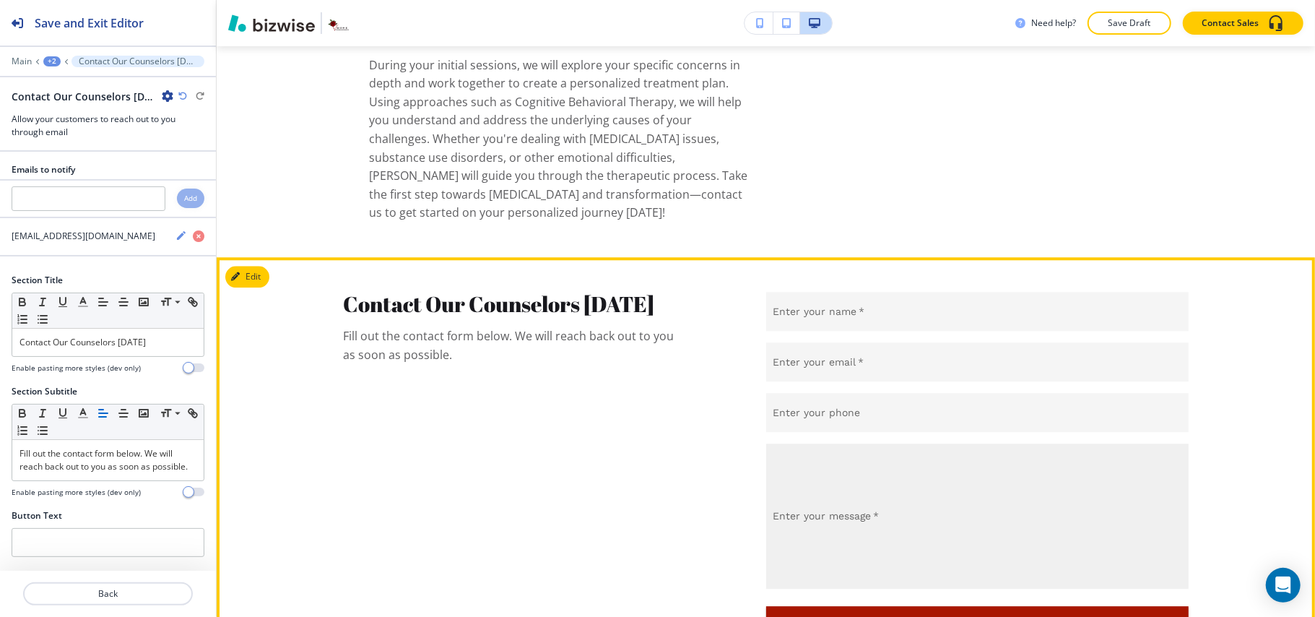
scroll to position [6697, 0]
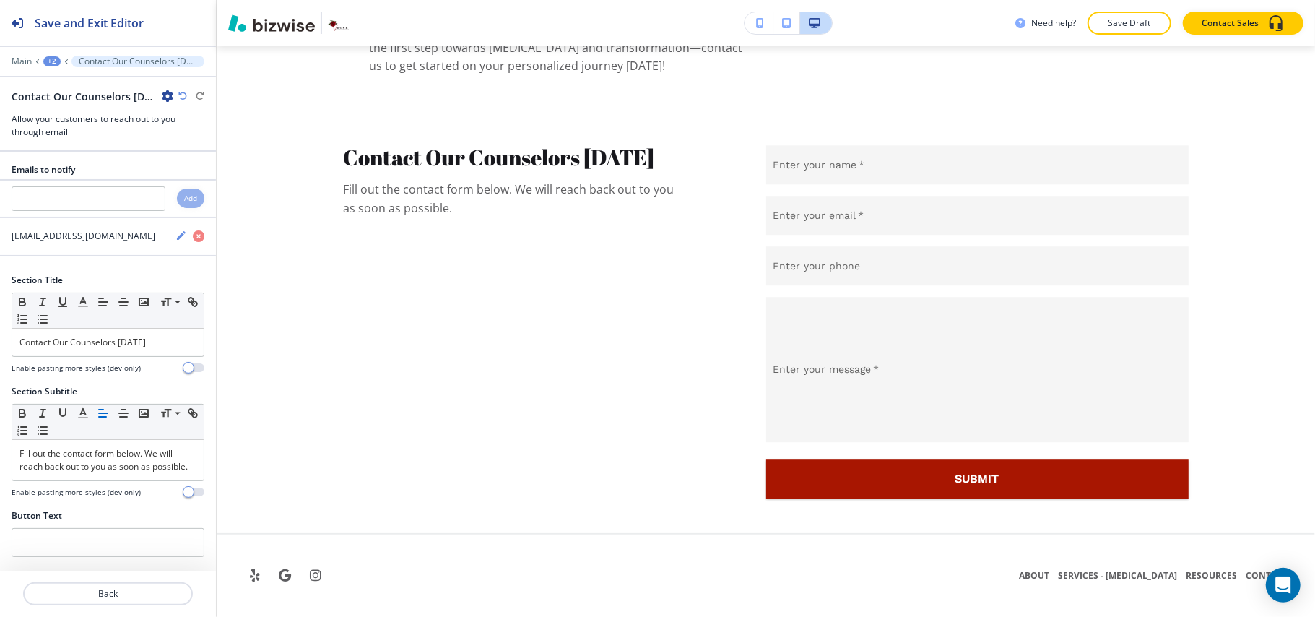
click at [44, 59] on div "+2" at bounding box center [51, 61] width 17 height 10
click at [64, 103] on button "[MEDICAL_DATA]" at bounding box center [89, 110] width 92 height 26
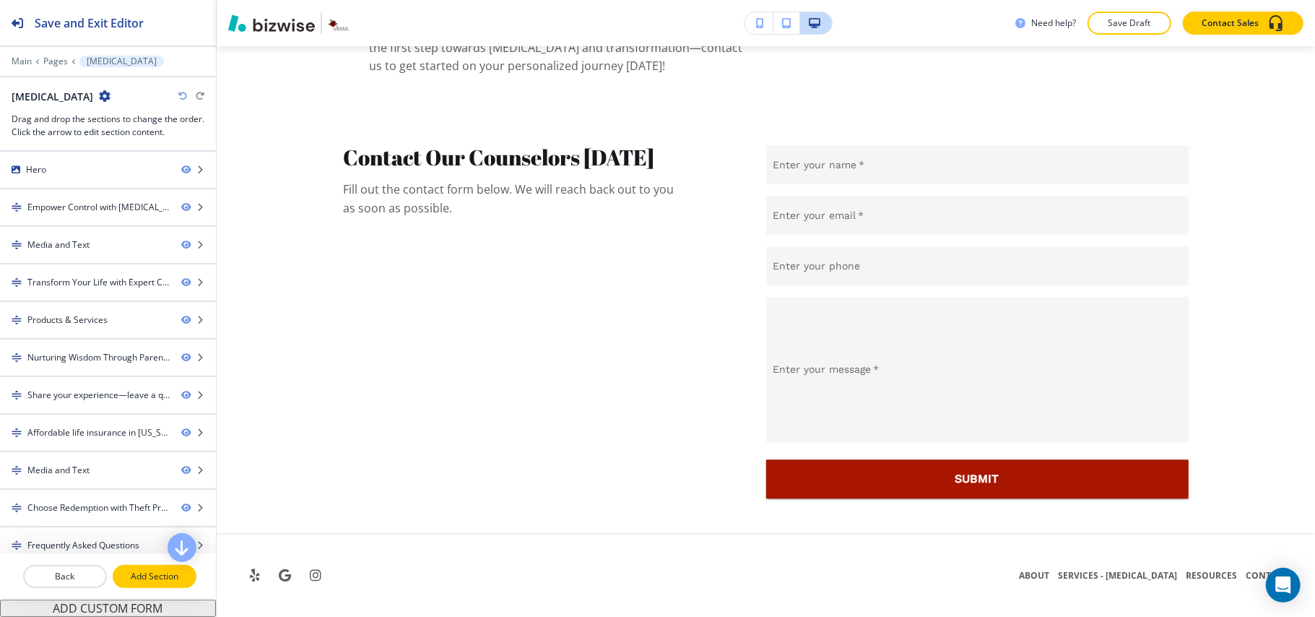
click at [160, 575] on p "Add Section" at bounding box center [154, 576] width 81 height 13
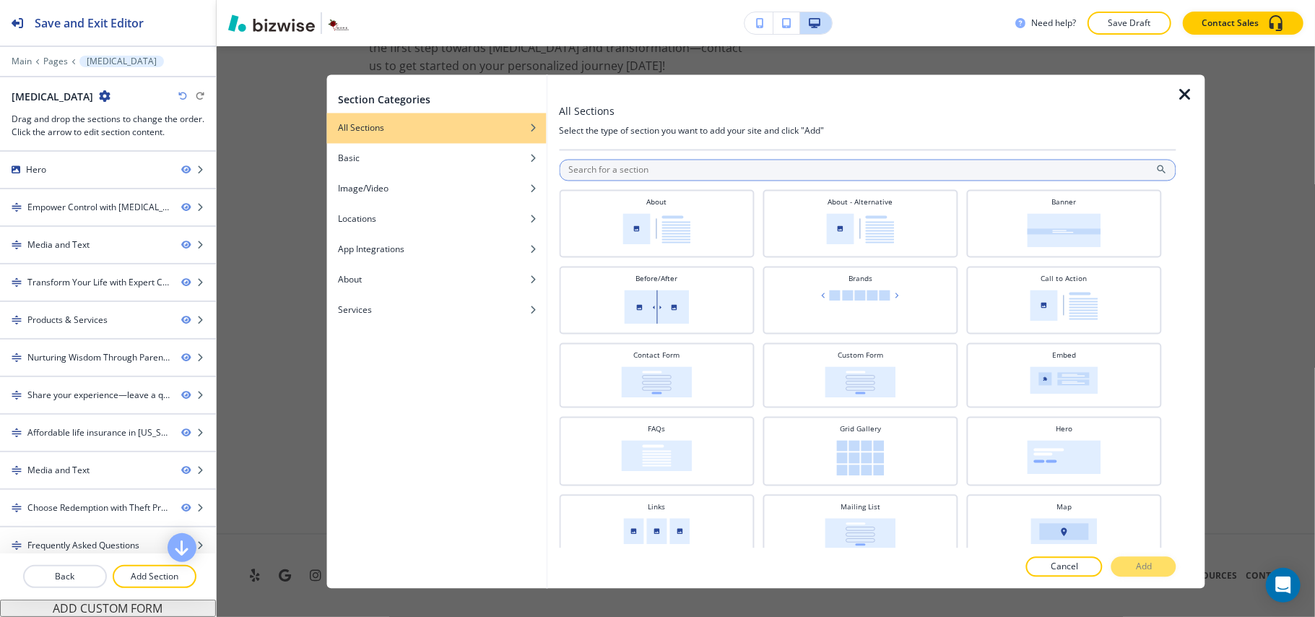
click at [640, 175] on input "text" at bounding box center [867, 171] width 617 height 22
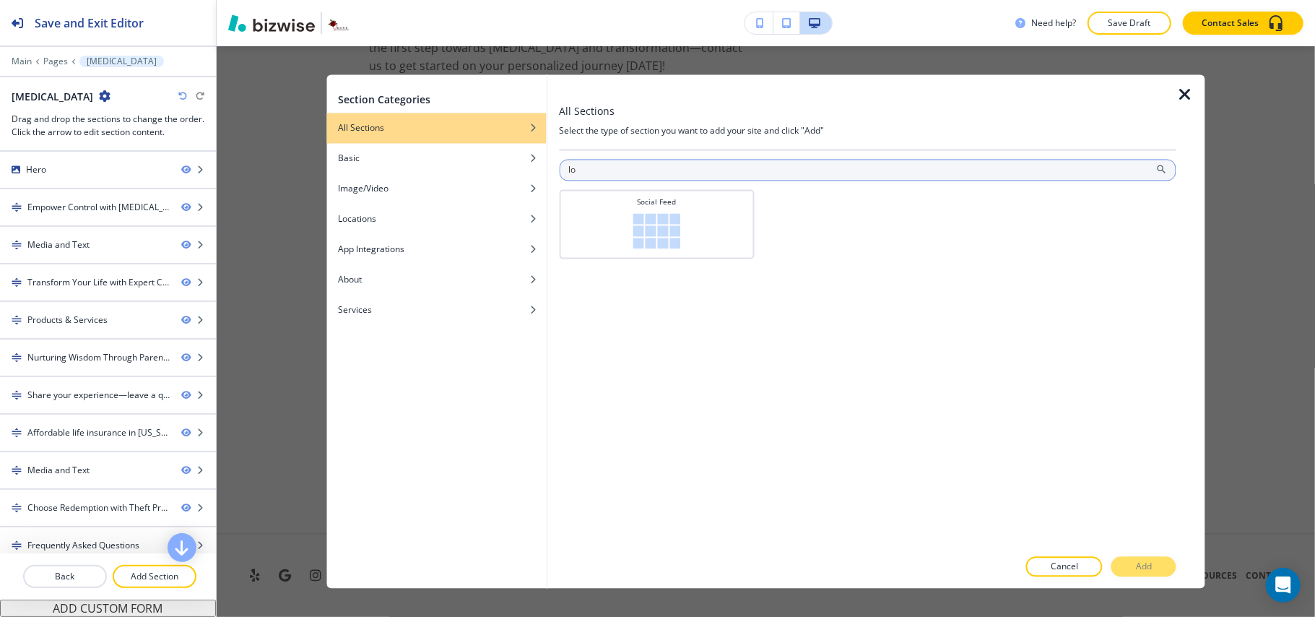
type input "l"
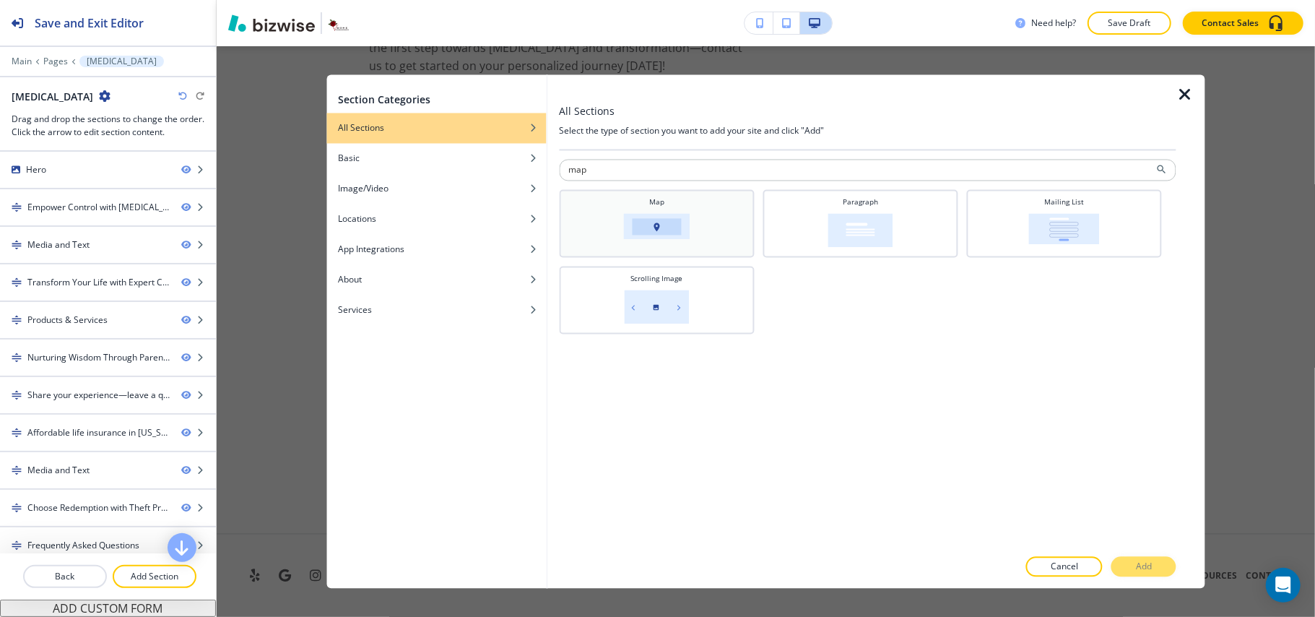
type input "map"
click at [654, 231] on img at bounding box center [656, 227] width 66 height 26
click at [1133, 560] on button "Add" at bounding box center [1143, 567] width 65 height 20
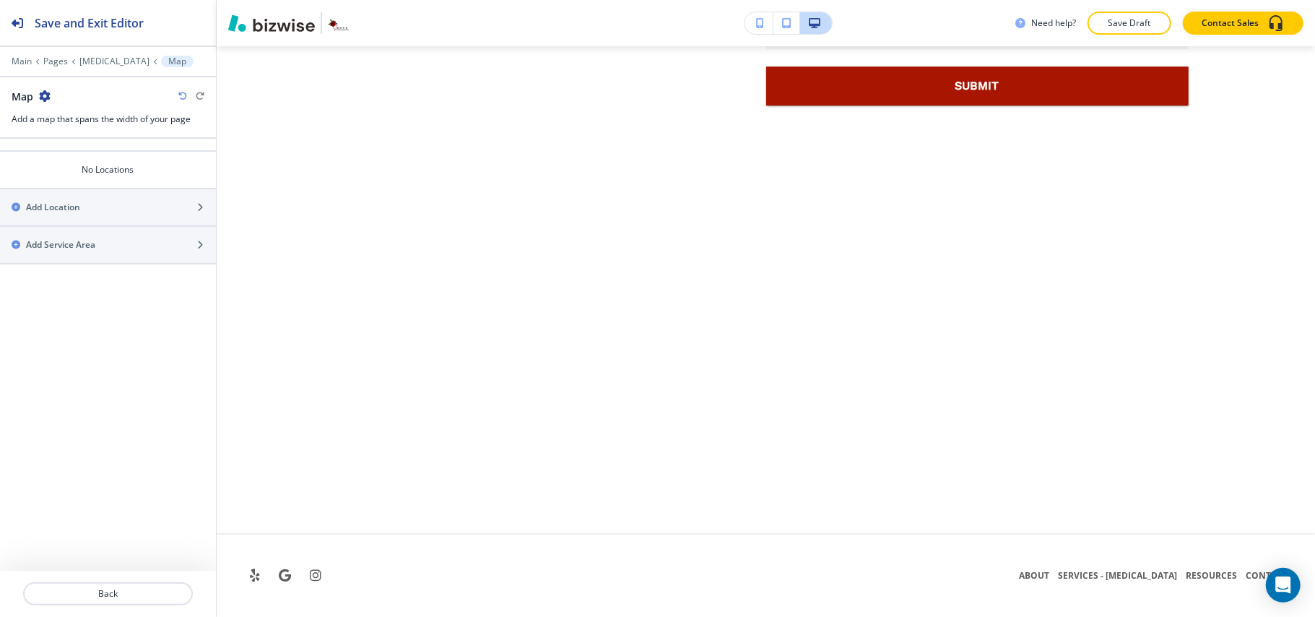
scroll to position [7090, 0]
click at [81, 199] on div "button" at bounding box center [108, 195] width 216 height 12
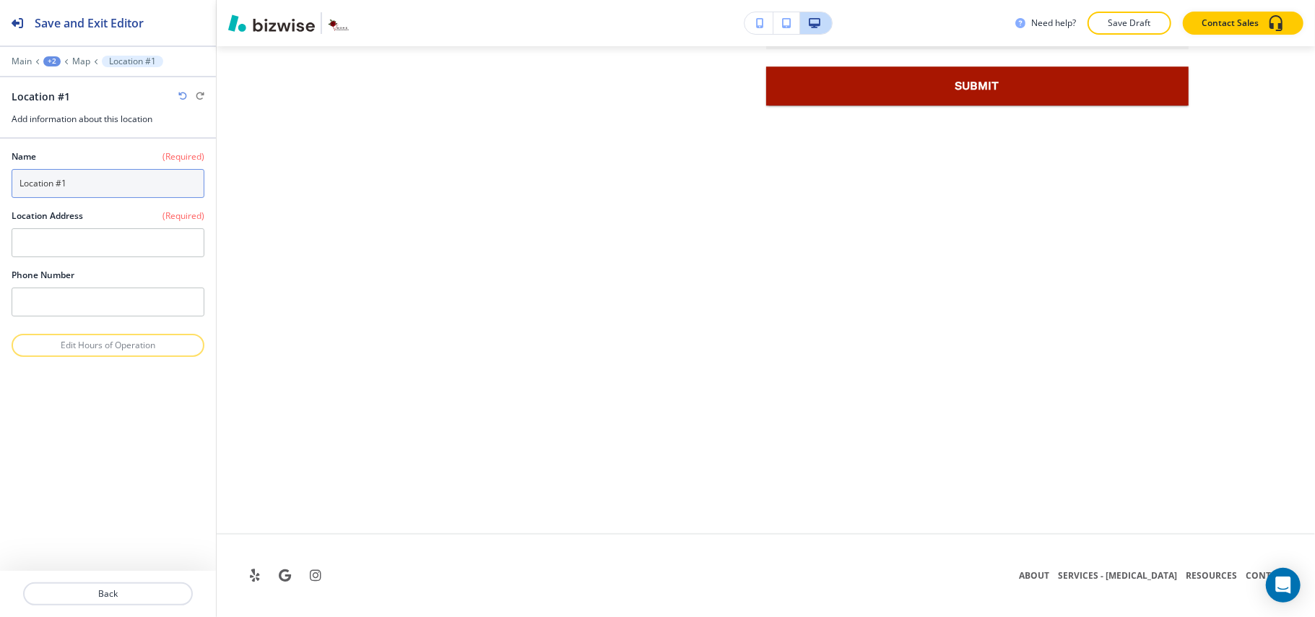
click at [100, 177] on input "Location #1" at bounding box center [108, 183] width 193 height 29
click at [61, 240] on textarea at bounding box center [108, 242] width 193 height 29
click at [157, 246] on textarea at bounding box center [108, 242] width 193 height 29
drag, startPoint x: 93, startPoint y: 188, endPoint x: 0, endPoint y: 191, distance: 93.2
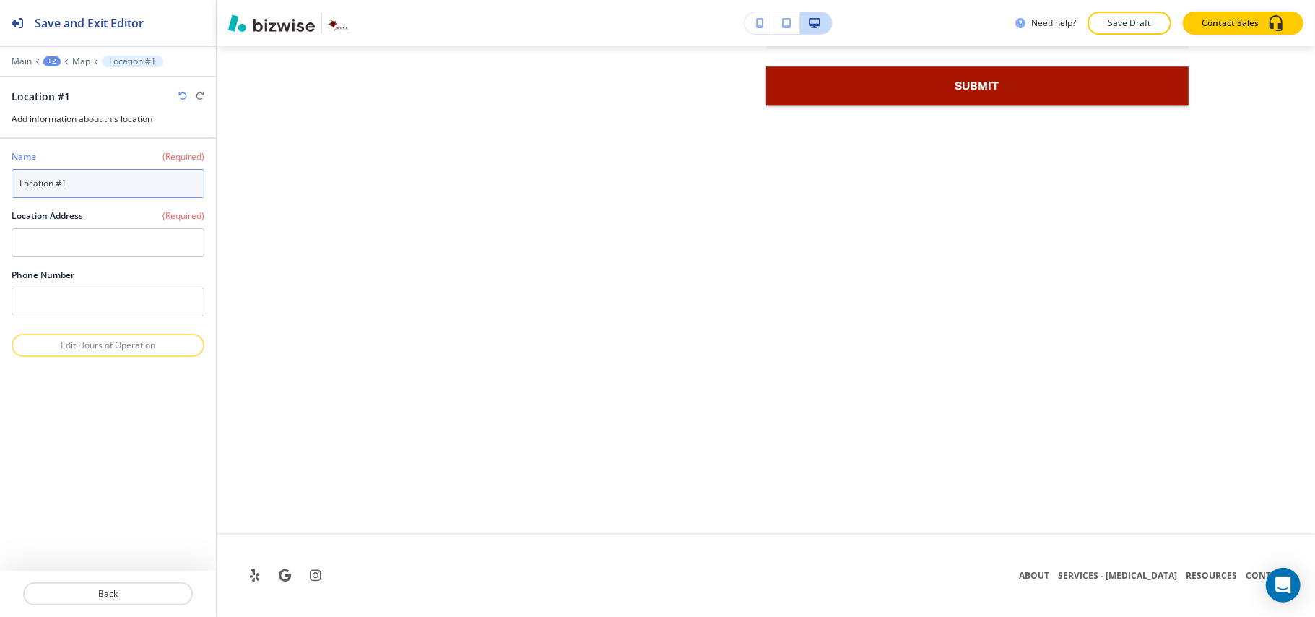
click at [0, 191] on div "Name (Required) Location #1 Location Address (Required) Phone Number" at bounding box center [108, 236] width 216 height 195
click at [59, 238] on textarea at bounding box center [108, 242] width 193 height 29
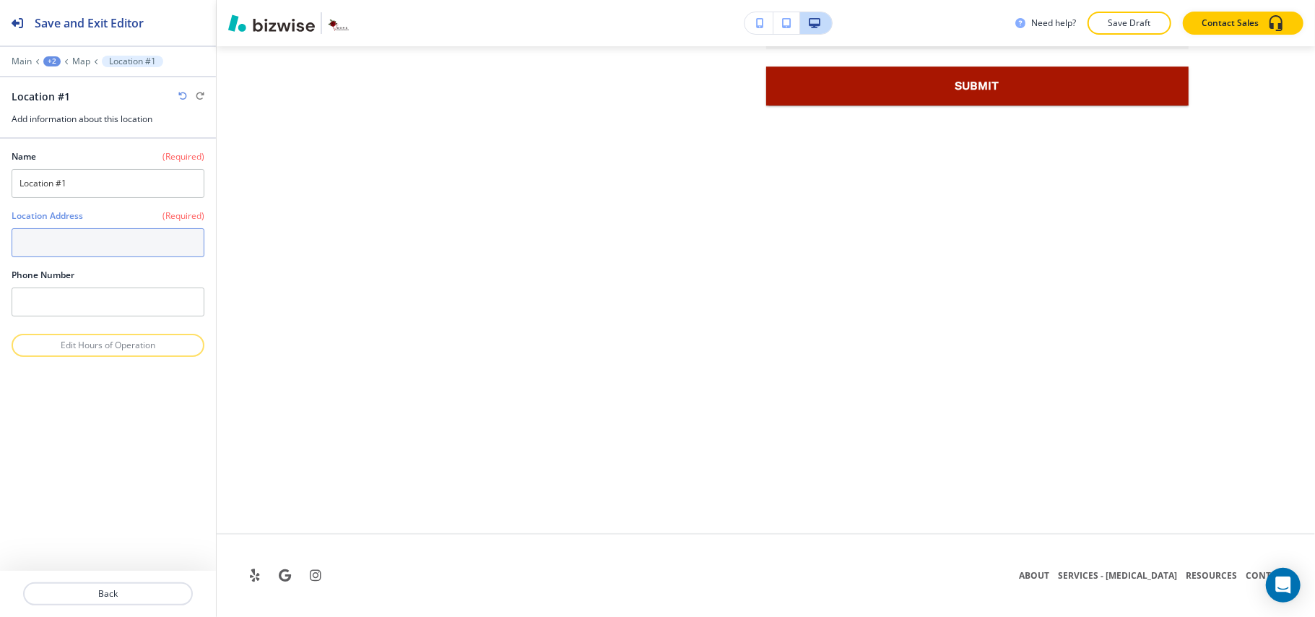
paste textarea "[STREET_ADDRESS]"
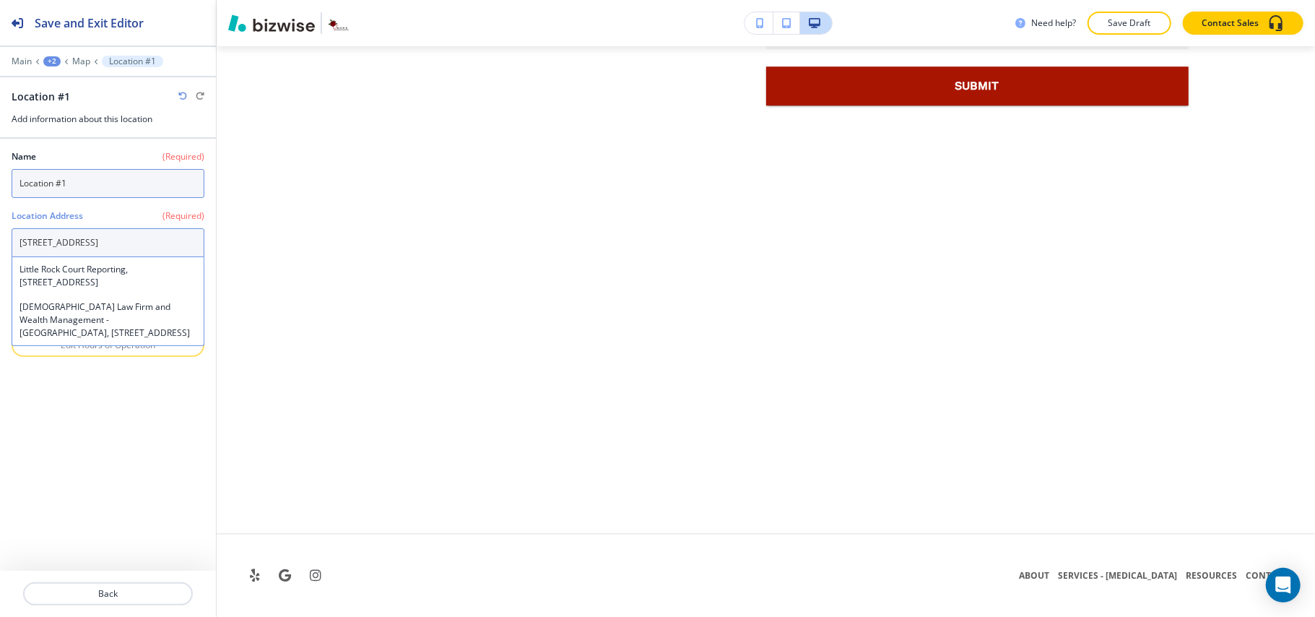
type textarea "[STREET_ADDRESS]"
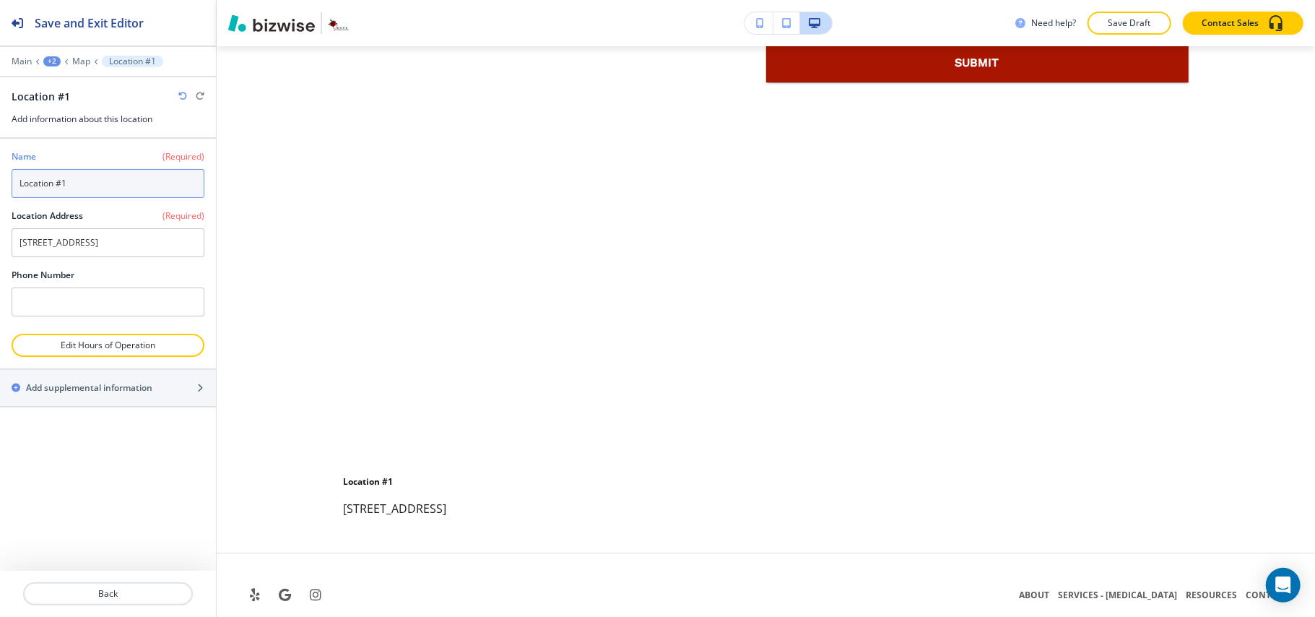
drag, startPoint x: 123, startPoint y: 185, endPoint x: 73, endPoint y: 178, distance: 50.3
click at [35, 180] on input "Location #1" at bounding box center [108, 183] width 193 height 29
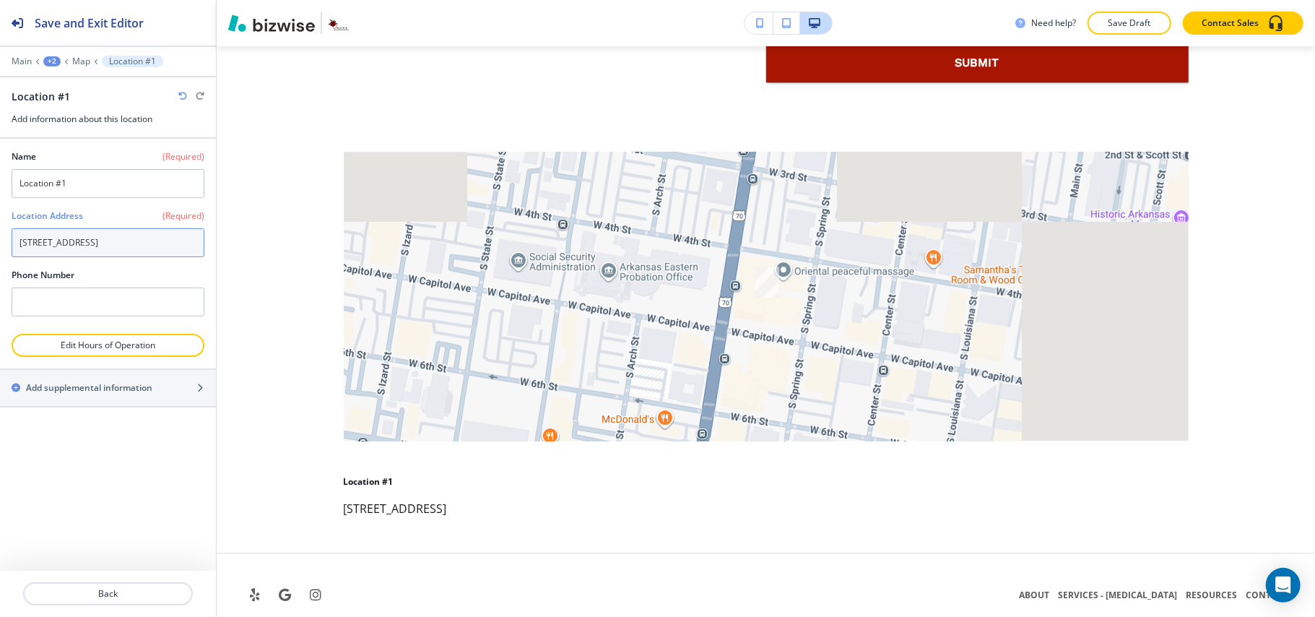
click at [118, 247] on textarea "[STREET_ADDRESS]" at bounding box center [108, 242] width 193 height 29
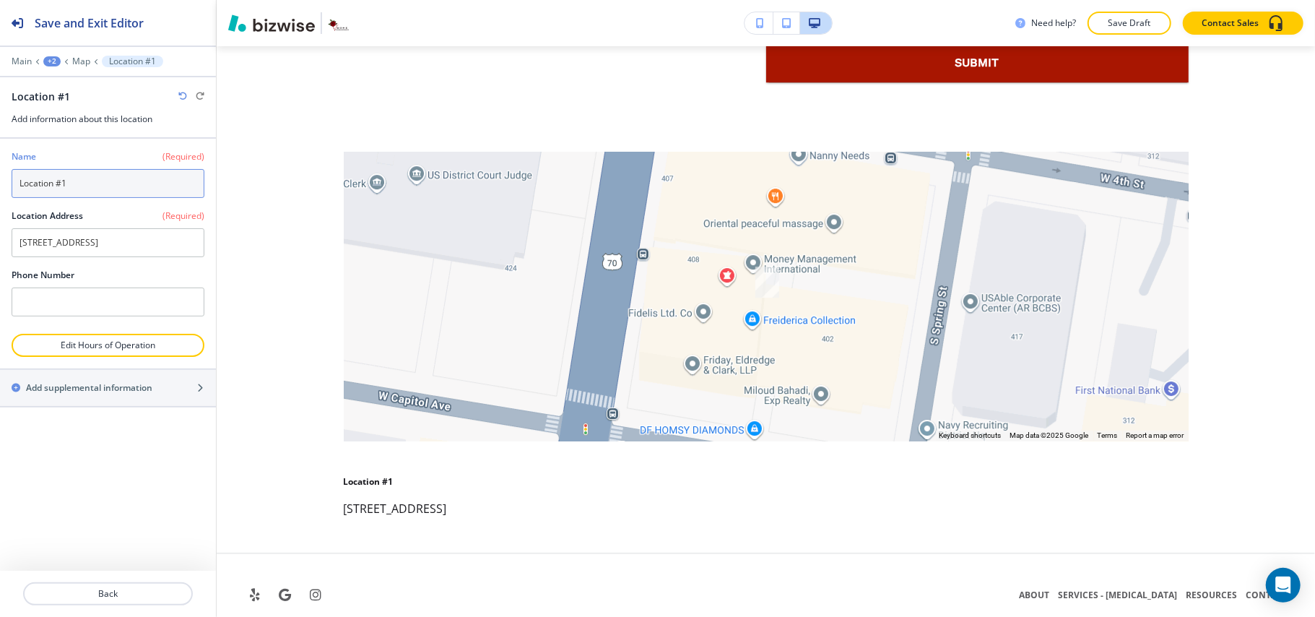
drag, startPoint x: 74, startPoint y: 183, endPoint x: 0, endPoint y: 179, distance: 73.8
click at [0, 179] on div "Name (Required) Location #1 Location Address (Required) 400 W Capitol Ave Suite…" at bounding box center [108, 236] width 216 height 195
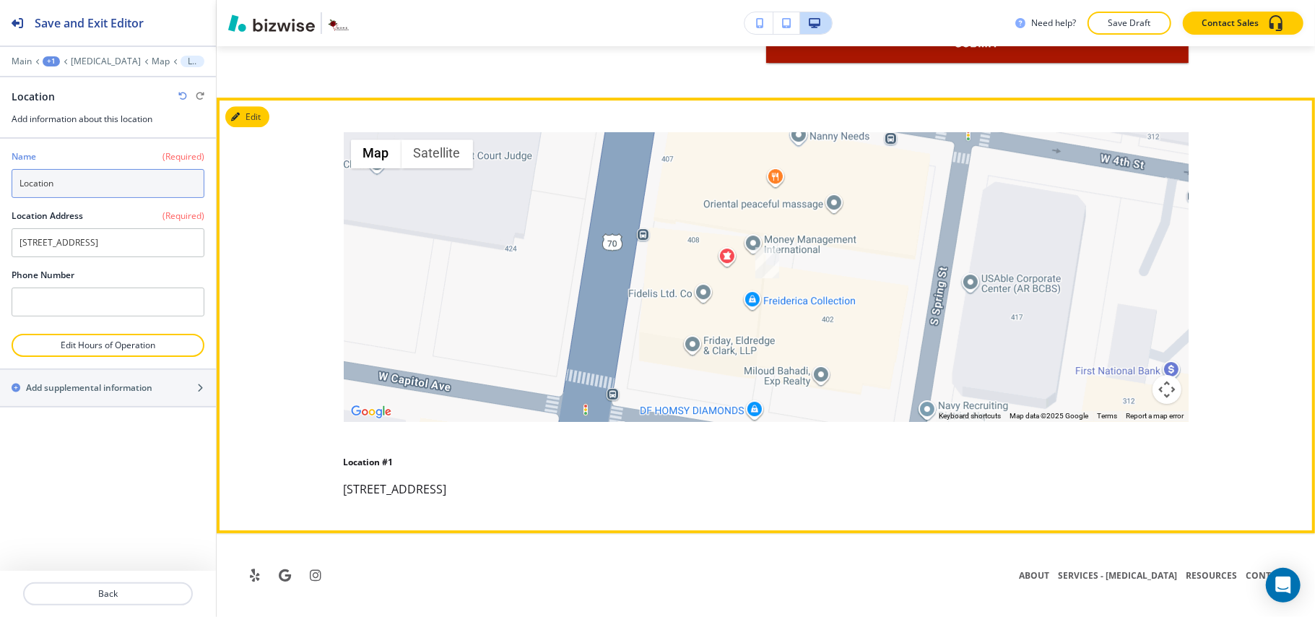
scroll to position [7151, 0]
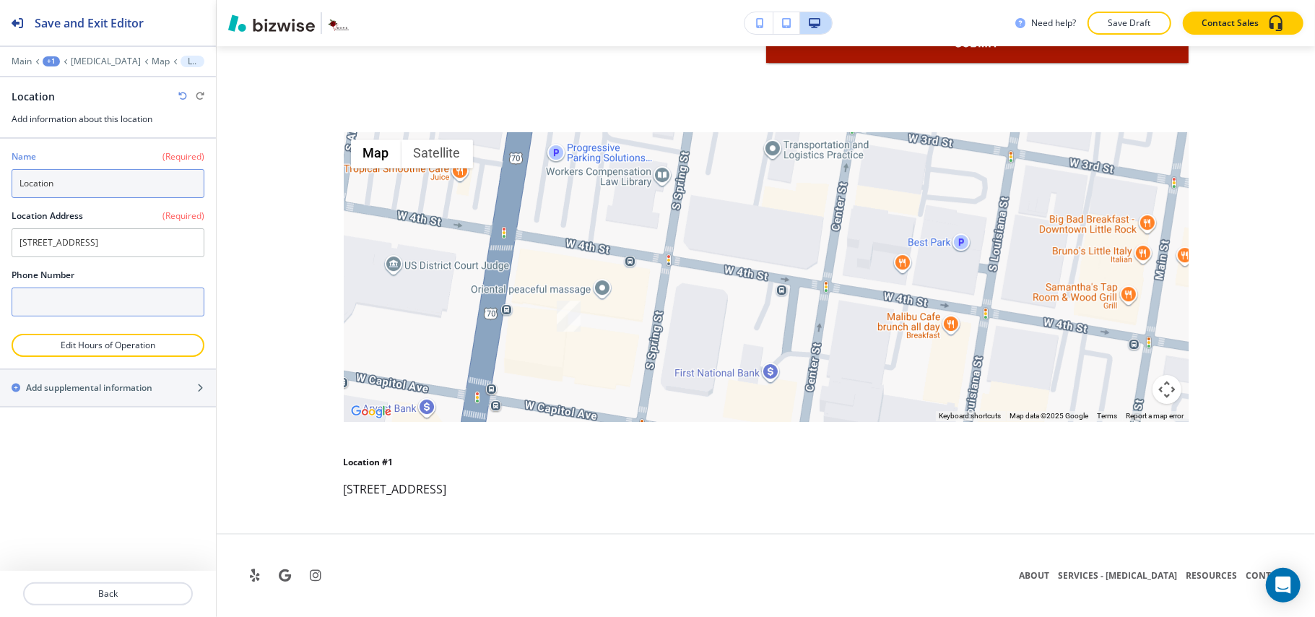
type input "Location"
click at [67, 310] on input "text" at bounding box center [108, 301] width 193 height 29
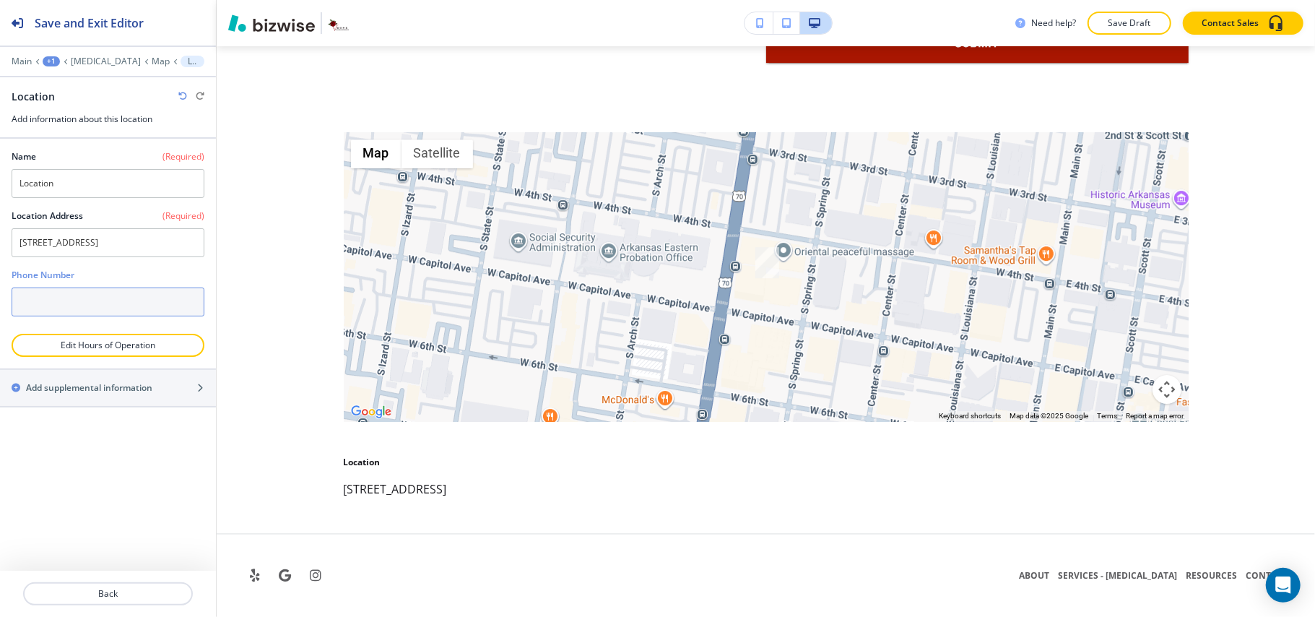
click at [136, 316] on input "text" at bounding box center [108, 301] width 193 height 29
paste input "[PHONE_NUMBER]"
type input "[PHONE_NUMBER]"
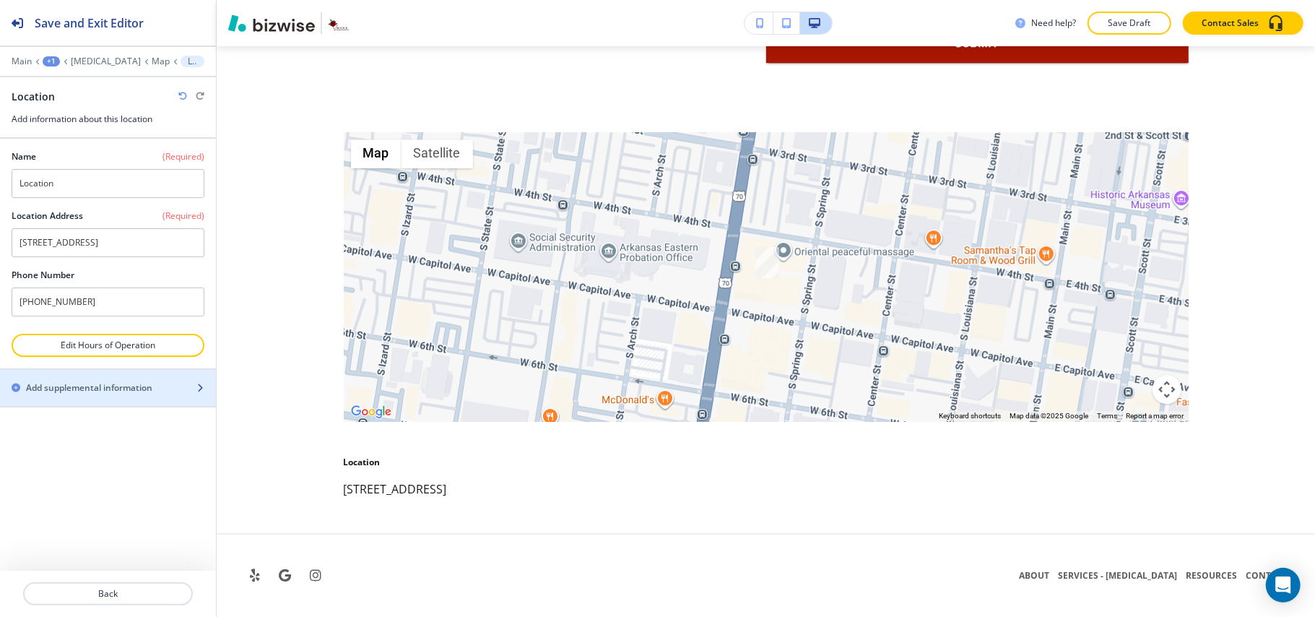
click at [102, 394] on h2 "Add supplemental information" at bounding box center [89, 387] width 126 height 13
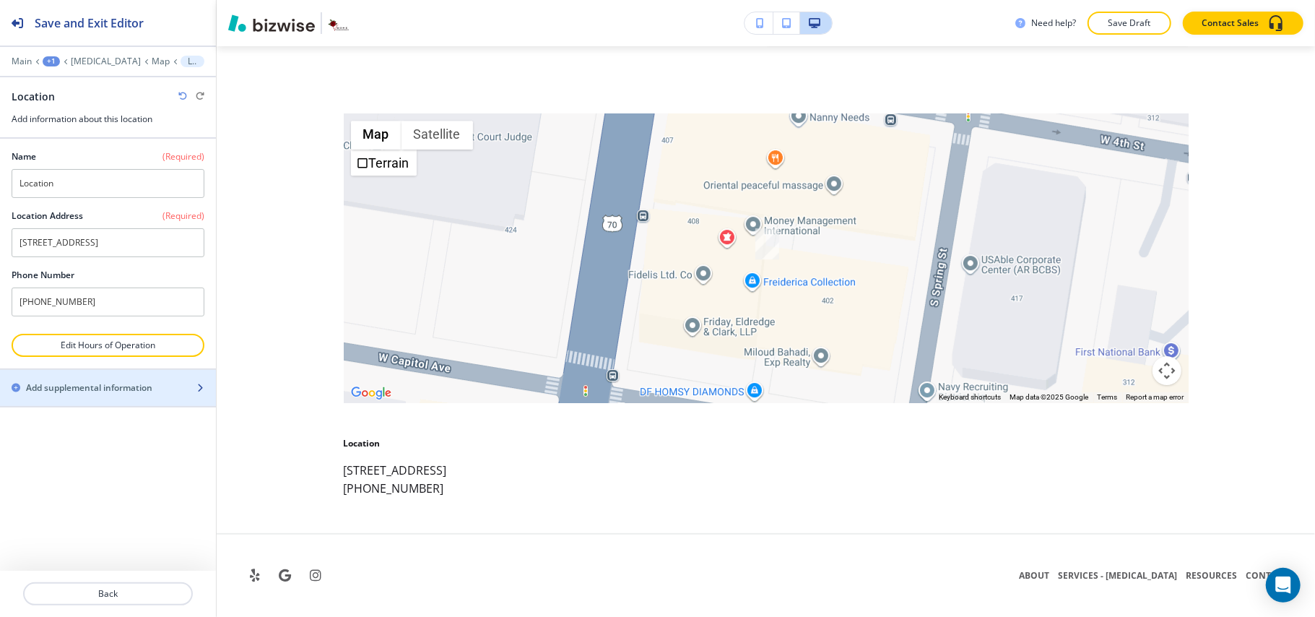
click at [98, 394] on h2 "Add supplemental information" at bounding box center [89, 387] width 126 height 13
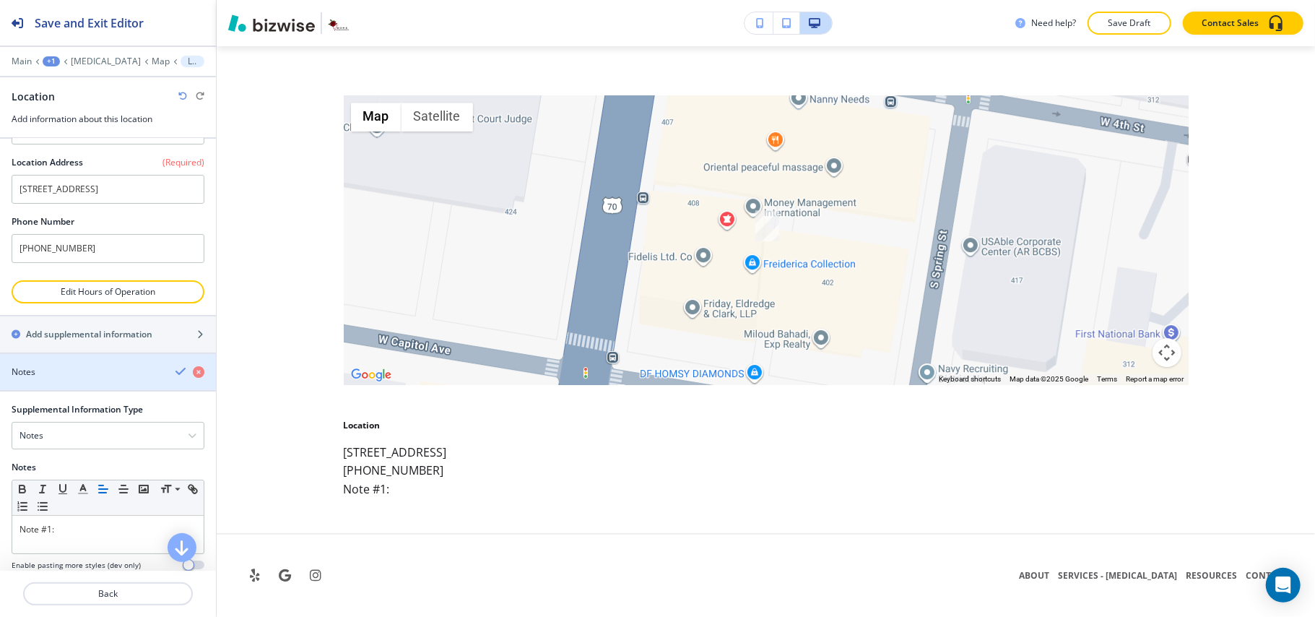
scroll to position [108, 0]
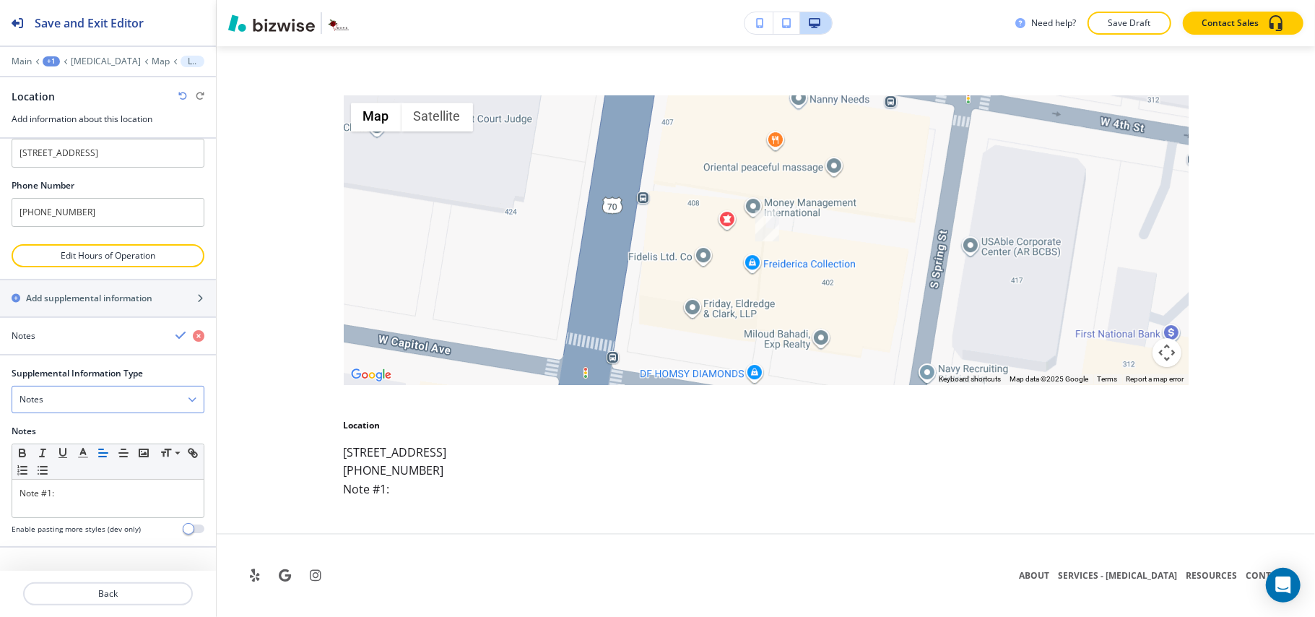
click at [82, 409] on div "Notes" at bounding box center [107, 399] width 191 height 26
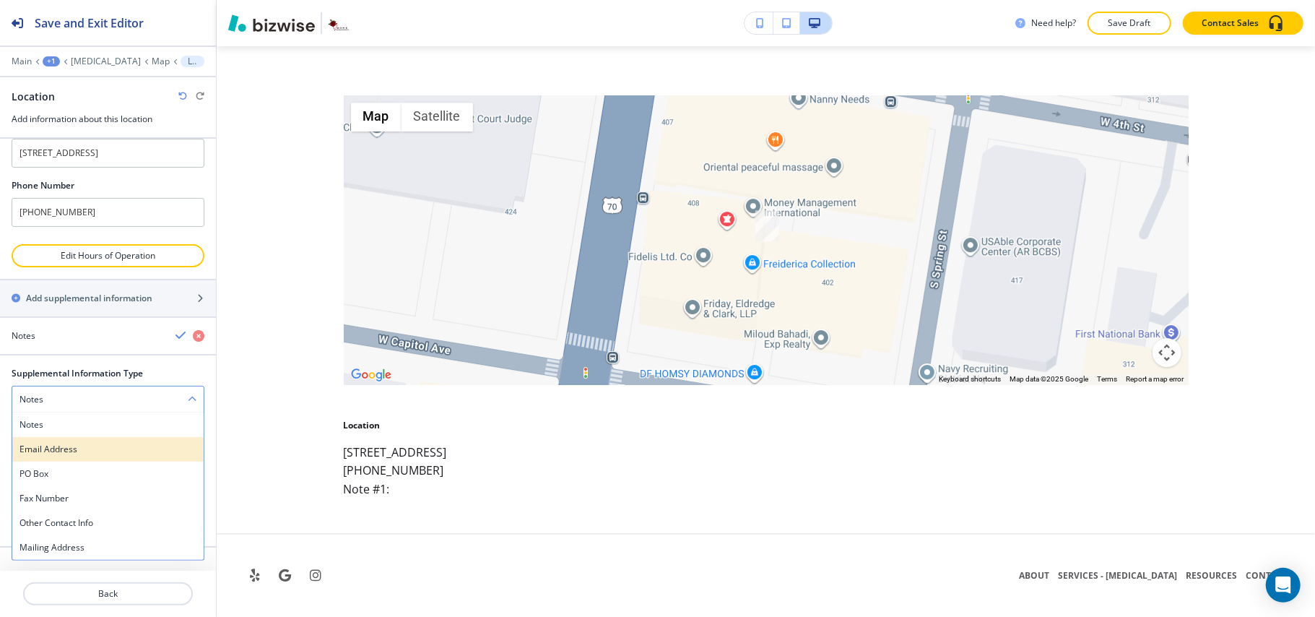
click at [71, 443] on h4 "Email Address" at bounding box center [107, 449] width 177 height 13
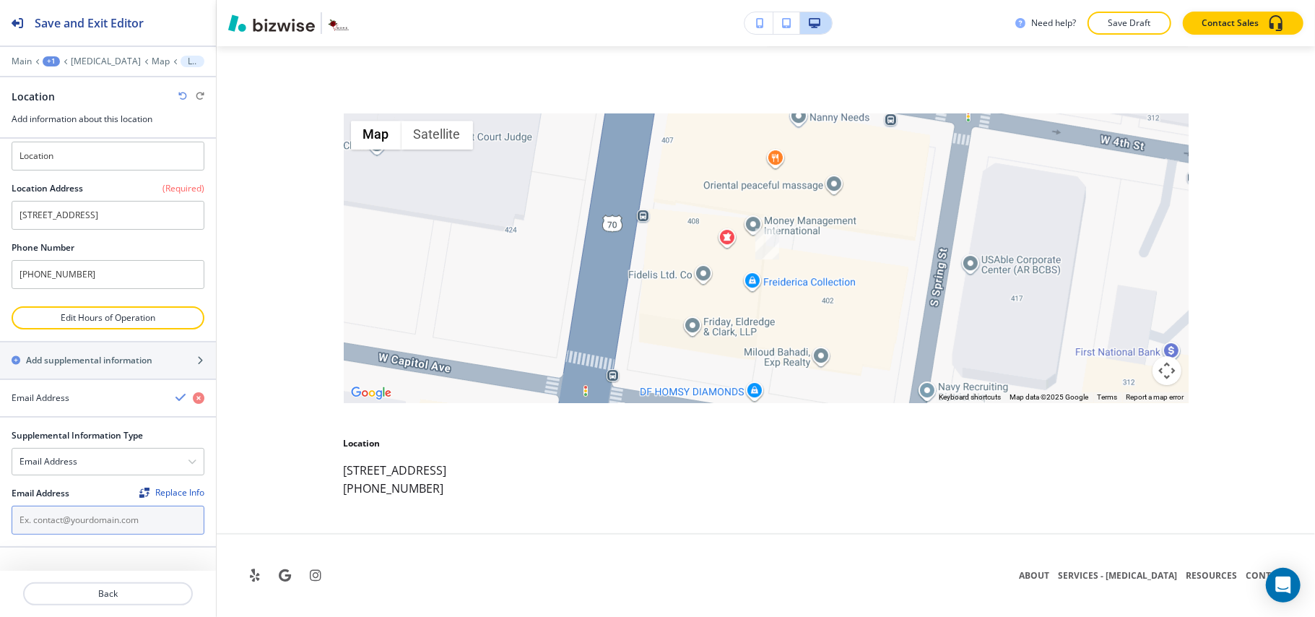
click at [59, 518] on input "text" at bounding box center [108, 519] width 193 height 29
paste input "[EMAIL_ADDRESS][DOMAIN_NAME]"
type input "[EMAIL_ADDRESS][DOMAIN_NAME]"
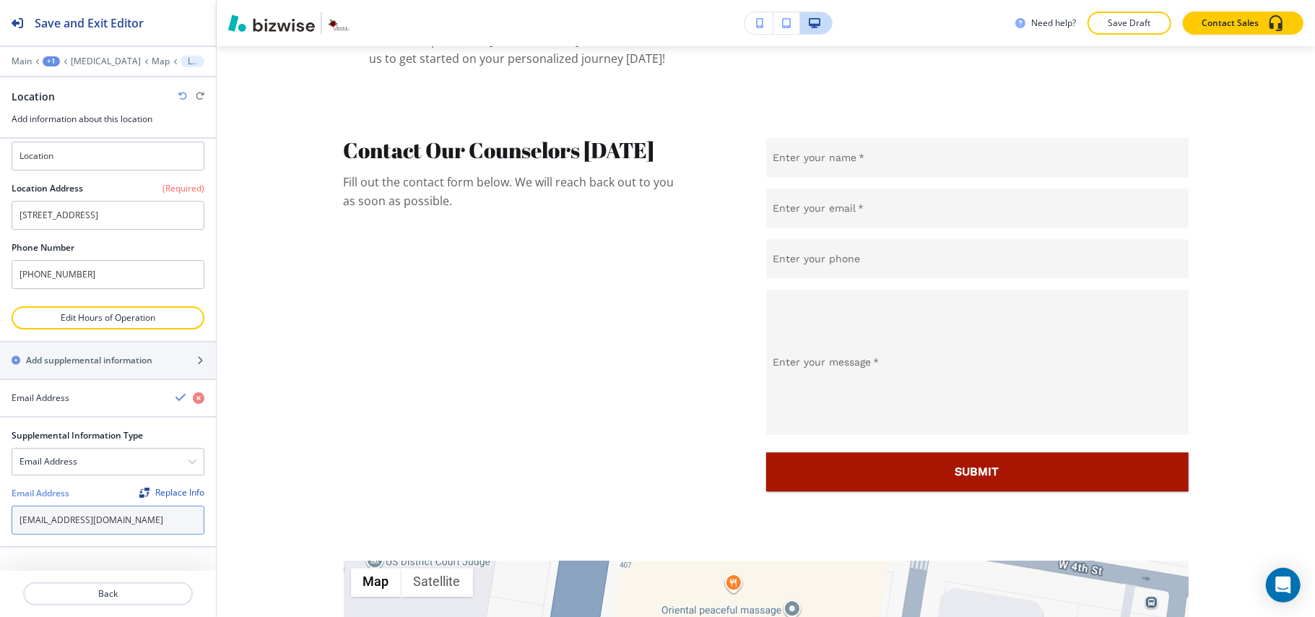
scroll to position [6515, 0]
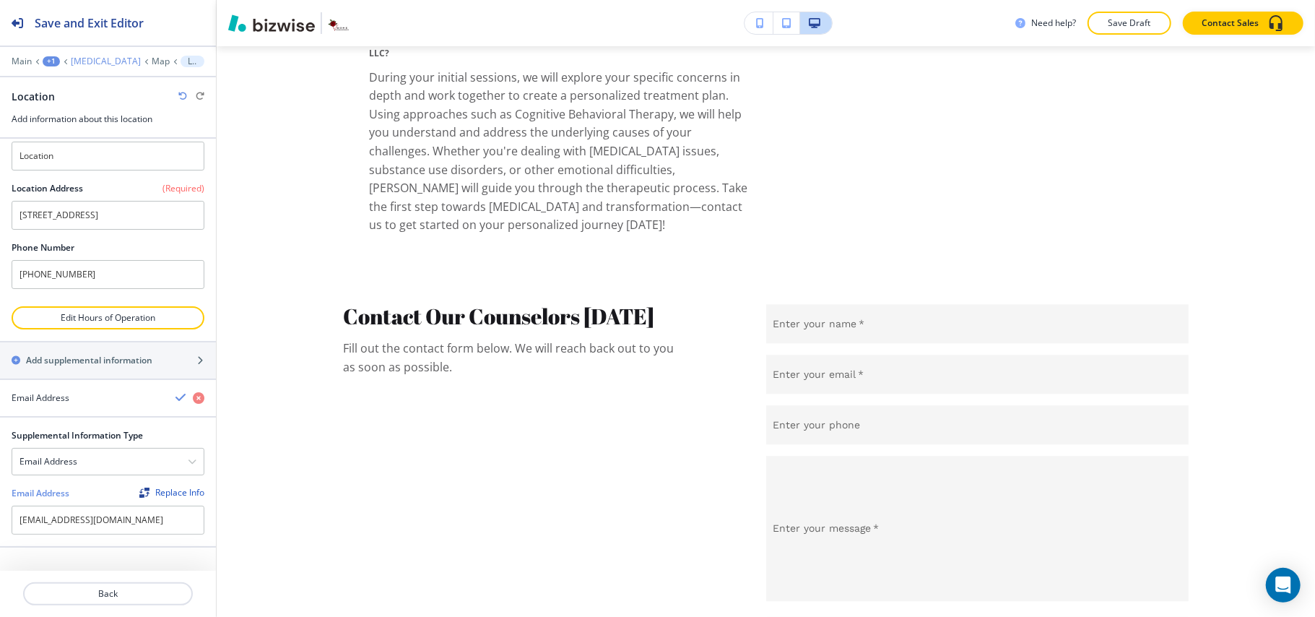
click at [107, 58] on p "[MEDICAL_DATA]" at bounding box center [106, 61] width 70 height 10
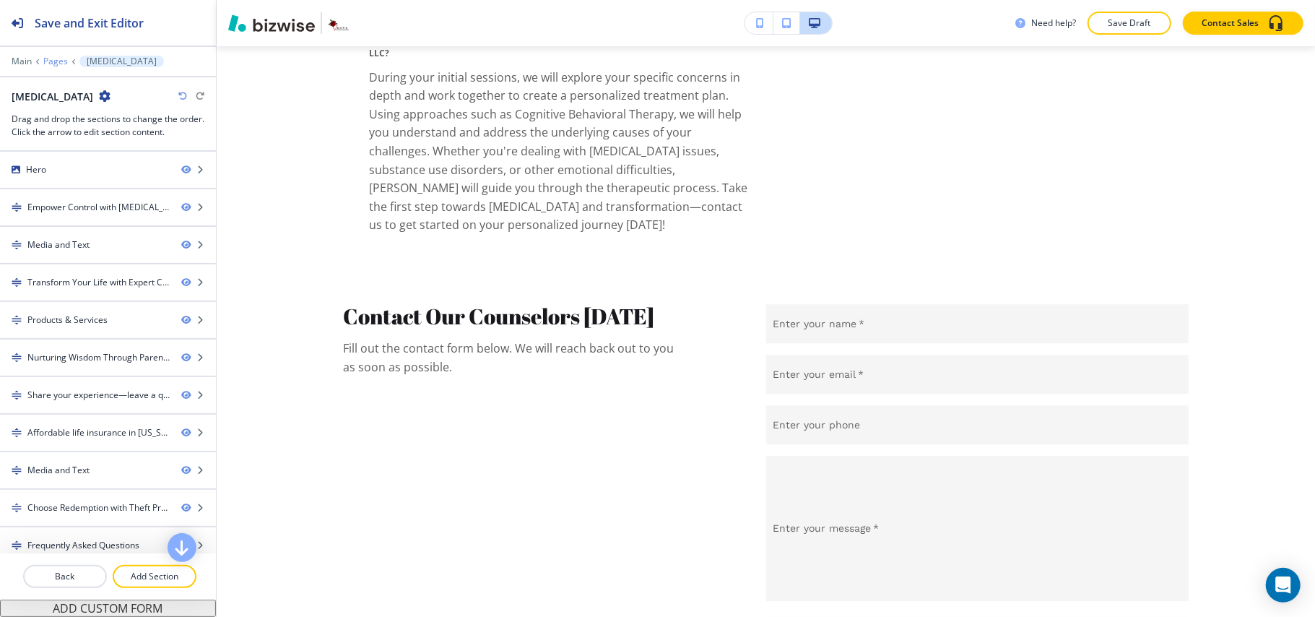
click at [55, 58] on p "Pages" at bounding box center [55, 61] width 25 height 10
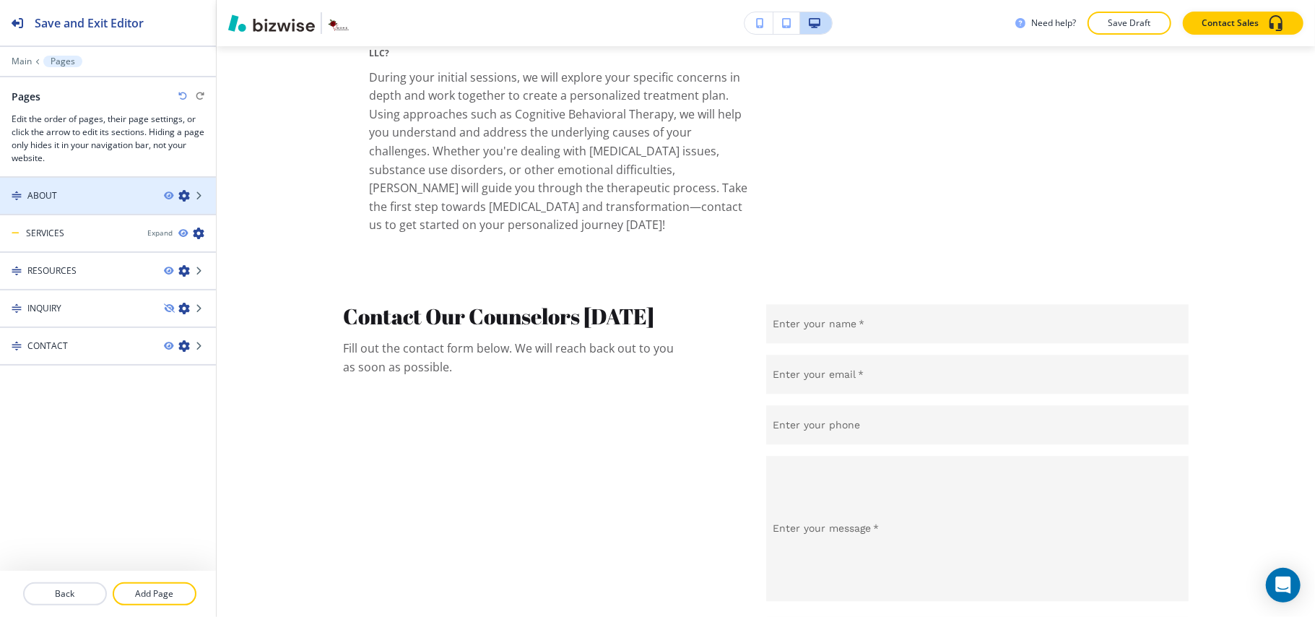
click at [64, 188] on div at bounding box center [108, 184] width 216 height 12
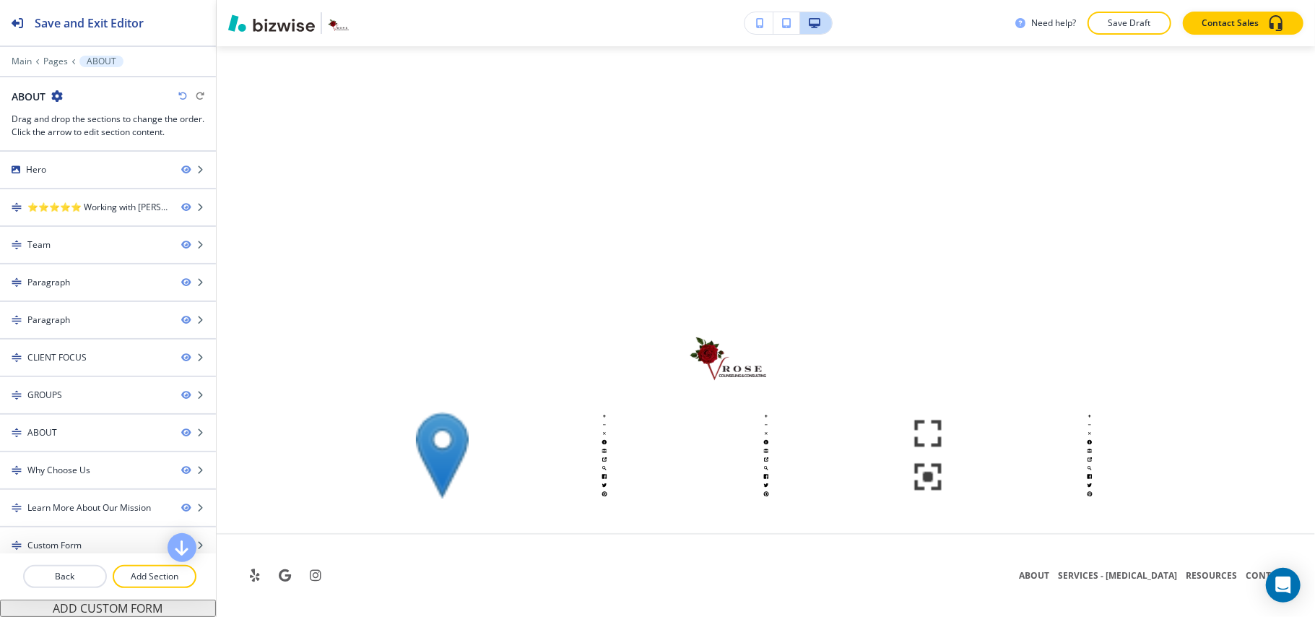
scroll to position [0, 0]
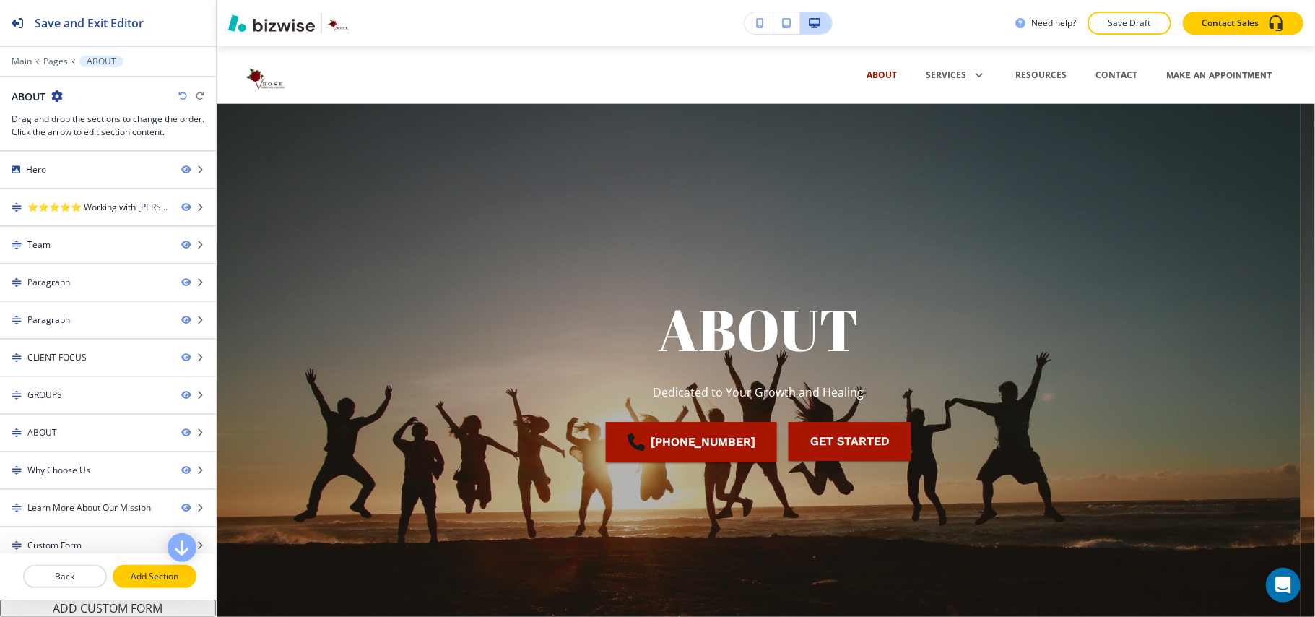
click at [170, 579] on p "Add Section" at bounding box center [154, 576] width 81 height 13
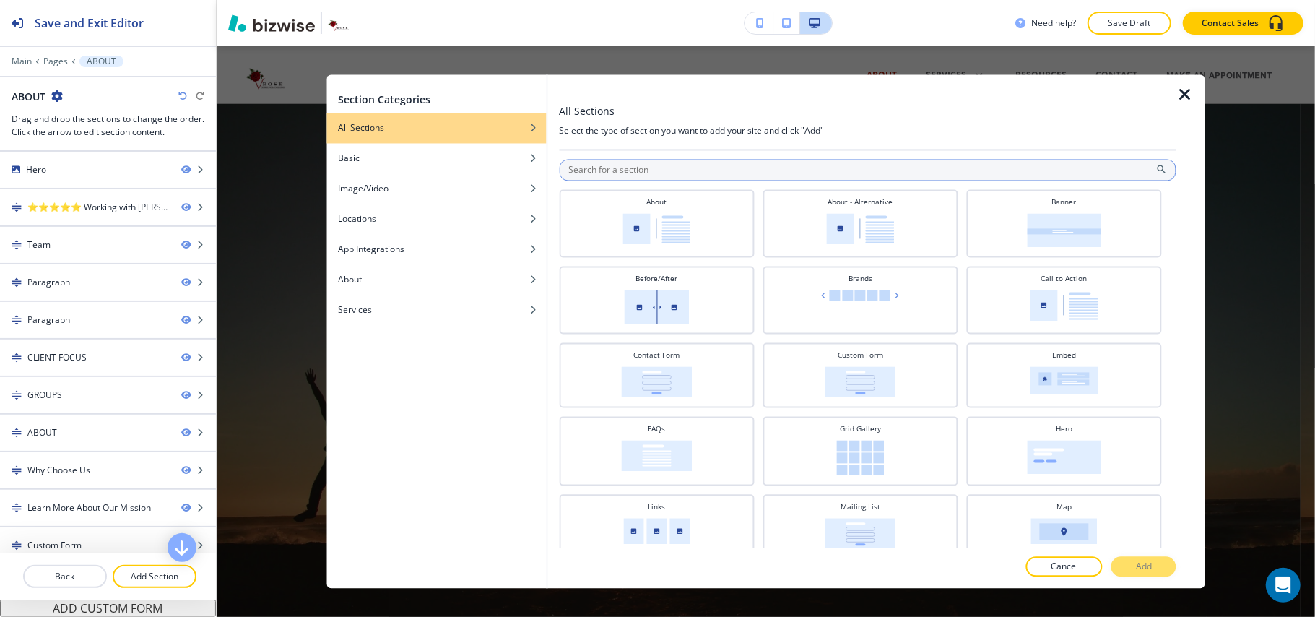
click at [728, 175] on input "text" at bounding box center [867, 171] width 617 height 22
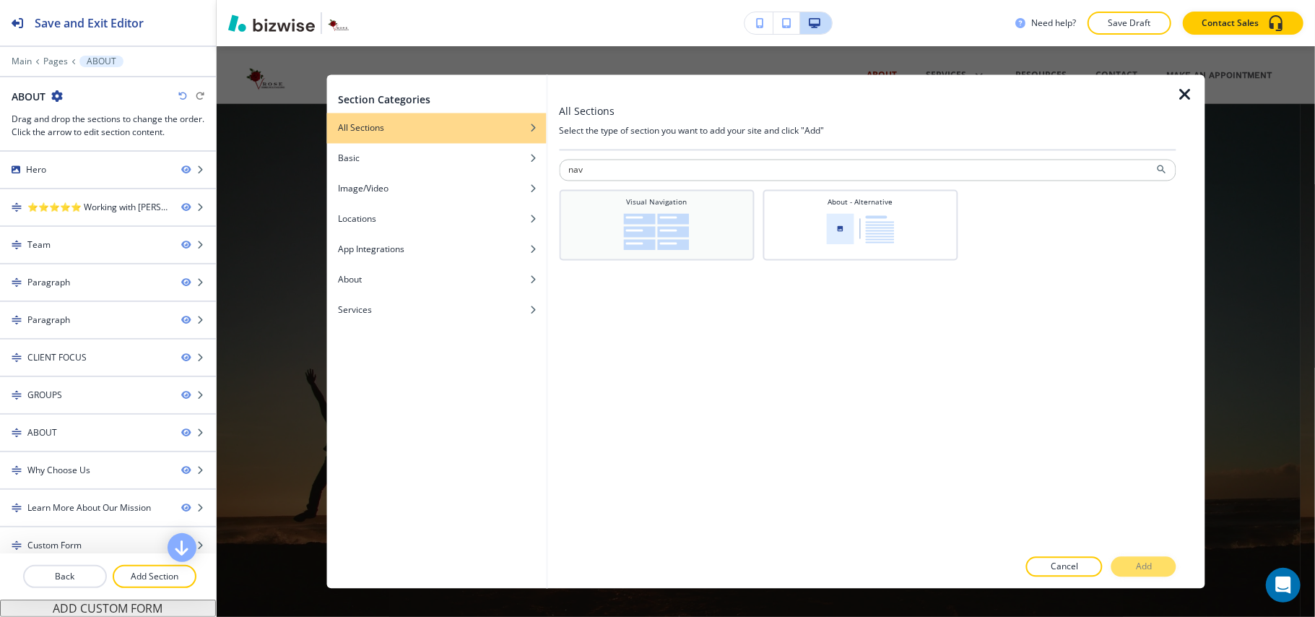
type input "nav"
click at [690, 231] on div "Visual Navigation" at bounding box center [656, 223] width 180 height 53
click at [1125, 564] on button "Add" at bounding box center [1143, 567] width 65 height 20
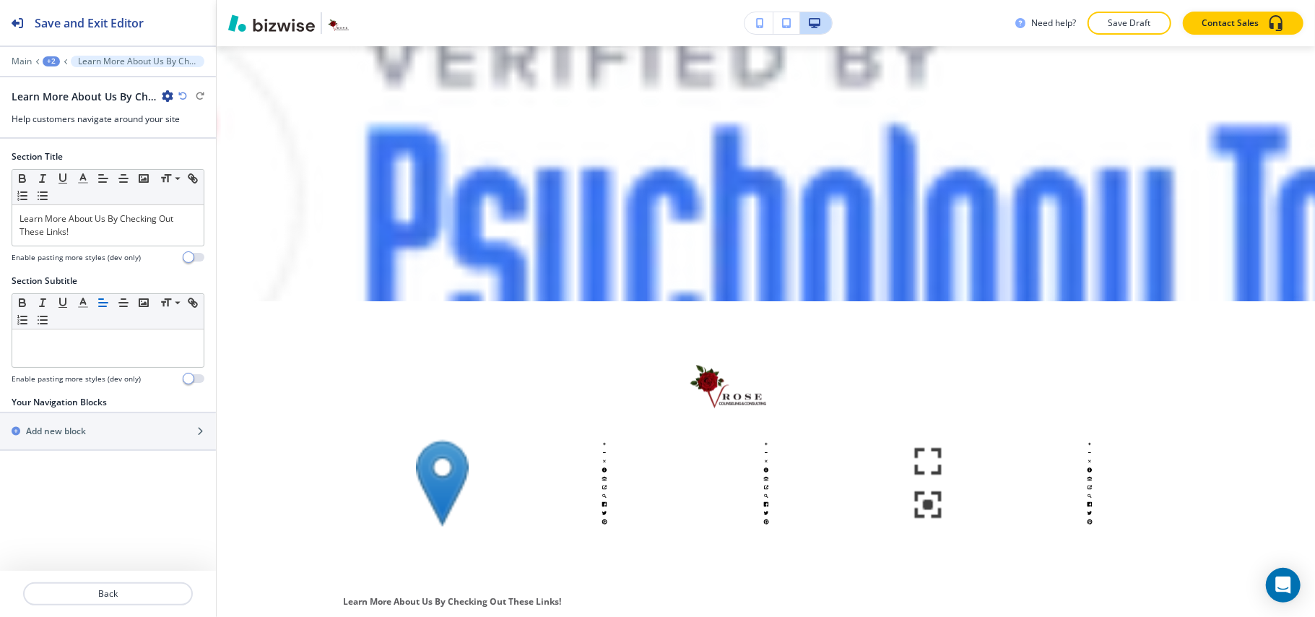
scroll to position [5675, 0]
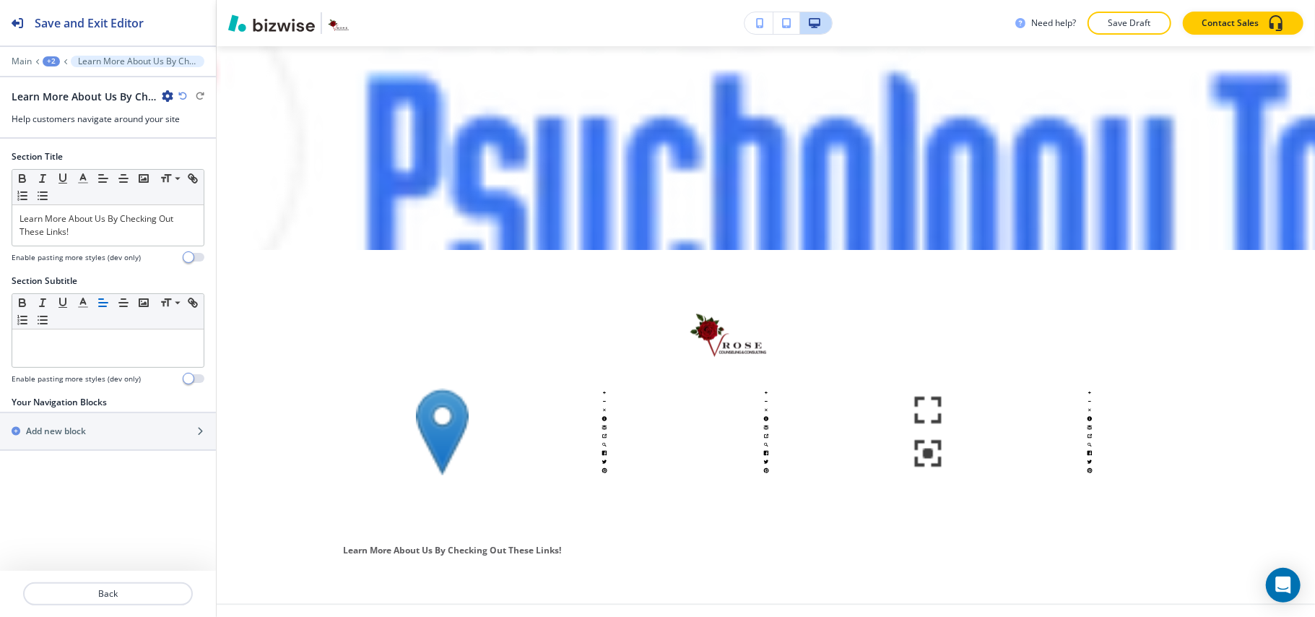
click at [52, 62] on div "+2" at bounding box center [51, 61] width 17 height 10
click at [69, 114] on p "ABOUT" at bounding box center [89, 110] width 74 height 13
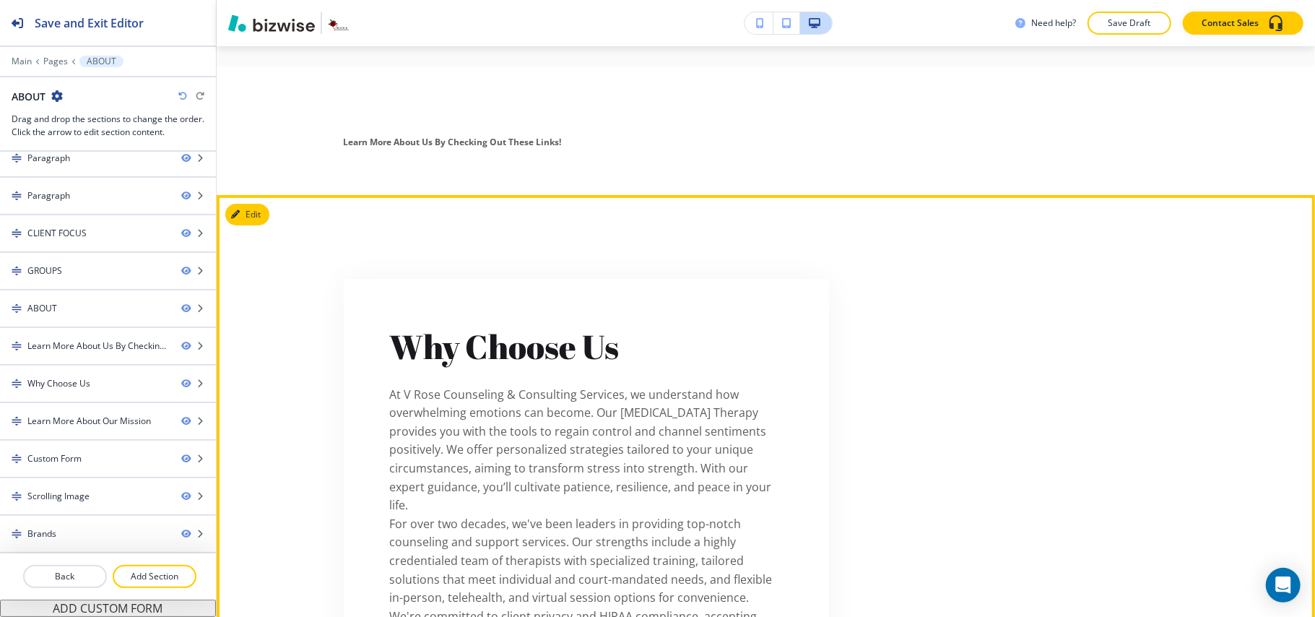
scroll to position [3986, 0]
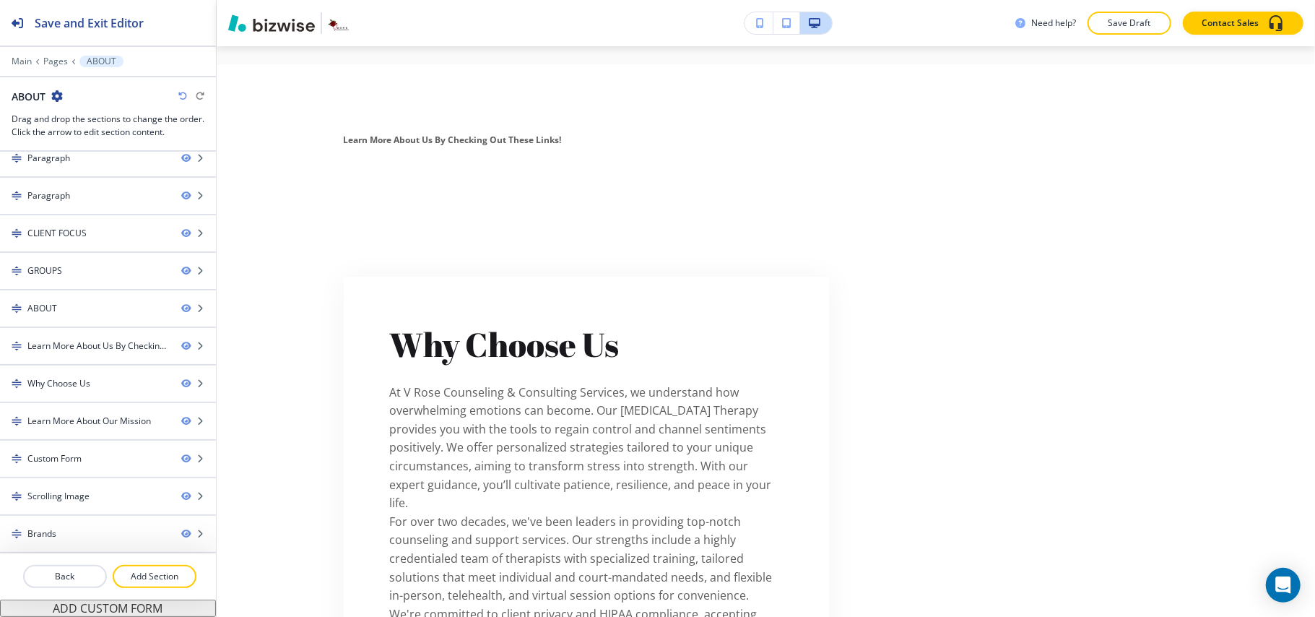
click at [180, 92] on icon "button" at bounding box center [182, 96] width 9 height 9
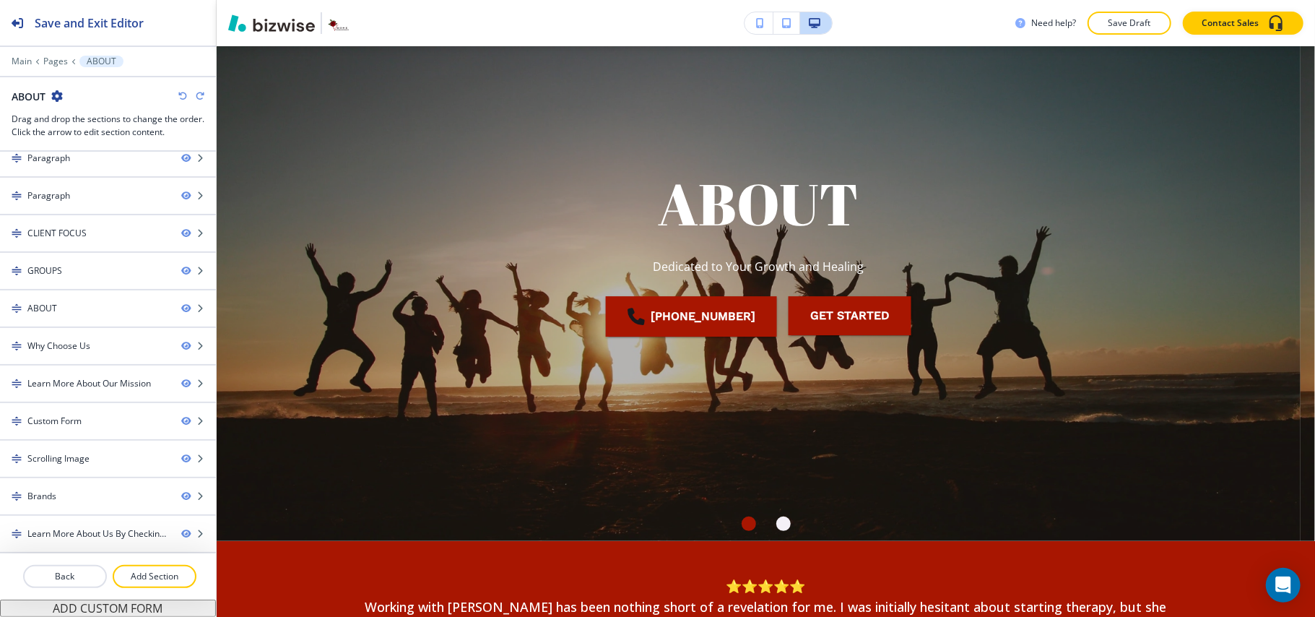
scroll to position [0, 0]
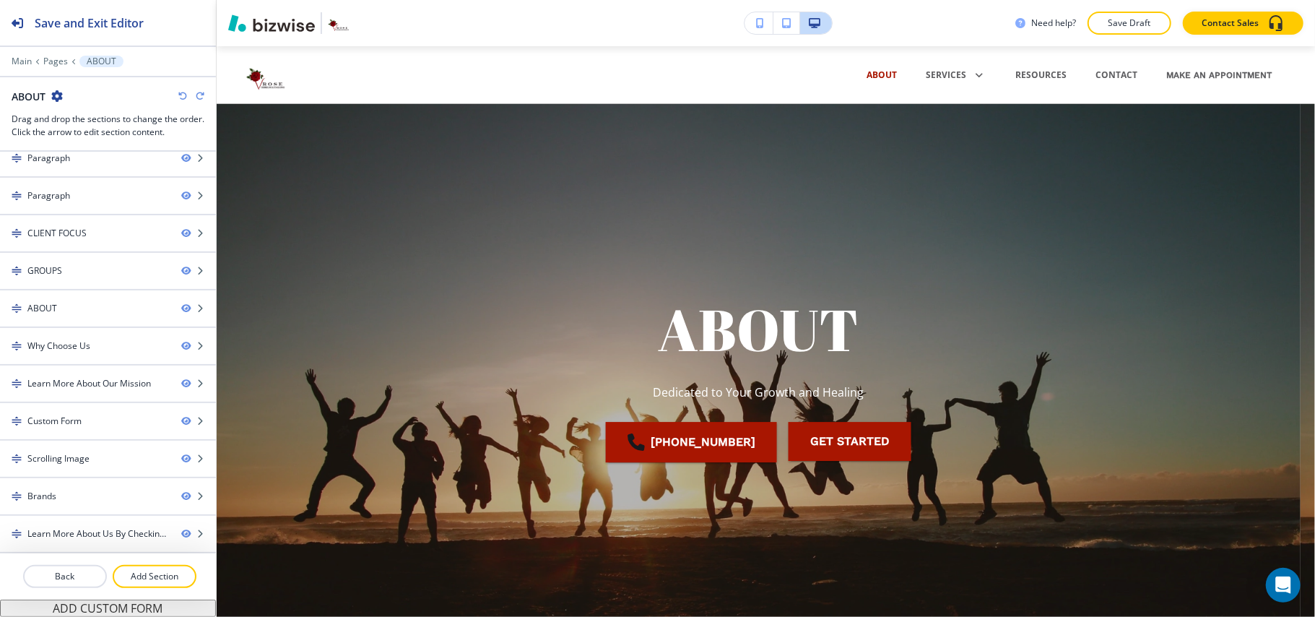
click at [58, 53] on div at bounding box center [108, 51] width 216 height 9
click at [55, 58] on p "Pages" at bounding box center [55, 61] width 25 height 10
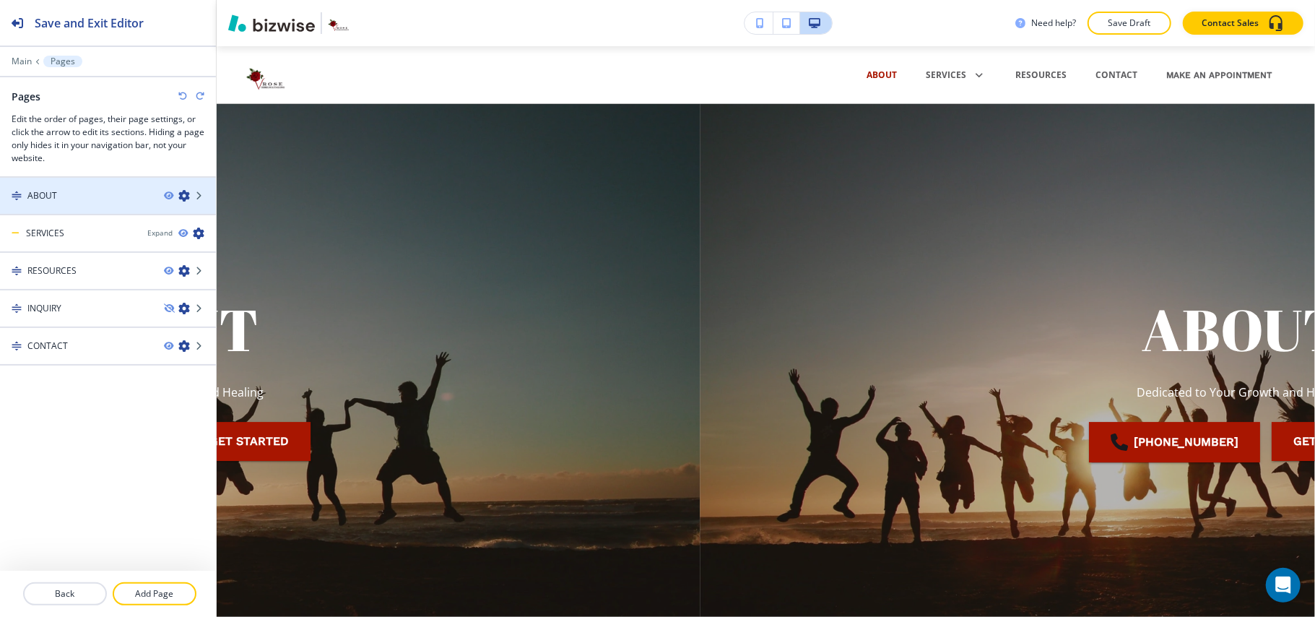
click at [90, 194] on div "ABOUT" at bounding box center [76, 195] width 152 height 13
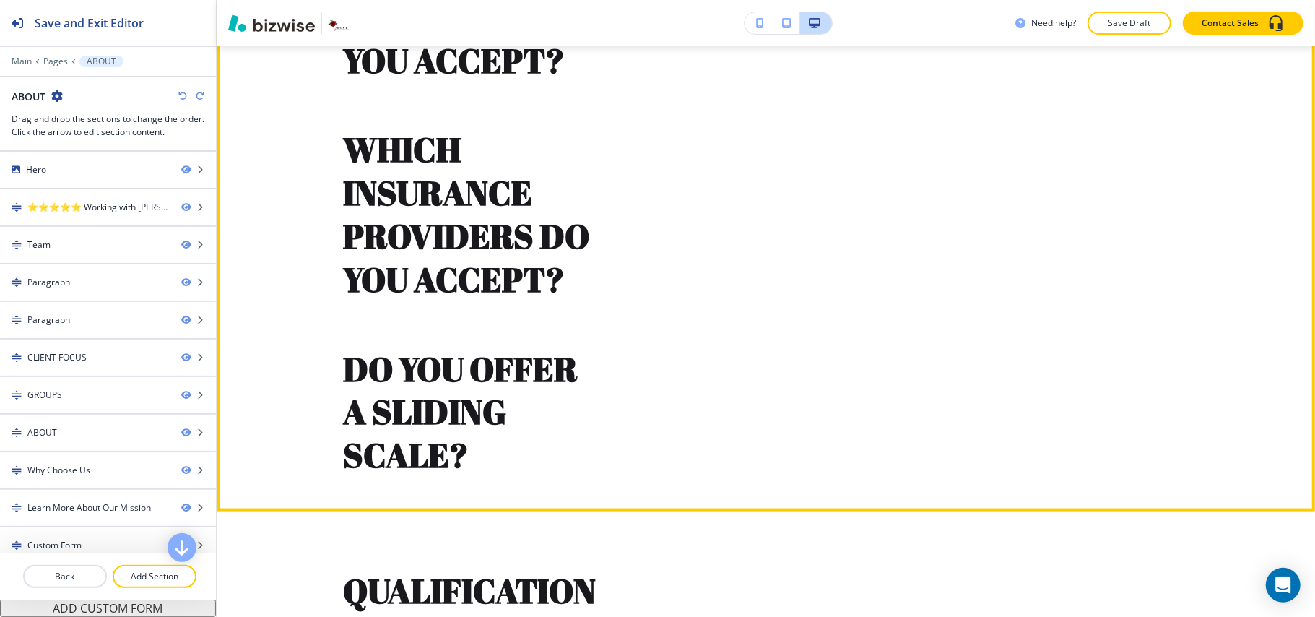
scroll to position [962, 0]
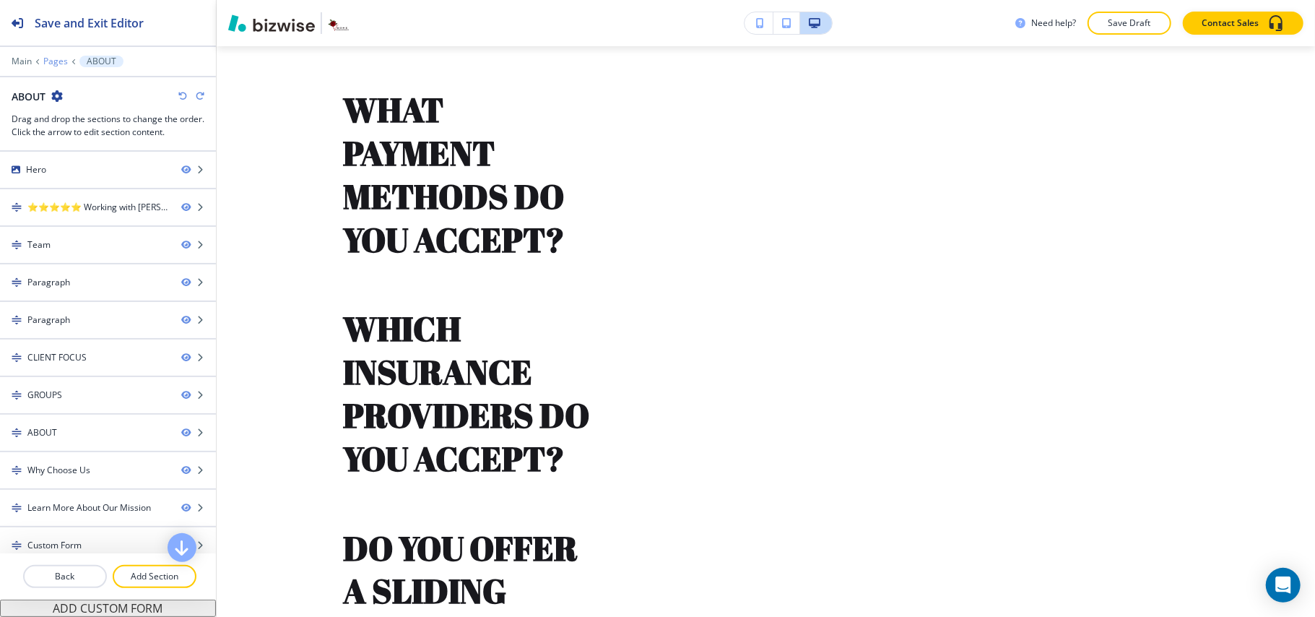
click at [56, 59] on p "Pages" at bounding box center [55, 61] width 25 height 10
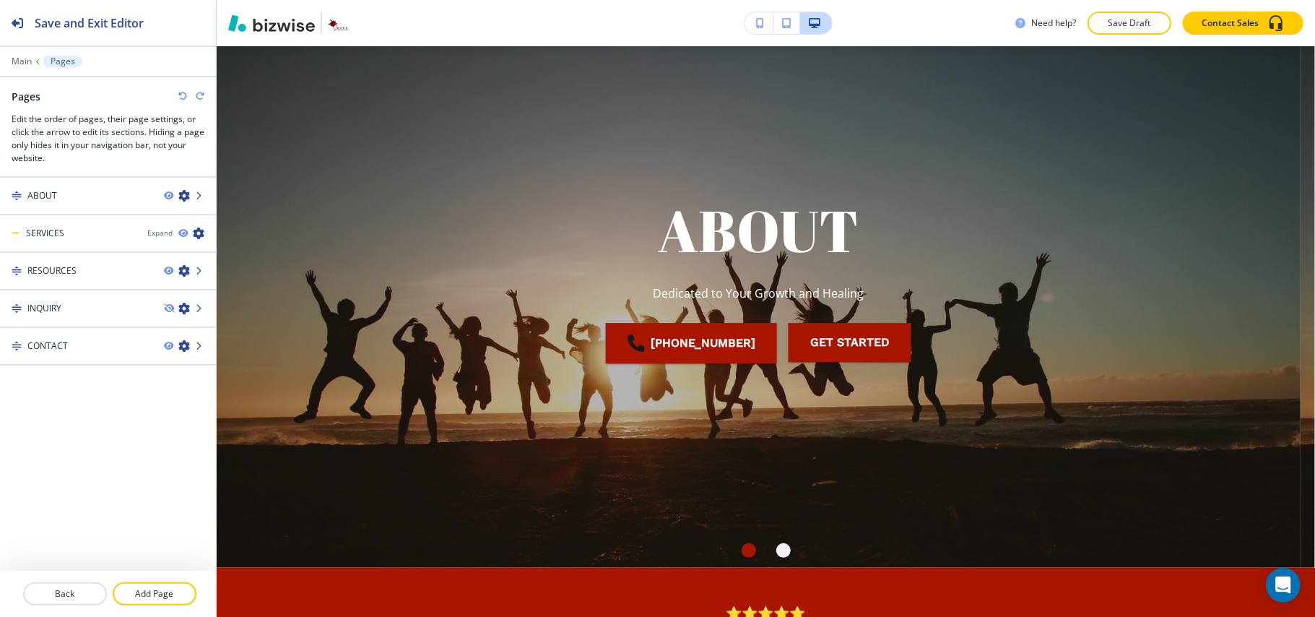
scroll to position [0, 0]
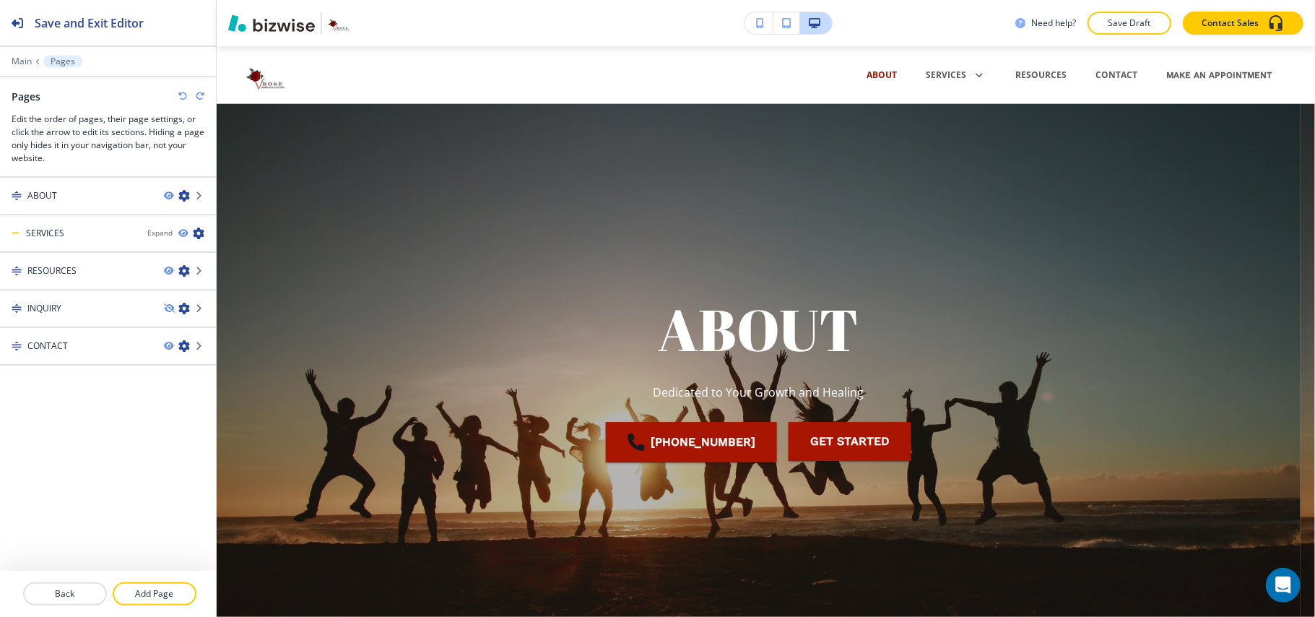
click at [87, 84] on div at bounding box center [108, 83] width 216 height 12
click at [183, 97] on icon "button" at bounding box center [182, 96] width 9 height 9
click at [183, 96] on icon "button" at bounding box center [182, 96] width 9 height 9
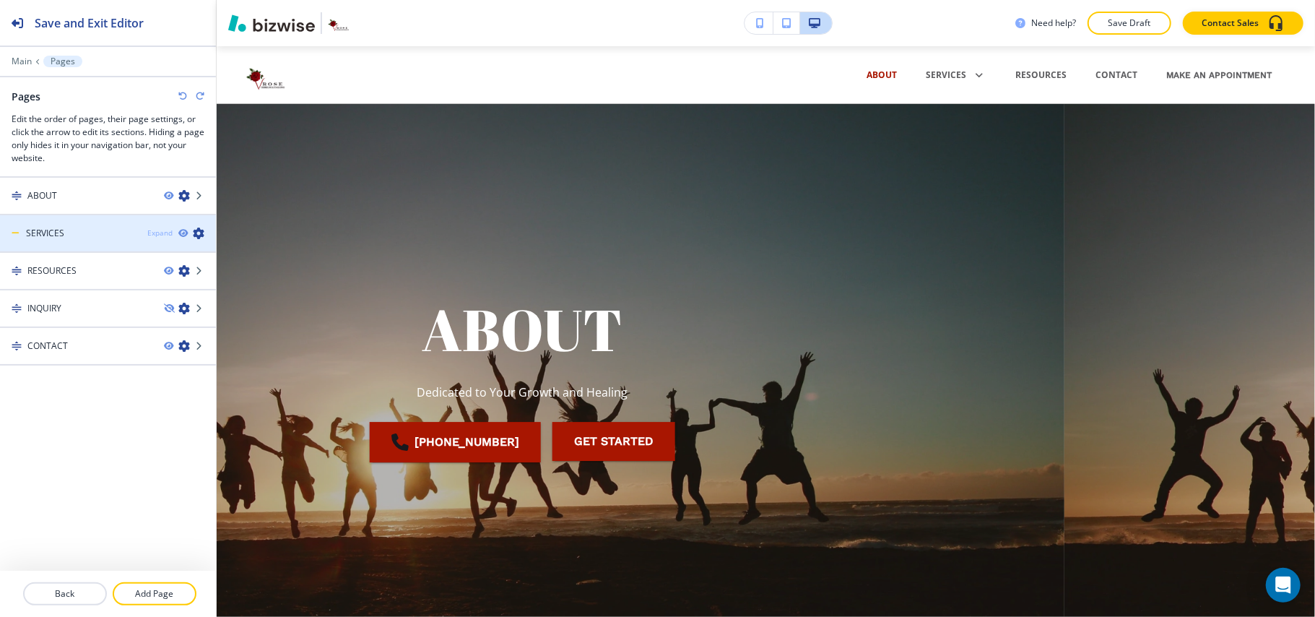
click at [160, 235] on div "Expand" at bounding box center [159, 232] width 25 height 11
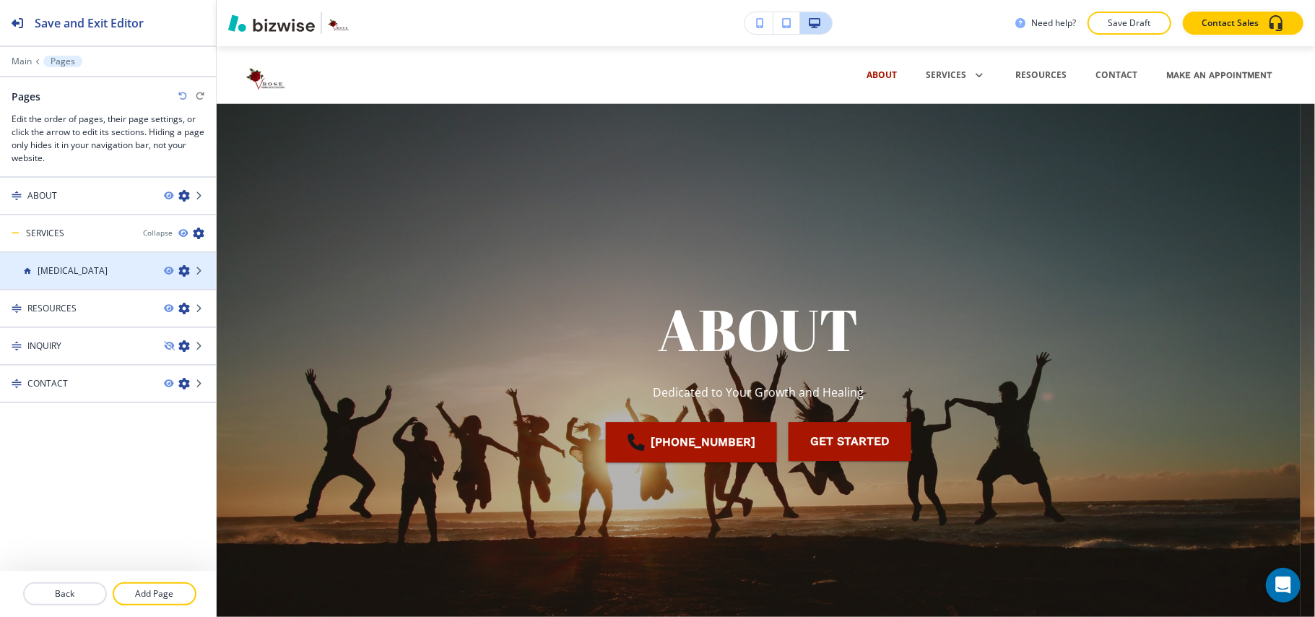
click at [103, 270] on h4 "[MEDICAL_DATA]" at bounding box center [73, 270] width 70 height 13
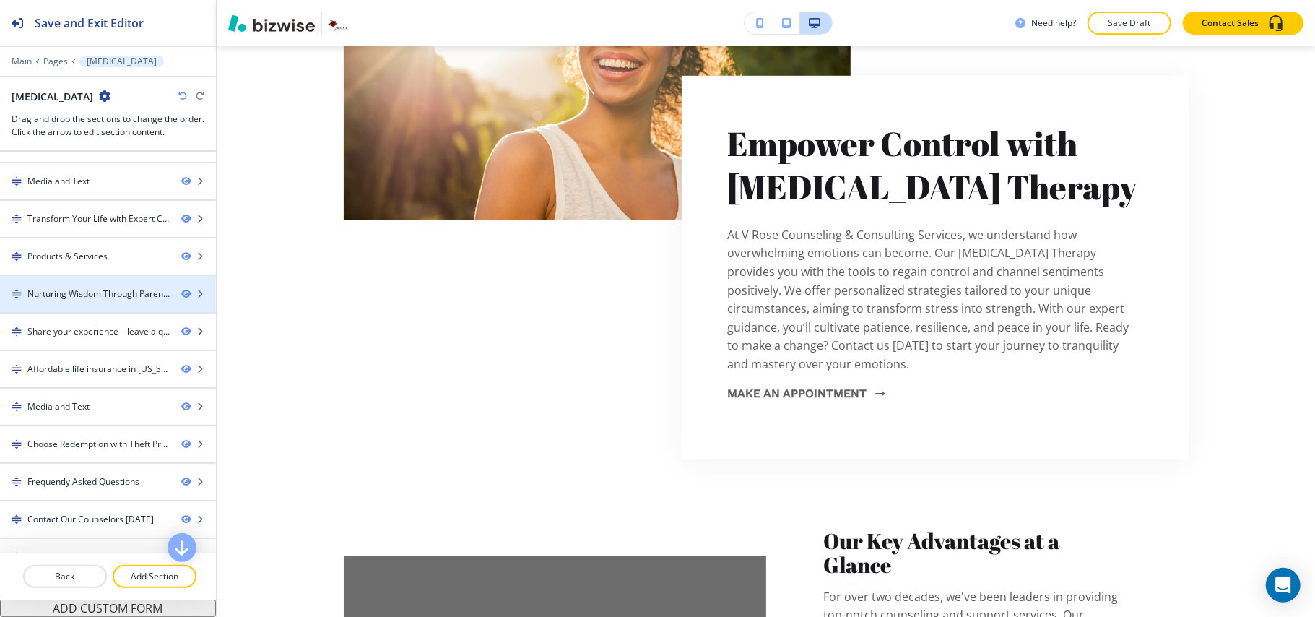
scroll to position [92, 0]
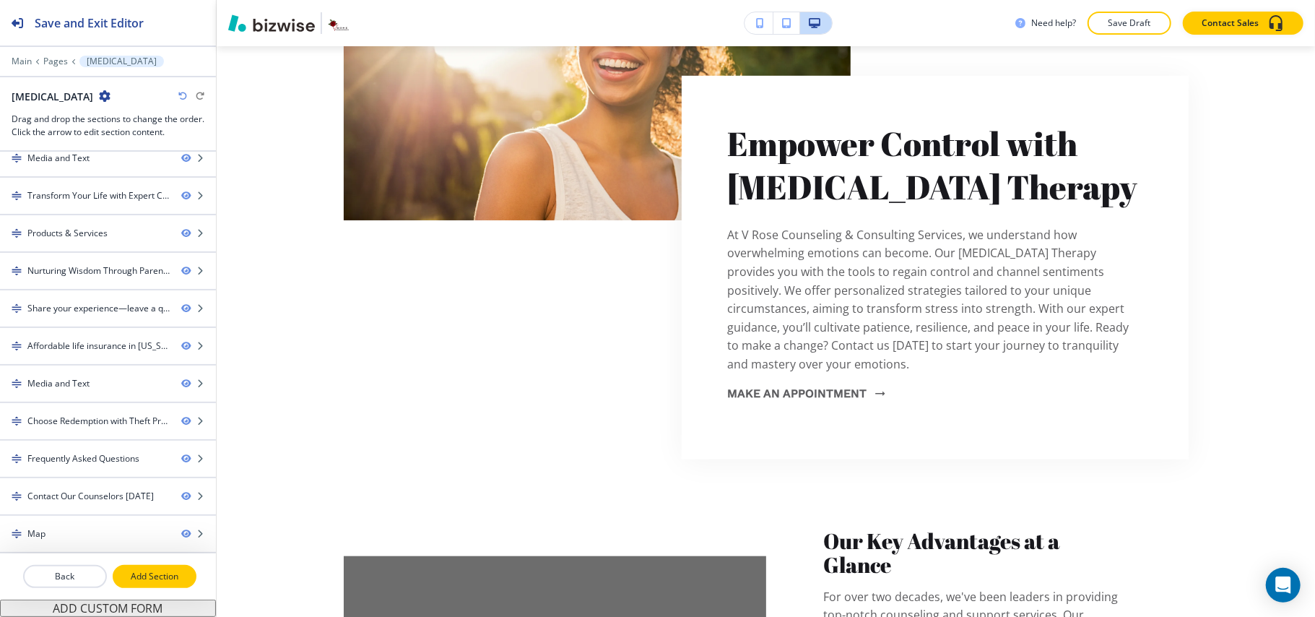
click at [134, 570] on p "Add Section" at bounding box center [154, 576] width 81 height 13
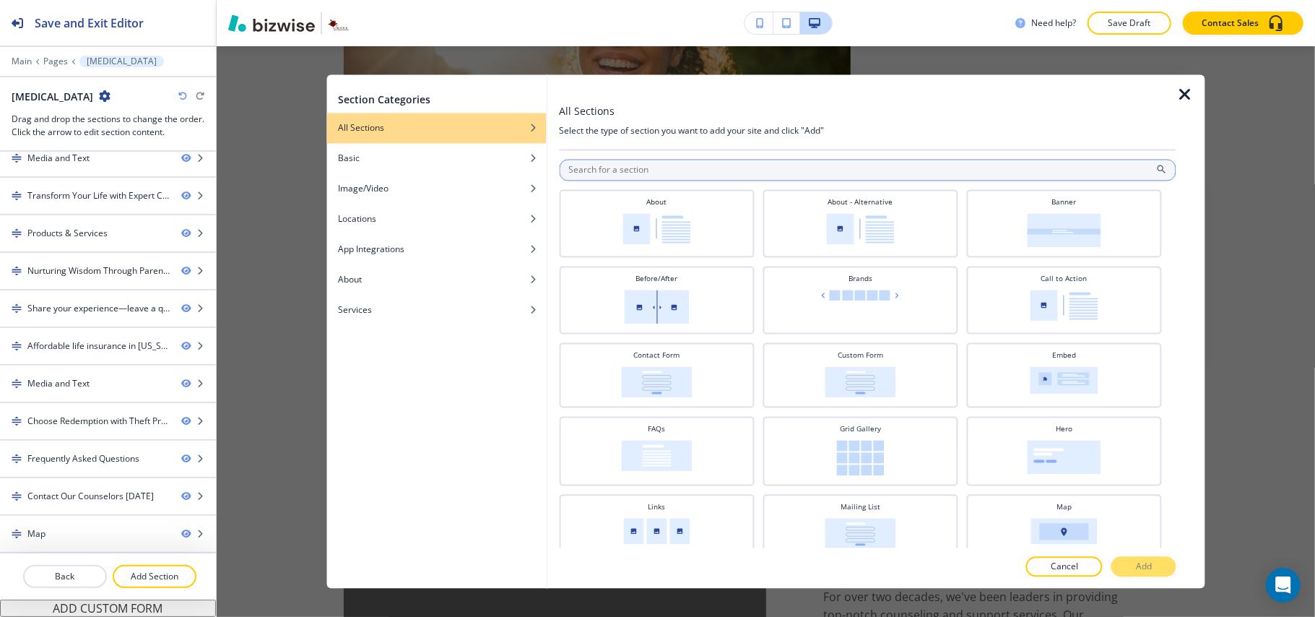
click at [651, 168] on input "text" at bounding box center [867, 171] width 617 height 22
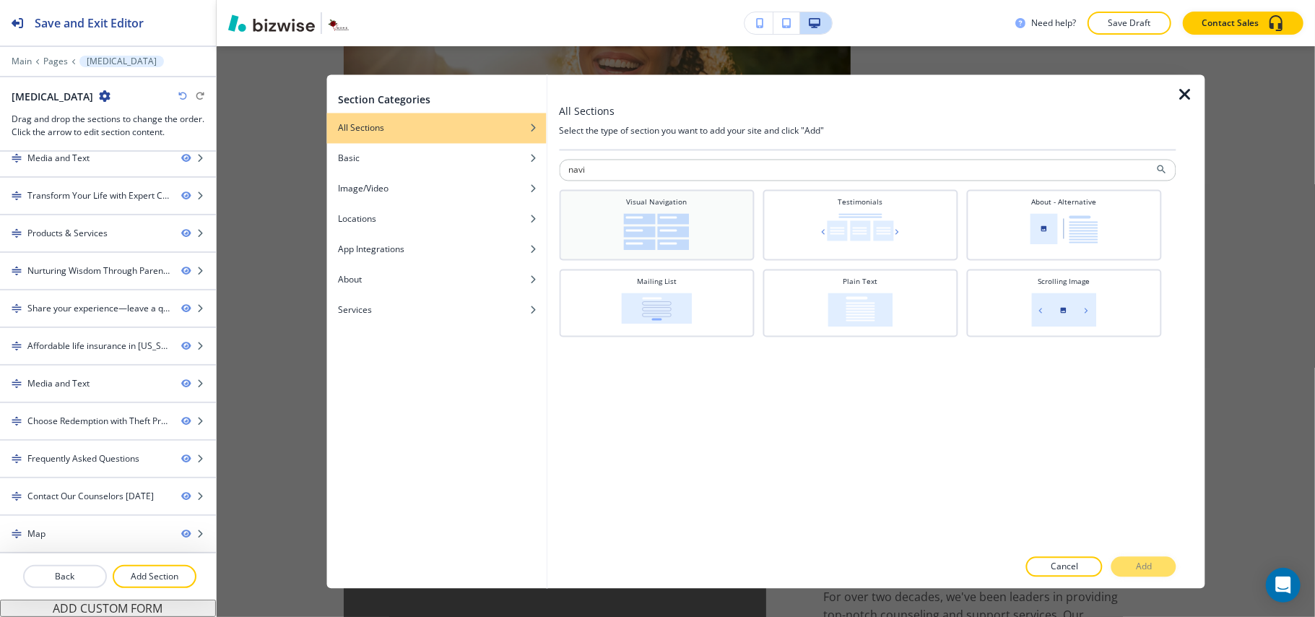
type input "navi"
click at [639, 230] on img at bounding box center [657, 232] width 66 height 37
click at [1161, 573] on button "Add" at bounding box center [1143, 567] width 65 height 20
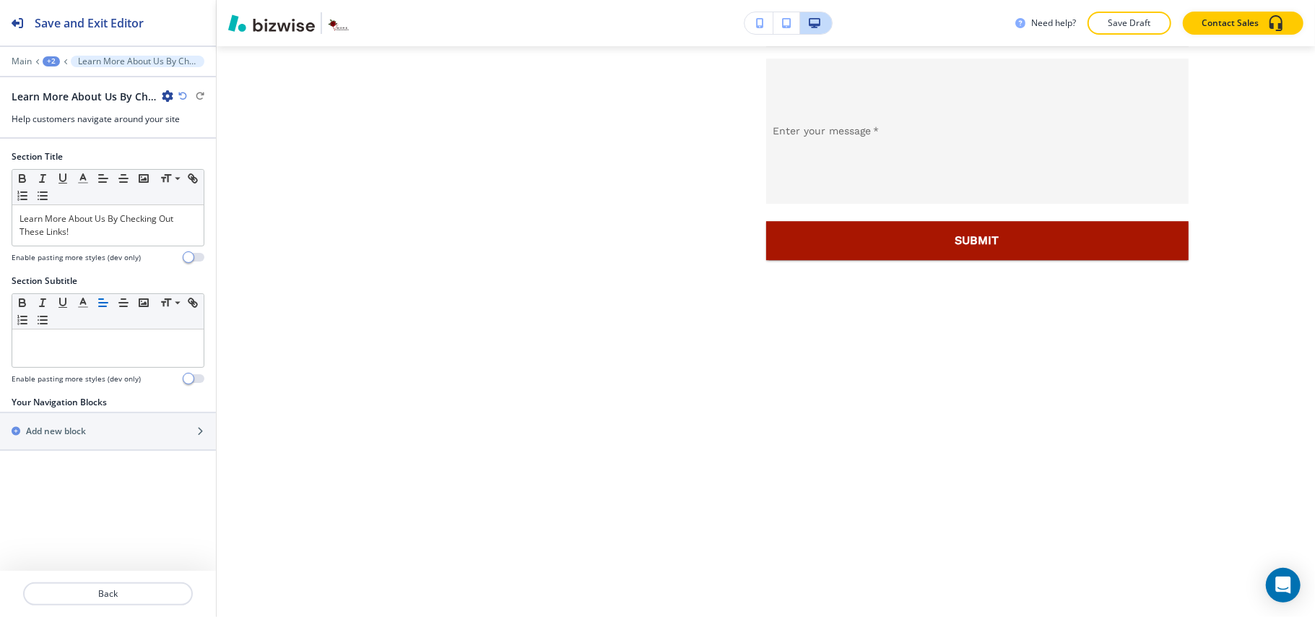
scroll to position [7264, 0]
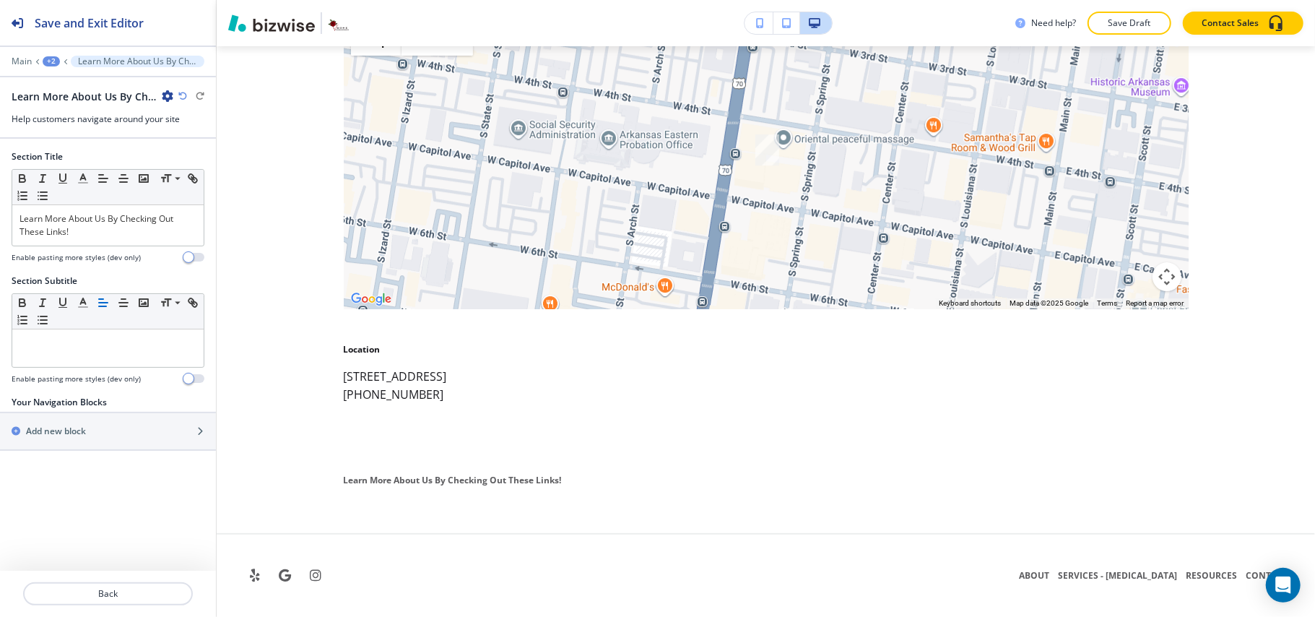
click at [52, 58] on div "+2" at bounding box center [51, 61] width 17 height 10
click at [64, 104] on p "[MEDICAL_DATA]" at bounding box center [89, 110] width 74 height 13
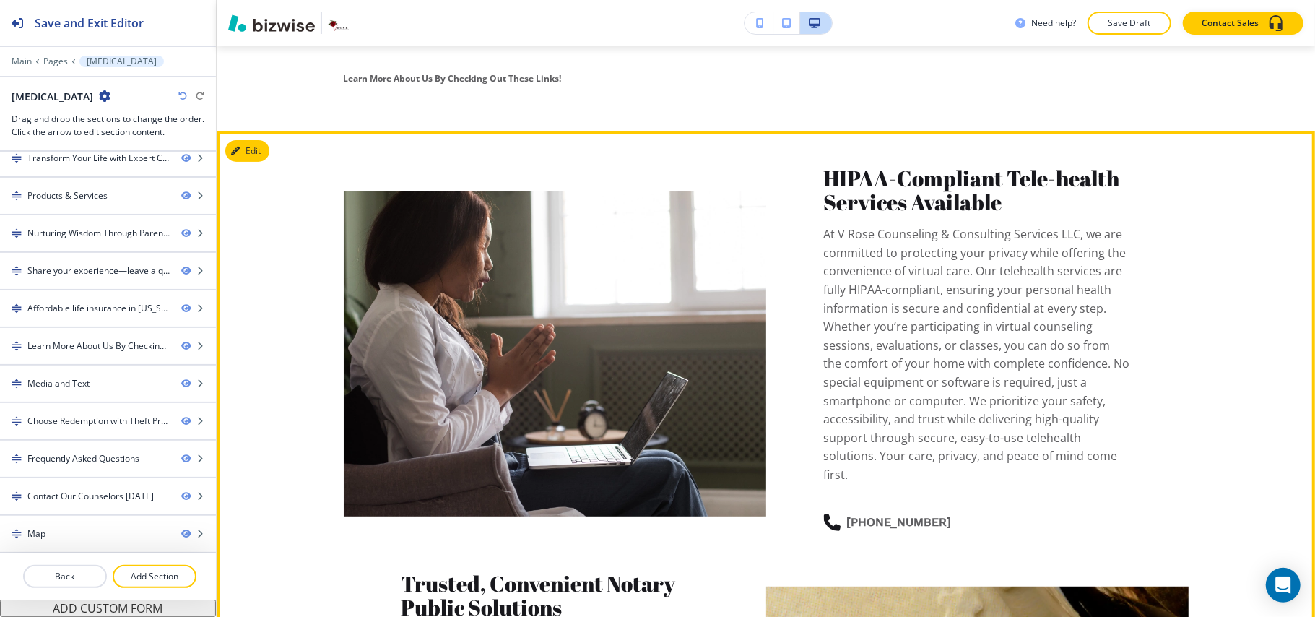
scroll to position [4191, 0]
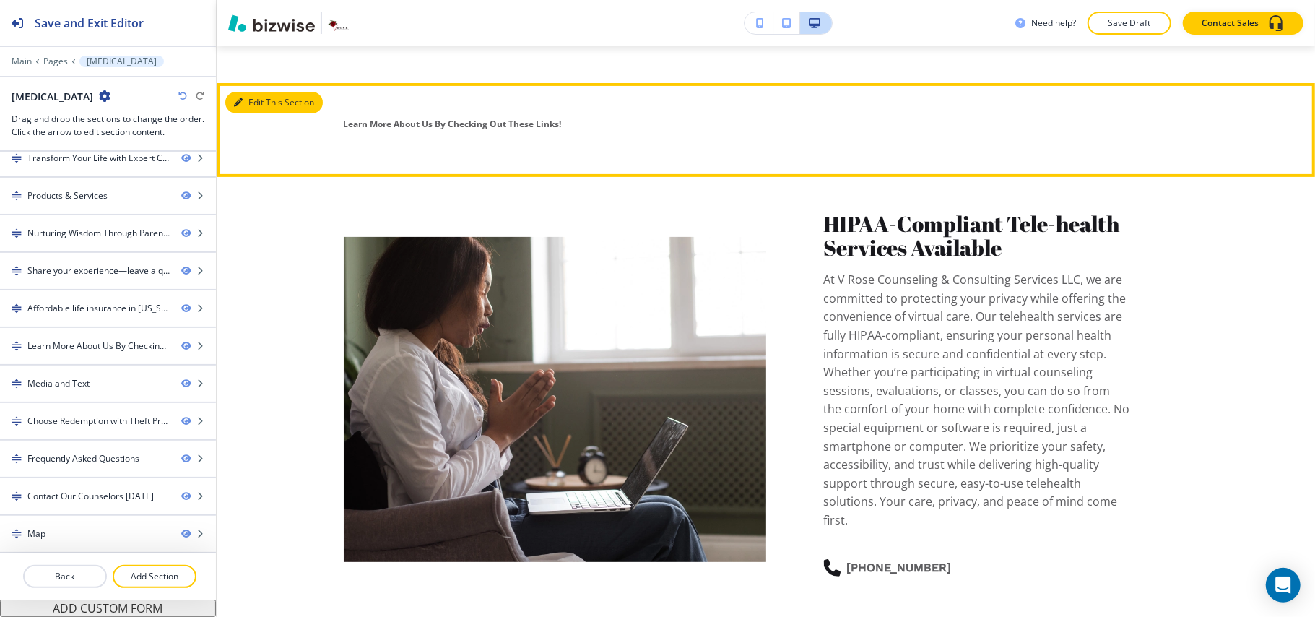
click at [248, 113] on button "Edit This Section" at bounding box center [273, 103] width 97 height 22
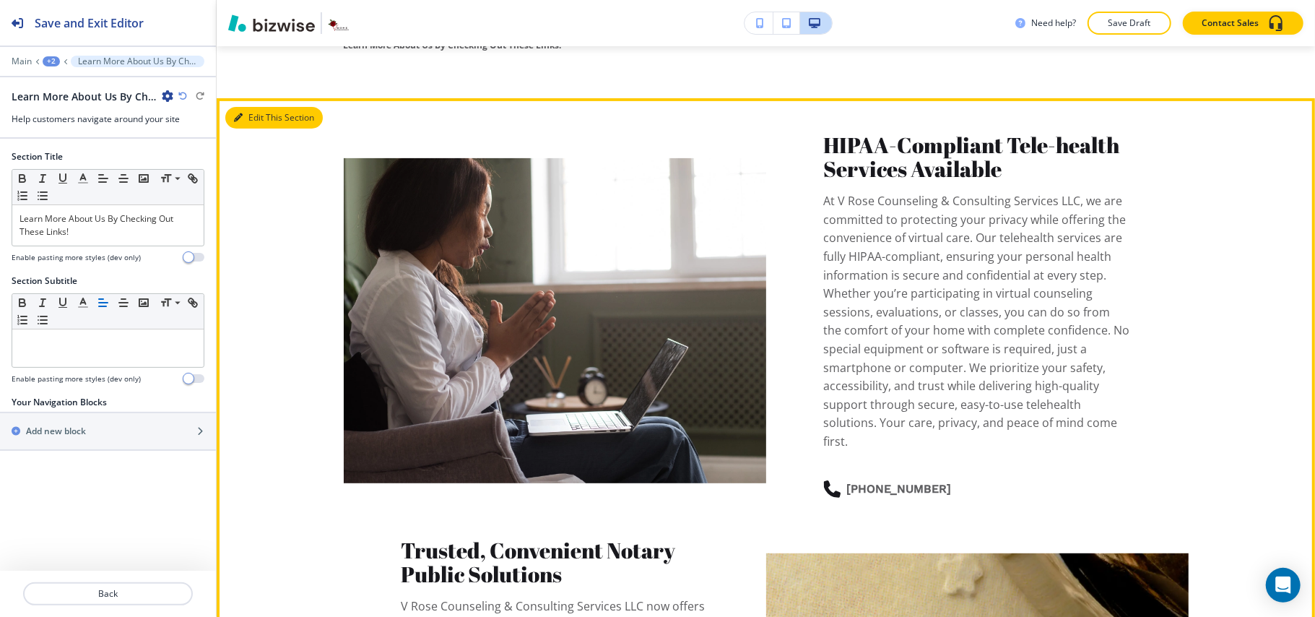
scroll to position [4287, 0]
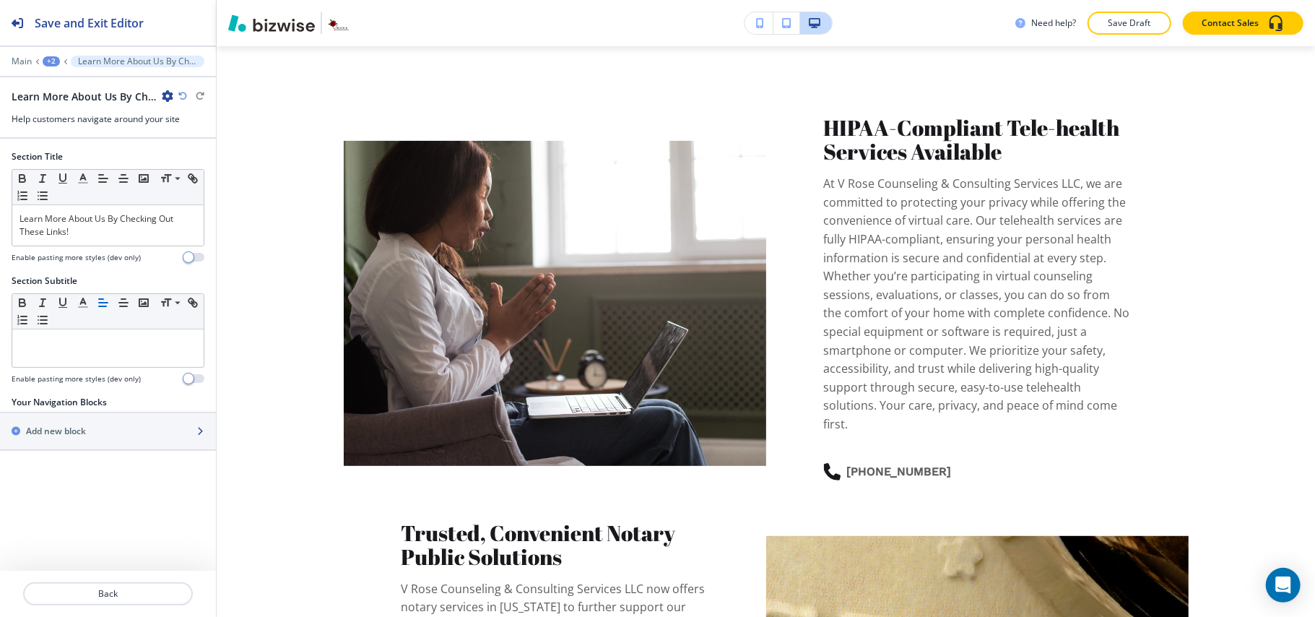
click at [108, 440] on div "button" at bounding box center [108, 444] width 216 height 12
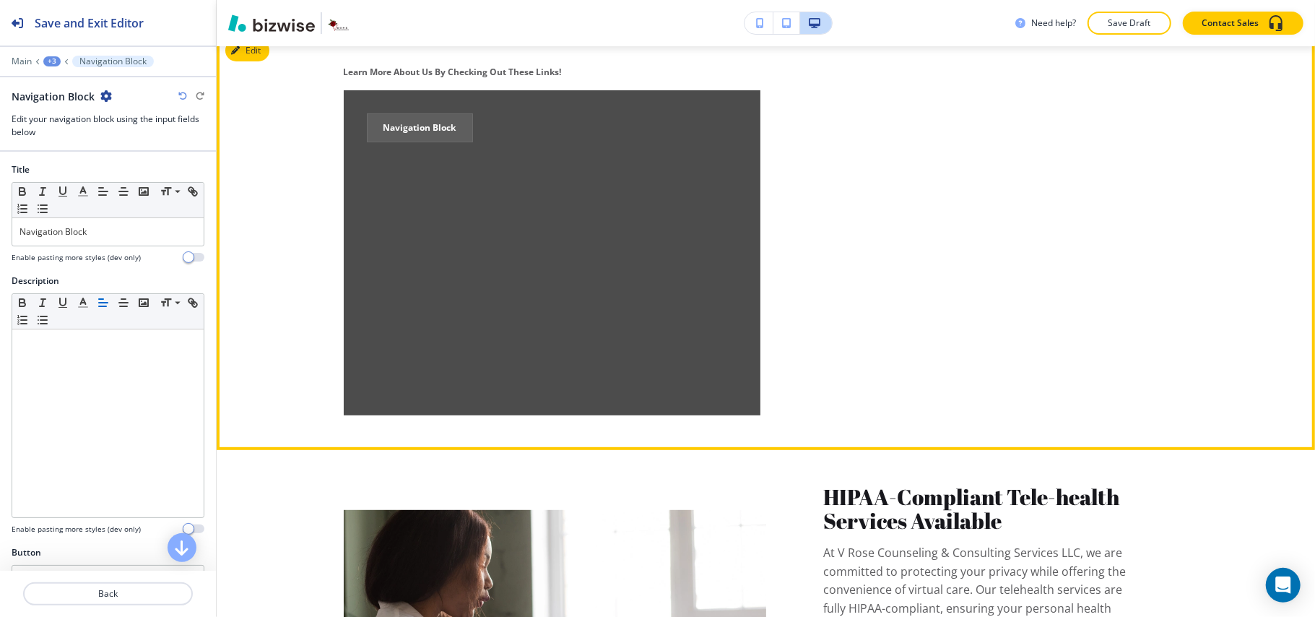
scroll to position [4251, 0]
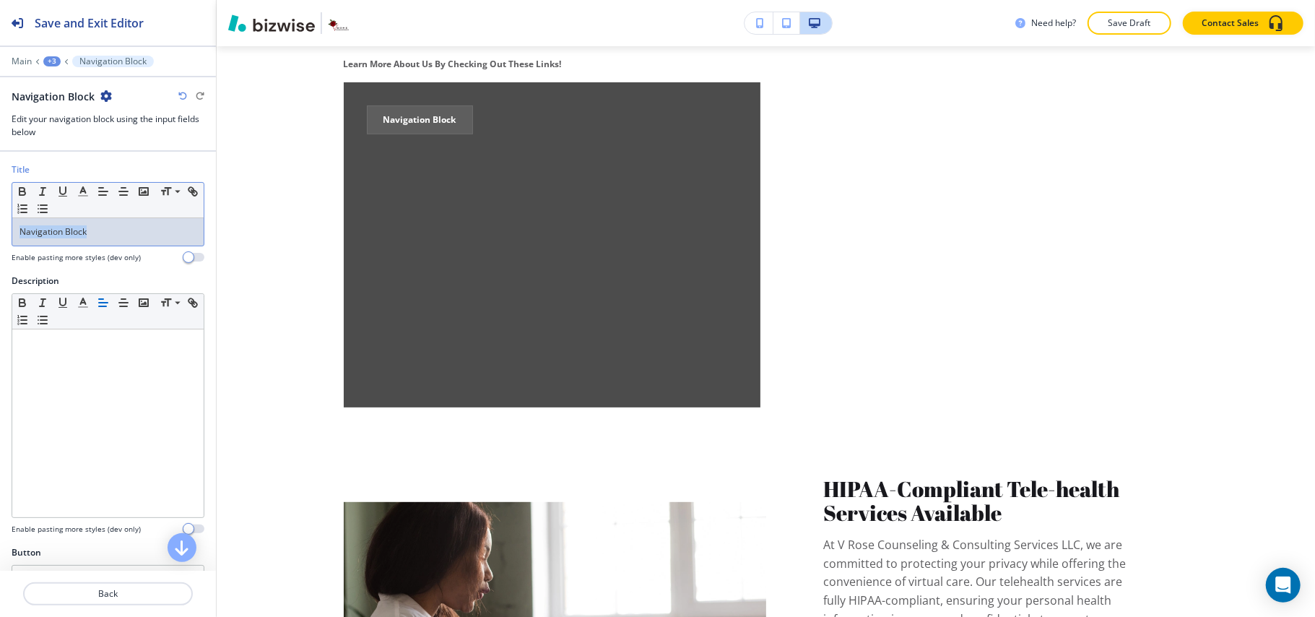
drag, startPoint x: 108, startPoint y: 234, endPoint x: 0, endPoint y: 235, distance: 107.6
click at [0, 235] on div "Title Small Normal Large Huge Navigation Block Enable pasting more styles (dev …" at bounding box center [108, 218] width 216 height 111
drag, startPoint x: 16, startPoint y: 231, endPoint x: 0, endPoint y: 231, distance: 15.9
click at [0, 231] on div "Title Small Normal Large Huge About Enable pasting more styles (dev only)" at bounding box center [108, 218] width 216 height 111
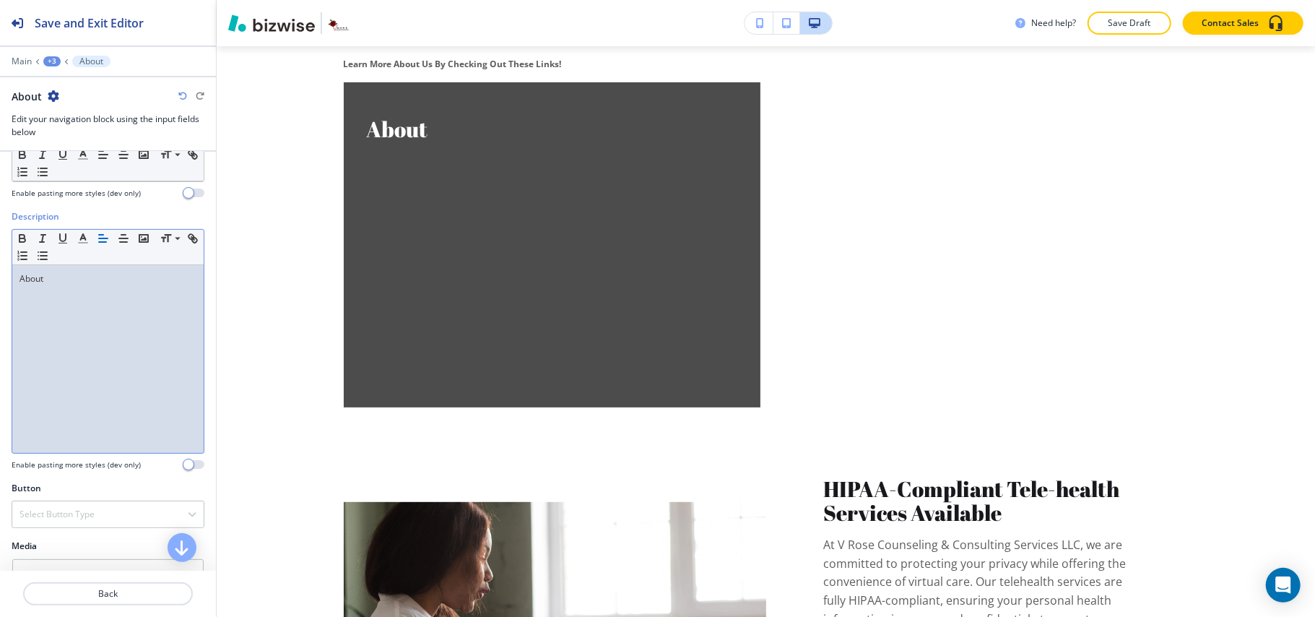
scroll to position [160, 0]
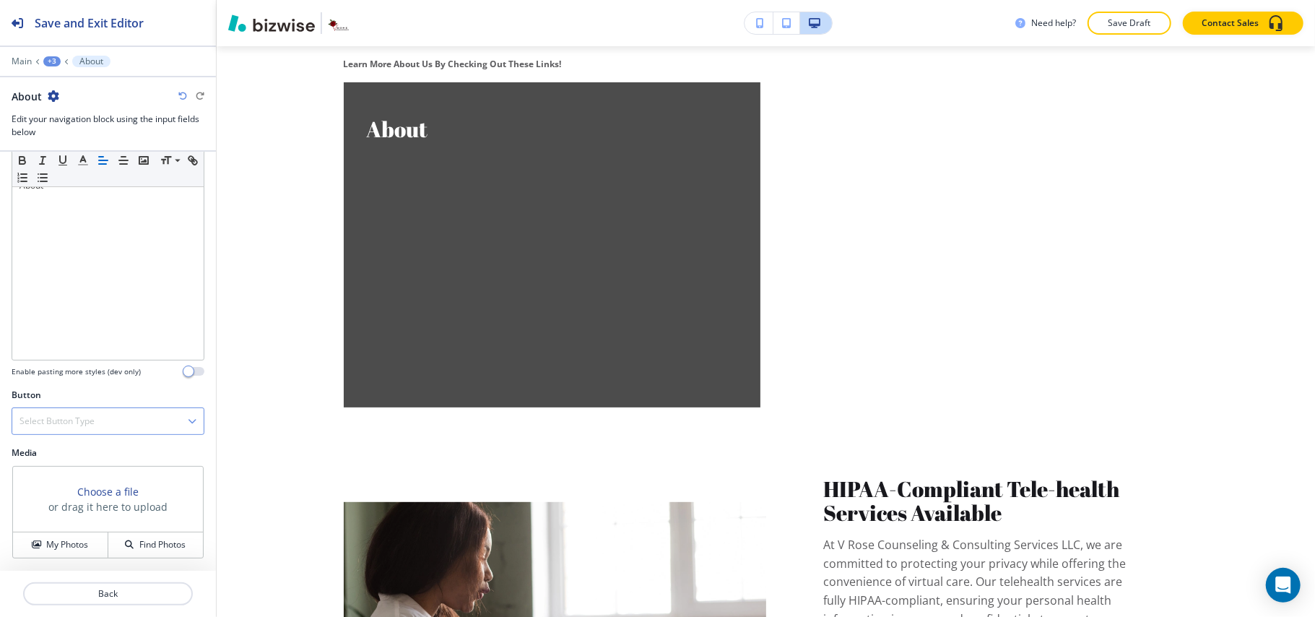
click at [102, 407] on div "Select Button Type Telephone External Link Social Media Email File Sharing Inte…" at bounding box center [108, 420] width 193 height 27
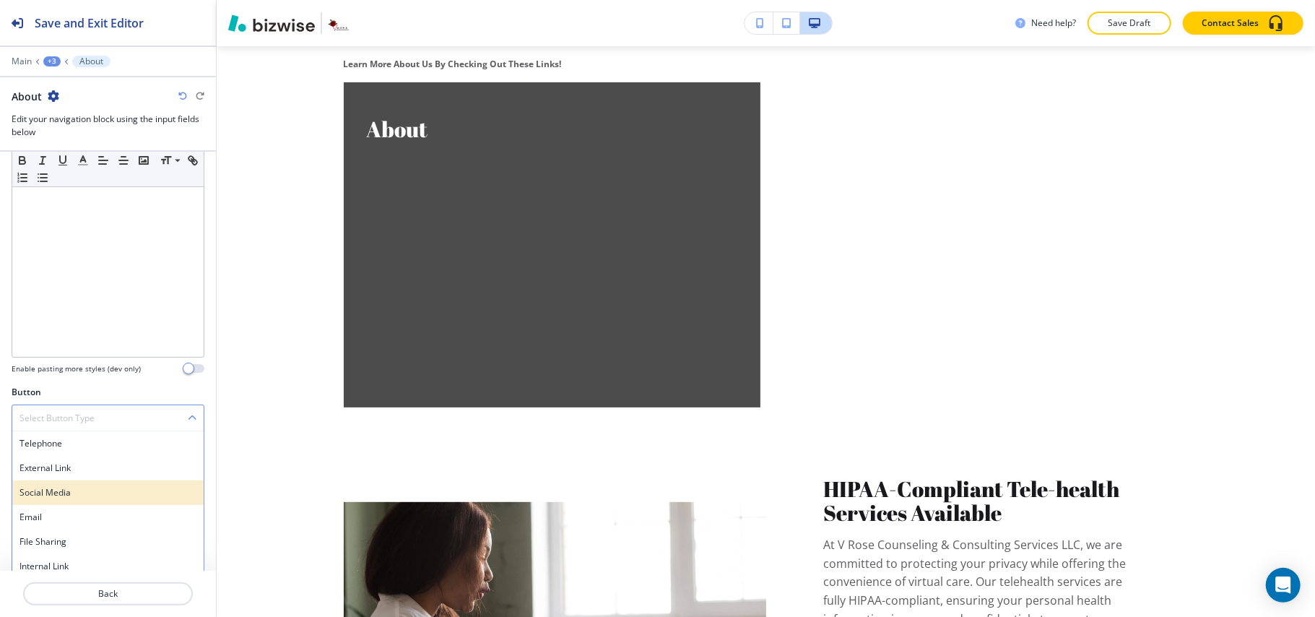
scroll to position [171, 0]
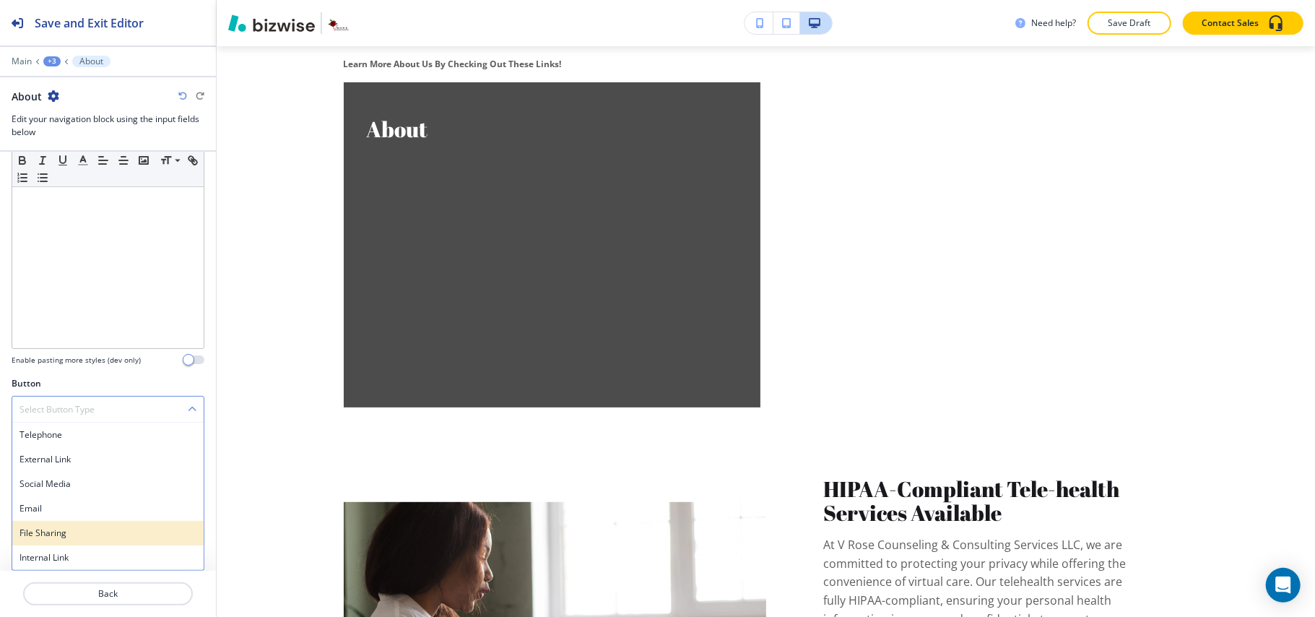
click at [78, 541] on div "File Sharing" at bounding box center [107, 533] width 191 height 25
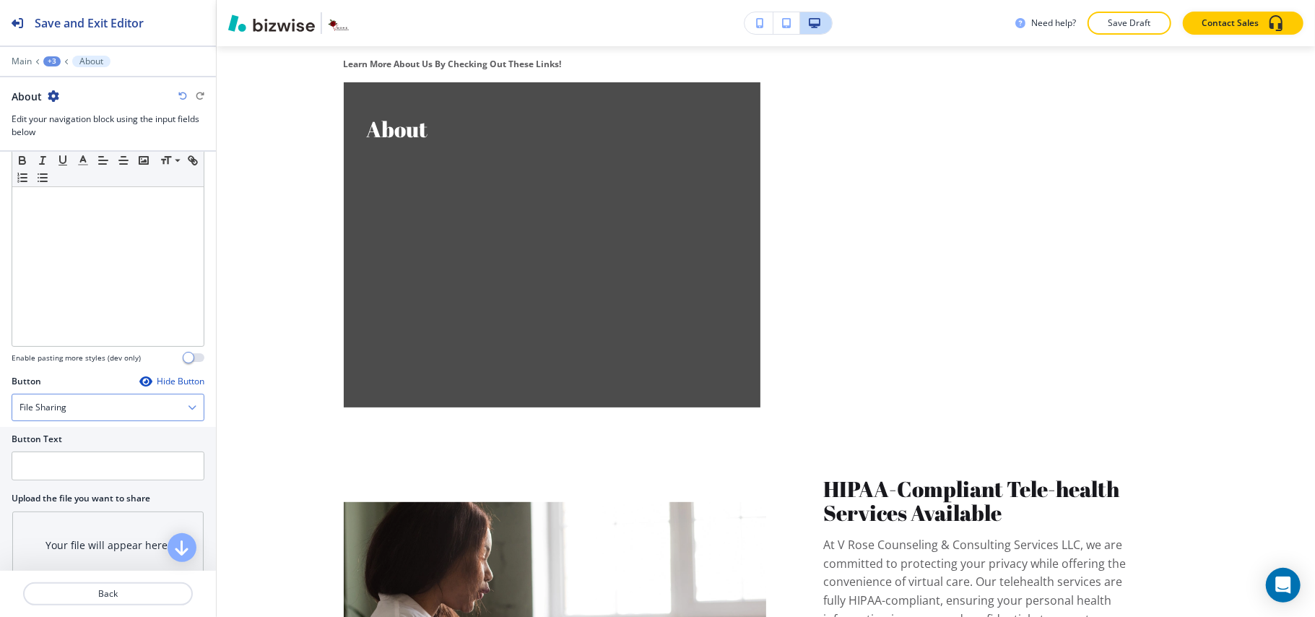
click at [105, 396] on div "File Sharing" at bounding box center [107, 407] width 191 height 26
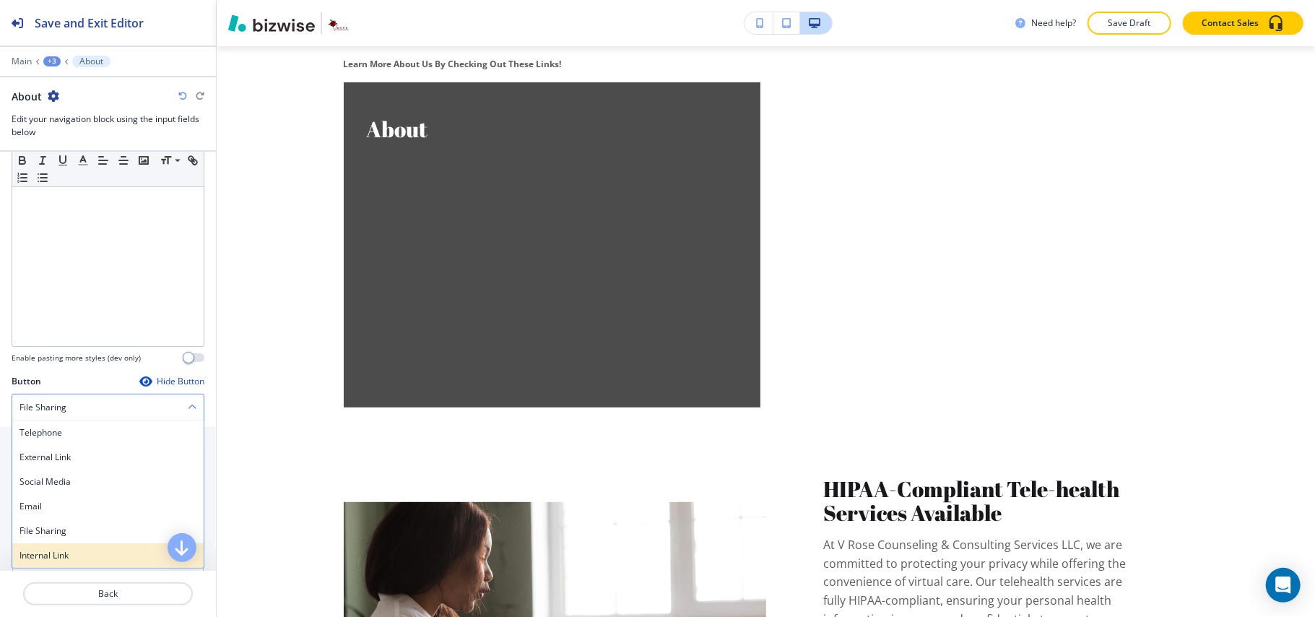
click at [68, 550] on h4 "Internal Link" at bounding box center [107, 555] width 177 height 13
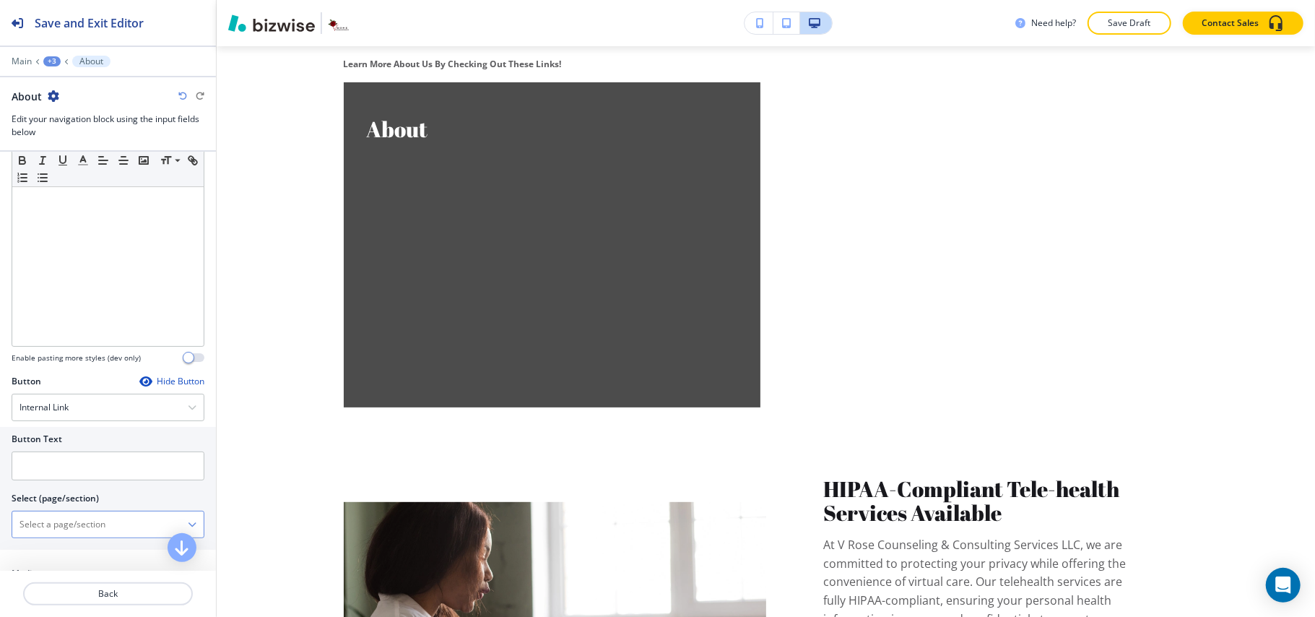
drag, startPoint x: 90, startPoint y: 534, endPoint x: 97, endPoint y: 531, distance: 7.8
click at [90, 534] on \(page\/section\) "Manual Input" at bounding box center [99, 524] width 175 height 25
click at [67, 531] on \(page\/section\) "Manual Input" at bounding box center [99, 524] width 175 height 25
click at [64, 549] on h4 "ABOUT" at bounding box center [107, 549] width 177 height 13
type \(page\/section\) "ABOUT"
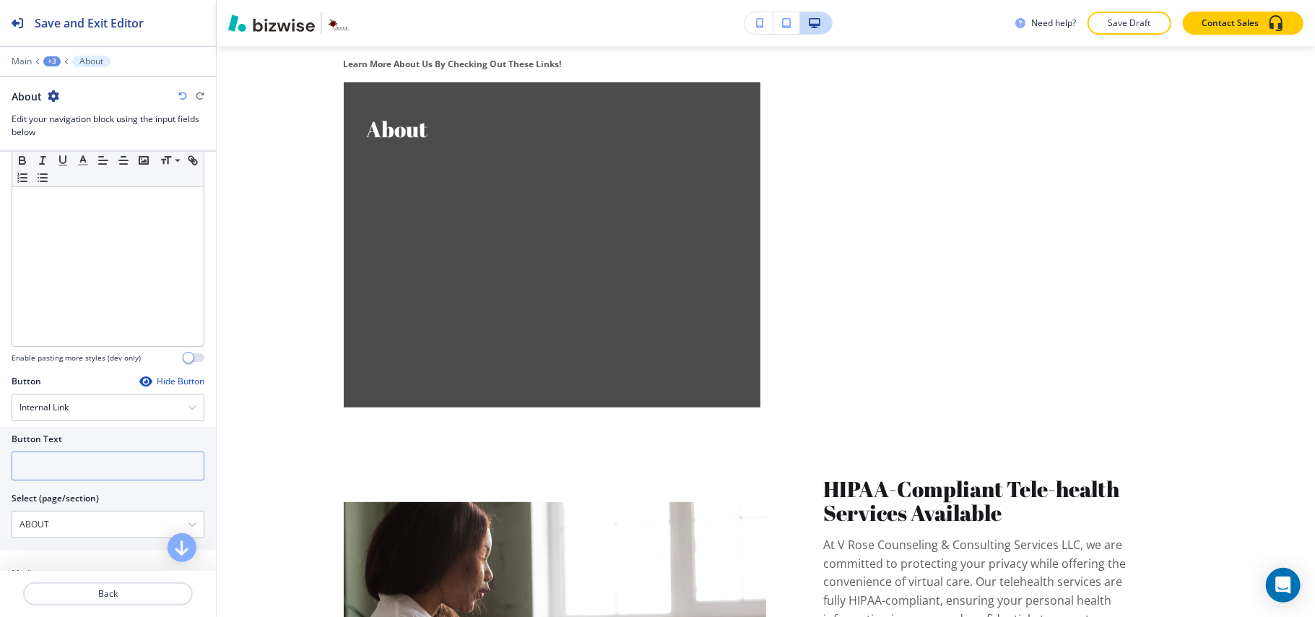
click at [68, 471] on input "text" at bounding box center [108, 465] width 193 height 29
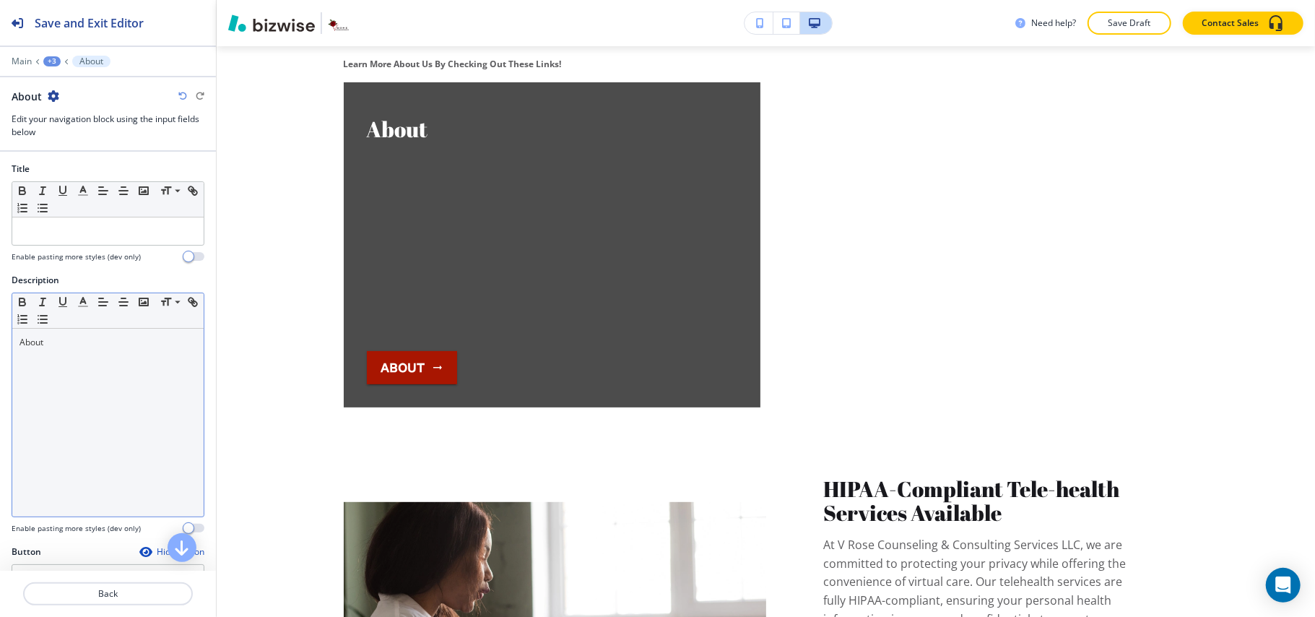
scroll to position [0, 0]
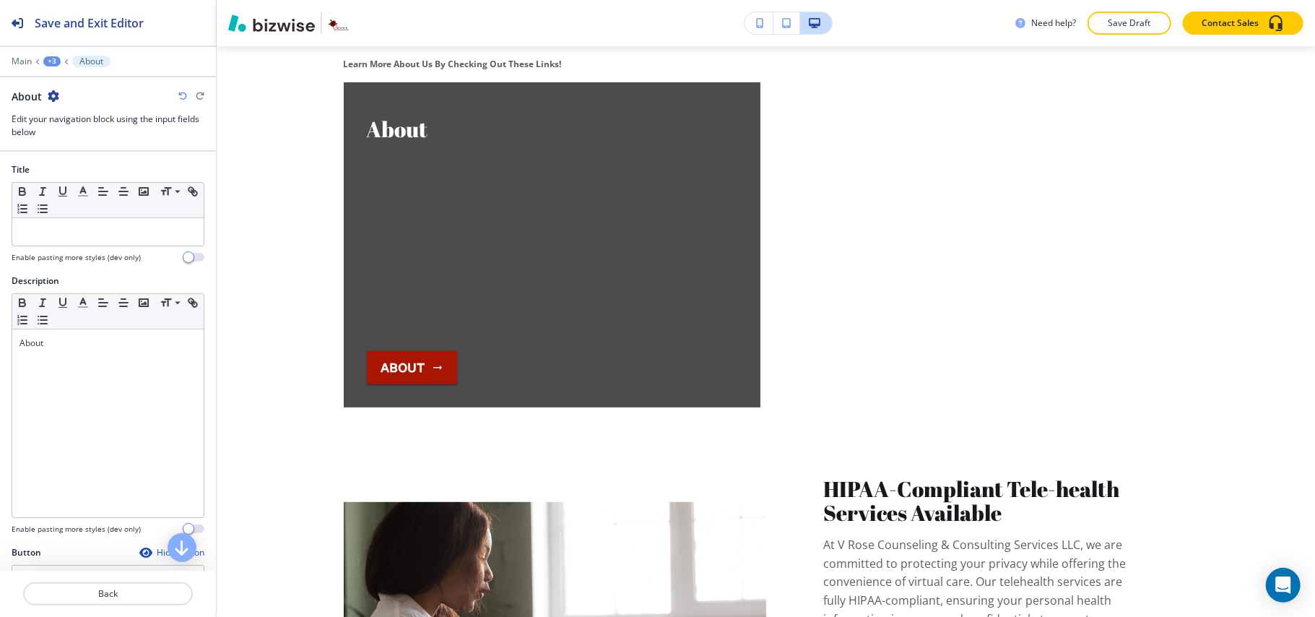
type input "about"
click at [0, 341] on div "Description Small Normal Large Huge About Enable pasting more styles (dev only)" at bounding box center [108, 409] width 216 height 271
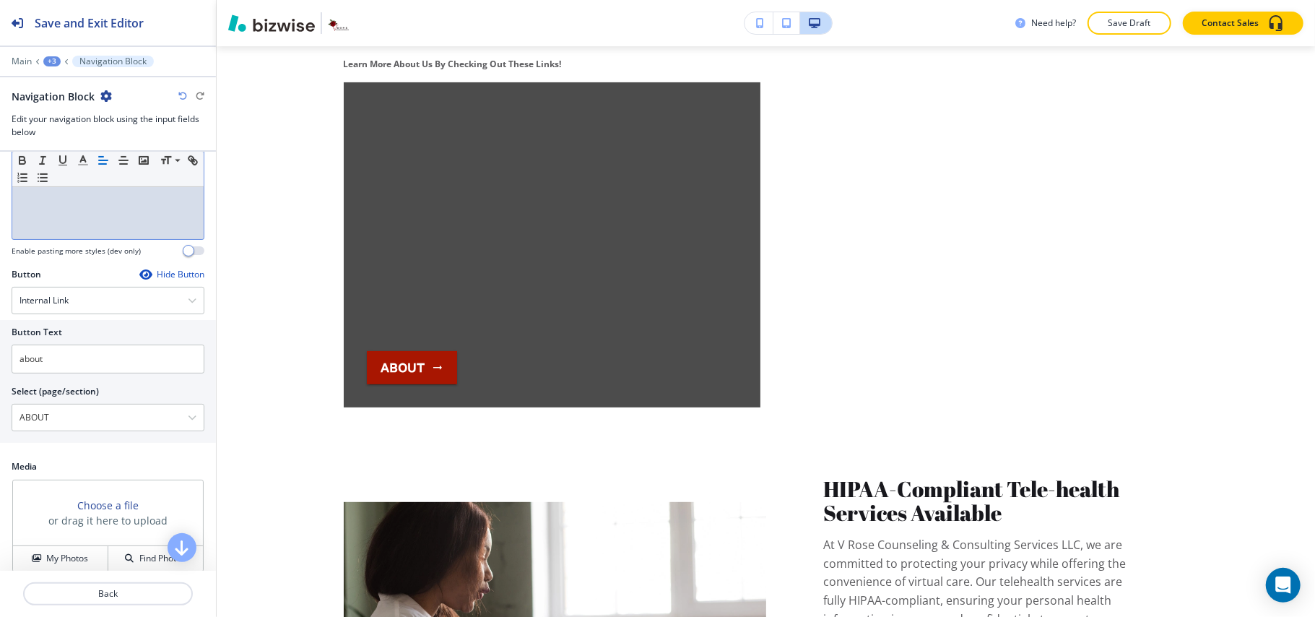
scroll to position [289, 0]
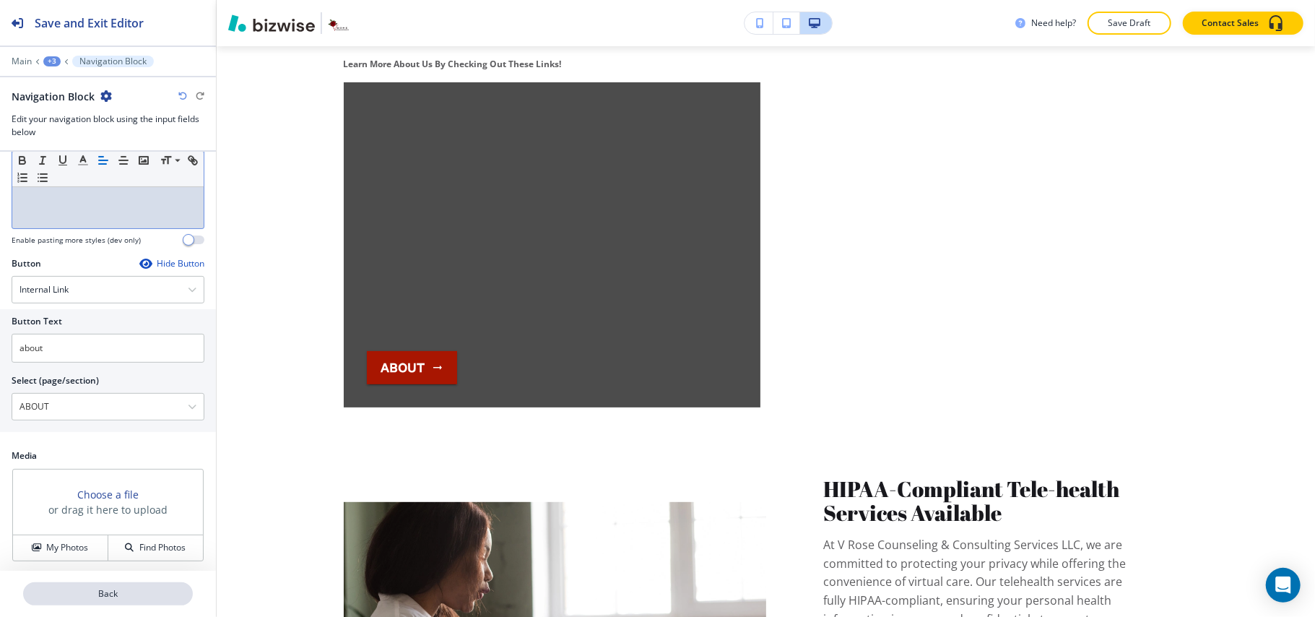
click at [74, 601] on button "Back" at bounding box center [108, 593] width 170 height 23
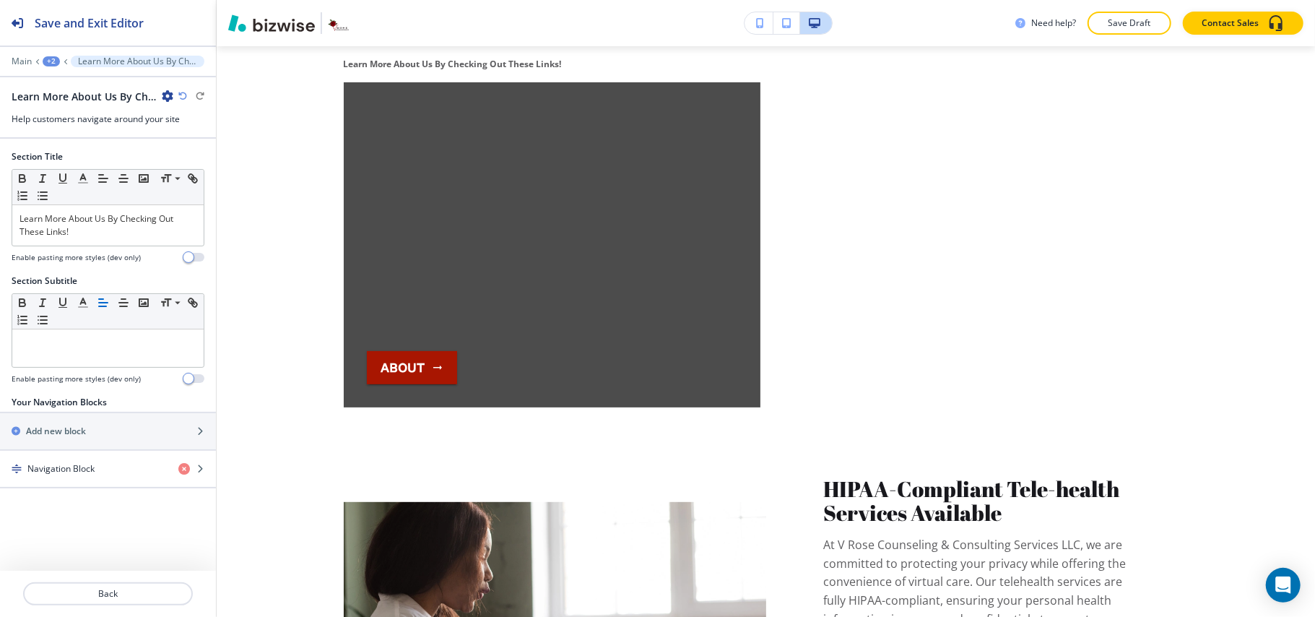
scroll to position [4287, 0]
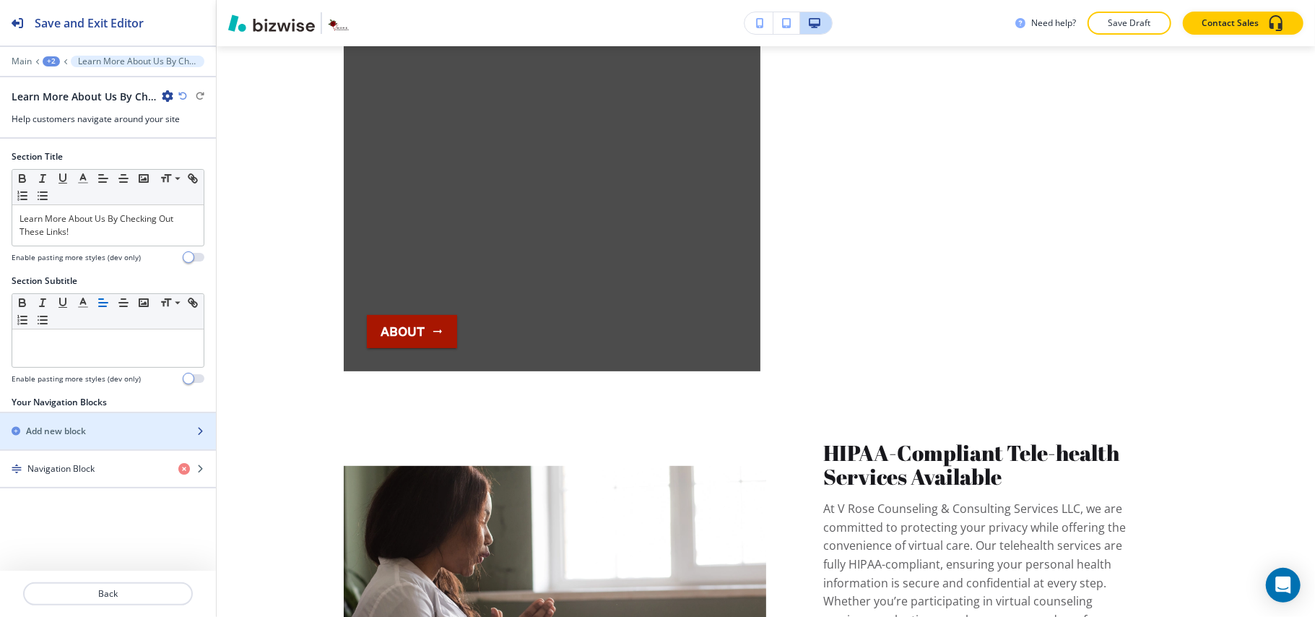
click at [68, 422] on div "button" at bounding box center [108, 419] width 216 height 12
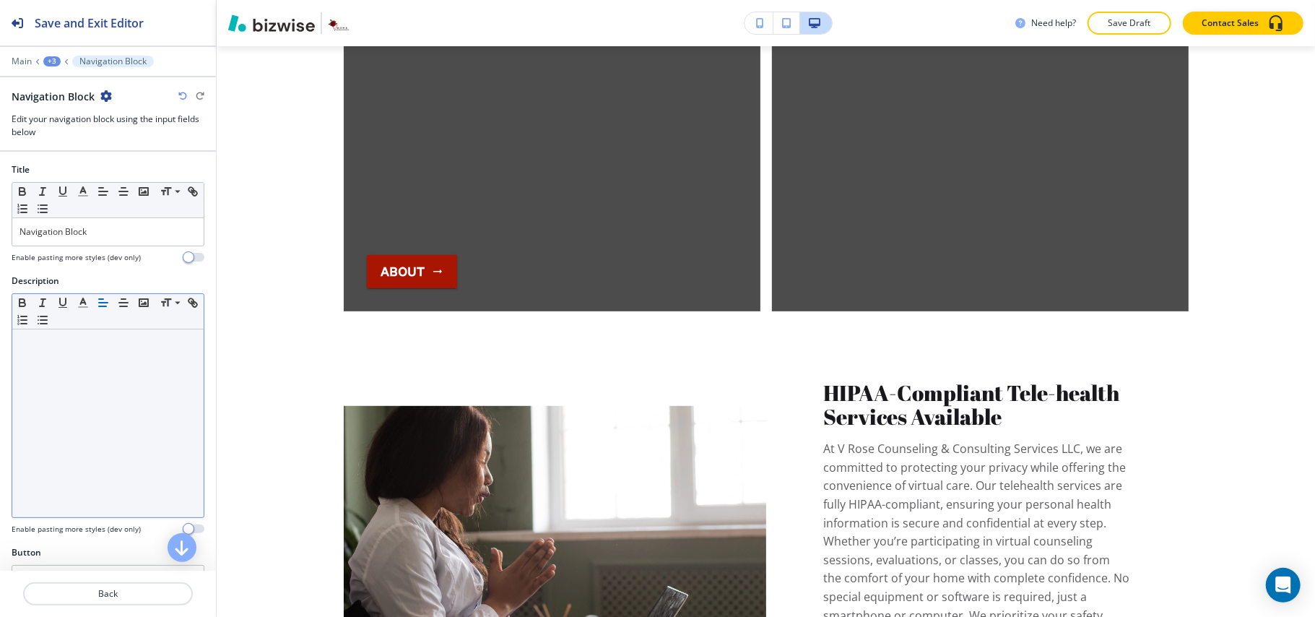
scroll to position [160, 0]
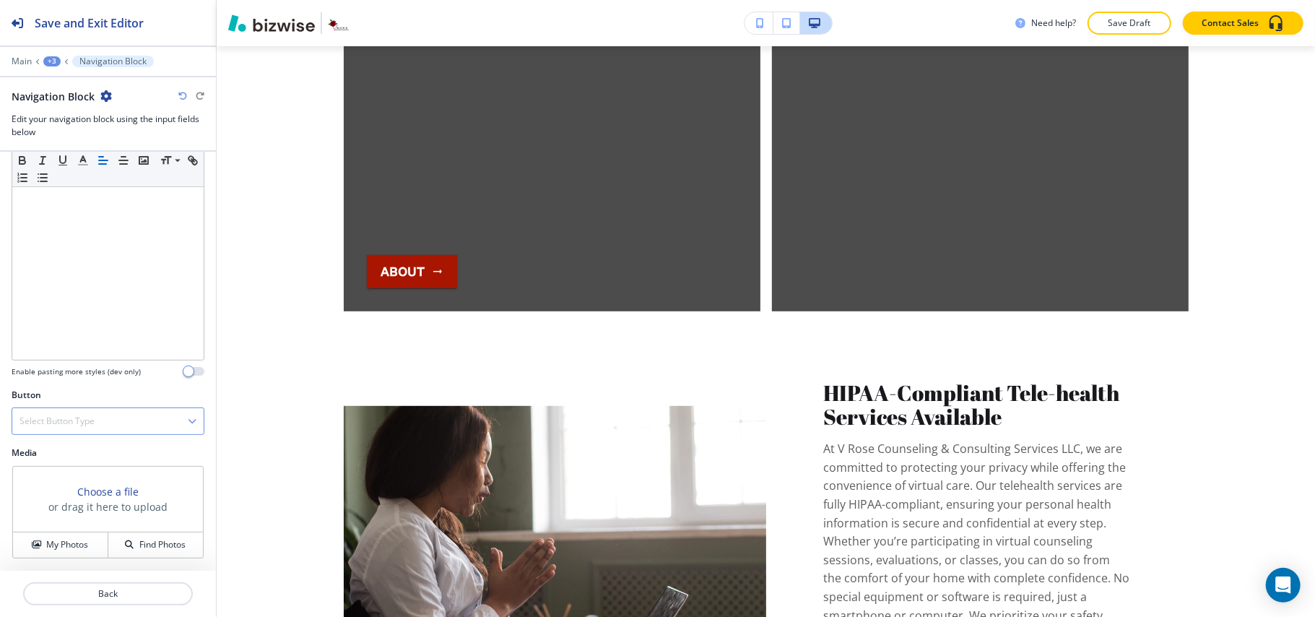
click at [61, 431] on div "Select Button Type" at bounding box center [107, 421] width 191 height 26
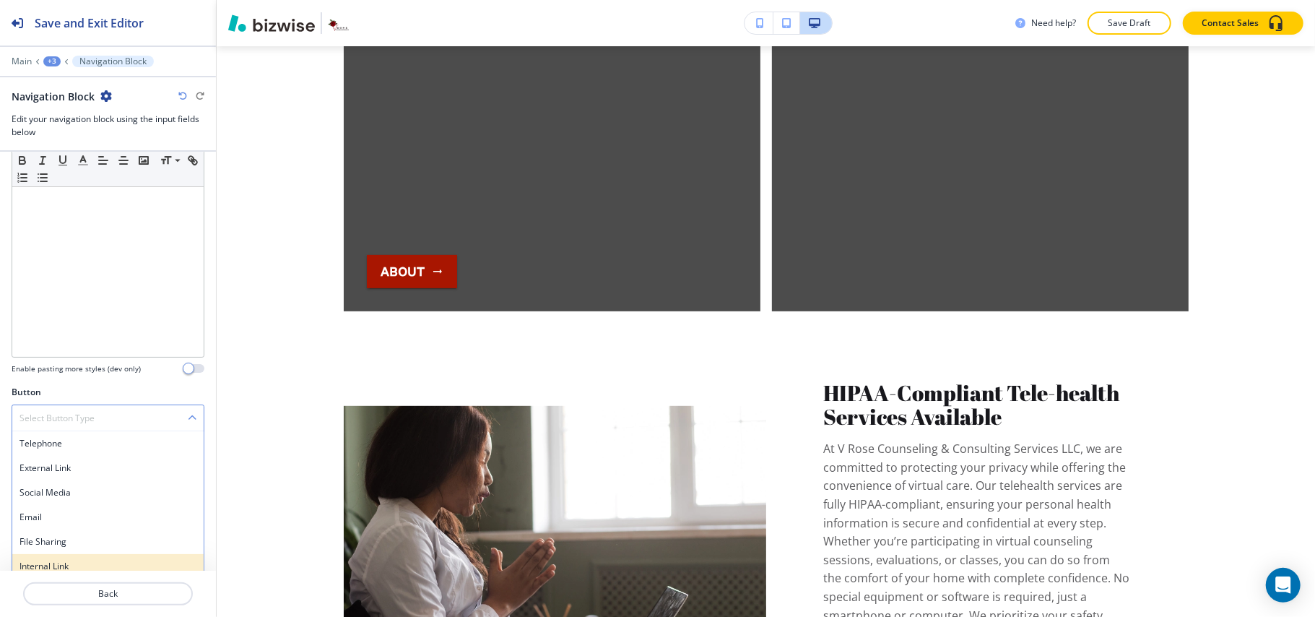
click at [45, 565] on h4 "Internal Link" at bounding box center [107, 566] width 177 height 13
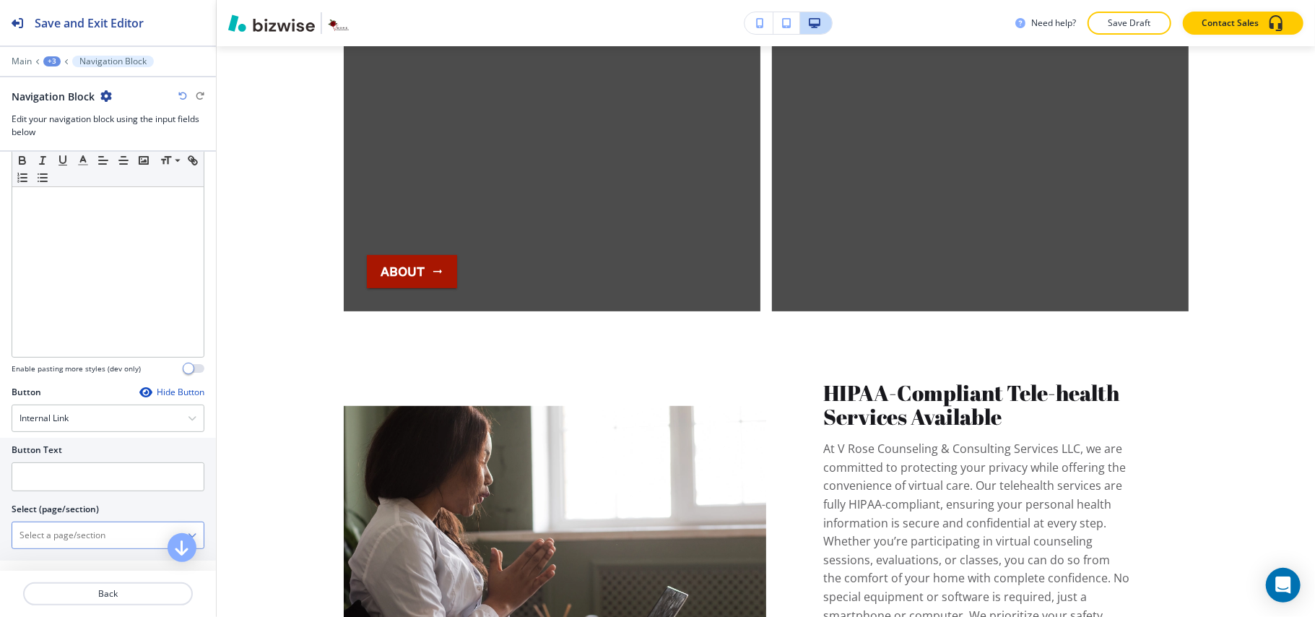
click at [64, 538] on \(page\/section\) "Manual Input" at bounding box center [99, 535] width 175 height 25
type \(page\/section\) "serv"
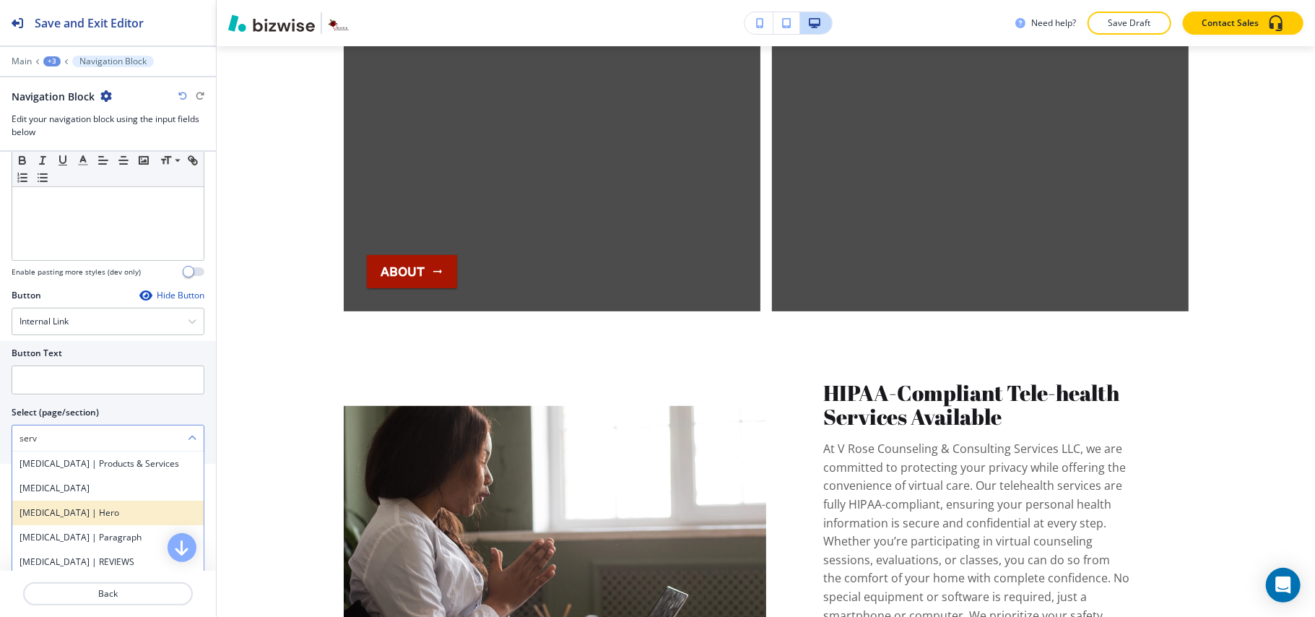
scroll to position [96, 0]
drag, startPoint x: 45, startPoint y: 434, endPoint x: 0, endPoint y: 435, distance: 44.8
click at [0, 435] on div "Button Text Select (page/section) serv ANGER MANAGEMENT | Products & Services A…" at bounding box center [108, 402] width 216 height 123
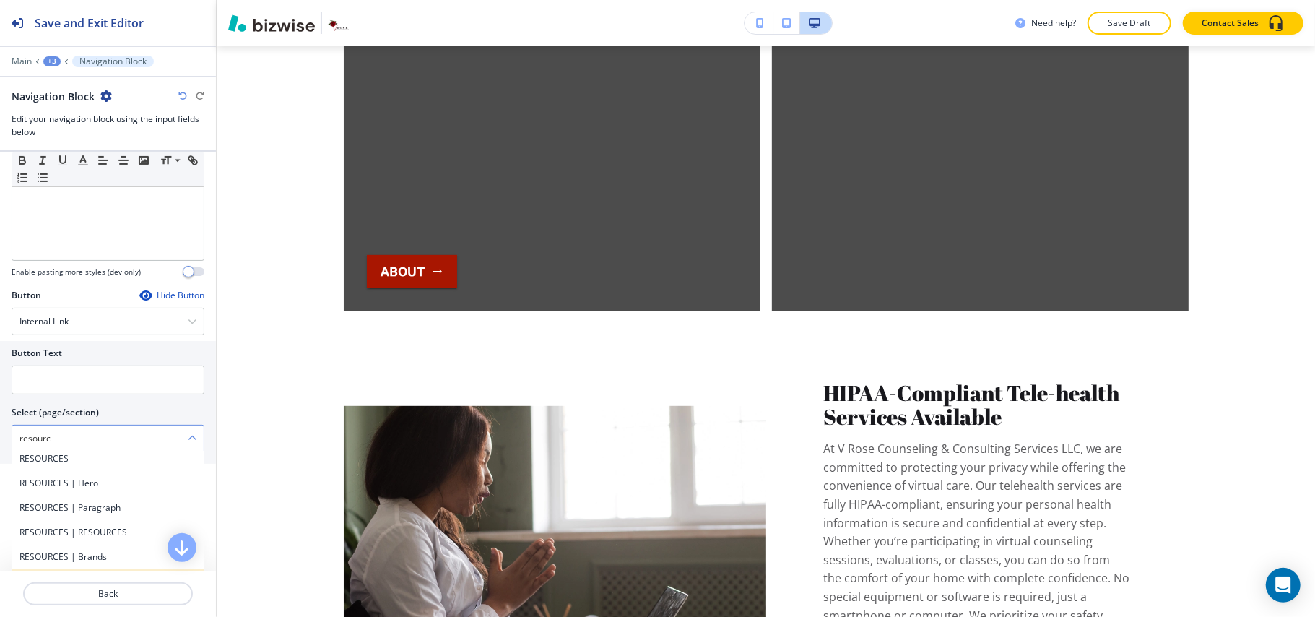
scroll to position [0, 0]
click at [87, 470] on h4 "RESOURCES" at bounding box center [107, 463] width 177 height 13
type \(page\/section\) "RESOURCES"
click at [84, 445] on \(page\/section\) "RESOURCES" at bounding box center [99, 438] width 175 height 25
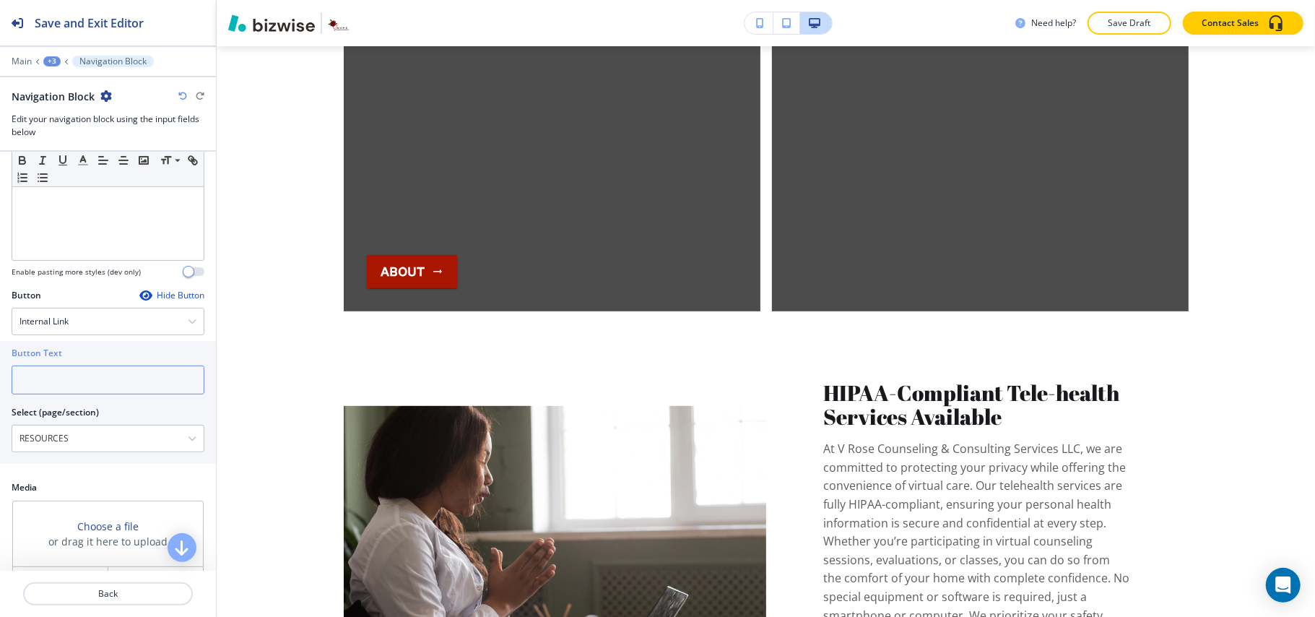
click at [75, 382] on input "text" at bounding box center [108, 379] width 193 height 29
paste input "RESOURCES"
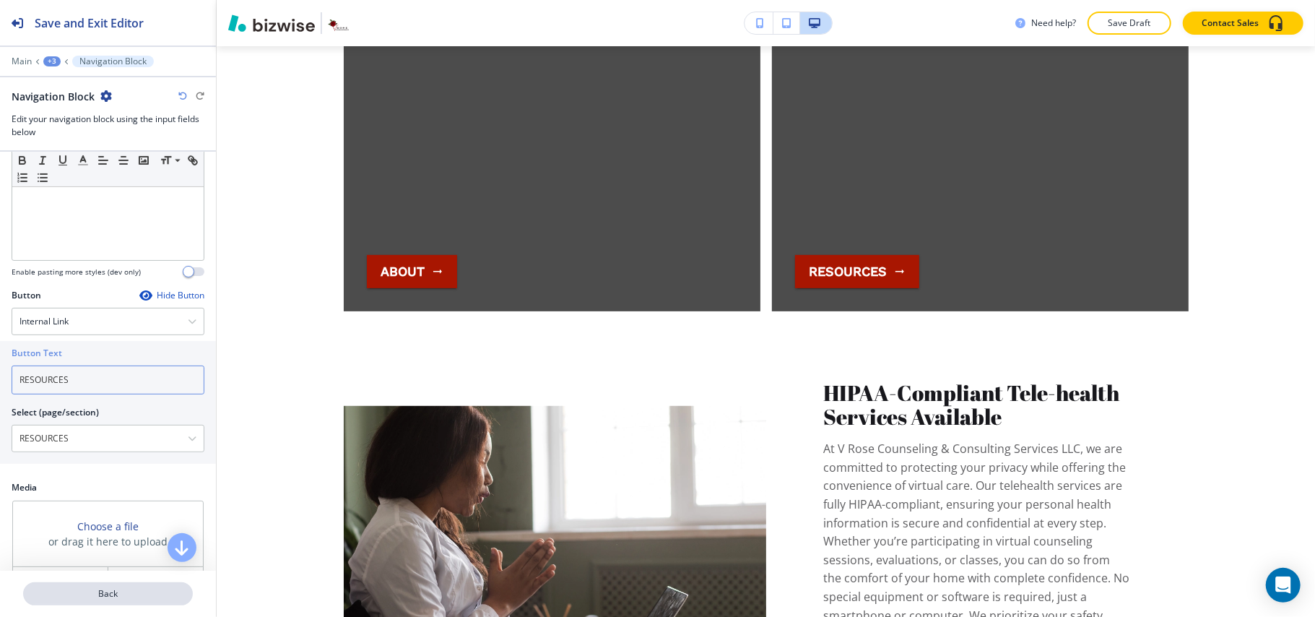
type input "RESOURCES"
click at [122, 599] on p "Back" at bounding box center [108, 593] width 167 height 13
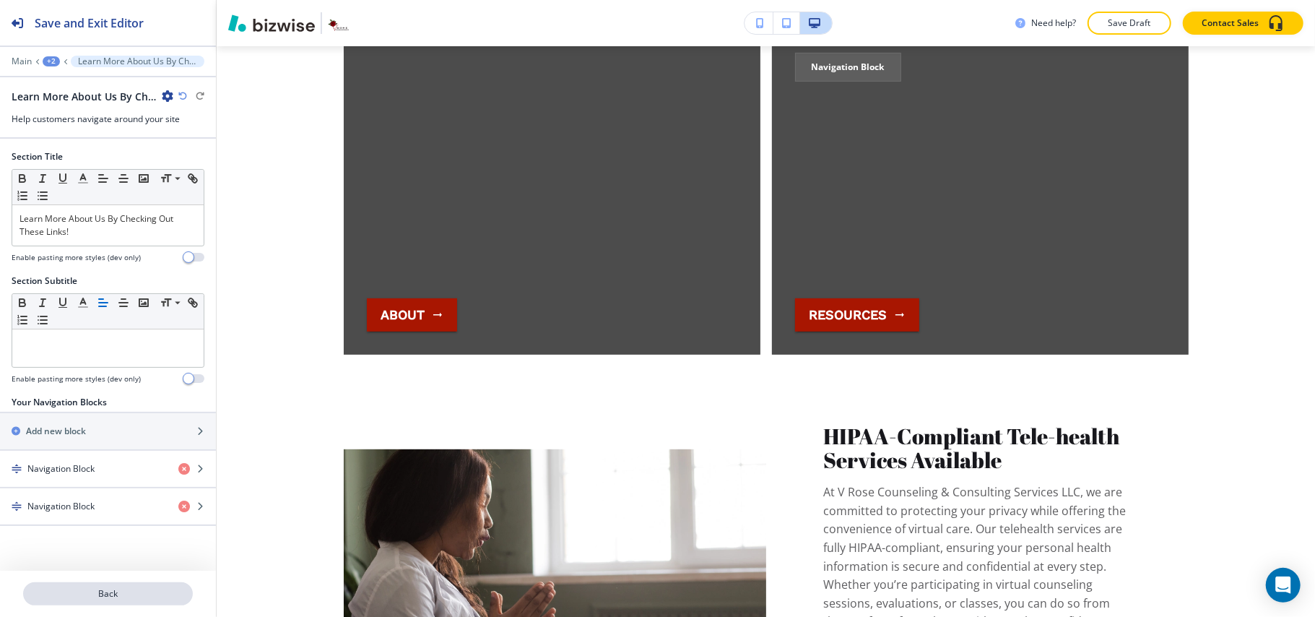
scroll to position [4287, 0]
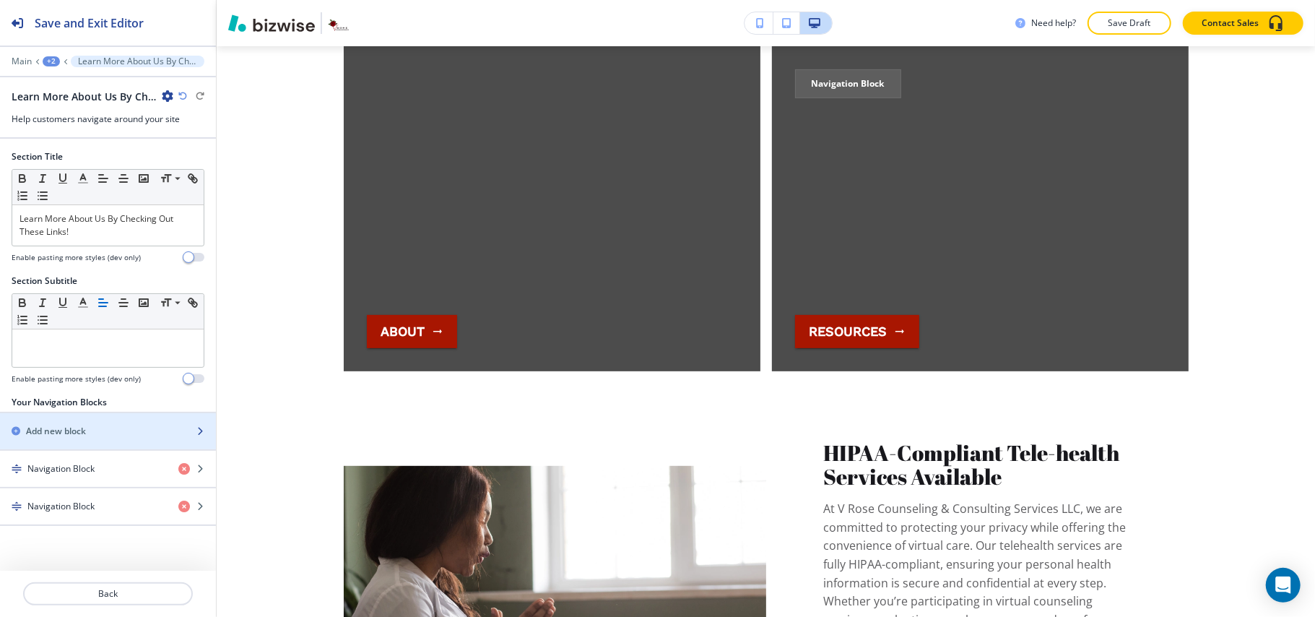
click at [77, 430] on h2 "Add new block" at bounding box center [56, 431] width 60 height 13
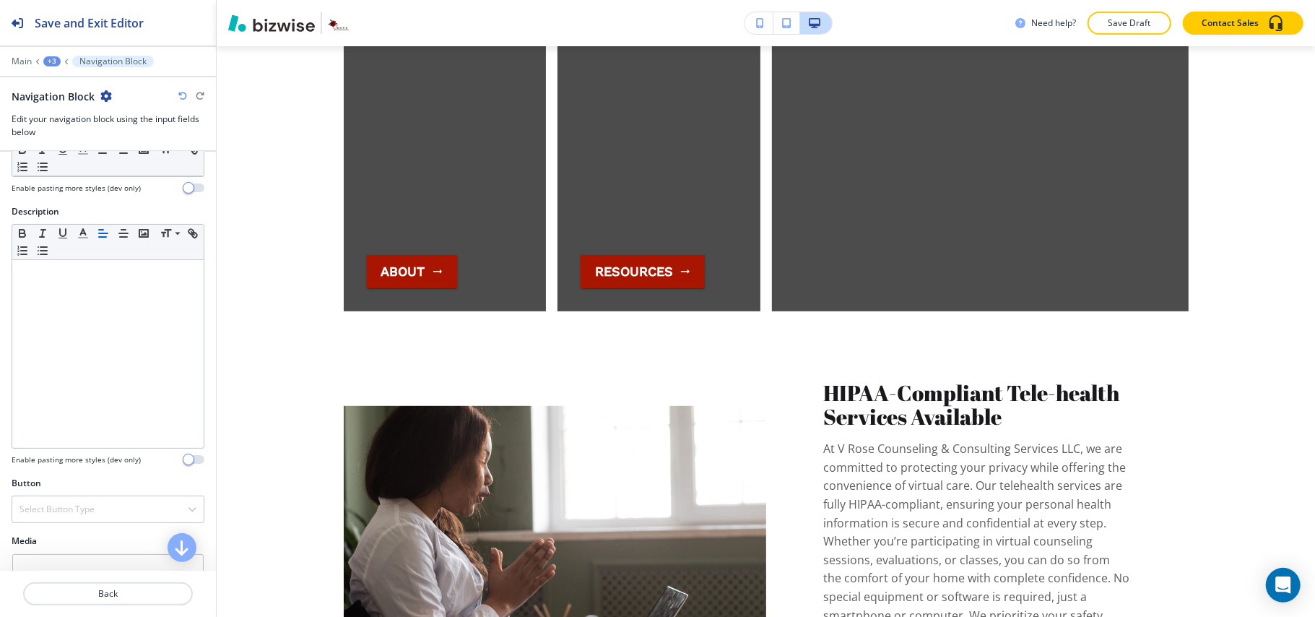
scroll to position [160, 0]
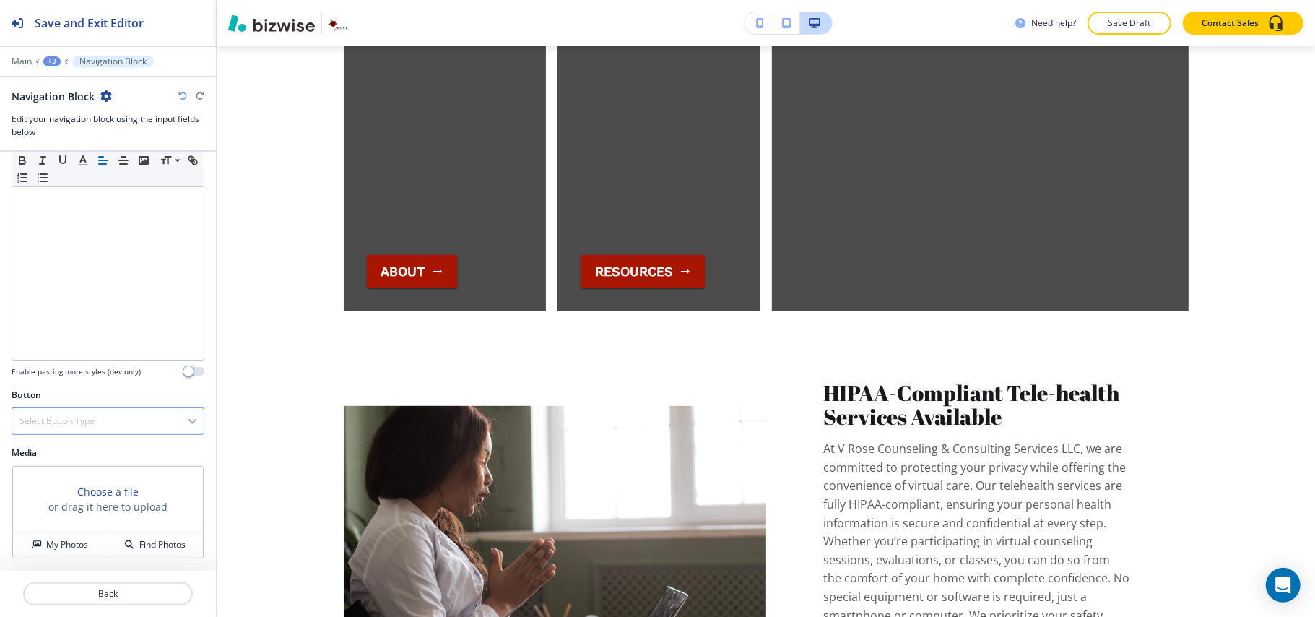
click at [56, 420] on h4 "Select Button Type" at bounding box center [56, 420] width 75 height 13
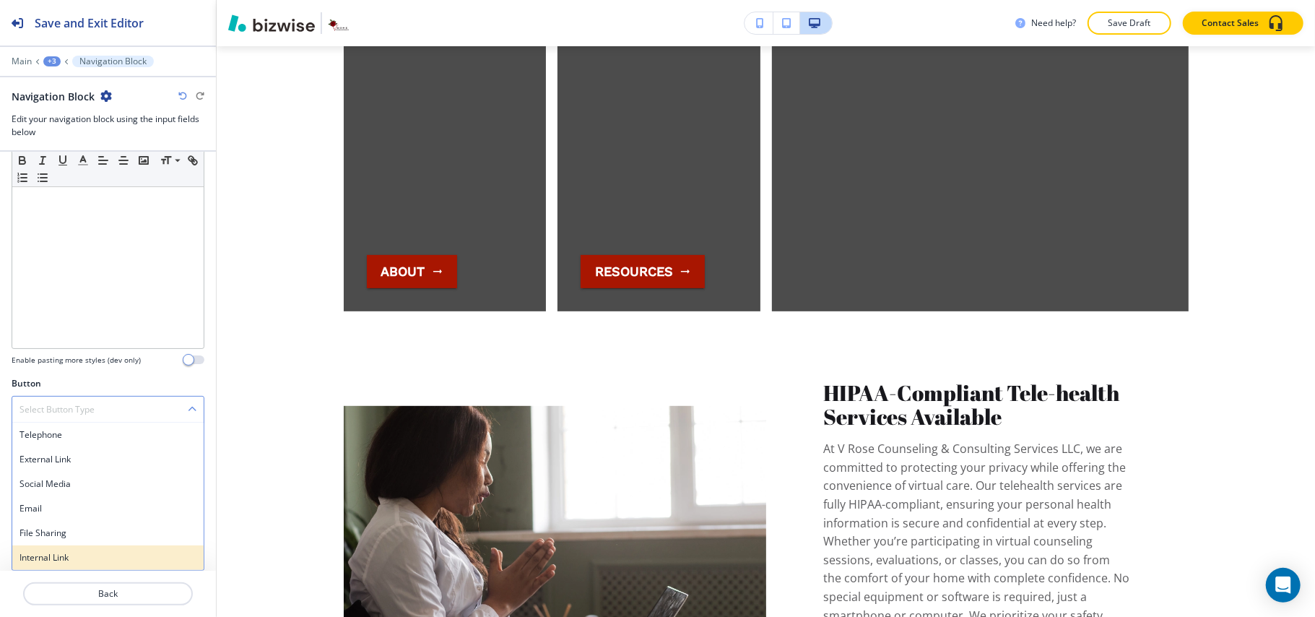
scroll to position [171, 0]
click at [51, 554] on h4 "Internal Link" at bounding box center [107, 557] width 177 height 13
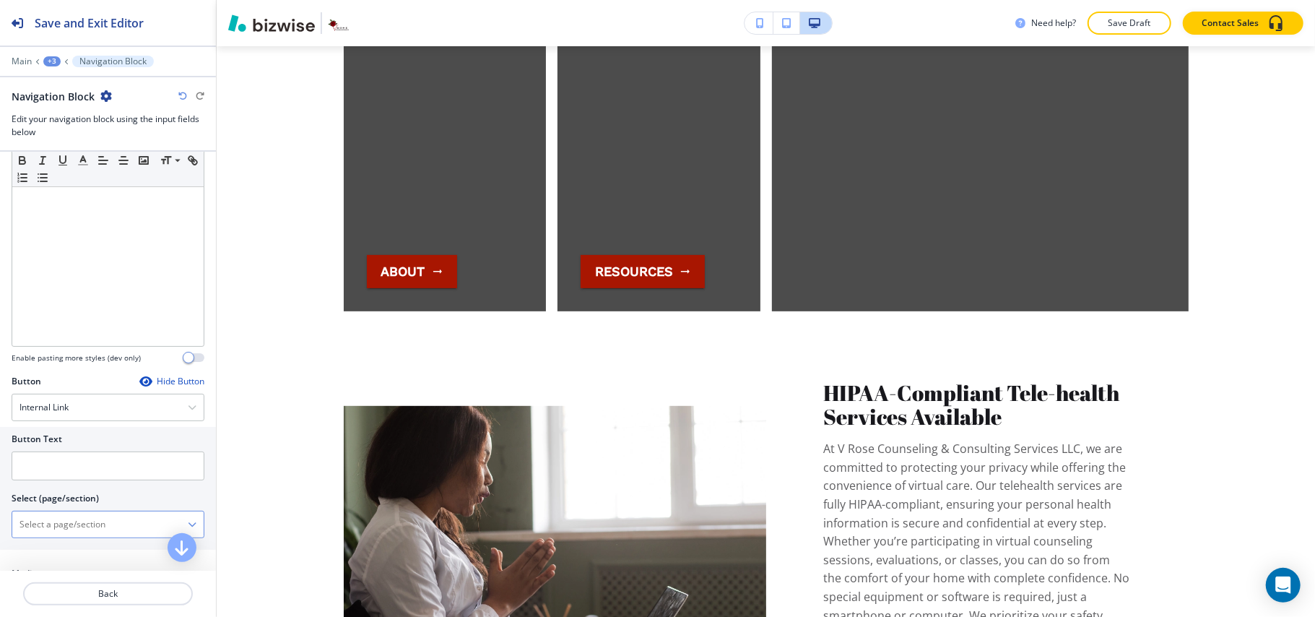
click at [48, 528] on \(page\/section\) "Manual Input" at bounding box center [99, 524] width 175 height 25
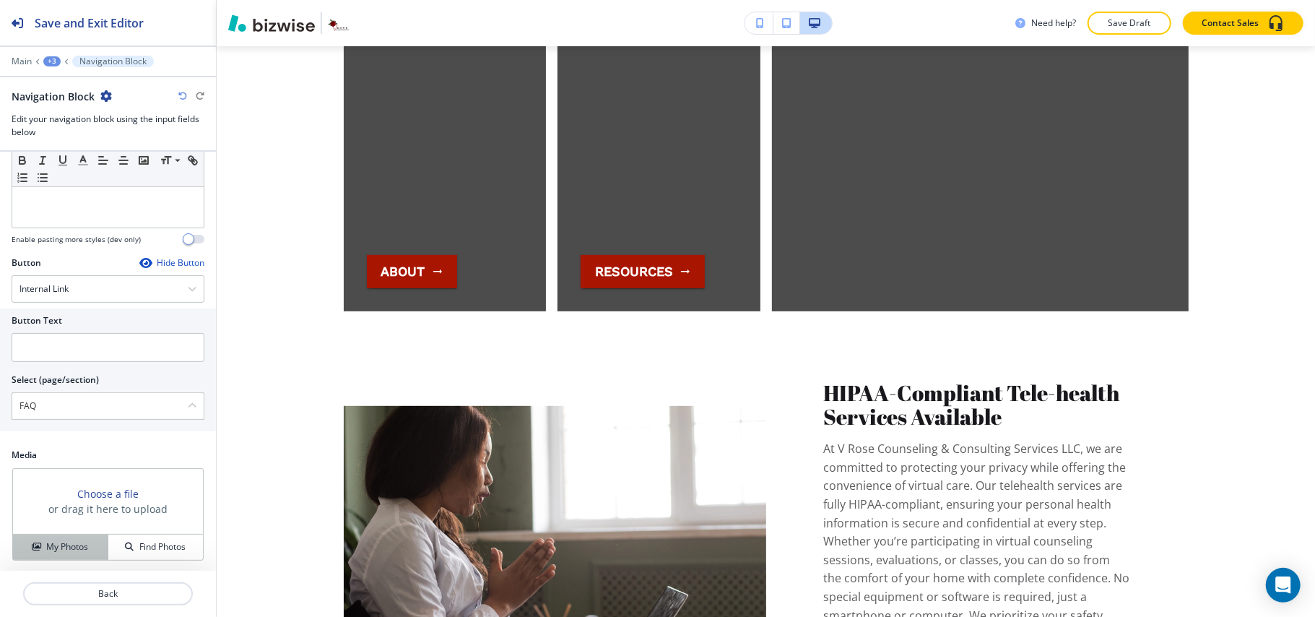
scroll to position [295, 0]
drag, startPoint x: 55, startPoint y: 394, endPoint x: 0, endPoint y: 396, distance: 54.9
click at [0, 396] on div "Button Text Select (page/section) FAQ" at bounding box center [108, 367] width 216 height 123
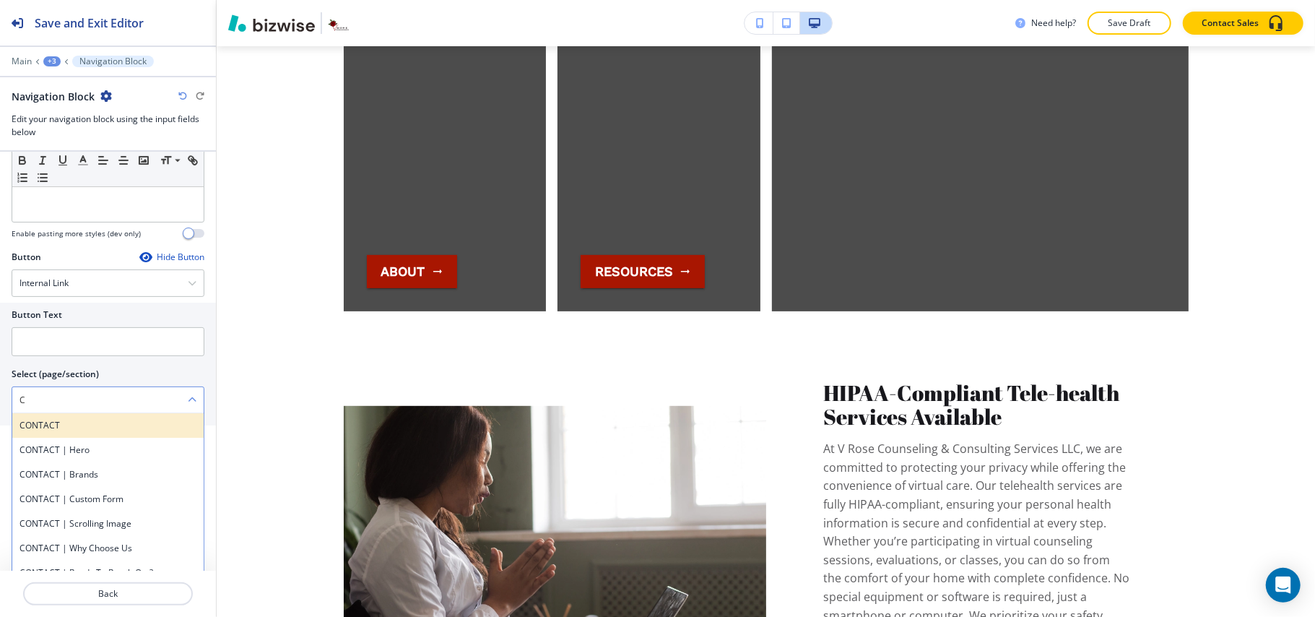
click at [50, 425] on h4 "CONTACT" at bounding box center [107, 425] width 177 height 13
type \(page\/section\) "CONTACT"
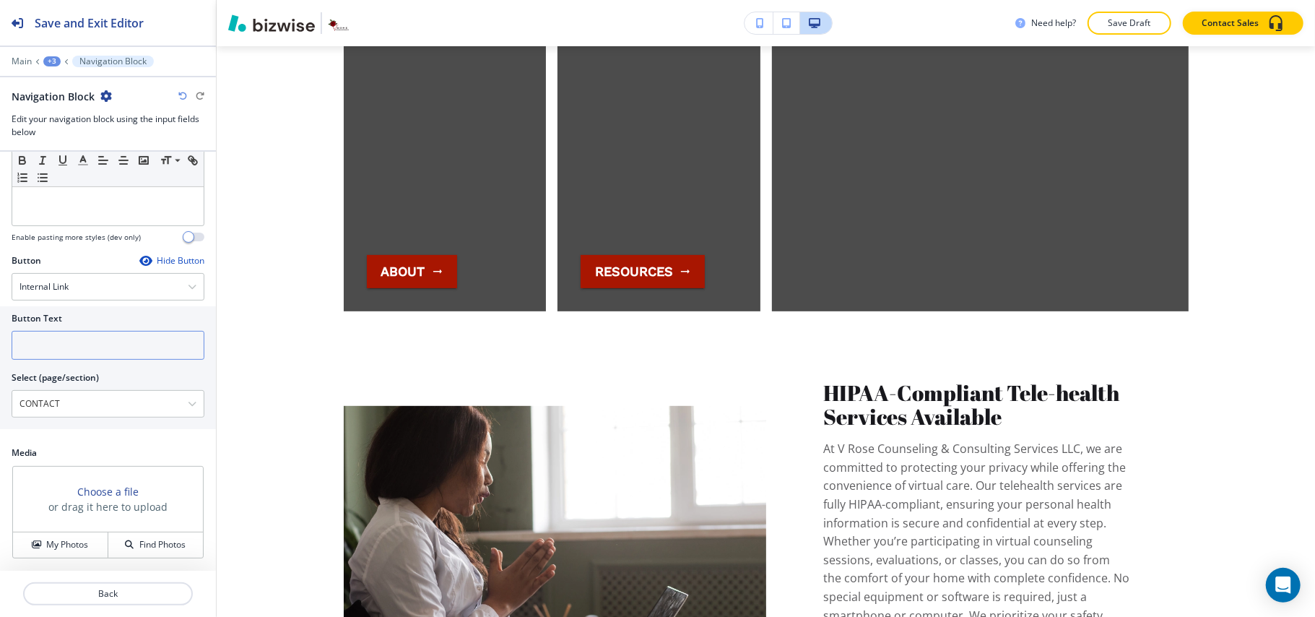
click at [59, 353] on input "text" at bounding box center [108, 345] width 193 height 29
click at [87, 413] on \(page\/section\) "CONTACT" at bounding box center [99, 403] width 175 height 25
click at [56, 349] on input "text" at bounding box center [108, 345] width 193 height 29
paste input "CONTACT"
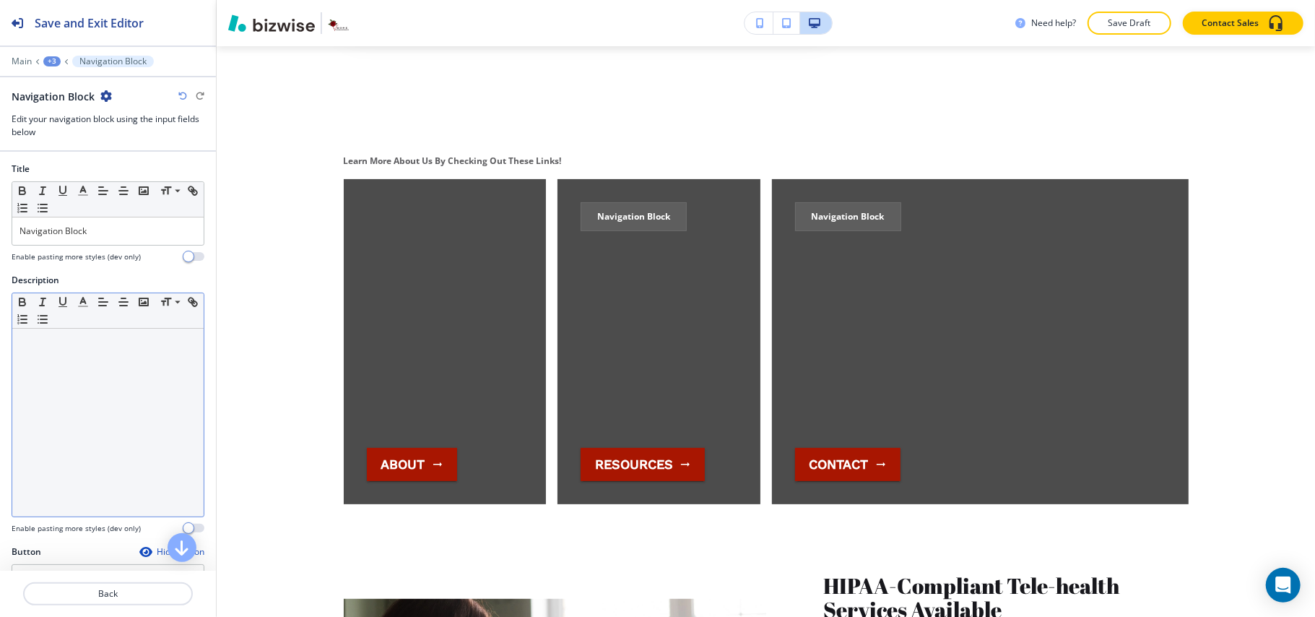
scroll to position [0, 0]
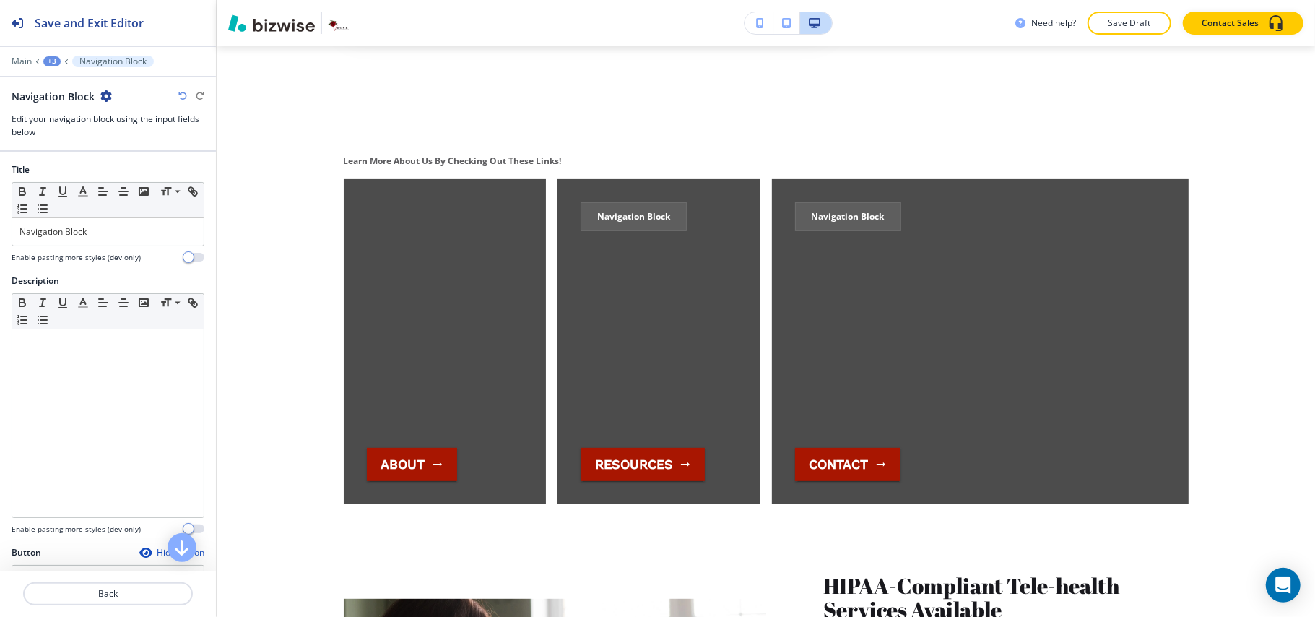
type input "CONTACT"
click at [0, 219] on div "Title Small Normal Large Huge Navigation Block Enable pasting more styles (dev …" at bounding box center [108, 218] width 216 height 111
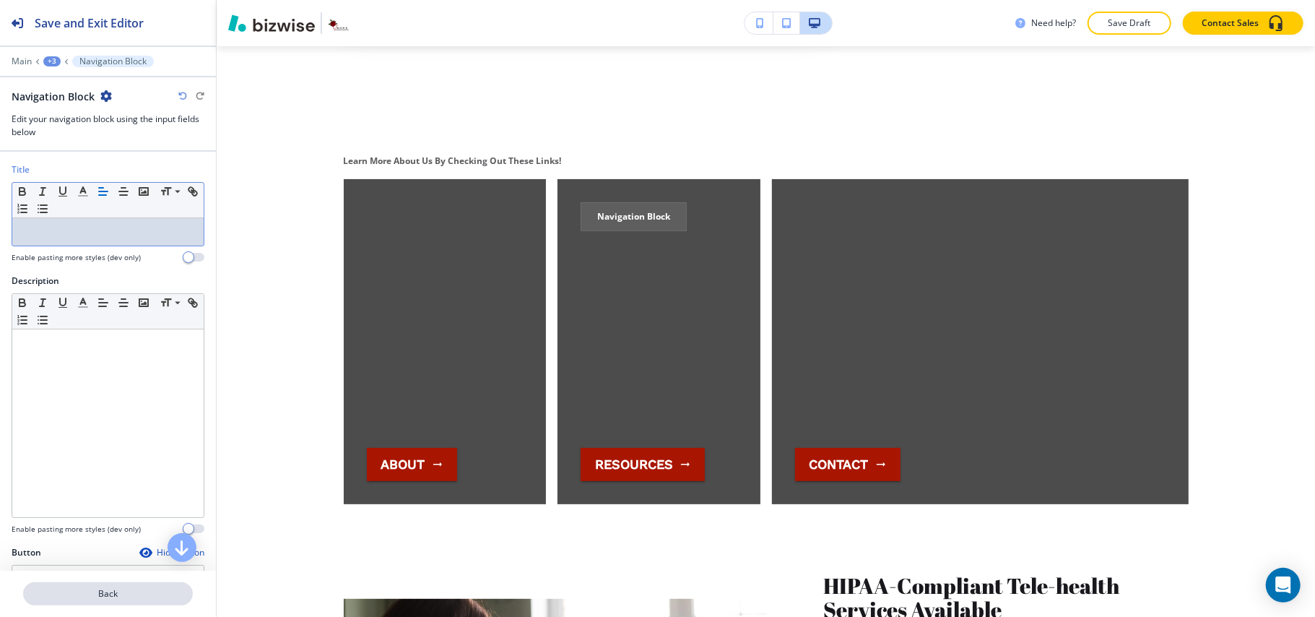
click at [113, 593] on p "Back" at bounding box center [108, 593] width 167 height 13
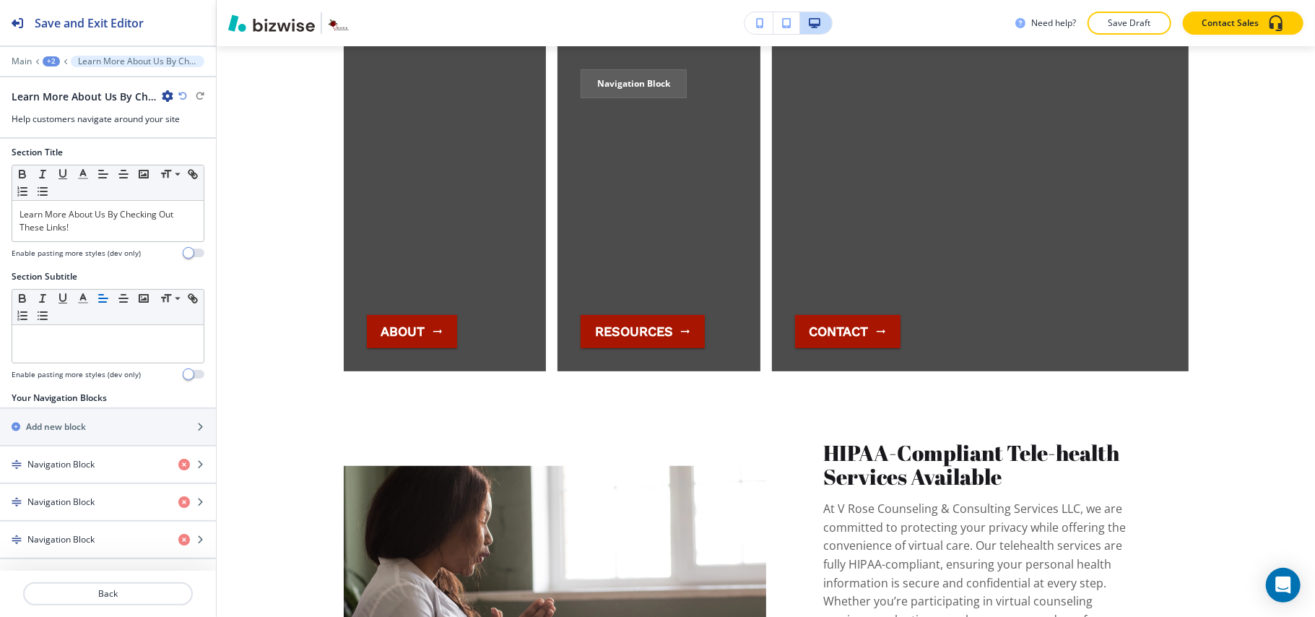
scroll to position [9, 0]
click at [87, 510] on div "button" at bounding box center [108, 514] width 216 height 12
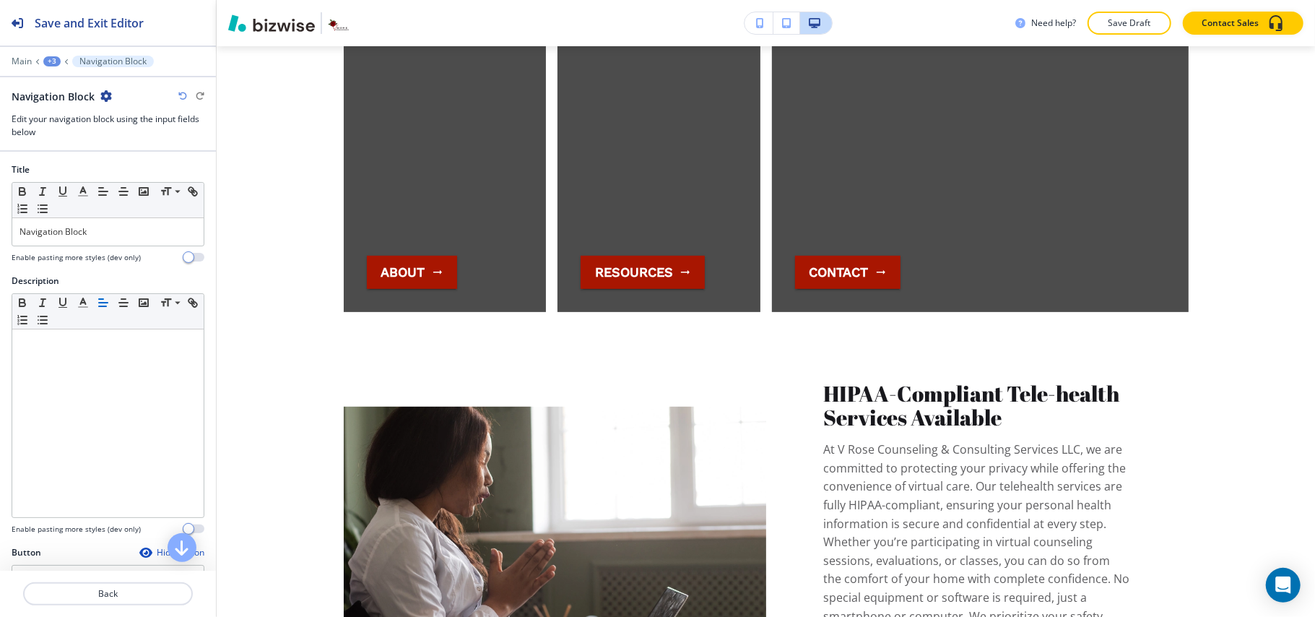
scroll to position [4347, 0]
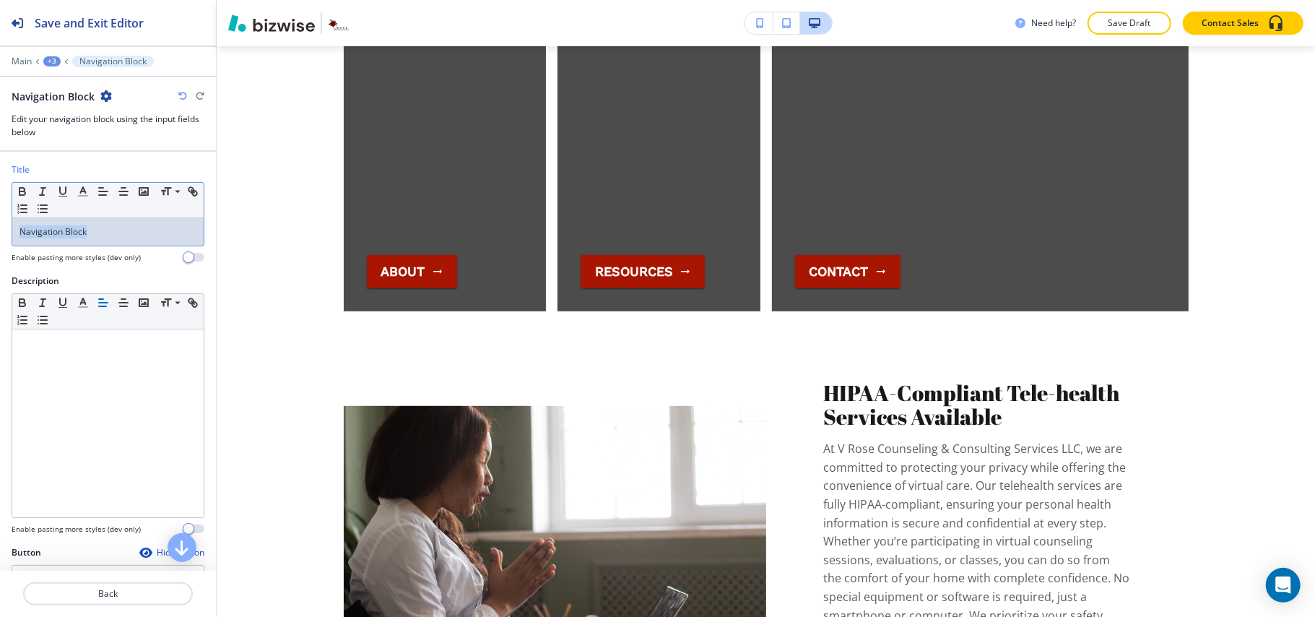
drag, startPoint x: 49, startPoint y: 229, endPoint x: 0, endPoint y: 220, distance: 49.9
click at [0, 220] on div "Title Small Normal Large Huge Navigation Block Enable pasting more styles (dev …" at bounding box center [108, 218] width 216 height 111
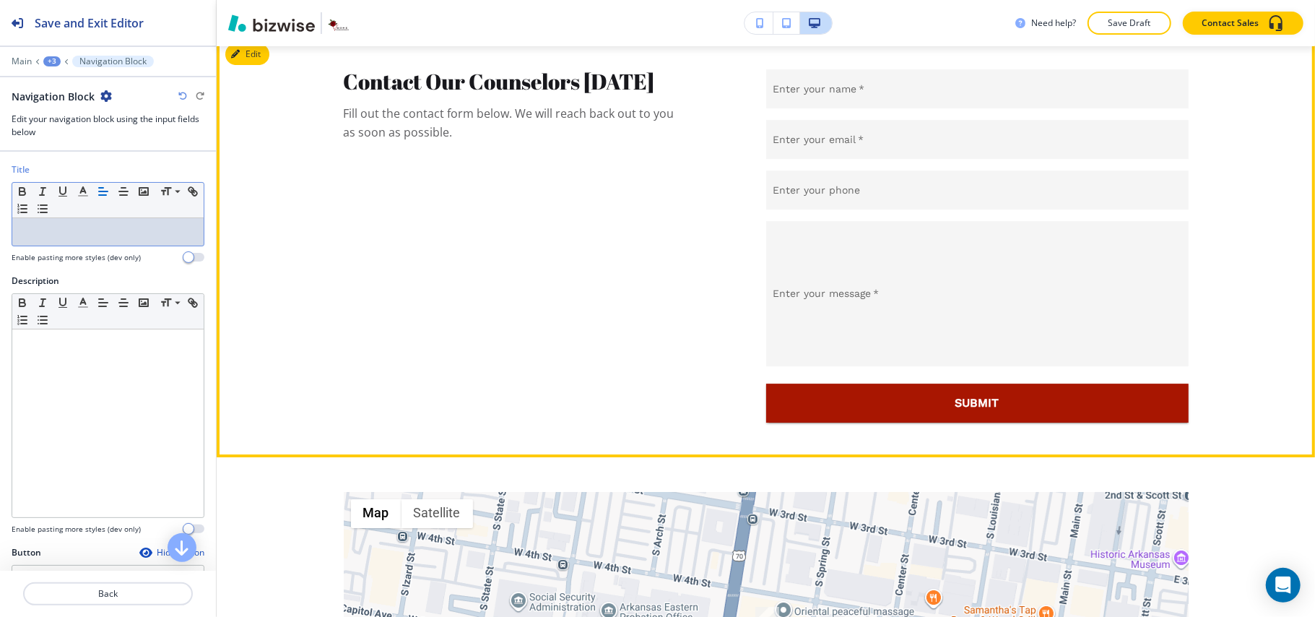
scroll to position [6975, 0]
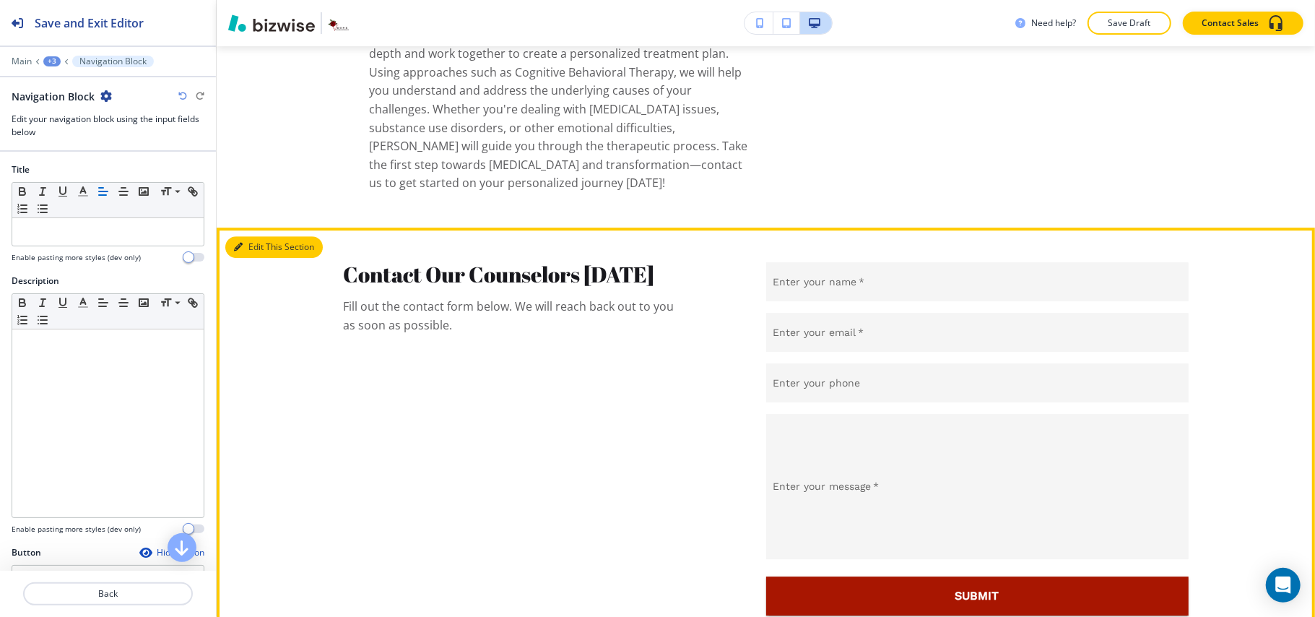
click at [256, 258] on button "Edit This Section" at bounding box center [273, 247] width 97 height 22
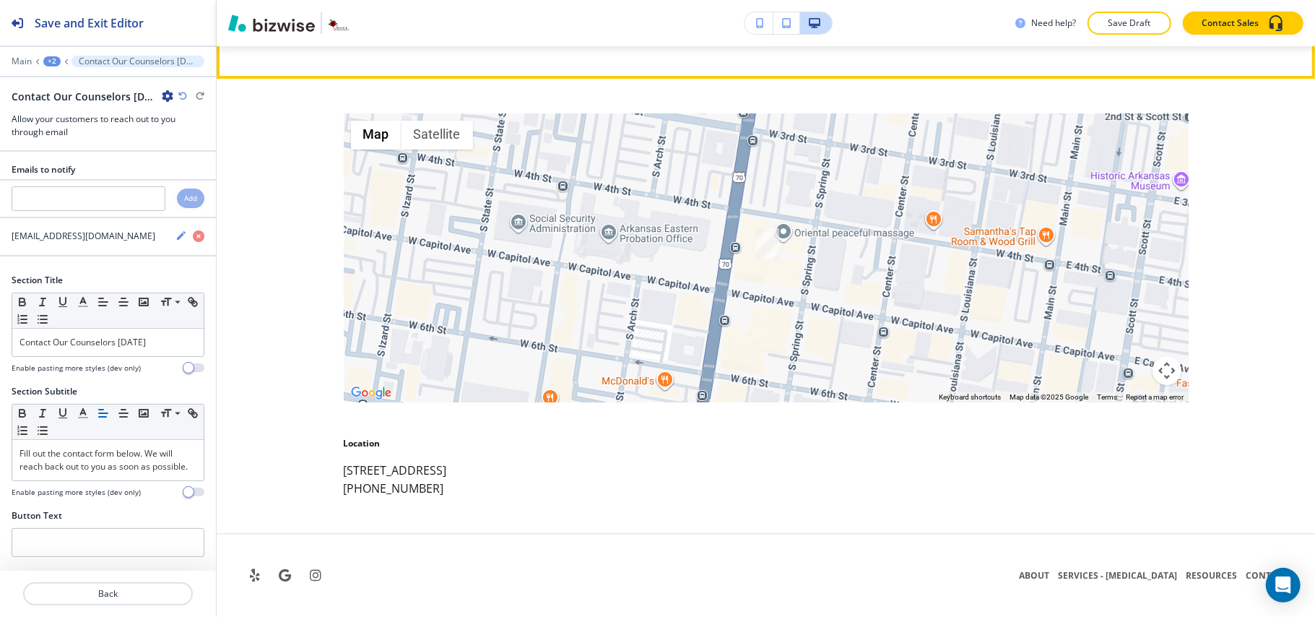
scroll to position [7589, 0]
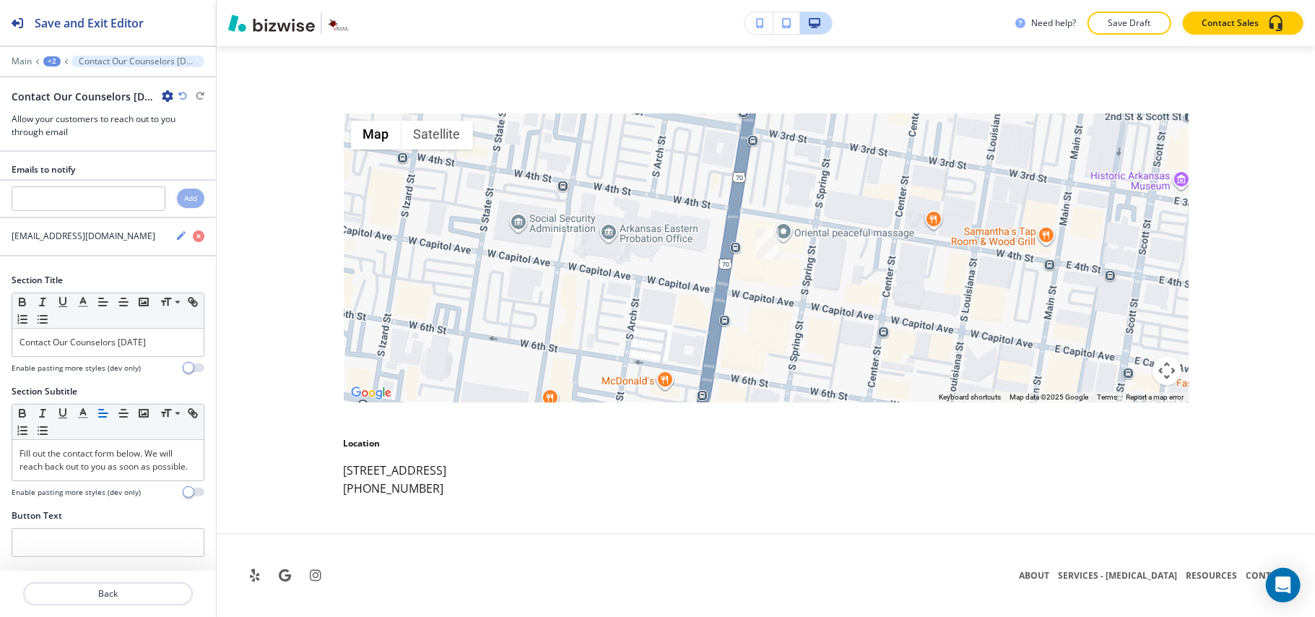
click at [44, 64] on div "+2" at bounding box center [51, 61] width 17 height 10
click at [66, 105] on p "[MEDICAL_DATA]" at bounding box center [90, 110] width 74 height 13
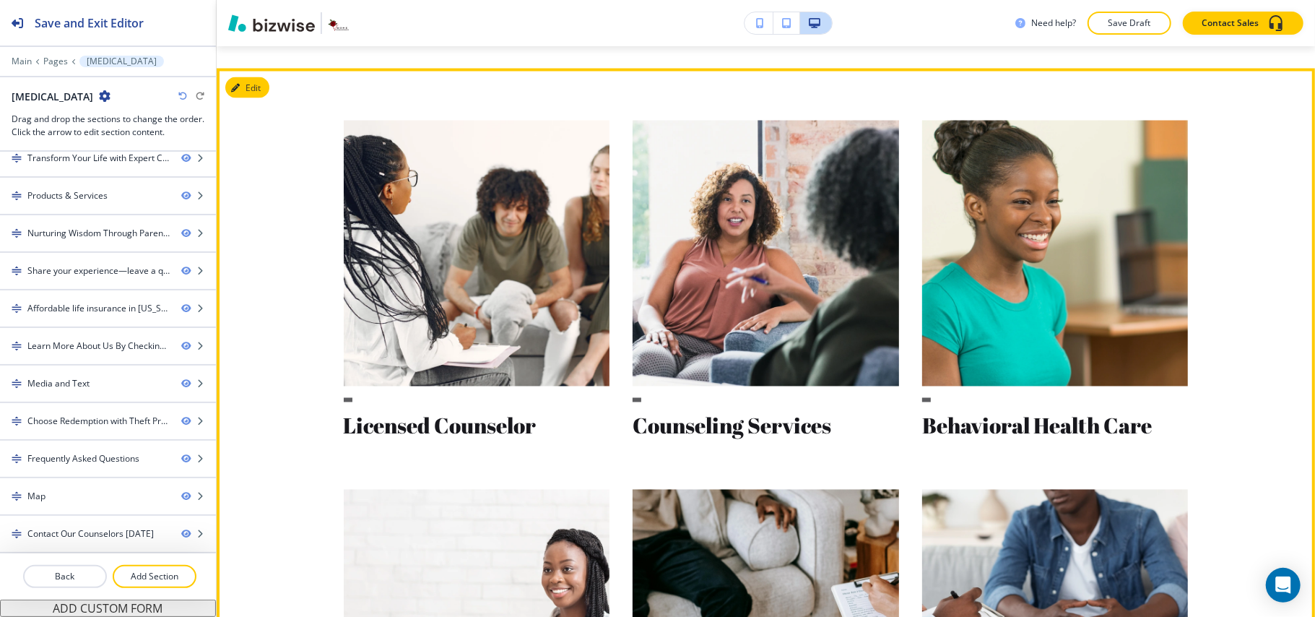
scroll to position [1621, 0]
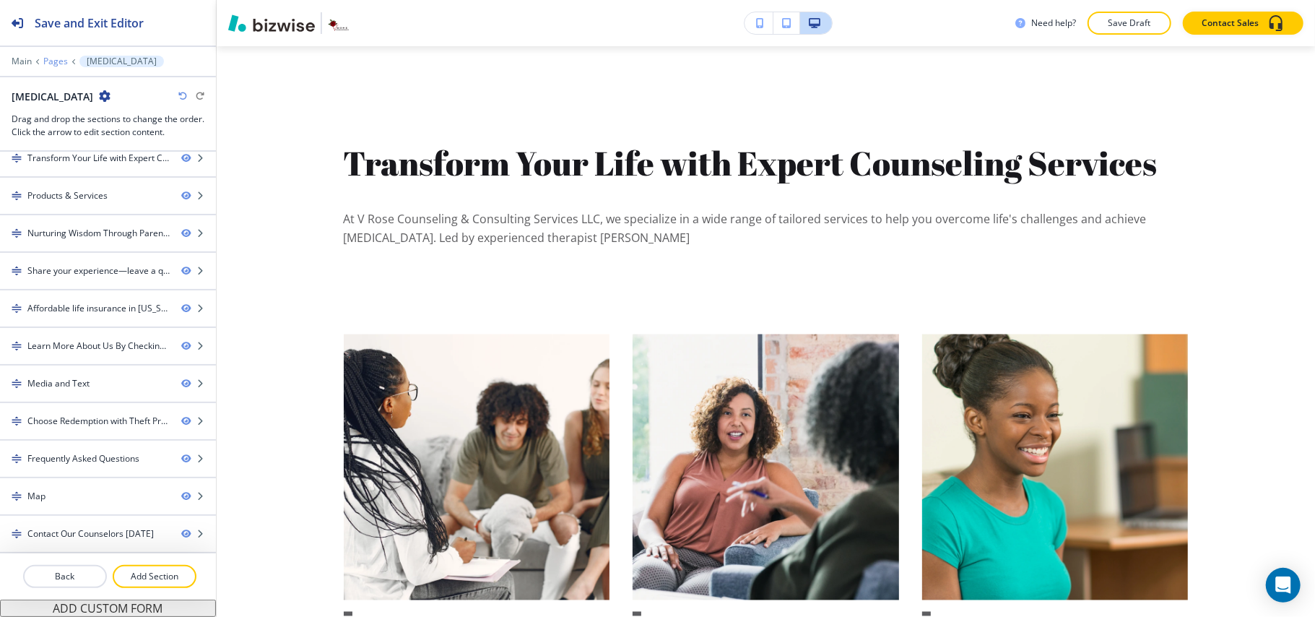
click at [58, 62] on p "Pages" at bounding box center [55, 61] width 25 height 10
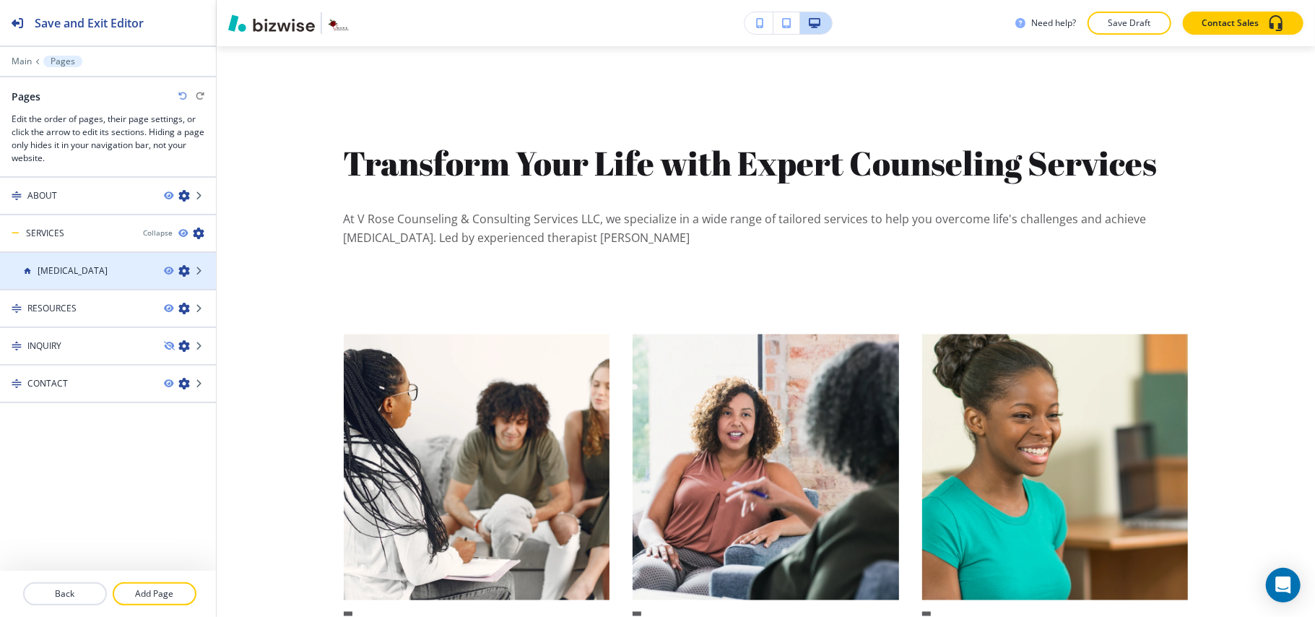
click at [183, 269] on icon "button" at bounding box center [184, 271] width 12 height 12
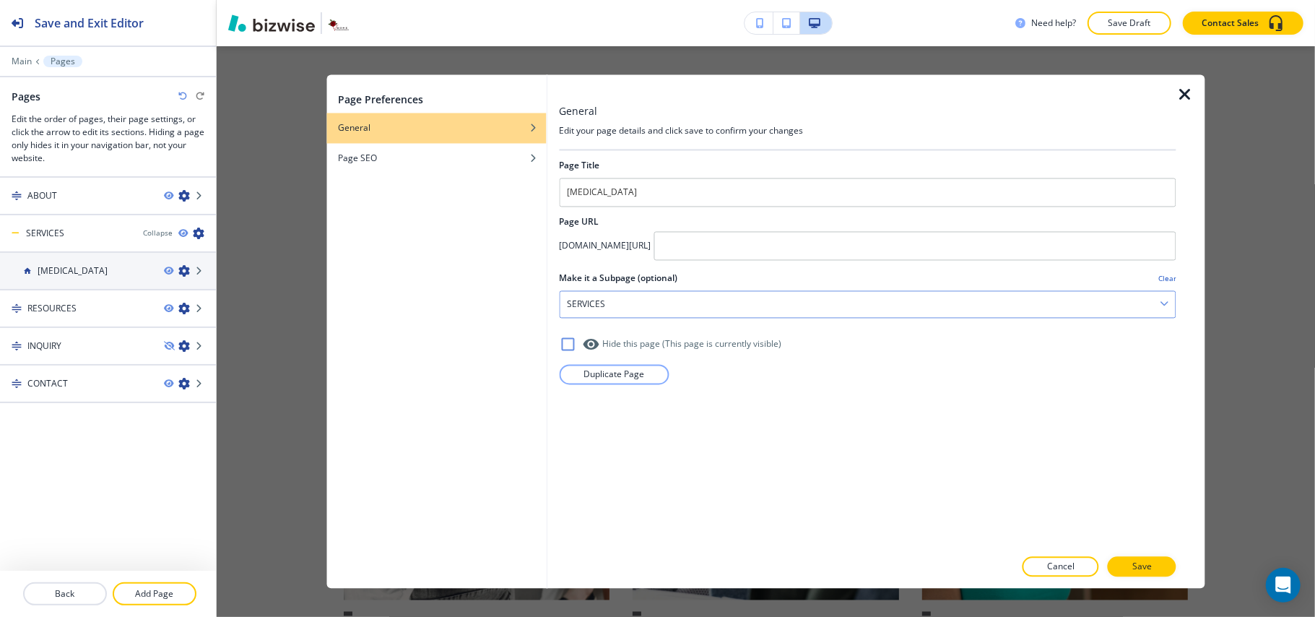
click at [616, 305] on div "SERVICES" at bounding box center [868, 305] width 616 height 26
click at [1164, 277] on h4 "Clear" at bounding box center [1167, 278] width 18 height 11
click at [1139, 567] on p "Save" at bounding box center [1141, 566] width 19 height 13
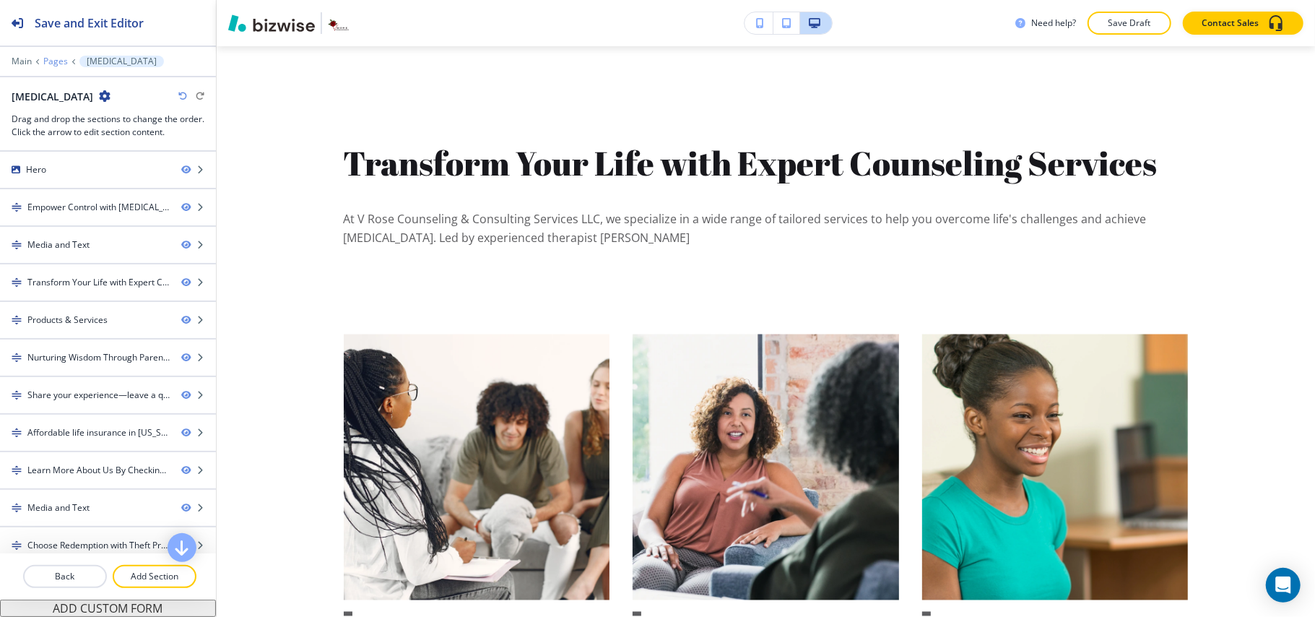
click at [45, 56] on p "Pages" at bounding box center [55, 61] width 25 height 10
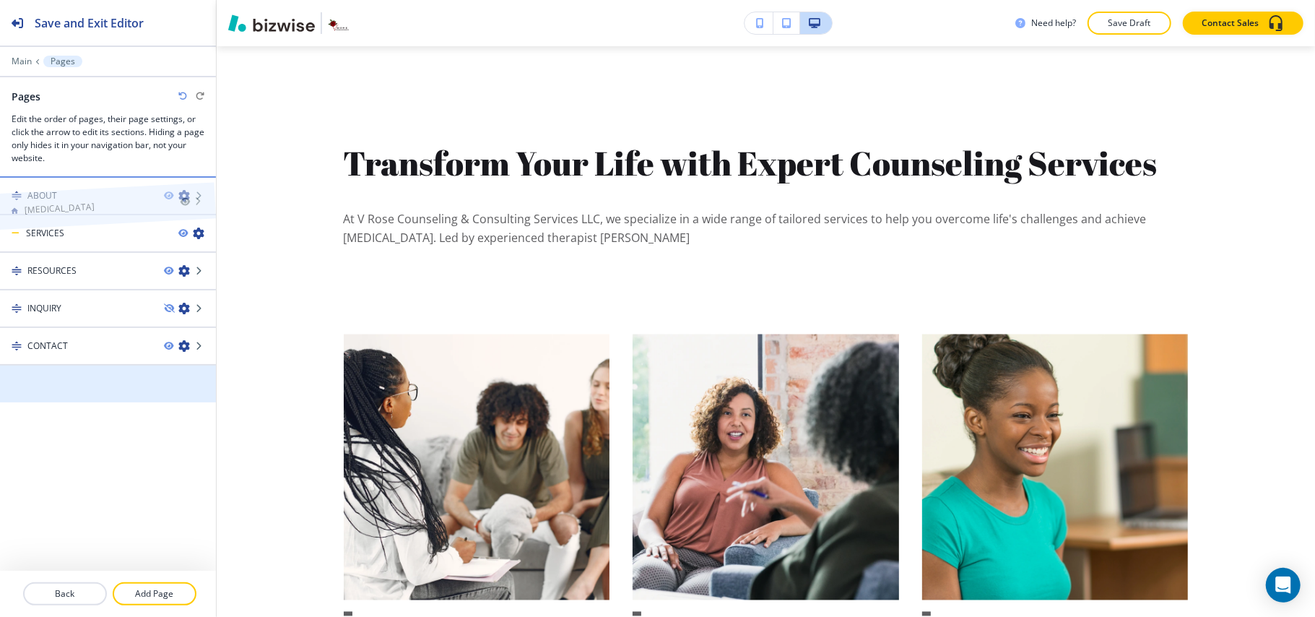
drag, startPoint x: 72, startPoint y: 383, endPoint x: 70, endPoint y: 177, distance: 205.8
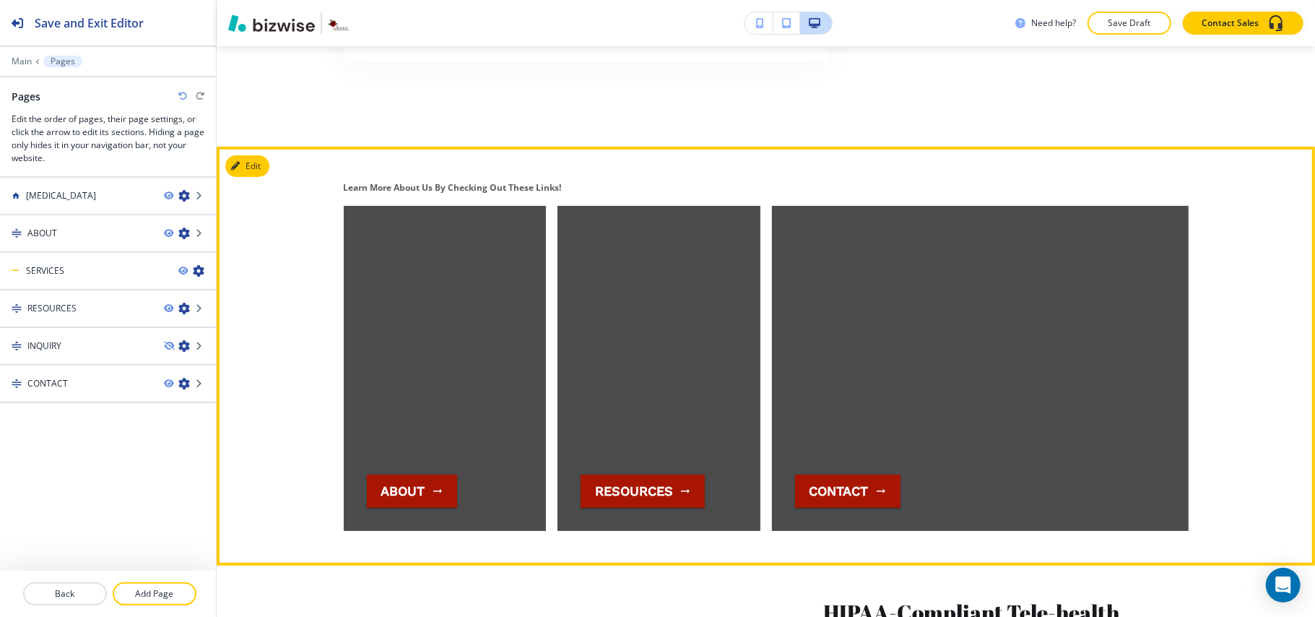
scroll to position [4090, 0]
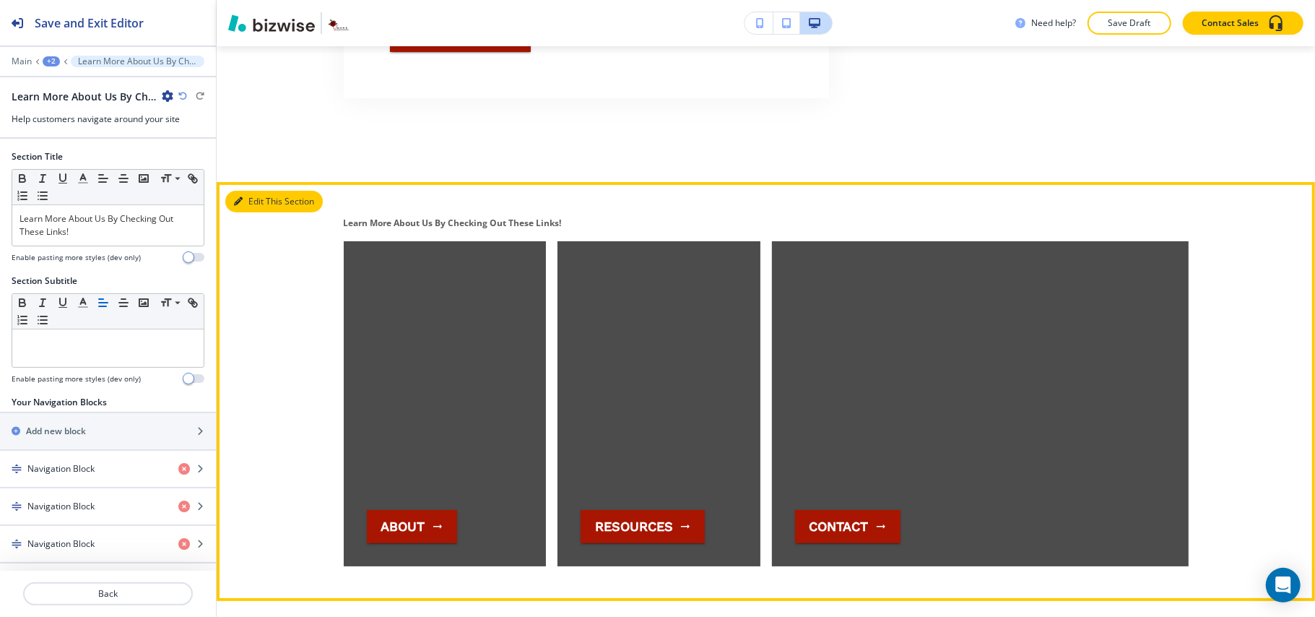
scroll to position [4287, 0]
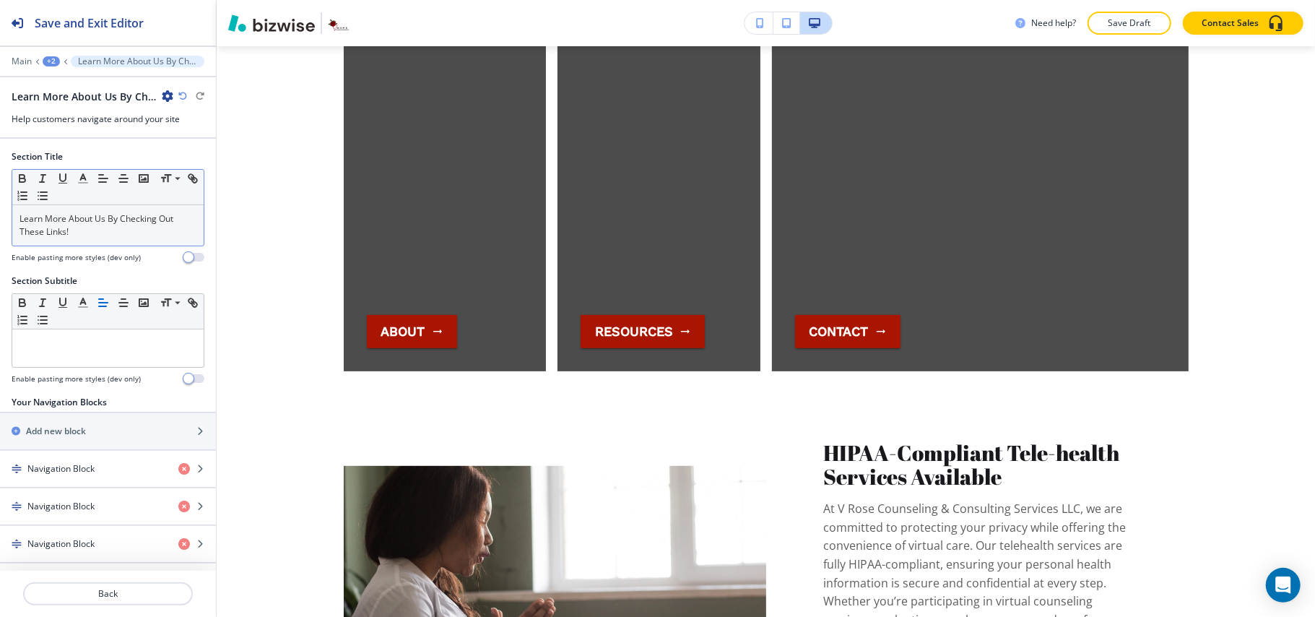
click at [97, 230] on p "Learn More About Us By Checking Out These Links!" at bounding box center [107, 225] width 177 height 26
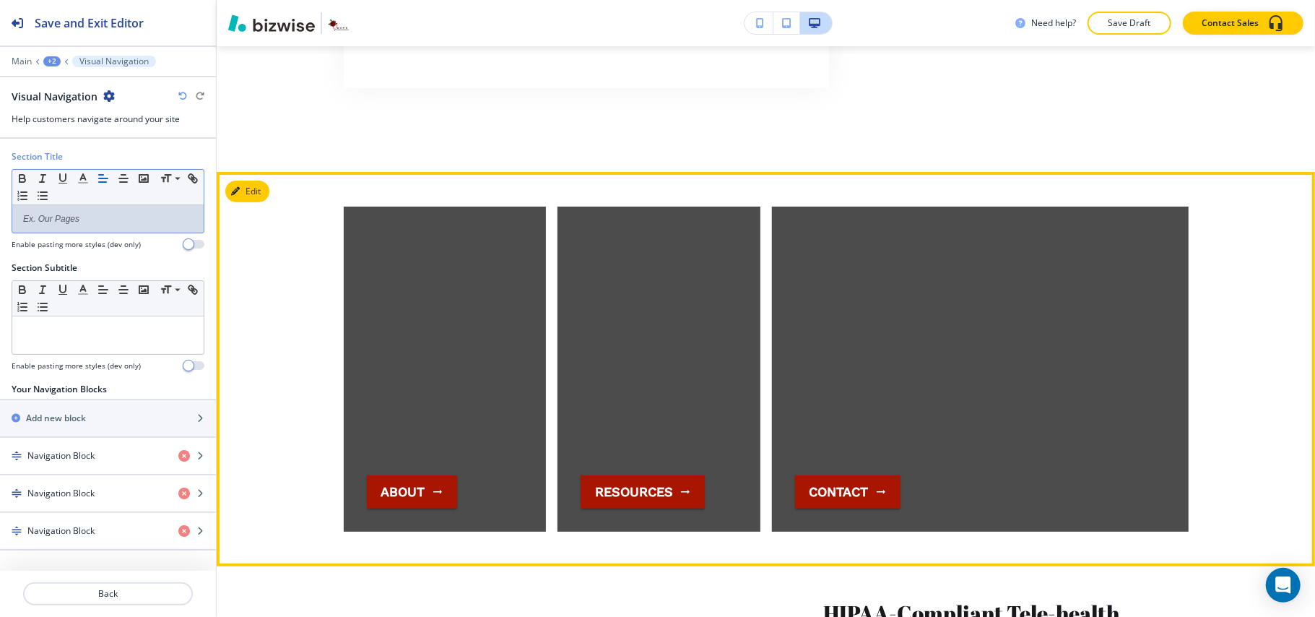
scroll to position [4095, 0]
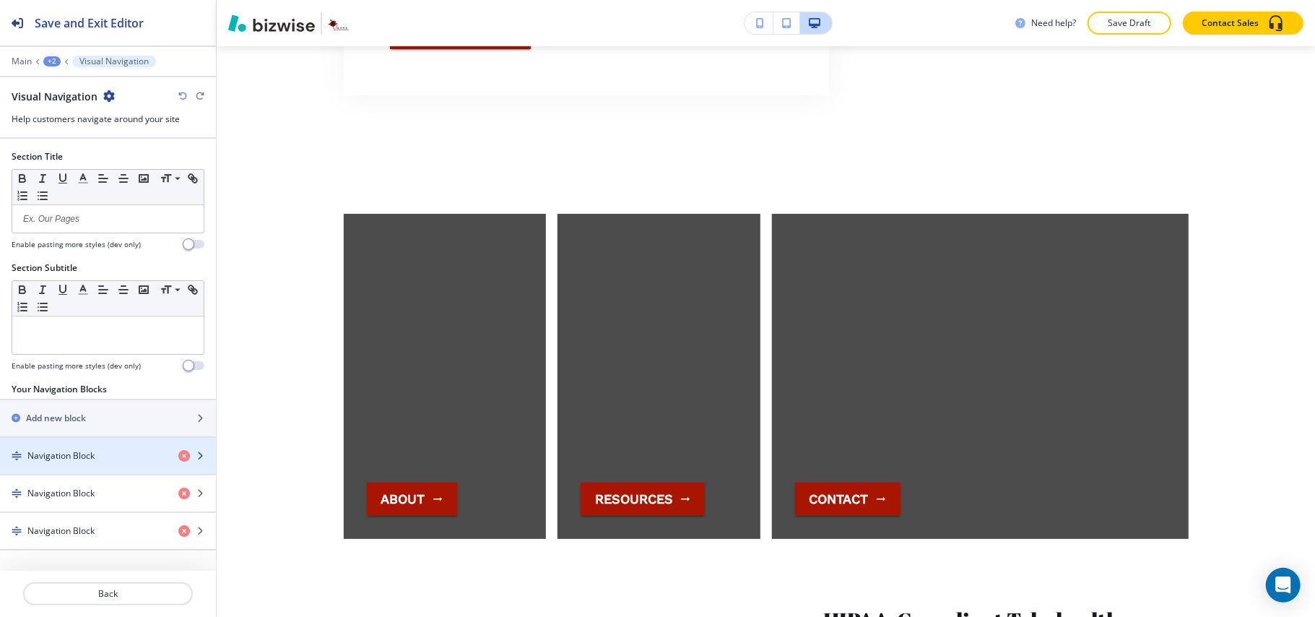
click at [61, 457] on h4 "Navigation Block" at bounding box center [60, 455] width 67 height 13
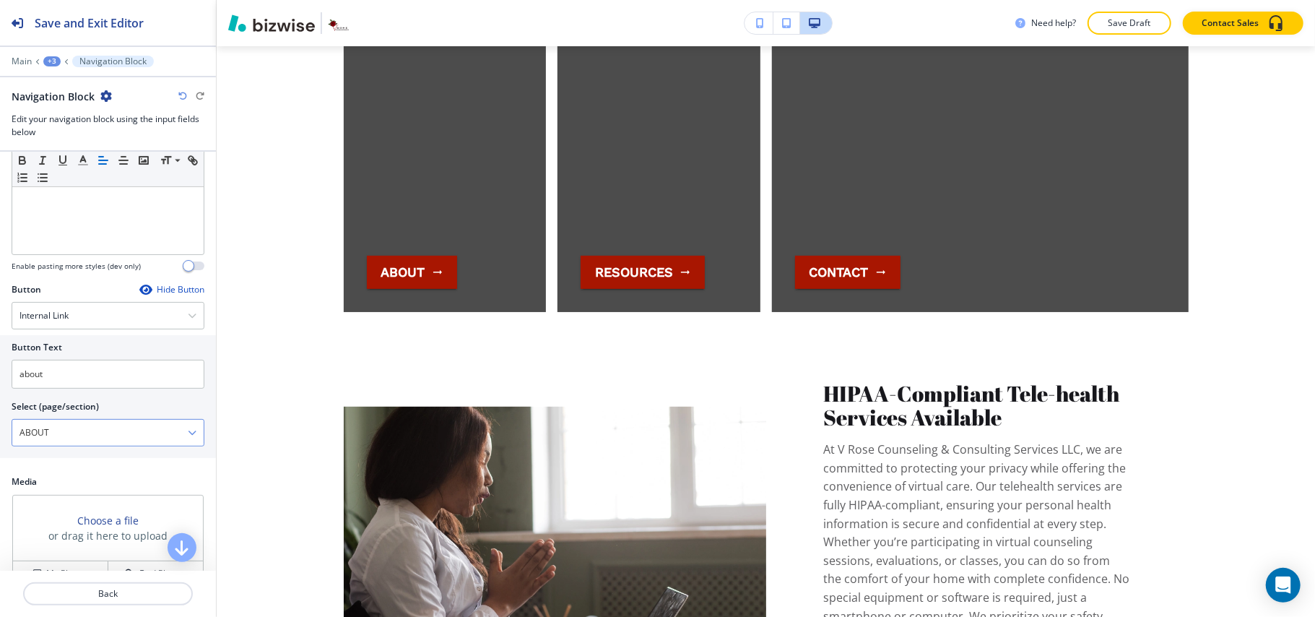
scroll to position [295, 0]
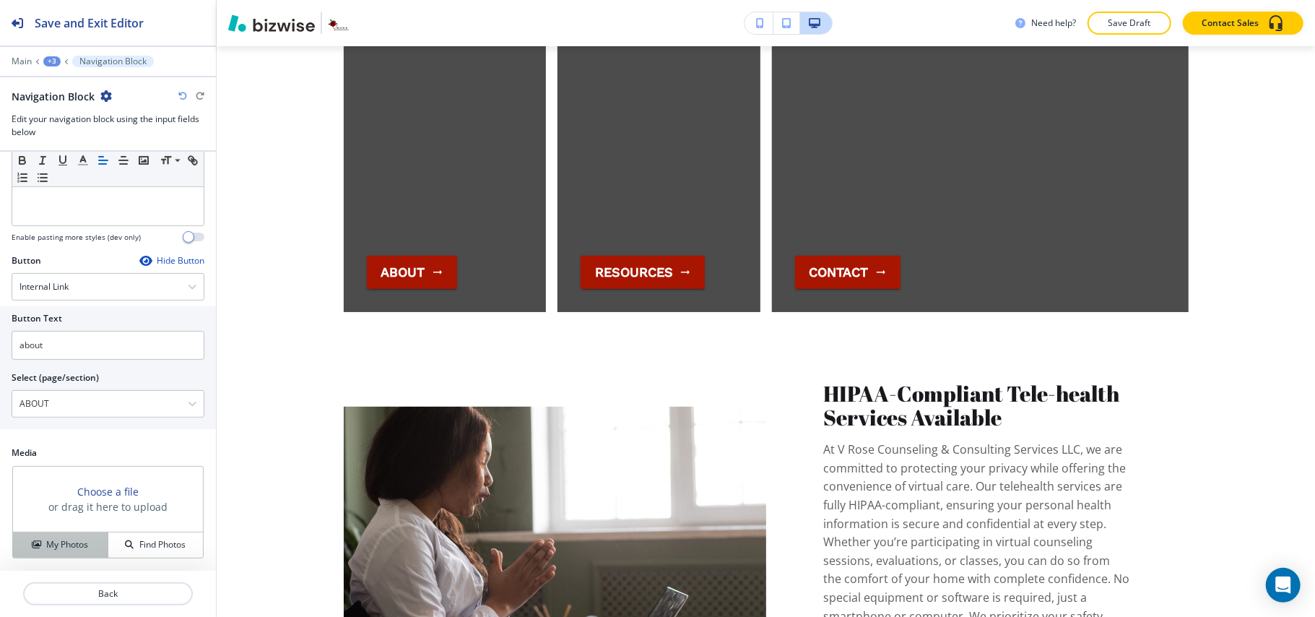
click at [61, 553] on button "My Photos" at bounding box center [60, 544] width 95 height 25
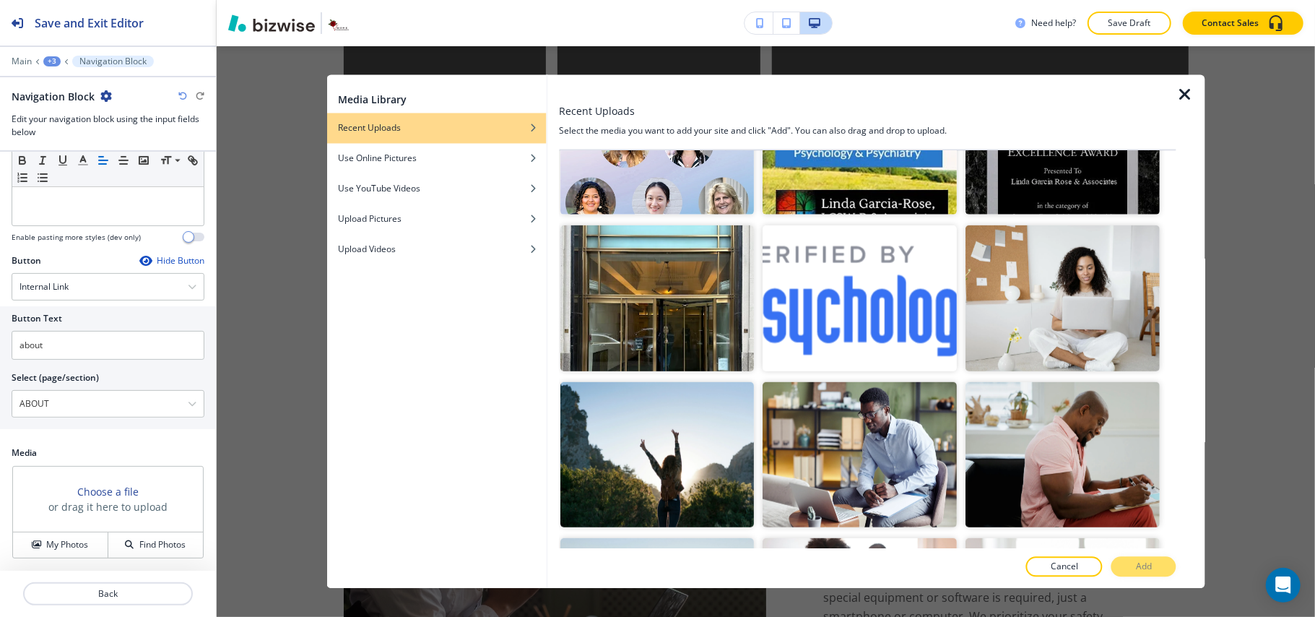
scroll to position [770, 0]
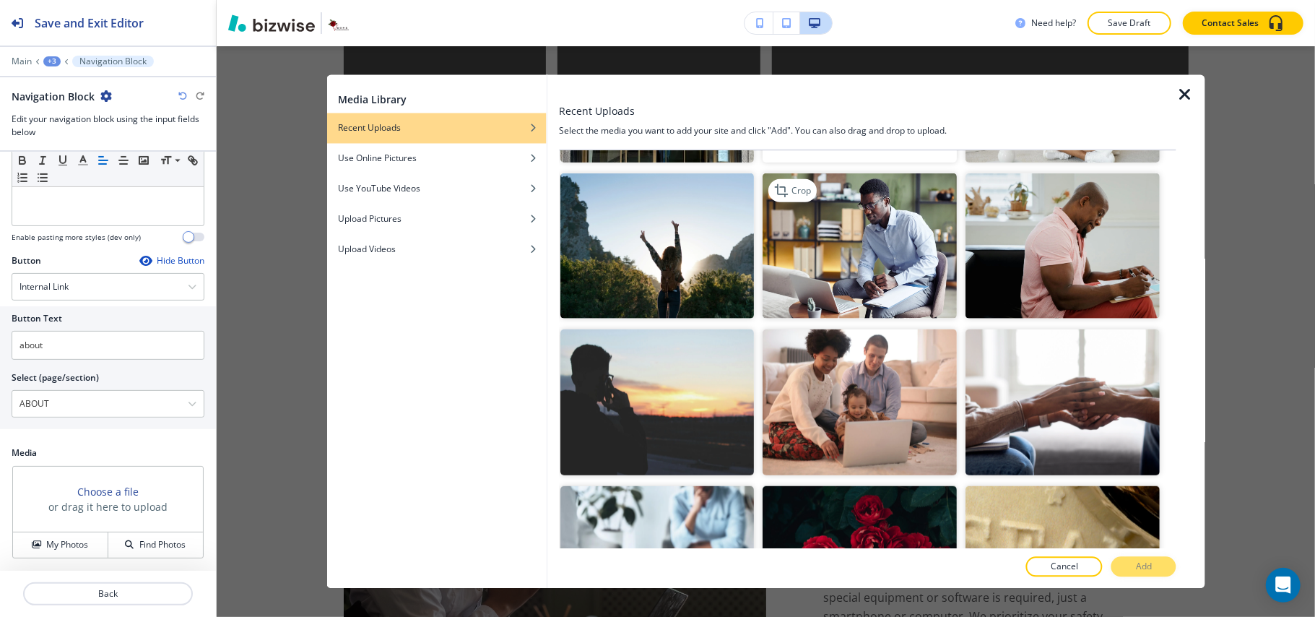
click at [892, 263] on img "button" at bounding box center [860, 246] width 194 height 146
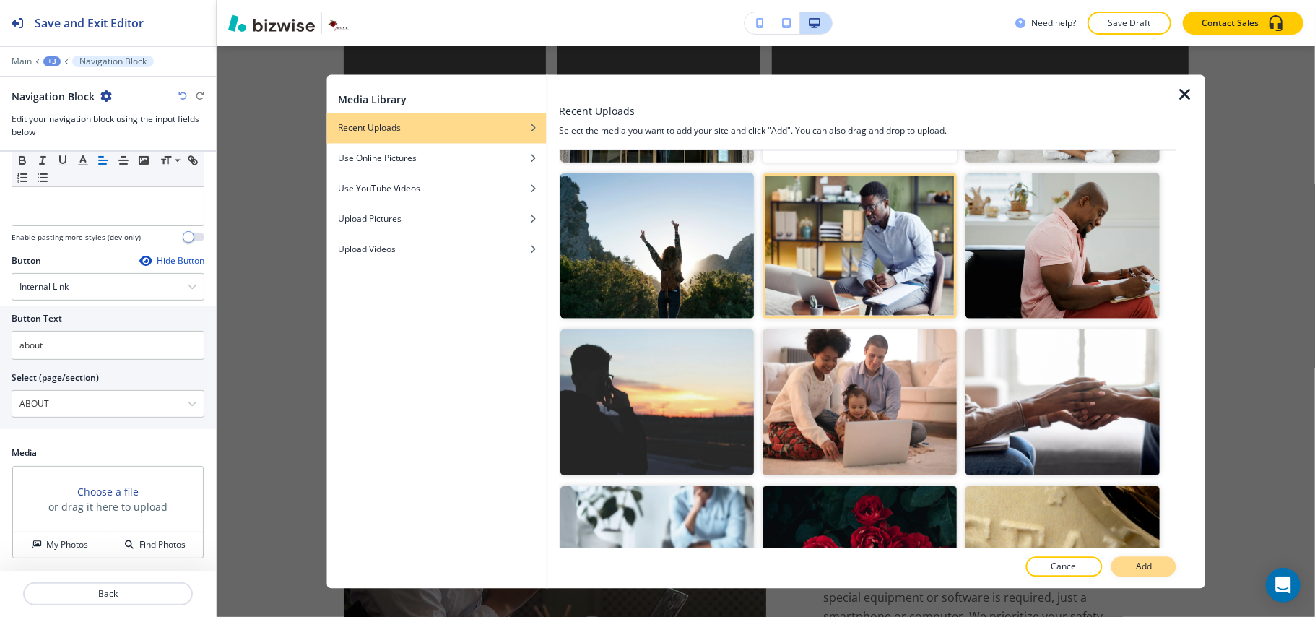
click at [1141, 561] on p "Add" at bounding box center [1144, 566] width 16 height 13
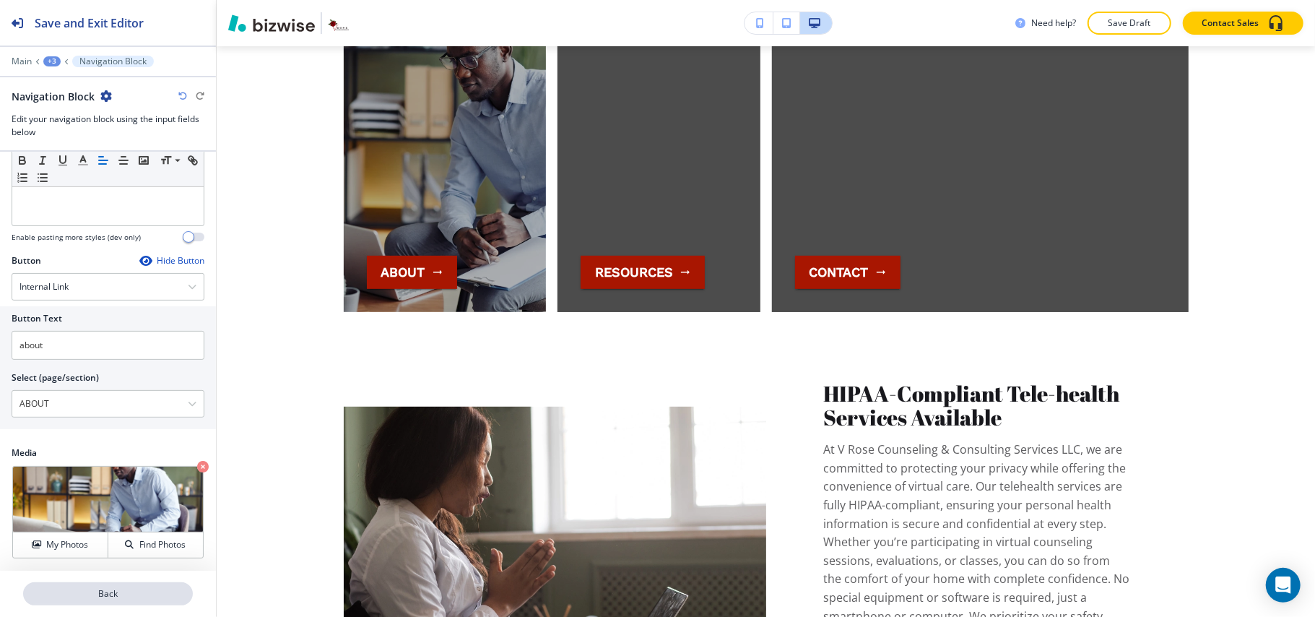
click at [100, 592] on p "Back" at bounding box center [108, 593] width 167 height 13
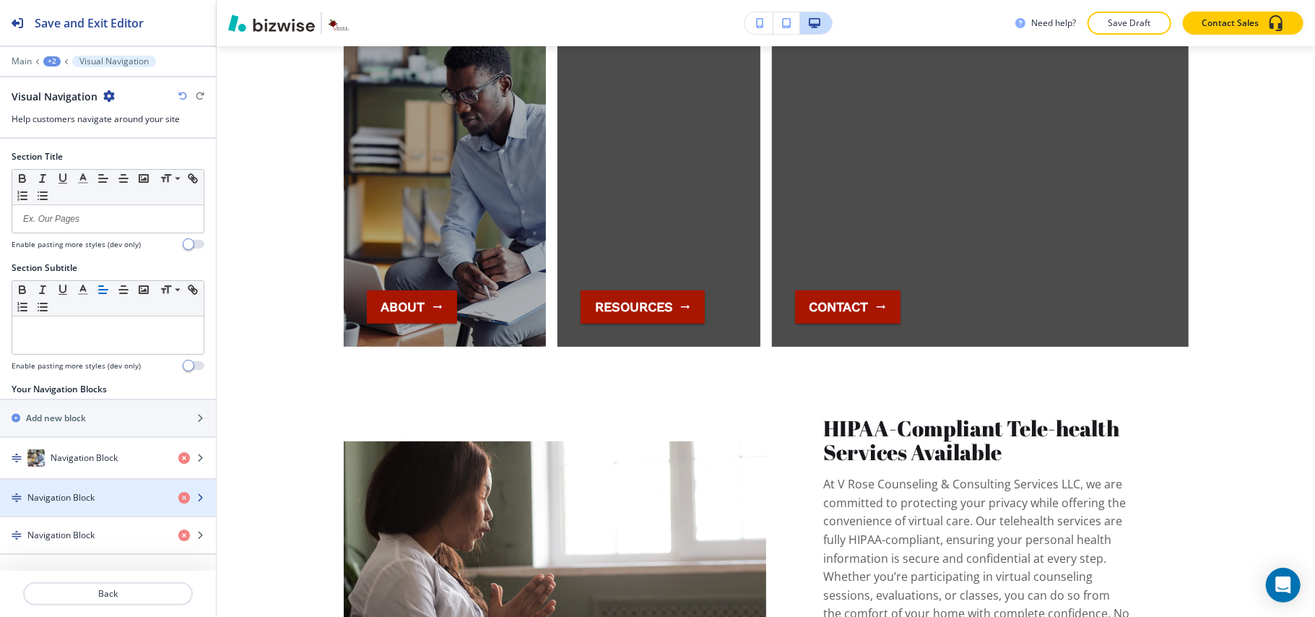
click at [95, 503] on div "Navigation Block" at bounding box center [83, 497] width 167 height 13
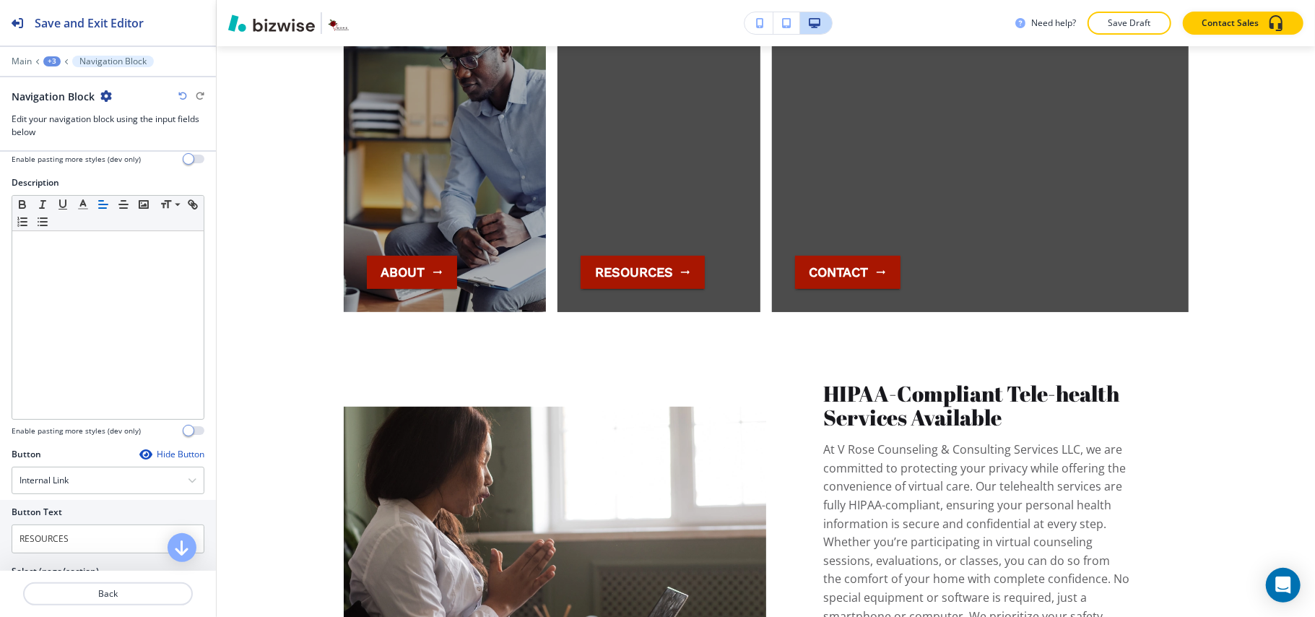
scroll to position [295, 0]
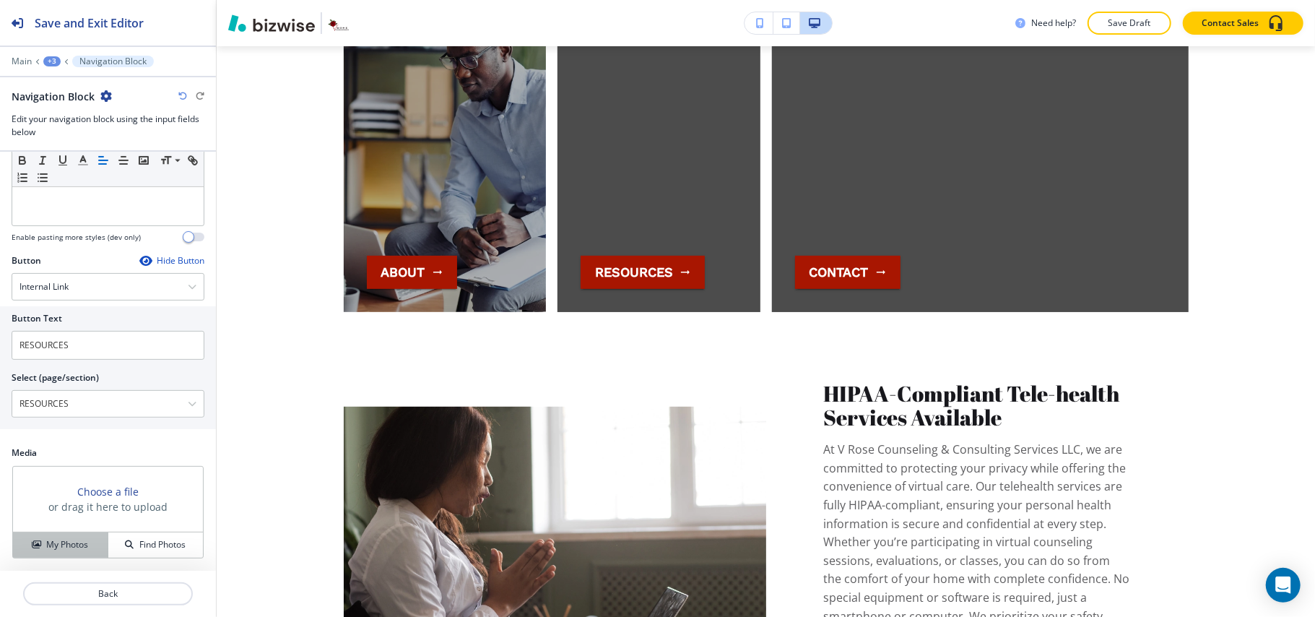
click at [61, 544] on h4 "My Photos" at bounding box center [67, 544] width 42 height 13
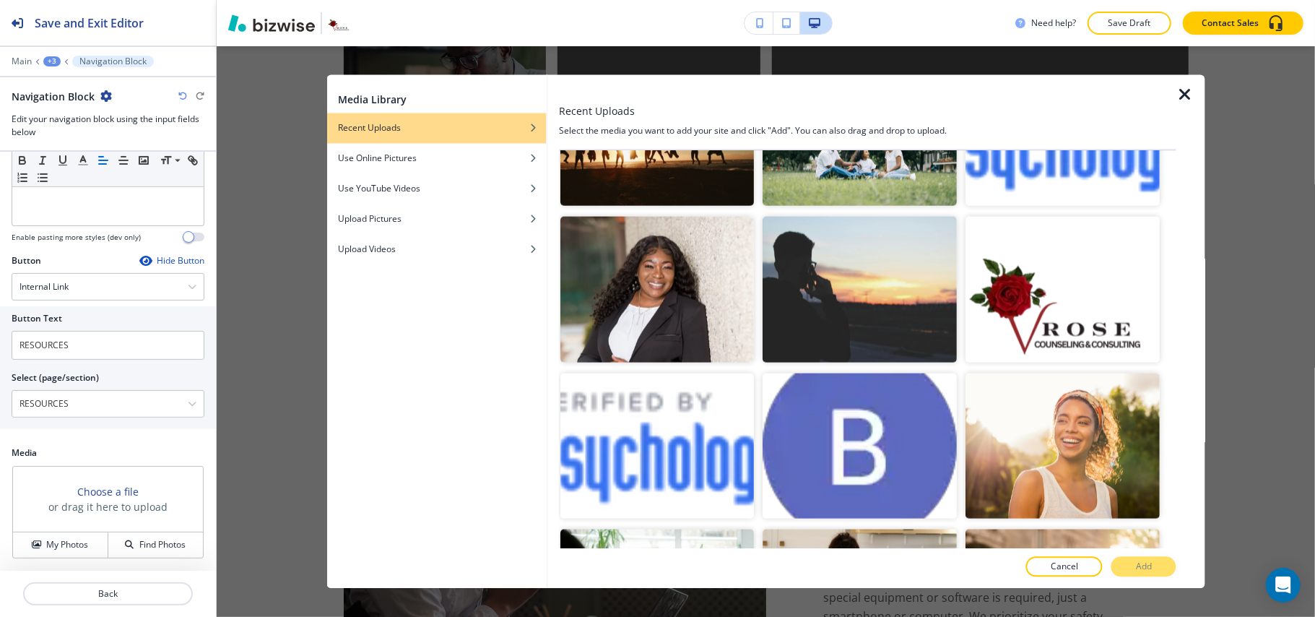
scroll to position [1540, 0]
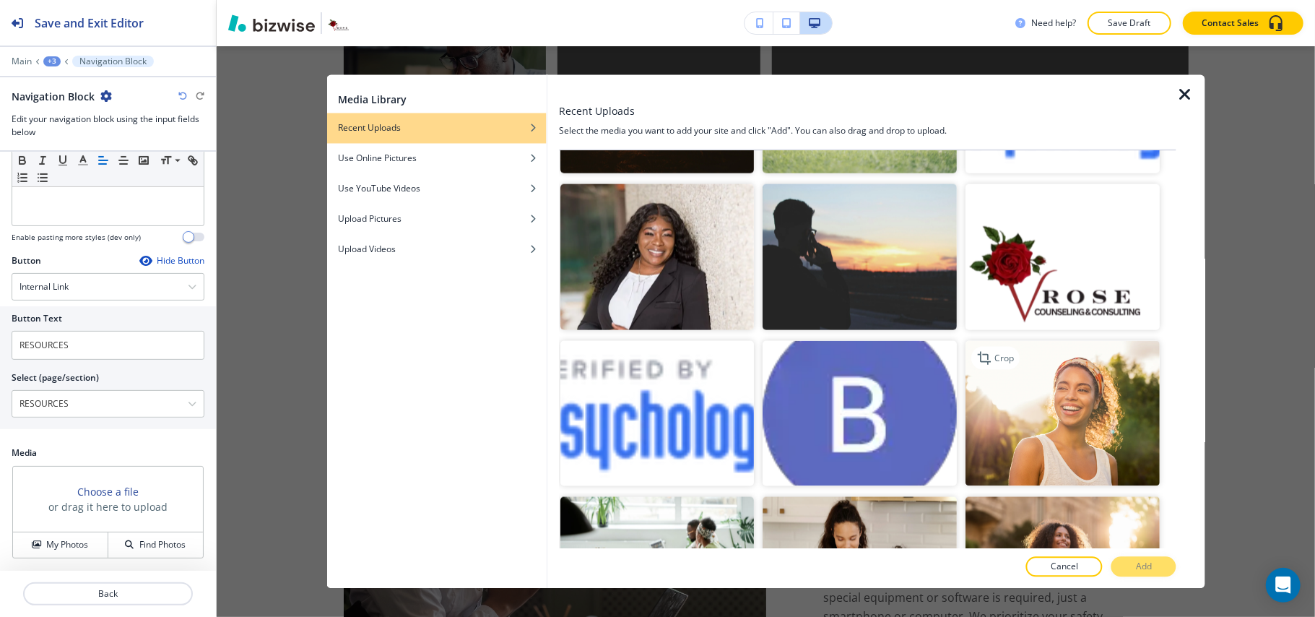
click at [1089, 382] on img "button" at bounding box center [1063, 413] width 194 height 146
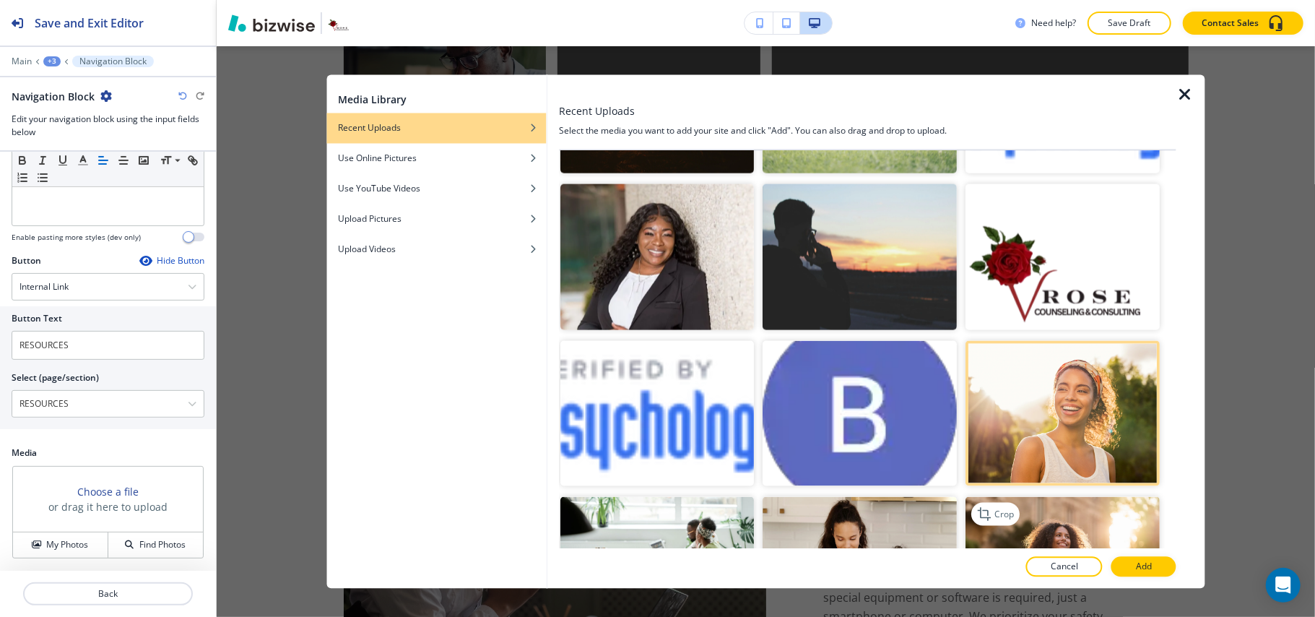
click at [1060, 497] on img "button" at bounding box center [1063, 570] width 194 height 146
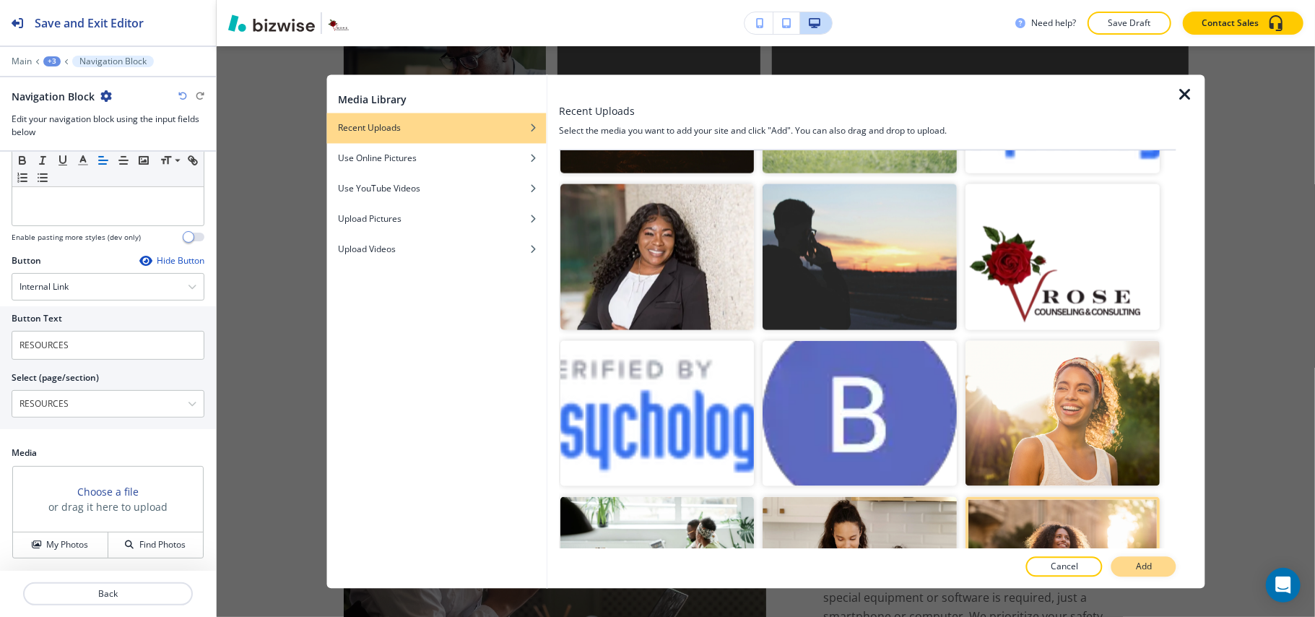
click at [1131, 567] on button "Add" at bounding box center [1143, 567] width 65 height 20
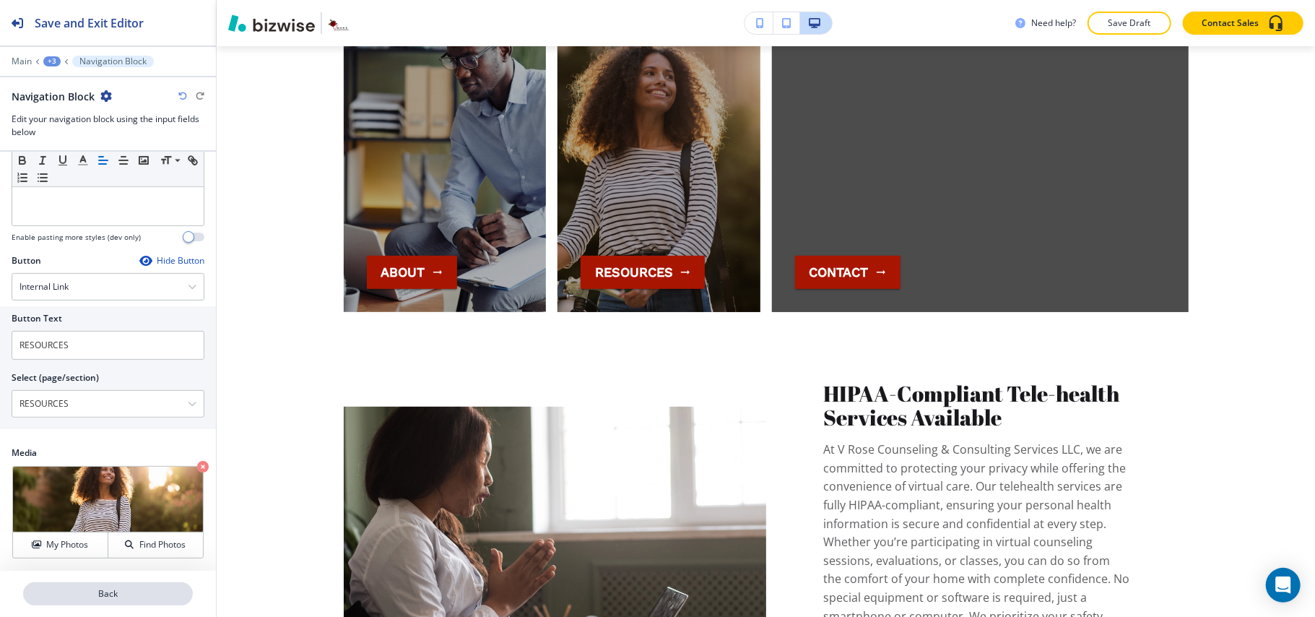
click at [101, 588] on p "Back" at bounding box center [108, 593] width 167 height 13
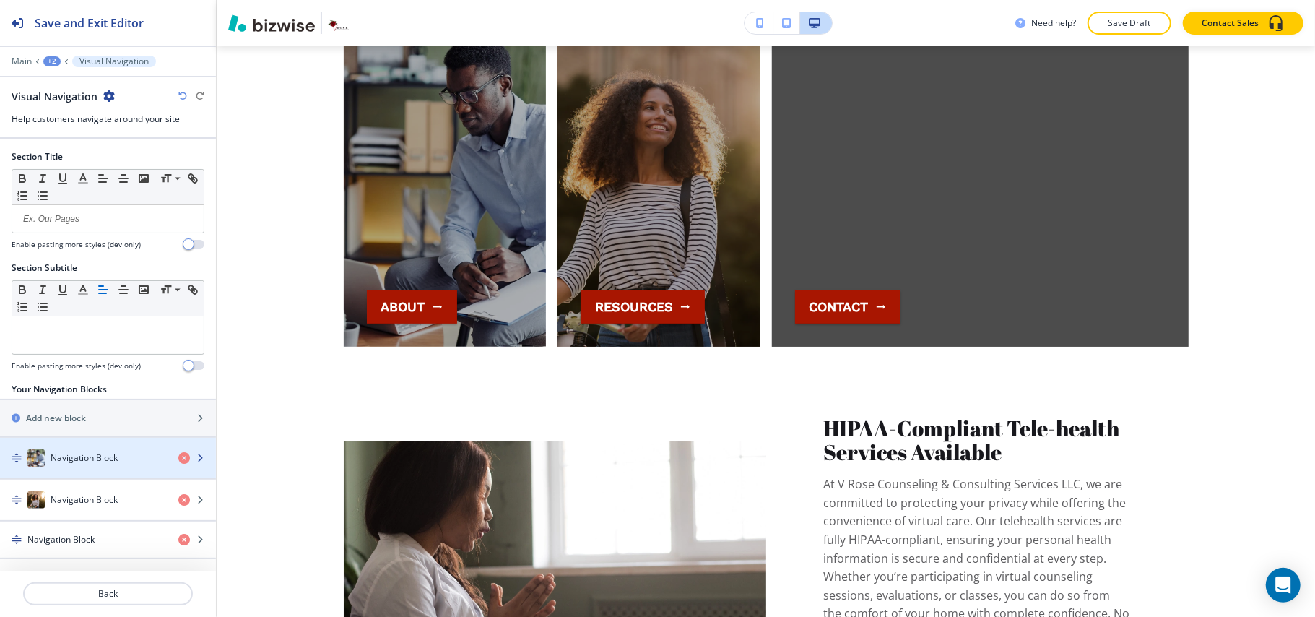
scroll to position [4, 0]
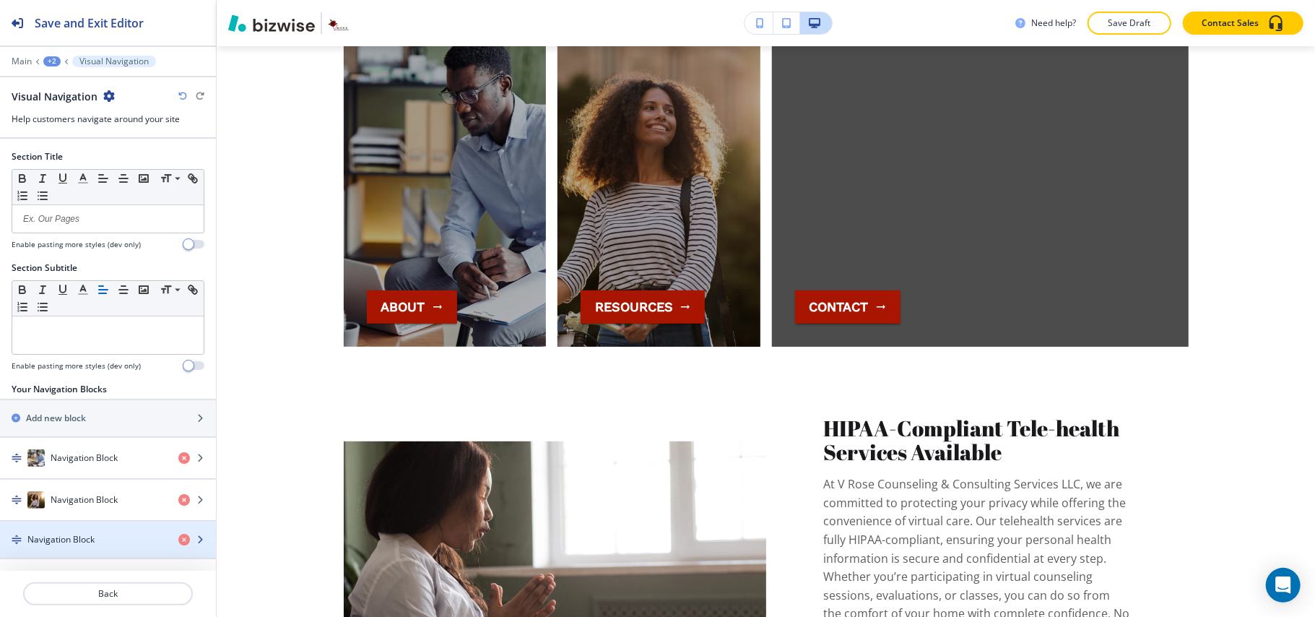
click at [76, 534] on h4 "Navigation Block" at bounding box center [60, 539] width 67 height 13
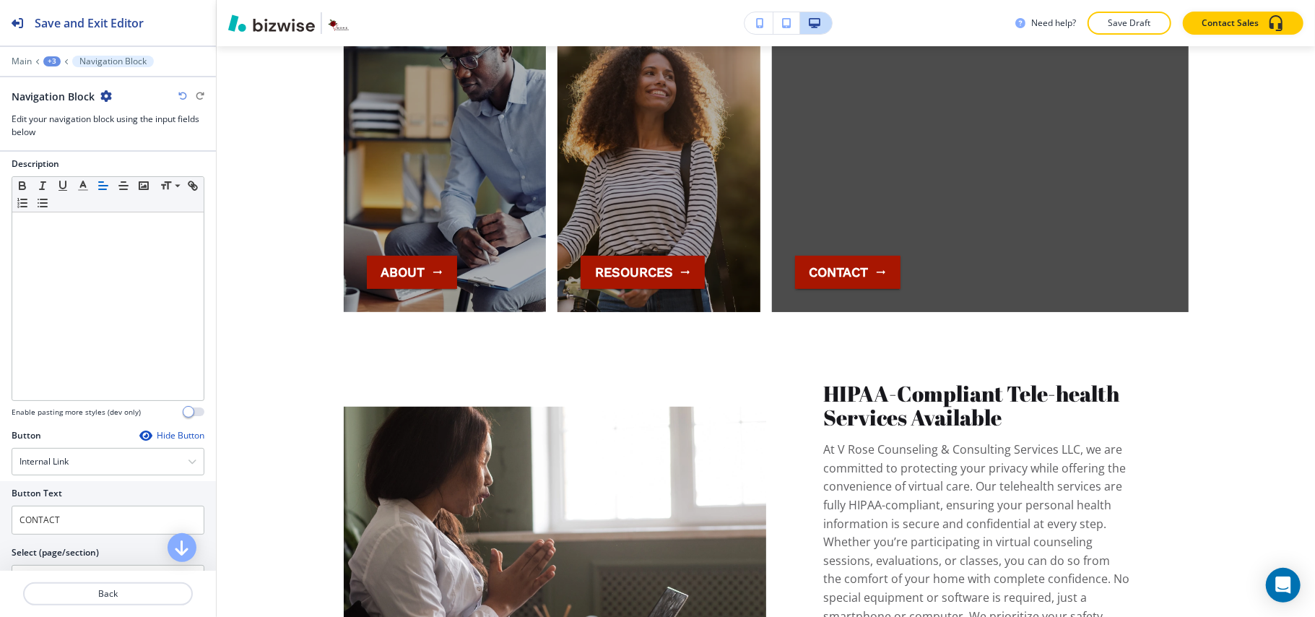
scroll to position [295, 0]
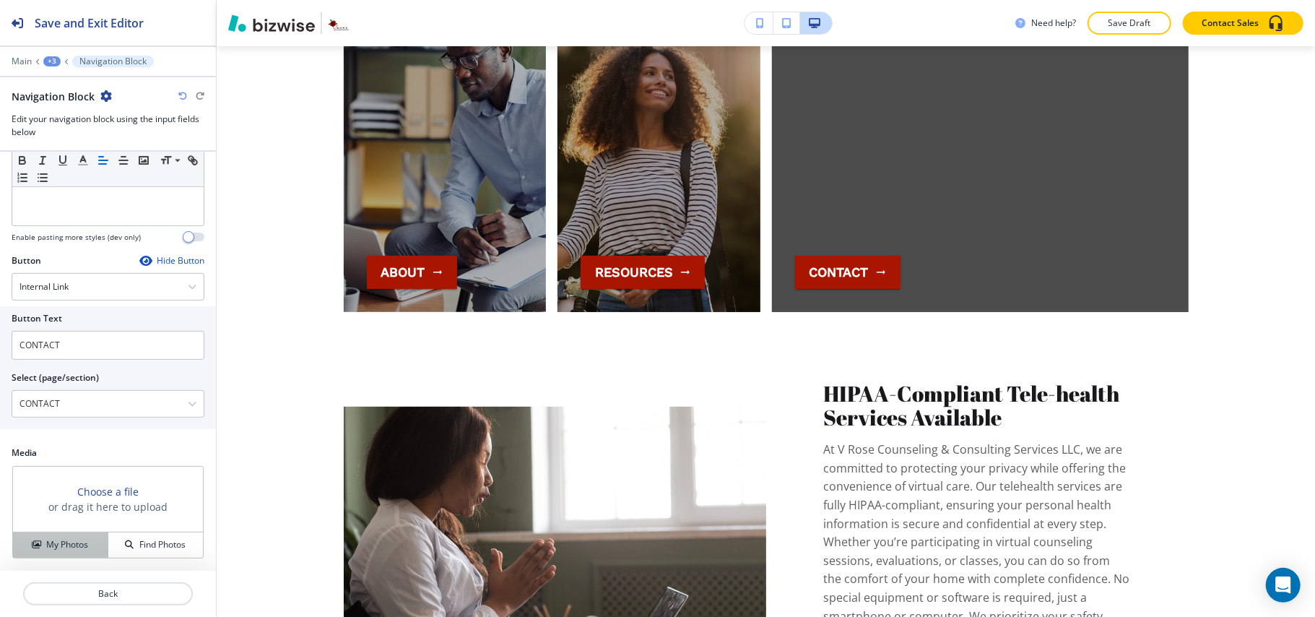
click at [52, 538] on h4 "My Photos" at bounding box center [67, 544] width 42 height 13
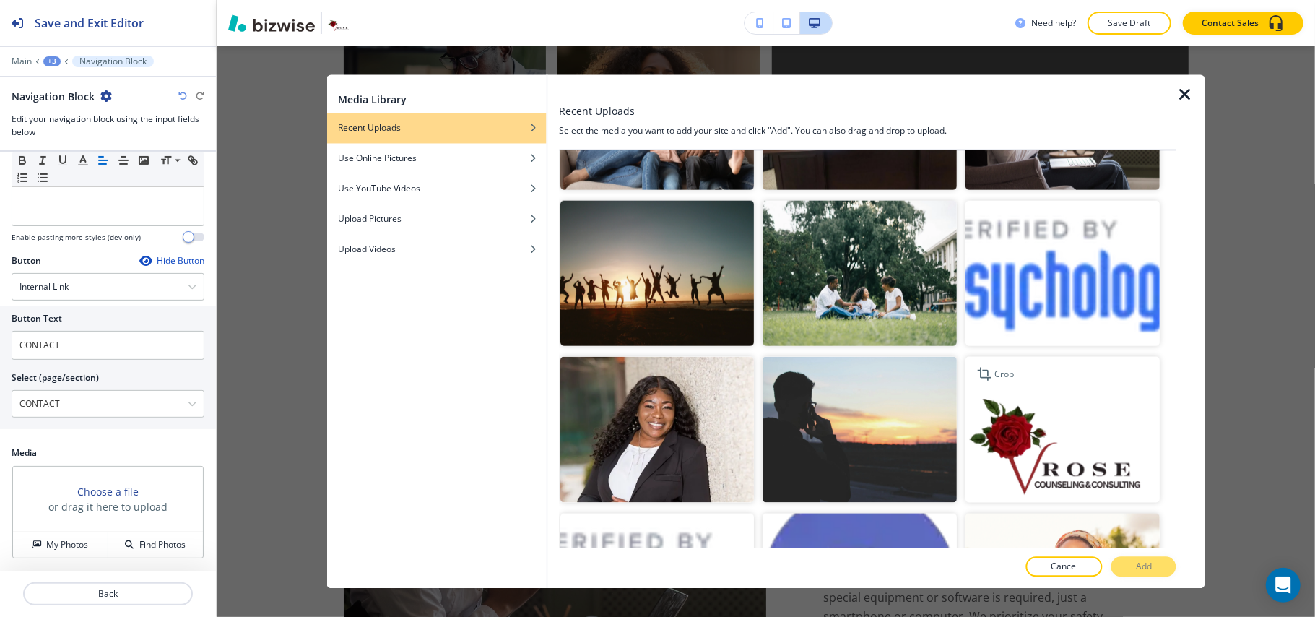
scroll to position [1347, 0]
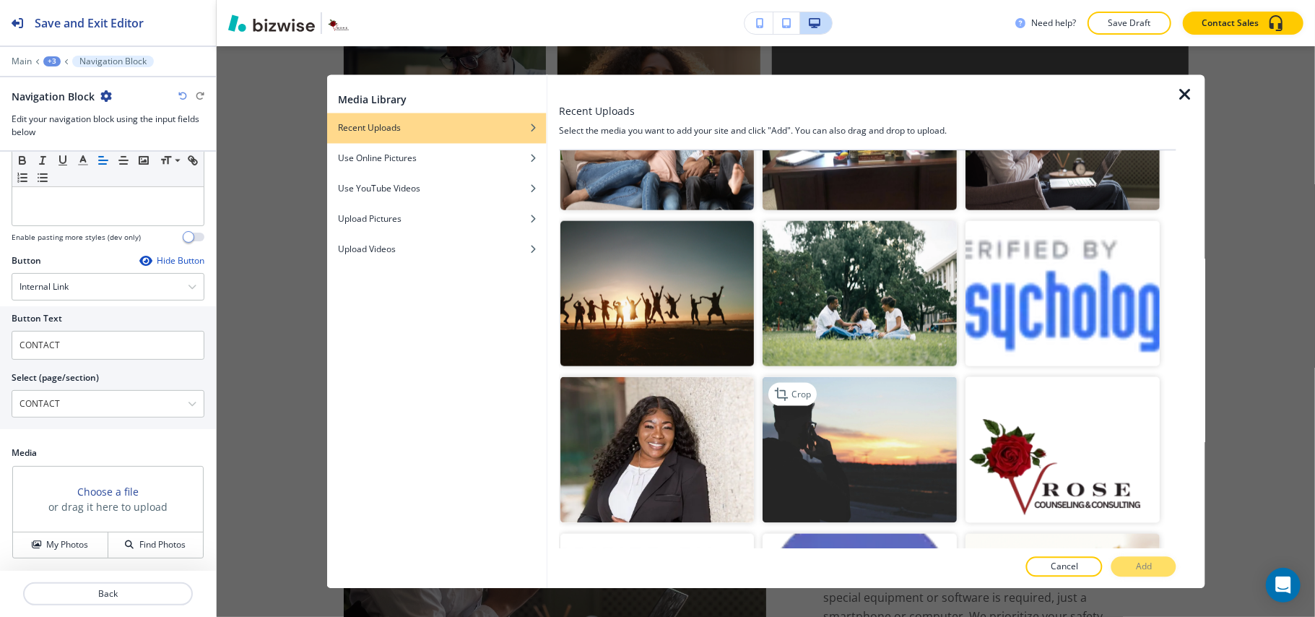
click at [806, 381] on img "button" at bounding box center [860, 450] width 194 height 146
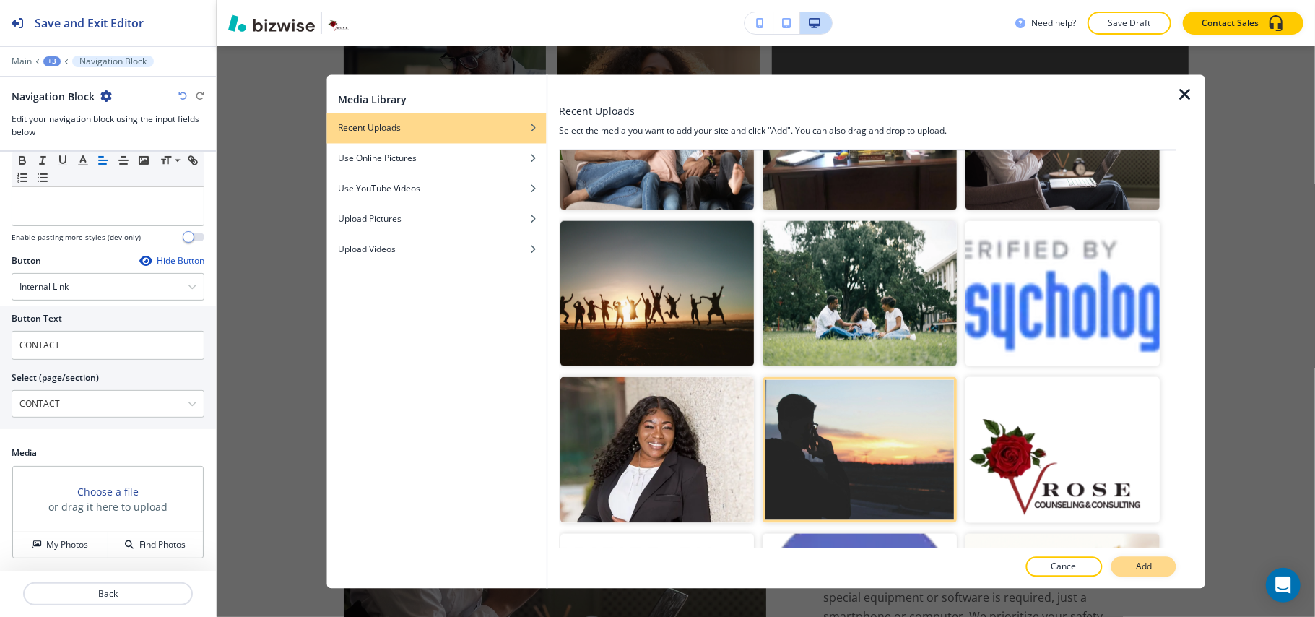
click at [1141, 570] on p "Add" at bounding box center [1144, 566] width 16 height 13
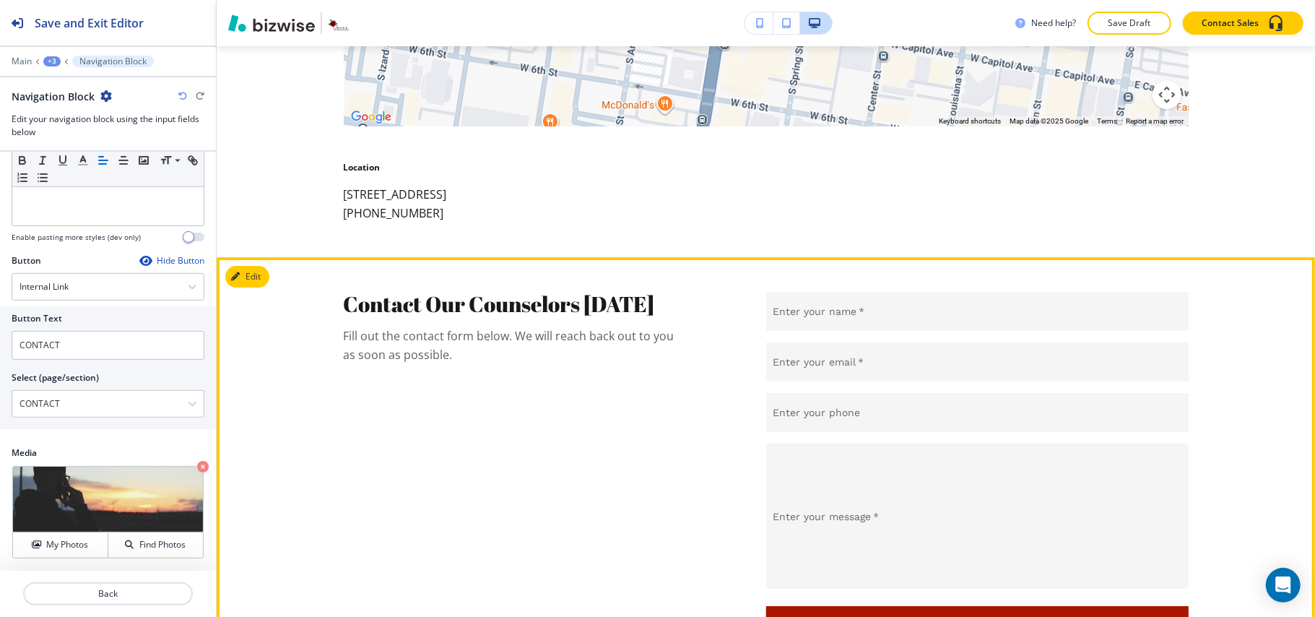
scroll to position [7371, 0]
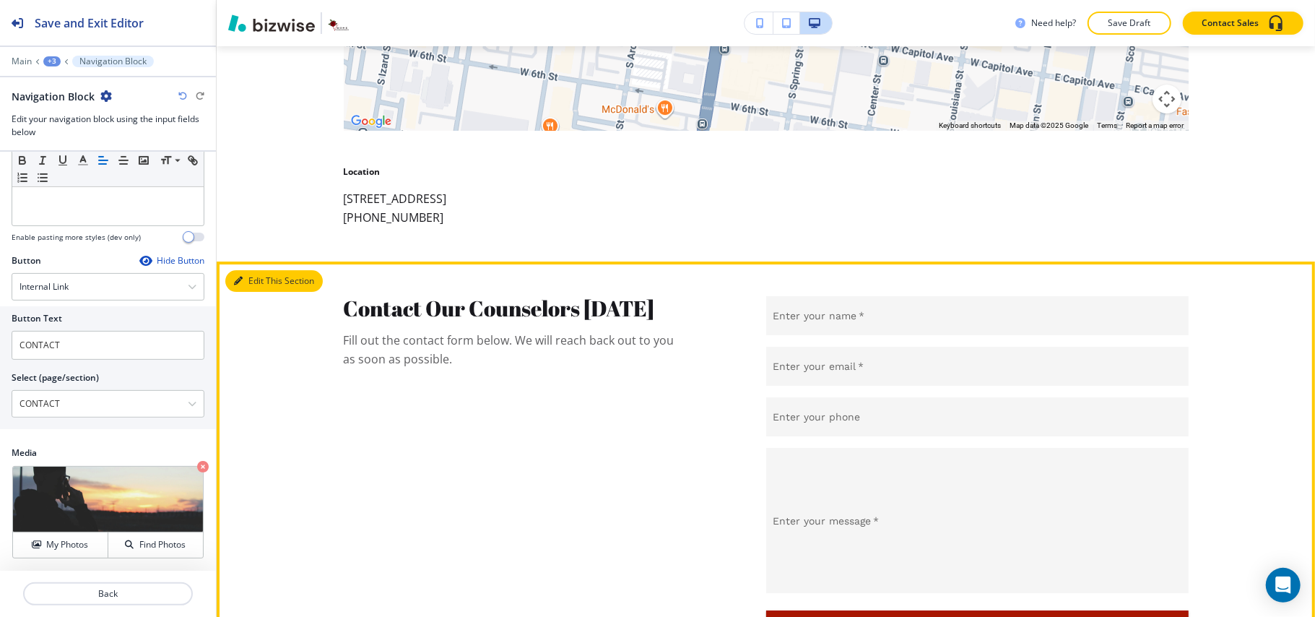
click at [261, 292] on button "Edit This Section" at bounding box center [273, 281] width 97 height 22
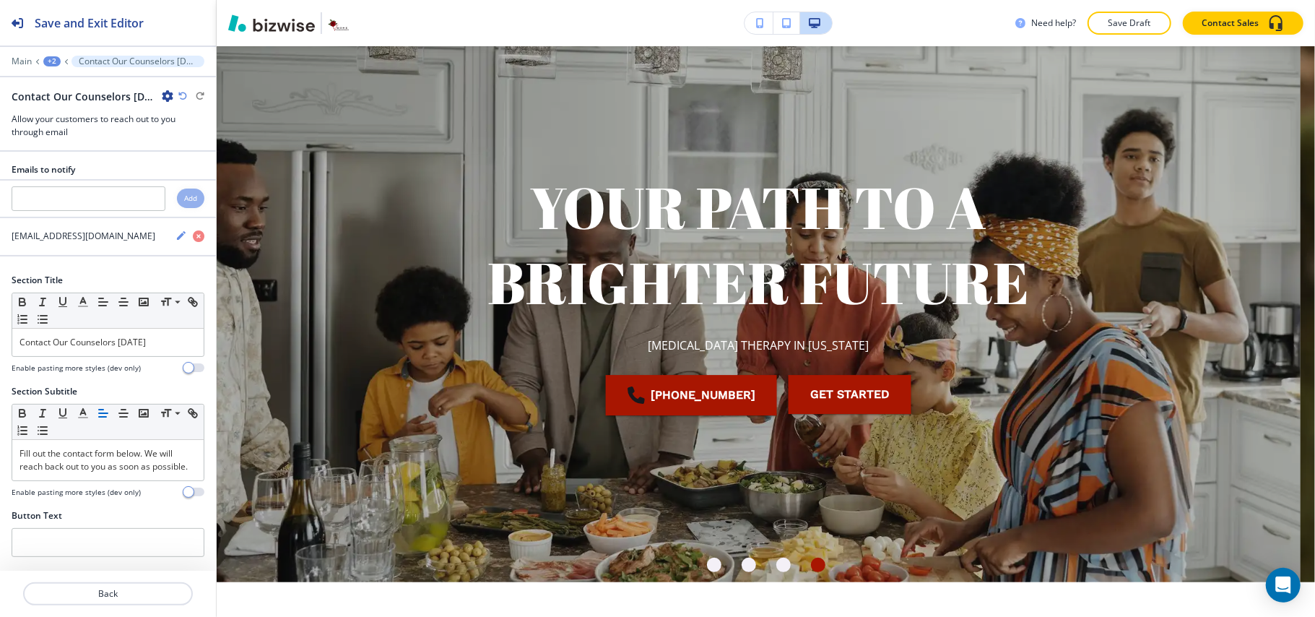
scroll to position [0, 0]
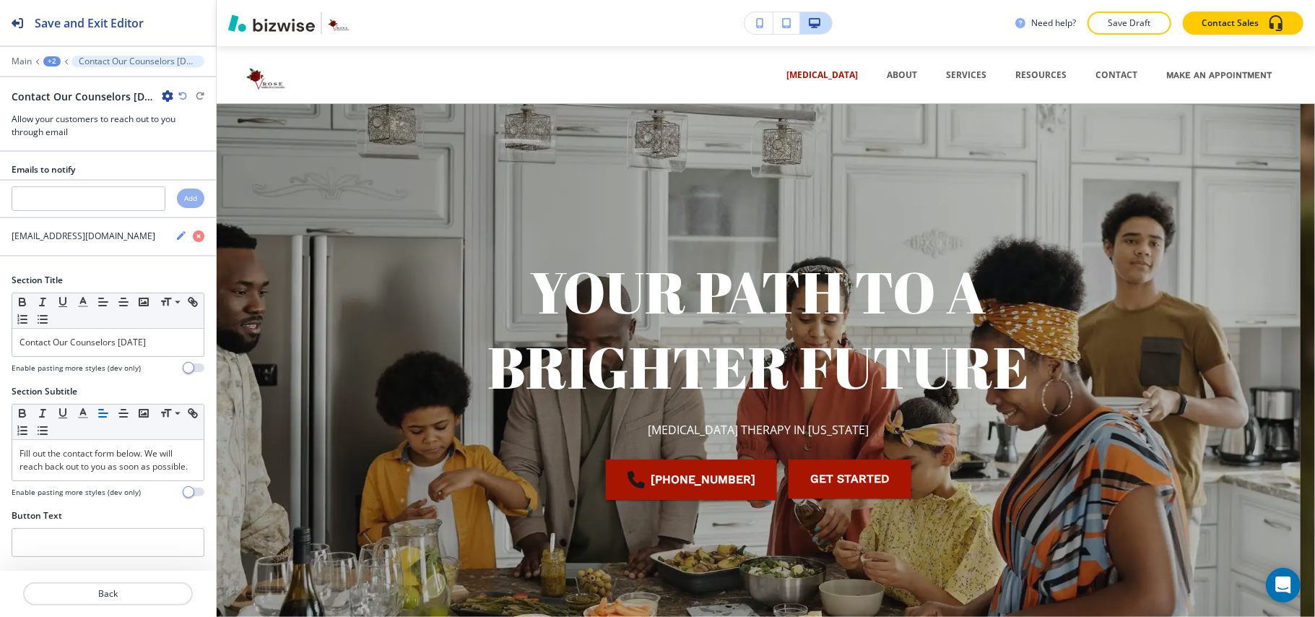
click at [52, 56] on div "Main +2 Contact Our Counselors [DATE]" at bounding box center [108, 62] width 193 height 12
click at [24, 64] on p "Main" at bounding box center [22, 61] width 20 height 10
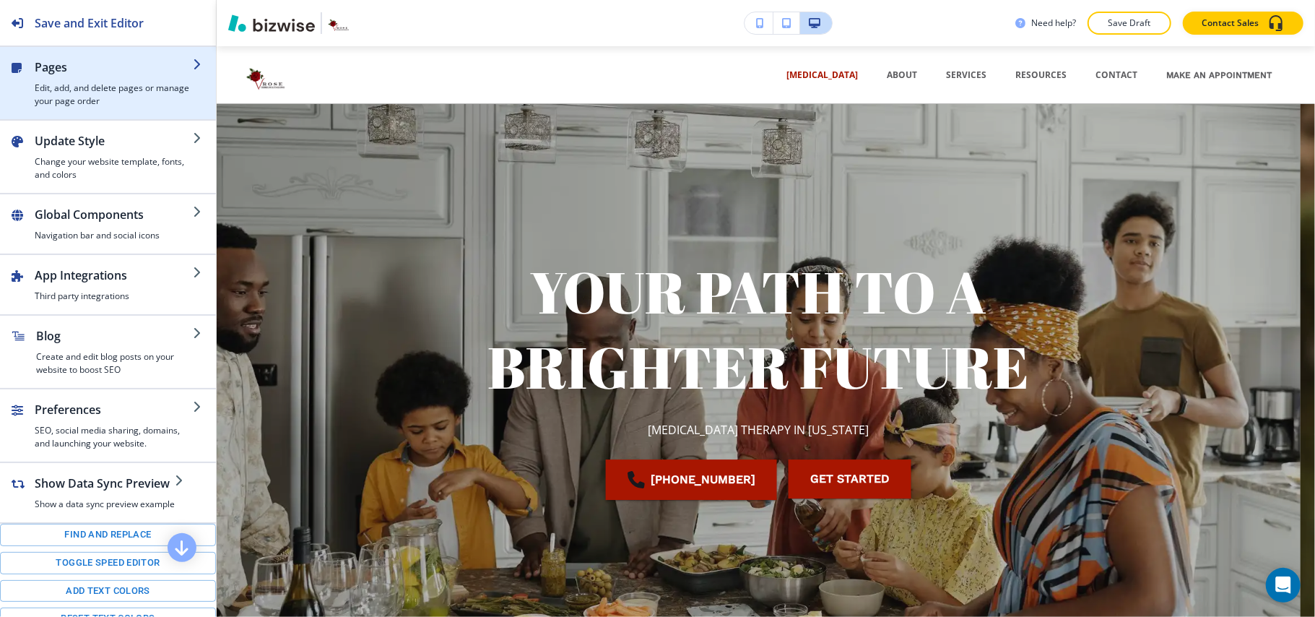
click at [69, 78] on div "button" at bounding box center [114, 79] width 158 height 6
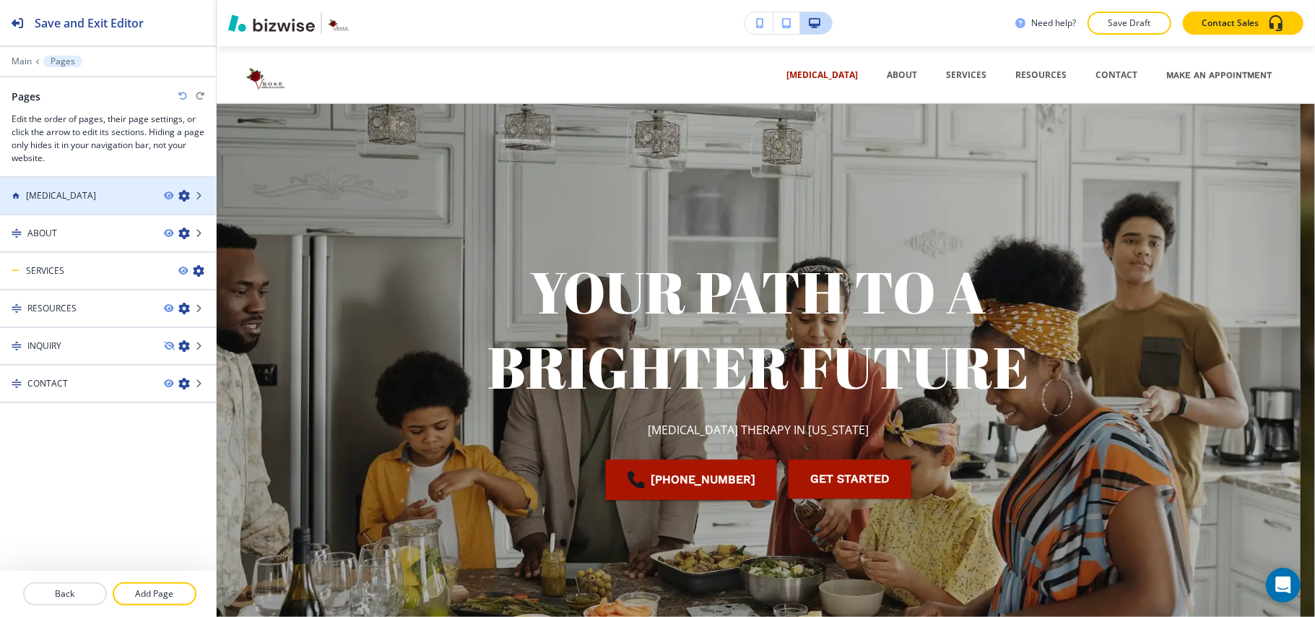
click at [183, 199] on icon "button" at bounding box center [184, 196] width 12 height 12
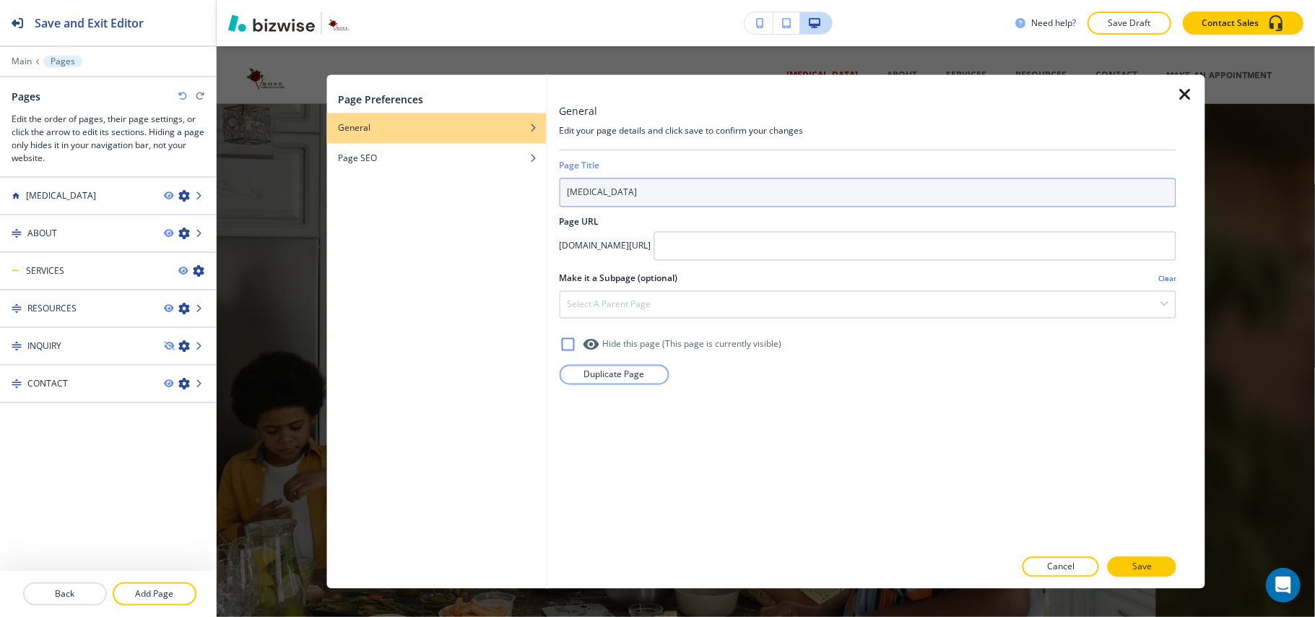
drag, startPoint x: 719, startPoint y: 193, endPoint x: 466, endPoint y: 180, distance: 253.0
click at [466, 180] on div "Page Preferences General Page SEO General Edit your page details and click save…" at bounding box center [765, 331] width 879 height 513
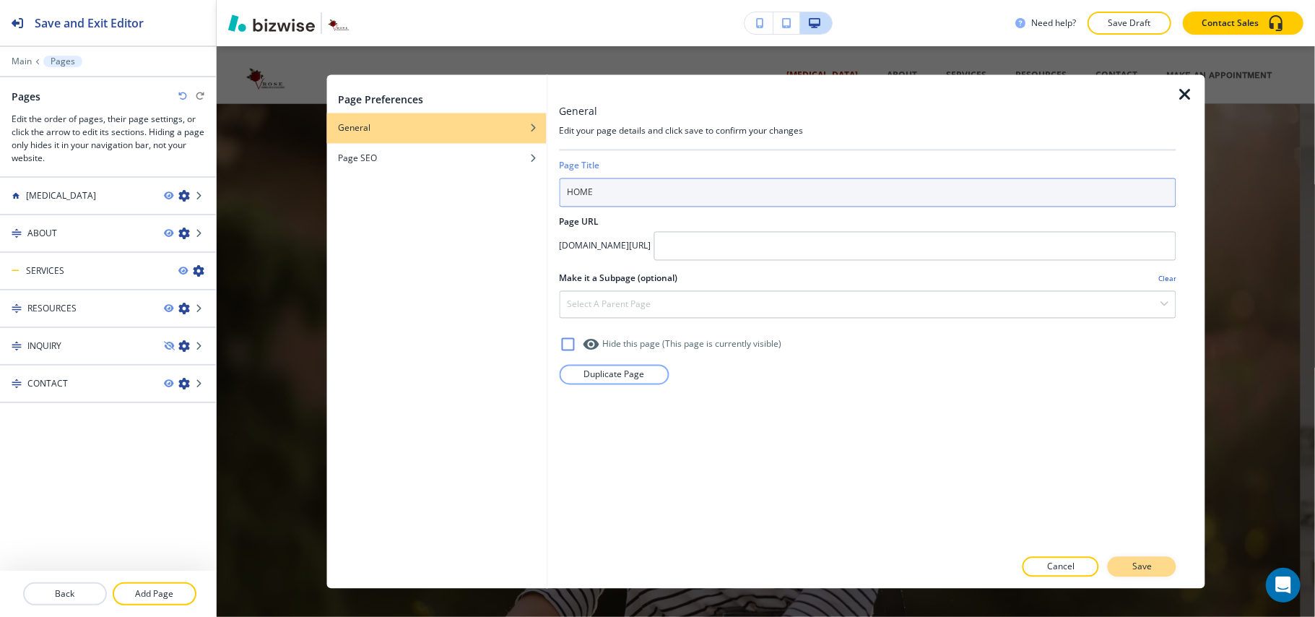
type input "HOME"
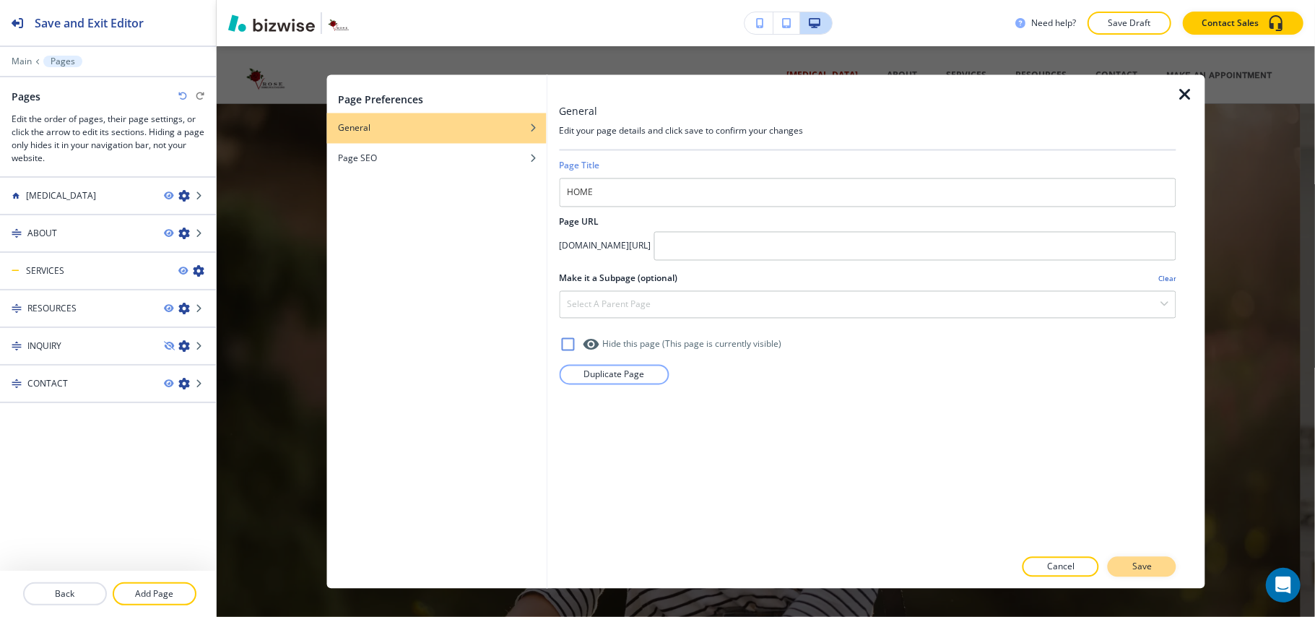
click at [1162, 561] on button "Save" at bounding box center [1141, 567] width 69 height 20
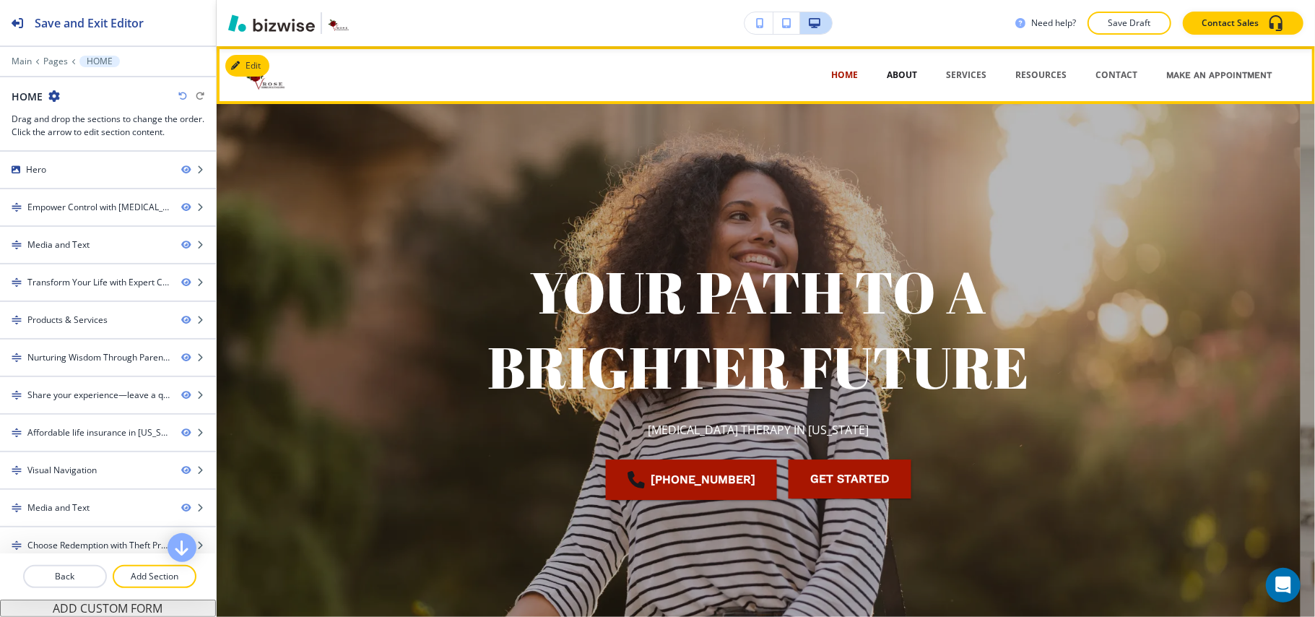
click at [893, 76] on p "ABOUT" at bounding box center [902, 75] width 30 height 13
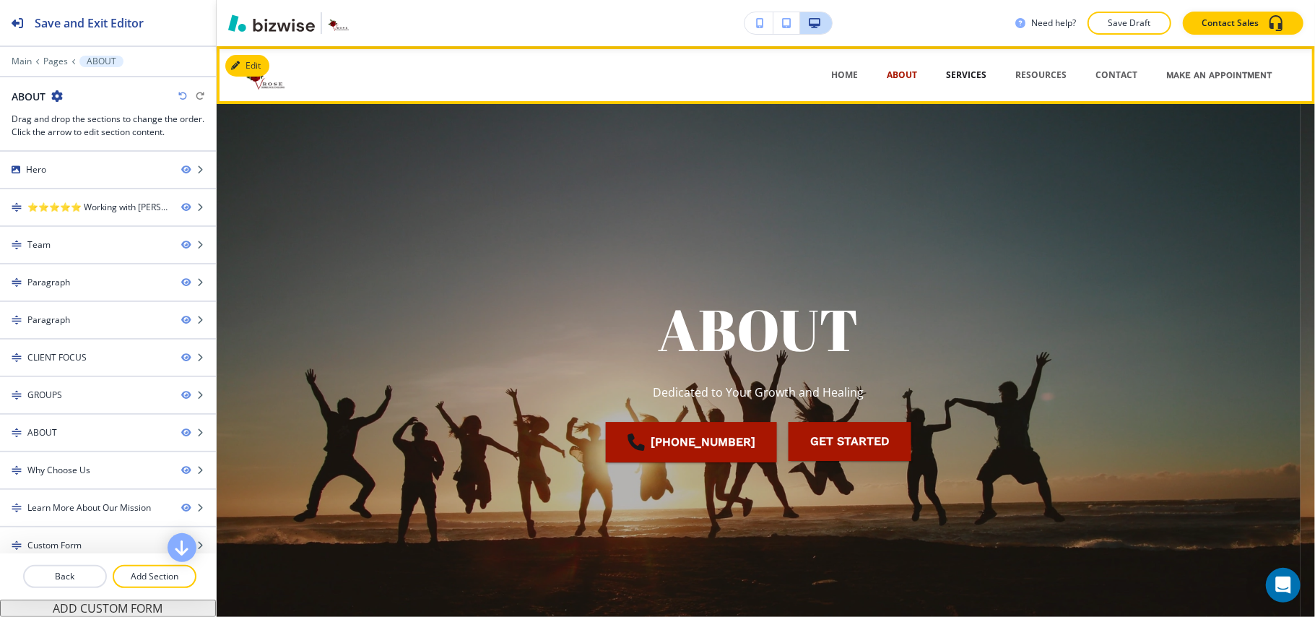
click at [963, 71] on p "SERVICES" at bounding box center [966, 75] width 40 height 13
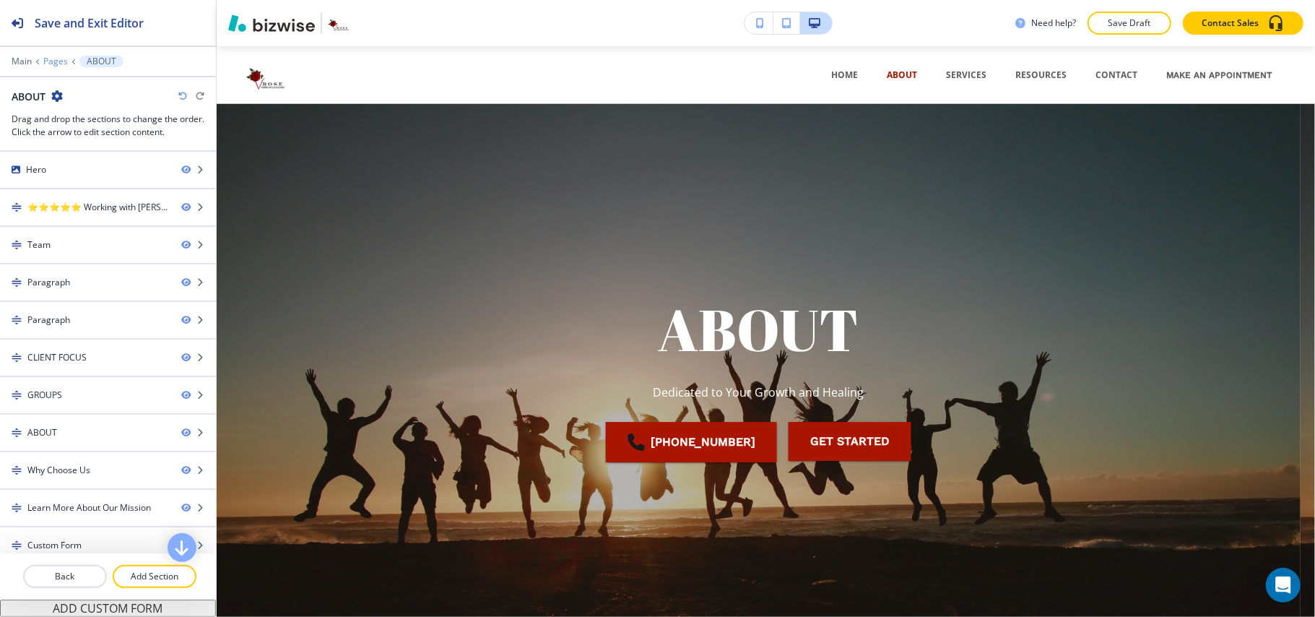
click at [58, 58] on p "Pages" at bounding box center [55, 61] width 25 height 10
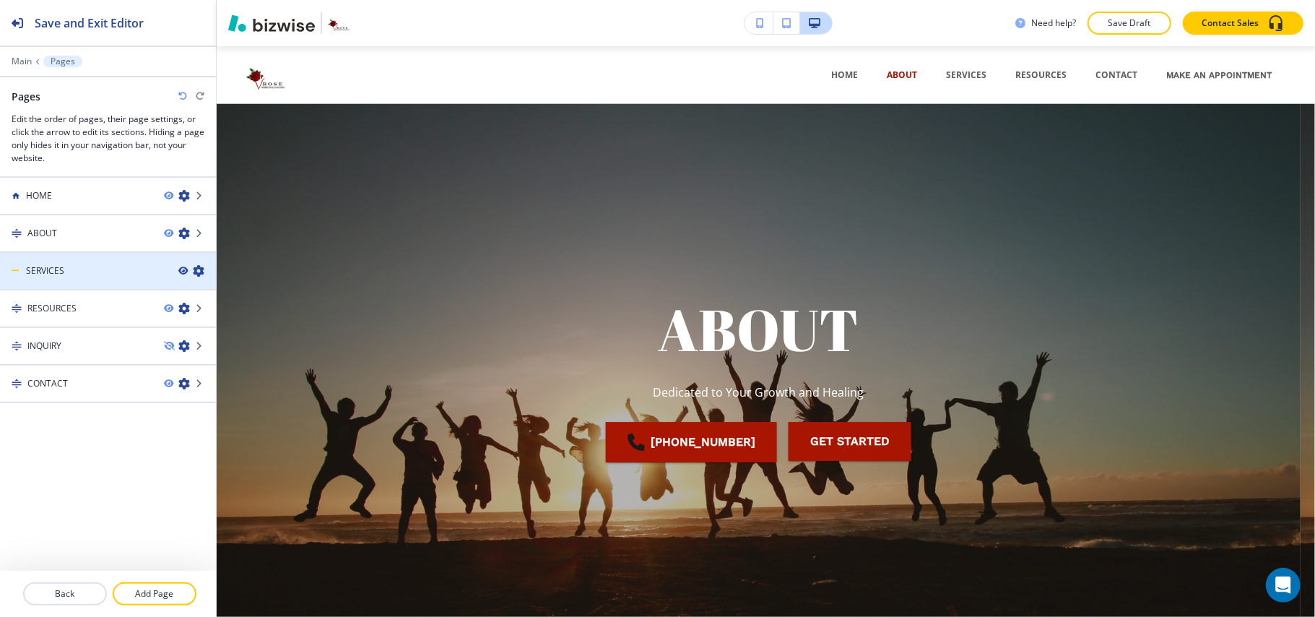
click at [183, 269] on icon "button" at bounding box center [182, 270] width 9 height 9
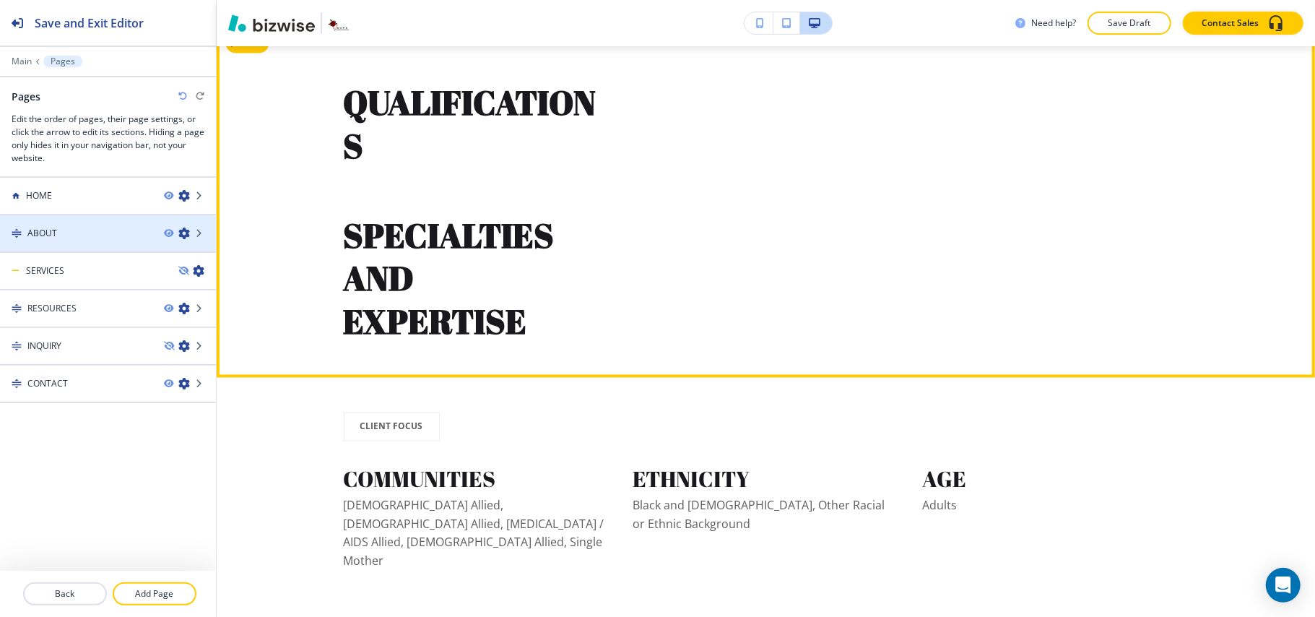
scroll to position [1347, 0]
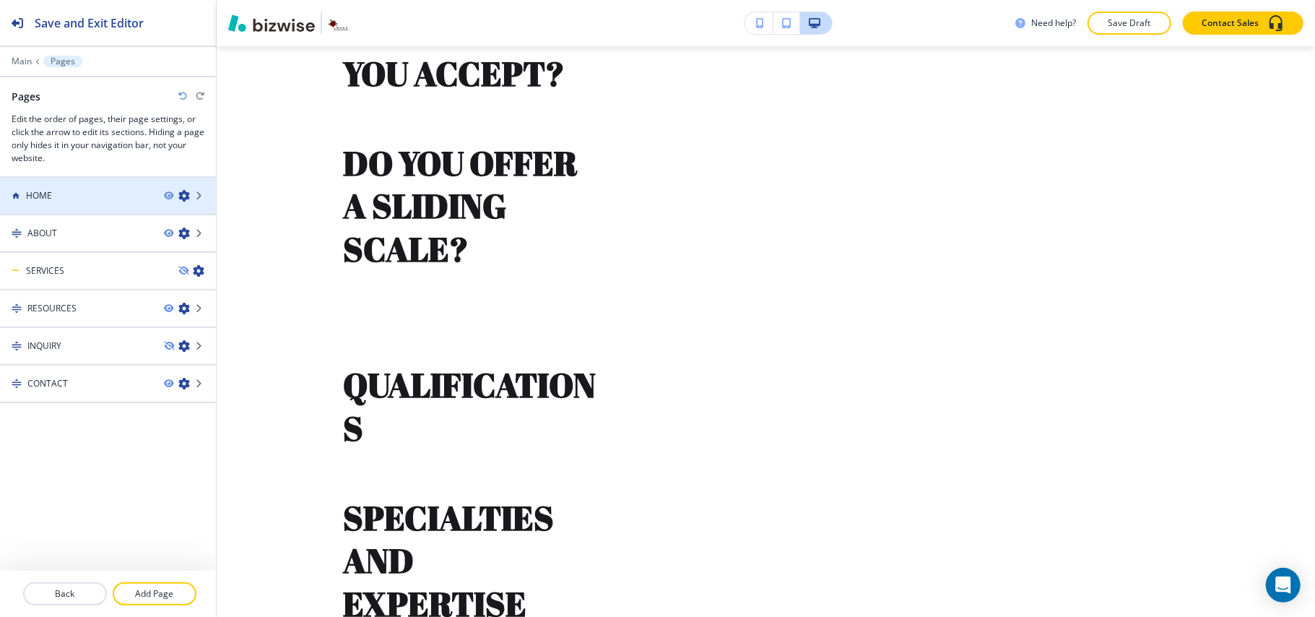
click at [59, 209] on div at bounding box center [108, 208] width 216 height 12
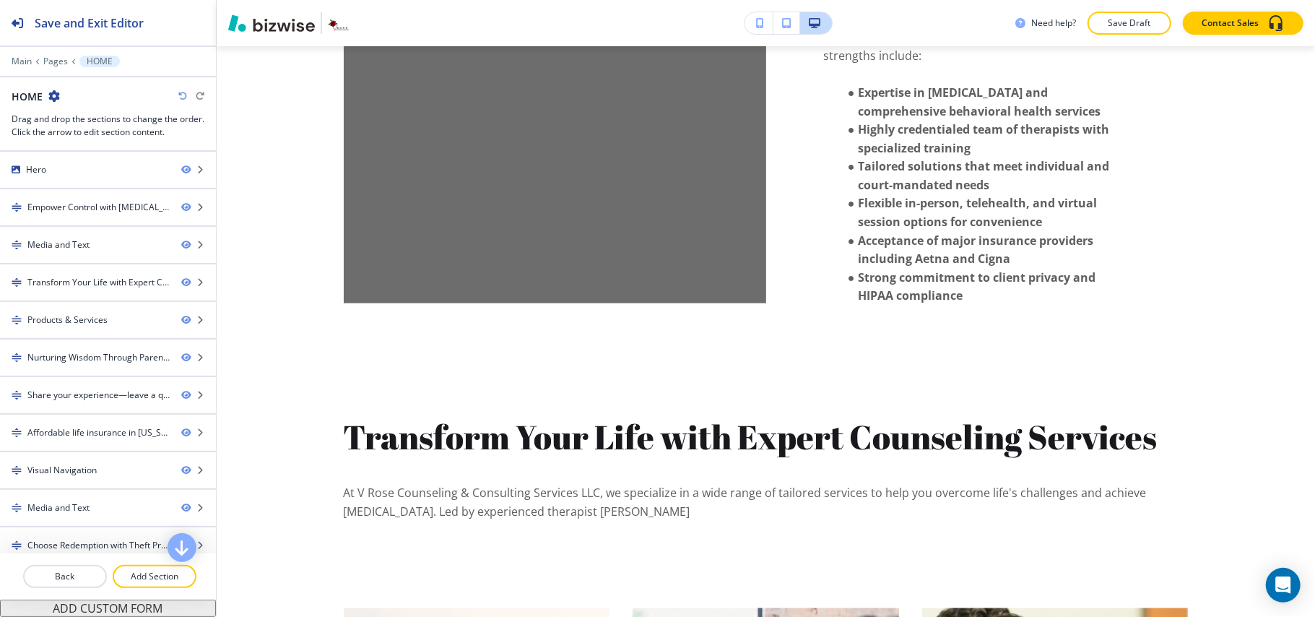
scroll to position [0, 0]
